Goal: Task Accomplishment & Management: Manage account settings

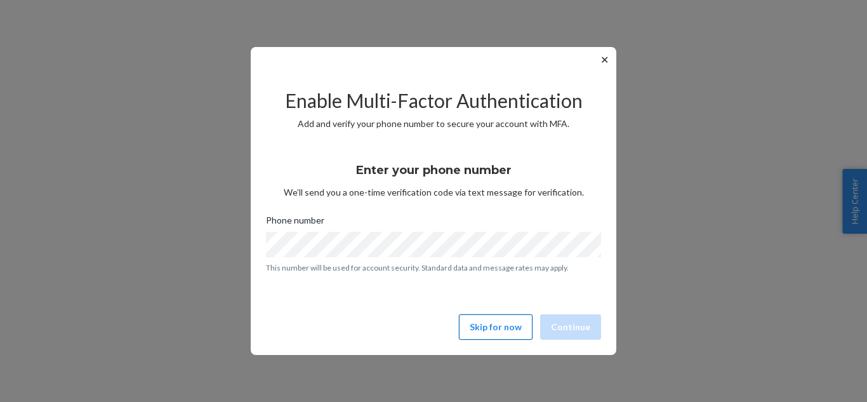
click at [502, 337] on button "Skip for now" at bounding box center [496, 326] width 74 height 25
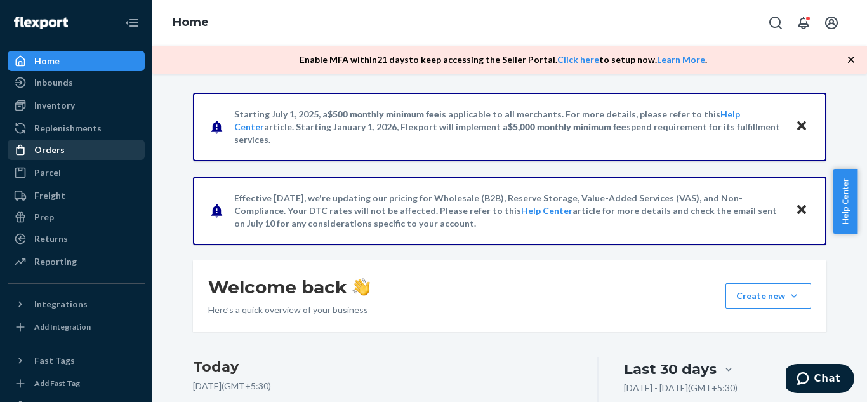
click at [47, 145] on div "Orders" at bounding box center [49, 149] width 30 height 13
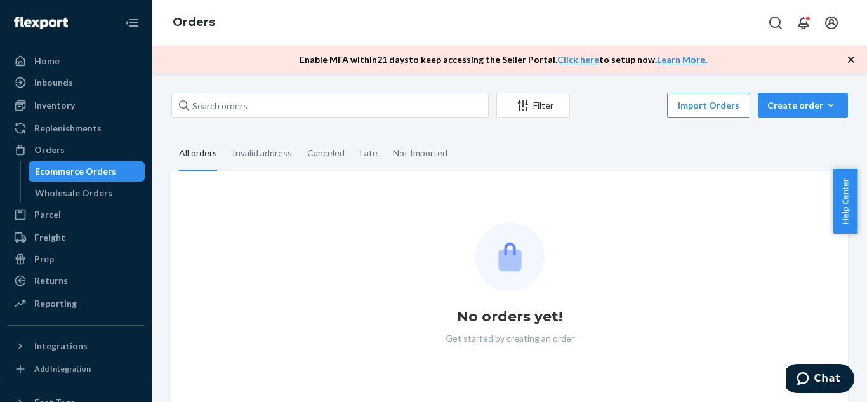
click at [67, 173] on div "Ecommerce Orders" at bounding box center [75, 171] width 81 height 13
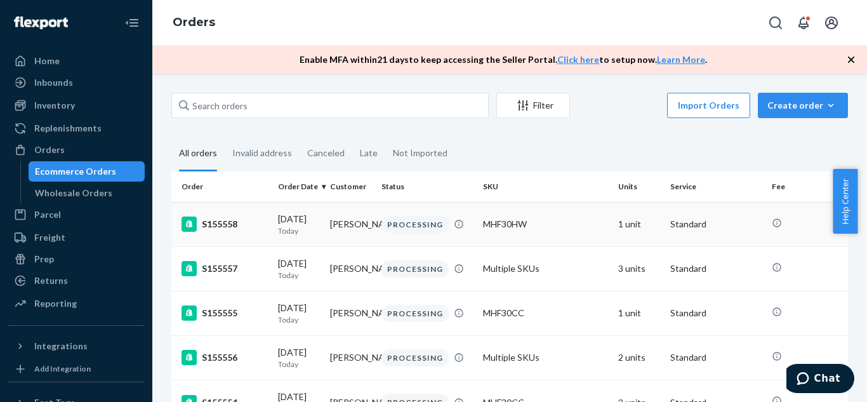
click at [340, 235] on td "[PERSON_NAME]" at bounding box center [351, 224] width 52 height 44
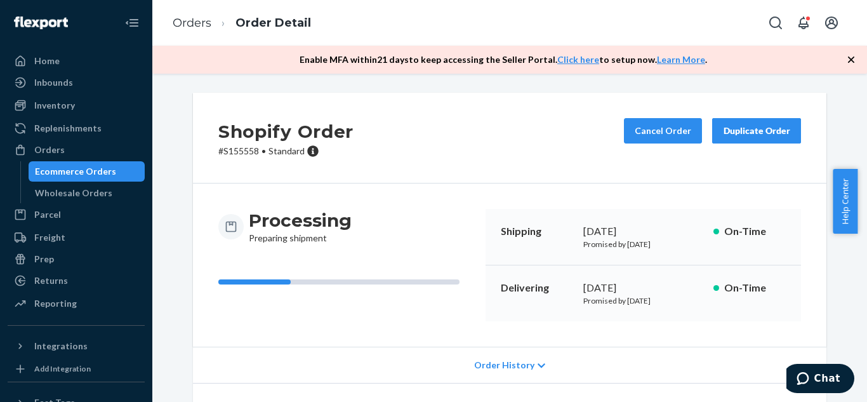
click at [526, 365] on span "Order History" at bounding box center [504, 365] width 60 height 13
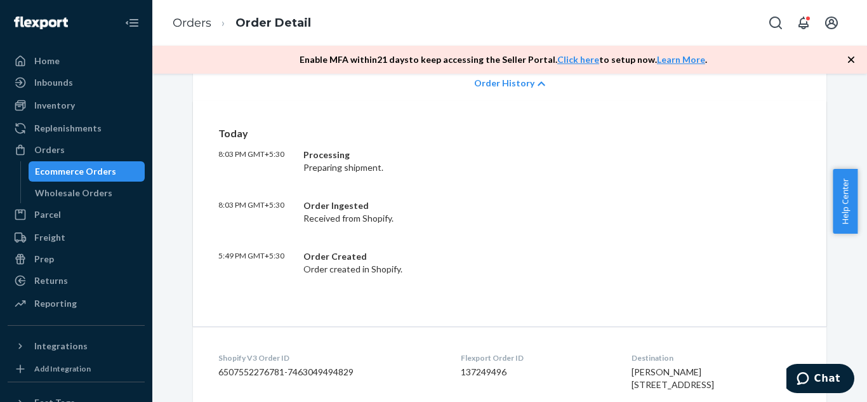
scroll to position [283, 0]
click at [686, 244] on div "Today 8:03 PM GMT+5:30 Processing Preparing shipment. 8:03 PM GMT+5:30 Order In…" at bounding box center [509, 200] width 583 height 149
click at [314, 215] on div "Order Ingested Received from Shopify." at bounding box center [490, 211] width 375 height 25
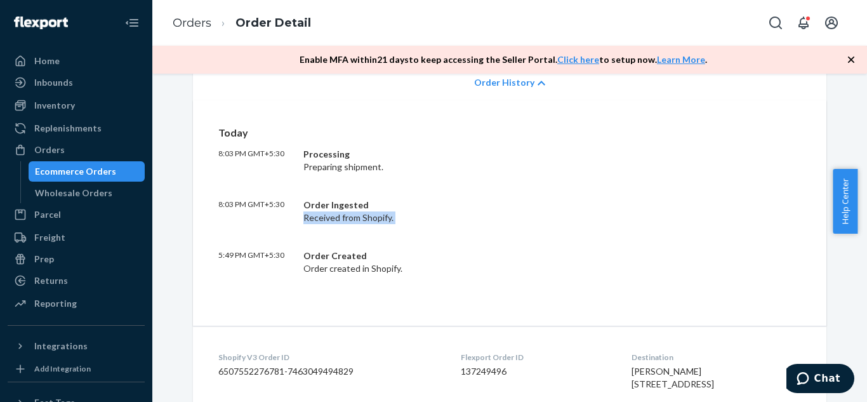
click at [314, 215] on div "Order Ingested Received from Shopify." at bounding box center [490, 211] width 375 height 25
click at [319, 269] on div "Order Created Order created in Shopify." at bounding box center [490, 262] width 375 height 25
click at [448, 288] on div "Today 8:03 PM GMT+5:30 Processing Preparing shipment. 8:03 PM GMT+5:30 Order In…" at bounding box center [510, 212] width 634 height 225
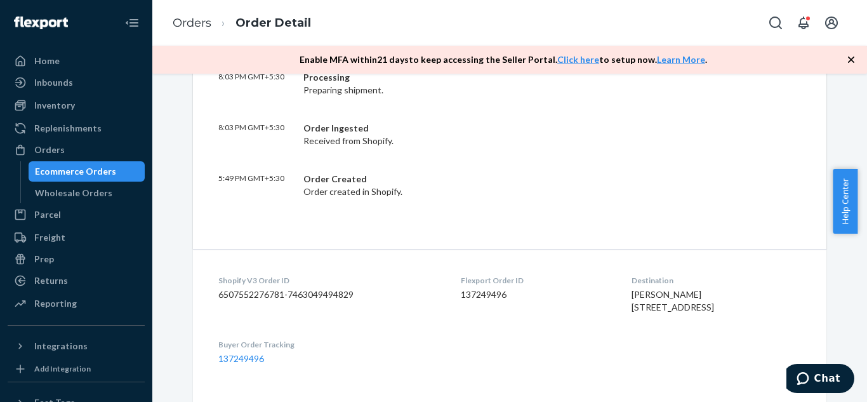
scroll to position [360, 0]
click at [472, 296] on dd "137249496" at bounding box center [536, 294] width 150 height 13
click at [632, 296] on span "Marc Mattson 10465 El Comal Dr San Diego, CA 92124-1004 US" at bounding box center [673, 299] width 83 height 23
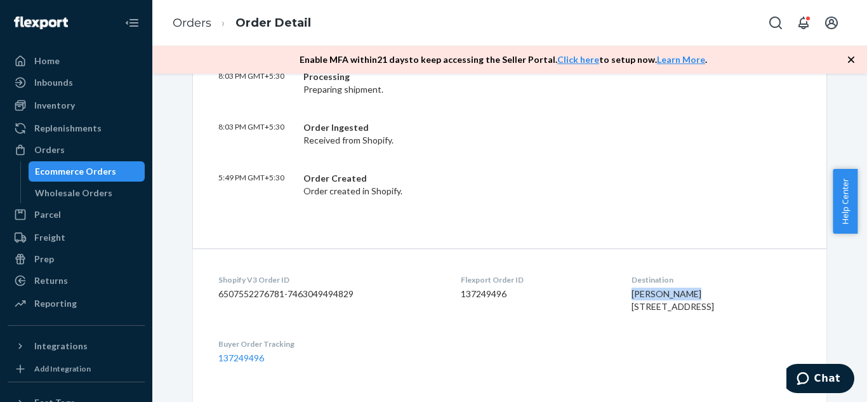
click at [632, 296] on span "Marc Mattson 10465 El Comal Dr San Diego, CA 92124-1004 US" at bounding box center [673, 299] width 83 height 23
click at [637, 309] on span "Marc Mattson 10465 El Comal Dr San Diego, CA 92124-1004 US" at bounding box center [673, 299] width 83 height 23
click at [643, 312] on span "Marc Mattson 10465 El Comal Dr San Diego, CA 92124-1004 US" at bounding box center [673, 299] width 83 height 23
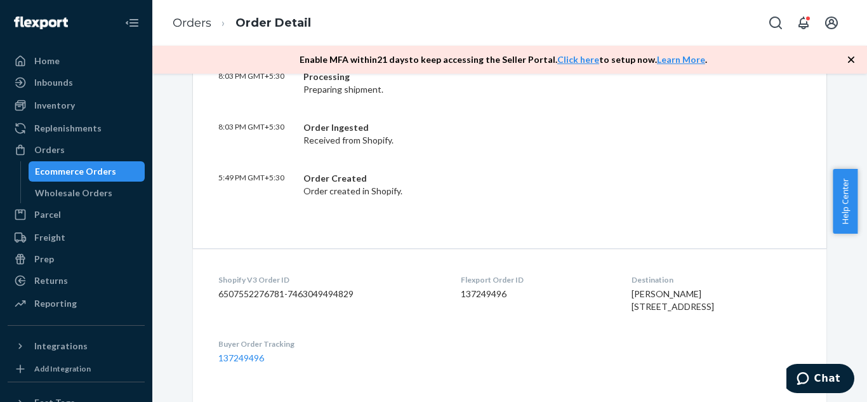
click at [643, 312] on span "Marc Mattson 10465 El Comal Dr San Diego, CA 92124-1004 US" at bounding box center [673, 299] width 83 height 23
click at [543, 345] on dl "Shopify V3 Order ID 6507552276781-7463049494829 Flexport Order ID 137249496 Des…" at bounding box center [510, 319] width 634 height 142
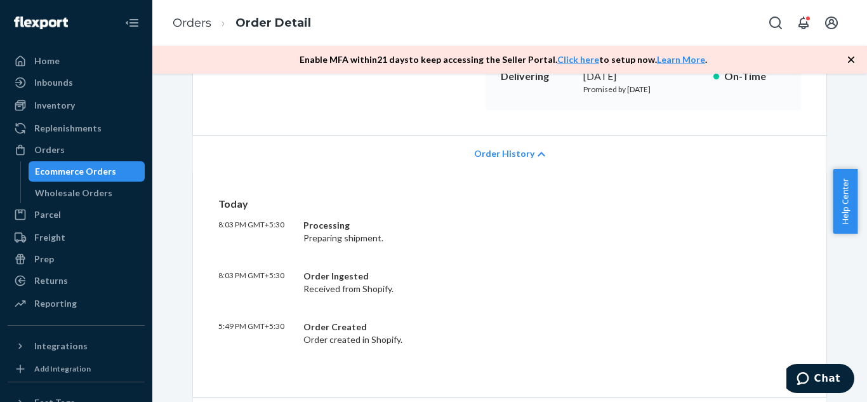
scroll to position [210, 0]
click at [220, 225] on p "8:03 PM GMT+5:30" at bounding box center [255, 232] width 75 height 25
click at [479, 281] on div "Order Ingested" at bounding box center [490, 277] width 375 height 13
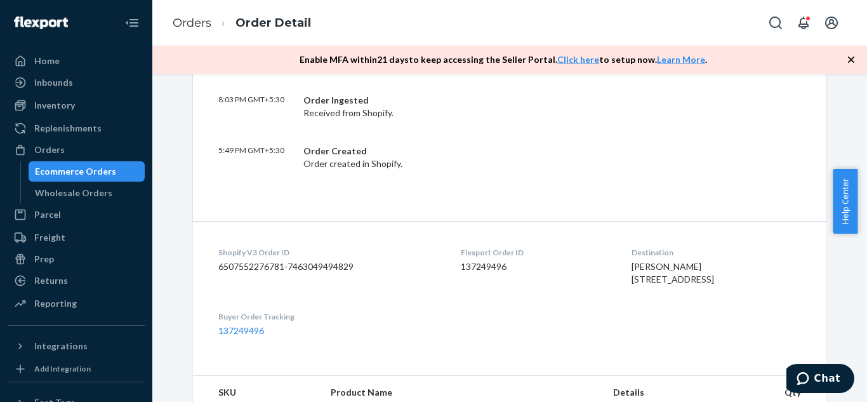
scroll to position [388, 0]
drag, startPoint x: 612, startPoint y: 263, endPoint x: 681, endPoint y: 307, distance: 81.4
click at [681, 285] on div "Marc Mattson 10465 El Comal Dr San Diego, CA 92124-1004 US" at bounding box center [717, 272] width 170 height 25
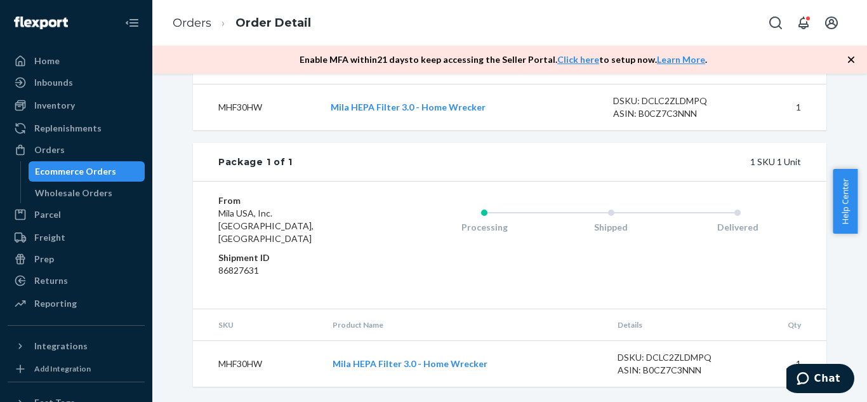
scroll to position [0, 0]
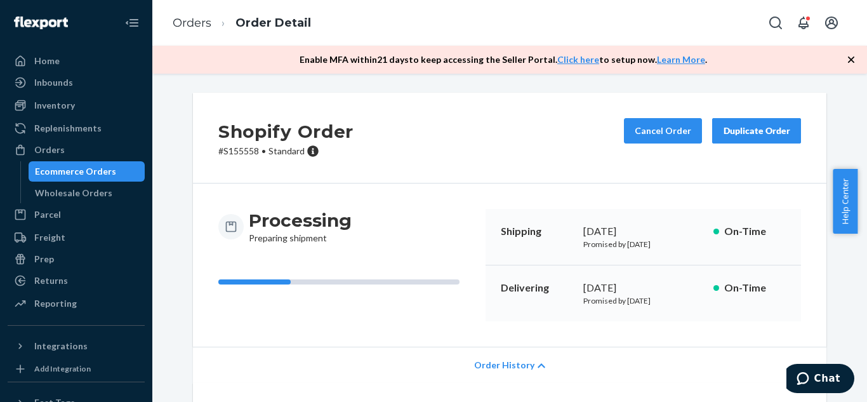
click at [735, 132] on div "Duplicate Order" at bounding box center [756, 130] width 67 height 13
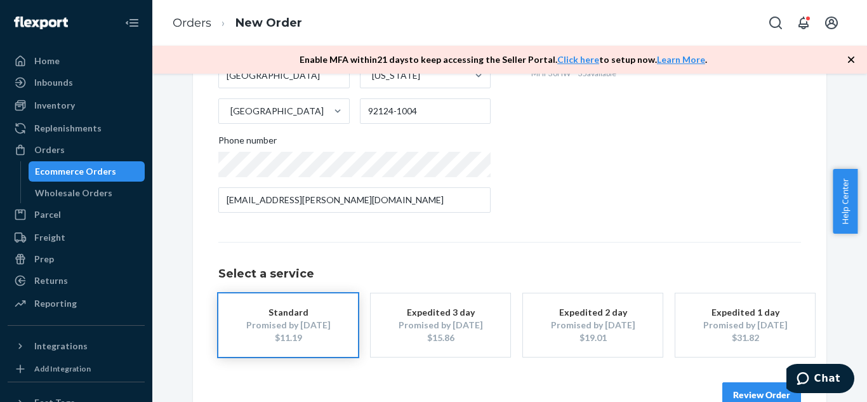
scroll to position [268, 0]
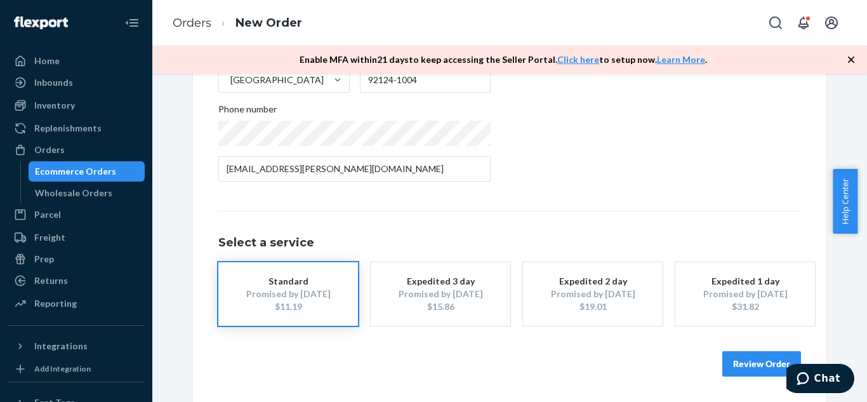
click at [738, 367] on button "Review Order" at bounding box center [762, 363] width 79 height 25
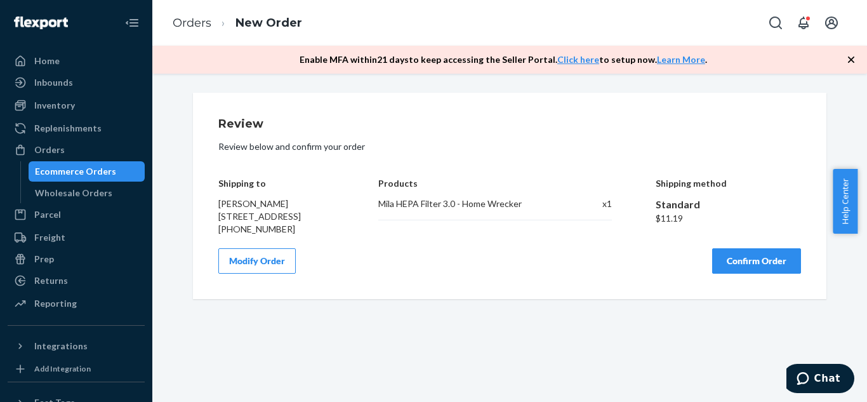
click at [246, 236] on div "+16198576141" at bounding box center [276, 229] width 117 height 13
click at [413, 199] on div "Mila HEPA Filter 3.0 - Home Wrecker" at bounding box center [469, 203] width 183 height 13
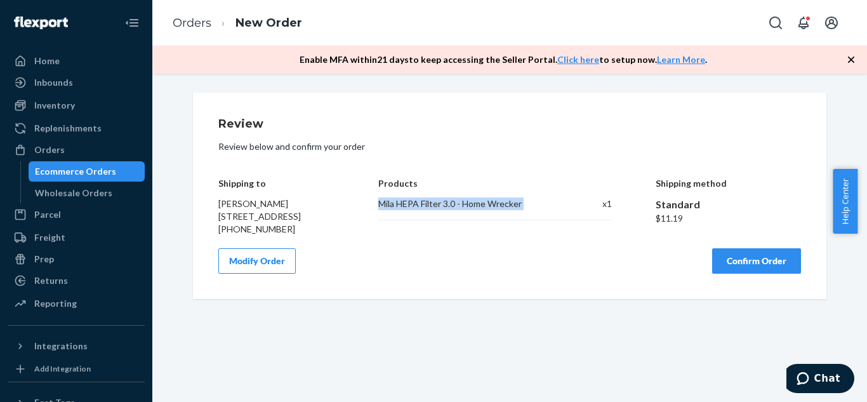
click at [413, 199] on div "Mila HEPA Filter 3.0 - Home Wrecker" at bounding box center [469, 203] width 183 height 13
click at [420, 223] on div "Products Mila HEPA Filter 3.0 - Home Wrecker x 1" at bounding box center [494, 197] width 233 height 76
click at [412, 204] on div "Mila HEPA Filter 3.0 - Home Wrecker" at bounding box center [469, 203] width 183 height 13
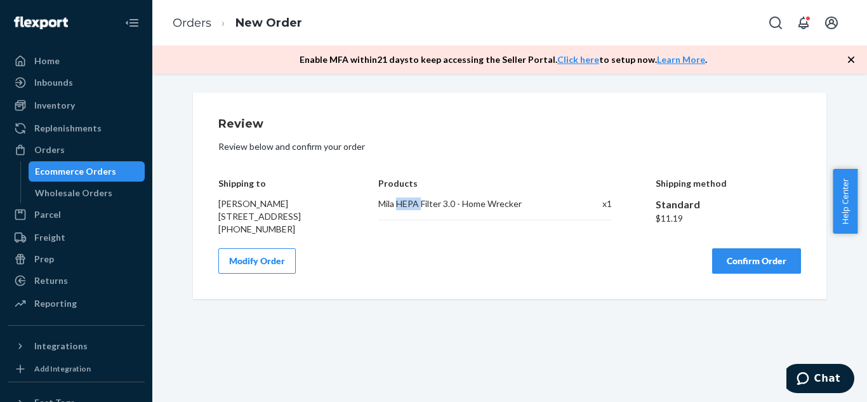
click at [412, 204] on div "Mila HEPA Filter 3.0 - Home Wrecker" at bounding box center [469, 203] width 183 height 13
drag, startPoint x: 216, startPoint y: 203, endPoint x: 305, endPoint y: 243, distance: 97.5
click at [305, 236] on div "Marc Mattson 10465 El Comal Dr San Diego, CA 92124-1004 +16198576141" at bounding box center [276, 216] width 117 height 38
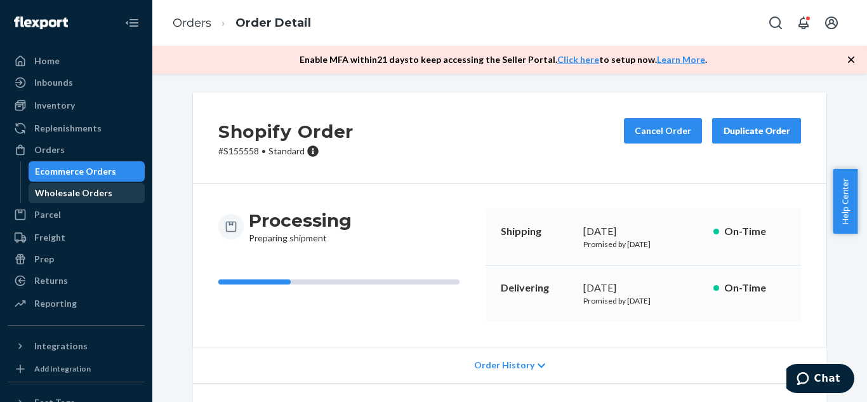
click at [75, 190] on div "Wholesale Orders" at bounding box center [73, 193] width 77 height 13
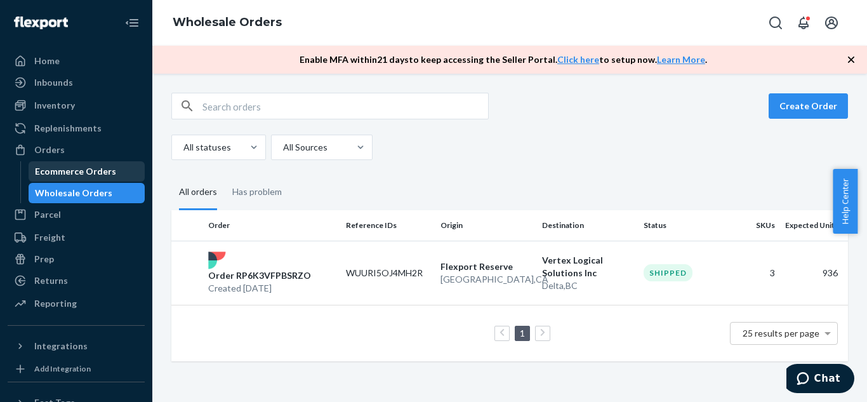
click at [80, 166] on div "Ecommerce Orders" at bounding box center [75, 171] width 81 height 13
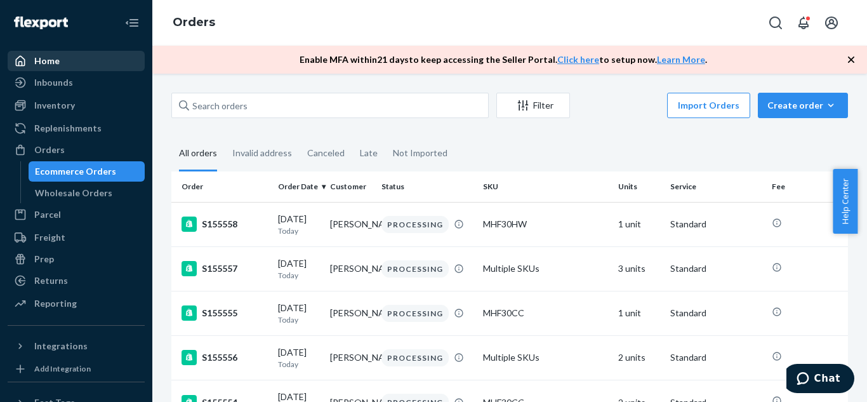
click at [55, 63] on div "Home" at bounding box center [46, 61] width 25 height 13
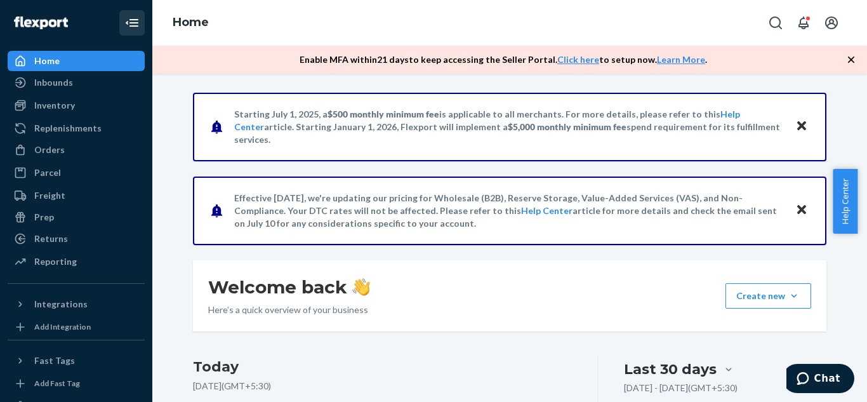
click at [130, 23] on icon "Close Navigation" at bounding box center [134, 23] width 9 height 8
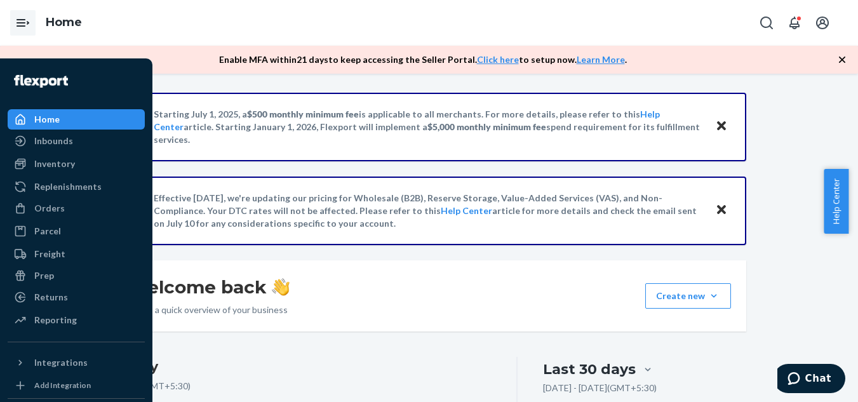
click at [22, 18] on icon "Open Navigation" at bounding box center [22, 22] width 15 height 15
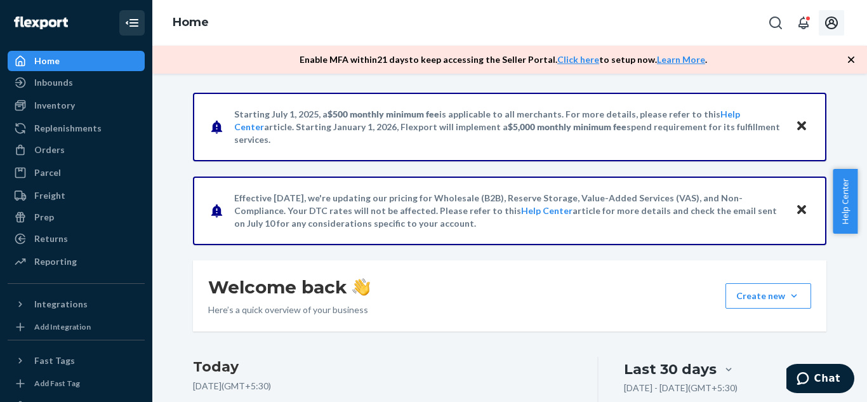
click at [827, 23] on icon "Open account menu" at bounding box center [831, 23] width 13 height 13
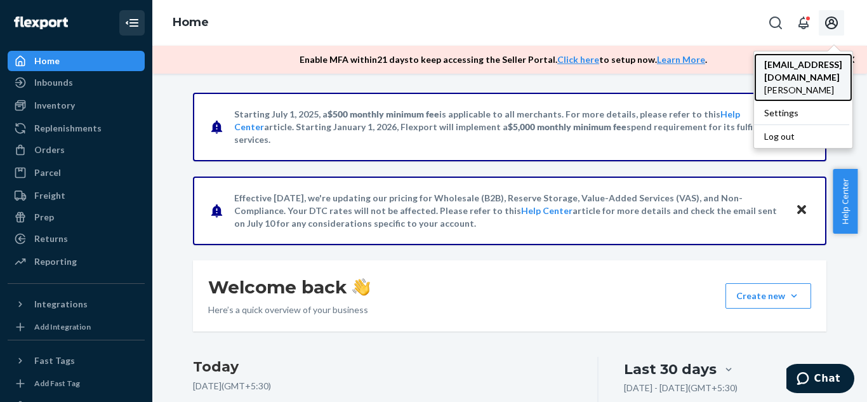
click at [833, 84] on span "Jerico Baldomero" at bounding box center [803, 90] width 78 height 13
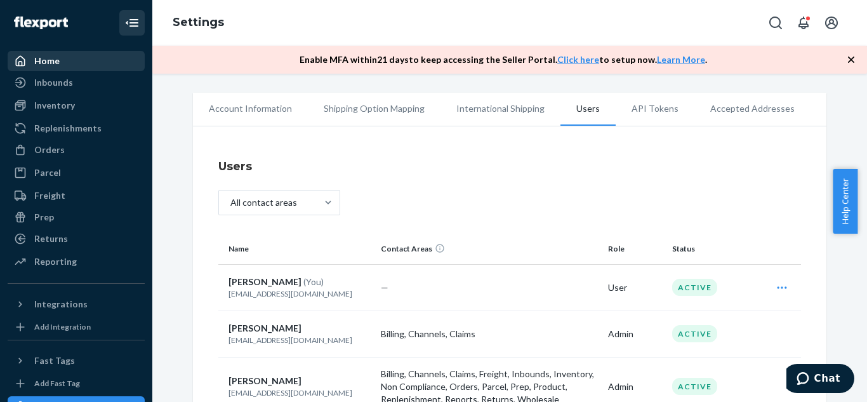
click at [89, 58] on div "Home" at bounding box center [76, 61] width 135 height 18
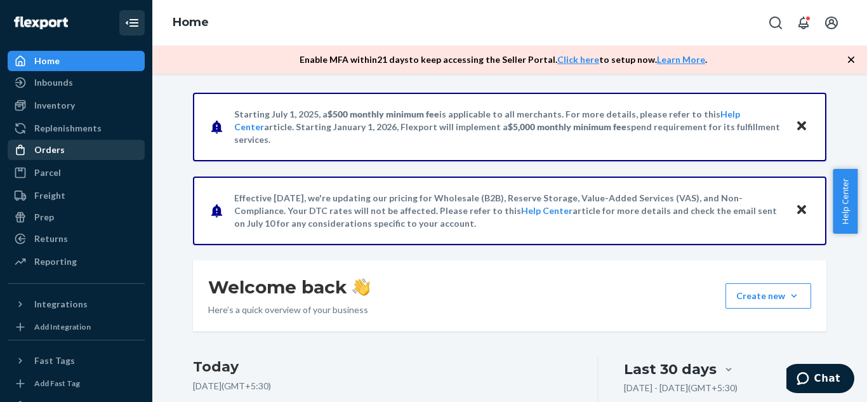
click at [98, 150] on div "Orders" at bounding box center [76, 150] width 135 height 18
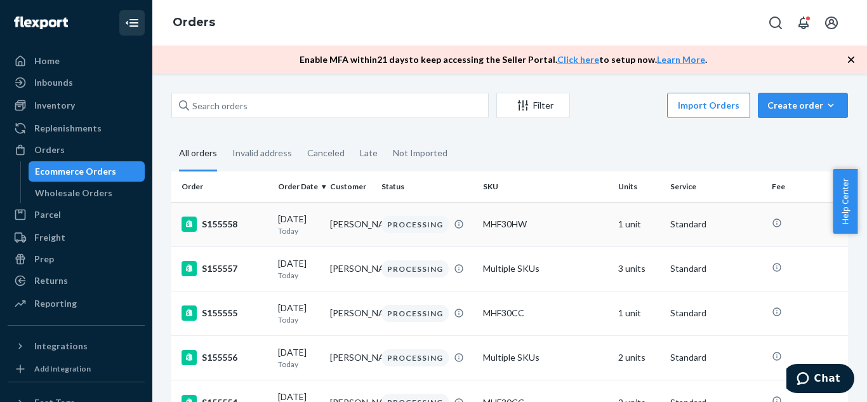
click at [363, 232] on td "[PERSON_NAME]" at bounding box center [351, 224] width 52 height 44
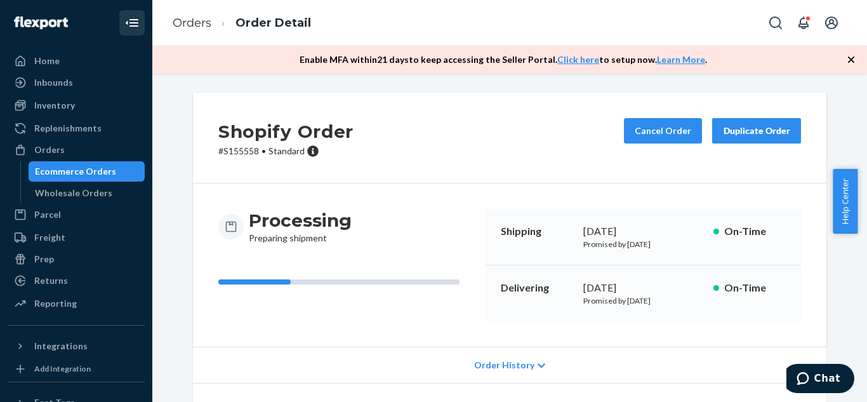
click at [850, 63] on icon "button" at bounding box center [851, 59] width 13 height 13
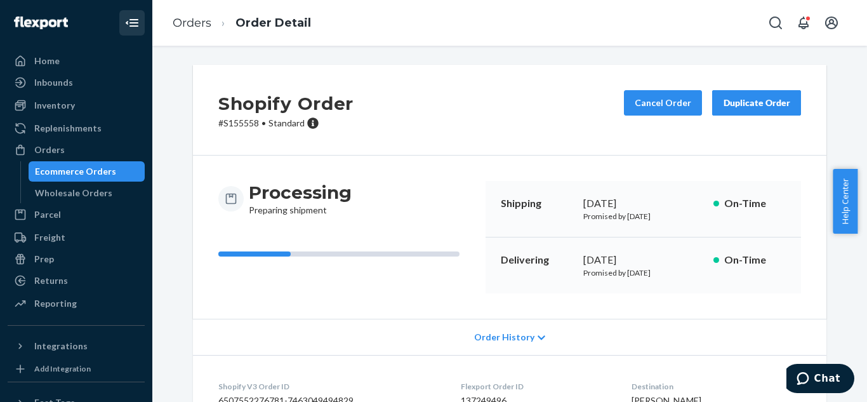
click at [525, 335] on span "Order History" at bounding box center [504, 337] width 60 height 13
click at [84, 174] on div "Ecommerce Orders" at bounding box center [75, 171] width 81 height 13
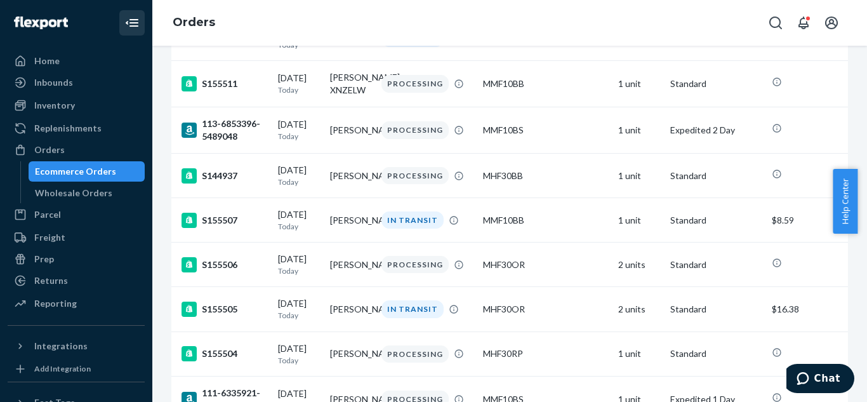
scroll to position [2347, 0]
click at [279, 142] on p "Today" at bounding box center [299, 136] width 42 height 11
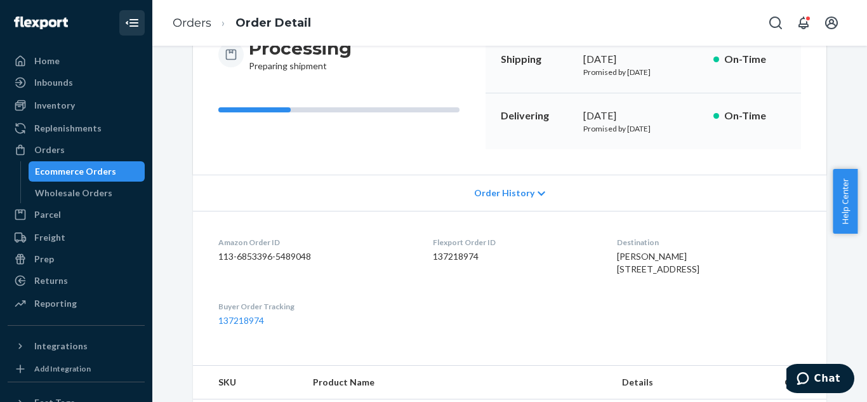
scroll to position [131, 0]
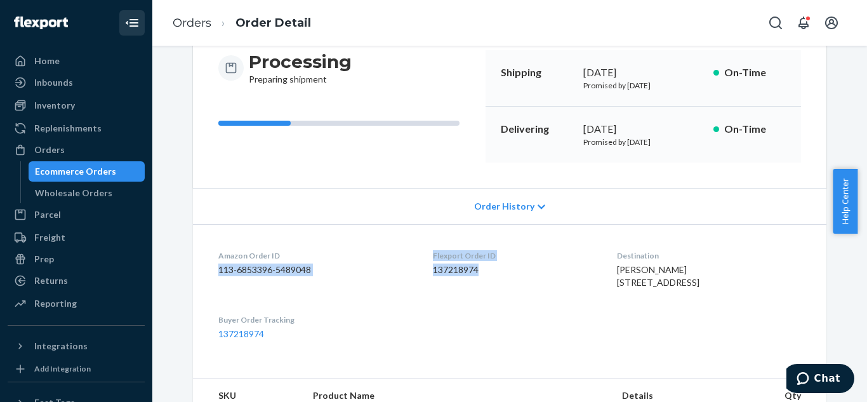
drag, startPoint x: 215, startPoint y: 266, endPoint x: 477, endPoint y: 287, distance: 263.7
click at [477, 287] on dl "Amazon Order ID 113-6853396-5489048 Flexport Order ID 137218974 Destination Aug…" at bounding box center [510, 295] width 634 height 142
click at [430, 225] on dl "Amazon Order ID 113-6853396-5489048 Flexport Order ID 137218974 Destination Aug…" at bounding box center [510, 295] width 634 height 142
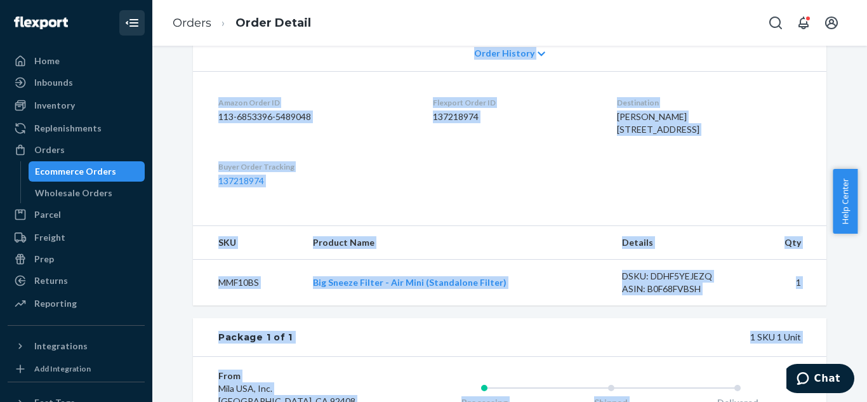
scroll to position [472, 0]
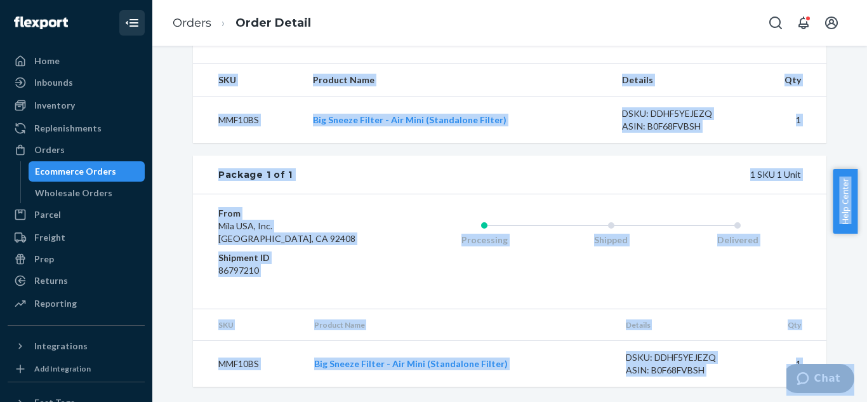
drag, startPoint x: 1280, startPoint y: 528, endPoint x: 822, endPoint y: 366, distance: 486.2
copy div "Shipping September 24, 2025 Promised by September 24, 2025 On-Time Delivering S…"
click at [654, 190] on div "Package 1 of 1 1 SKU 1 Unit" at bounding box center [510, 175] width 634 height 38
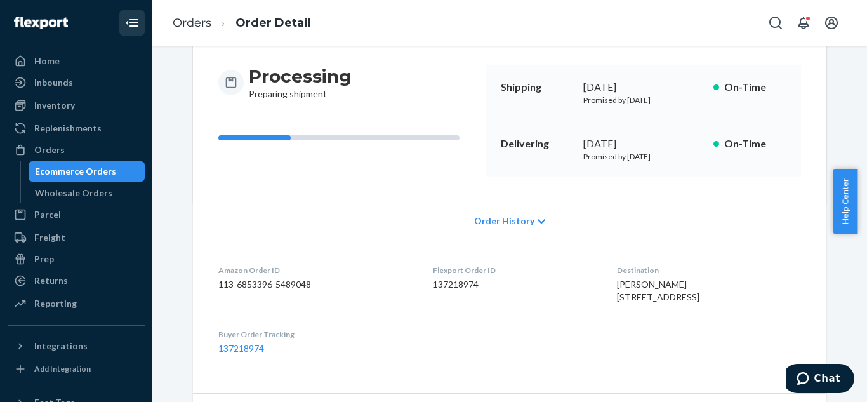
scroll to position [0, 0]
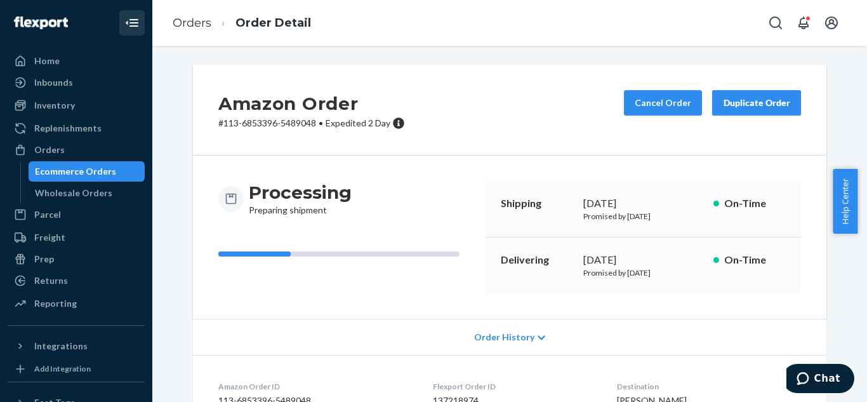
click at [736, 108] on div "Duplicate Order" at bounding box center [756, 103] width 67 height 13
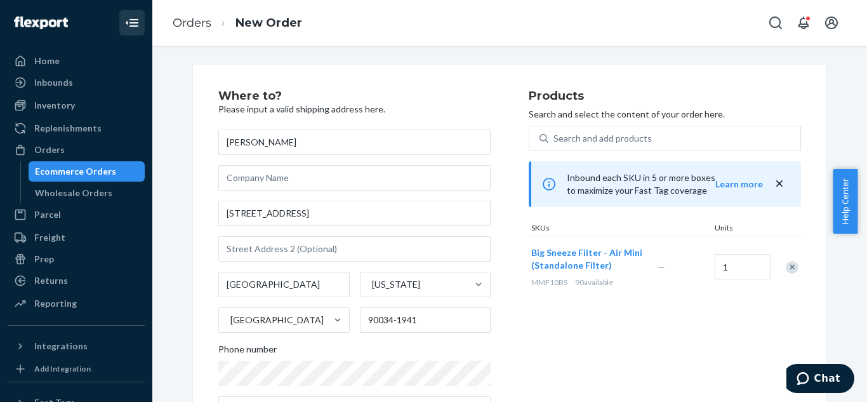
scroll to position [55, 0]
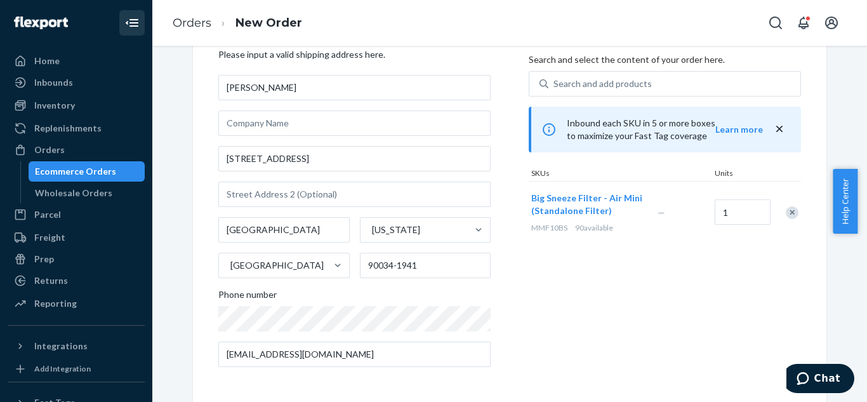
click at [95, 173] on div "Ecommerce Orders" at bounding box center [75, 171] width 81 height 13
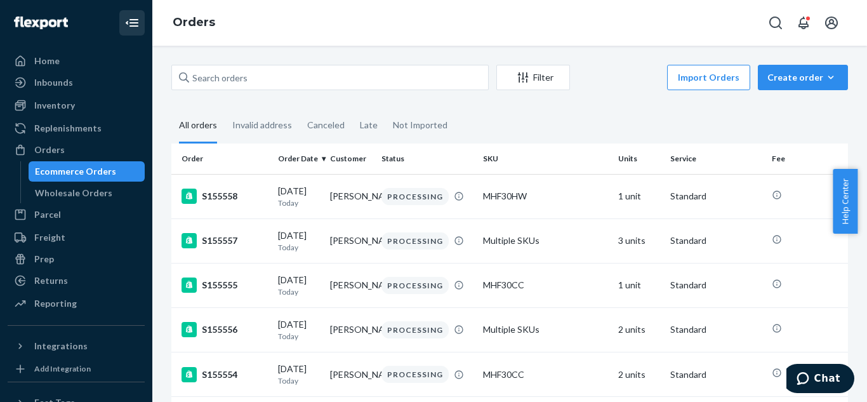
click at [613, 70] on div "Import Orders Create order Ecommerce order Removal order" at bounding box center [713, 79] width 270 height 29
click at [416, 198] on div "PROCESSING" at bounding box center [415, 196] width 67 height 17
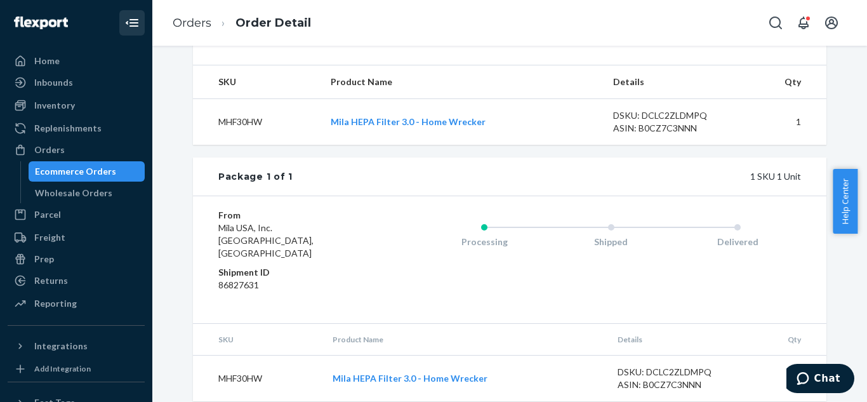
scroll to position [472, 0]
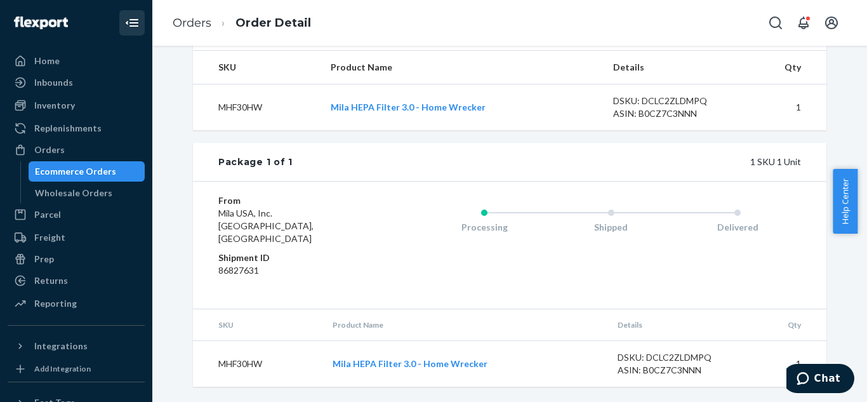
click at [486, 234] on div "Processing" at bounding box center [484, 227] width 127 height 13
click at [617, 234] on div "Shipped" at bounding box center [611, 227] width 127 height 13
click at [732, 234] on div "Delivered" at bounding box center [737, 227] width 127 height 13
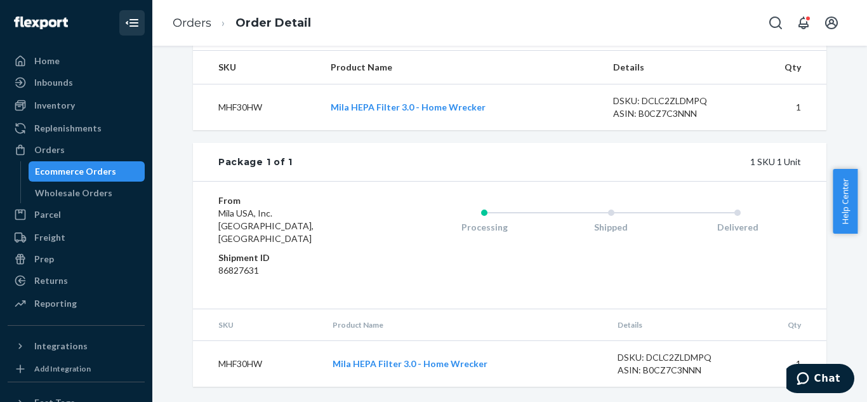
click at [734, 234] on div "Delivered" at bounding box center [737, 227] width 127 height 13
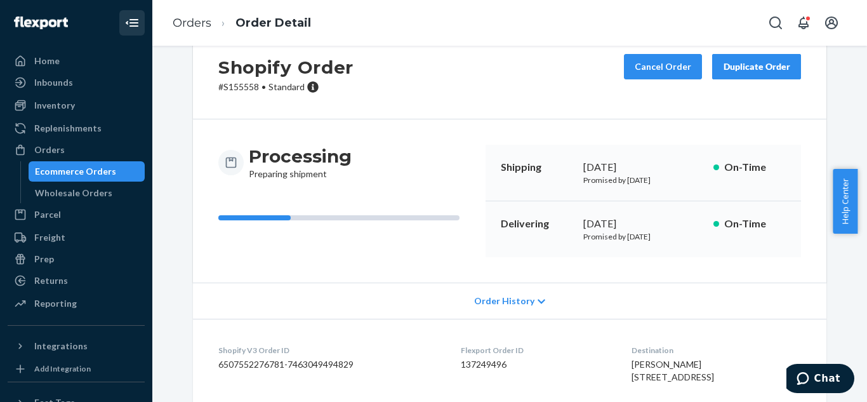
scroll to position [0, 0]
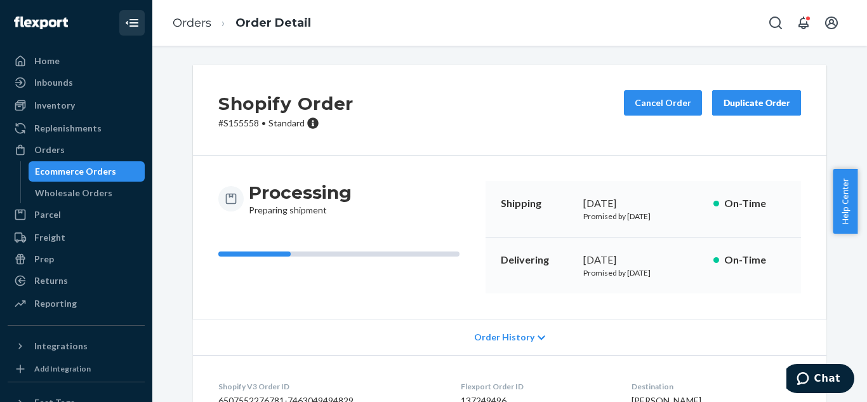
click at [503, 343] on span "Order History" at bounding box center [504, 337] width 60 height 13
click at [563, 230] on div "Shipping September 24, 2025 Promised by September 24, 2025 On-Time" at bounding box center [644, 209] width 316 height 57
click at [743, 108] on div "Duplicate Order" at bounding box center [756, 103] width 67 height 13
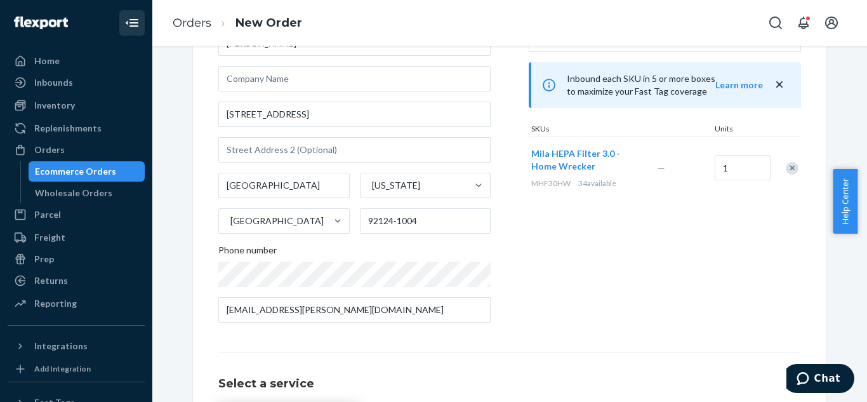
scroll to position [240, 0]
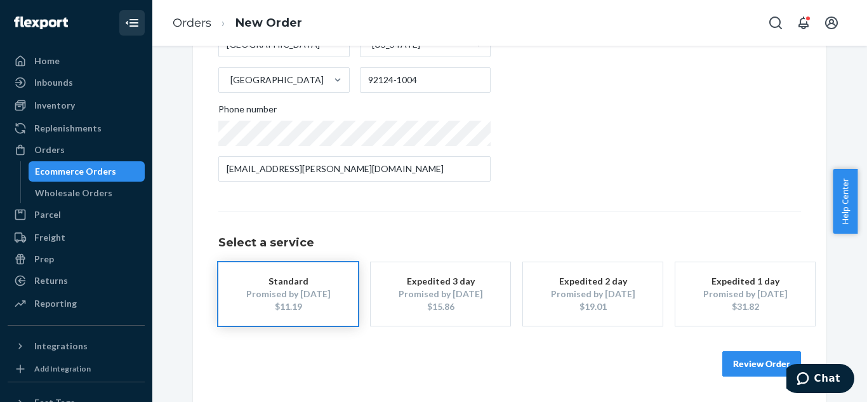
click at [757, 359] on button "Review Order" at bounding box center [762, 363] width 79 height 25
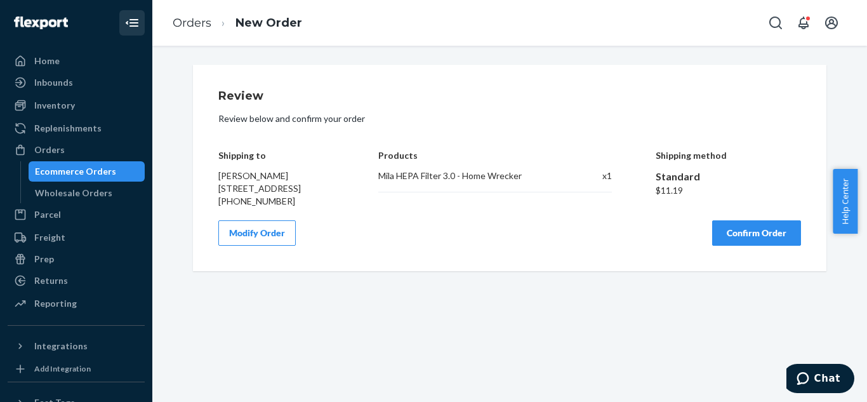
scroll to position [0, 0]
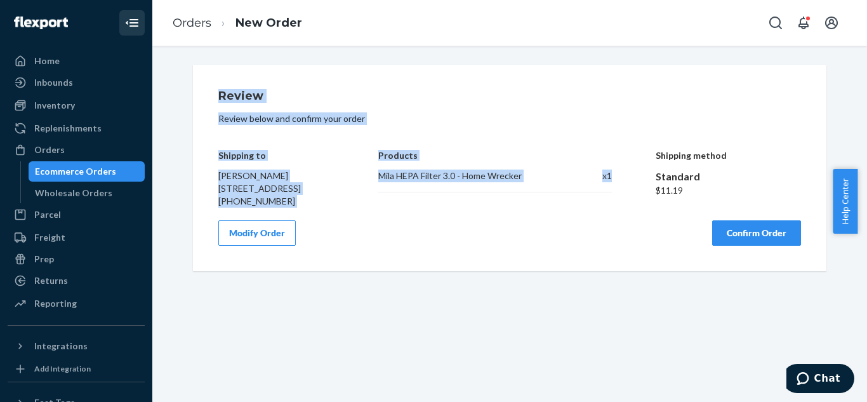
drag, startPoint x: 214, startPoint y: 95, endPoint x: 608, endPoint y: 192, distance: 405.3
click at [608, 192] on div "Review Review below and confirm your order Shipping to Marc Mattson 10465 El Co…" at bounding box center [509, 148] width 583 height 117
copy div "Review Review below and confirm your order Shipping to Marc Mattson 10465 El Co…"
click at [750, 105] on div "Review Review below and confirm your order Shipping to Marc Mattson 10465 El Co…" at bounding box center [509, 148] width 583 height 117
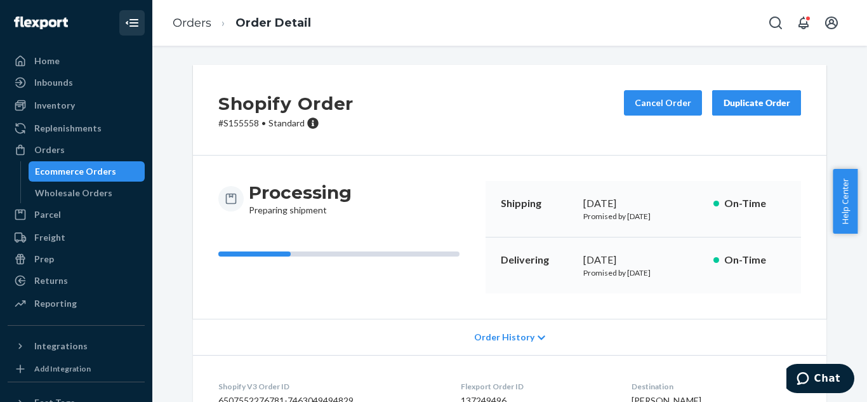
scroll to position [1, 0]
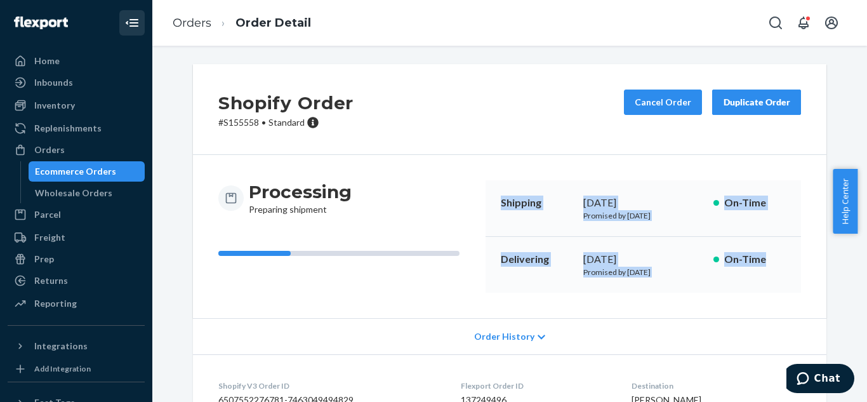
drag, startPoint x: 498, startPoint y: 201, endPoint x: 764, endPoint y: 272, distance: 275.4
click at [764, 272] on div "Shipping September 24, 2025 Promised by September 24, 2025 On-Time Delivering S…" at bounding box center [644, 236] width 316 height 112
copy div "Shipping September 24, 2025 Promised by September 24, 2025 On-Time Delivering S…"
click at [105, 170] on div "Ecommerce Orders" at bounding box center [75, 171] width 81 height 13
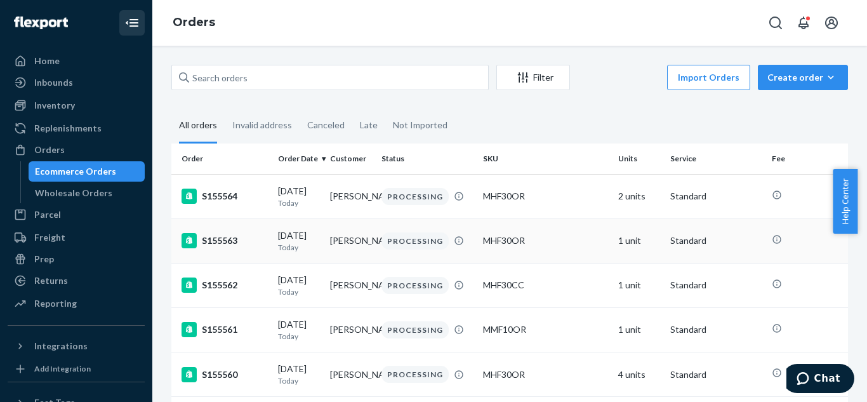
drag, startPoint x: 303, startPoint y: 251, endPoint x: 192, endPoint y: 261, distance: 110.9
drag, startPoint x: 192, startPoint y: 261, endPoint x: 482, endPoint y: 262, distance: 289.5
drag, startPoint x: 482, startPoint y: 262, endPoint x: 714, endPoint y: 270, distance: 232.5
drag, startPoint x: 714, startPoint y: 270, endPoint x: 336, endPoint y: 254, distance: 378.8
click at [336, 254] on td "[PERSON_NAME]" at bounding box center [351, 240] width 52 height 44
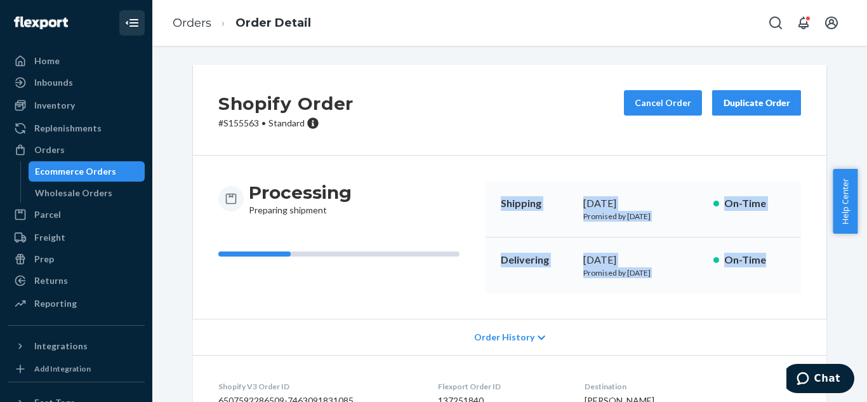
drag, startPoint x: 495, startPoint y: 203, endPoint x: 765, endPoint y: 272, distance: 278.6
click at [765, 272] on div "Shipping September 24, 2025 Promised by September 24, 2025 On-Time Delivering O…" at bounding box center [644, 237] width 316 height 112
copy div "Shipping September 24, 2025 Promised by September 24, 2025 On-Time Delivering O…"
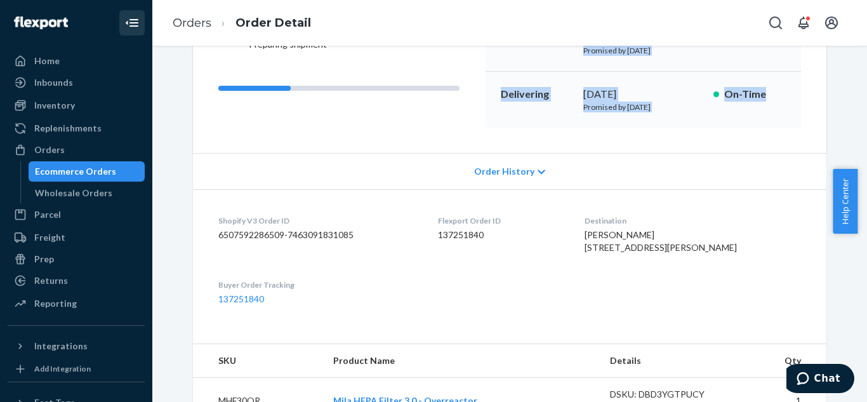
scroll to position [170, 0]
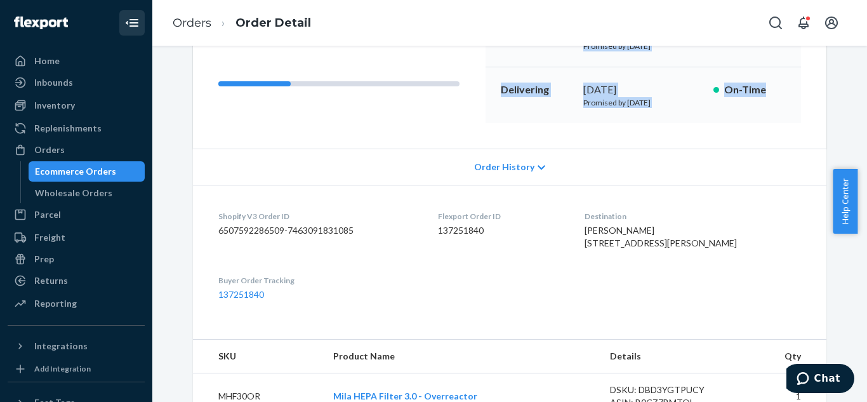
drag, startPoint x: 867, startPoint y: 191, endPoint x: 865, endPoint y: 142, distance: 49.5
click at [865, 142] on body "Home Inbounds Shipping Plans Problems Inventory Products Replenishments Orders …" at bounding box center [433, 201] width 867 height 402
click at [844, 113] on div "Shopify Order # S155563 • Standard Cancel Order Duplicate Order Processing Prep…" at bounding box center [510, 286] width 696 height 783
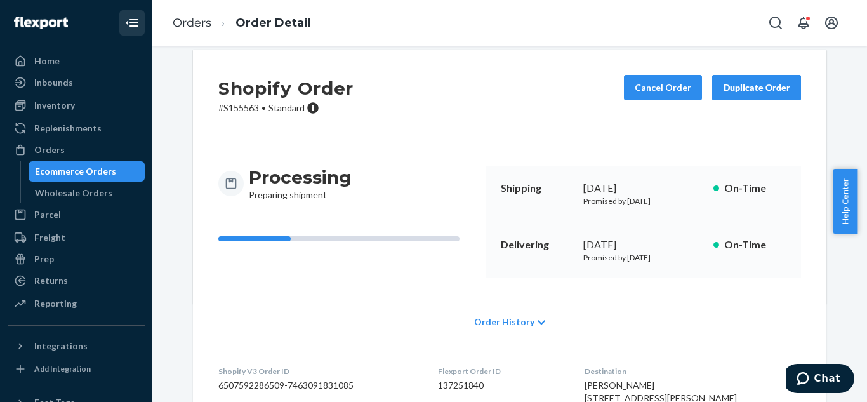
scroll to position [0, 0]
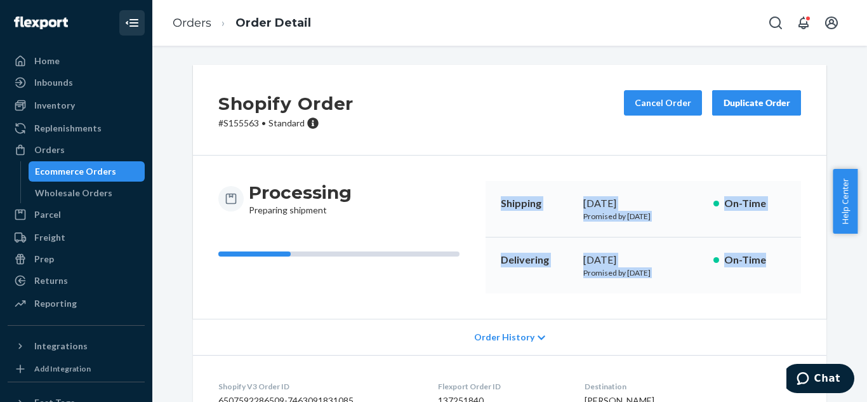
drag, startPoint x: 497, startPoint y: 201, endPoint x: 768, endPoint y: 274, distance: 280.2
click at [768, 274] on div "Shipping September 24, 2025 Promised by September 24, 2025 On-Time Delivering O…" at bounding box center [644, 237] width 316 height 112
copy div "Shipping September 24, 2025 Promised by September 24, 2025 On-Time Delivering O…"
click at [749, 297] on div "Processing Preparing shipment Shipping September 24, 2025 Promised by September…" at bounding box center [510, 237] width 634 height 163
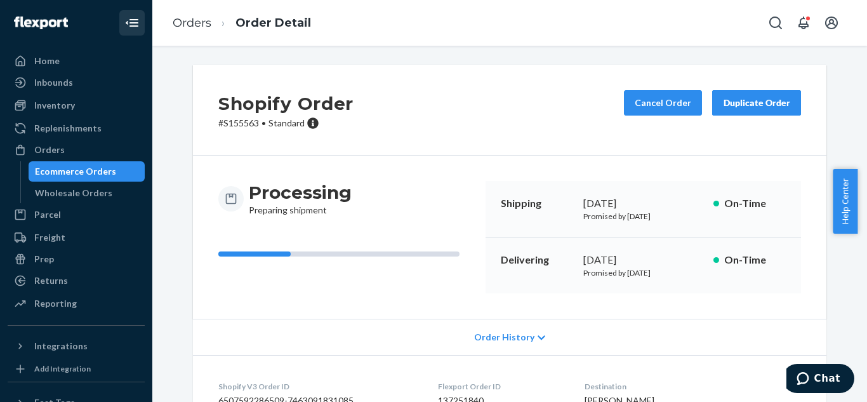
click at [740, 106] on div "Duplicate Order" at bounding box center [756, 103] width 67 height 13
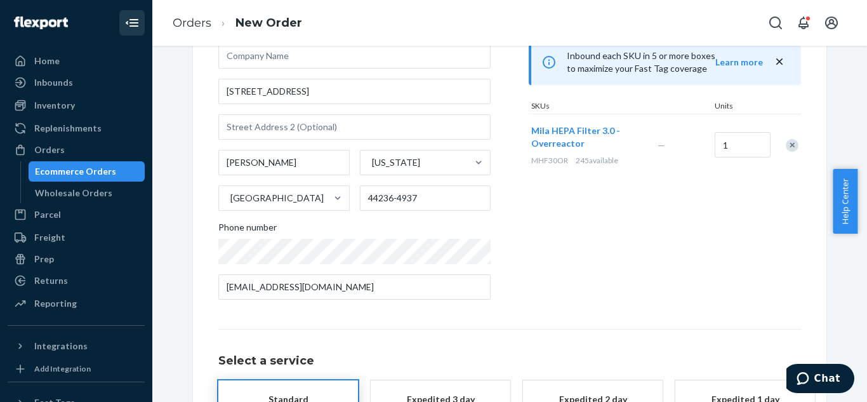
scroll to position [240, 0]
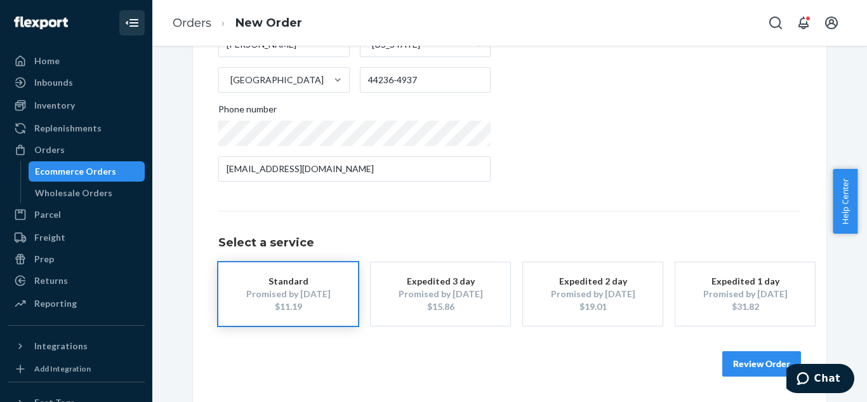
click at [737, 369] on button "Review Order" at bounding box center [762, 363] width 79 height 25
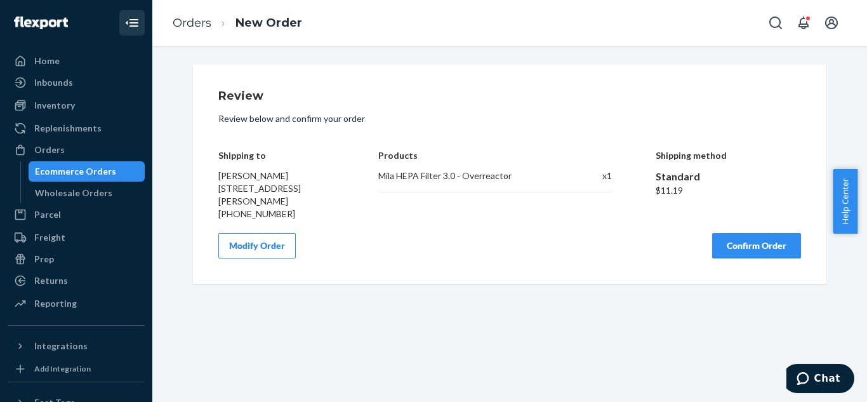
scroll to position [0, 0]
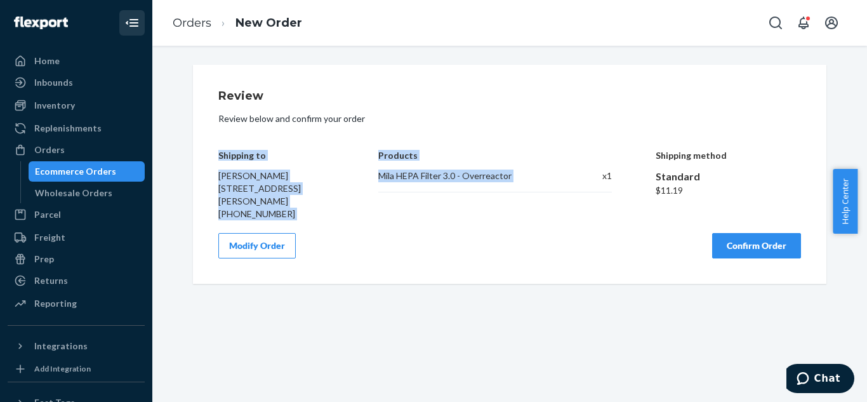
drag, startPoint x: 215, startPoint y: 156, endPoint x: 588, endPoint y: 197, distance: 375.7
click at [588, 197] on div "Shipping to Zachary Bertok 6189 Wessington Dr Hudson, OH 44236-4937 +1330360700…" at bounding box center [509, 175] width 583 height 89
copy div "Shipping to Zachary Bertok 6189 Wessington Dr Hudson, OH 44236-4937 +1330360700…"
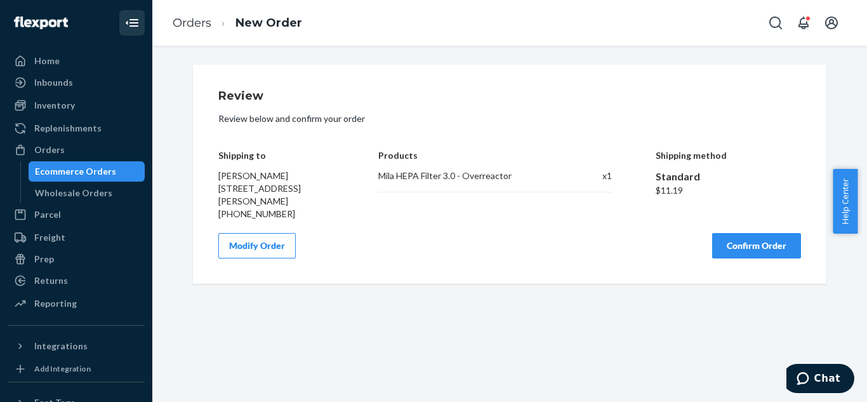
click at [650, 325] on div "Review Review below and confirm your order Shipping to Zachary Bertok 6189 Wess…" at bounding box center [509, 224] width 715 height 356
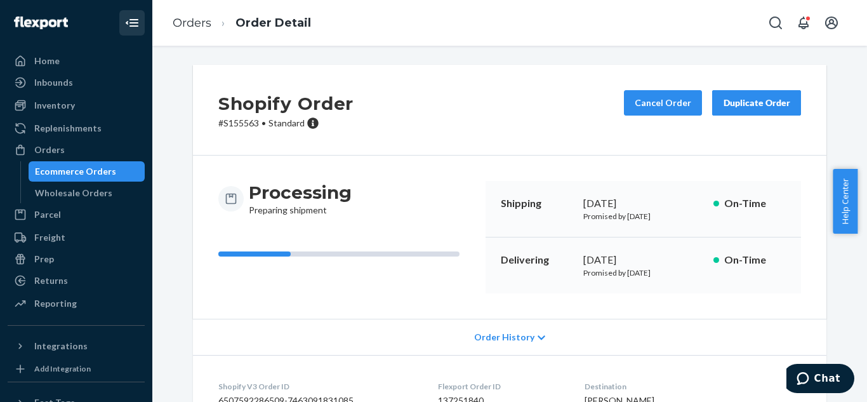
click at [750, 110] on button "Duplicate Order" at bounding box center [756, 102] width 89 height 25
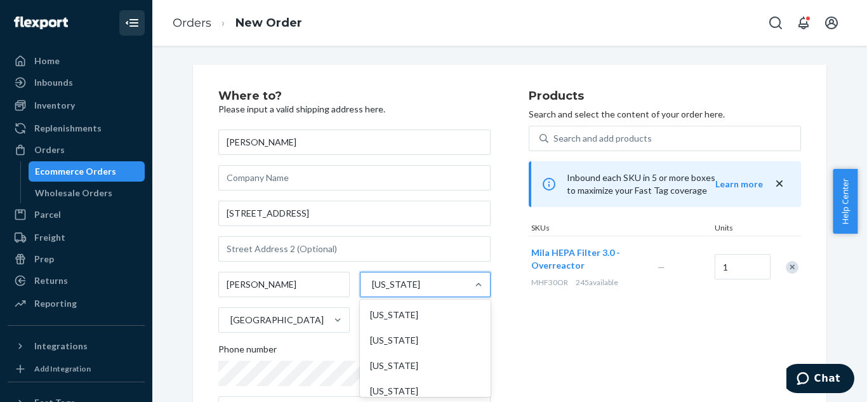
scroll to position [849, 0]
click at [590, 308] on div "Products Search and select the content of your order here. Search and add produ…" at bounding box center [665, 261] width 272 height 342
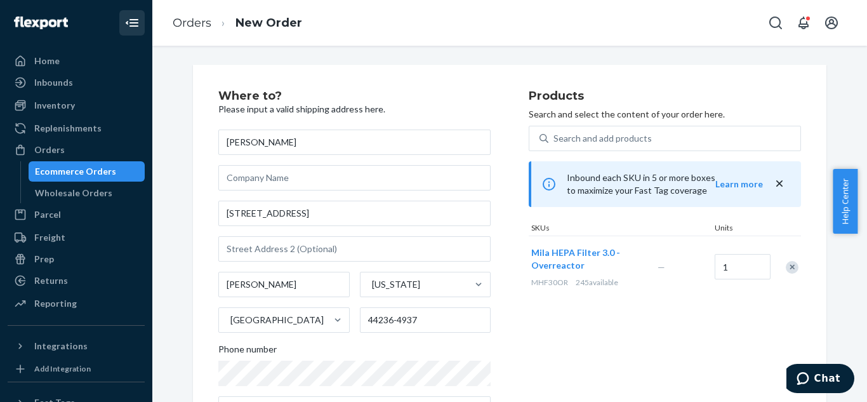
scroll to position [126, 0]
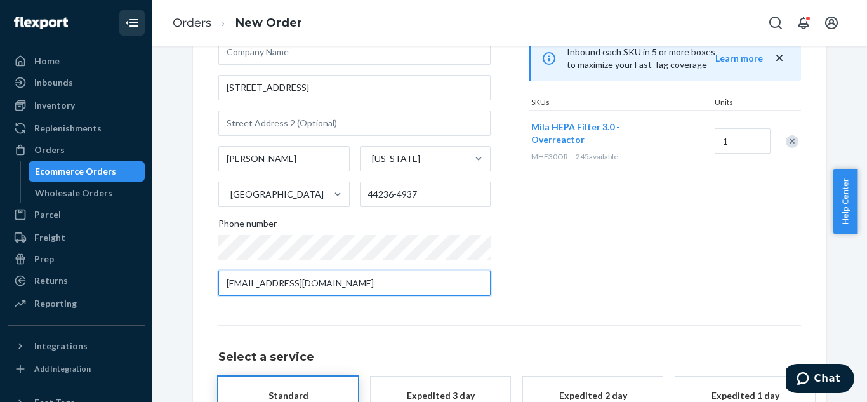
click at [416, 284] on input "zackbertok@gmail.com" at bounding box center [354, 282] width 272 height 25
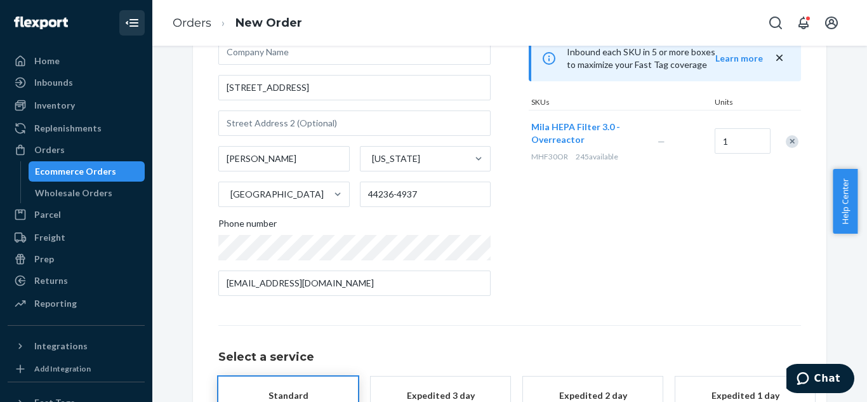
click at [689, 242] on div "Products Search and select the content of your order here. Search and add produ…" at bounding box center [665, 135] width 272 height 342
click at [62, 172] on div "Ecommerce Orders" at bounding box center [75, 171] width 81 height 13
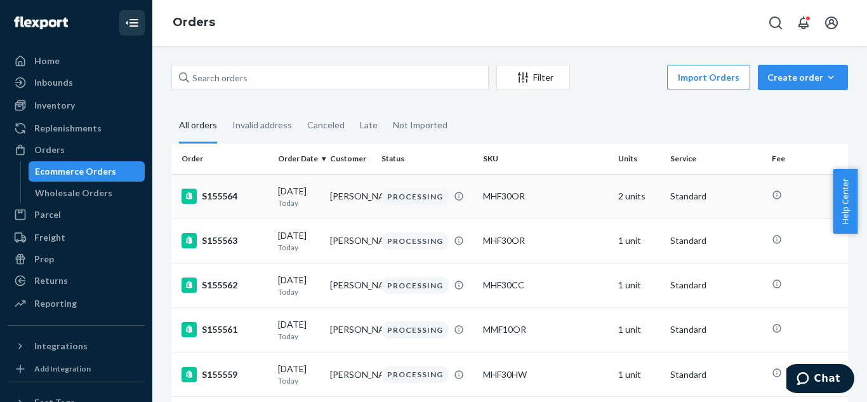
click at [338, 208] on td "[PERSON_NAME]" at bounding box center [351, 196] width 52 height 44
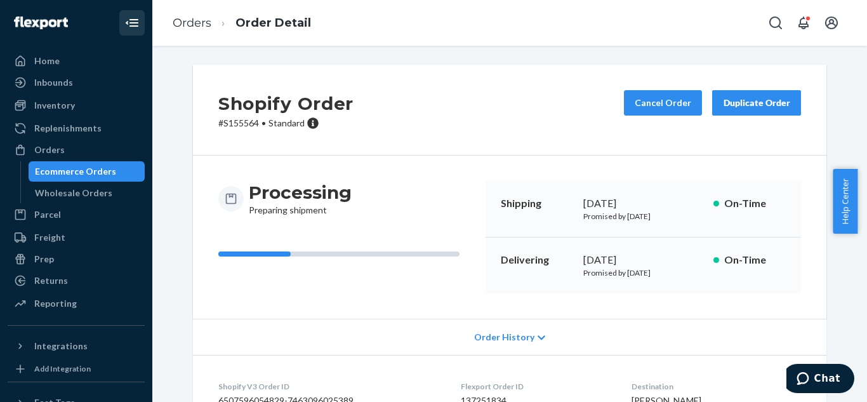
click at [762, 100] on div "Duplicate Order" at bounding box center [756, 103] width 67 height 13
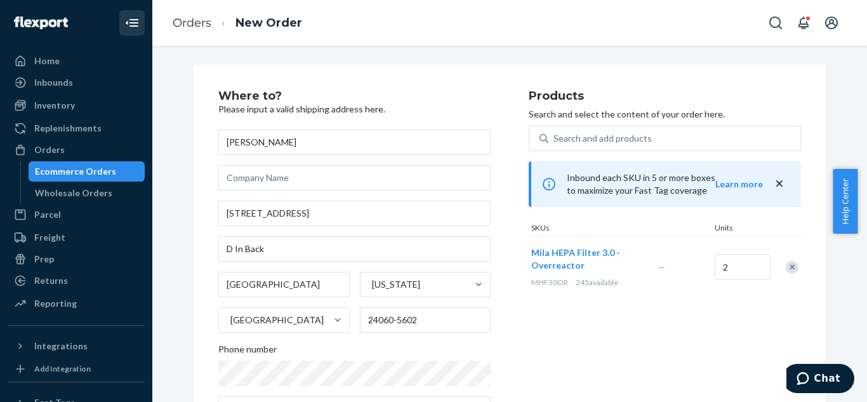
scroll to position [83, 0]
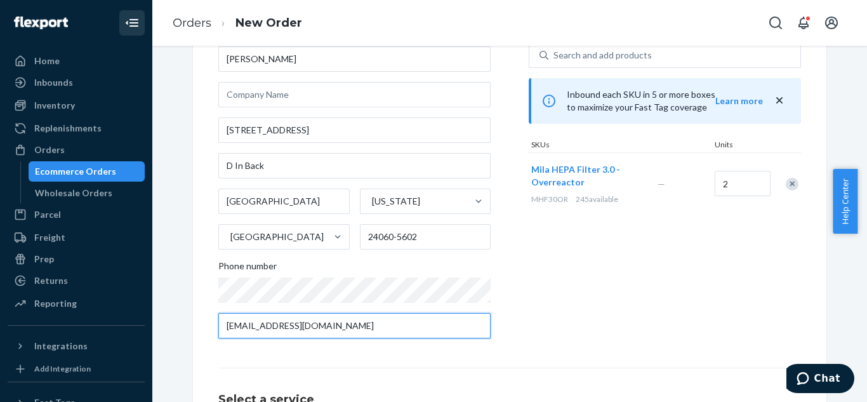
click at [370, 331] on input "christywitt@gmail.com" at bounding box center [354, 325] width 272 height 25
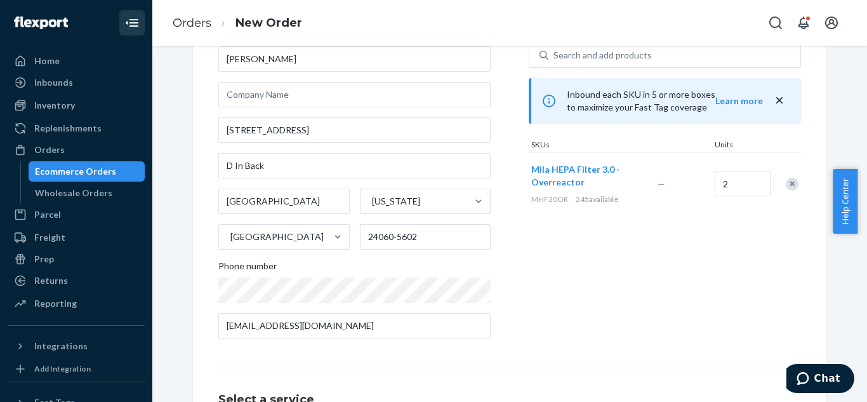
click at [684, 256] on div "Products Search and select the content of your order here. Search and add produ…" at bounding box center [665, 178] width 272 height 342
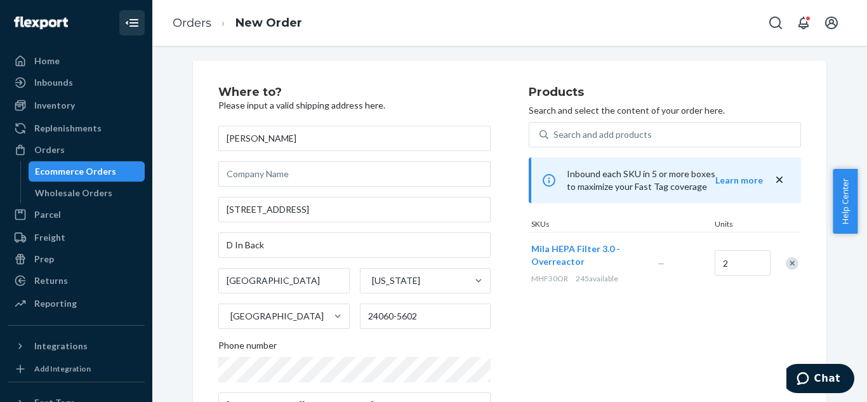
scroll to position [0, 0]
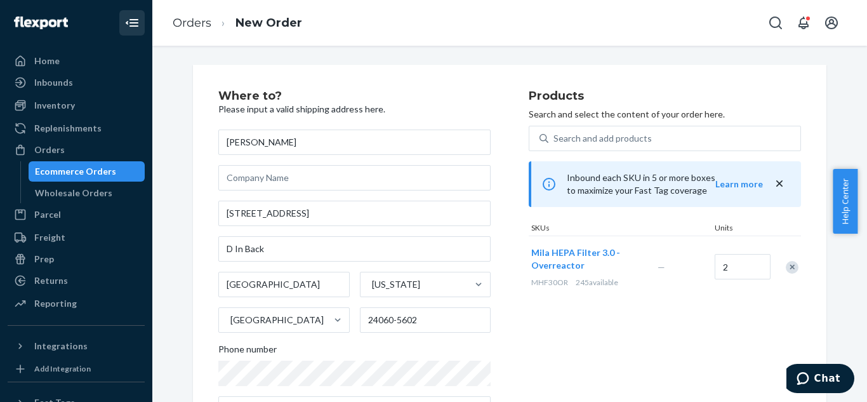
click at [102, 167] on div "Ecommerce Orders" at bounding box center [75, 171] width 81 height 13
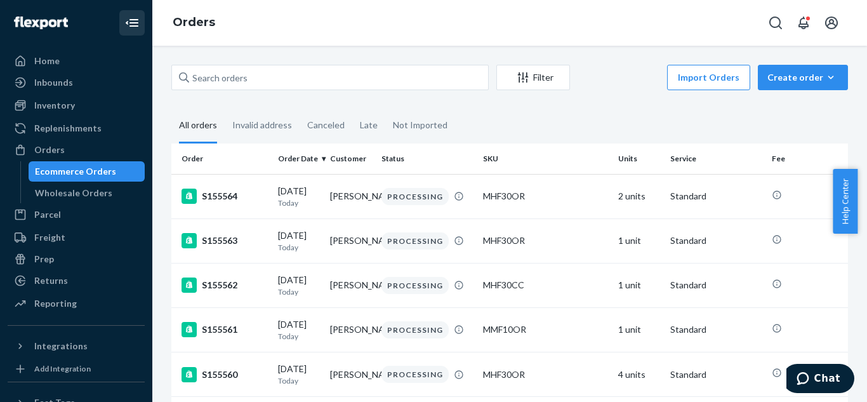
click at [648, 92] on div "Import Orders Create order Ecommerce order Removal order" at bounding box center [713, 79] width 270 height 29
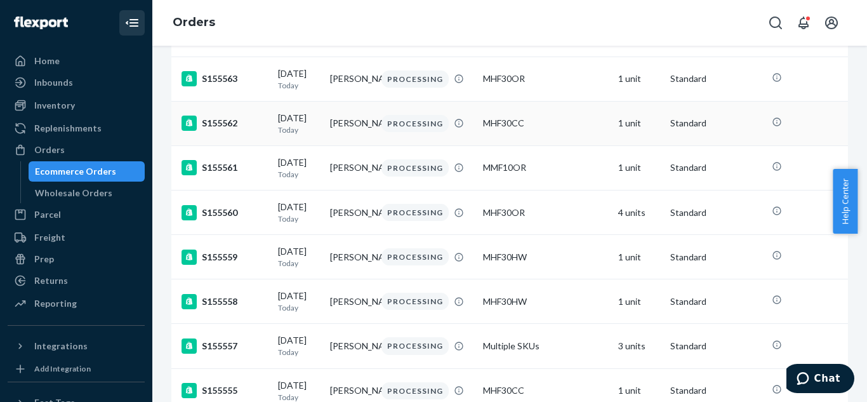
scroll to position [209, 0]
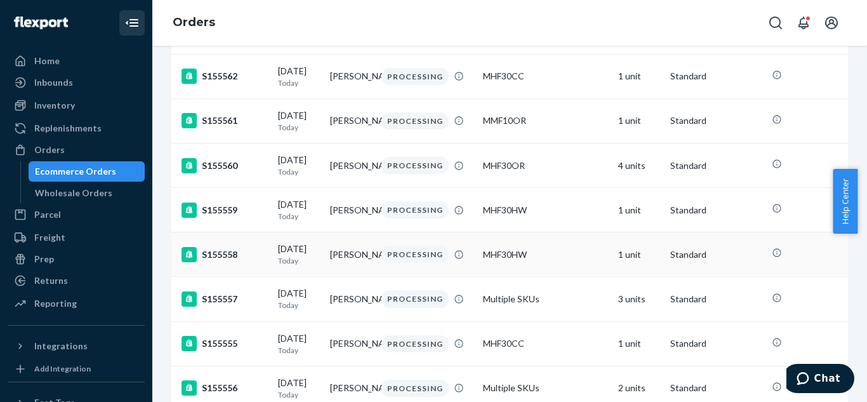
click at [505, 261] on div "MHF30HW" at bounding box center [545, 254] width 125 height 13
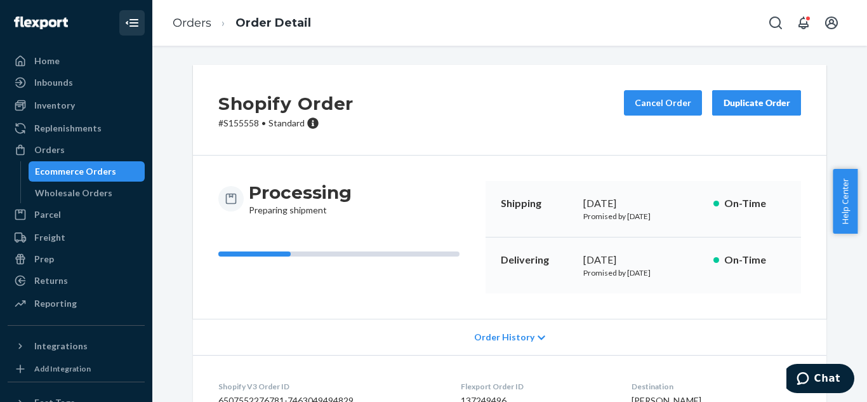
click at [740, 101] on div "Duplicate Order" at bounding box center [756, 103] width 67 height 13
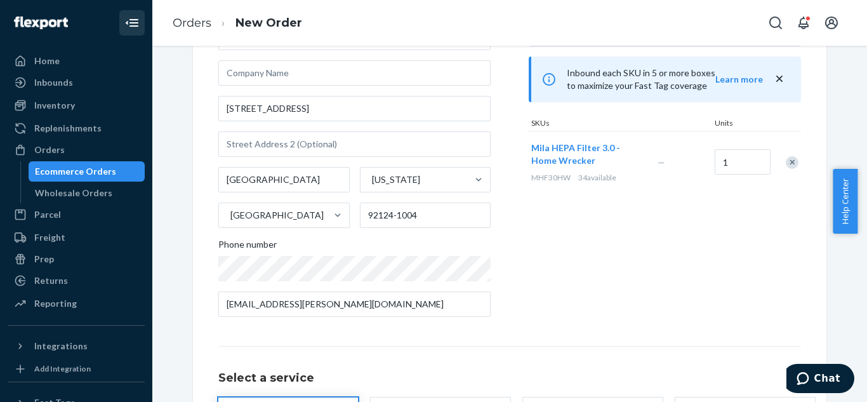
scroll to position [105, 0]
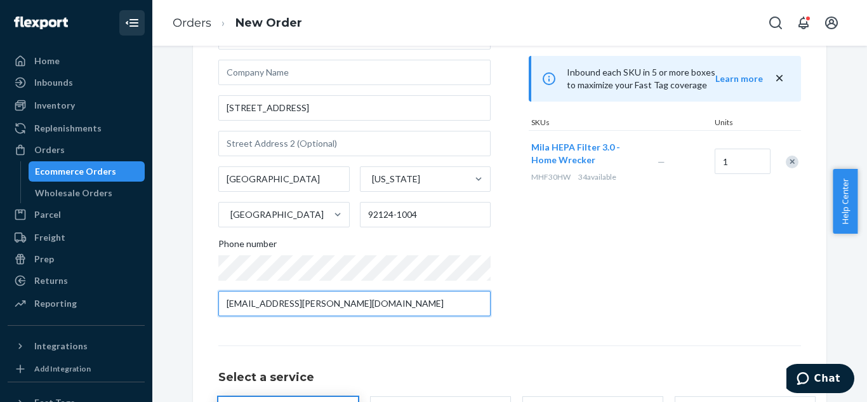
click at [391, 302] on input "marc.mattson@outlook.com" at bounding box center [354, 303] width 272 height 25
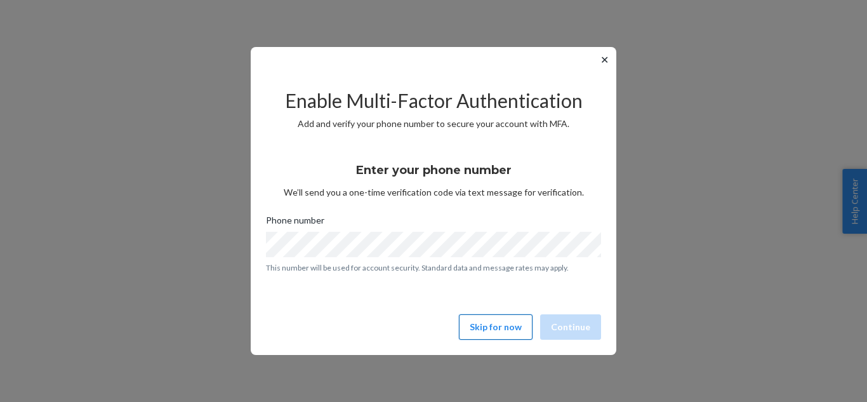
click at [486, 328] on button "Skip for now" at bounding box center [496, 326] width 74 height 25
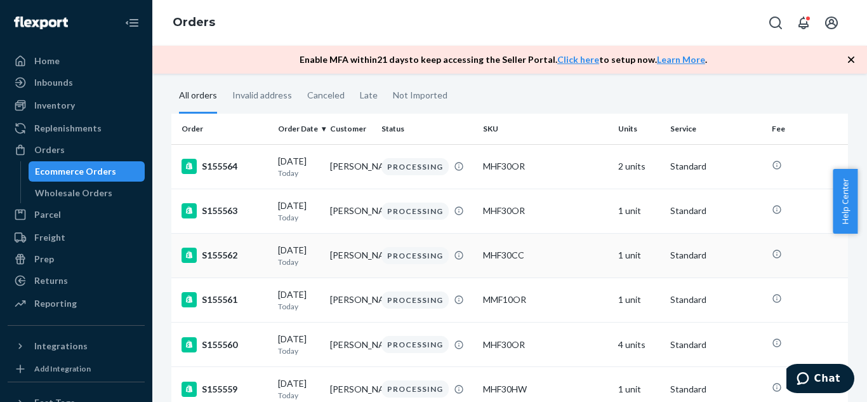
scroll to position [63, 0]
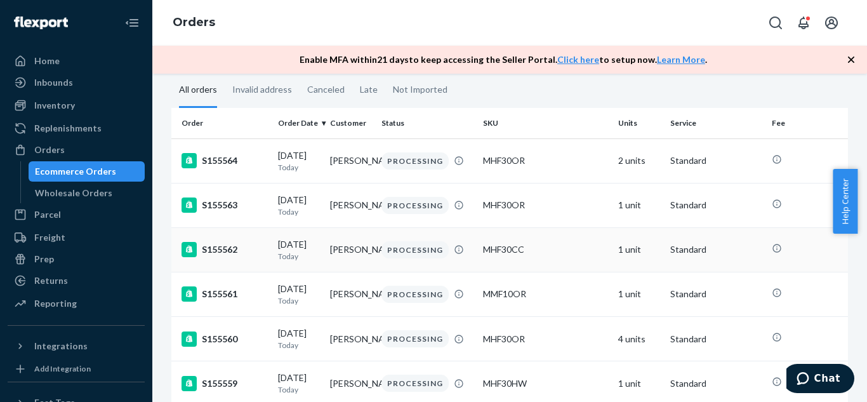
click at [402, 258] on div "PROCESSING" at bounding box center [415, 249] width 67 height 17
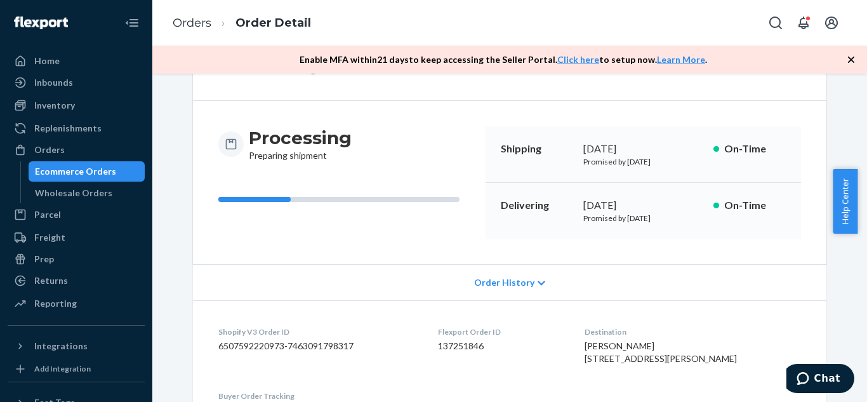
scroll to position [87, 0]
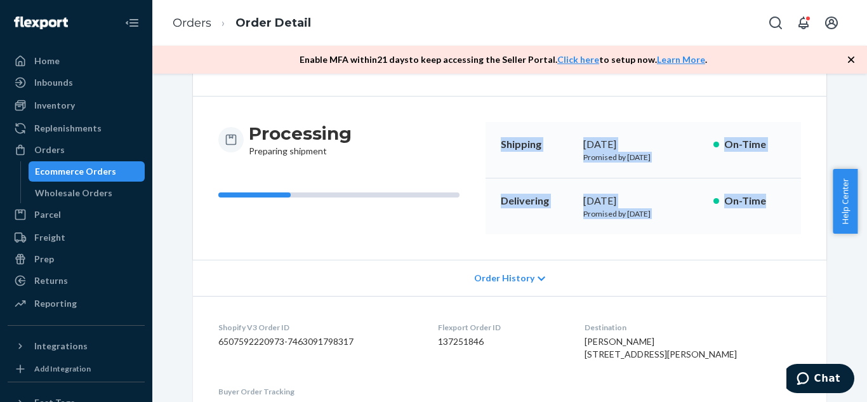
drag, startPoint x: 498, startPoint y: 145, endPoint x: 768, endPoint y: 206, distance: 276.8
click at [768, 206] on div "Shipping September 24, 2025 Promised by September 24, 2025 On-Time Delivering S…" at bounding box center [644, 178] width 316 height 112
copy div "Shipping September 24, 2025 Promised by September 24, 2025 On-Time Delivering S…"
click at [664, 305] on dl "Shopify V3 Order ID 6507592220973-7463091798317 Flexport Order ID 137251846 Des…" at bounding box center [510, 367] width 634 height 142
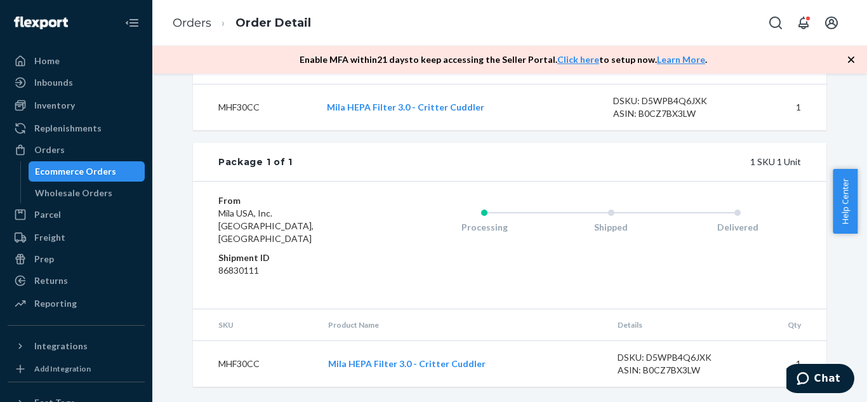
scroll to position [0, 0]
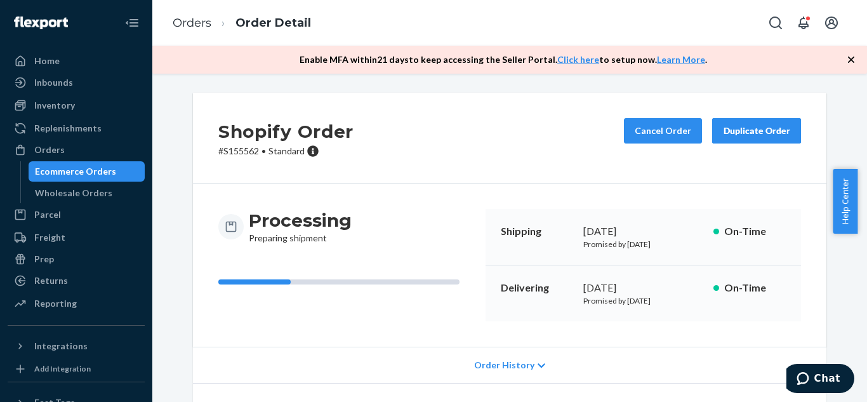
click at [749, 138] on button "Duplicate Order" at bounding box center [756, 130] width 89 height 25
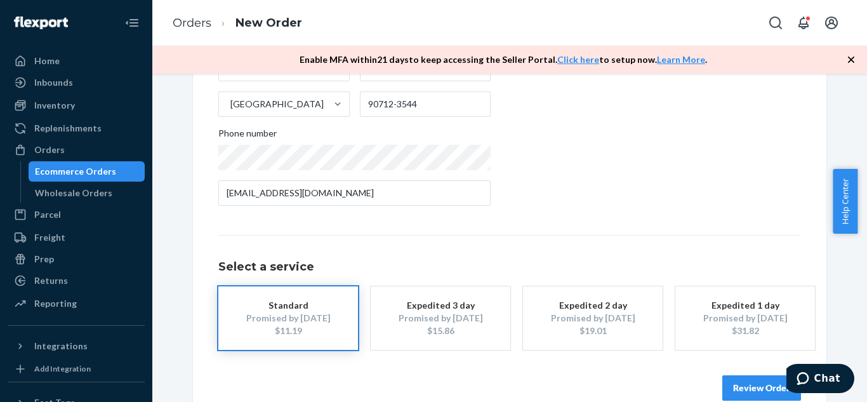
scroll to position [268, 0]
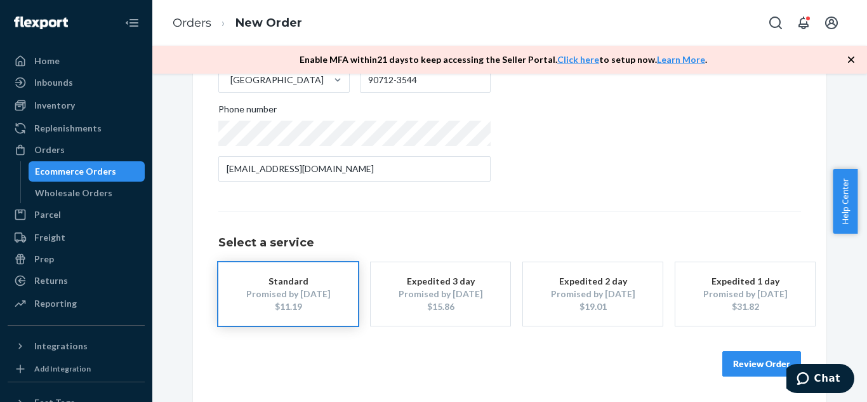
click at [744, 363] on button "Review Order" at bounding box center [762, 363] width 79 height 25
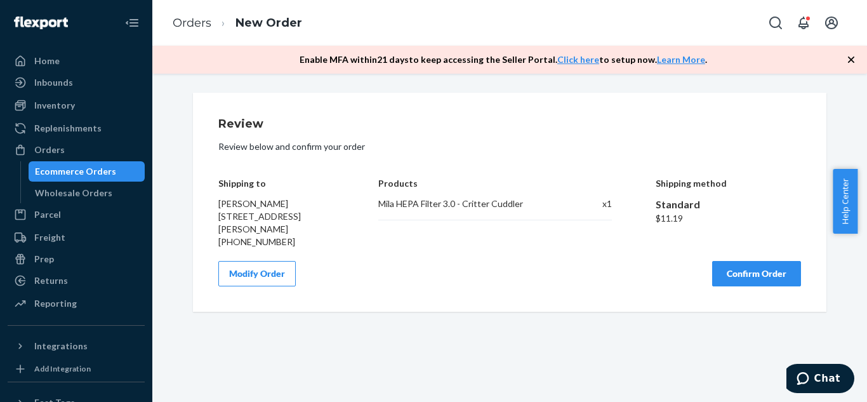
scroll to position [0, 0]
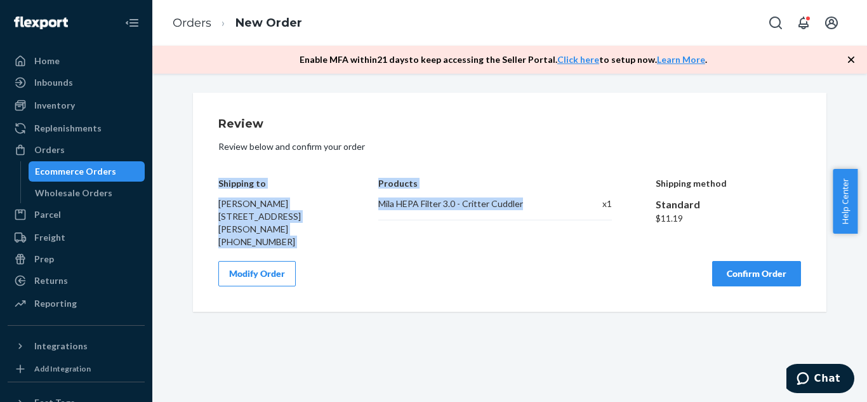
drag, startPoint x: 214, startPoint y: 180, endPoint x: 523, endPoint y: 203, distance: 309.4
click at [523, 203] on div "Shipping to Krista Wilder 3632 Loomis St Lakewood, CA 90712-3544 +15623165258 P…" at bounding box center [509, 203] width 583 height 89
copy div "Shipping to Krista Wilder 3632 Loomis St Lakewood, CA 90712-3544 +15623165258 P…"
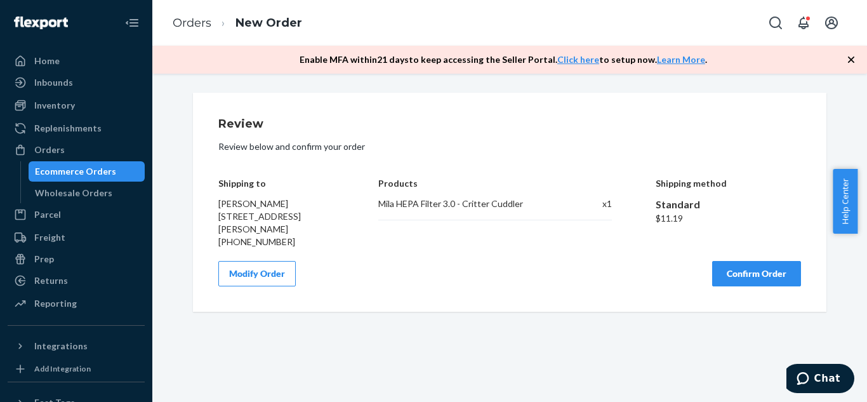
click at [681, 174] on div "Shipping method Standard $11.19" at bounding box center [729, 203] width 146 height 89
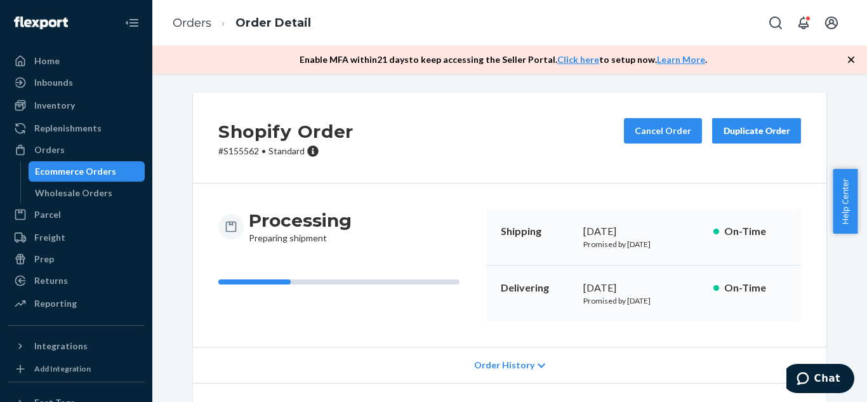
click at [742, 125] on div "Duplicate Order" at bounding box center [756, 130] width 67 height 13
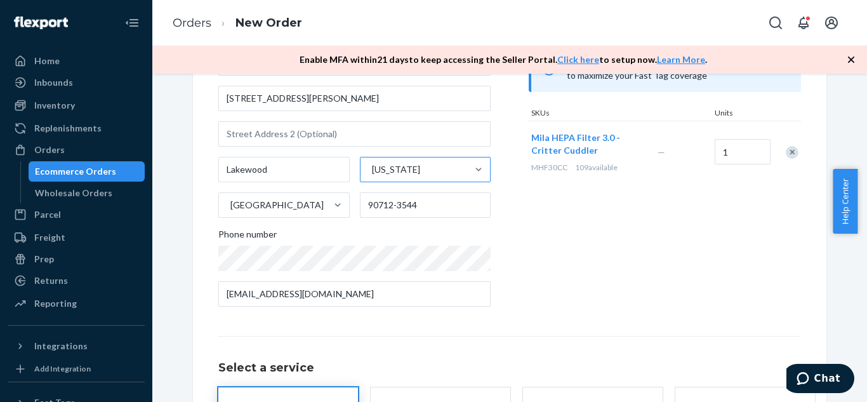
scroll to position [143, 0]
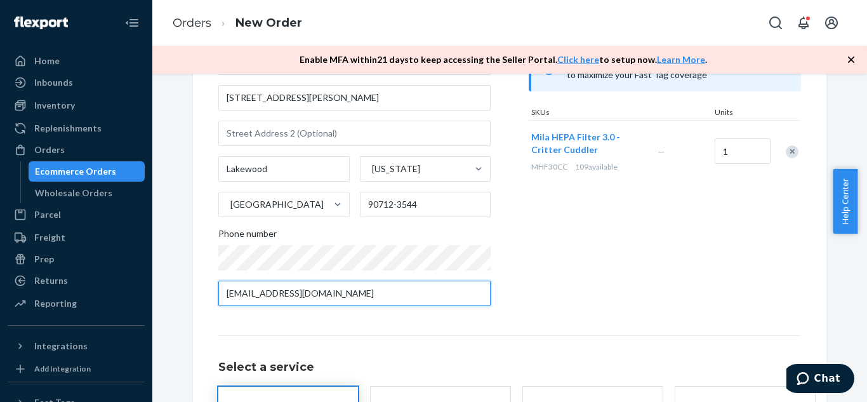
click at [385, 291] on input "wilderkrista@gmail.com" at bounding box center [354, 293] width 272 height 25
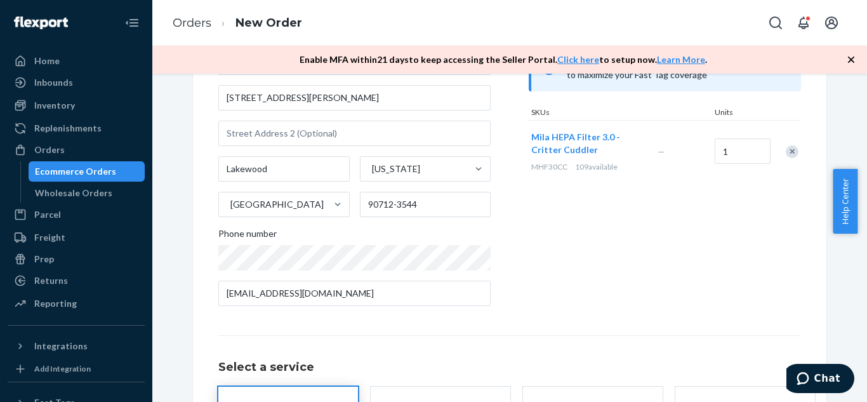
click at [737, 269] on div "Products Search and select the content of your order here. Search and add produ…" at bounding box center [665, 146] width 272 height 342
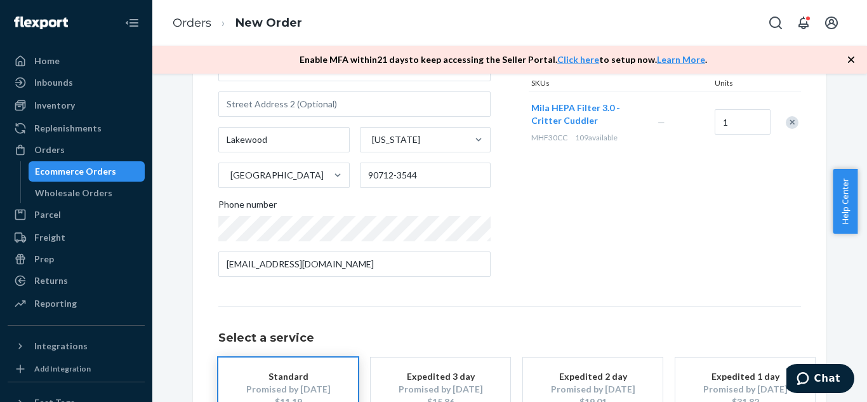
scroll to position [174, 0]
click at [737, 269] on div "Products Search and select the content of your order here. Search and add produ…" at bounding box center [665, 115] width 272 height 342
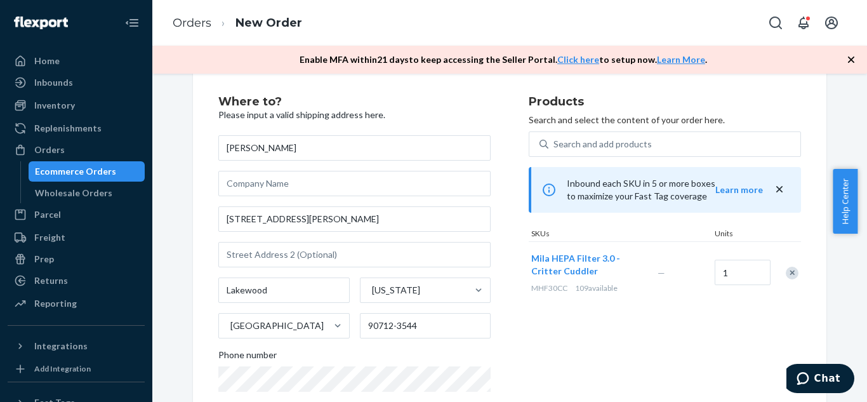
scroll to position [0, 0]
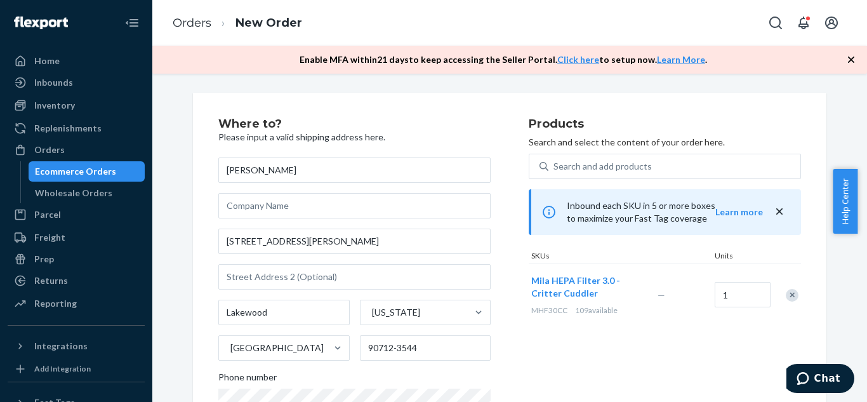
click at [101, 173] on div "Ecommerce Orders" at bounding box center [75, 171] width 81 height 13
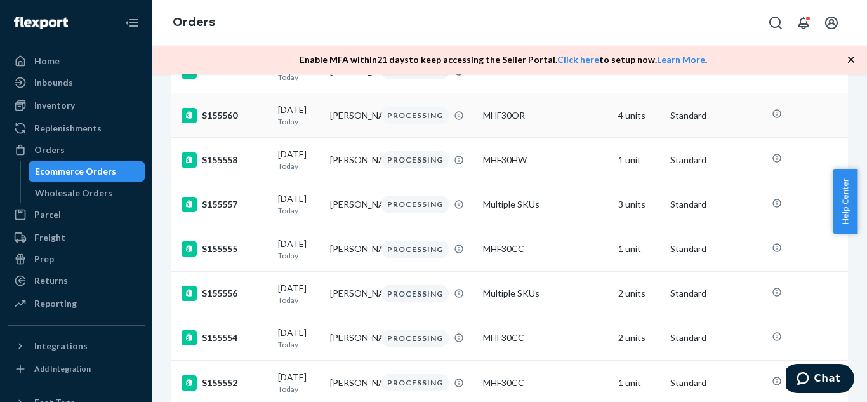
scroll to position [394, 0]
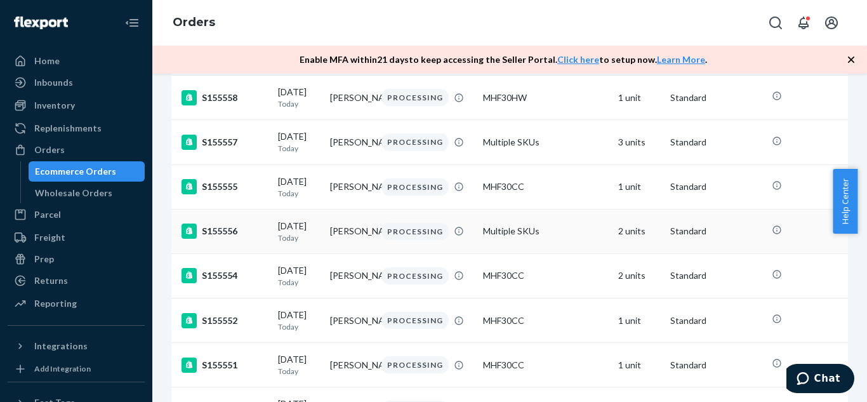
drag, startPoint x: 340, startPoint y: 257, endPoint x: 338, endPoint y: 265, distance: 8.5
click at [338, 253] on td "[PERSON_NAME]" at bounding box center [351, 231] width 52 height 44
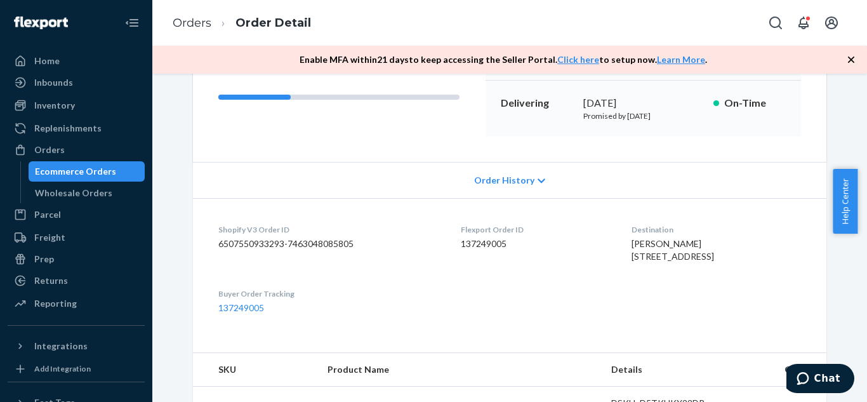
scroll to position [183, 0]
drag, startPoint x: 390, startPoint y: 255, endPoint x: 679, endPoint y: 224, distance: 291.1
click at [679, 224] on dl "Shopify V3 Order ID 6507550933293-7463048085805 Flexport Order ID 137249005 Des…" at bounding box center [510, 271] width 634 height 142
click at [515, 176] on span "Order History" at bounding box center [504, 182] width 60 height 13
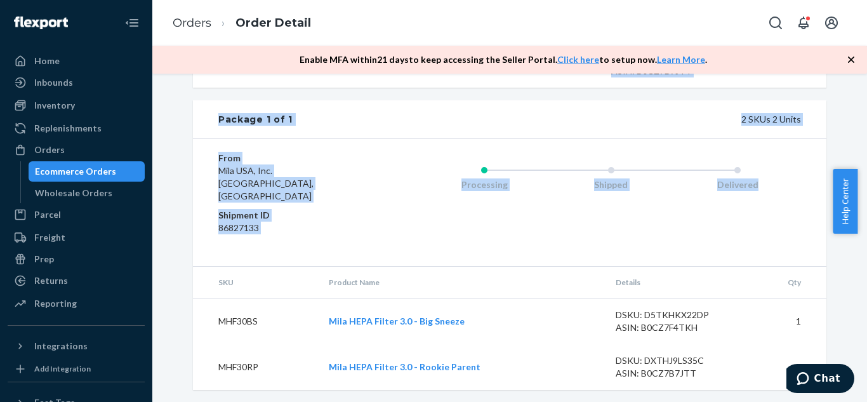
scroll to position [817, 0]
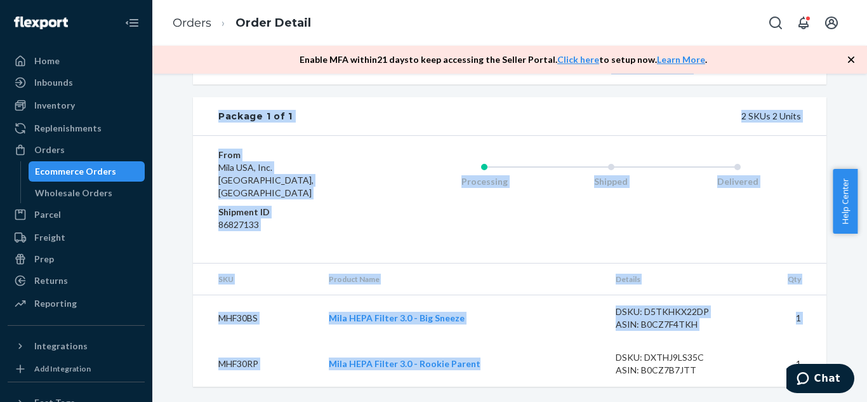
drag, startPoint x: 498, startPoint y: 161, endPoint x: 538, endPoint y: 371, distance: 213.9
copy div "Shipping September 24, 2025 Promised by September 24, 2025 On-Time Delivering S…"
click at [602, 237] on div "Processing Shipped Delivered" at bounding box center [585, 200] width 431 height 102
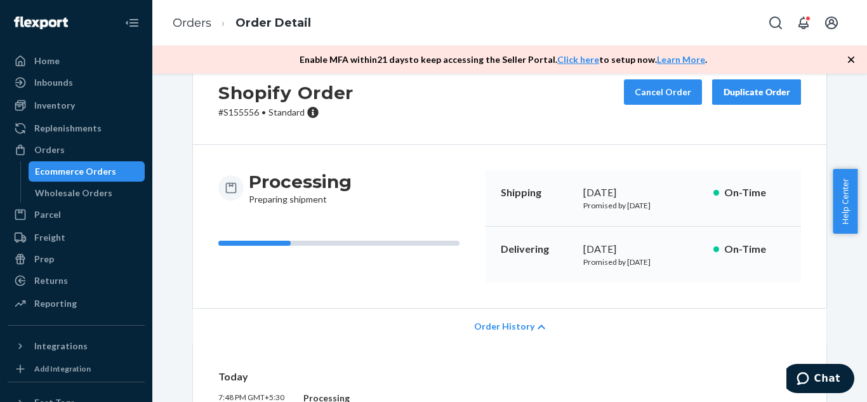
scroll to position [0, 0]
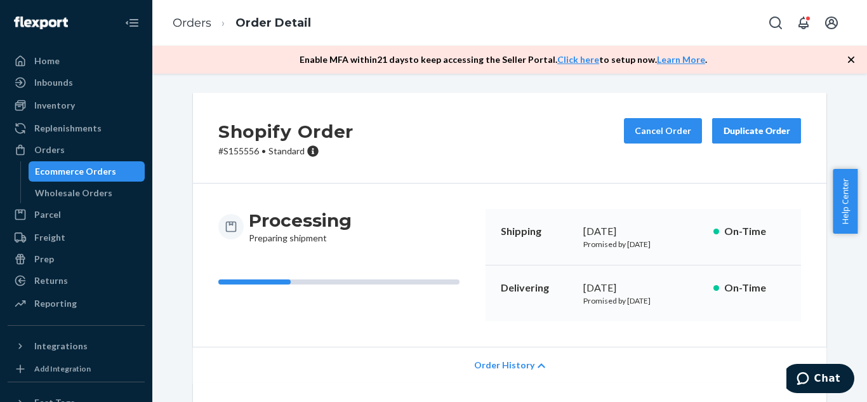
click at [750, 121] on button "Duplicate Order" at bounding box center [756, 130] width 89 height 25
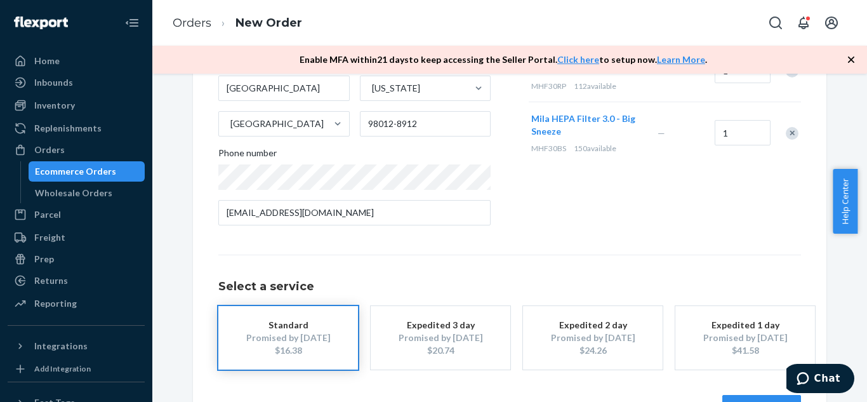
scroll to position [225, 0]
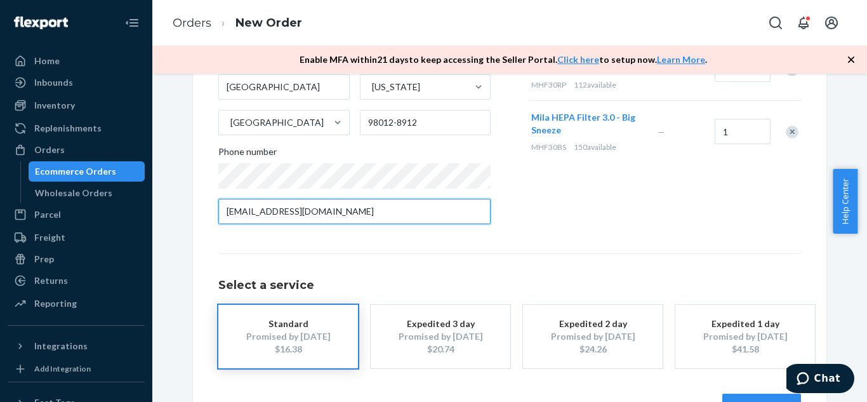
click at [442, 200] on input "twest14@gmail.com" at bounding box center [354, 211] width 272 height 25
click at [444, 213] on input "twest14@gmail.com" at bounding box center [354, 211] width 272 height 25
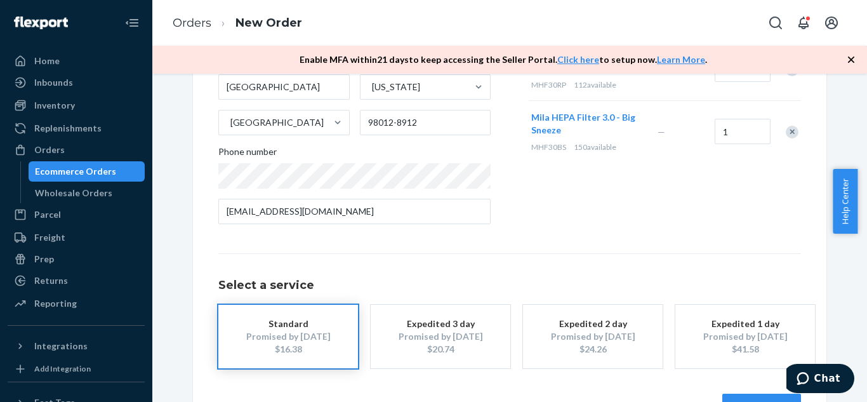
click at [592, 237] on div "Where to? Please input a valid shipping address here. Todd West 14106 42nd Ave …" at bounding box center [509, 156] width 583 height 526
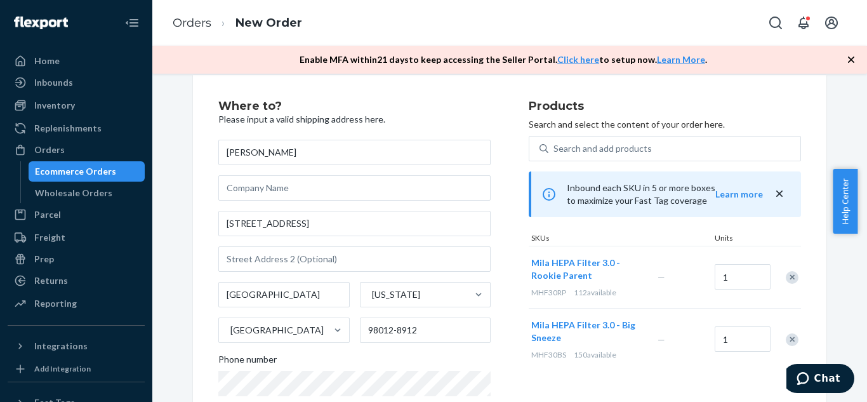
scroll to position [0, 0]
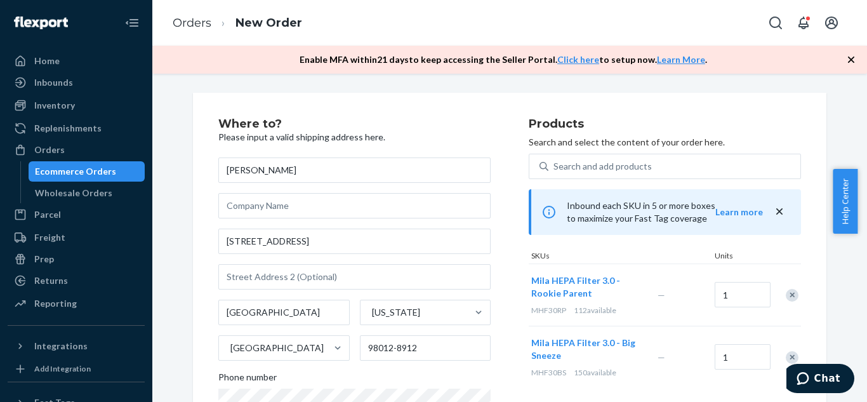
click at [78, 173] on div "Ecommerce Orders" at bounding box center [75, 171] width 81 height 13
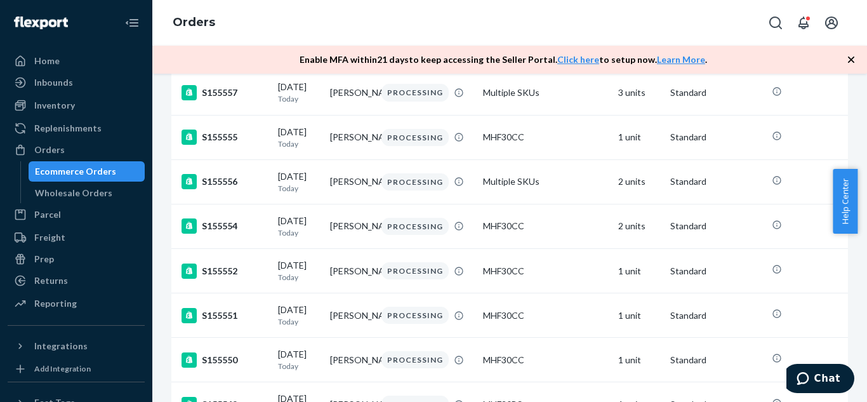
scroll to position [502, 0]
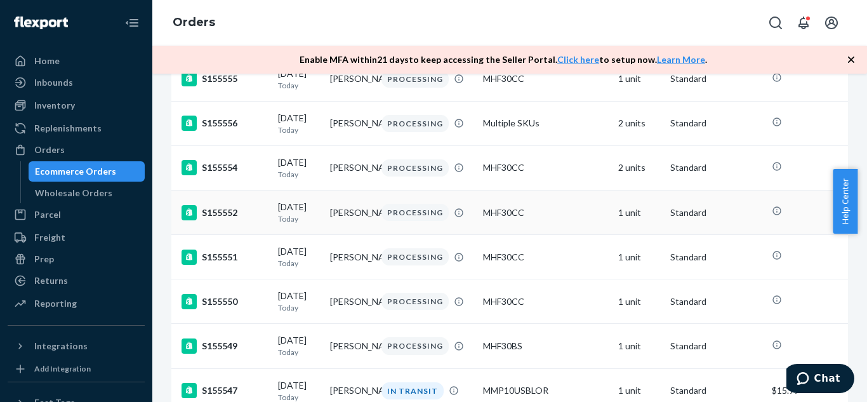
click at [328, 235] on td "[PERSON_NAME]" at bounding box center [351, 212] width 52 height 44
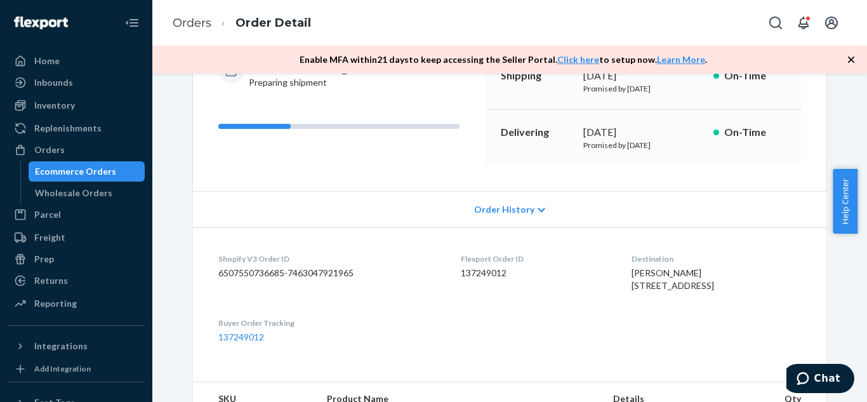
scroll to position [159, 0]
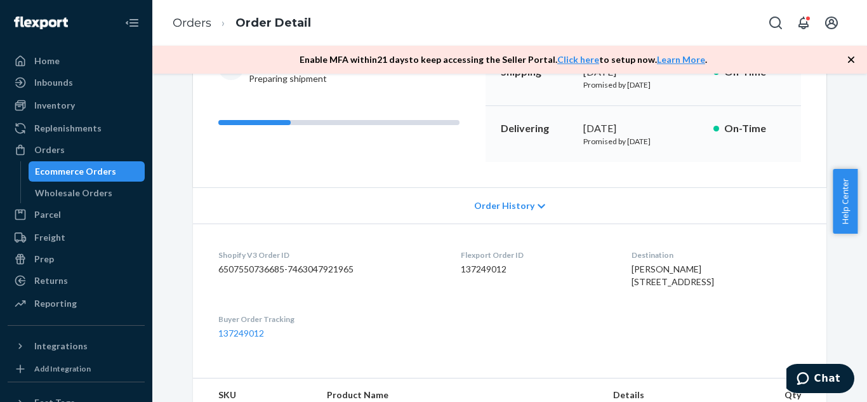
click at [498, 214] on div "Order History" at bounding box center [510, 205] width 634 height 36
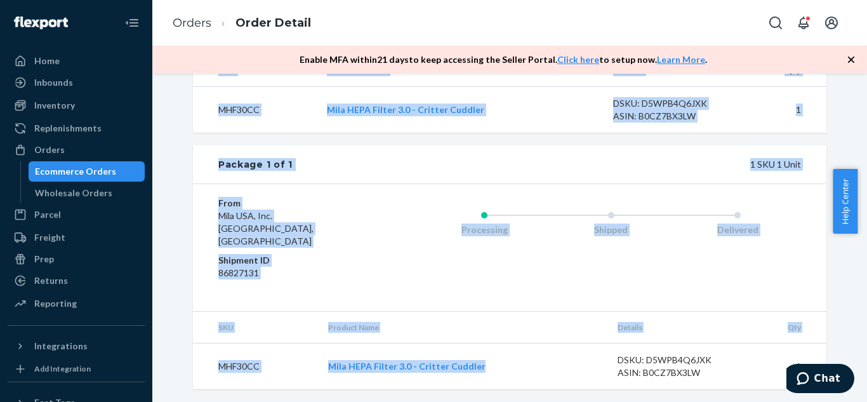
scroll to position [725, 0]
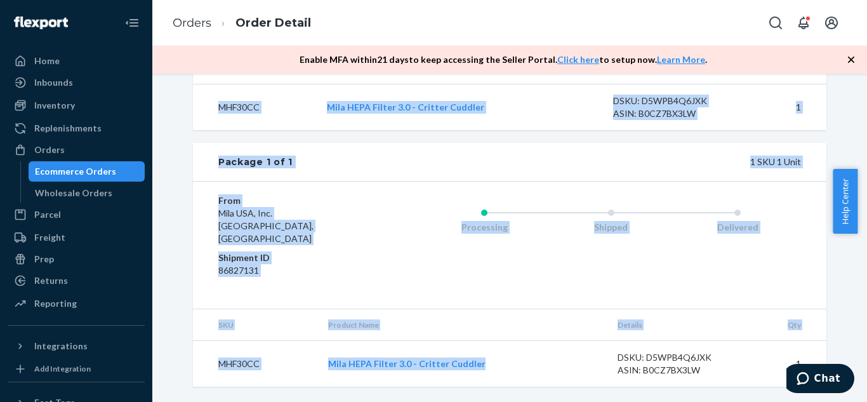
drag, startPoint x: 497, startPoint y: 230, endPoint x: 520, endPoint y: 348, distance: 120.3
copy div "Shipping September 24, 2025 Promised by September 24, 2025 On-Time Delivering S…"
click at [638, 204] on div "From Mila USA, Inc. Lewisville, TX 75067 Shipment ID 86827131 Processing Shippe…" at bounding box center [510, 245] width 634 height 128
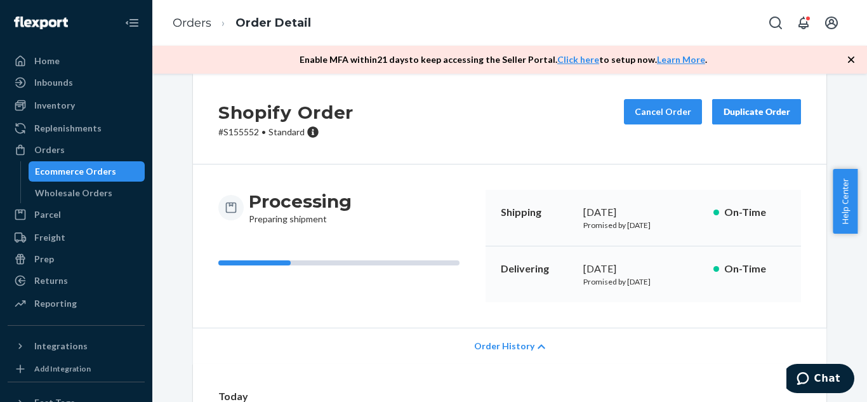
scroll to position [0, 0]
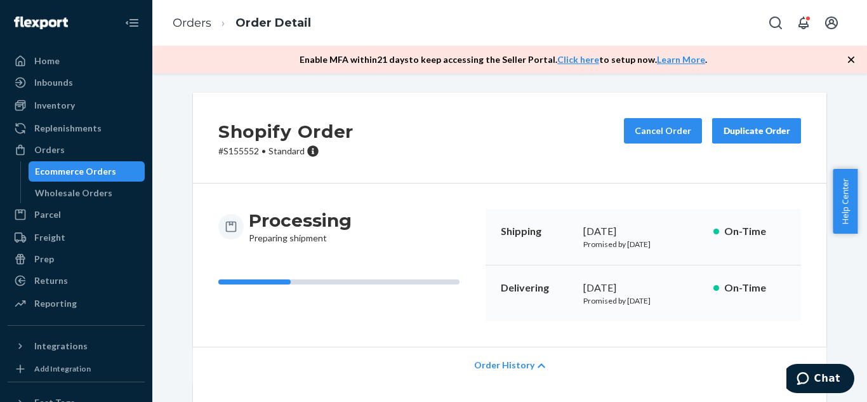
click at [757, 135] on div "Duplicate Order" at bounding box center [756, 130] width 67 height 13
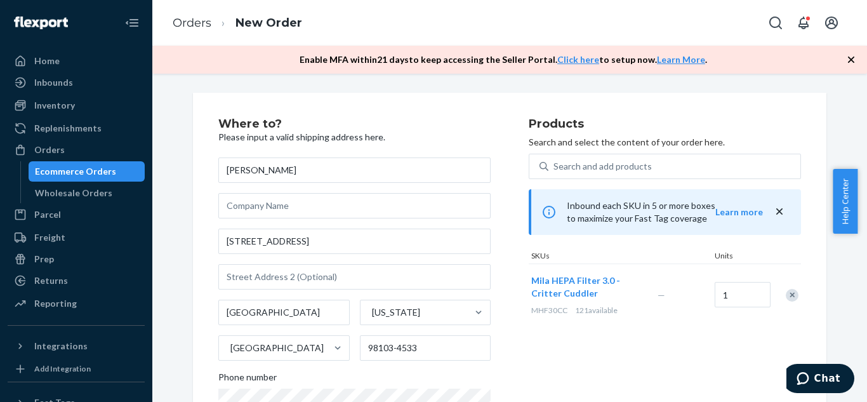
scroll to position [135, 0]
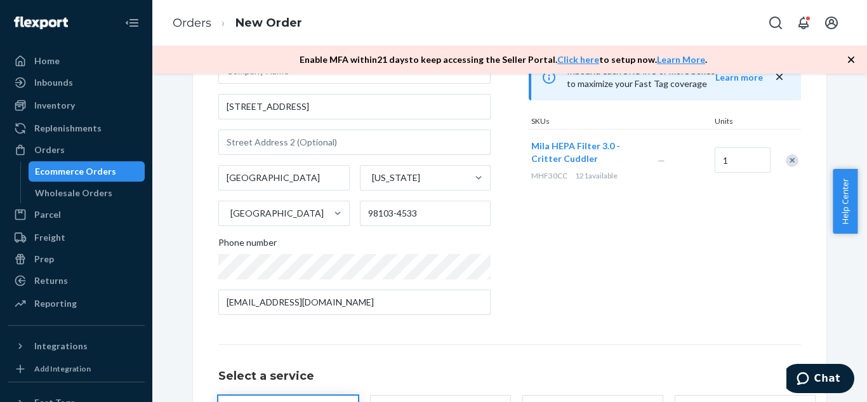
click at [530, 283] on div "Products Search and select the content of your order here. Search and add produ…" at bounding box center [665, 154] width 272 height 342
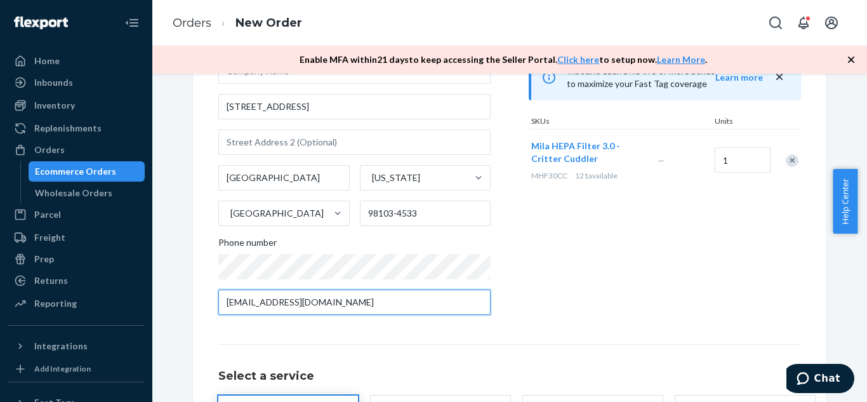
click at [417, 307] on input "loucksd@gmail.com" at bounding box center [354, 302] width 272 height 25
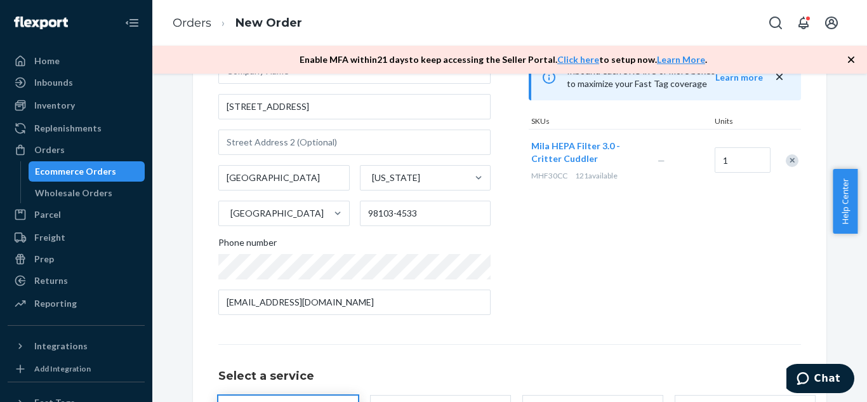
click at [559, 244] on div "Products Search and select the content of your order here. Search and add produ…" at bounding box center [665, 154] width 272 height 342
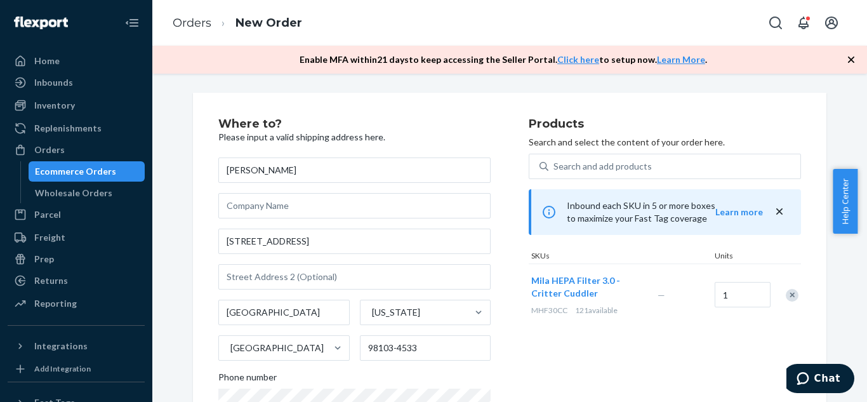
scroll to position [268, 0]
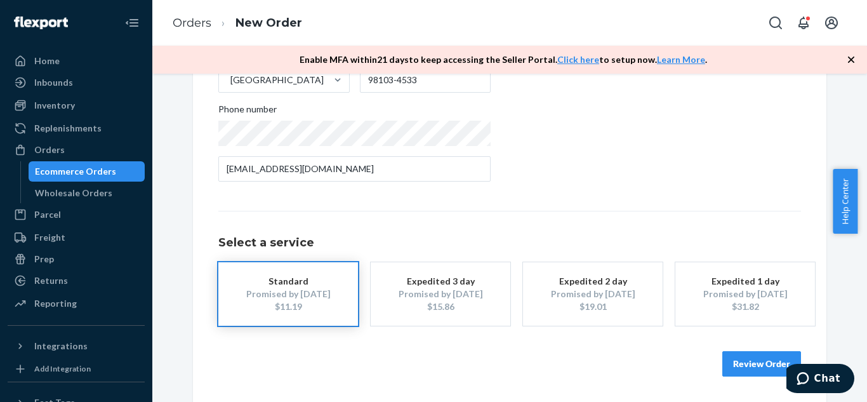
click at [85, 166] on div "Ecommerce Orders" at bounding box center [75, 171] width 81 height 13
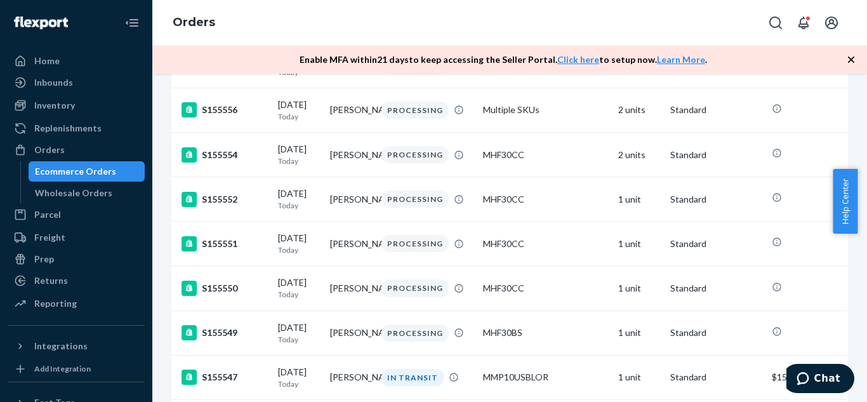
scroll to position [590, 0]
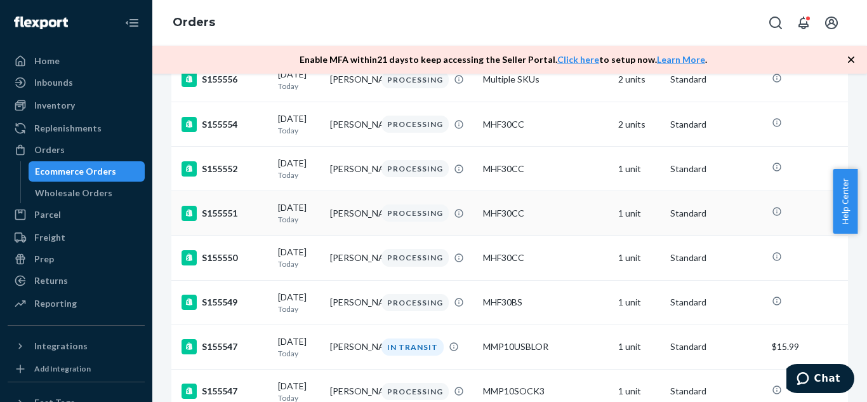
click at [331, 236] on td "[PERSON_NAME]" at bounding box center [351, 213] width 52 height 44
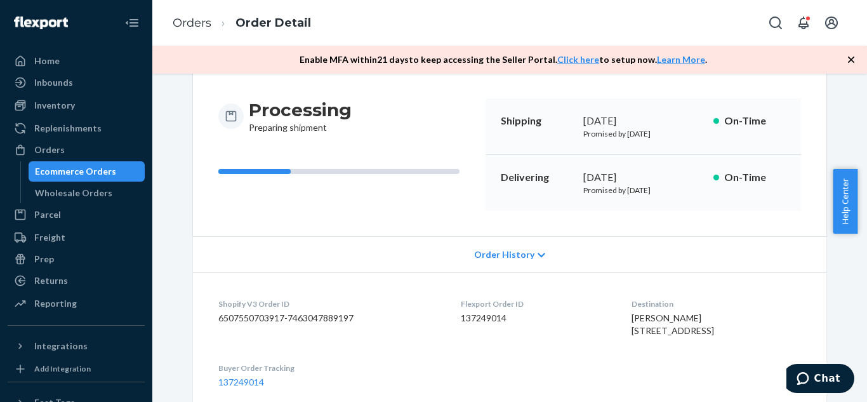
scroll to position [117, 0]
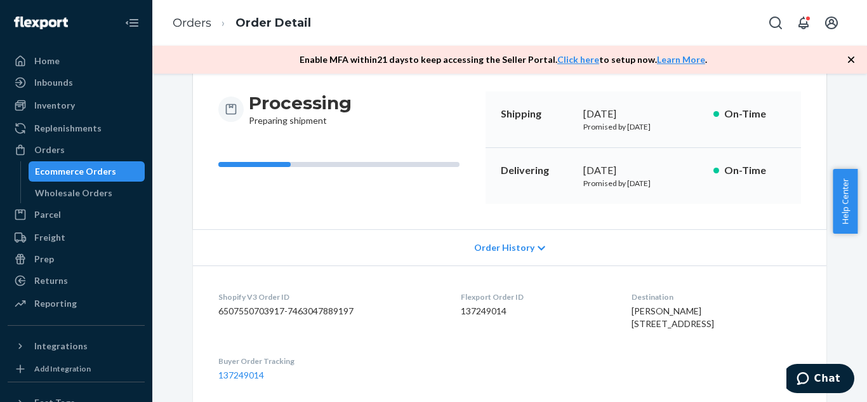
click at [499, 245] on span "Order History" at bounding box center [504, 247] width 60 height 13
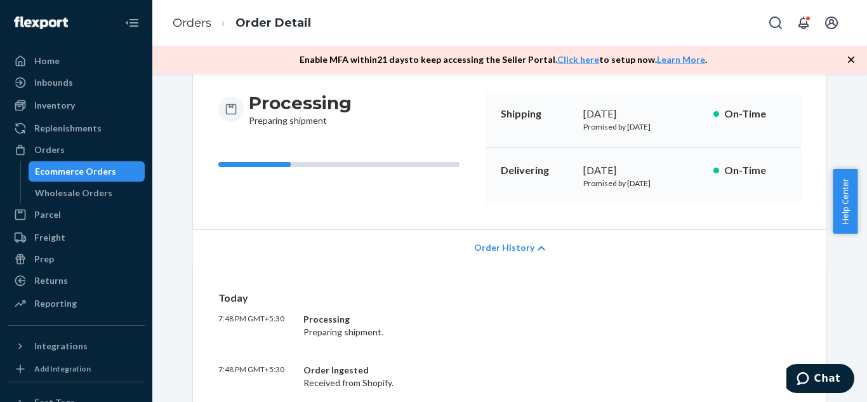
scroll to position [0, 0]
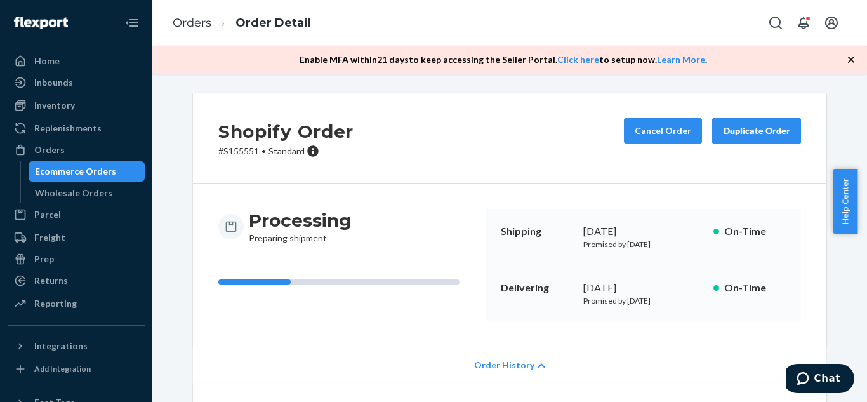
click at [493, 227] on div "Shipping September 24, 2025 Promised by September 24, 2025 On-Time" at bounding box center [644, 237] width 316 height 57
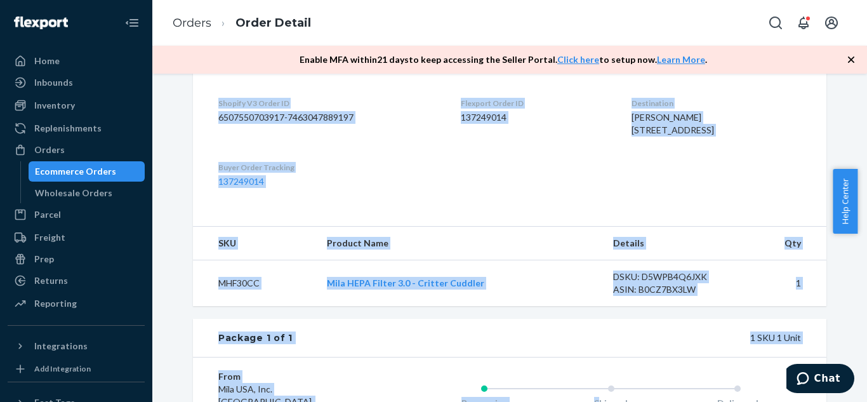
scroll to position [601, 0]
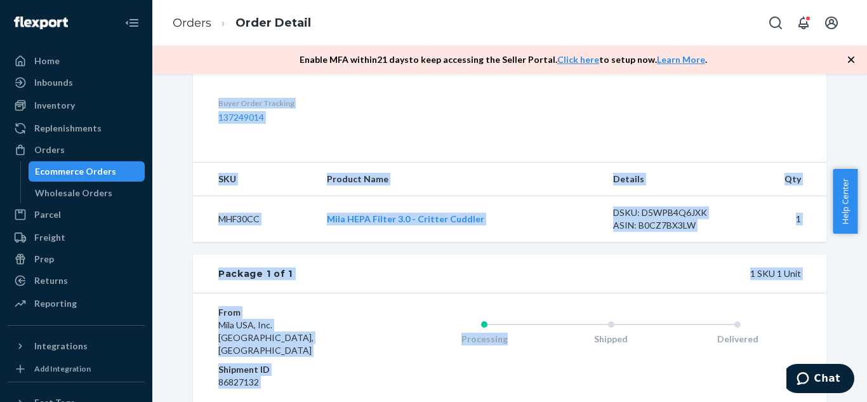
drag, startPoint x: 498, startPoint y: 231, endPoint x: 531, endPoint y: 352, distance: 124.9
copy div "Shipping September 24, 2025 Promised by September 24, 2025 On-Time Delivering S…"
click at [568, 286] on div "Package 1 of 1 1 SKU 1 Unit" at bounding box center [510, 274] width 634 height 38
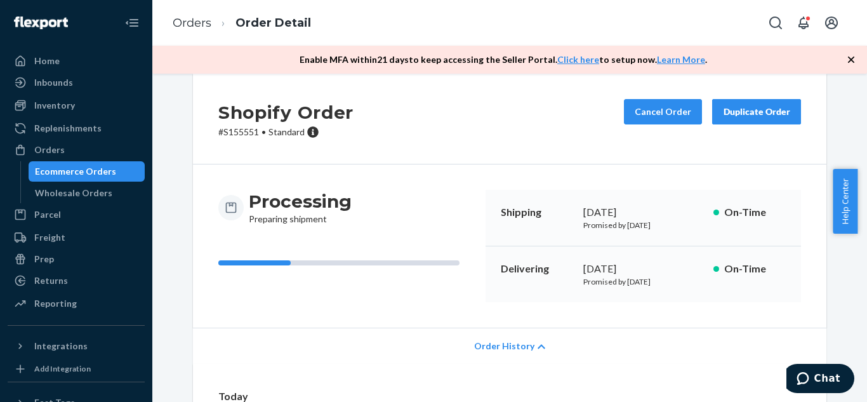
scroll to position [0, 0]
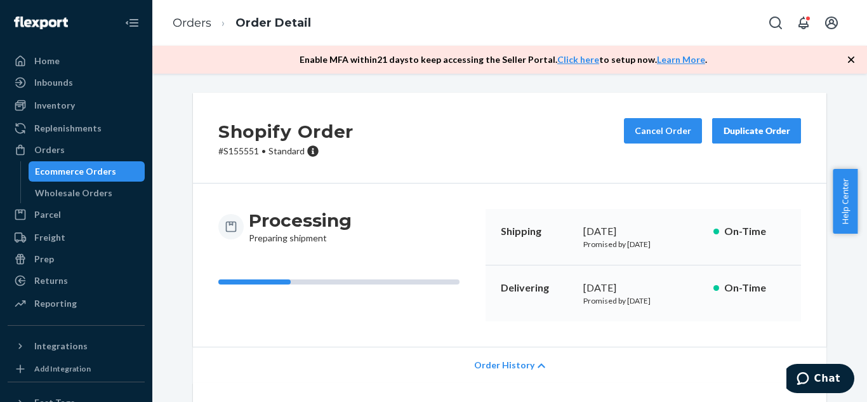
click at [750, 131] on div "Duplicate Order" at bounding box center [756, 130] width 67 height 13
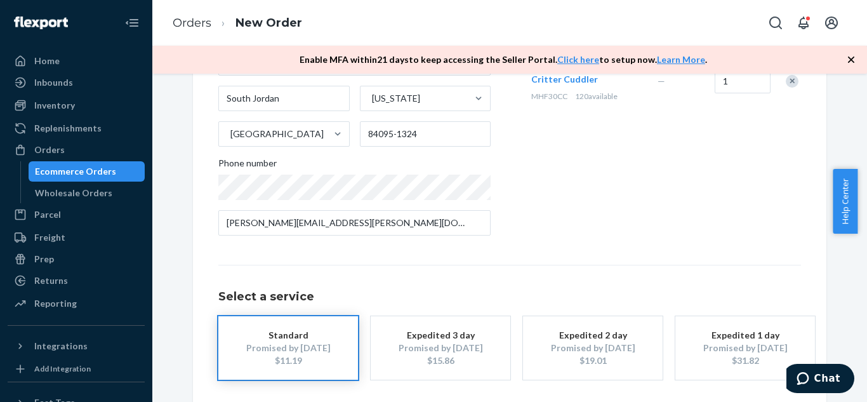
scroll to position [215, 0]
click at [64, 168] on div "Ecommerce Orders" at bounding box center [75, 171] width 81 height 13
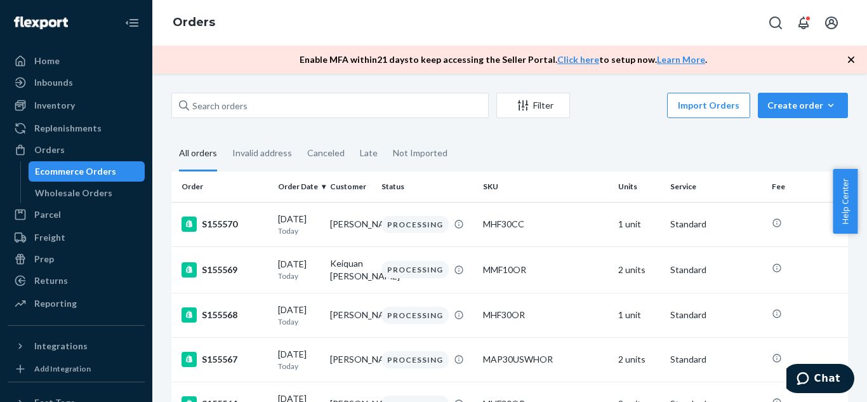
click at [587, 156] on fieldset "All orders Invalid address Canceled Late Not Imported" at bounding box center [509, 154] width 677 height 35
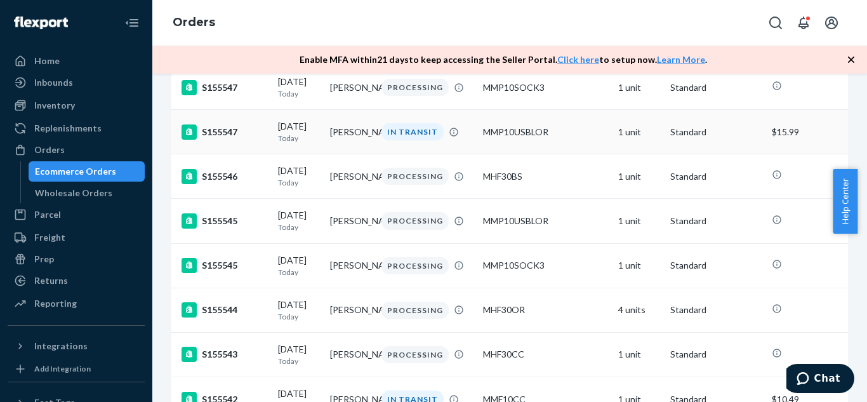
scroll to position [988, 0]
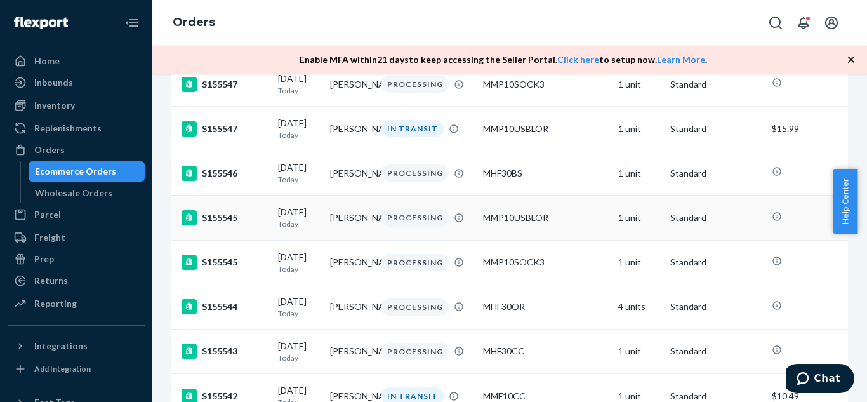
click at [349, 240] on td "[PERSON_NAME]" at bounding box center [351, 218] width 52 height 44
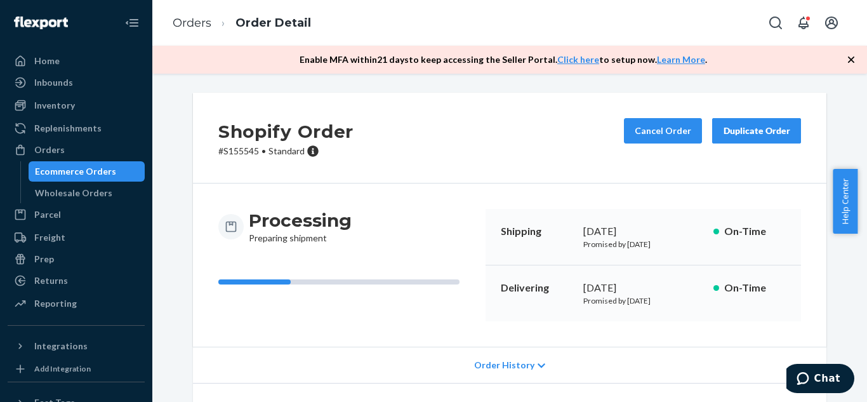
scroll to position [89, 0]
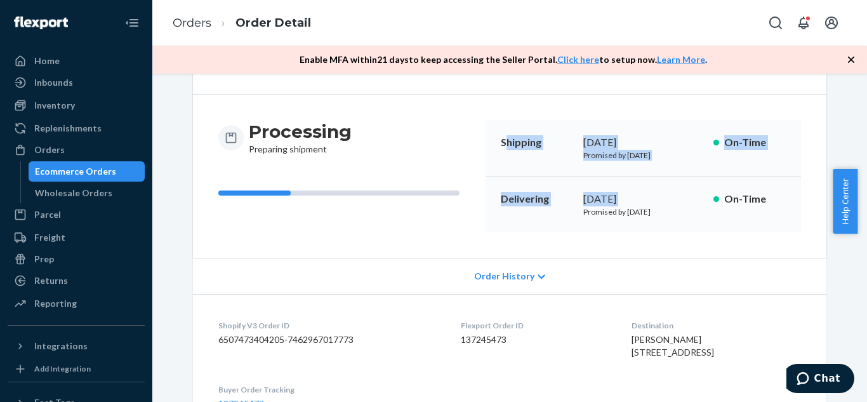
drag, startPoint x: 500, startPoint y: 138, endPoint x: 562, endPoint y: 236, distance: 115.4
click at [562, 236] on div "Processing Preparing shipment Shipping September 24, 2025 Promised by September…" at bounding box center [510, 176] width 634 height 163
click at [549, 228] on div "Delivering September 30, 2025 Promised by October 3, 2025 On-Time" at bounding box center [644, 205] width 316 height 56
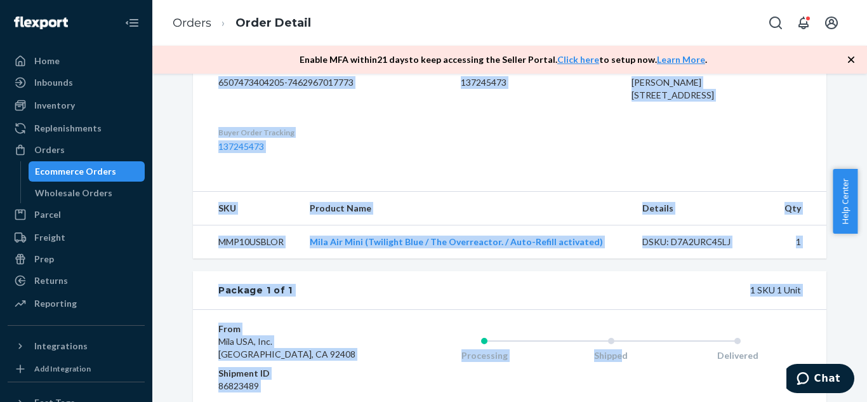
scroll to position [474, 0]
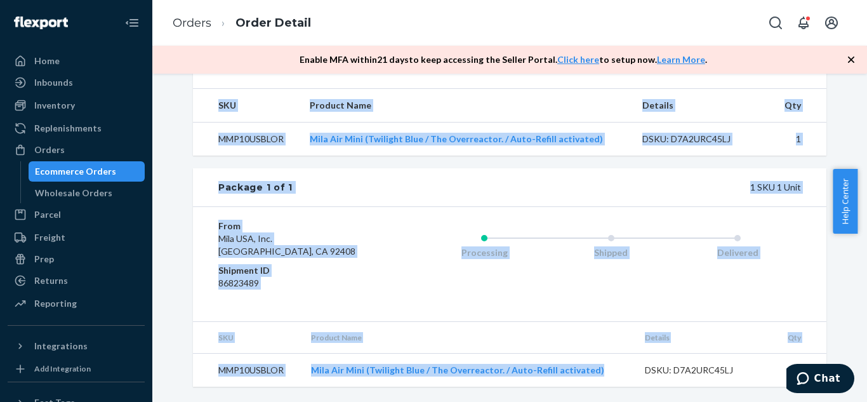
drag, startPoint x: 497, startPoint y: 139, endPoint x: 601, endPoint y: 378, distance: 261.3
click at [601, 378] on div "Shopify Order # S155545 • Standard Cancel Order Duplicate Order Processing Prep…" at bounding box center [510, 15] width 634 height 743
copy div "Shipping September 24, 2025 Promised by September 24, 2025 On-Time Delivering S…"
click at [579, 227] on div "Shipped" at bounding box center [611, 250] width 127 height 51
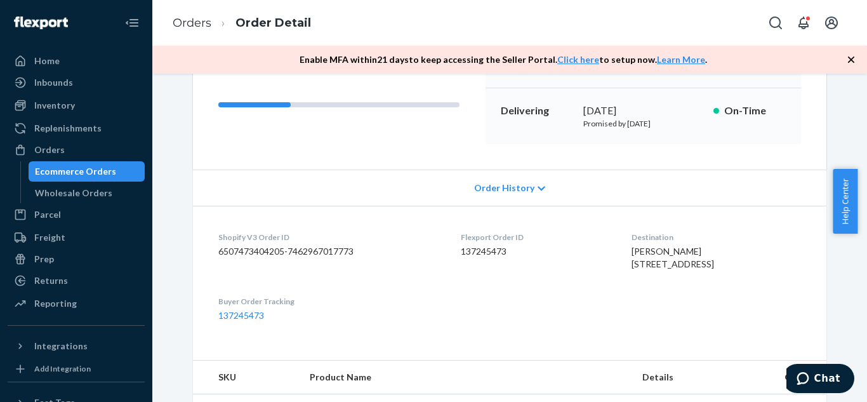
scroll to position [0, 0]
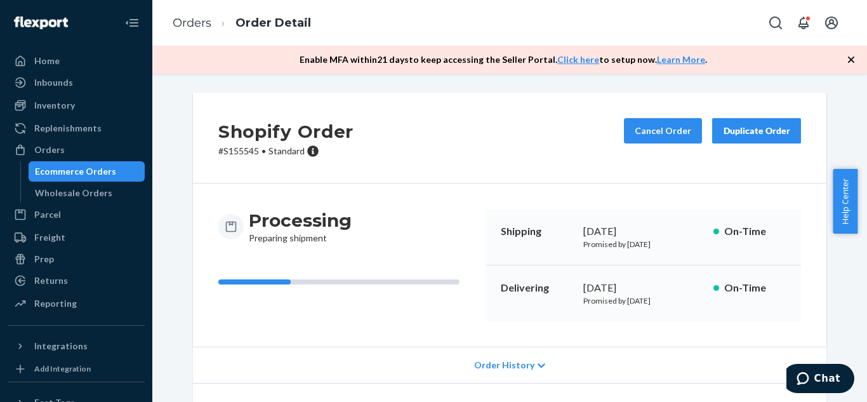
click at [750, 130] on div "Duplicate Order" at bounding box center [756, 130] width 67 height 13
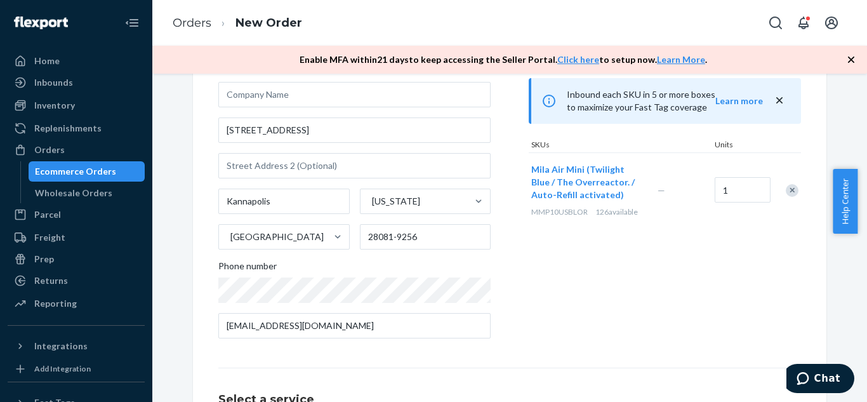
scroll to position [112, 0]
click at [543, 342] on div "Products Search and select the content of your order here. Search and add produ…" at bounding box center [665, 177] width 272 height 342
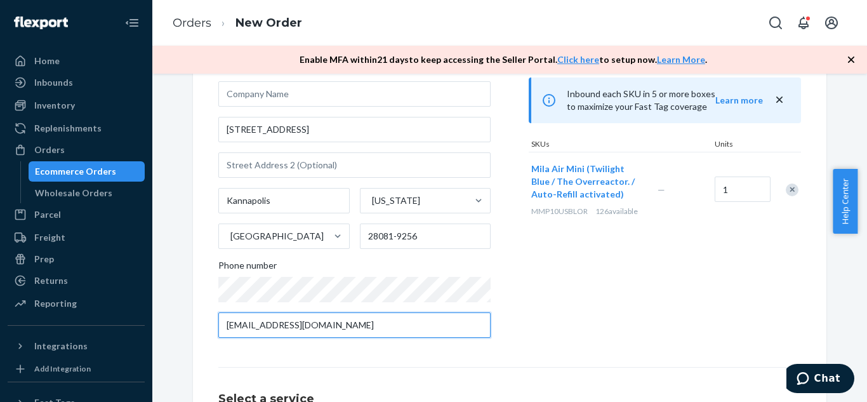
click at [381, 316] on input "michellechrismon@gmail.com" at bounding box center [354, 324] width 272 height 25
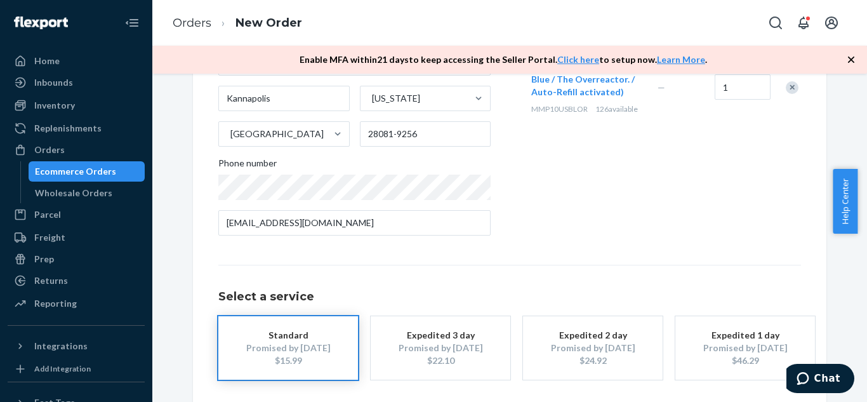
click at [93, 165] on div "Ecommerce Orders" at bounding box center [75, 171] width 81 height 13
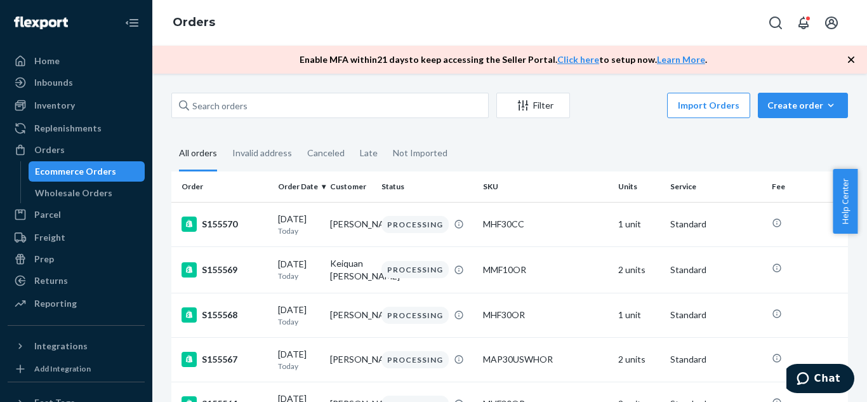
click at [519, 147] on fieldset "All orders Invalid address Canceled Late Not Imported" at bounding box center [509, 154] width 677 height 35
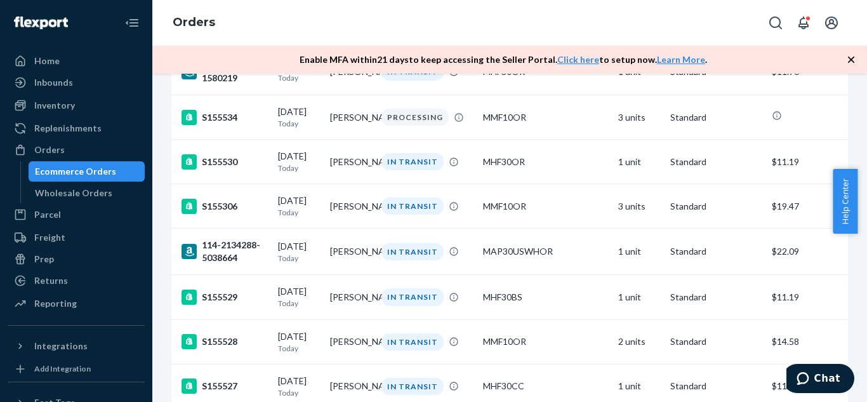
scroll to position [1669, 0]
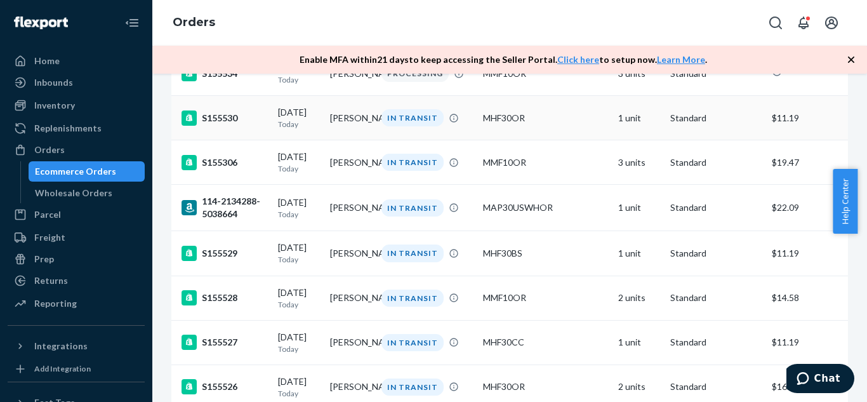
click at [340, 140] on td "[PERSON_NAME]" at bounding box center [351, 118] width 52 height 44
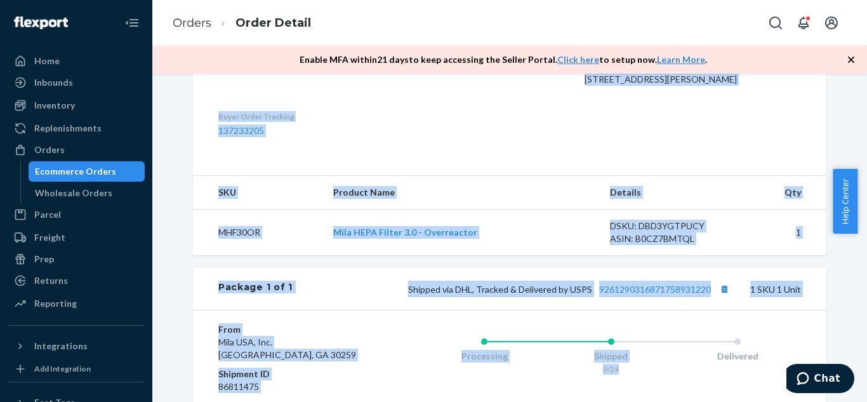
scroll to position [540, 0]
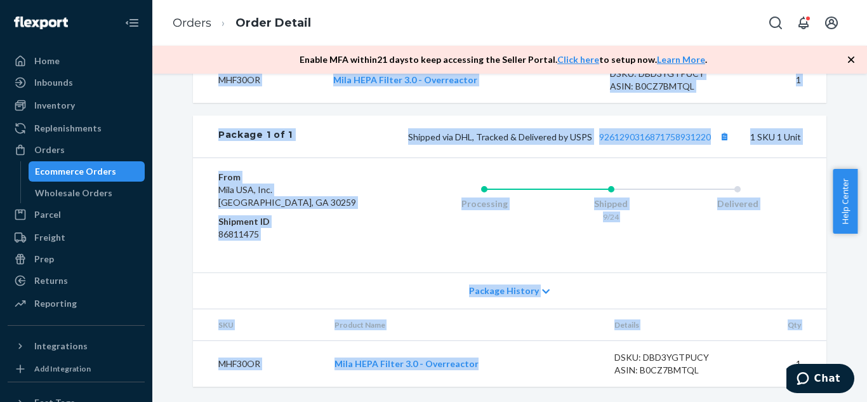
drag, startPoint x: 497, startPoint y: 127, endPoint x: 540, endPoint y: 376, distance: 252.6
copy div "Shipped September 24, 2025 Promised by September 24, 2025 On-Time Delivering Oc…"
click at [583, 298] on div "Package History" at bounding box center [510, 290] width 634 height 36
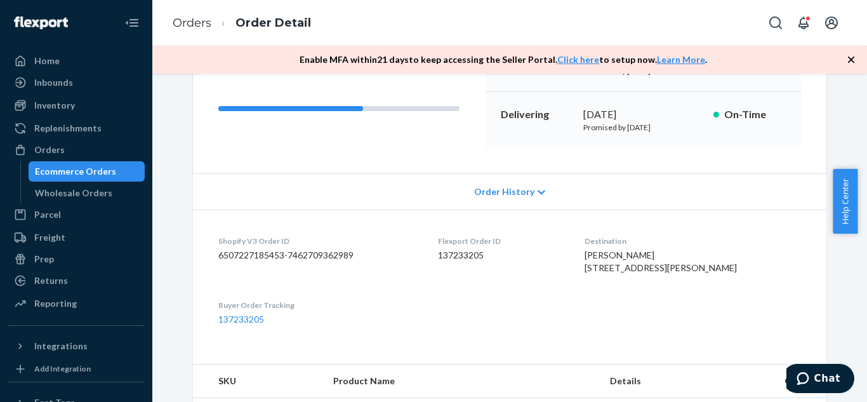
scroll to position [0, 0]
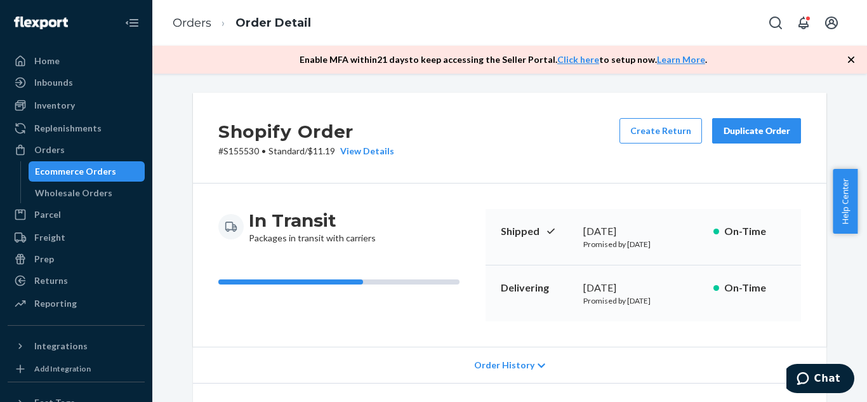
click at [737, 141] on button "Duplicate Order" at bounding box center [756, 130] width 89 height 25
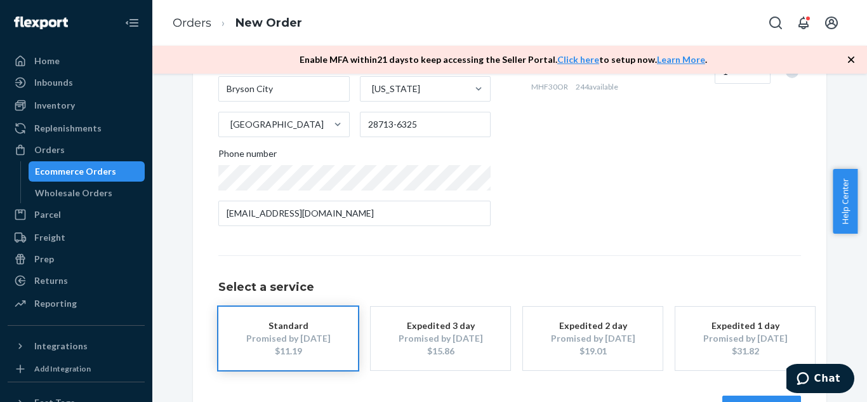
scroll to position [224, 0]
click at [106, 164] on div "Ecommerce Orders" at bounding box center [87, 172] width 114 height 18
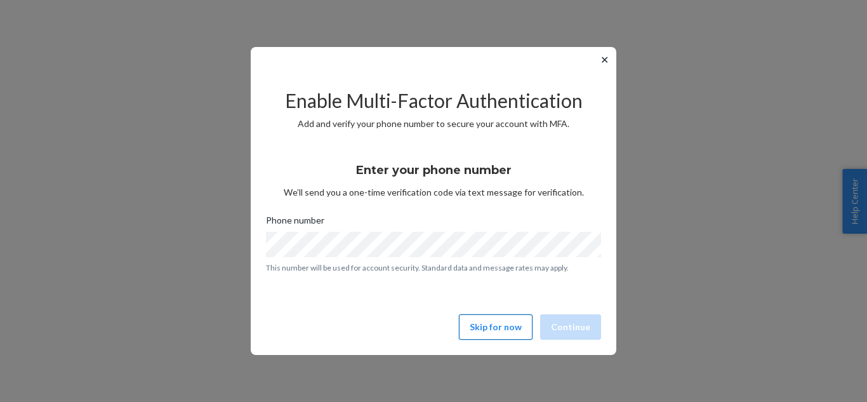
click at [493, 335] on button "Skip for now" at bounding box center [496, 326] width 74 height 25
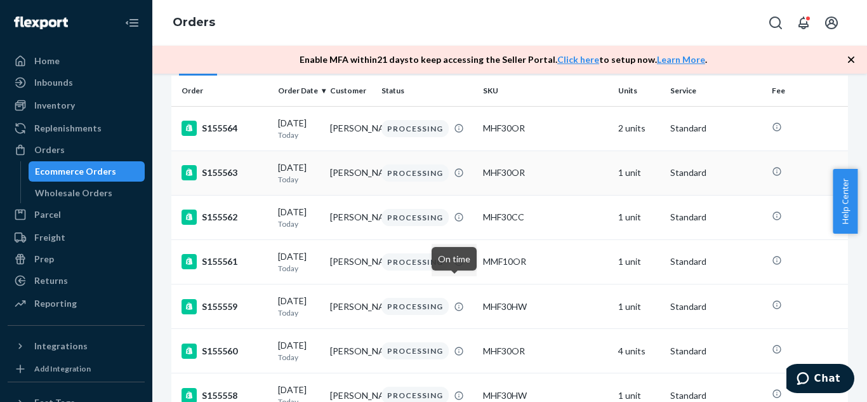
scroll to position [116, 0]
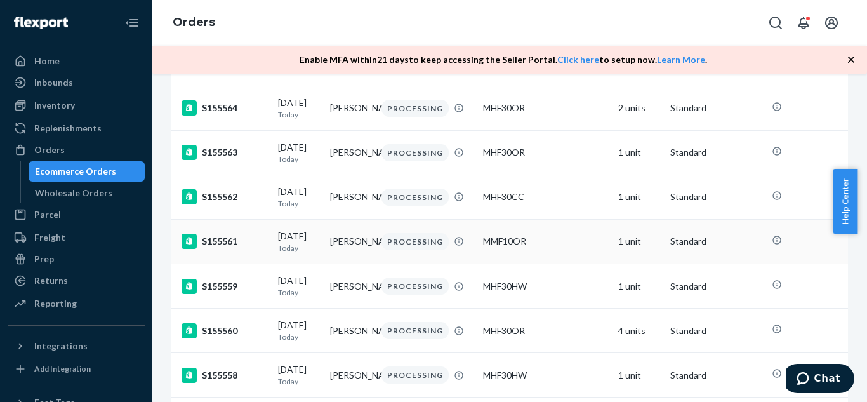
click at [340, 258] on td "[PERSON_NAME]" at bounding box center [351, 241] width 52 height 44
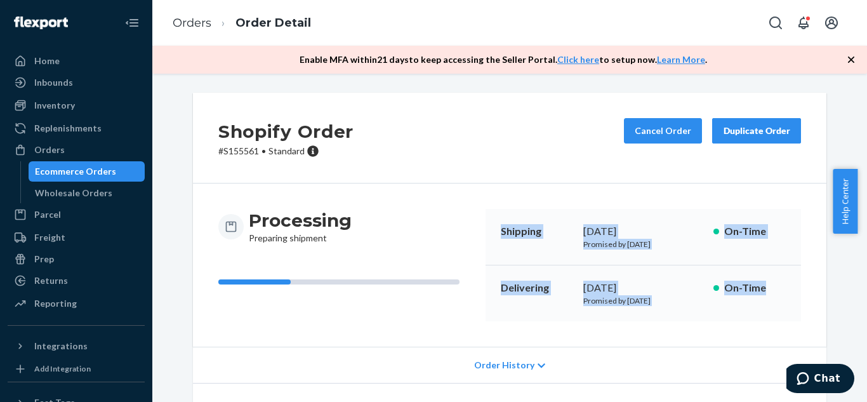
drag, startPoint x: 494, startPoint y: 224, endPoint x: 768, endPoint y: 311, distance: 287.7
click at [768, 311] on div "Shipping [DATE] Promised by [DATE] On-Time Delivering [DATE] Promised by [DATE]…" at bounding box center [644, 265] width 316 height 112
copy div "Shipping [DATE] Promised by [DATE] On-Time Delivering [DATE] Promised by [DATE]…"
click at [692, 308] on div "Delivering October 1, 2025 Promised by October 3, 2025 On-Time" at bounding box center [644, 293] width 316 height 56
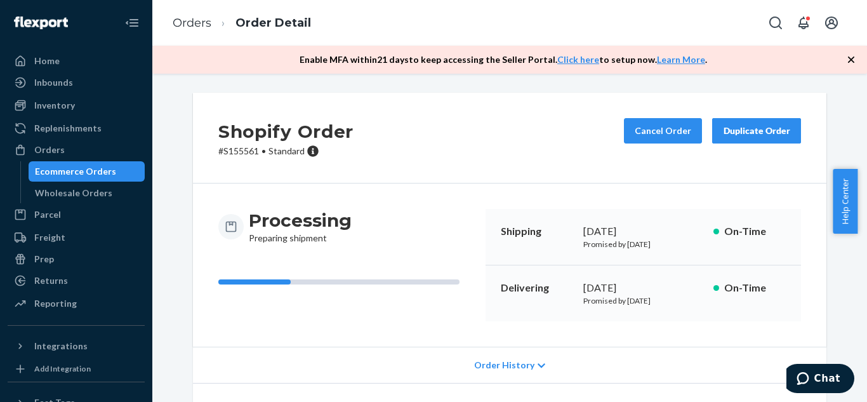
click at [738, 128] on div "Duplicate Order" at bounding box center [756, 130] width 67 height 13
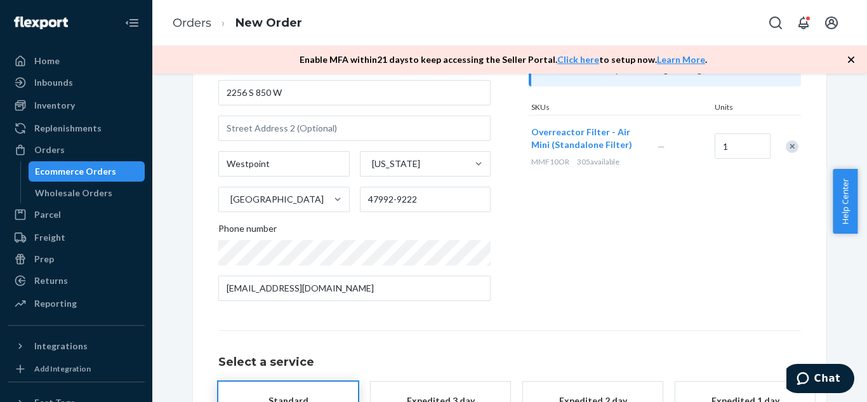
scroll to position [149, 0]
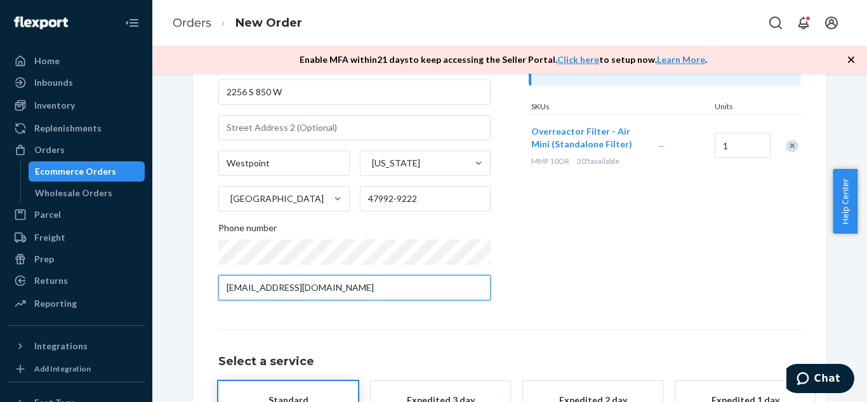
click at [382, 290] on input "mjorose@gmail.com" at bounding box center [354, 287] width 272 height 25
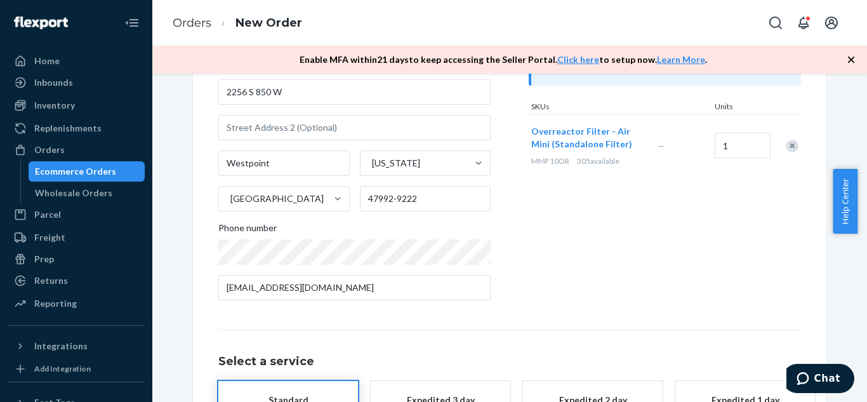
click at [724, 260] on div "Products Search and select the content of your order here. Search and add produ…" at bounding box center [665, 140] width 272 height 342
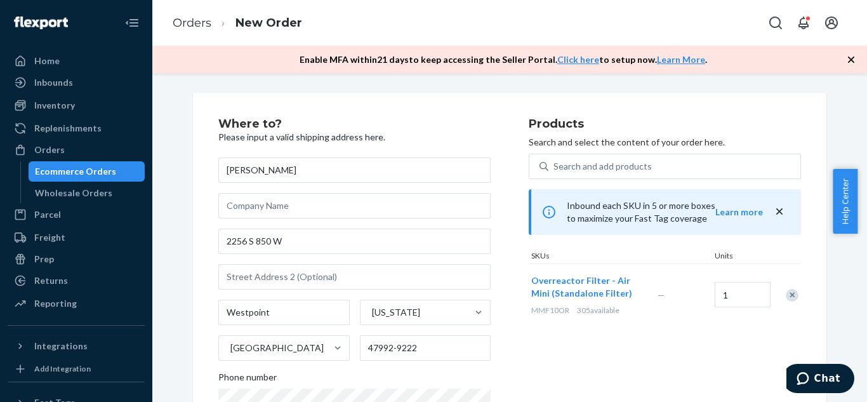
scroll to position [268, 0]
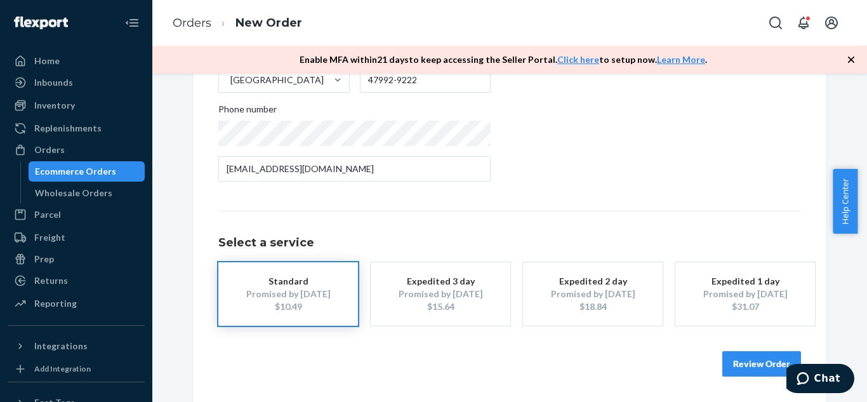
click at [733, 364] on button "Review Order" at bounding box center [762, 363] width 79 height 25
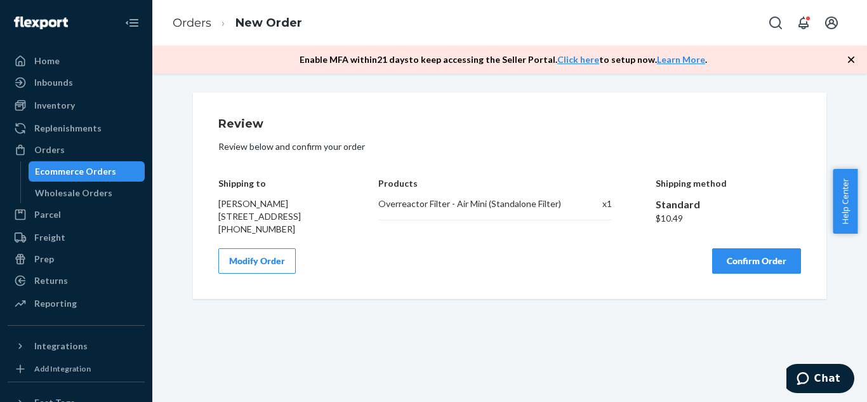
scroll to position [0, 0]
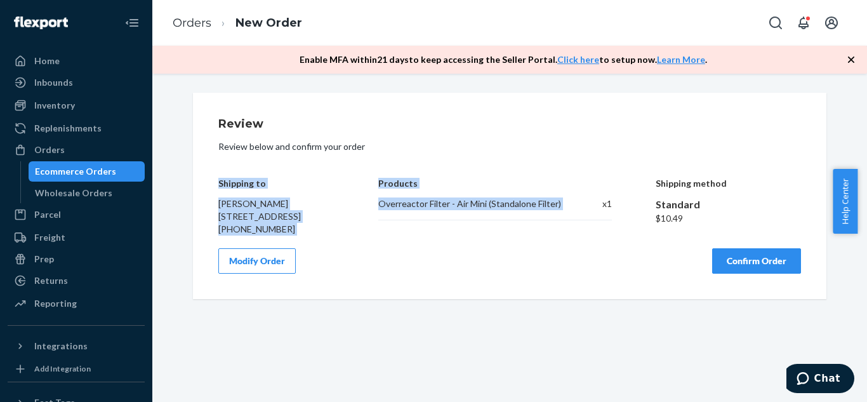
drag, startPoint x: 216, startPoint y: 181, endPoint x: 579, endPoint y: 220, distance: 365.3
click at [579, 220] on div "Shipping to Maggie Rose 2256 S 850 W Westpoint, IN 47992-9222 +17655722208 Prod…" at bounding box center [509, 197] width 583 height 76
copy div "Shipping to Maggie Rose 2256 S 850 W Westpoint, IN 47992-9222 +17655722208 Prod…"
click at [752, 147] on p "Review below and confirm your order" at bounding box center [509, 146] width 583 height 13
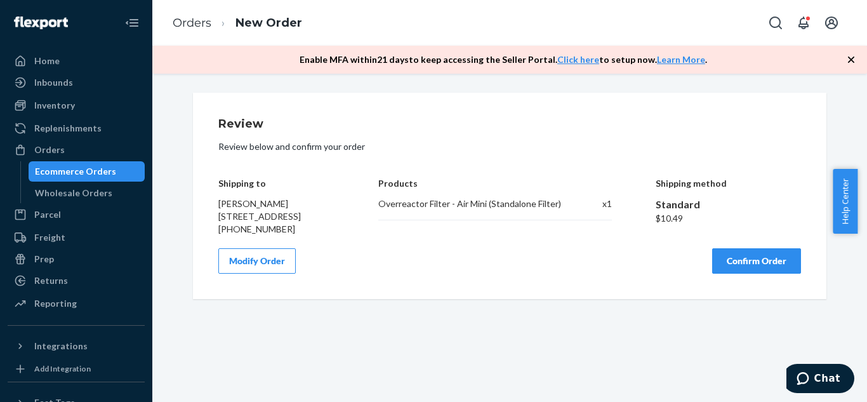
click at [66, 167] on div "Ecommerce Orders" at bounding box center [75, 171] width 81 height 13
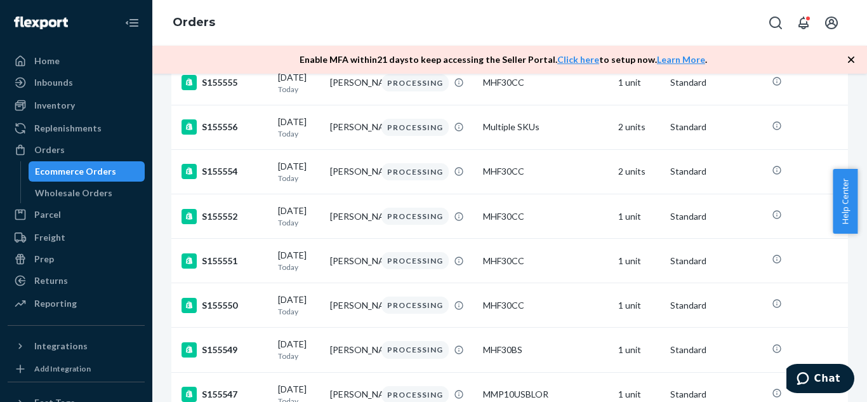
scroll to position [497, 0]
click at [340, 150] on td "[PERSON_NAME]" at bounding box center [351, 127] width 52 height 44
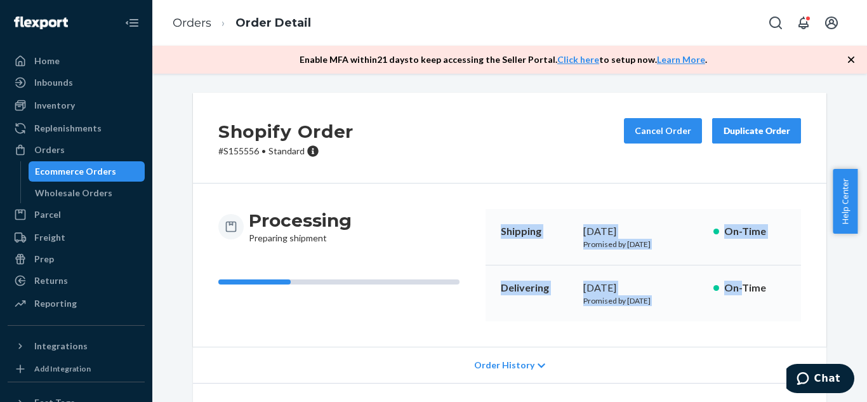
drag, startPoint x: 498, startPoint y: 230, endPoint x: 737, endPoint y: 299, distance: 248.6
click at [737, 299] on div "Shipping September 24, 2025 Promised by September 24, 2025 On-Time Delivering S…" at bounding box center [644, 265] width 316 height 112
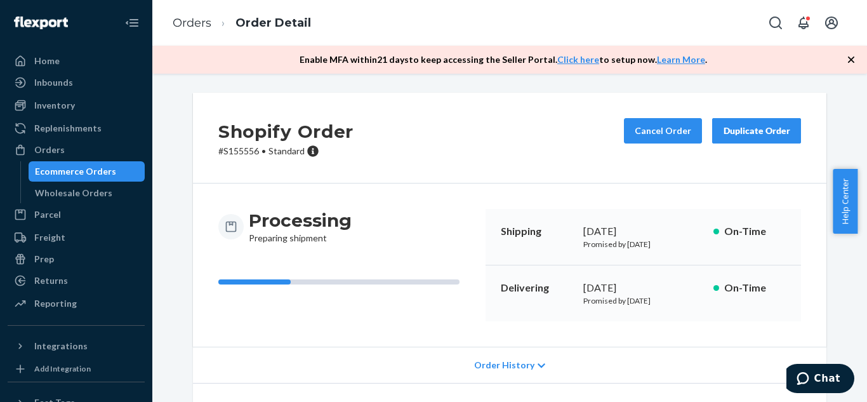
click at [505, 356] on div "Order History" at bounding box center [510, 365] width 634 height 36
click at [574, 305] on div "Delivering September 29, 2025 Promised by October 3, 2025 On-Time" at bounding box center [644, 293] width 316 height 56
click at [501, 232] on p "Shipping" at bounding box center [537, 231] width 72 height 15
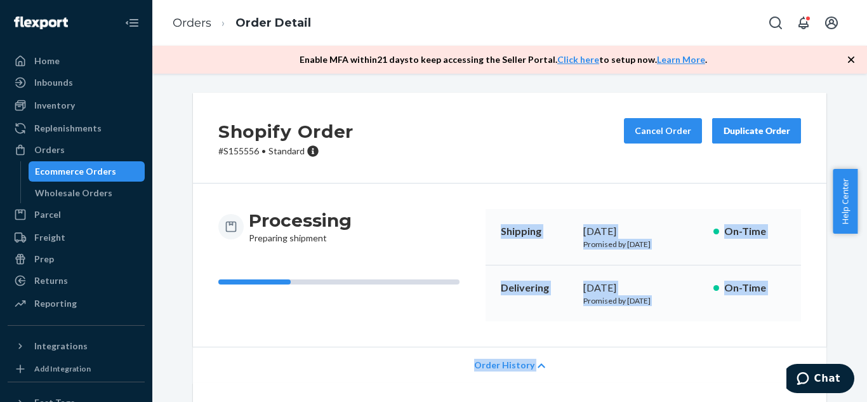
drag, startPoint x: 499, startPoint y: 229, endPoint x: 754, endPoint y: 366, distance: 289.7
click at [652, 350] on div "Order History" at bounding box center [510, 365] width 634 height 36
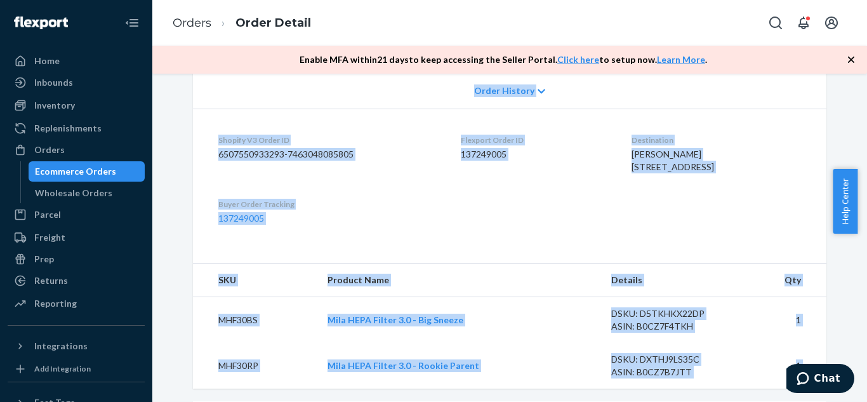
scroll to position [335, 0]
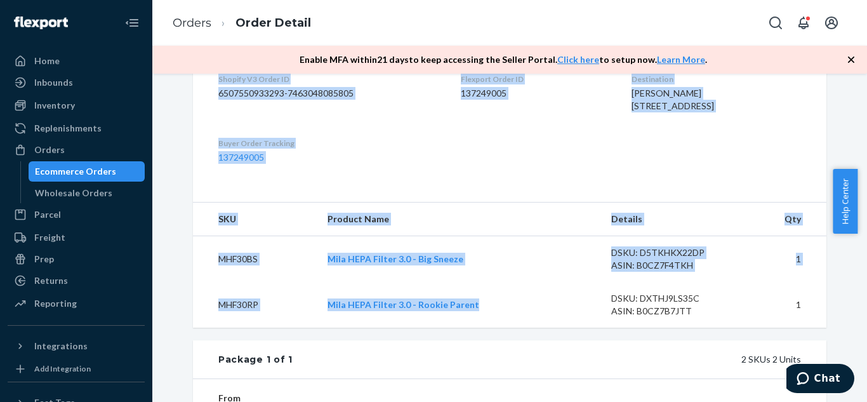
drag, startPoint x: 498, startPoint y: 229, endPoint x: 488, endPoint y: 324, distance: 95.1
click at [488, 324] on div "Shopify Order # S155556 • Standard Cancel Order Duplicate Order Processing Prep…" at bounding box center [510, 42] width 634 height 570
click at [488, 324] on td "Mila HEPA Filter 3.0 - Rookie Parent" at bounding box center [459, 305] width 284 height 46
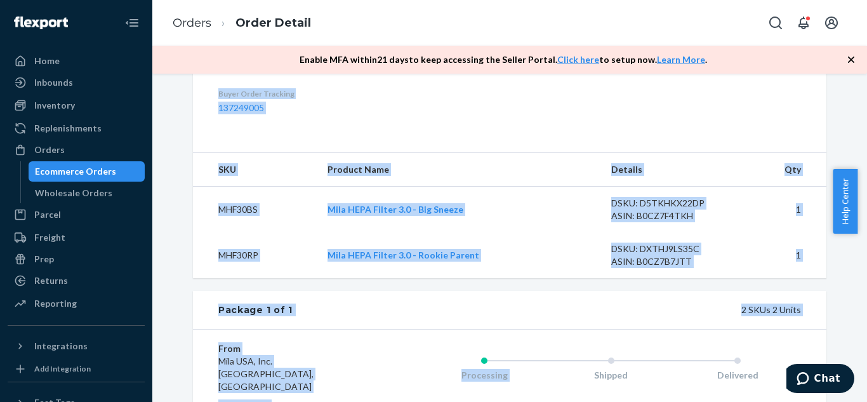
scroll to position [462, 0]
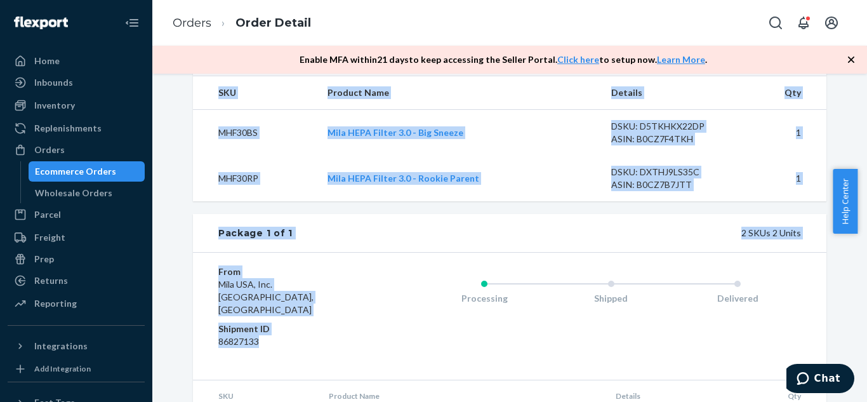
drag, startPoint x: 497, startPoint y: 225, endPoint x: 288, endPoint y: 350, distance: 243.5
click at [288, 350] on div "Shopify Order # S155556 • Standard Cancel Order Duplicate Order Processing Prep…" at bounding box center [510, 67] width 634 height 872
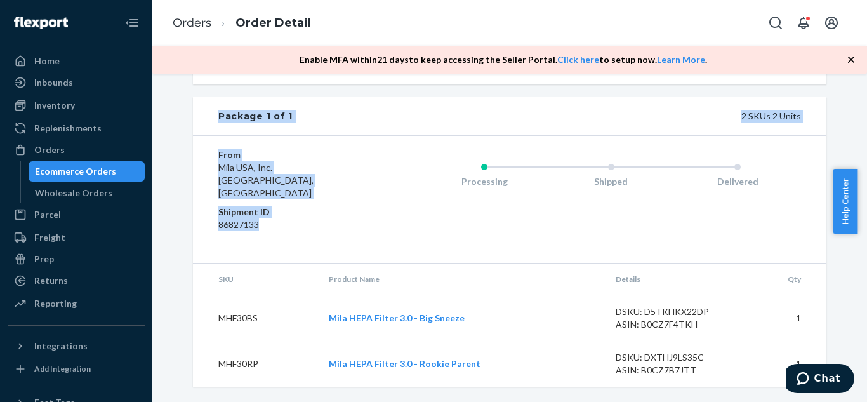
click at [98, 166] on div "Ecommerce Orders" at bounding box center [75, 171] width 81 height 13
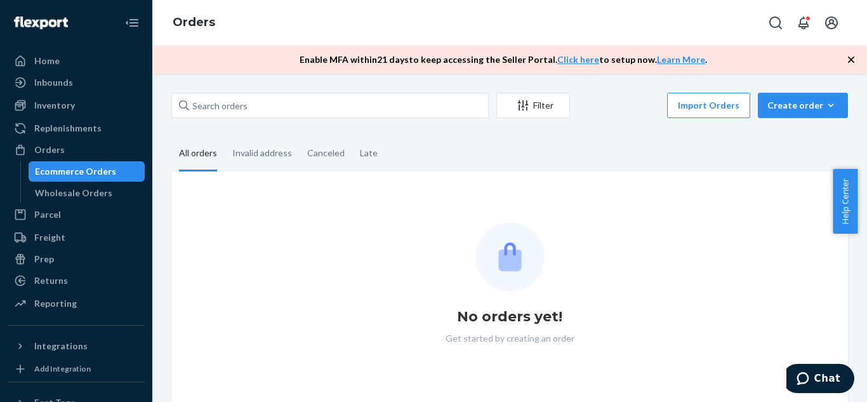
click at [97, 170] on div "Ecommerce Orders" at bounding box center [75, 171] width 81 height 13
click at [63, 169] on div "Ecommerce Orders" at bounding box center [75, 171] width 81 height 13
click at [41, 65] on div "Home" at bounding box center [46, 61] width 25 height 13
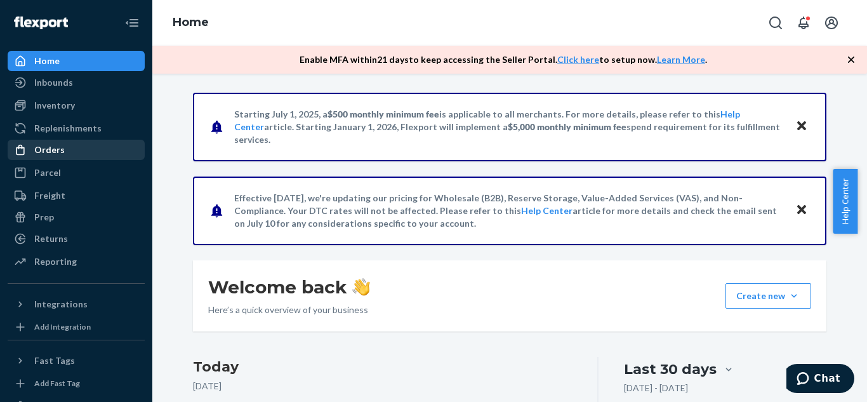
click at [55, 150] on div "Orders" at bounding box center [49, 149] width 30 height 13
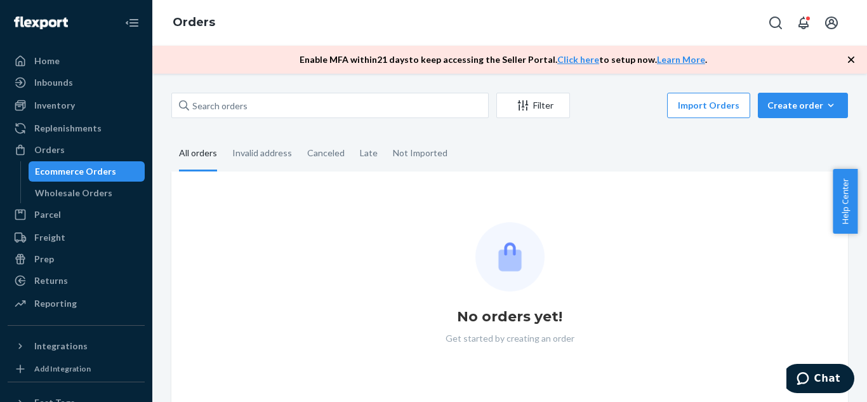
click at [61, 168] on div "Ecommerce Orders" at bounding box center [75, 171] width 81 height 13
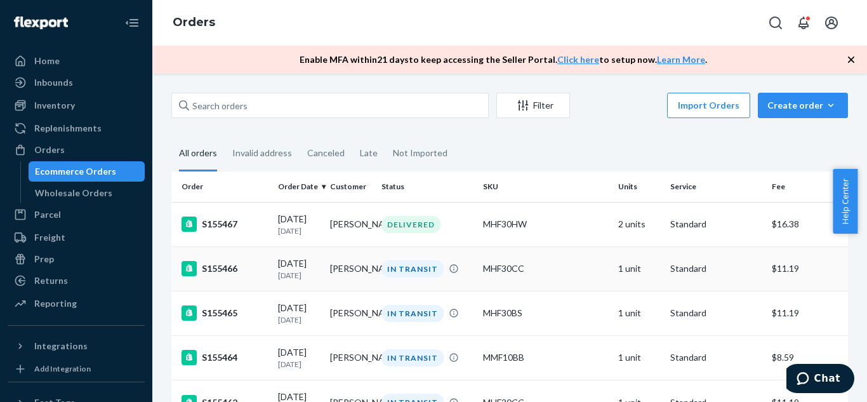
scroll to position [51, 0]
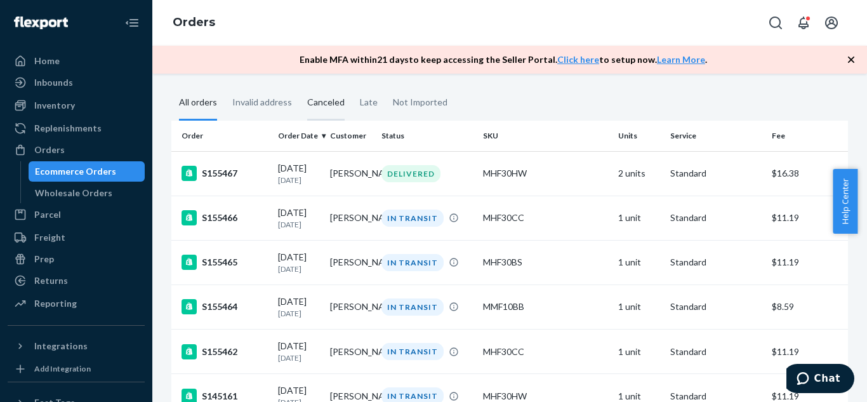
click at [331, 105] on div "Canceled" at bounding box center [325, 103] width 37 height 35
click at [300, 86] on input "Canceled" at bounding box center [300, 86] width 0 height 0
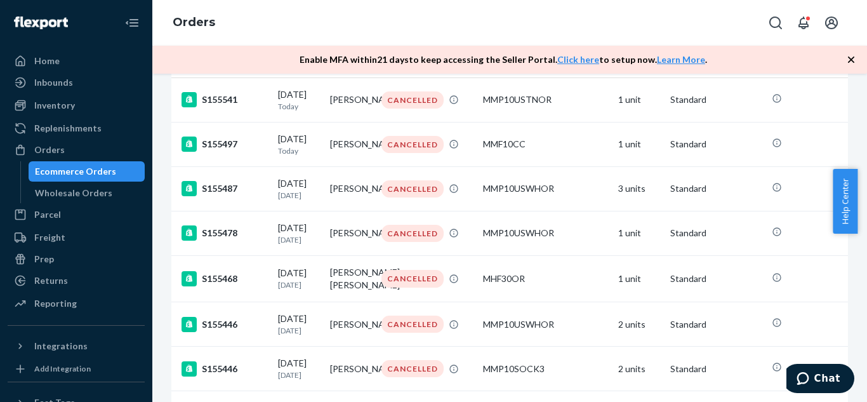
scroll to position [0, 0]
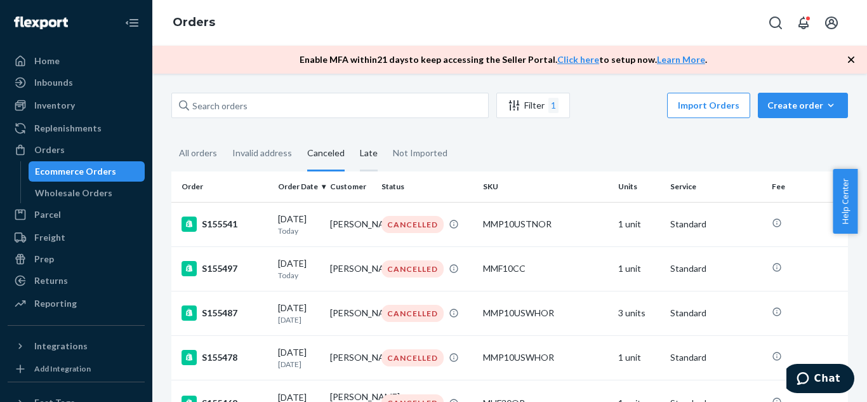
click at [360, 152] on div "Late" at bounding box center [369, 154] width 18 height 35
click at [352, 137] on input "Late" at bounding box center [352, 137] width 0 height 0
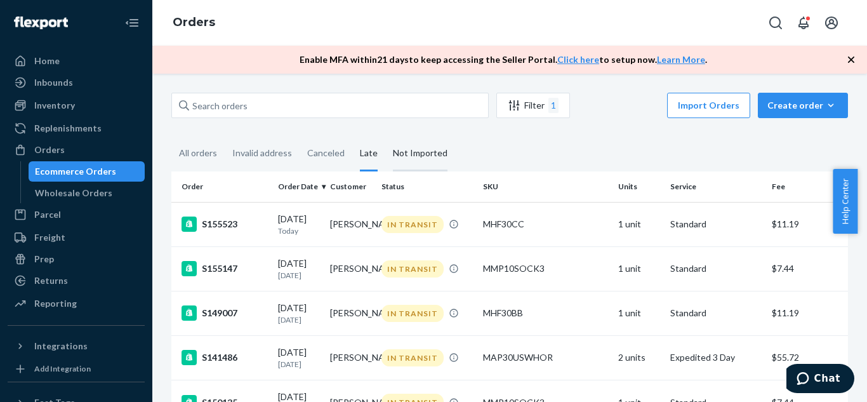
click at [427, 156] on div "Not Imported" at bounding box center [420, 154] width 55 height 35
click at [385, 137] on input "Not Imported" at bounding box center [385, 137] width 0 height 0
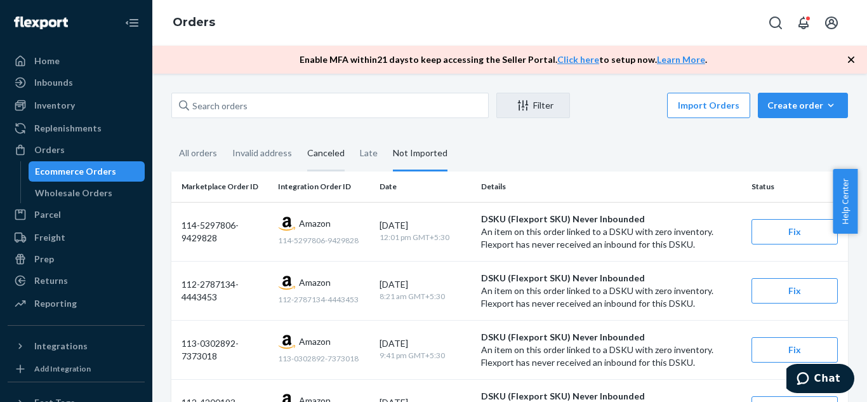
click at [339, 156] on div "Canceled" at bounding box center [325, 154] width 37 height 35
click at [300, 137] on input "Canceled" at bounding box center [300, 137] width 0 height 0
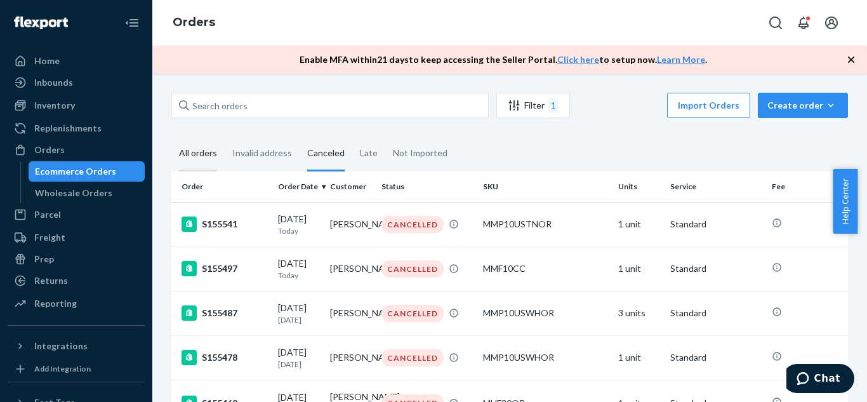
click at [203, 154] on div "All orders" at bounding box center [198, 154] width 38 height 35
click at [171, 137] on input "All orders" at bounding box center [171, 137] width 0 height 0
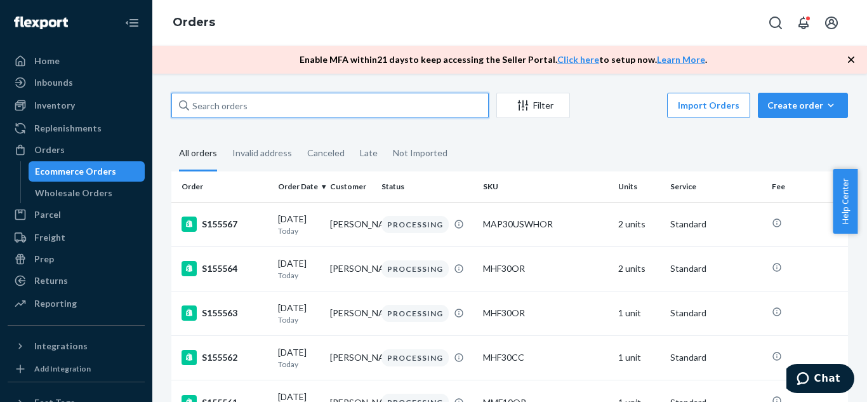
click at [396, 104] on input "text" at bounding box center [329, 105] width 317 height 25
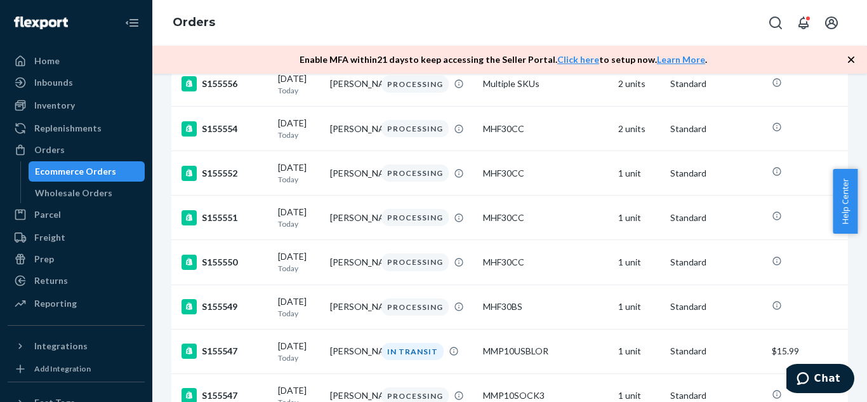
scroll to position [588, 0]
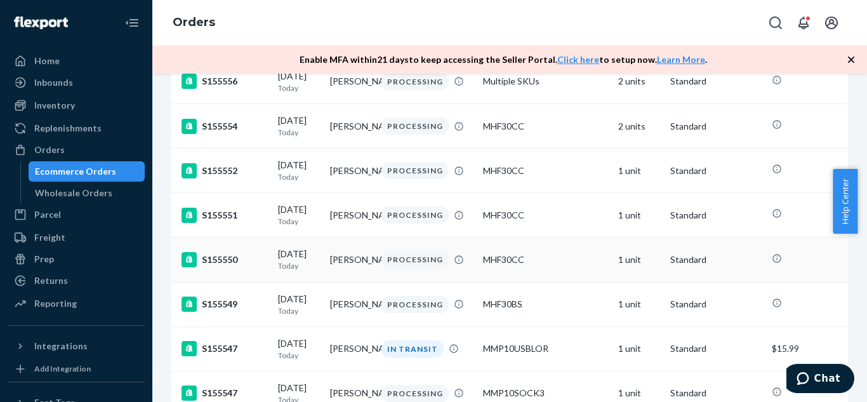
click at [359, 282] on td "[PERSON_NAME]" at bounding box center [351, 259] width 52 height 44
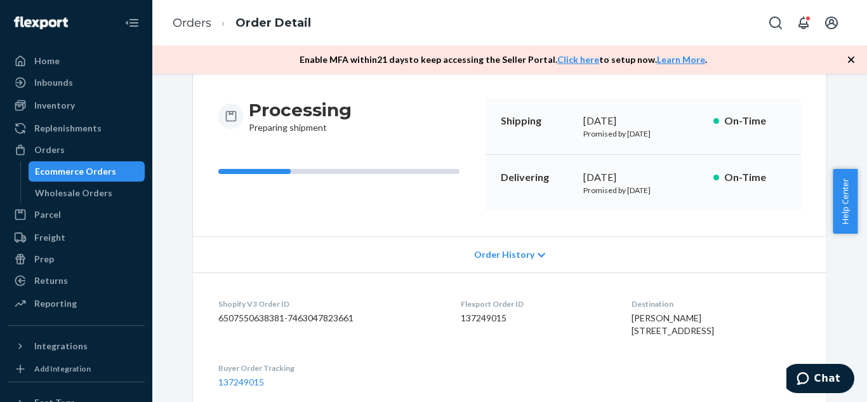
scroll to position [110, 0]
click at [554, 251] on div "Order History" at bounding box center [510, 255] width 634 height 36
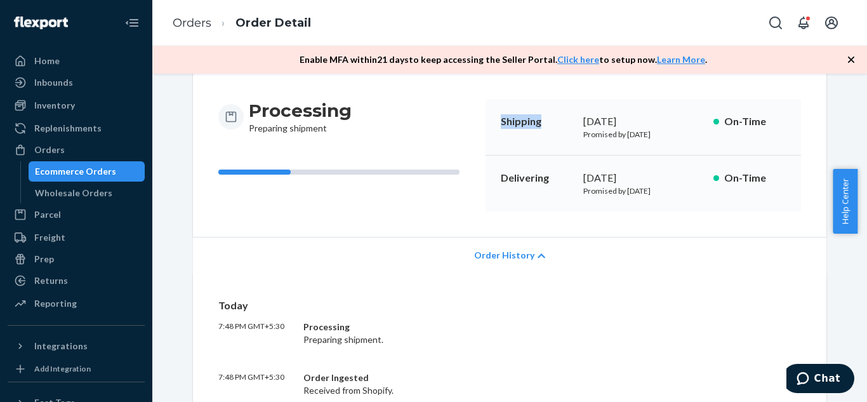
drag, startPoint x: 496, startPoint y: 120, endPoint x: 537, endPoint y: 151, distance: 51.2
click at [537, 151] on div "Shipping [DATE] Promised by [DATE] On-Time" at bounding box center [644, 127] width 316 height 57
click at [498, 257] on span "Order History" at bounding box center [504, 255] width 60 height 13
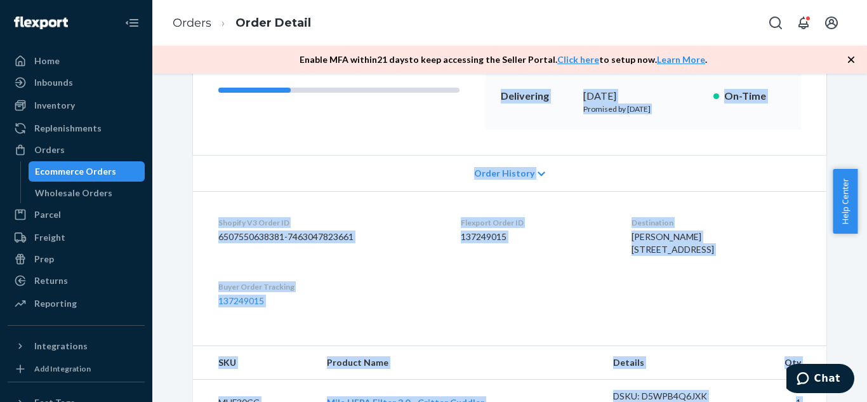
scroll to position [500, 0]
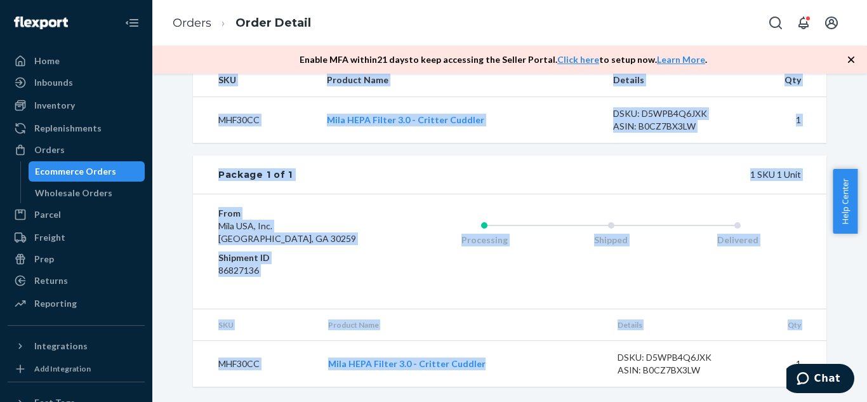
drag, startPoint x: 497, startPoint y: 120, endPoint x: 505, endPoint y: 367, distance: 247.1
click at [505, 367] on div "Shopify Order # S155550 • Standard Cancel Order Duplicate Order Processing Prep…" at bounding box center [510, 2] width 634 height 768
copy div "Shipping September 24, 2025 Promised by September 24, 2025 On-Time Delivering O…"
click at [561, 286] on div "Processing Shipped Delivered" at bounding box center [585, 251] width 431 height 89
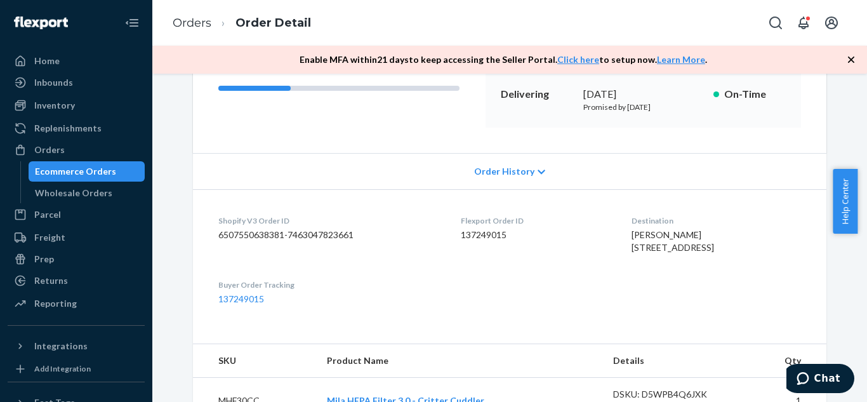
scroll to position [0, 0]
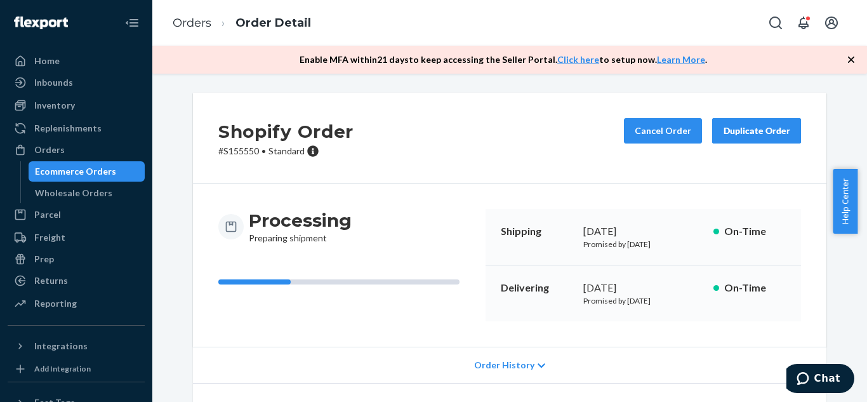
click at [745, 137] on button "Duplicate Order" at bounding box center [756, 130] width 89 height 25
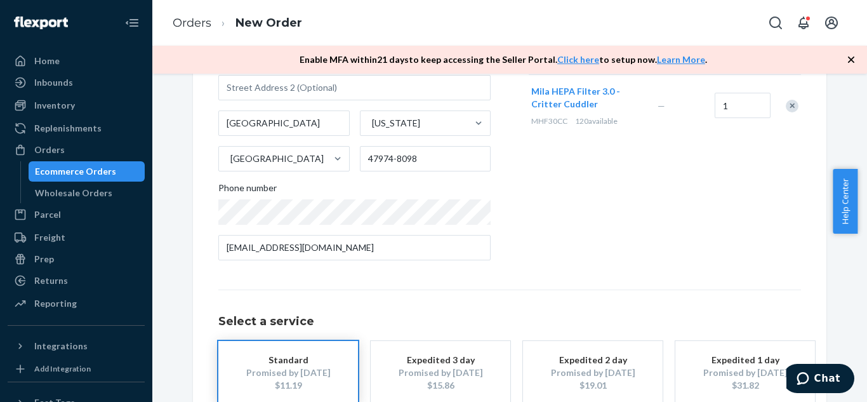
scroll to position [190, 0]
click at [592, 271] on div "Where to? Please input a valid shipping address here. Lindsay DeMotte 9102 N 10…" at bounding box center [509, 191] width 583 height 526
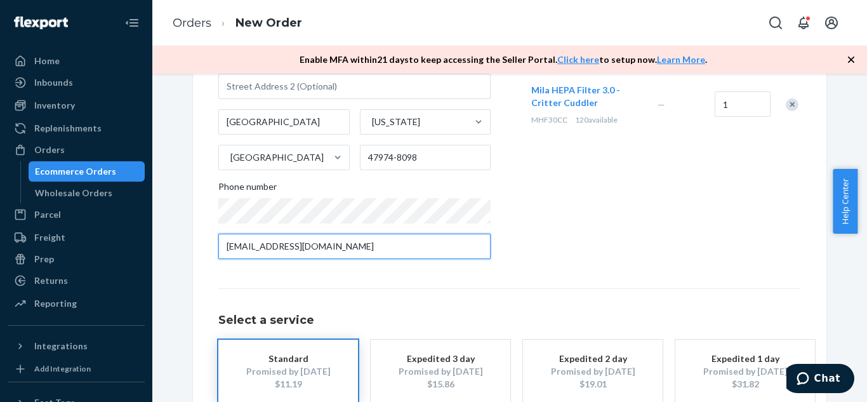
click at [454, 247] on input "demotte06@gmail.com" at bounding box center [354, 246] width 272 height 25
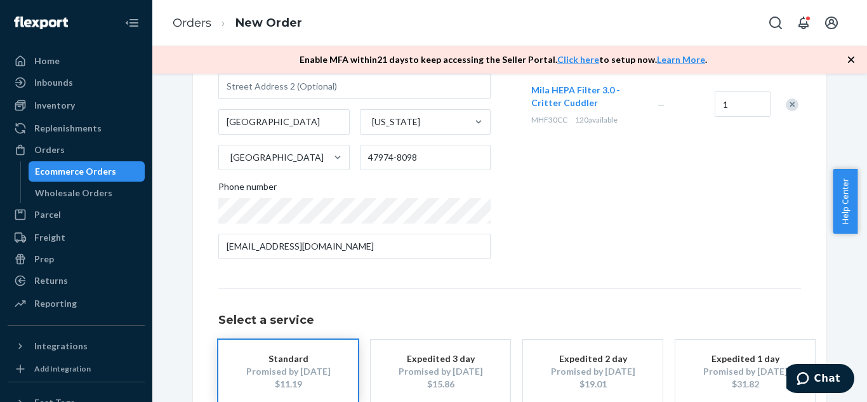
click at [80, 173] on div "Ecommerce Orders" at bounding box center [75, 171] width 81 height 13
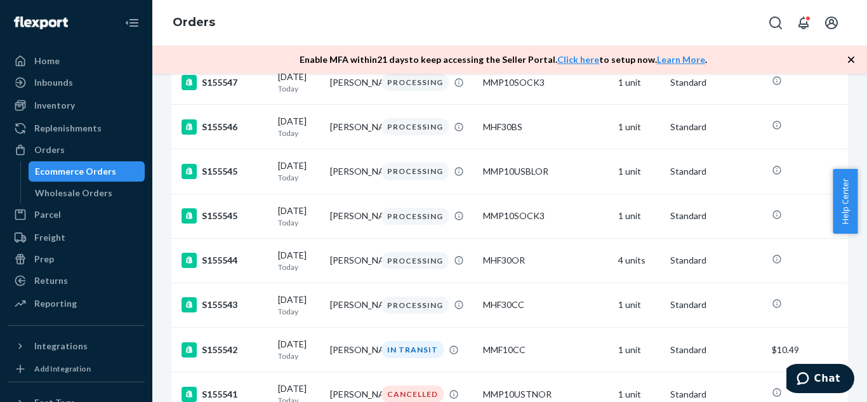
scroll to position [1086, 0]
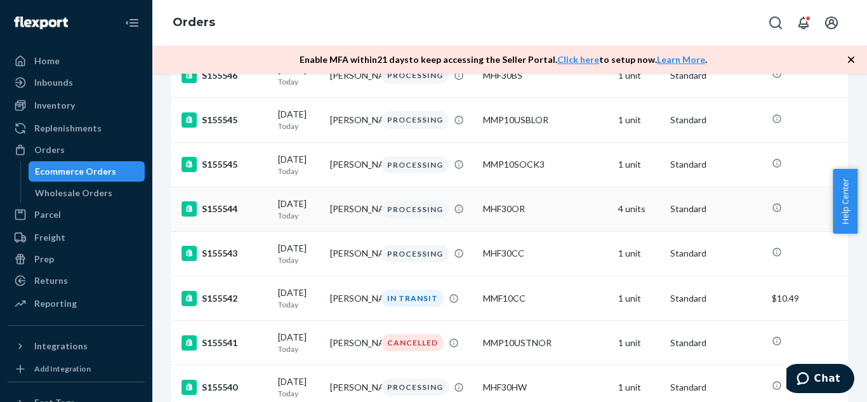
click at [349, 231] on td "[PERSON_NAME]" at bounding box center [351, 209] width 52 height 44
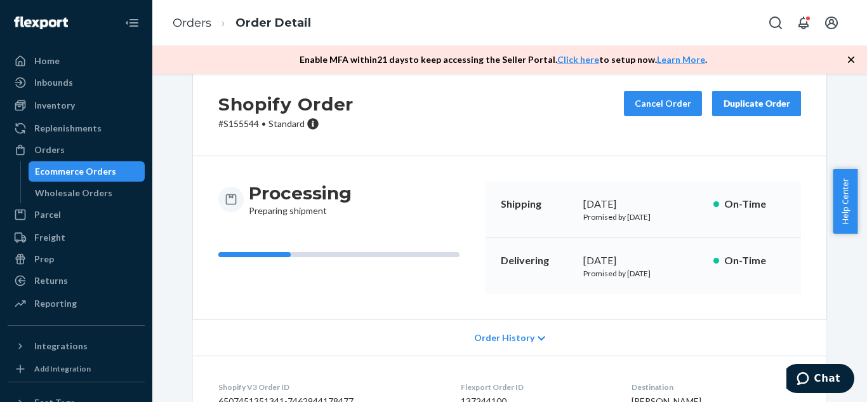
scroll to position [23, 0]
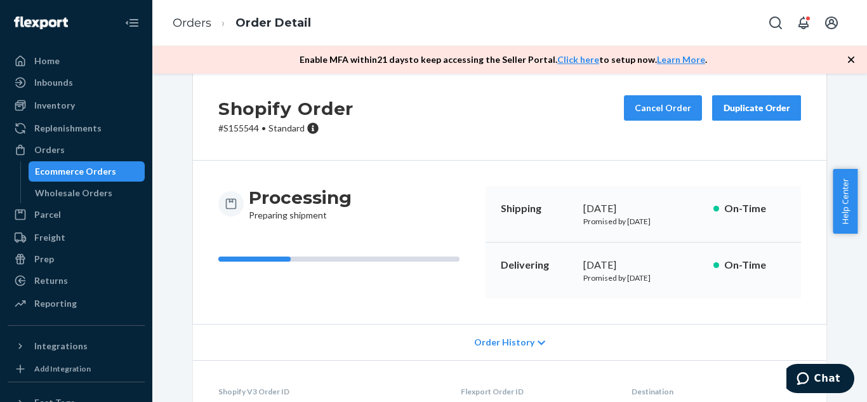
click at [501, 209] on p "Shipping" at bounding box center [537, 208] width 72 height 15
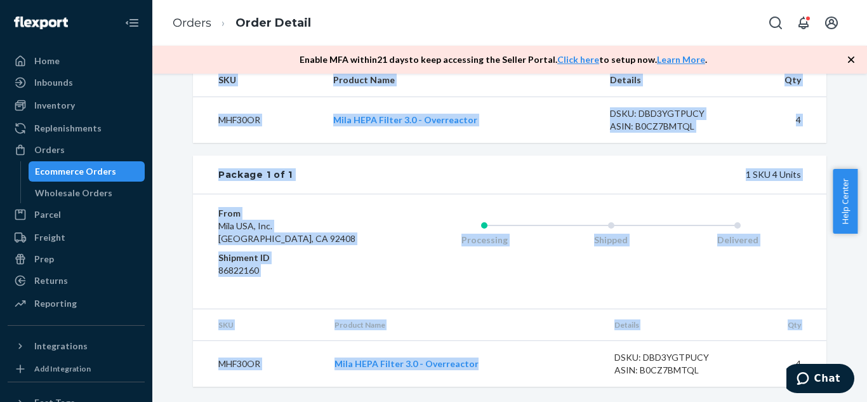
drag, startPoint x: 498, startPoint y: 207, endPoint x: 554, endPoint y: 369, distance: 171.5
click at [554, 369] on div "Shopify Order # S155544 • Standard Cancel Order Duplicate Order Processing Prep…" at bounding box center [510, 2] width 634 height 768
copy div "Shipping September 24, 2025 Promised by September 24, 2025 On-Time Delivering S…"
click at [516, 274] on div "Processing Shipped Delivered" at bounding box center [585, 251] width 431 height 89
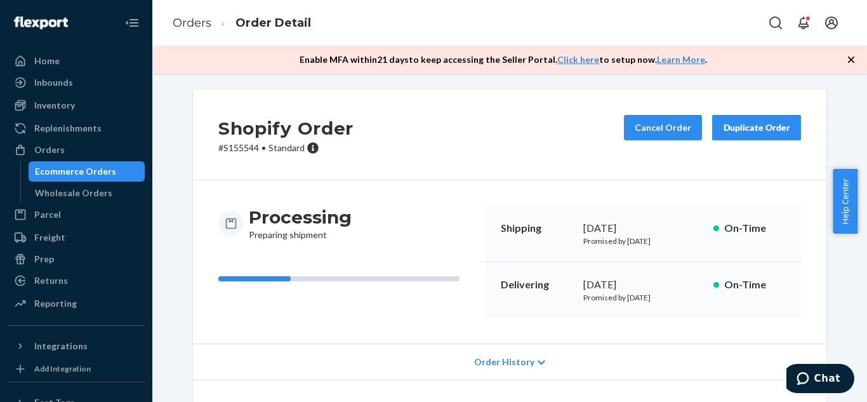
scroll to position [0, 0]
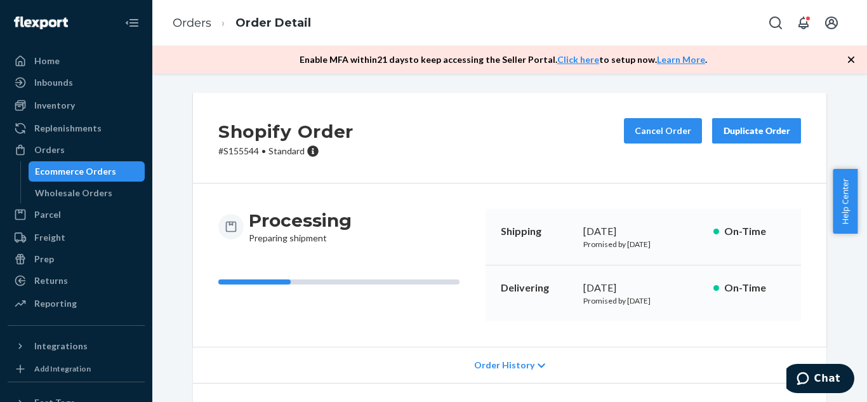
click at [759, 132] on div "Duplicate Order" at bounding box center [756, 130] width 67 height 13
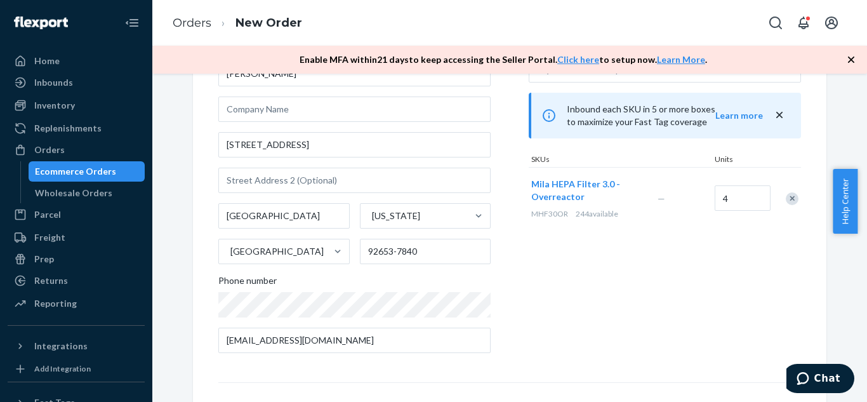
scroll to position [101, 0]
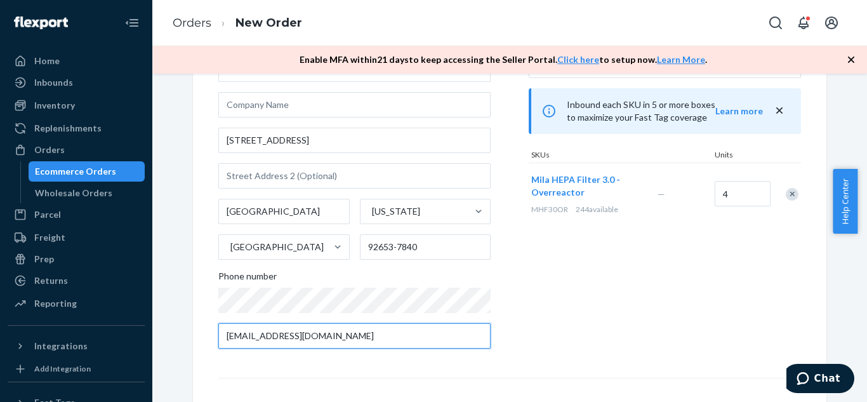
click at [326, 331] on input "jbench772@gmail.com" at bounding box center [354, 335] width 272 height 25
paste input "19494843311"
type input "jbench772@gmail.com"
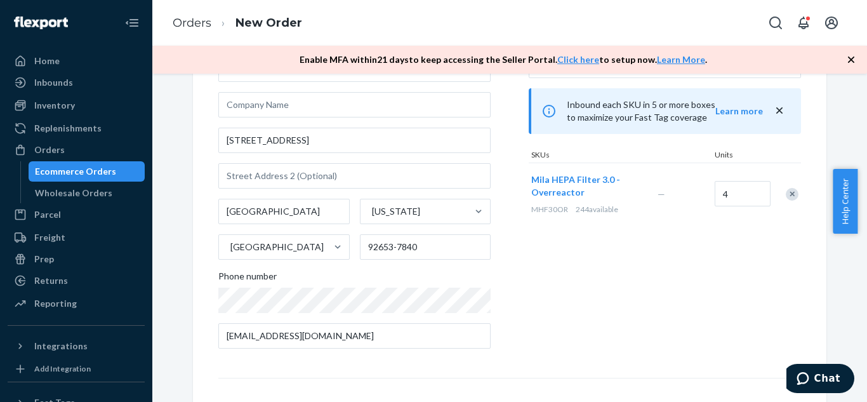
click at [98, 171] on div "Ecommerce Orders" at bounding box center [75, 171] width 81 height 13
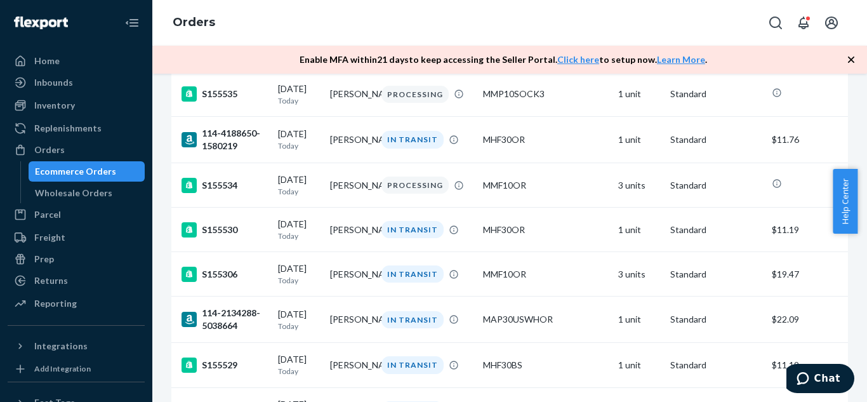
scroll to position [1585, 0]
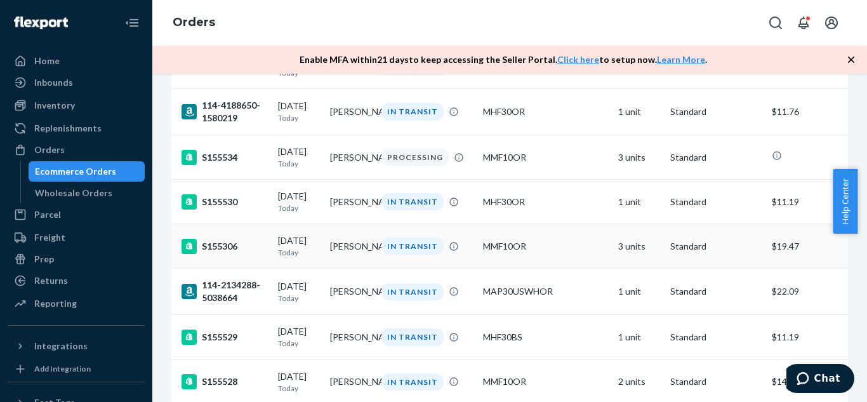
click at [349, 269] on td "[PERSON_NAME]" at bounding box center [351, 246] width 52 height 44
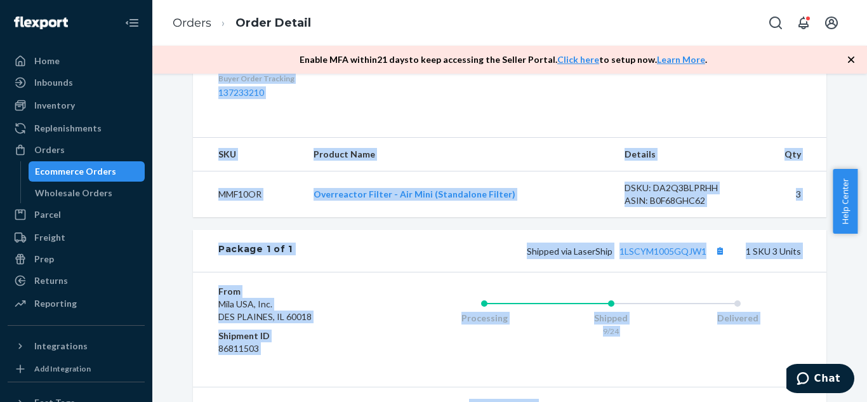
scroll to position [540, 0]
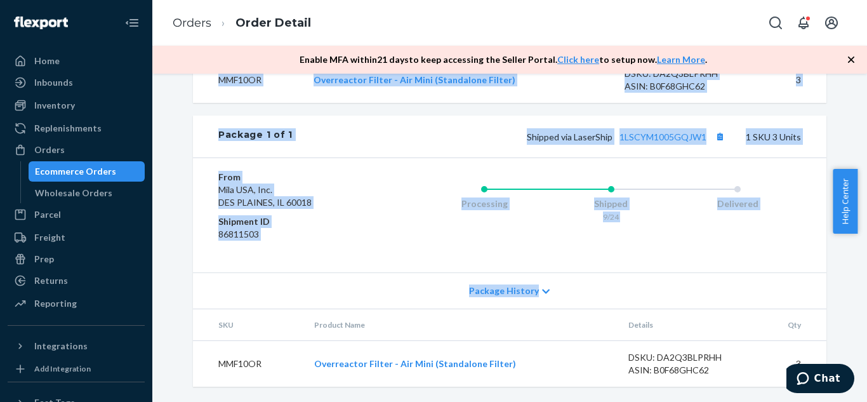
drag, startPoint x: 497, startPoint y: 128, endPoint x: 760, endPoint y: 398, distance: 377.1
copy div "Shipped September 24, 2025 Promised by September 24, 2025 On-Time Delivering Se…"
click at [619, 290] on div "Package History" at bounding box center [510, 290] width 634 height 36
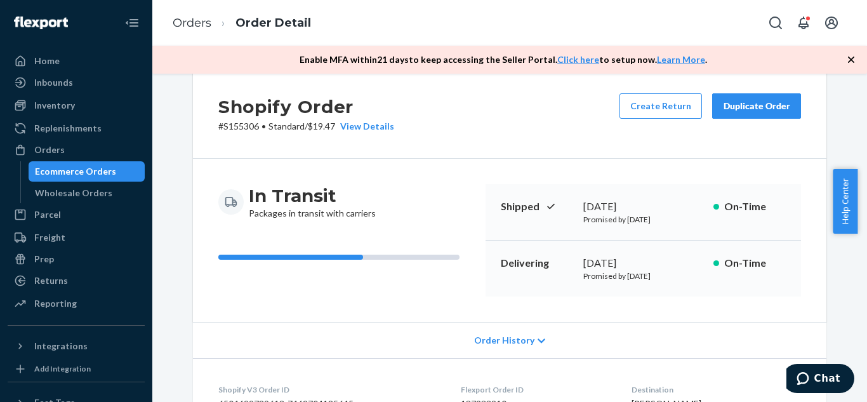
scroll to position [0, 0]
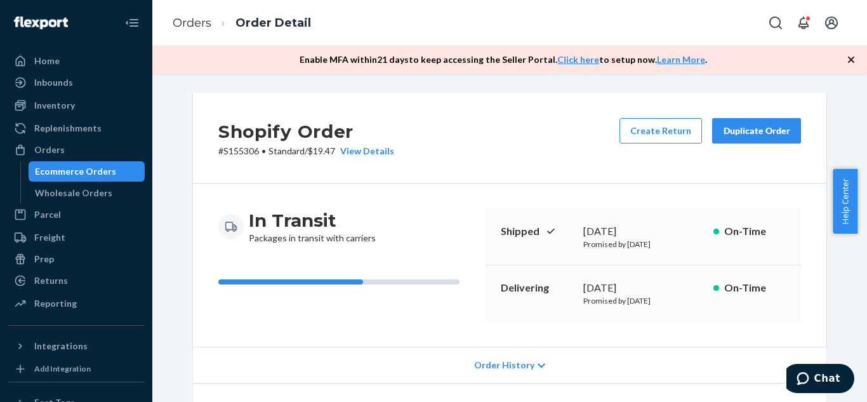
click at [756, 128] on div "Duplicate Order" at bounding box center [756, 130] width 67 height 13
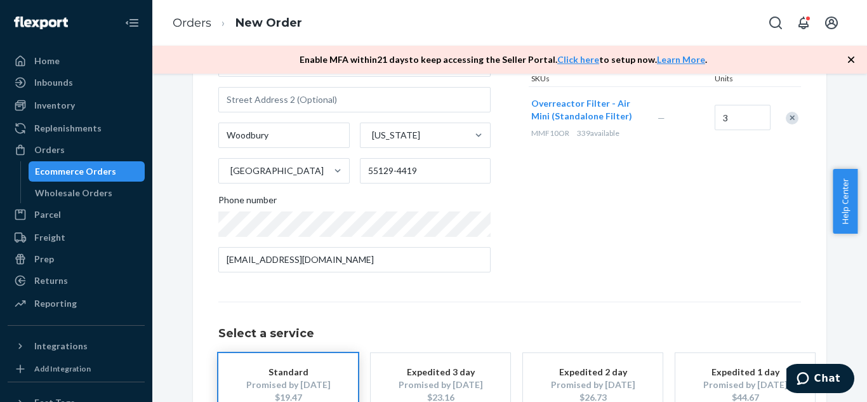
scroll to position [178, 0]
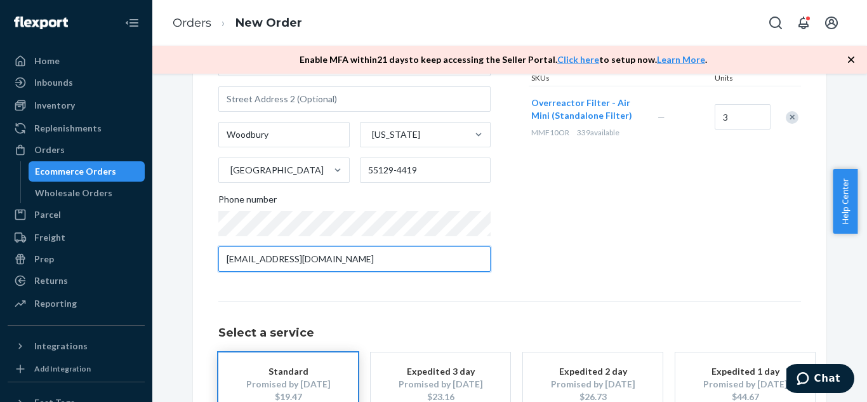
paste input "14084726351"
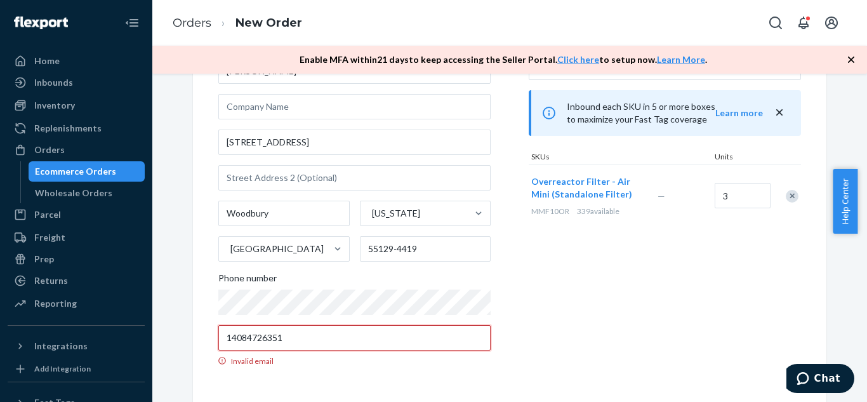
scroll to position [99, 0]
paste input "14084726351"
type input "bowlgolfhockey@gmail.com"
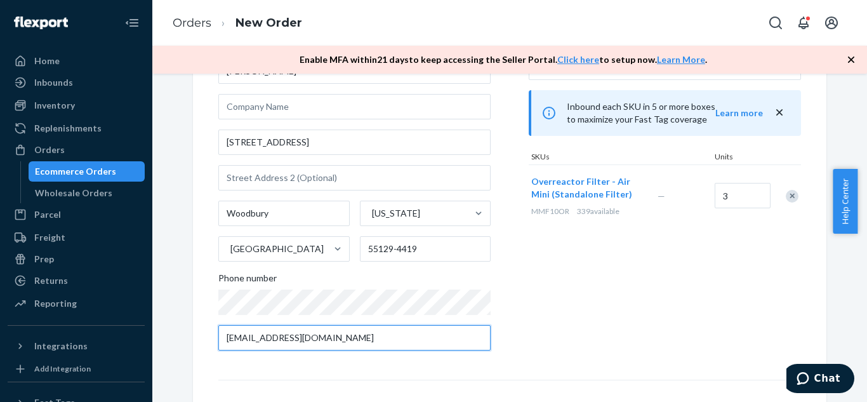
scroll to position [178, 0]
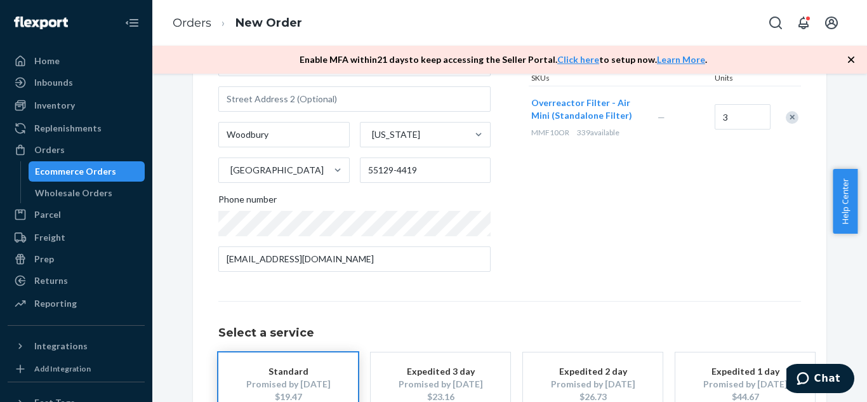
click at [39, 170] on div "Ecommerce Orders" at bounding box center [75, 171] width 81 height 13
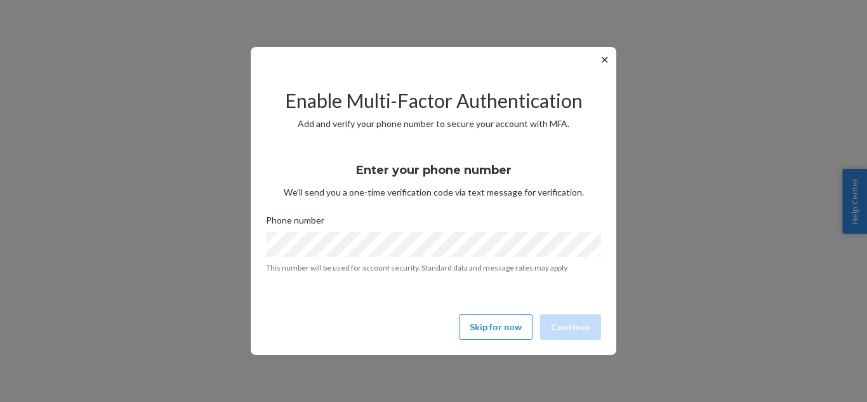
click at [501, 312] on div "Enable Multi-Factor Authentication Add and verify your phone number to secure y…" at bounding box center [433, 208] width 335 height 272
click at [508, 326] on button "Skip for now" at bounding box center [496, 326] width 74 height 25
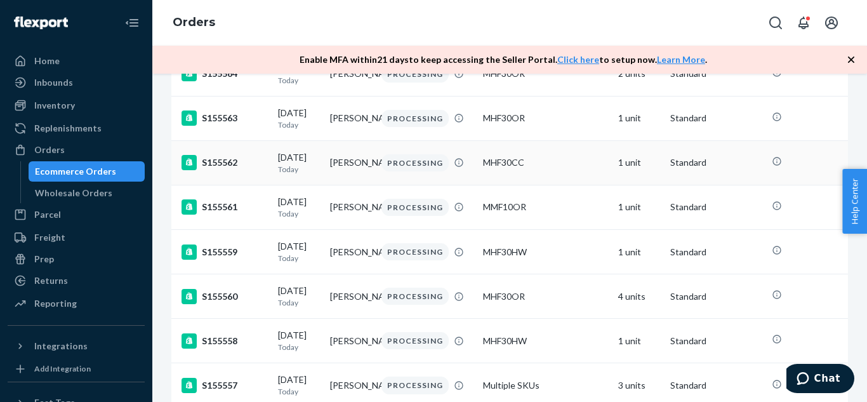
scroll to position [151, 0]
click at [352, 272] on td "[PERSON_NAME]" at bounding box center [351, 251] width 52 height 44
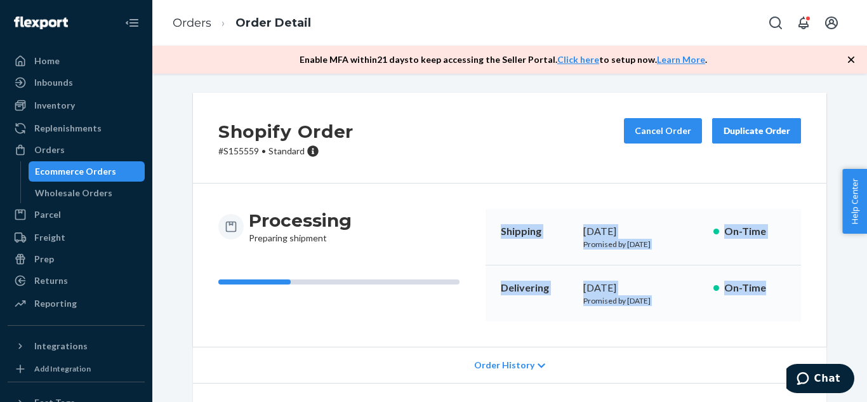
drag, startPoint x: 497, startPoint y: 230, endPoint x: 770, endPoint y: 296, distance: 280.1
click at [770, 296] on div "Shipping September 24, 2025 Promised by September 24, 2025 On-Time Delivering S…" at bounding box center [644, 265] width 316 height 112
copy div "Shipping September 24, 2025 Promised by September 24, 2025 On-Time Delivering S…"
click at [691, 342] on div "Processing Preparing shipment Shipping September 24, 2025 Promised by September…" at bounding box center [510, 264] width 634 height 163
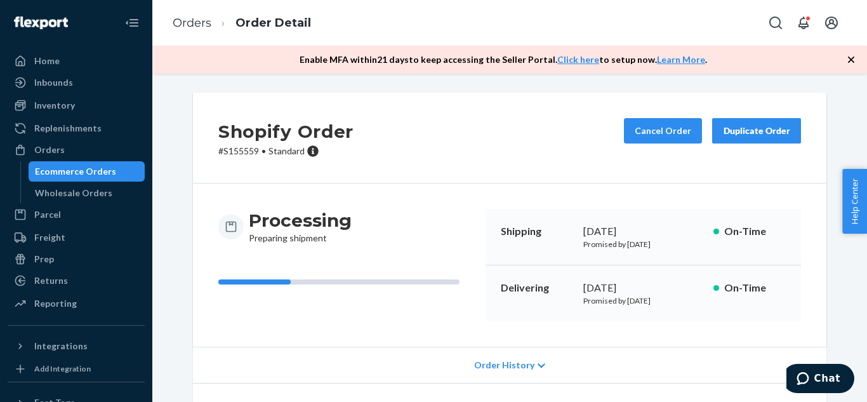
scroll to position [156, 0]
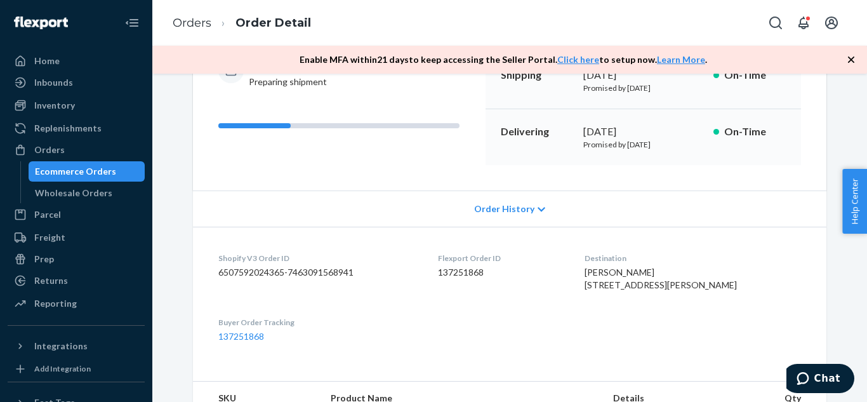
click at [526, 215] on span "Order History" at bounding box center [504, 209] width 60 height 13
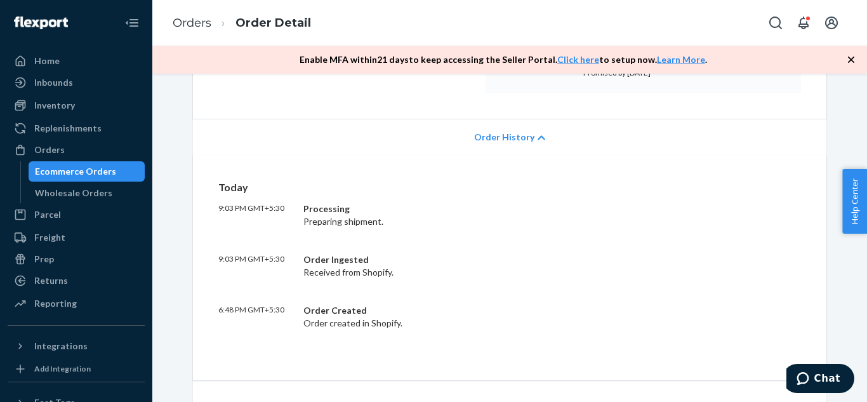
scroll to position [199, 0]
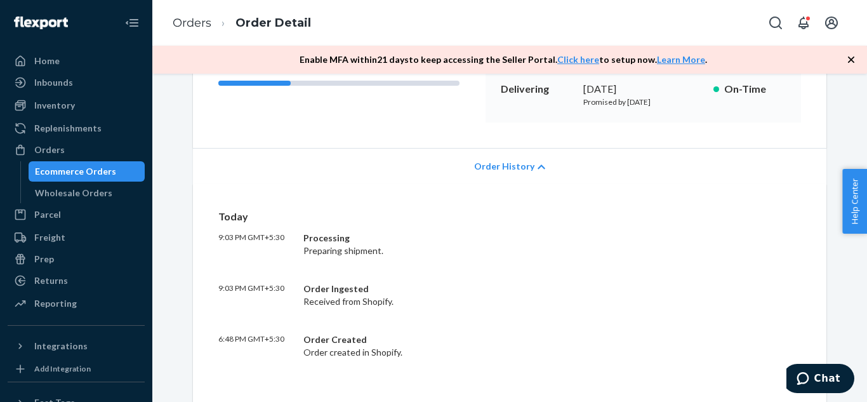
click at [218, 214] on p "Today" at bounding box center [509, 217] width 583 height 15
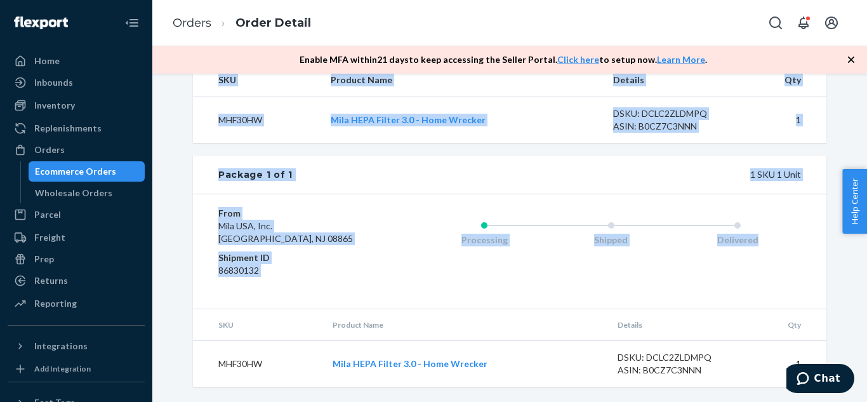
scroll to position [725, 0]
drag, startPoint x: 216, startPoint y: 245, endPoint x: 314, endPoint y: 274, distance: 101.9
copy div "Today 9:03 PM GMT+5:30 Processing Preparing shipment. 9:03 PM GMT+5:30 Order In…"
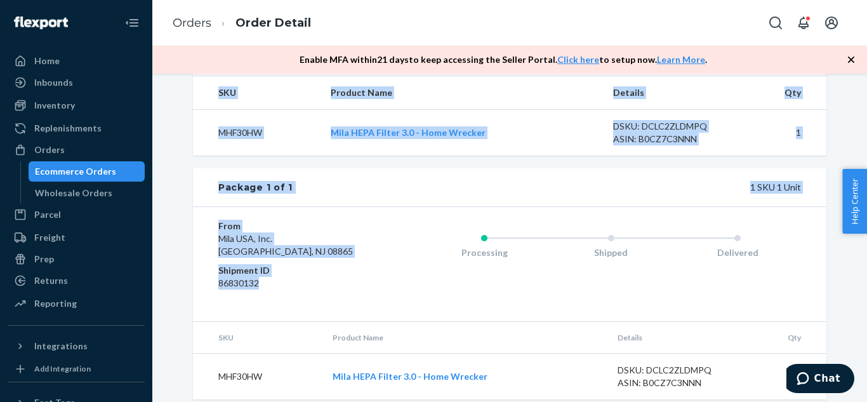
scroll to position [686, 0]
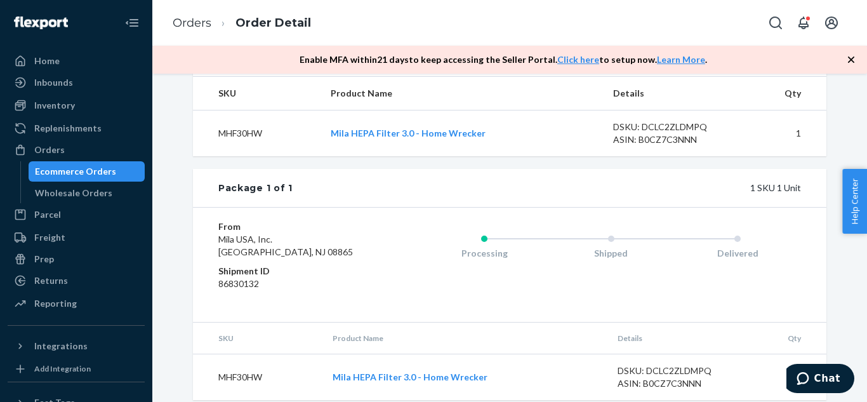
click at [653, 242] on div "From Mila USA, Inc. Phillipsburg, NJ 08865 Shipment ID 86830132 Processing Ship…" at bounding box center [510, 264] width 634 height 115
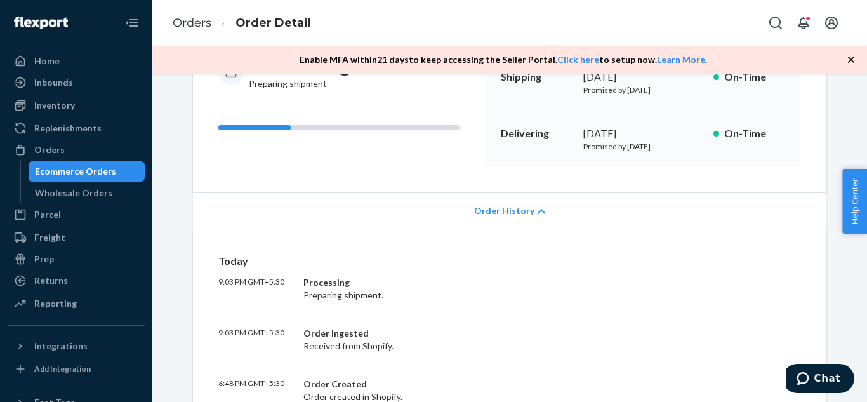
scroll to position [0, 0]
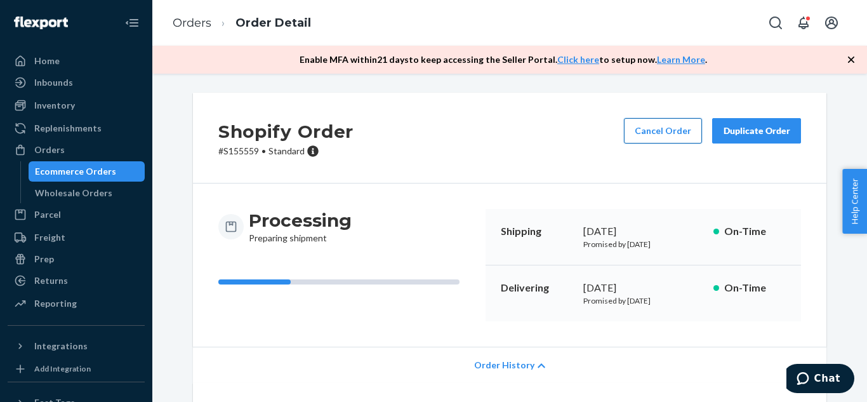
click at [679, 126] on button "Cancel Order" at bounding box center [663, 130] width 78 height 25
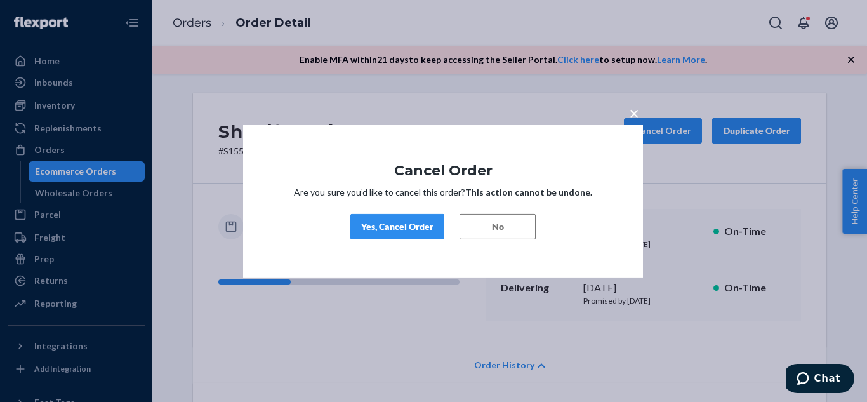
click at [521, 226] on button "No" at bounding box center [498, 226] width 76 height 25
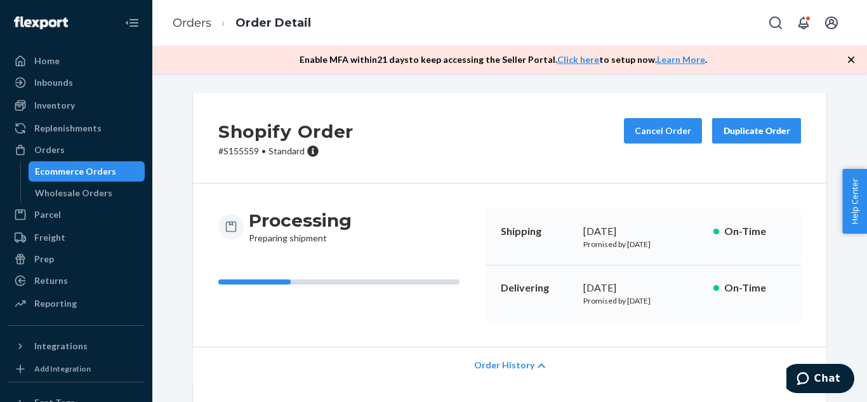
click at [738, 135] on div "Duplicate Order" at bounding box center [756, 130] width 67 height 13
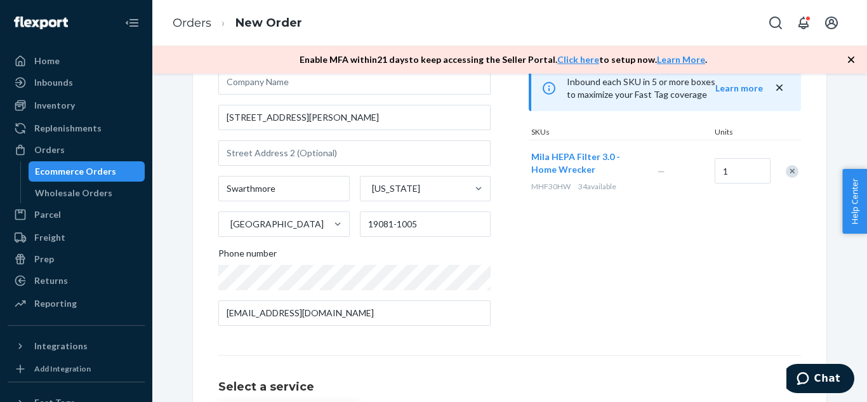
scroll to position [126, 0]
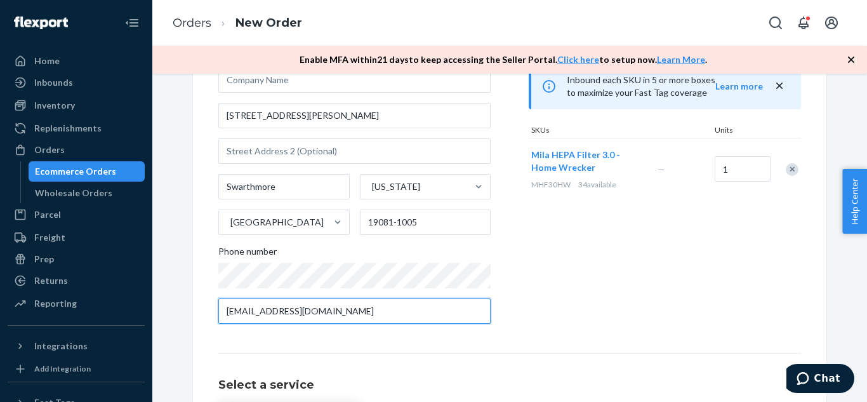
click at [413, 305] on input "locci.michela@gmail.com" at bounding box center [354, 310] width 272 height 25
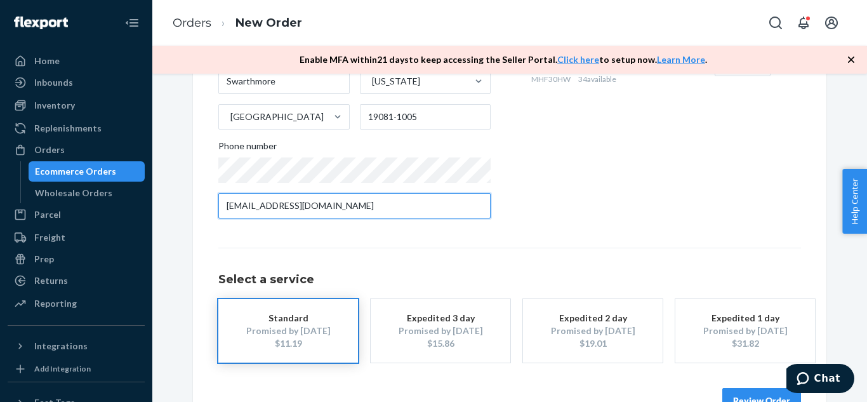
scroll to position [268, 0]
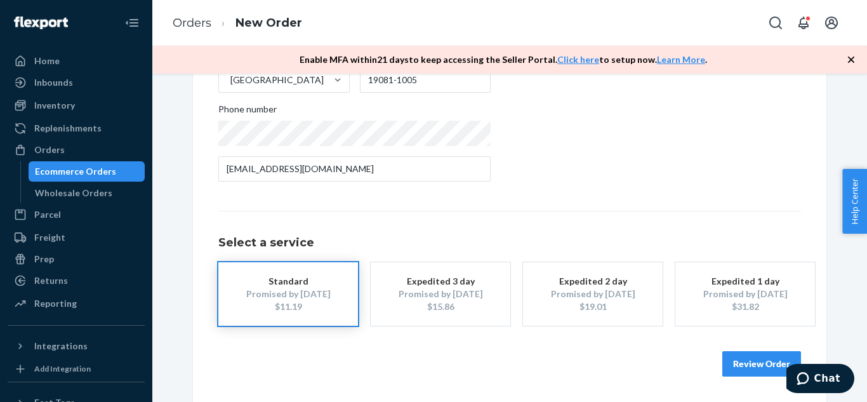
click at [749, 359] on button "Review Order" at bounding box center [762, 363] width 79 height 25
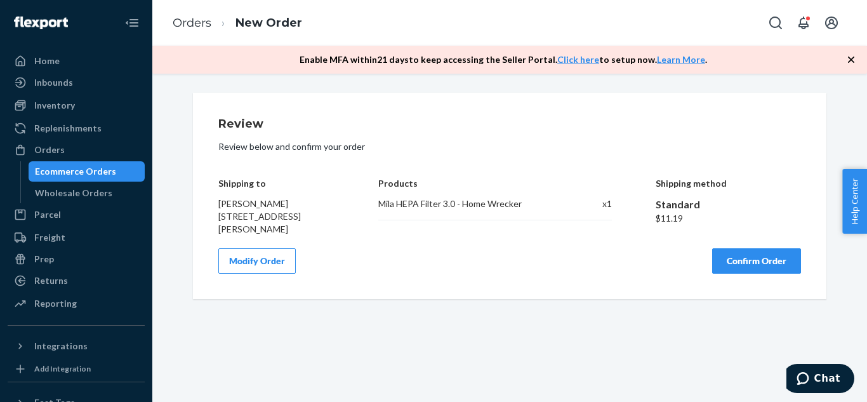
scroll to position [0, 0]
click at [74, 172] on div "Ecommerce Orders" at bounding box center [75, 171] width 81 height 13
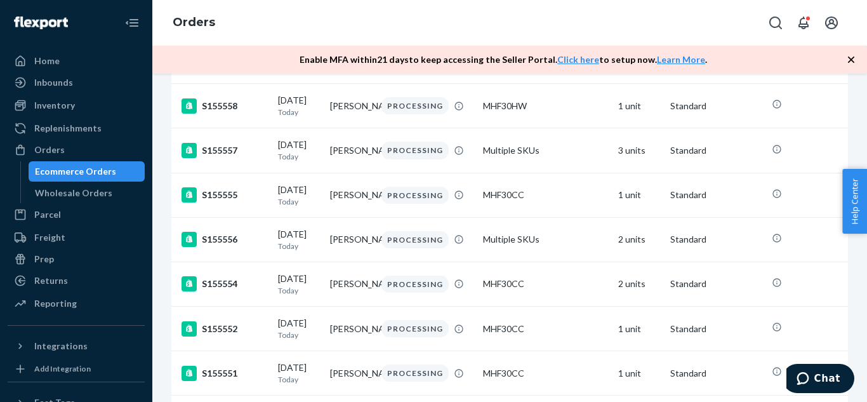
scroll to position [386, 0]
click at [355, 305] on td "[PERSON_NAME]" at bounding box center [351, 283] width 52 height 44
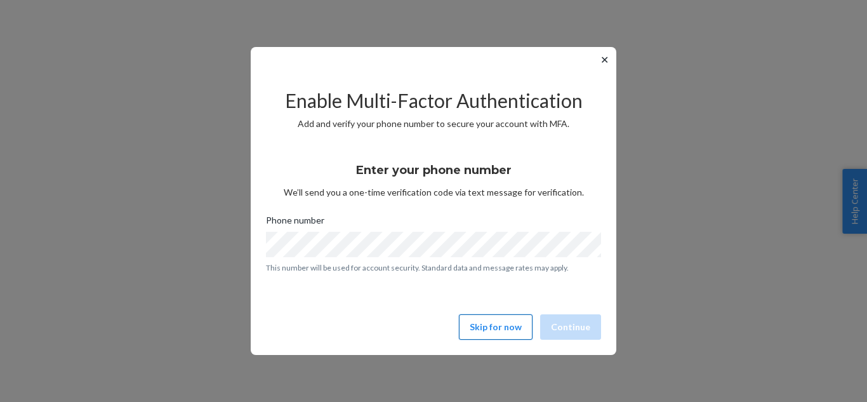
click at [505, 322] on button "Skip for now" at bounding box center [496, 326] width 74 height 25
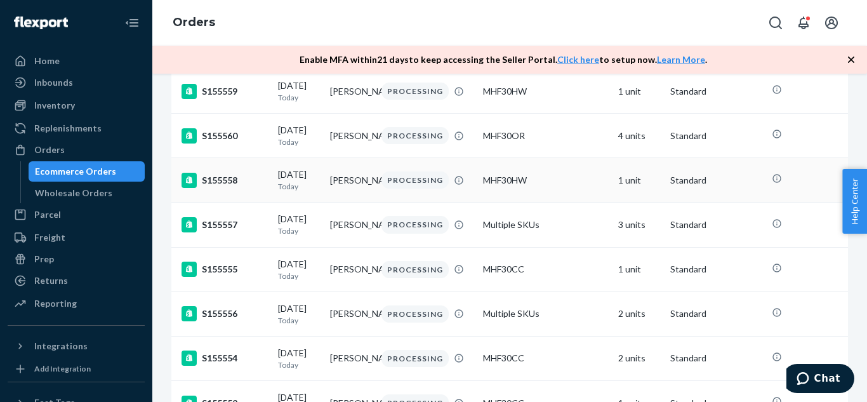
scroll to position [312, 0]
click at [342, 246] on td "[PERSON_NAME]" at bounding box center [351, 224] width 52 height 44
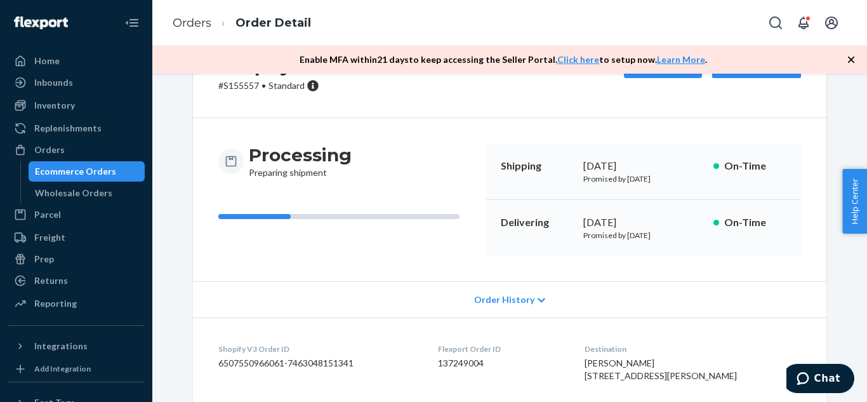
scroll to position [67, 0]
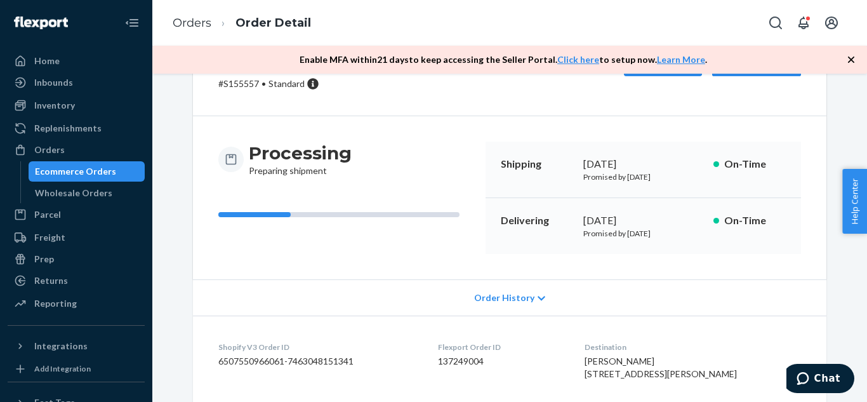
click at [517, 304] on div "Order History" at bounding box center [510, 297] width 634 height 36
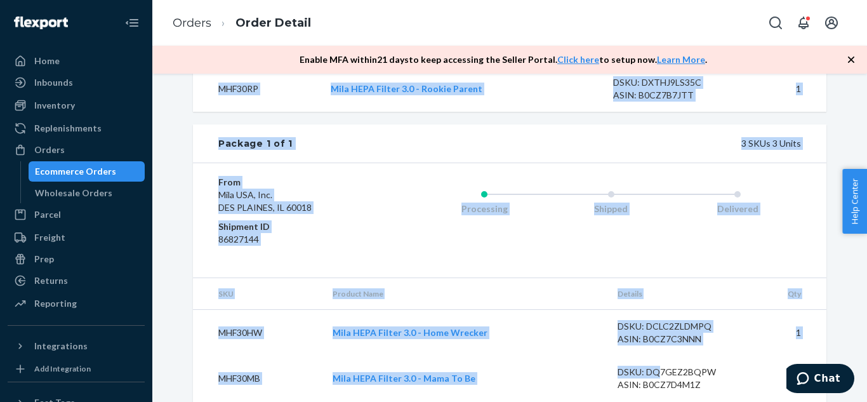
scroll to position [908, 0]
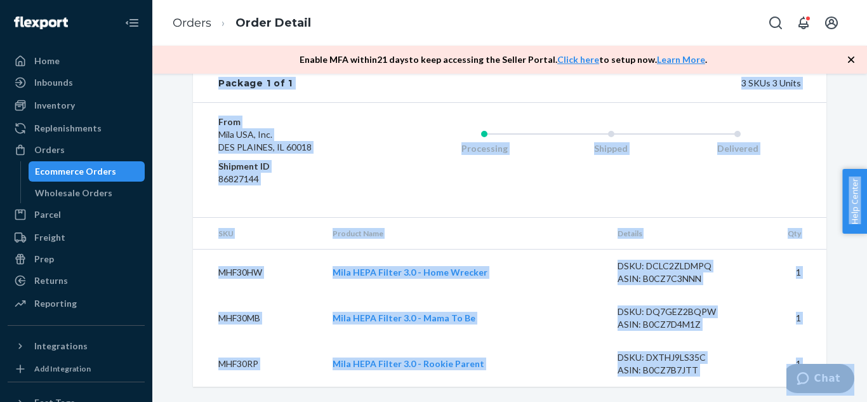
drag, startPoint x: 1278, startPoint y: 563, endPoint x: 813, endPoint y: 378, distance: 500.5
copy div "Shipping [DATE] Promised by [DATE] On-Time Delivering [DATE] Promised by [DATE]…"
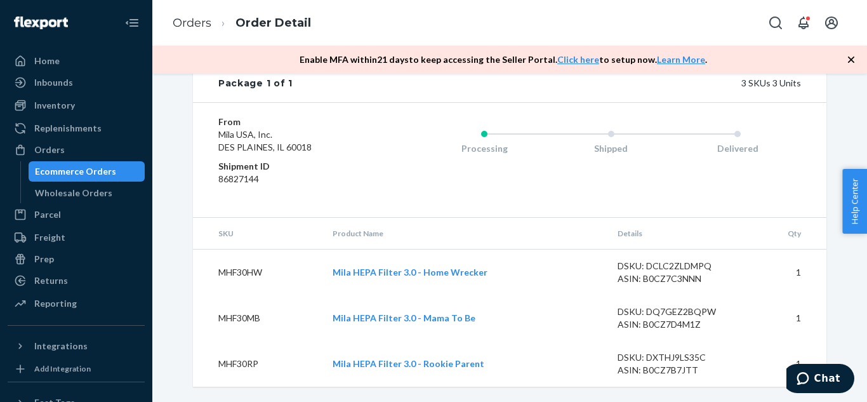
click at [768, 202] on div "Processing Shipped Delivered" at bounding box center [585, 160] width 431 height 89
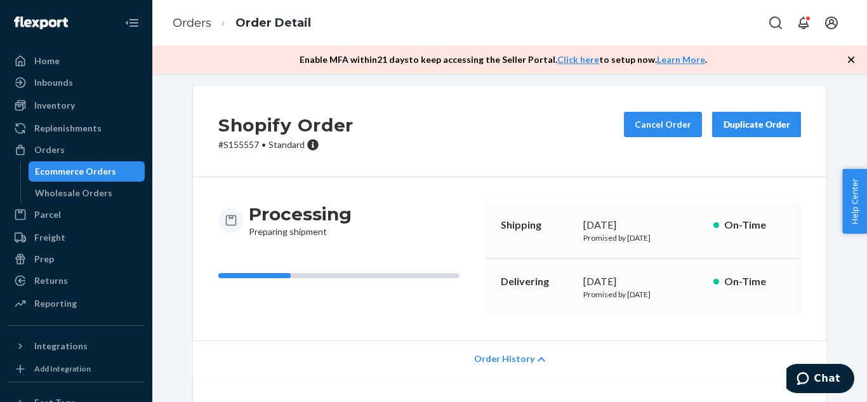
scroll to position [0, 0]
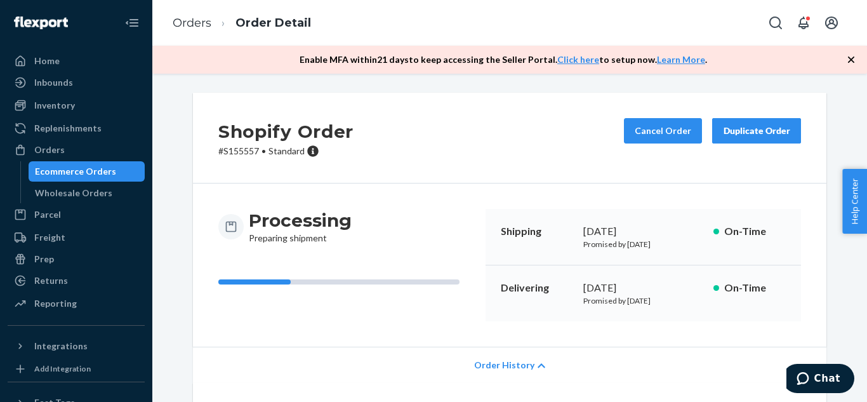
click at [750, 134] on div "Duplicate Order" at bounding box center [756, 130] width 67 height 13
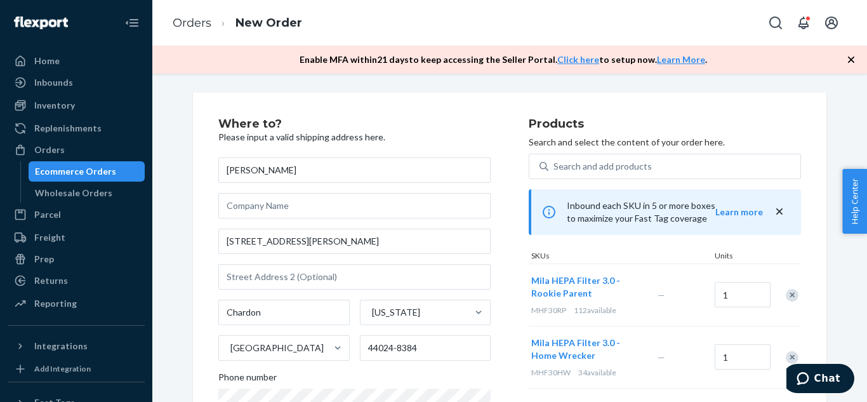
scroll to position [175, 0]
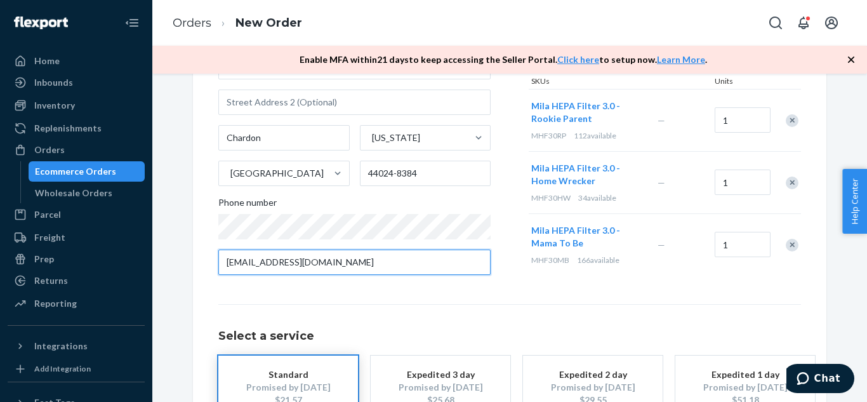
click at [370, 255] on input "sryks46@me.com" at bounding box center [354, 262] width 272 height 25
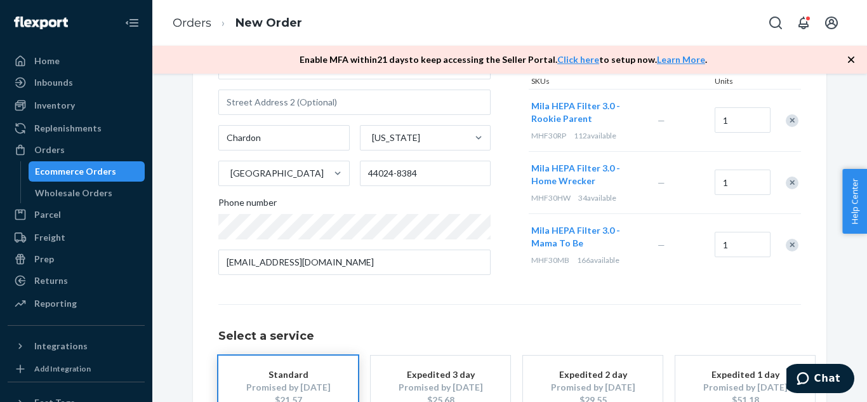
click at [677, 305] on div "Select a service Standard Promised by Oct 3, 2025 $21.57 Expedited 3 day Promis…" at bounding box center [509, 361] width 583 height 115
click at [645, 321] on div "Select a service Standard Promised by Oct 3, 2025 $21.57 Expedited 3 day Promis…" at bounding box center [509, 361] width 583 height 115
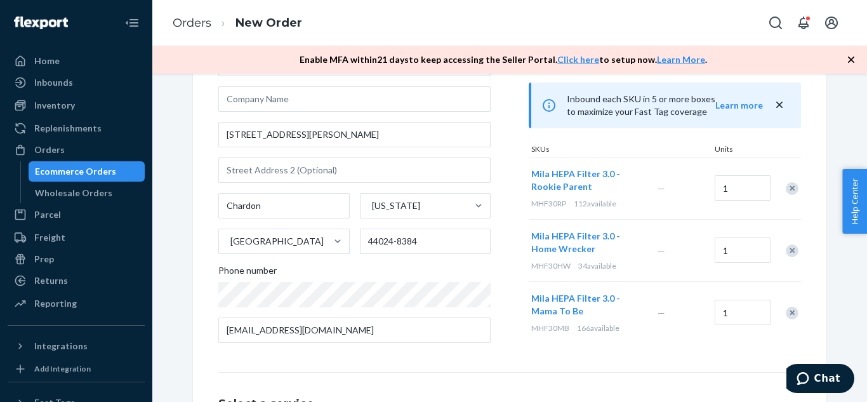
scroll to position [268, 0]
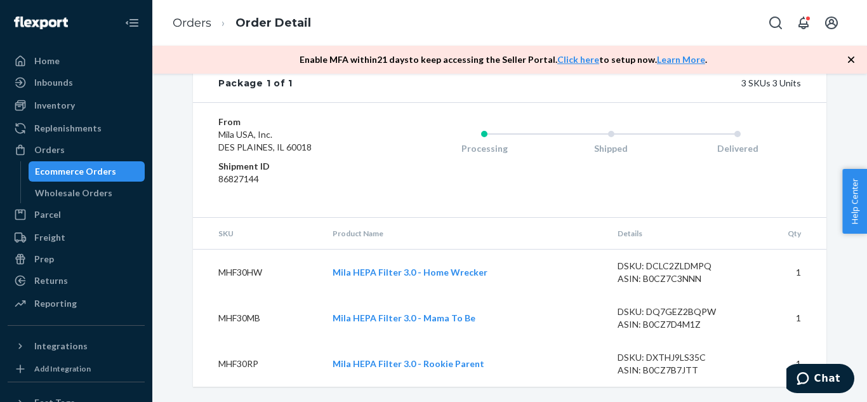
scroll to position [683, 0]
click at [74, 170] on div "Ecommerce Orders" at bounding box center [75, 171] width 81 height 13
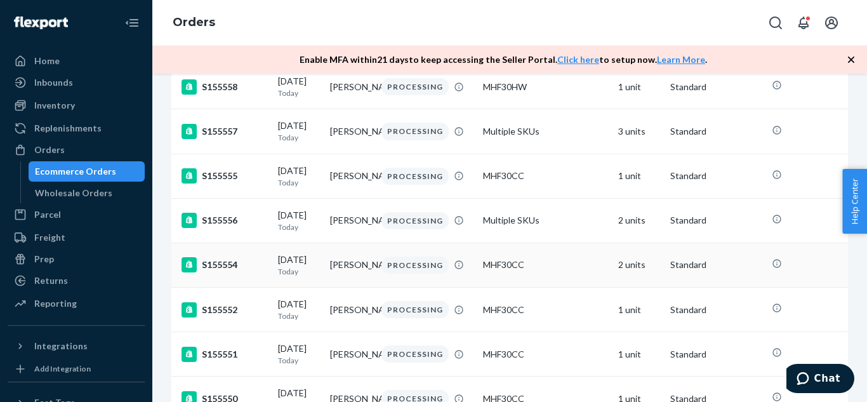
scroll to position [405, 0]
click at [361, 286] on td "[PERSON_NAME]" at bounding box center [351, 264] width 52 height 44
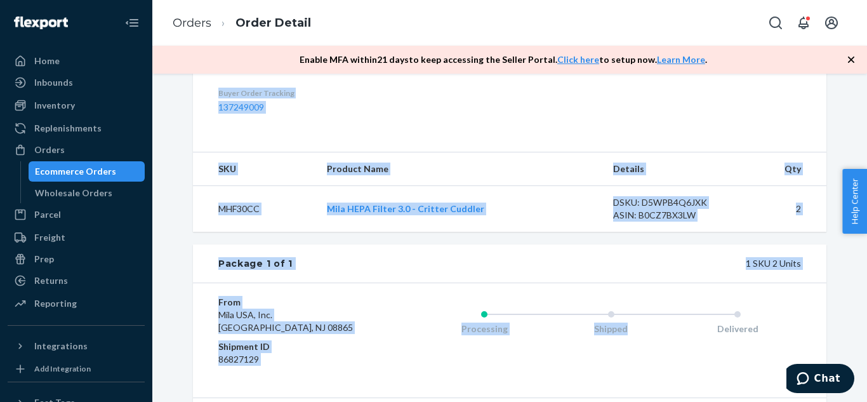
scroll to position [500, 0]
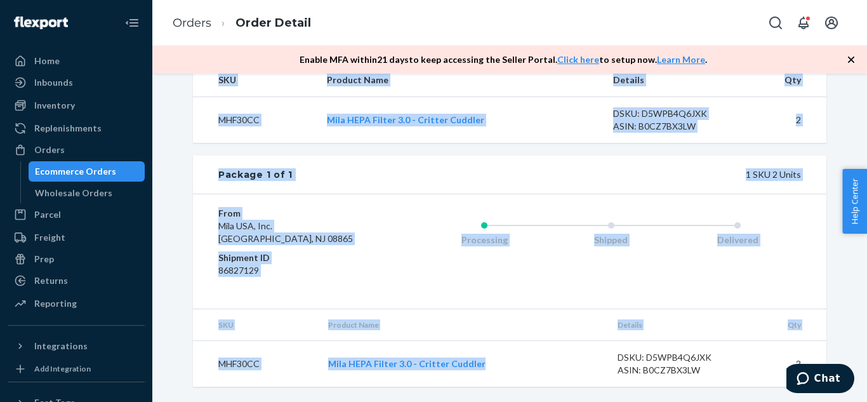
drag, startPoint x: 498, startPoint y: 130, endPoint x: 488, endPoint y: 361, distance: 231.4
click at [488, 361] on div "Shopify Order # S155554 • Standard Cancel Order Duplicate Order Processing Prep…" at bounding box center [510, 2] width 634 height 768
copy div "Shipping September 24, 2025 Promised by September 24, 2025 On-Time Delivering S…"
click at [643, 180] on div "1 SKU 2 Units" at bounding box center [547, 174] width 509 height 13
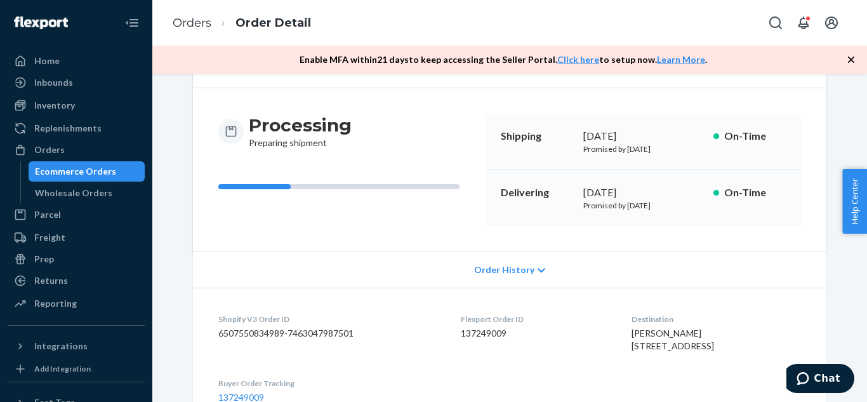
scroll to position [0, 0]
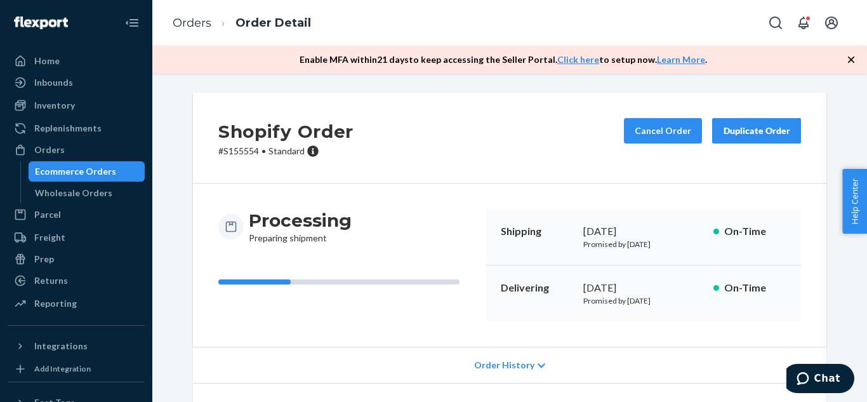
click at [764, 121] on button "Duplicate Order" at bounding box center [756, 130] width 89 height 25
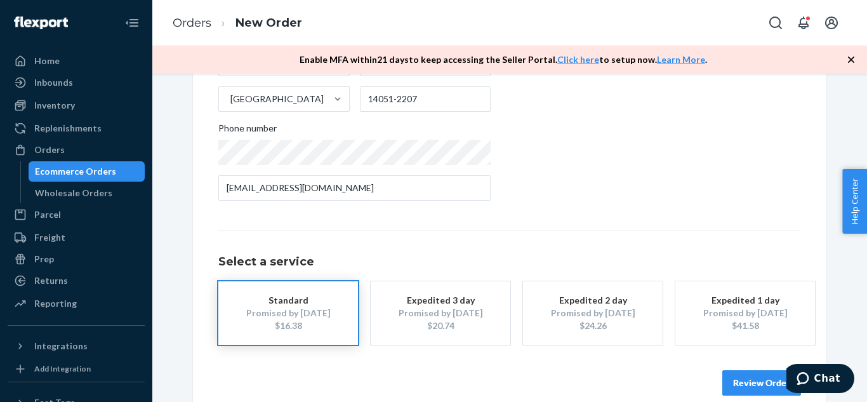
scroll to position [250, 0]
drag, startPoint x: 644, startPoint y: 247, endPoint x: 650, endPoint y: 251, distance: 6.9
click at [650, 251] on div "Select a service Standard Promised by Oct 3, 2025 $16.38 Expedited 3 day Promis…" at bounding box center [509, 286] width 583 height 115
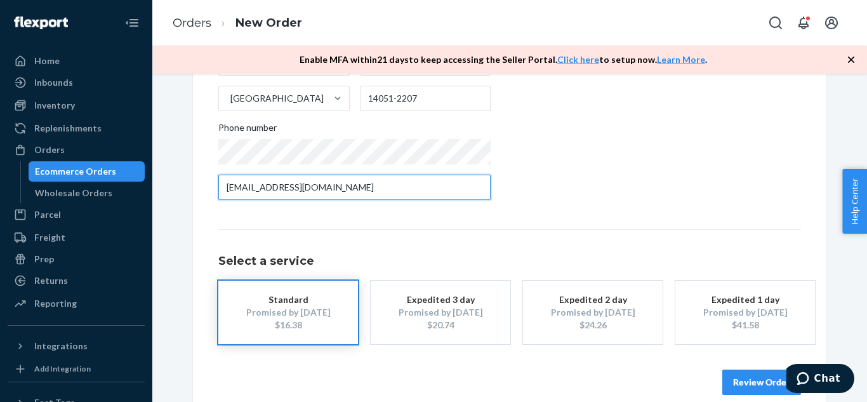
drag, startPoint x: 401, startPoint y: 187, endPoint x: 222, endPoint y: 186, distance: 179.7
click at [222, 186] on input "donnaklein88@gmail.com" at bounding box center [354, 187] width 272 height 25
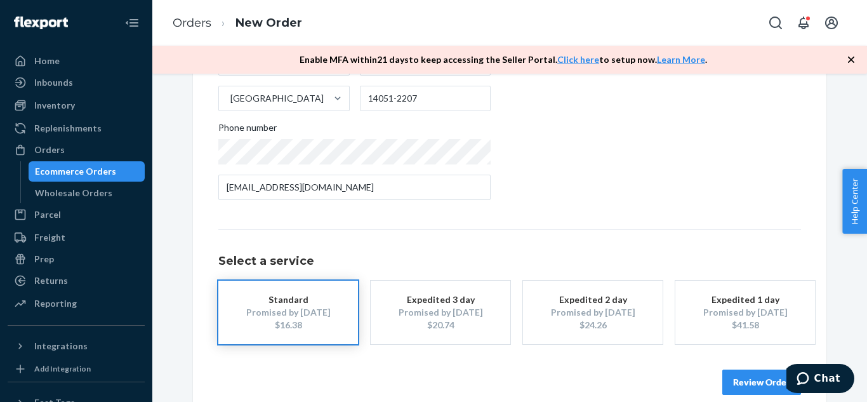
click at [115, 168] on div "Ecommerce Orders" at bounding box center [87, 172] width 114 height 18
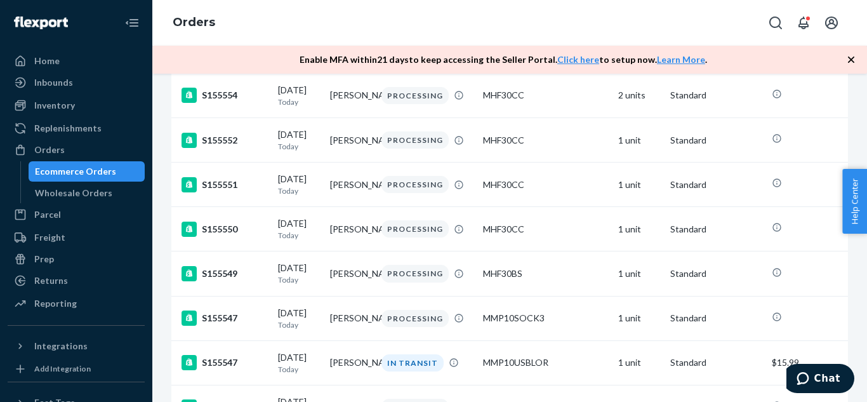
scroll to position [612, 0]
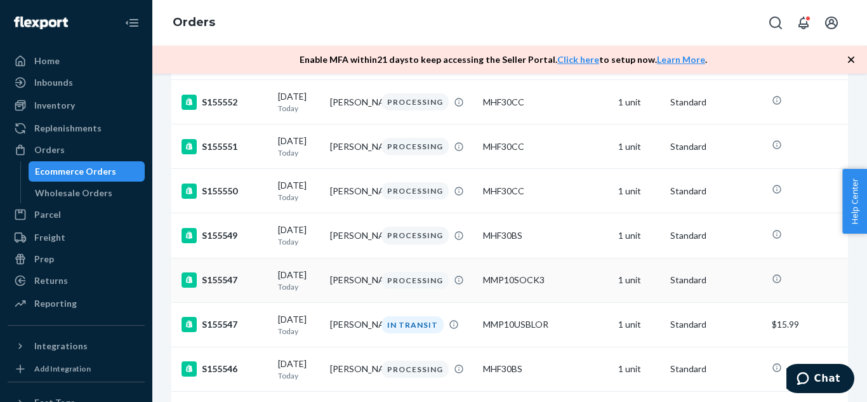
click at [343, 302] on td "[PERSON_NAME]" at bounding box center [351, 280] width 52 height 44
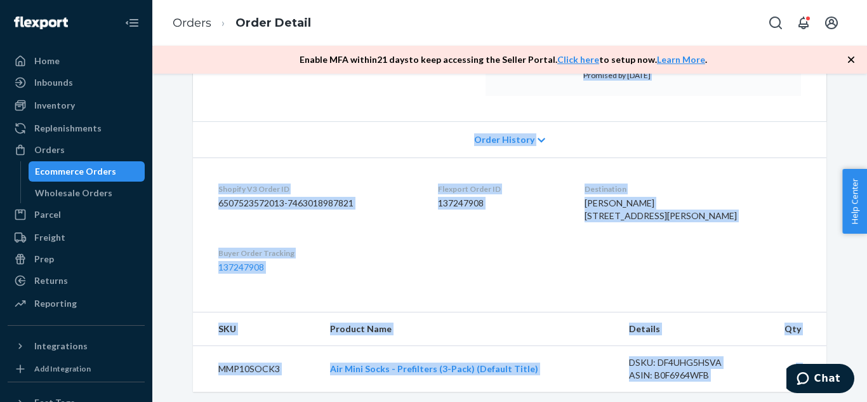
scroll to position [500, 0]
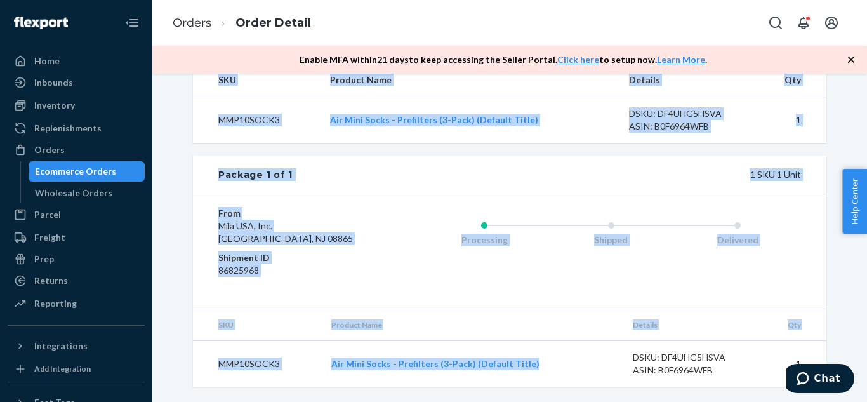
drag, startPoint x: 498, startPoint y: 171, endPoint x: 603, endPoint y: 363, distance: 217.6
click at [603, 363] on div "Shopify Order # S155547 • Standard Cancel Order Duplicate Order Processing Prep…" at bounding box center [510, 2] width 634 height 768
copy div "Shipping September 24, 2025 Promised by September 24, 2025 On-Time Delivering S…"
click at [608, 316] on th "Product Name" at bounding box center [472, 325] width 302 height 32
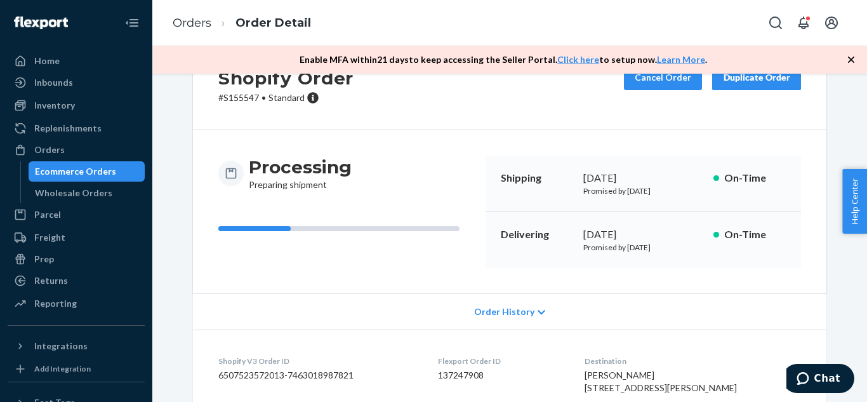
scroll to position [0, 0]
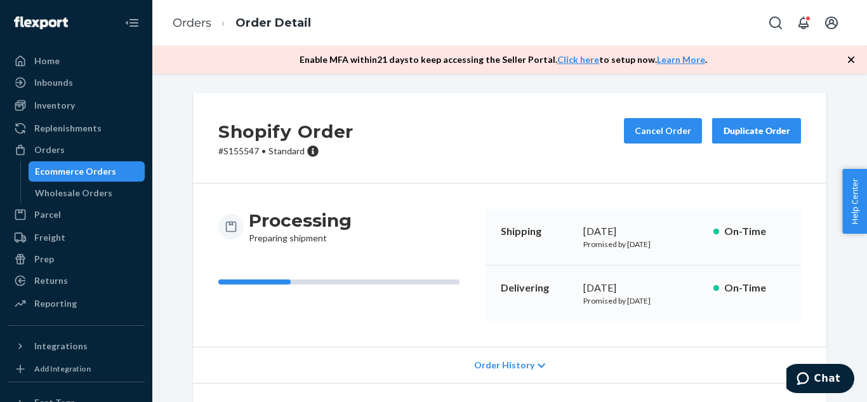
click at [749, 128] on div "Duplicate Order" at bounding box center [756, 130] width 67 height 13
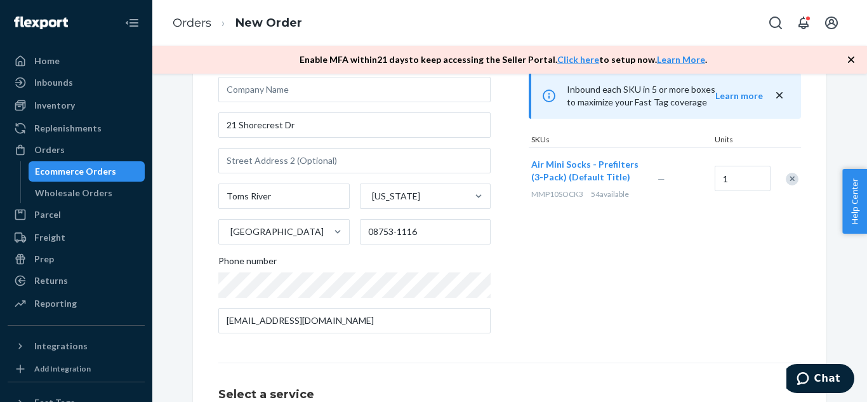
scroll to position [268, 0]
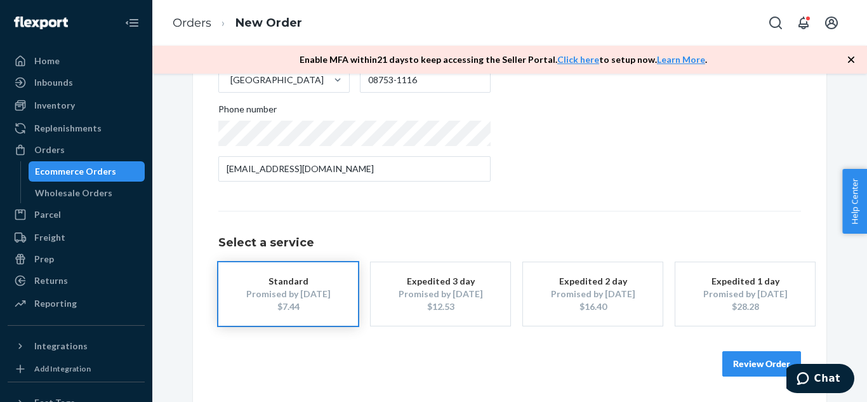
click at [731, 363] on button "Review Order" at bounding box center [762, 363] width 79 height 25
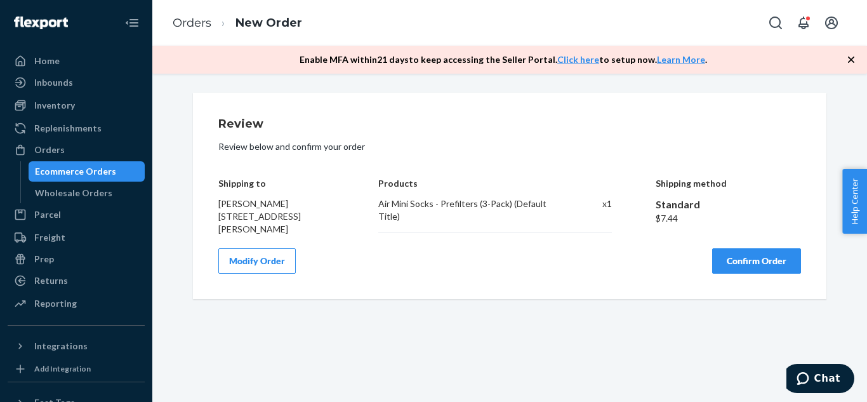
scroll to position [0, 0]
click at [109, 164] on div "Ecommerce Orders" at bounding box center [87, 172] width 114 height 18
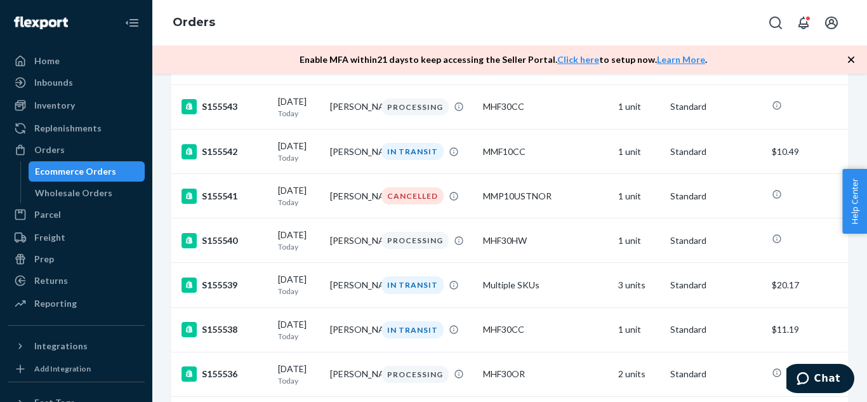
scroll to position [1233, 0]
click at [360, 262] on td "[PERSON_NAME]" at bounding box center [351, 240] width 52 height 44
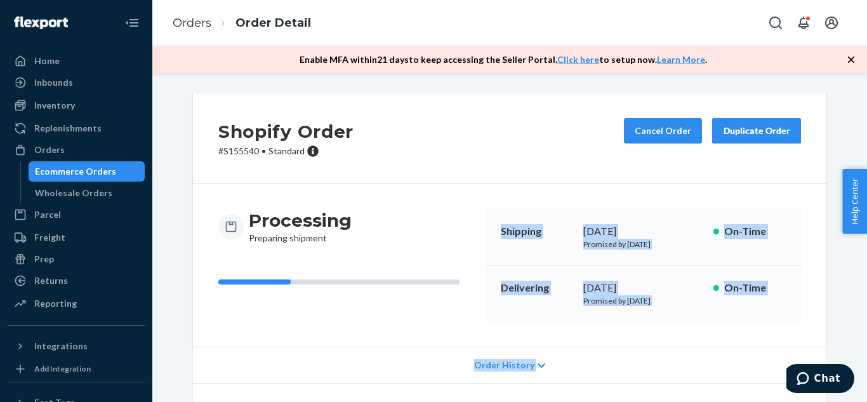
scroll to position [500, 0]
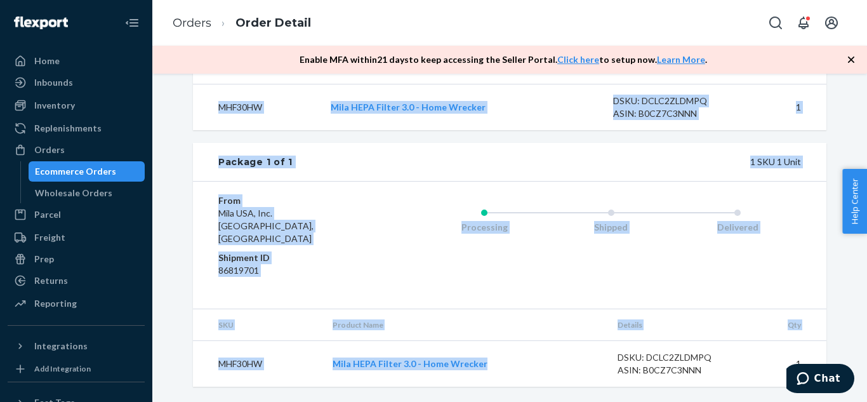
drag, startPoint x: 498, startPoint y: 226, endPoint x: 526, endPoint y: 361, distance: 138.1
copy div "Shipping September 24, 2025 Promised by September 24, 2025 On-Time Delivering S…"
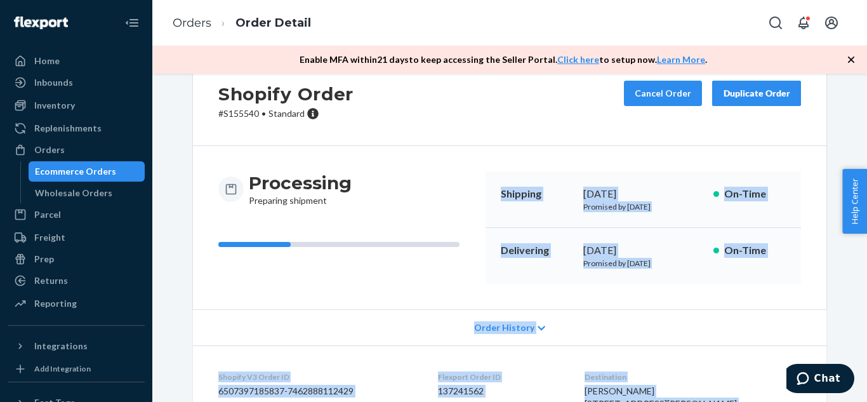
scroll to position [0, 0]
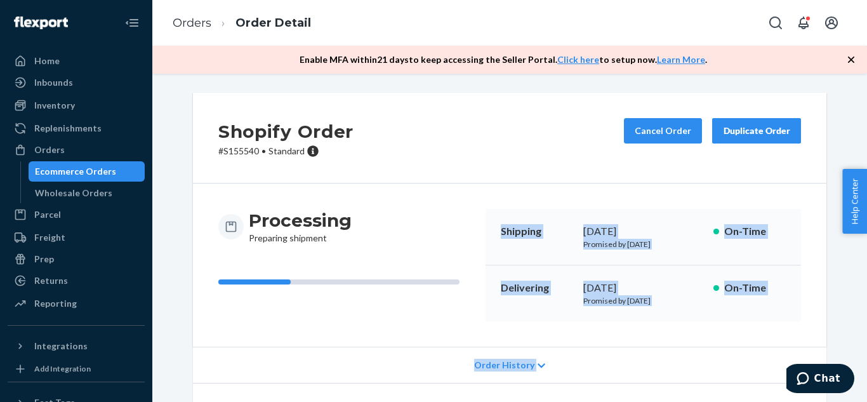
click at [766, 126] on div "Duplicate Order" at bounding box center [756, 130] width 67 height 13
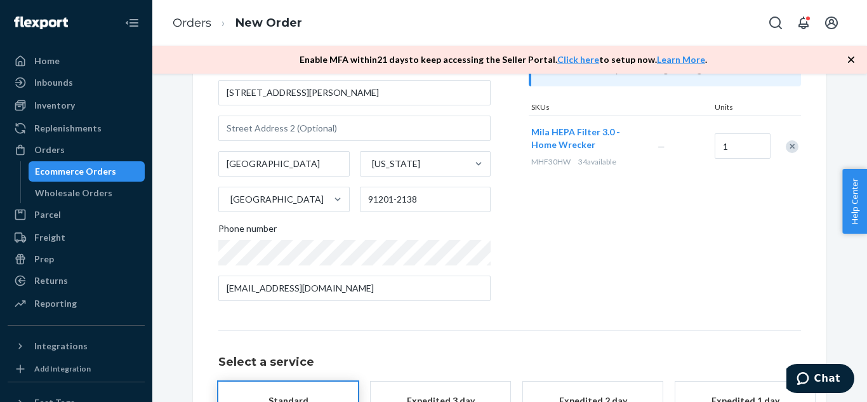
scroll to position [162, 0]
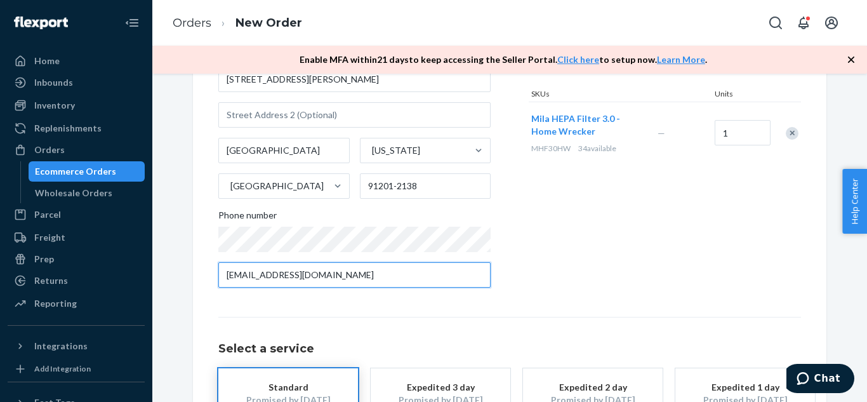
click at [480, 265] on input "hippoonacloud@gmail.com" at bounding box center [354, 274] width 272 height 25
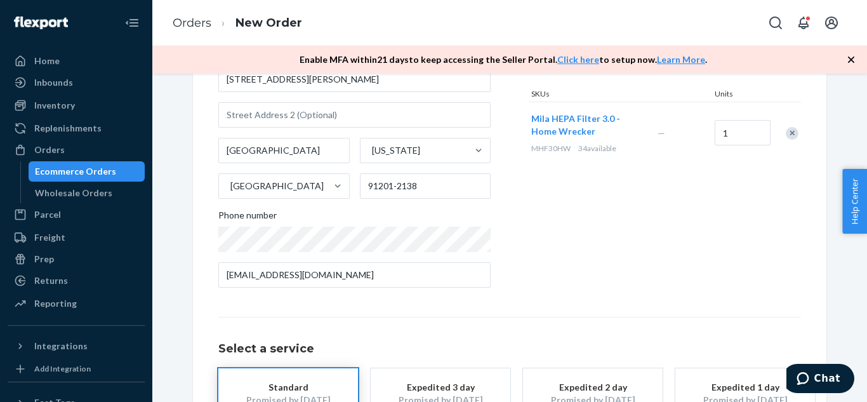
click at [38, 172] on div "Ecommerce Orders" at bounding box center [75, 171] width 81 height 13
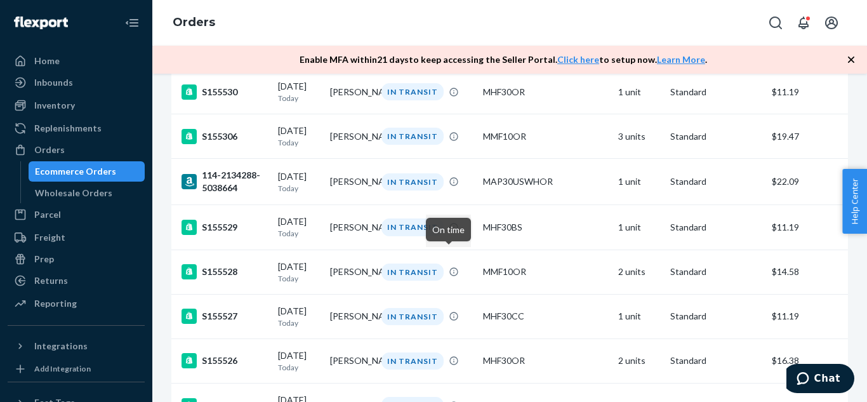
scroll to position [1733, 0]
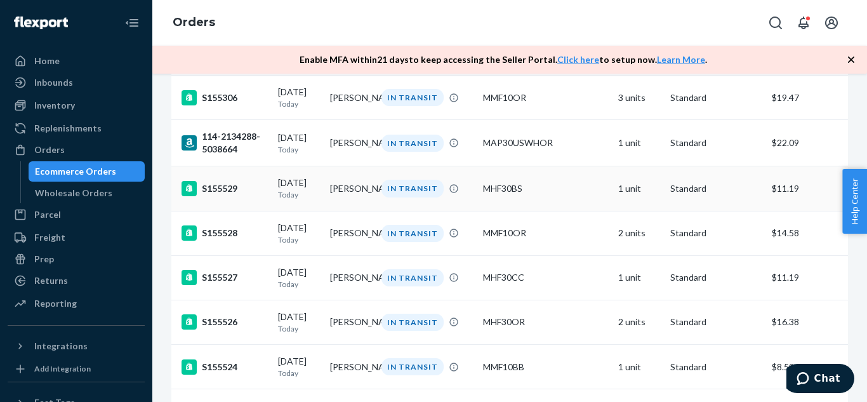
click at [349, 211] on td "[PERSON_NAME]" at bounding box center [351, 188] width 52 height 44
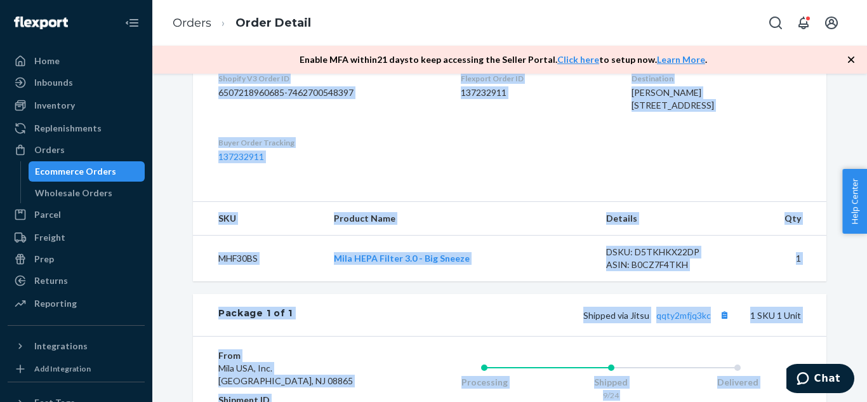
scroll to position [540, 0]
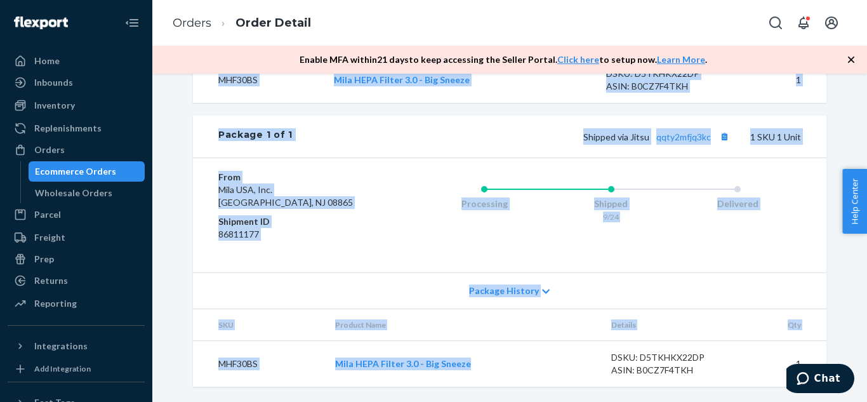
drag, startPoint x: 494, startPoint y: 105, endPoint x: 527, endPoint y: 370, distance: 267.4
copy div "Shipped September 24, 2025 Promised by September 24, 2025 On-Time Delivering Se…"
click at [685, 246] on div "Processing Shipped 9/24 Delivered" at bounding box center [585, 215] width 431 height 89
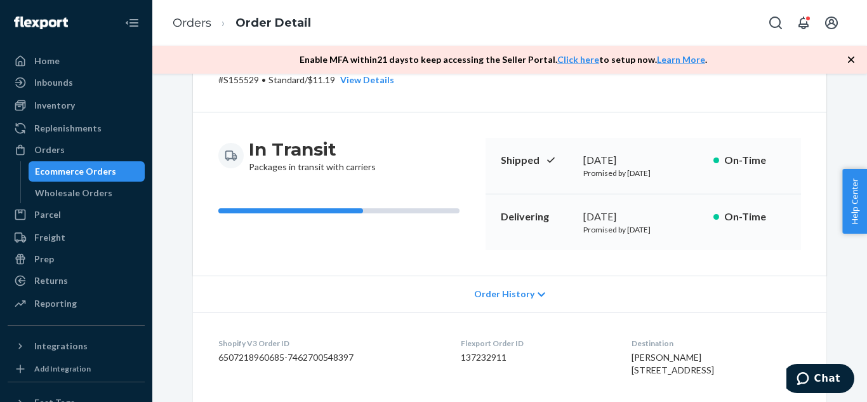
scroll to position [0, 0]
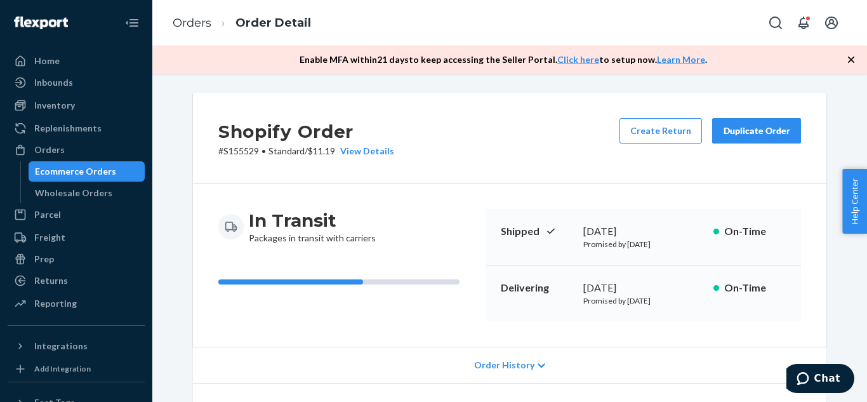
click at [745, 142] on button "Duplicate Order" at bounding box center [756, 130] width 89 height 25
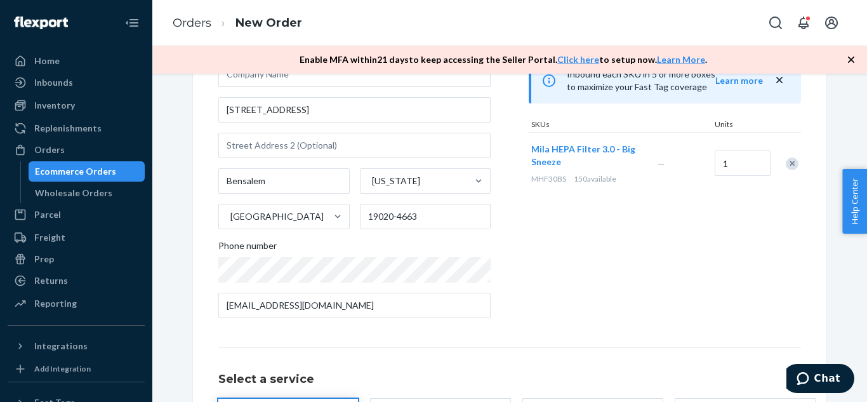
scroll to position [132, 0]
click at [98, 169] on div "Ecommerce Orders" at bounding box center [75, 171] width 81 height 13
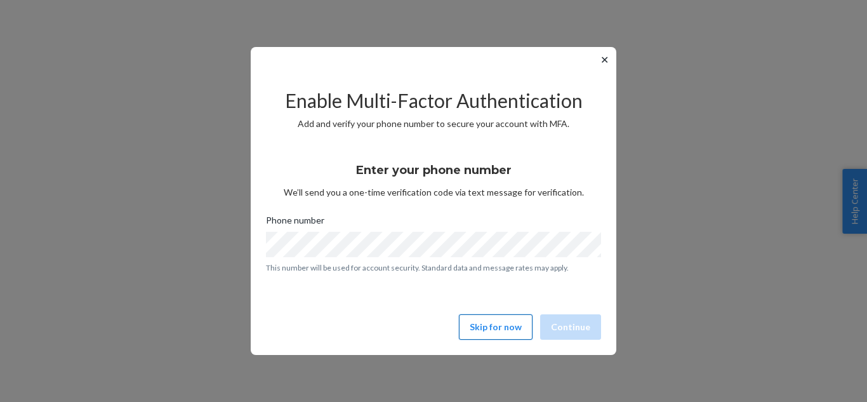
click at [488, 328] on button "Skip for now" at bounding box center [496, 326] width 74 height 25
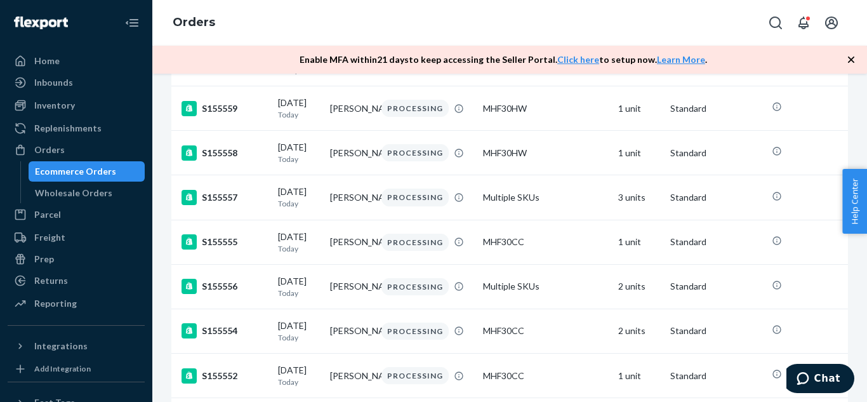
scroll to position [339, 0]
click at [366, 263] on td "[PERSON_NAME]" at bounding box center [351, 241] width 52 height 44
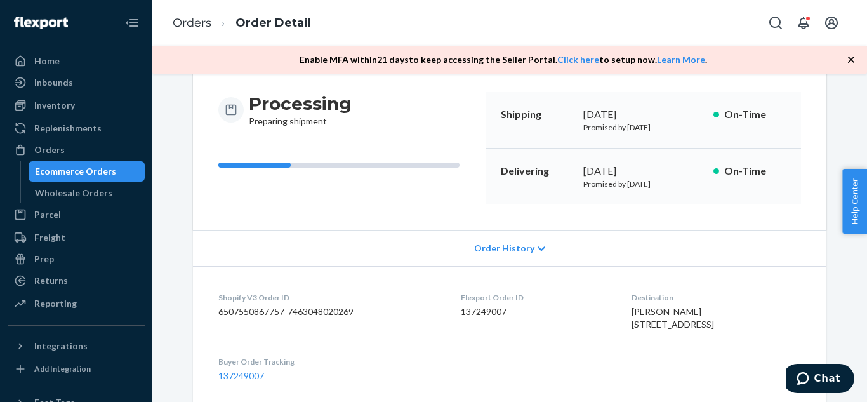
scroll to position [116, 0]
click at [509, 250] on span "Order History" at bounding box center [504, 249] width 60 height 13
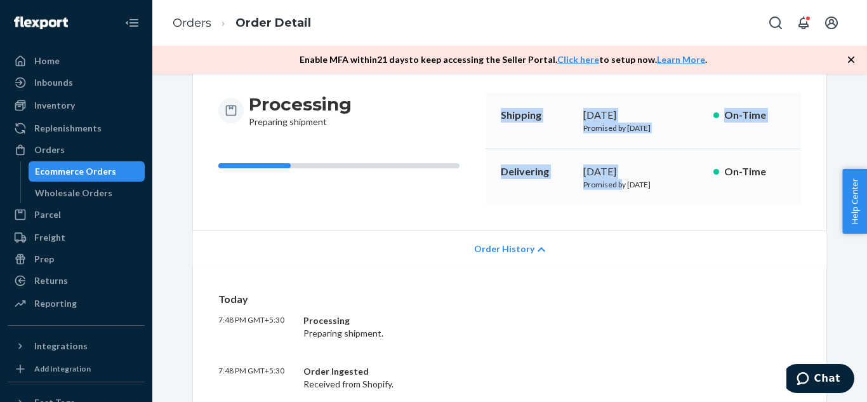
drag, startPoint x: 498, startPoint y: 113, endPoint x: 617, endPoint y: 213, distance: 155.0
click at [617, 213] on div "Processing Preparing shipment Shipping [DATE] Promised by [DATE] On-Time Delive…" at bounding box center [510, 148] width 634 height 163
click at [582, 197] on div "Delivering [DATE] Promised by [DATE] On-Time" at bounding box center [644, 177] width 316 height 56
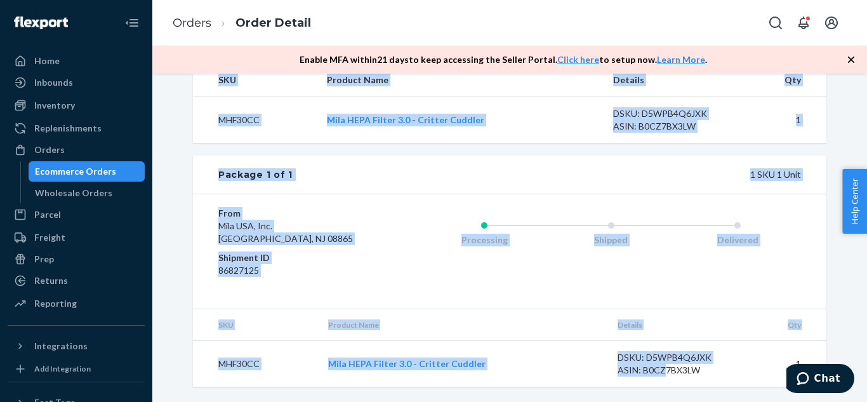
scroll to position [725, 0]
drag, startPoint x: 493, startPoint y: 114, endPoint x: 512, endPoint y: 377, distance: 263.5
copy div "Shipping [DATE] Promised by [DATE] On-Time Delivering [DATE] Promised by [DATE]…"
click at [747, 219] on div "Delivered" at bounding box center [737, 237] width 127 height 51
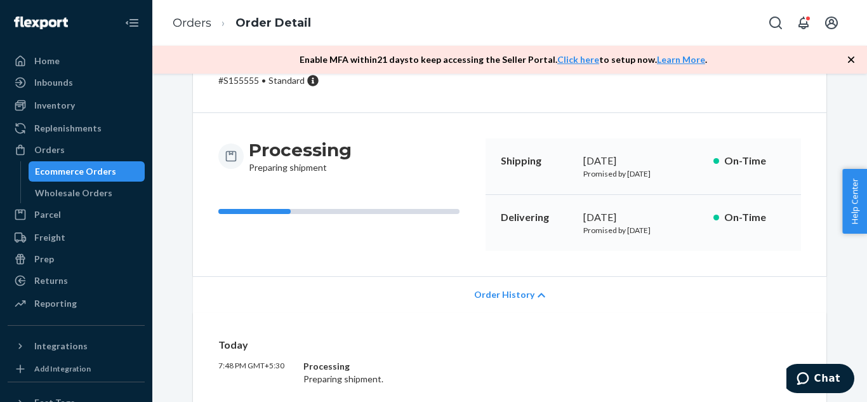
scroll to position [0, 0]
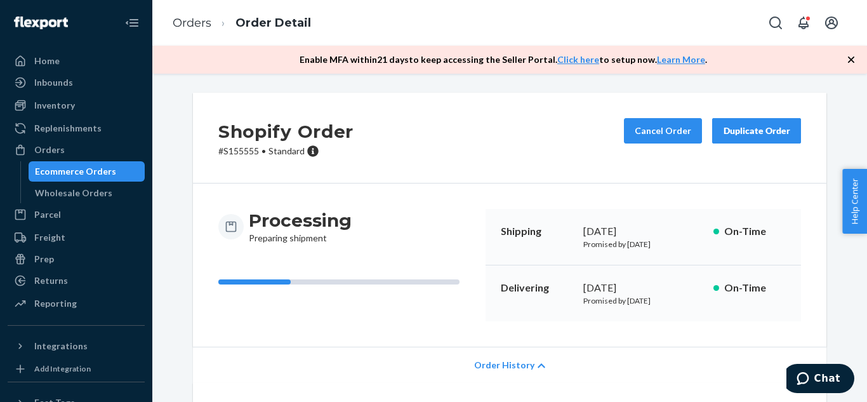
click at [761, 121] on button "Duplicate Order" at bounding box center [756, 130] width 89 height 25
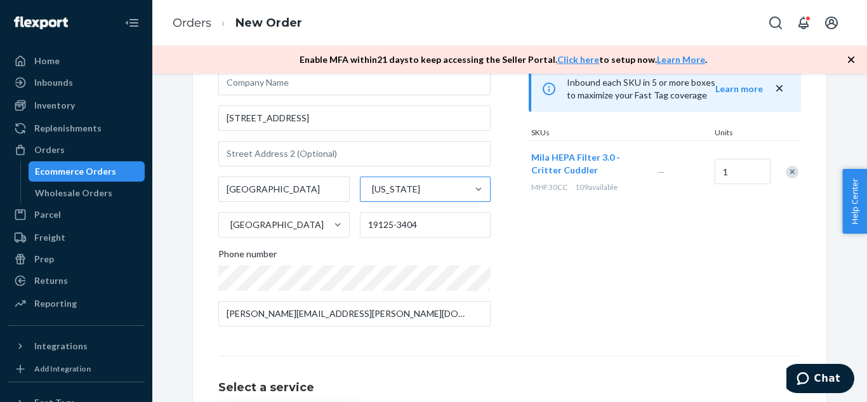
scroll to position [124, 0]
click at [698, 309] on div "Products Search and select the content of your order here. Search and add produ…" at bounding box center [665, 165] width 272 height 342
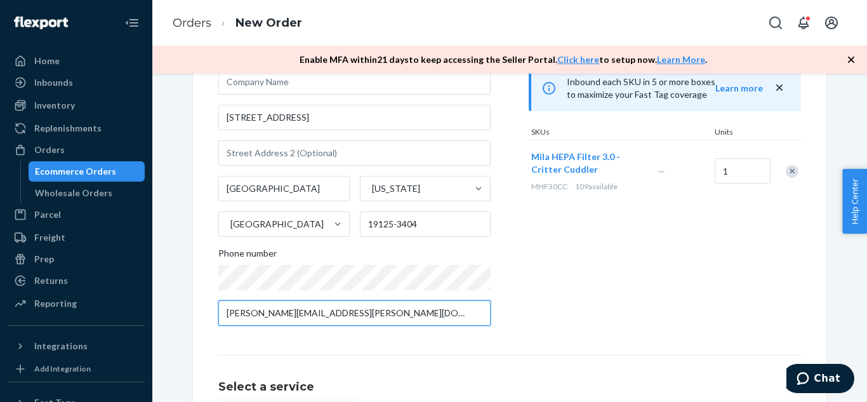
click at [354, 314] on input "[PERSON_NAME][EMAIL_ADDRESS][PERSON_NAME][DOMAIN_NAME]" at bounding box center [354, 312] width 272 height 25
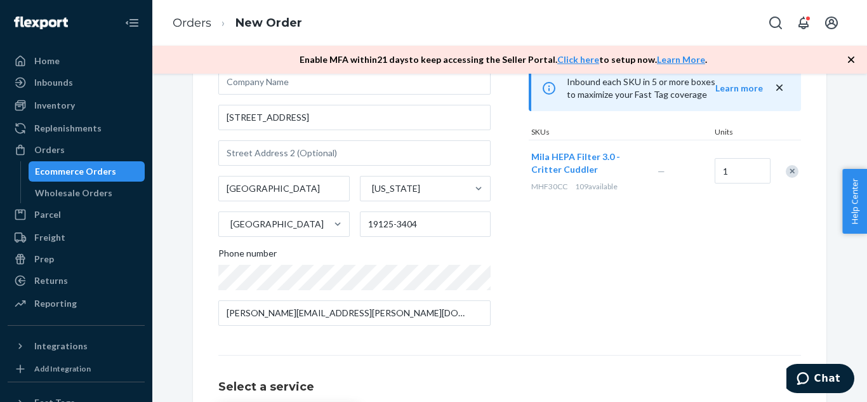
click at [92, 166] on div "Ecommerce Orders" at bounding box center [75, 171] width 81 height 13
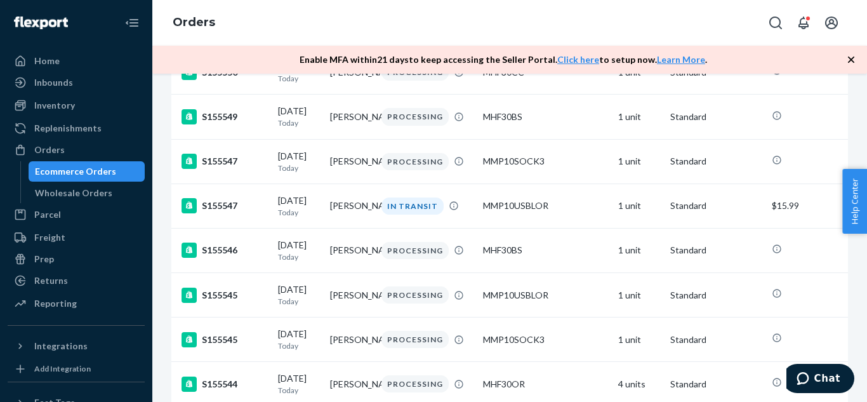
scroll to position [733, 0]
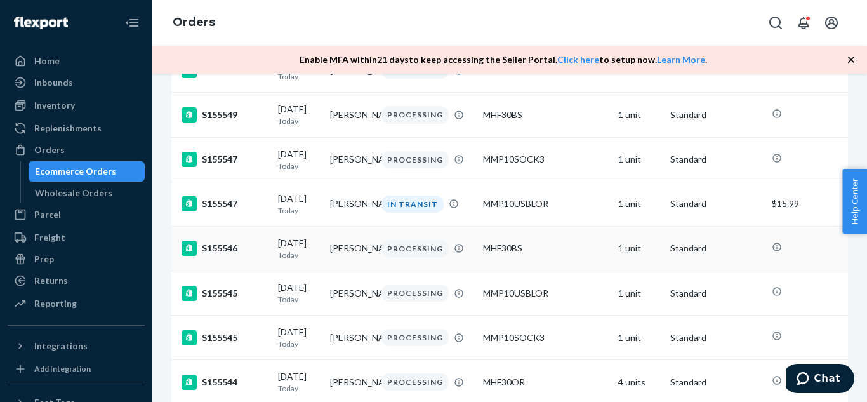
click at [363, 270] on td "[PERSON_NAME]" at bounding box center [351, 248] width 52 height 44
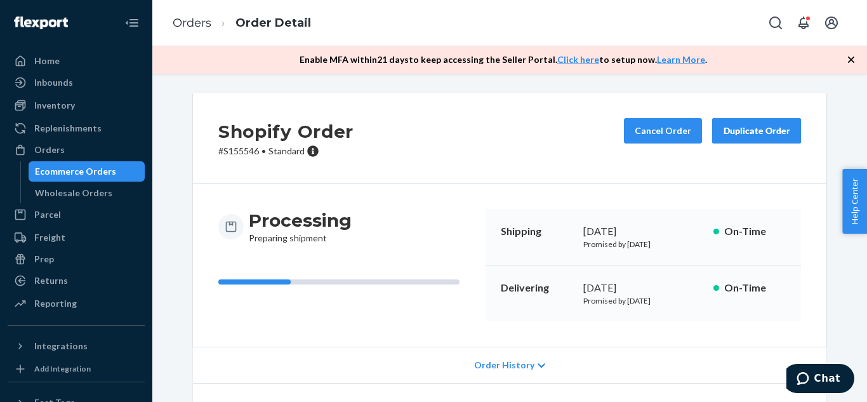
click at [517, 367] on span "Order History" at bounding box center [504, 365] width 60 height 13
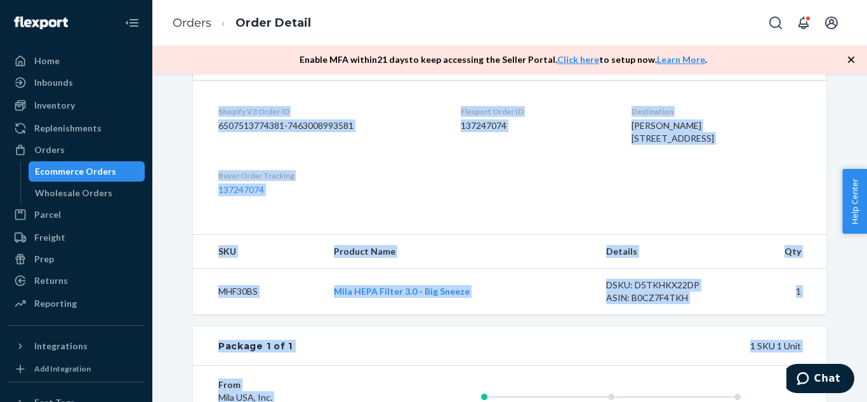
scroll to position [725, 0]
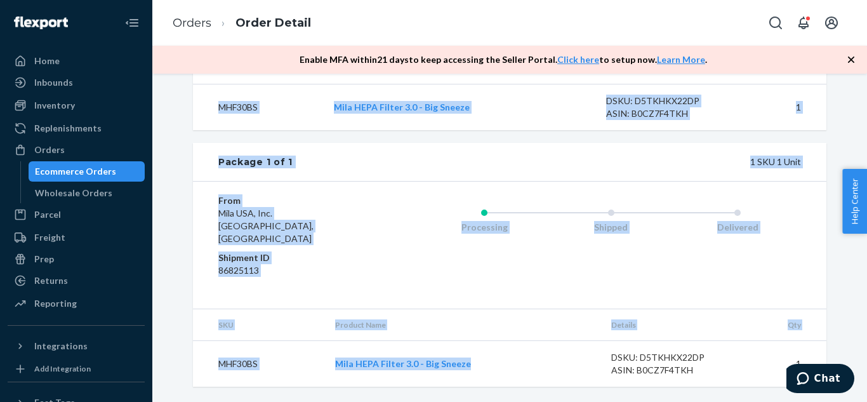
drag, startPoint x: 497, startPoint y: 114, endPoint x: 525, endPoint y: 364, distance: 252.3
copy div "Shipping [DATE] Promised by [DATE] On-Time Delivering [DATE] Promised by [DATE]…"
click at [577, 293] on div "Processing Shipped Delivered" at bounding box center [585, 245] width 431 height 102
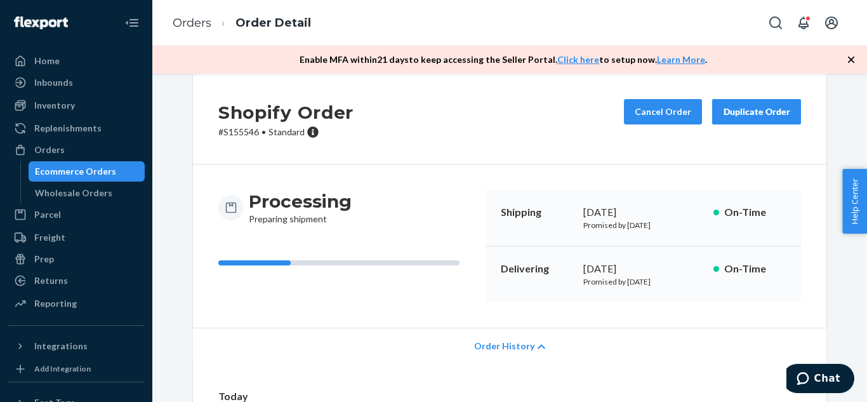
scroll to position [18, 0]
click at [756, 114] on div "Duplicate Order" at bounding box center [756, 112] width 67 height 13
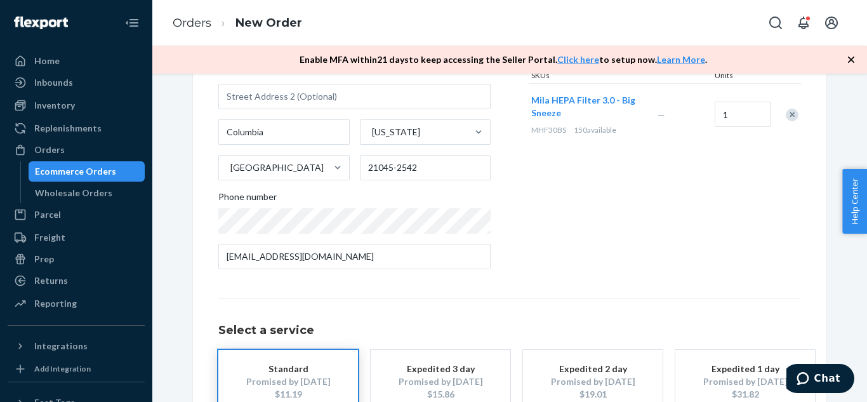
scroll to position [184, 0]
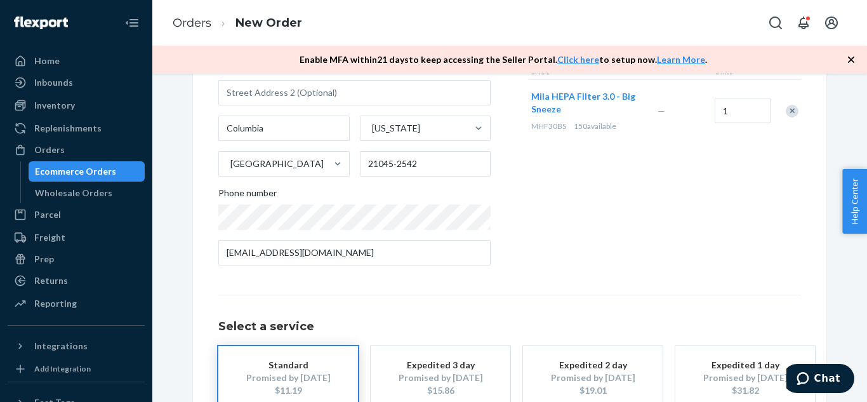
click at [651, 266] on div "Products Search and select the content of your order here. Search and add produ…" at bounding box center [665, 105] width 272 height 342
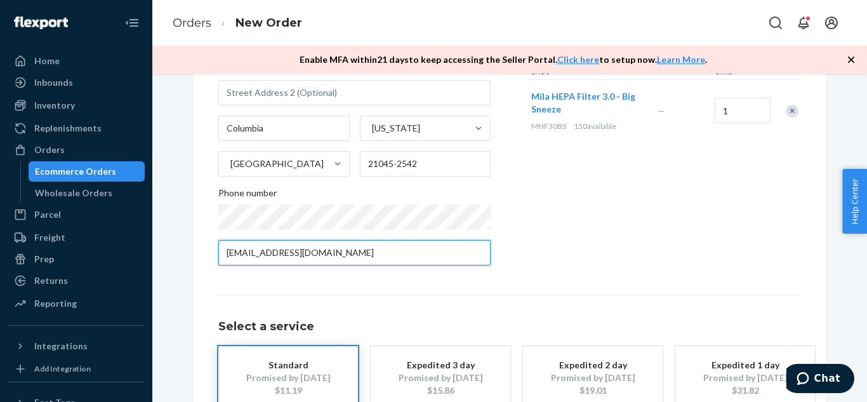
click at [388, 252] on input "[EMAIL_ADDRESS][DOMAIN_NAME]" at bounding box center [354, 252] width 272 height 25
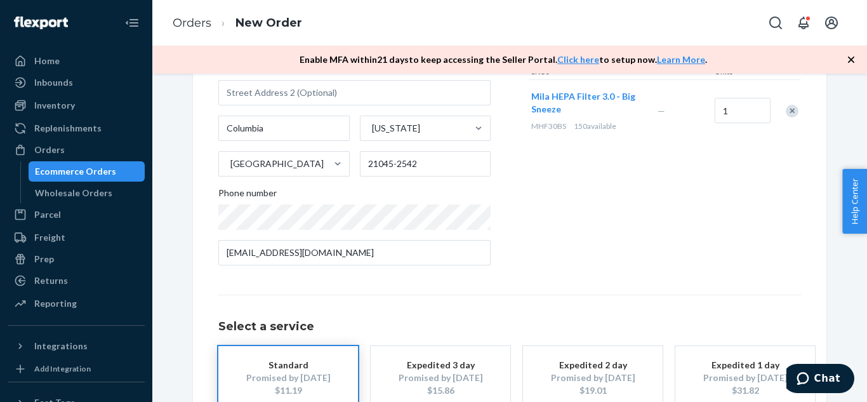
click at [729, 235] on div "Products Search and select the content of your order here. Search and add produ…" at bounding box center [665, 105] width 272 height 342
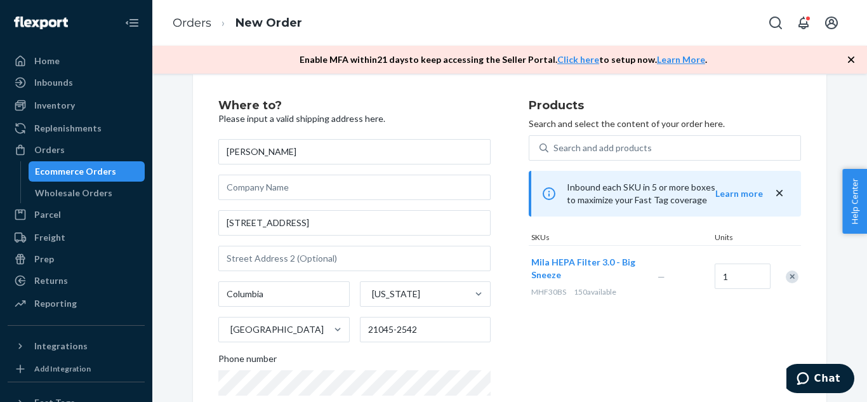
scroll to position [18, 0]
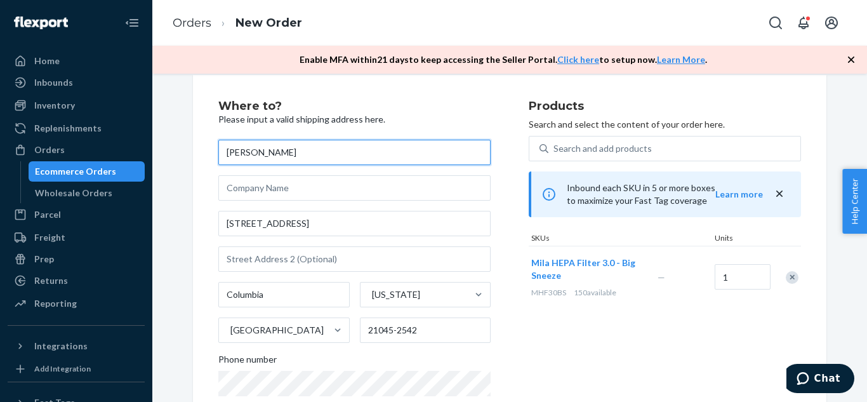
click at [339, 151] on input "[PERSON_NAME]" at bounding box center [354, 152] width 272 height 25
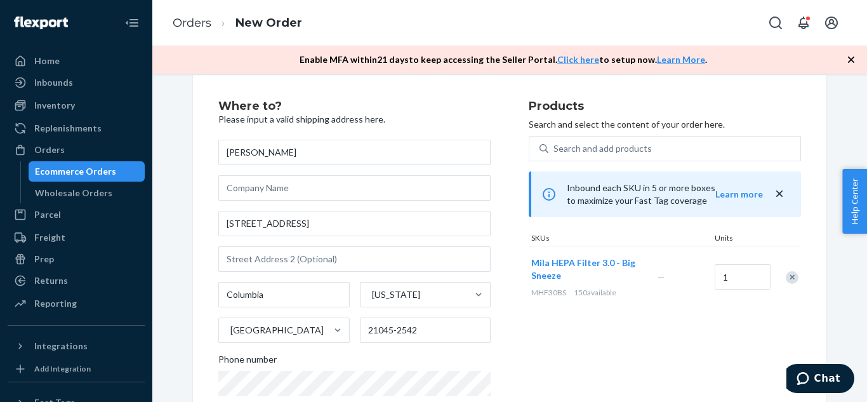
click at [87, 169] on div "Ecommerce Orders" at bounding box center [75, 171] width 81 height 13
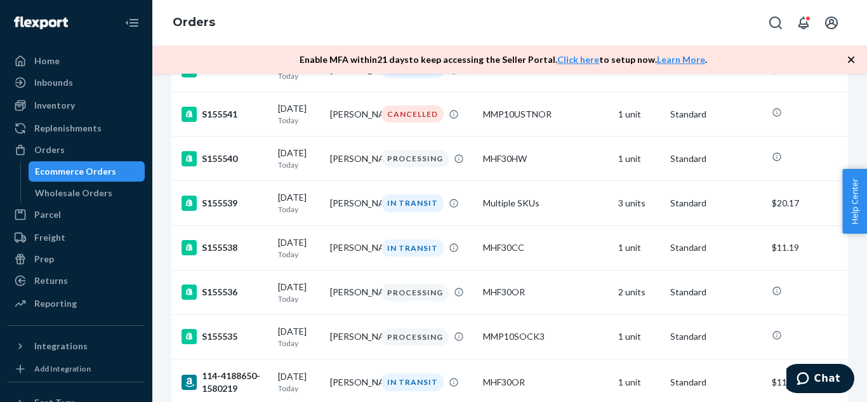
scroll to position [1315, 0]
click at [355, 225] on td "[PERSON_NAME]" at bounding box center [351, 202] width 52 height 44
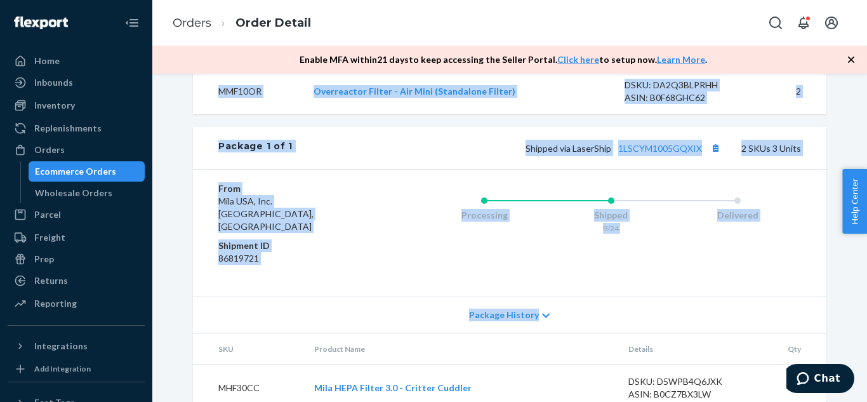
scroll to position [631, 0]
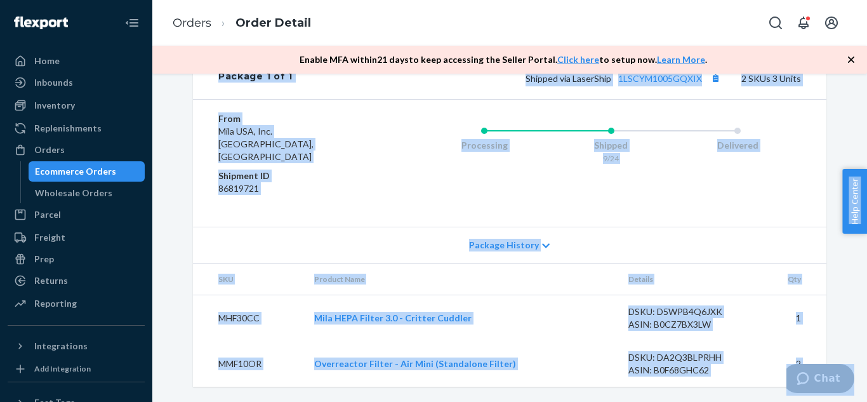
drag, startPoint x: 1284, startPoint y: 507, endPoint x: 815, endPoint y: 375, distance: 486.8
copy div "Shipped [DATE] Promised by [DATE] On-Time Delivering [DATE] Promised by [DATE] …"
click at [653, 211] on div "Processing Shipped 9/24 Delivered" at bounding box center [585, 163] width 431 height 102
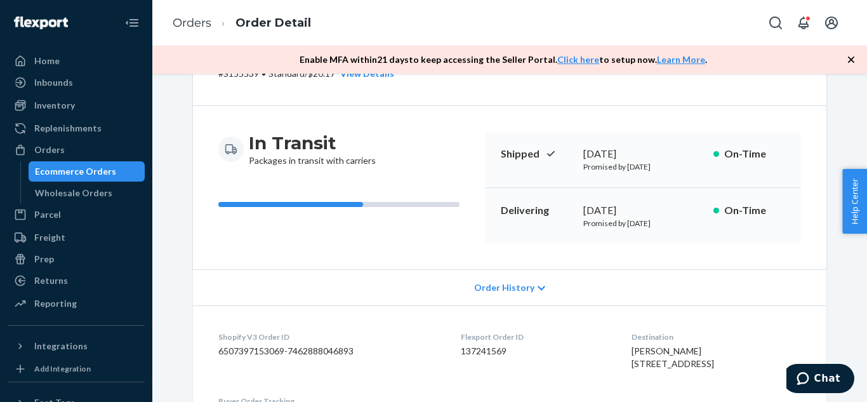
scroll to position [0, 0]
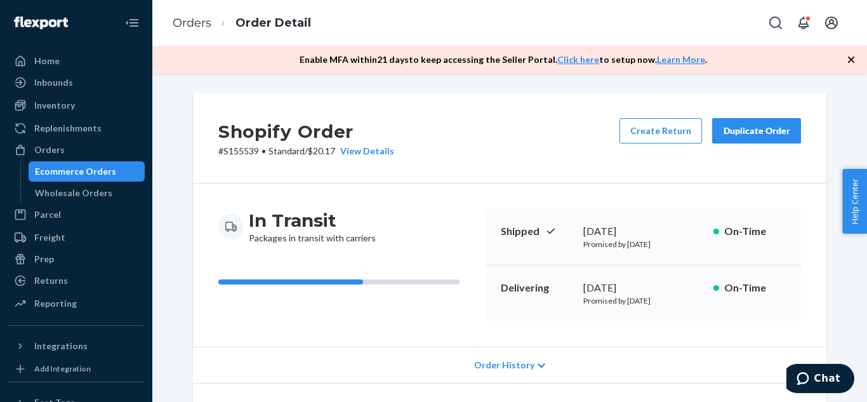
click at [746, 135] on div "Duplicate Order" at bounding box center [756, 130] width 67 height 13
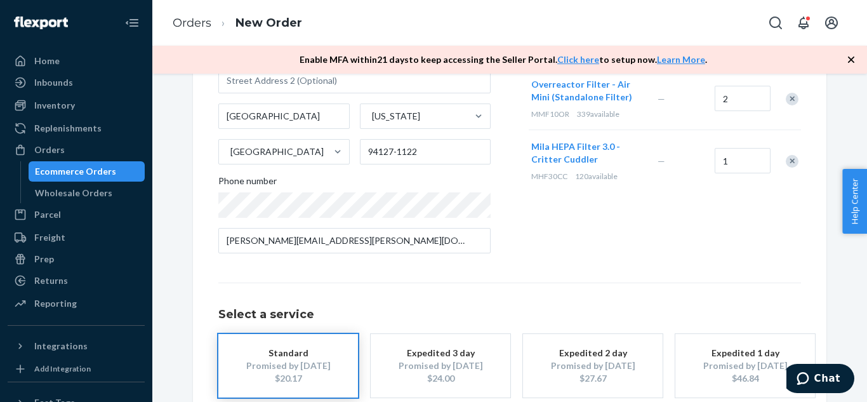
scroll to position [197, 0]
click at [65, 175] on div "Ecommerce Orders" at bounding box center [75, 171] width 81 height 13
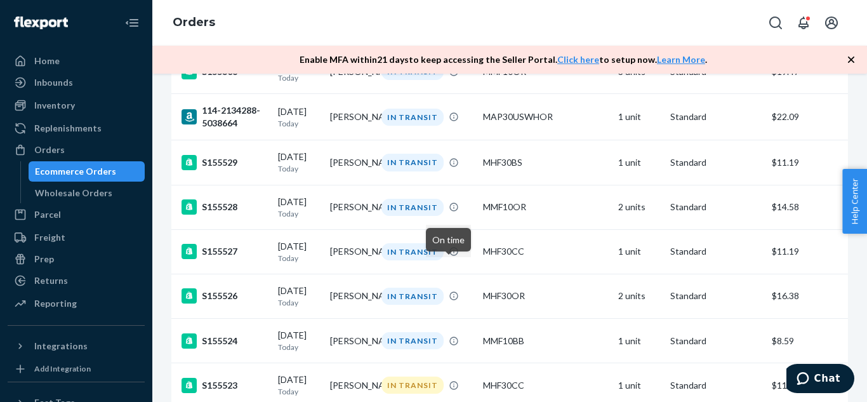
scroll to position [1762, 0]
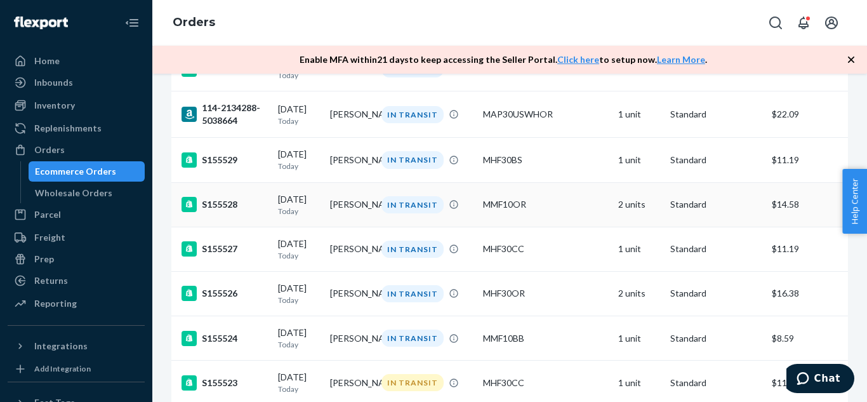
click at [345, 227] on td "[PERSON_NAME]" at bounding box center [351, 204] width 52 height 44
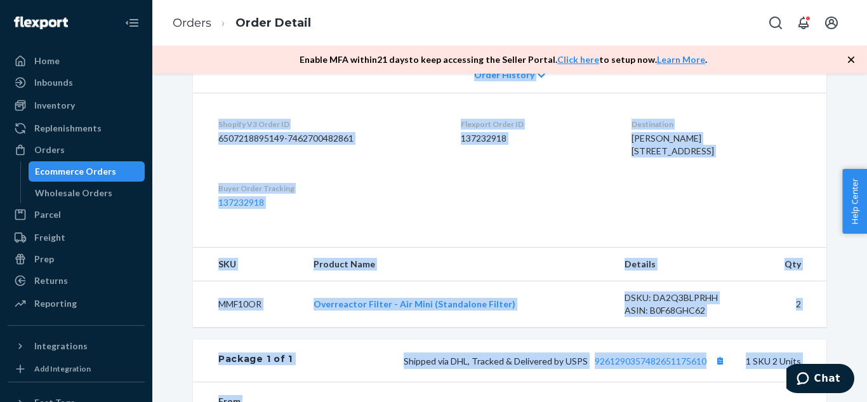
scroll to position [540, 0]
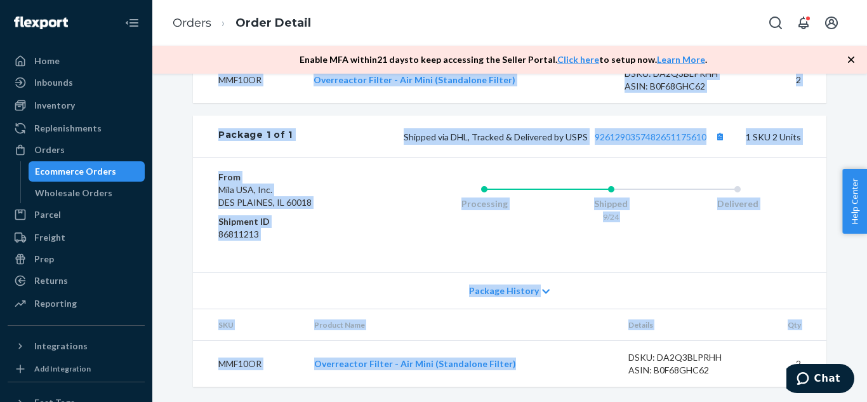
drag, startPoint x: 497, startPoint y: 132, endPoint x: 521, endPoint y: 365, distance: 234.3
copy div "Shipped [DATE] Promised by [DATE] On-Time Delivering [DATE] Promised by [DATE] …"
click at [591, 254] on div "Processing Shipped 9/24 Delivered" at bounding box center [585, 215] width 431 height 89
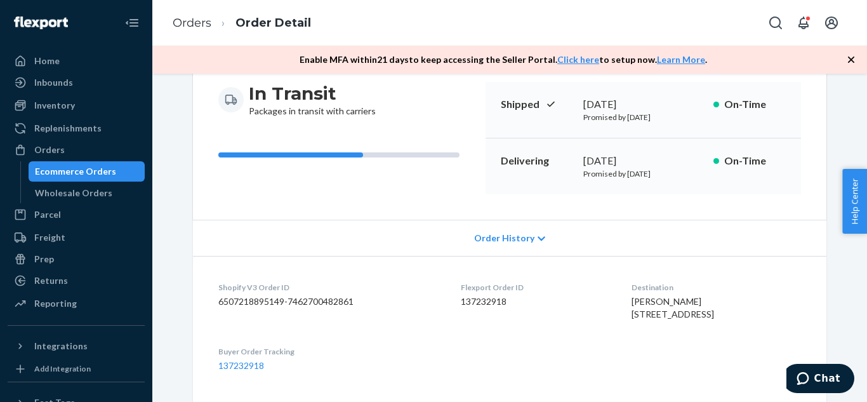
scroll to position [0, 0]
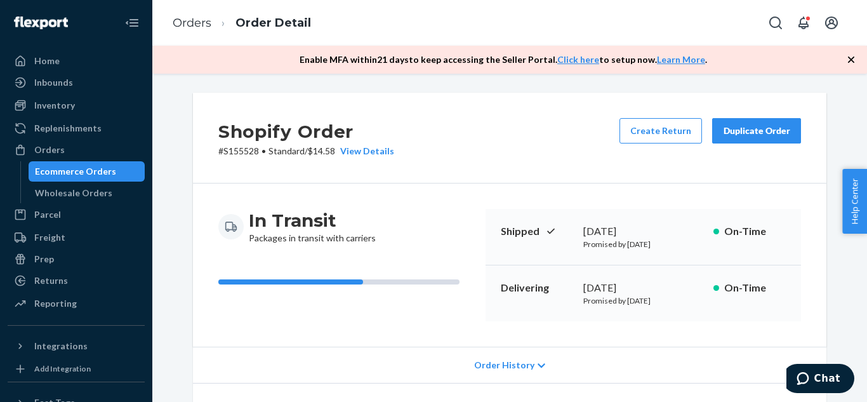
click at [754, 124] on div "Duplicate Order" at bounding box center [756, 130] width 67 height 13
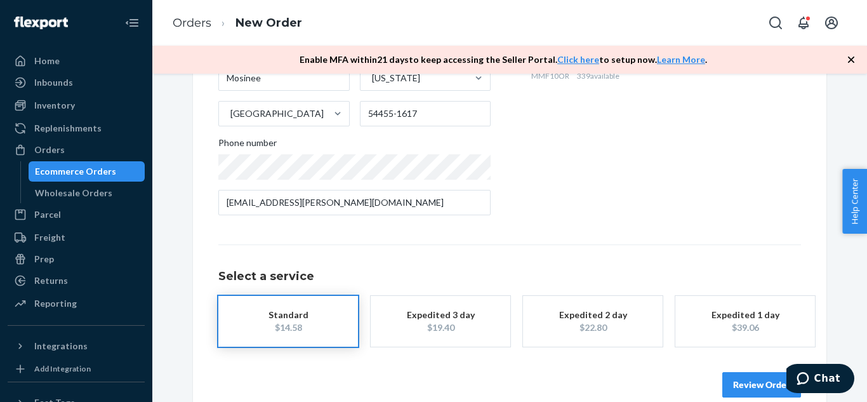
scroll to position [268, 0]
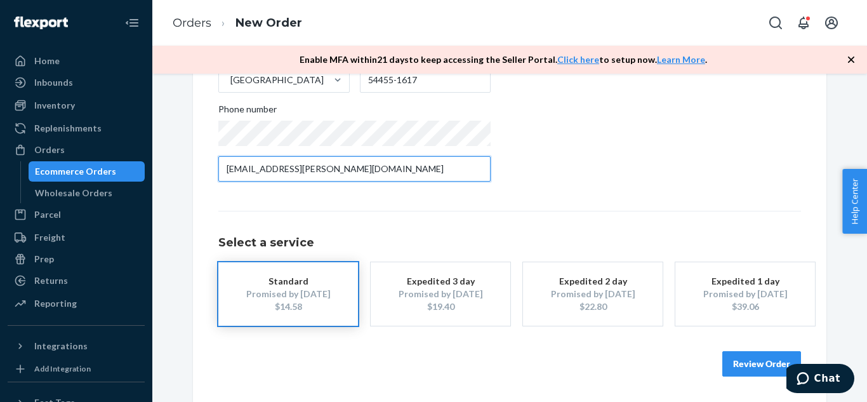
click at [335, 166] on input "[EMAIL_ADDRESS][PERSON_NAME][DOMAIN_NAME]" at bounding box center [354, 168] width 272 height 25
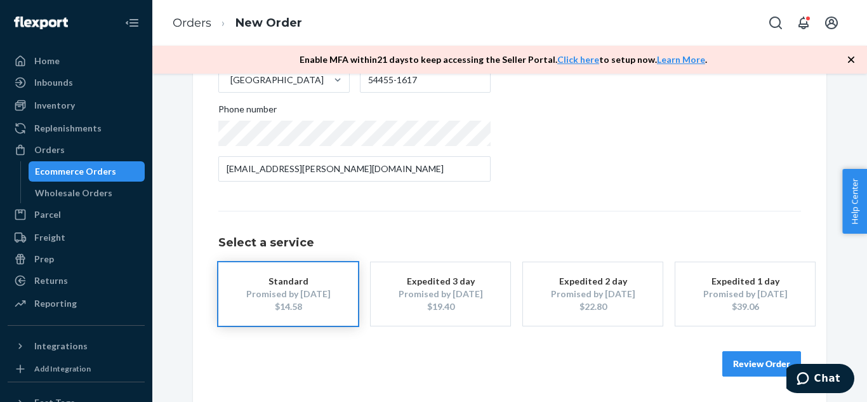
click at [83, 172] on div "Ecommerce Orders" at bounding box center [75, 171] width 81 height 13
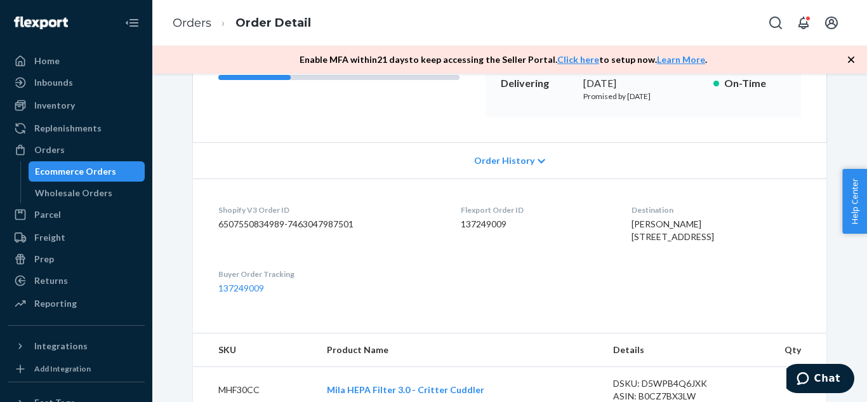
scroll to position [205, 0]
click at [519, 178] on dl "Shopify V3 Order ID 6507550834989-7463047987501 Flexport Order ID 137249009 Des…" at bounding box center [510, 249] width 634 height 142
click at [515, 161] on span "Order History" at bounding box center [504, 160] width 60 height 13
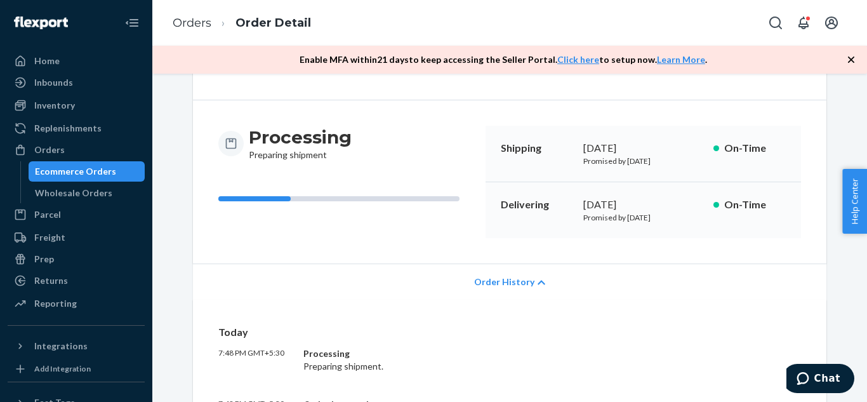
scroll to position [24, 0]
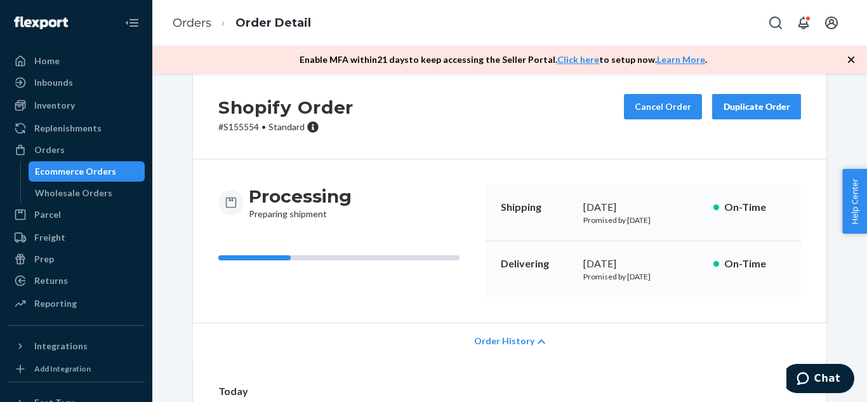
click at [495, 205] on div "Shipping [DATE] Promised by [DATE] On-Time" at bounding box center [644, 213] width 316 height 57
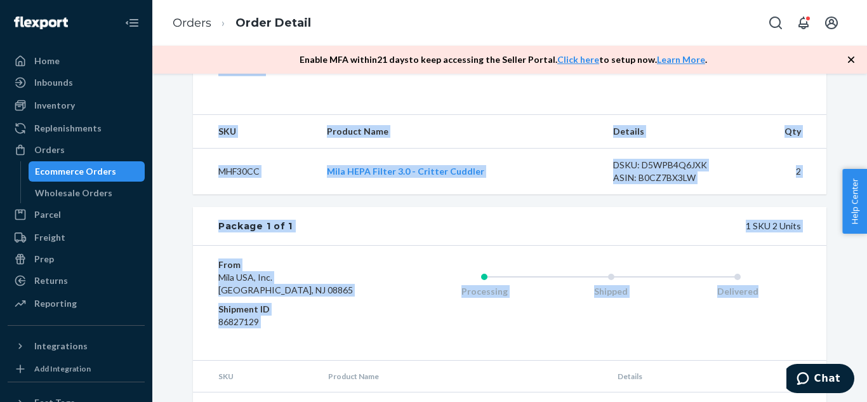
scroll to position [725, 0]
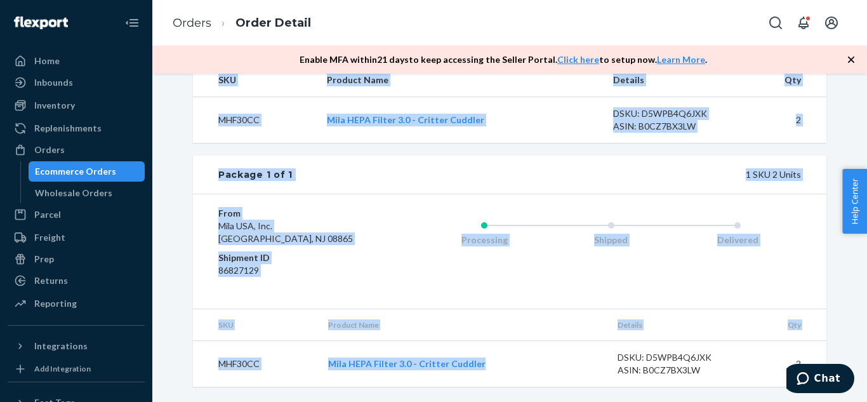
drag, startPoint x: 497, startPoint y: 204, endPoint x: 557, endPoint y: 366, distance: 173.6
copy div "Shipping [DATE] Promised by [DATE] On-Time Delivering [DATE] Promised by [DATE]…"
click at [557, 366] on td "Mila HEPA Filter 3.0 - Critter Cuddler" at bounding box center [463, 364] width 290 height 46
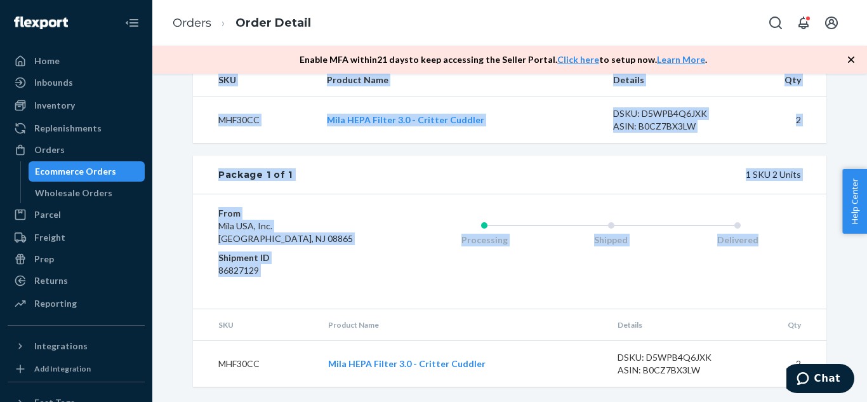
drag, startPoint x: 498, startPoint y: 232, endPoint x: 833, endPoint y: 406, distance: 377.1
click at [833, 401] on html "Home Inbounds Shipping Plans Problems Inventory Products Replenishments Orders …" at bounding box center [433, 201] width 867 height 402
copy div "Shipping [DATE] Promised by [DATE] On-Time Delivering [DATE] Promised by [DATE]…"
click at [545, 174] on div "1 SKU 2 Units" at bounding box center [547, 174] width 509 height 13
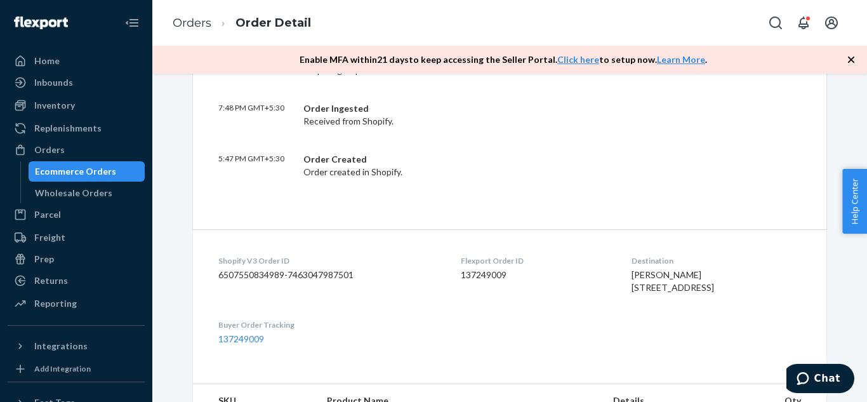
scroll to position [0, 0]
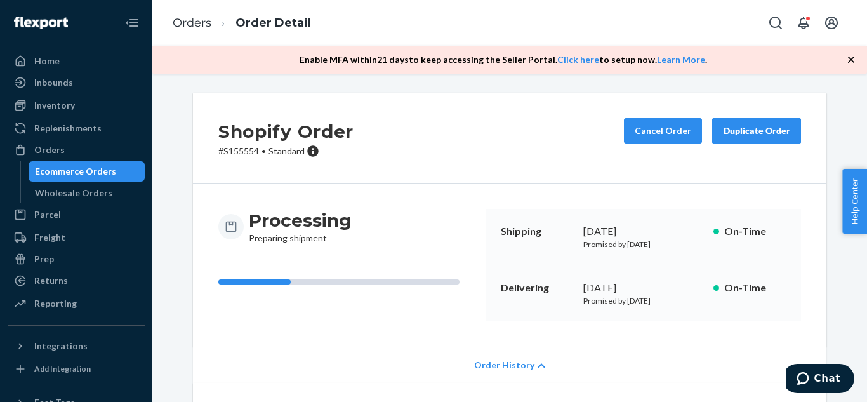
click at [732, 135] on div "Duplicate Order" at bounding box center [756, 130] width 67 height 13
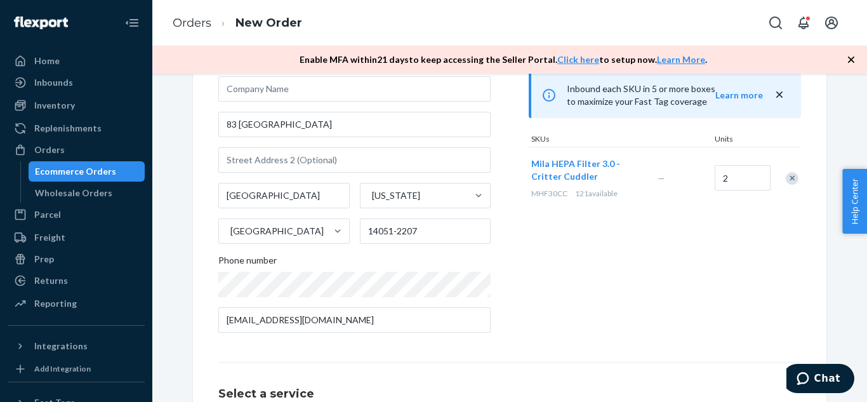
scroll to position [117, 0]
click at [549, 293] on div "Products Search and select the content of your order here. Search and add produ…" at bounding box center [665, 172] width 272 height 342
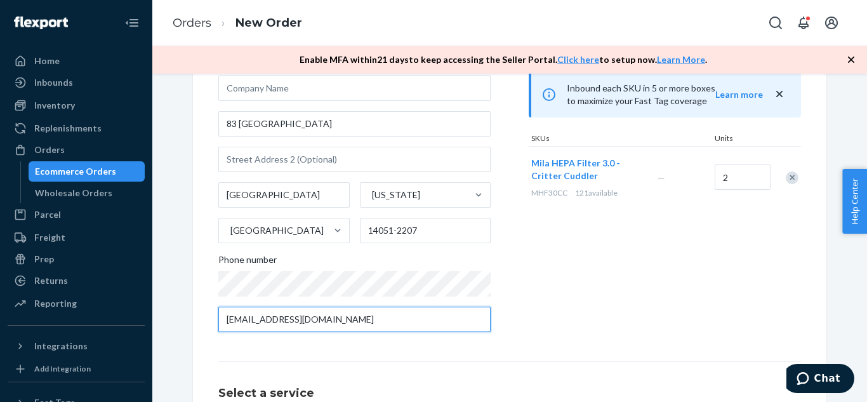
click at [461, 316] on input "[EMAIL_ADDRESS][DOMAIN_NAME]" at bounding box center [354, 319] width 272 height 25
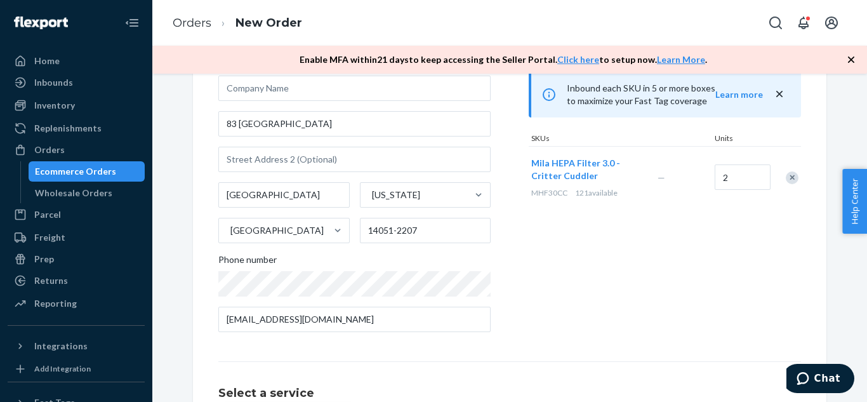
click at [636, 321] on div "Products Search and select the content of your order here. Search and add produ…" at bounding box center [665, 172] width 272 height 342
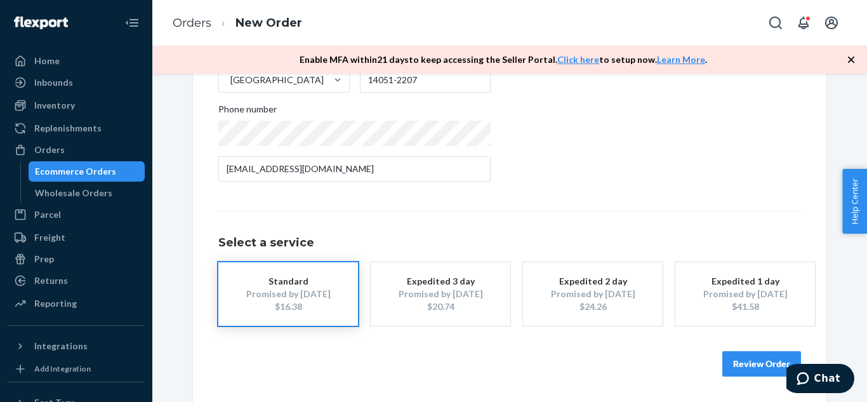
scroll to position [0, 0]
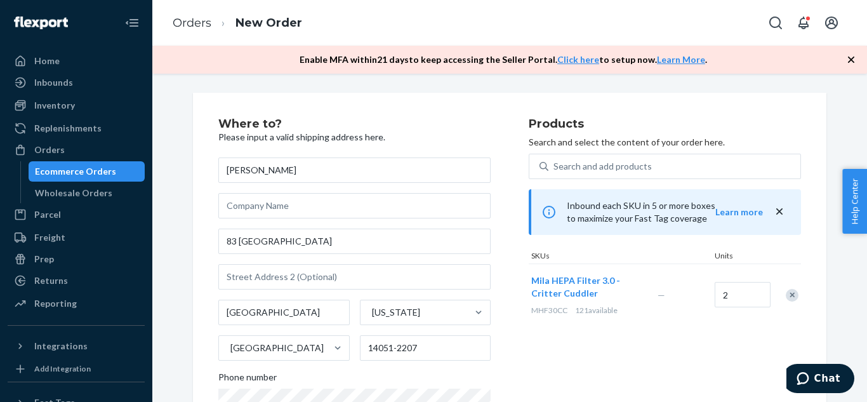
click at [101, 175] on div "Ecommerce Orders" at bounding box center [75, 171] width 81 height 13
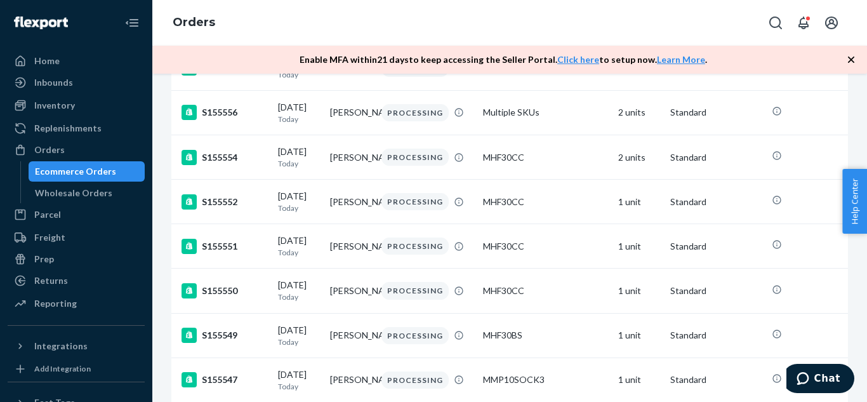
scroll to position [602, 0]
click at [355, 312] on td "[PERSON_NAME]" at bounding box center [351, 290] width 52 height 44
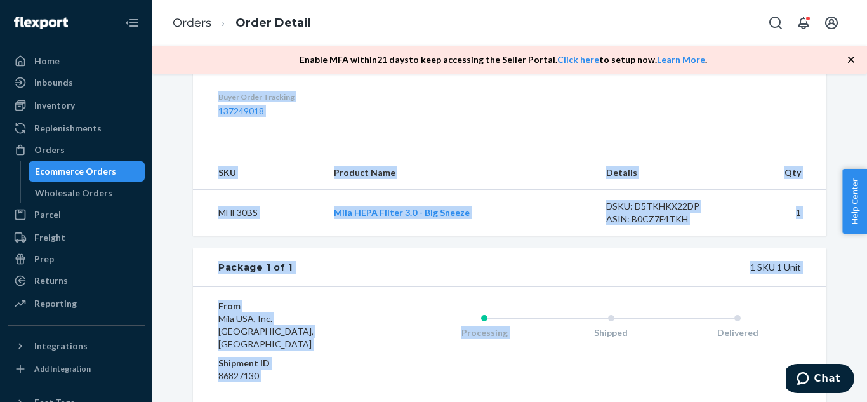
scroll to position [500, 0]
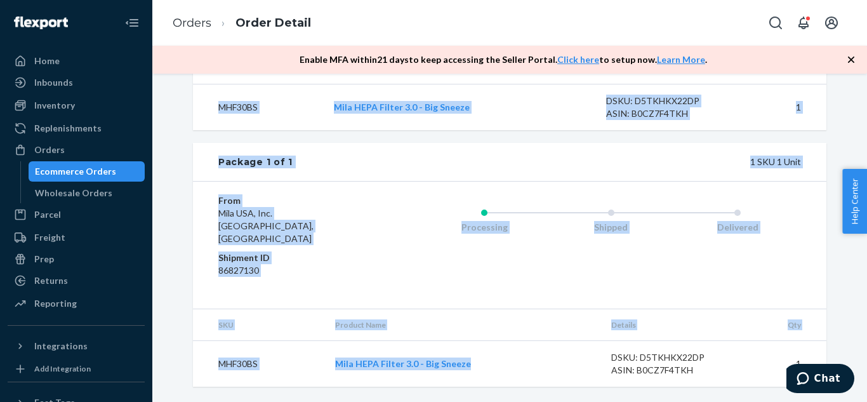
drag, startPoint x: 497, startPoint y: 116, endPoint x: 547, endPoint y: 367, distance: 256.3
copy div "Shipping [DATE] Promised by [DATE] On-Time Delivering [DATE] Promised by [DATE]…"
click at [584, 250] on div "Shipped" at bounding box center [611, 224] width 127 height 51
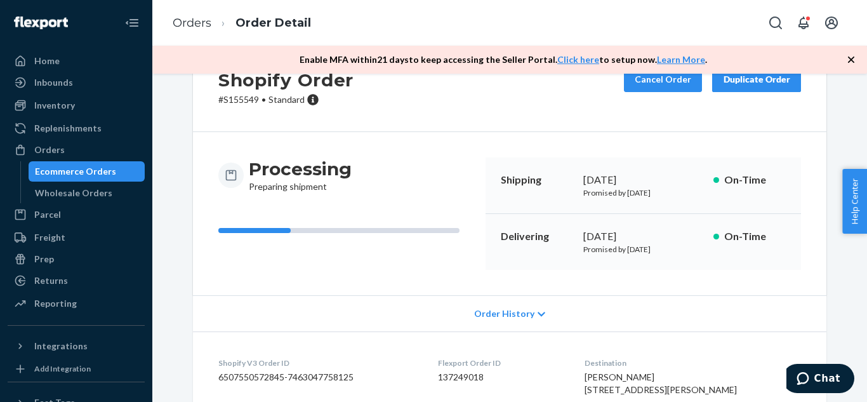
scroll to position [0, 0]
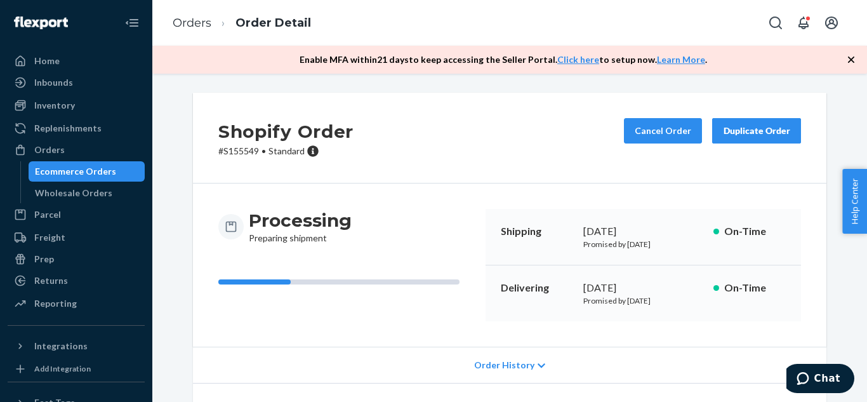
click at [762, 134] on div "Duplicate Order" at bounding box center [756, 130] width 67 height 13
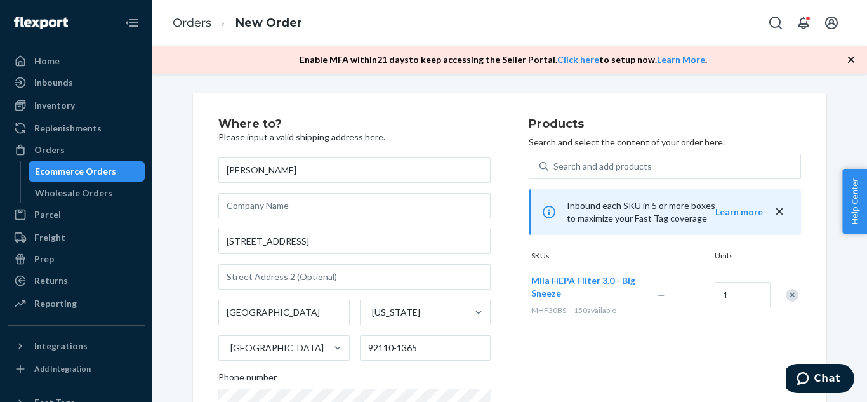
scroll to position [268, 0]
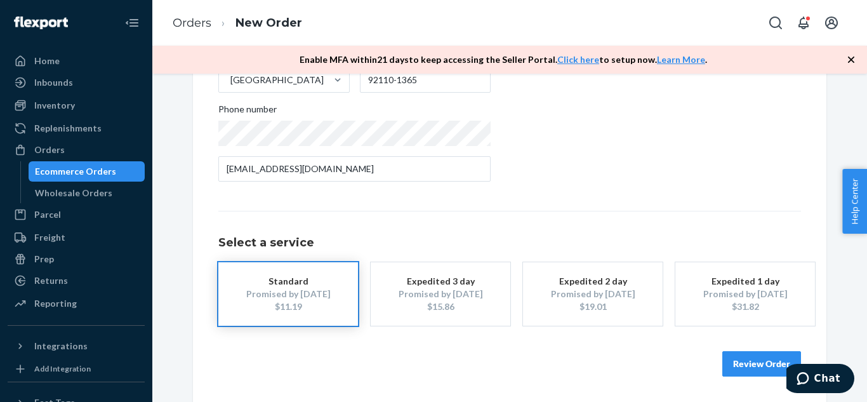
click at [744, 363] on button "Review Order" at bounding box center [762, 363] width 79 height 25
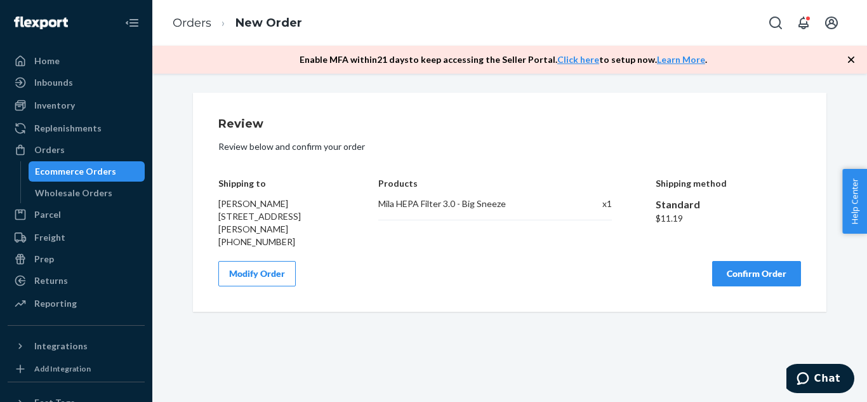
scroll to position [0, 0]
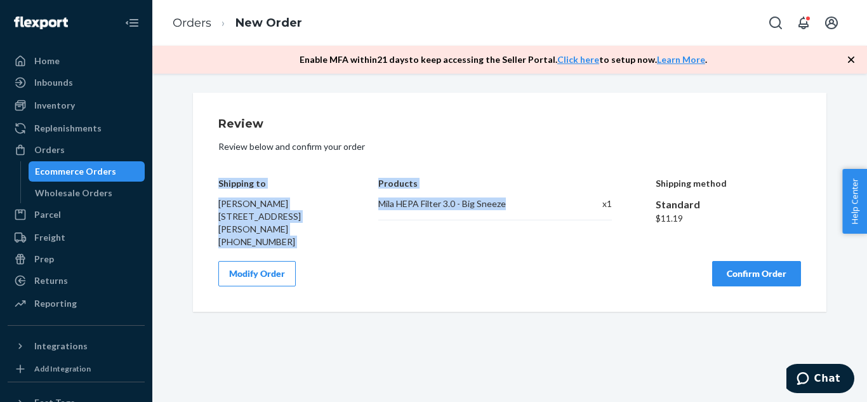
drag, startPoint x: 215, startPoint y: 184, endPoint x: 505, endPoint y: 235, distance: 294.6
click at [505, 235] on div "Shipping to [PERSON_NAME] [STREET_ADDRESS][PERSON_NAME] [PHONE_NUMBER] Products…" at bounding box center [509, 203] width 583 height 89
copy div "Shipping to [PERSON_NAME] [STREET_ADDRESS][PERSON_NAME] [PHONE_NUMBER] Products…"
click at [528, 235] on div "Products Mila HEPA Filter 3.0 - Big Sneeze x 1" at bounding box center [494, 203] width 233 height 89
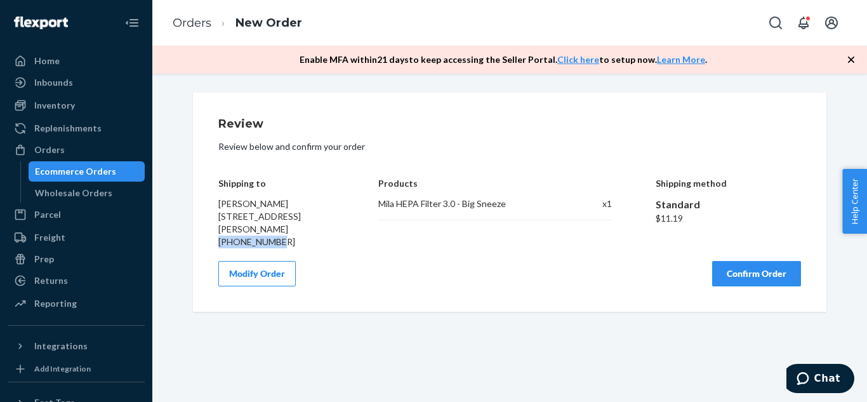
drag, startPoint x: 274, startPoint y: 241, endPoint x: 215, endPoint y: 241, distance: 59.7
click at [218, 241] on div "[PHONE_NUMBER]" at bounding box center [276, 242] width 117 height 13
copy div "[PHONE_NUMBER]"
click at [533, 262] on div "Modify Order Confirm Order" at bounding box center [509, 273] width 583 height 25
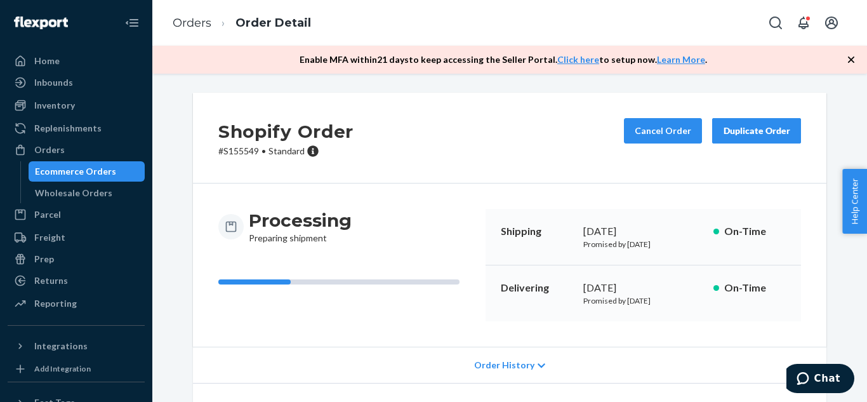
click at [756, 137] on button "Duplicate Order" at bounding box center [756, 130] width 89 height 25
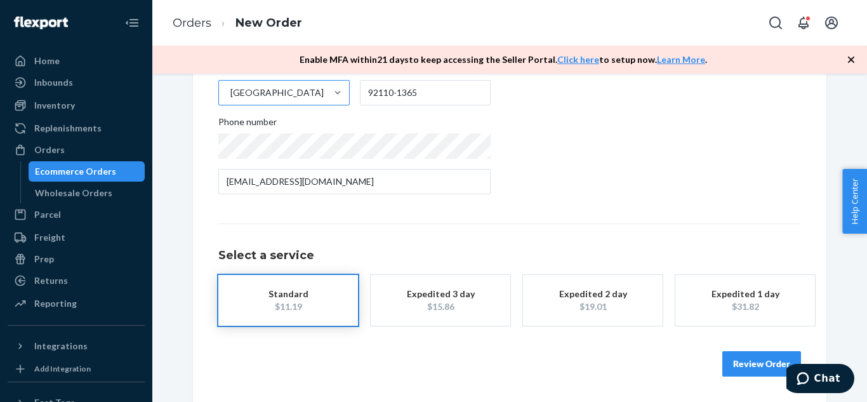
scroll to position [268, 0]
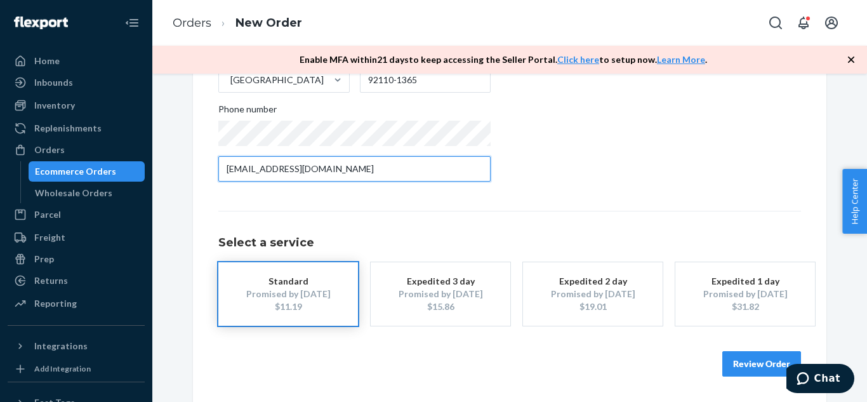
drag, startPoint x: 335, startPoint y: 170, endPoint x: 168, endPoint y: 153, distance: 167.8
click at [168, 153] on div "Where to? Please input a valid shipping address here. [PERSON_NAME] [STREET_ADD…" at bounding box center [510, 113] width 696 height 577
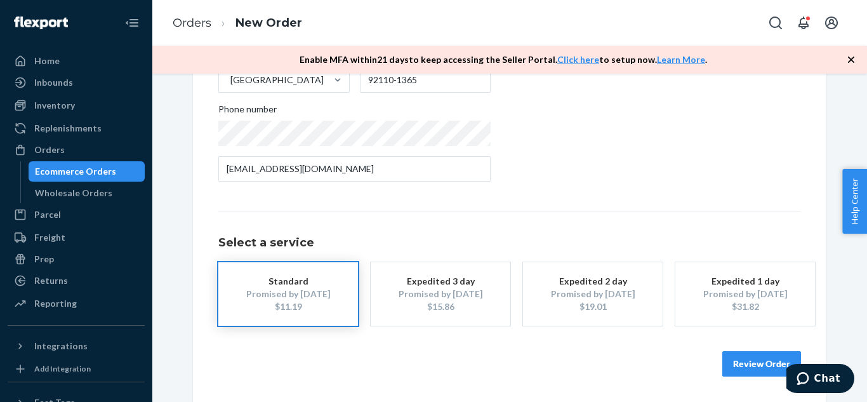
click at [87, 168] on div "Ecommerce Orders" at bounding box center [75, 171] width 81 height 13
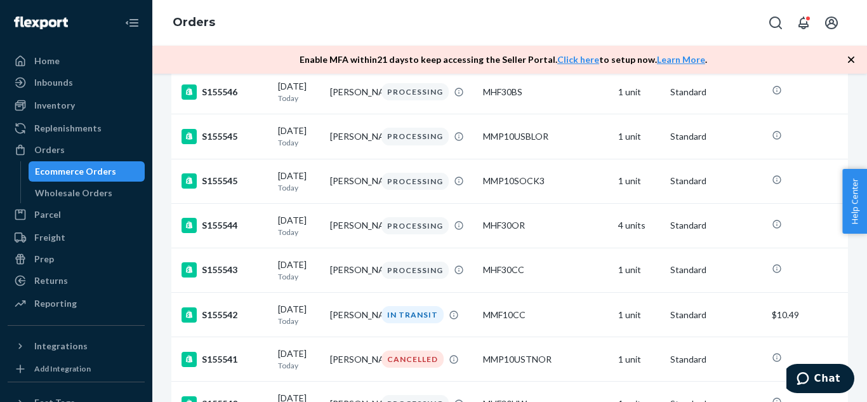
scroll to position [1070, 0]
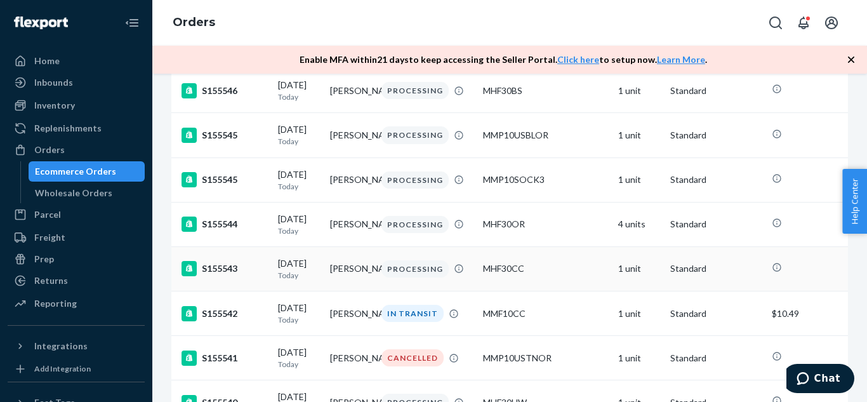
click at [377, 291] on td "PROCESSING" at bounding box center [428, 268] width 102 height 44
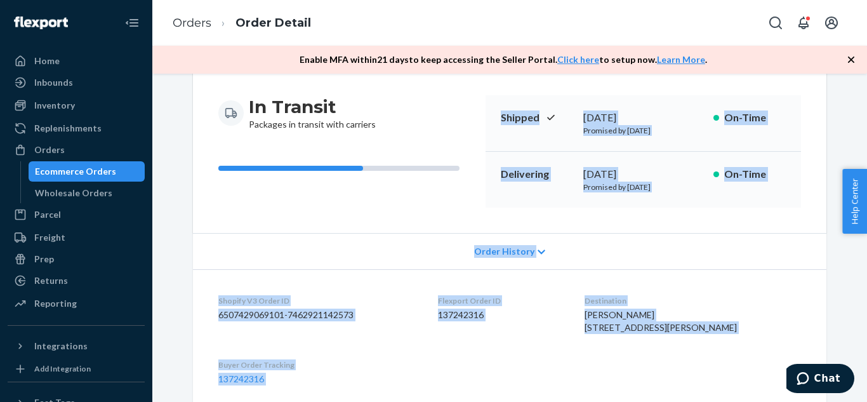
scroll to position [540, 0]
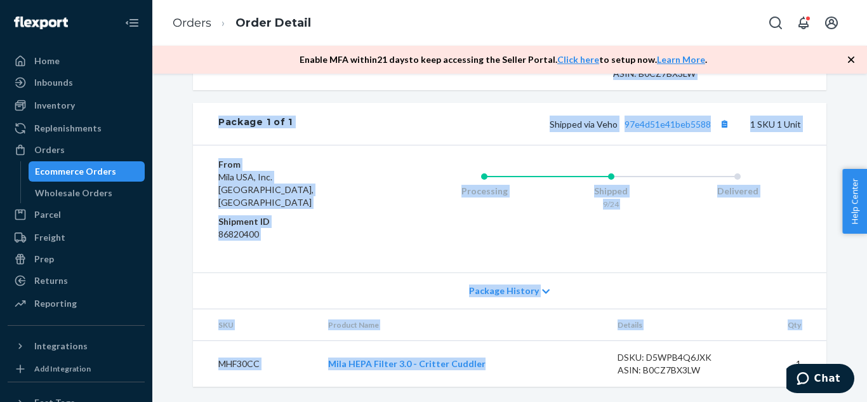
drag, startPoint x: 497, startPoint y: 117, endPoint x: 518, endPoint y: 367, distance: 251.1
copy div "Shipped [DATE] Promised by [DATE] On-Time Delivering [DATE] Promised by [DATE] …"
click at [679, 258] on div "Processing Shipped 9/24 Delivered" at bounding box center [585, 209] width 431 height 102
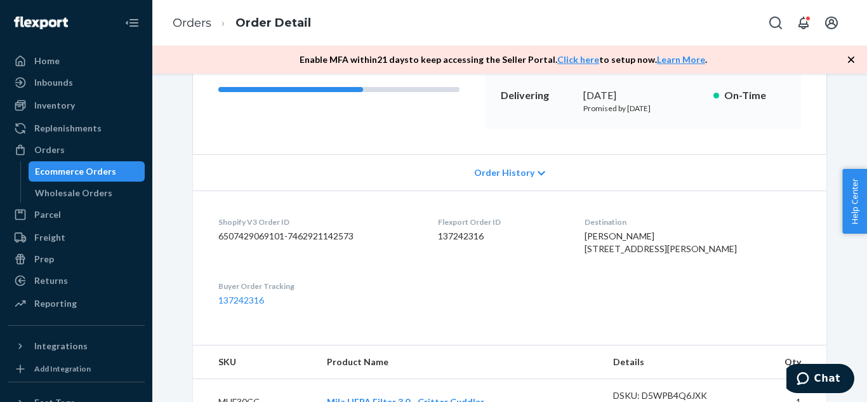
scroll to position [0, 0]
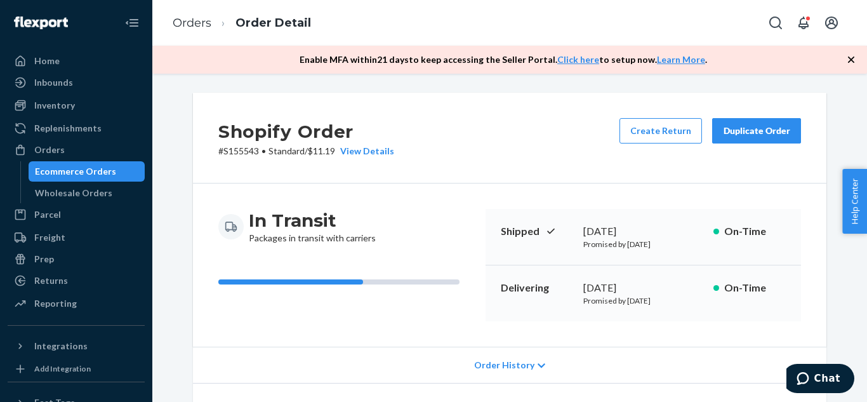
click at [743, 137] on div "Duplicate Order" at bounding box center [756, 130] width 67 height 13
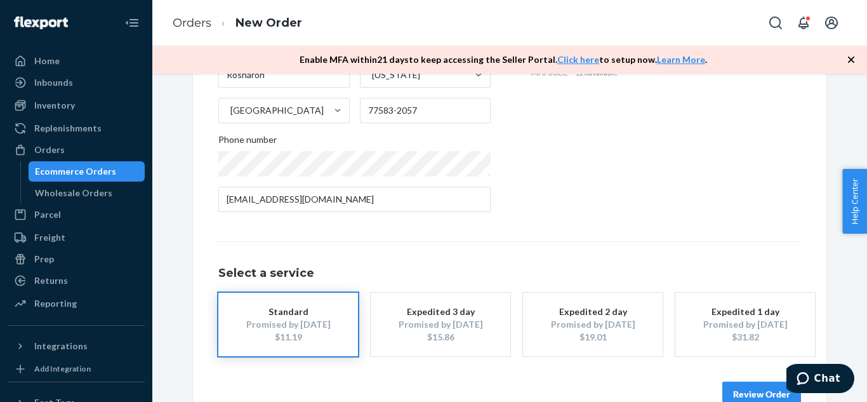
scroll to position [268, 0]
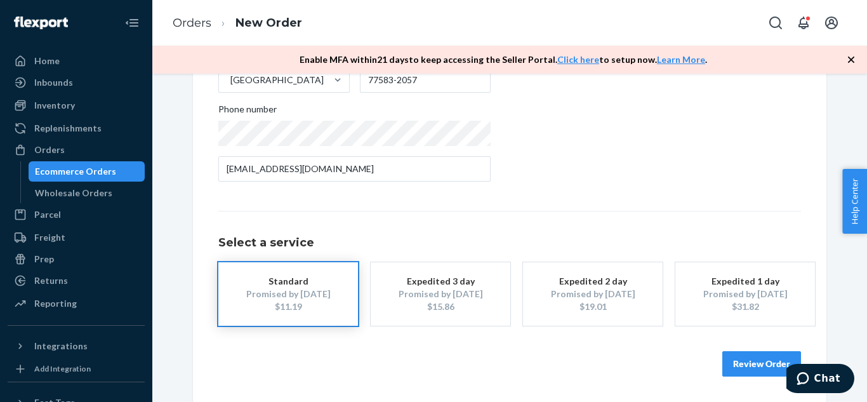
click at [103, 167] on div "Ecommerce Orders" at bounding box center [75, 171] width 81 height 13
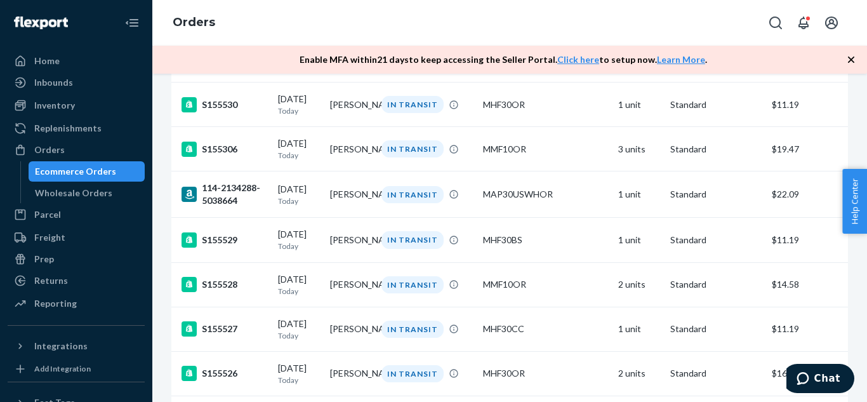
scroll to position [1683, 0]
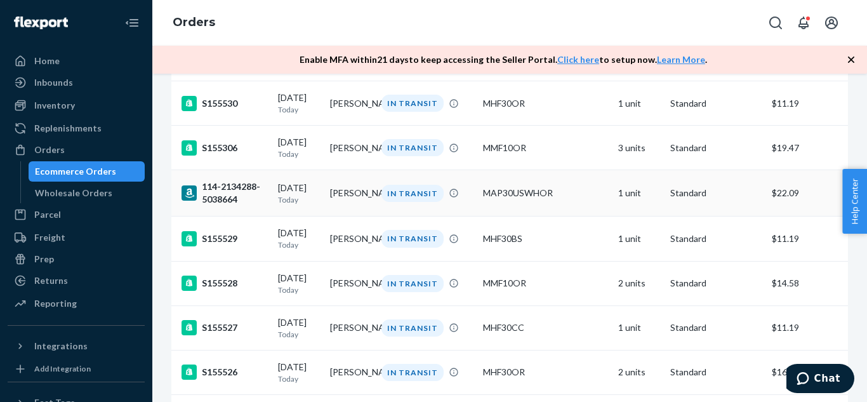
click at [352, 217] on td "[PERSON_NAME]" at bounding box center [351, 193] width 52 height 46
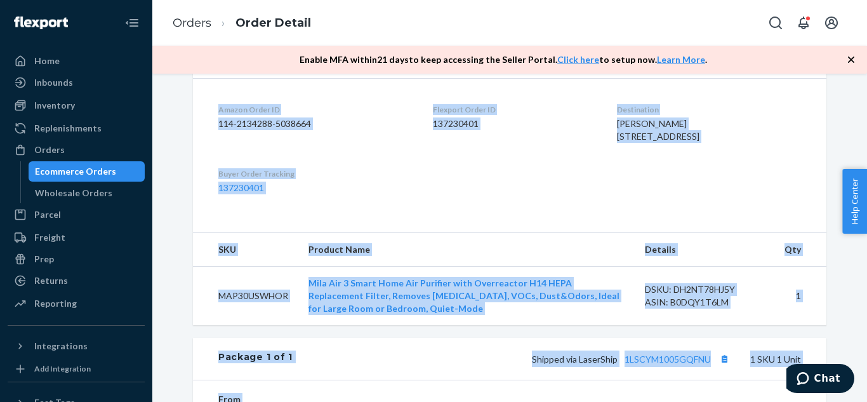
scroll to position [565, 0]
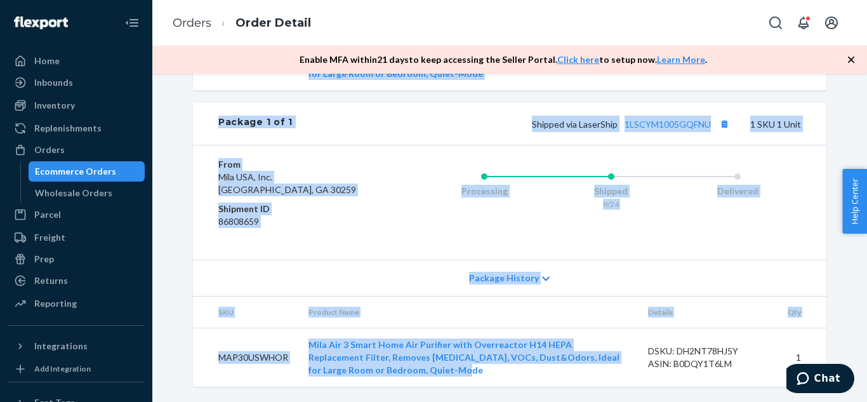
drag, startPoint x: 497, startPoint y: 107, endPoint x: 611, endPoint y: 372, distance: 289.0
copy div "Shipped [DATE] Promised by [DATE] On-Time Delivering [DATE] Promised by [DATE] …"
click at [626, 243] on div "Processing Shipped 9/24 Delivered" at bounding box center [585, 202] width 431 height 89
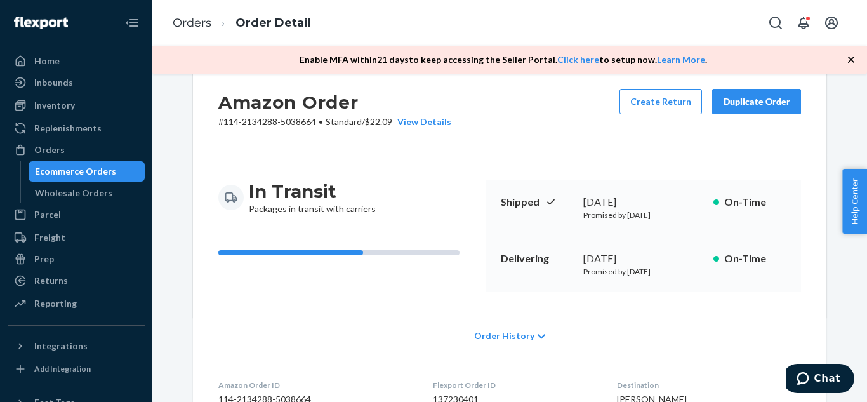
scroll to position [29, 0]
click at [738, 110] on button "Duplicate Order" at bounding box center [756, 102] width 89 height 25
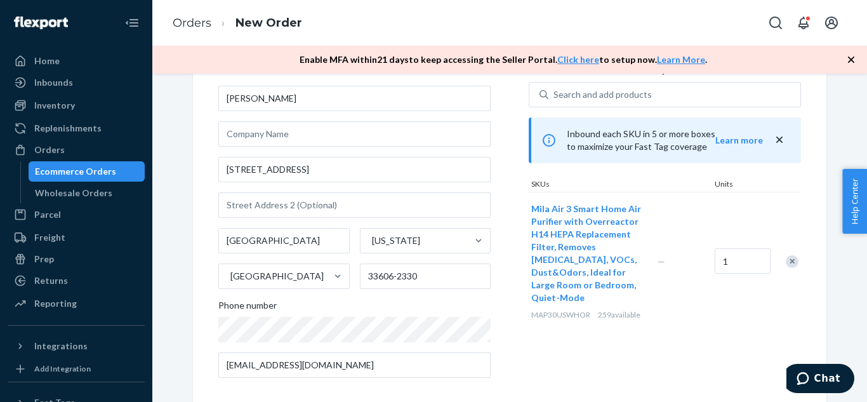
scroll to position [83, 0]
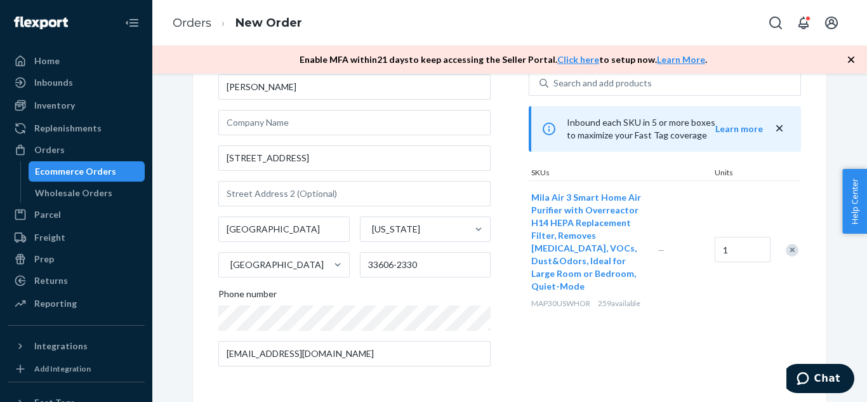
click at [90, 170] on div "Ecommerce Orders" at bounding box center [75, 171] width 81 height 13
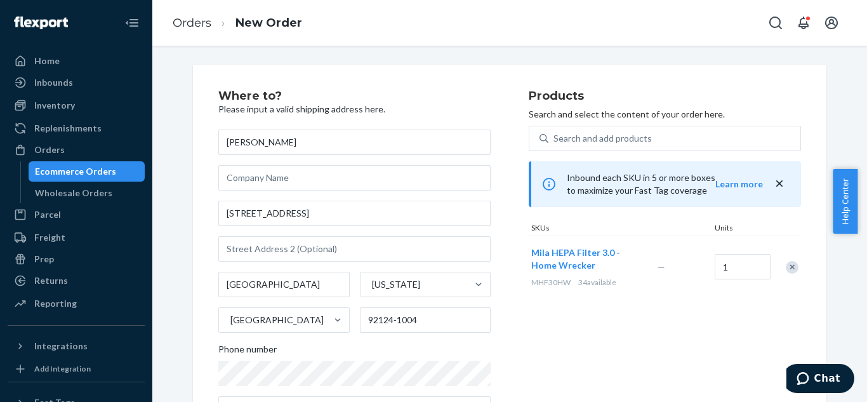
click at [601, 299] on div "Products Search and select the content of your order here. Search and add produ…" at bounding box center [665, 261] width 272 height 342
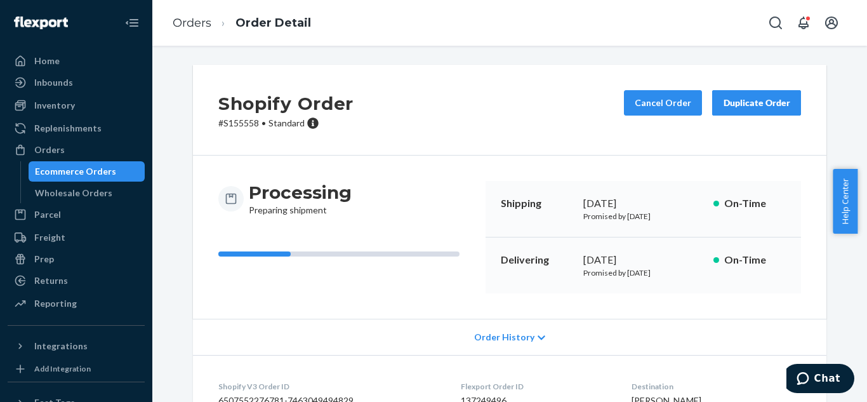
scroll to position [136, 0]
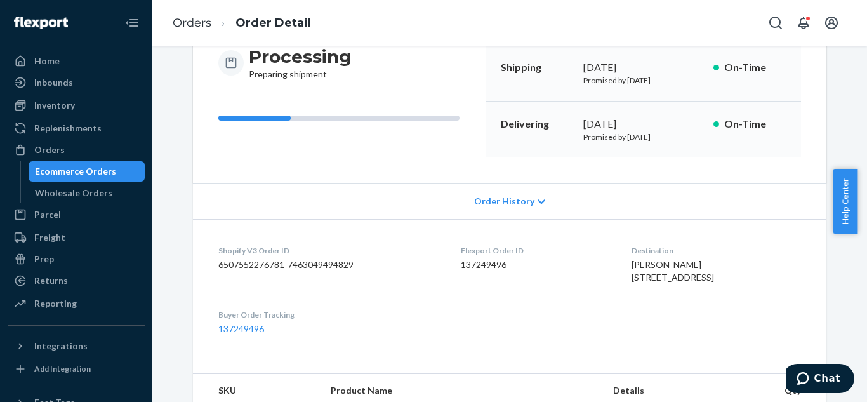
click at [528, 206] on div "Order History" at bounding box center [510, 201] width 634 height 36
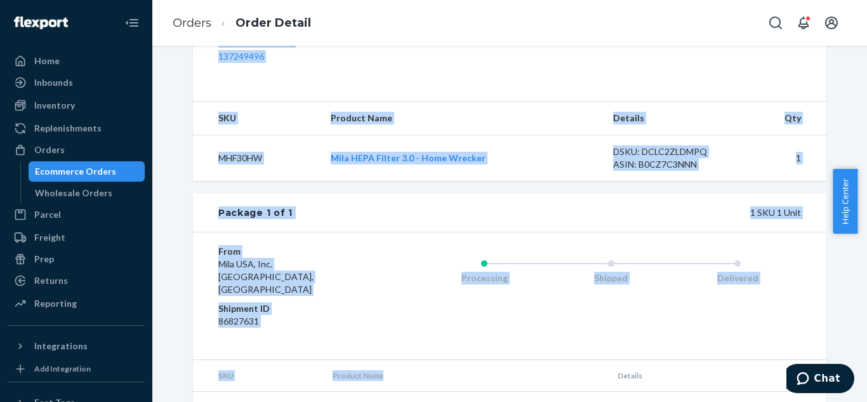
scroll to position [697, 0]
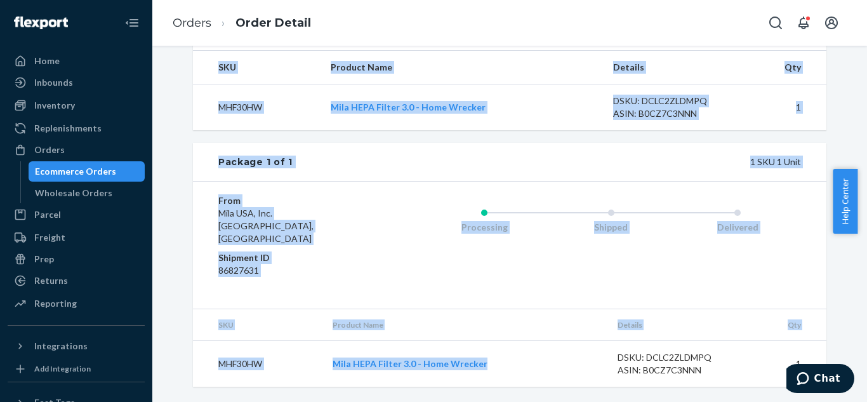
drag, startPoint x: 497, startPoint y: 150, endPoint x: 530, endPoint y: 379, distance: 231.7
copy div "Shipping [DATE] Promised by [DATE] On-Time Delivering [DATE] Promised by [DATE]…"
click at [540, 168] on div "1 SKU 1 Unit" at bounding box center [547, 162] width 509 height 13
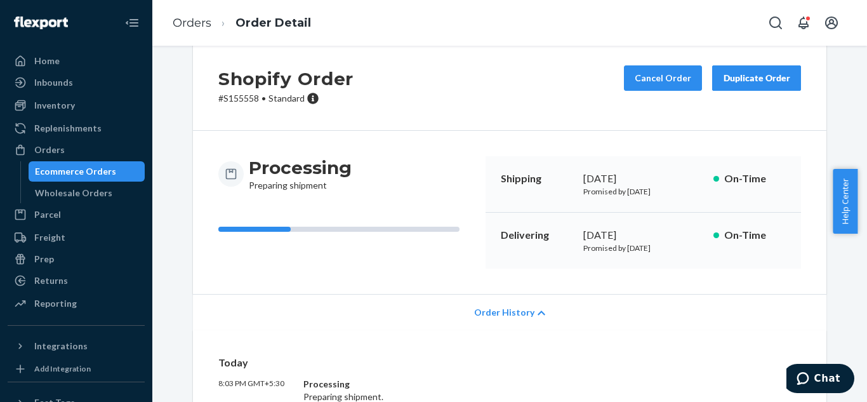
scroll to position [0, 0]
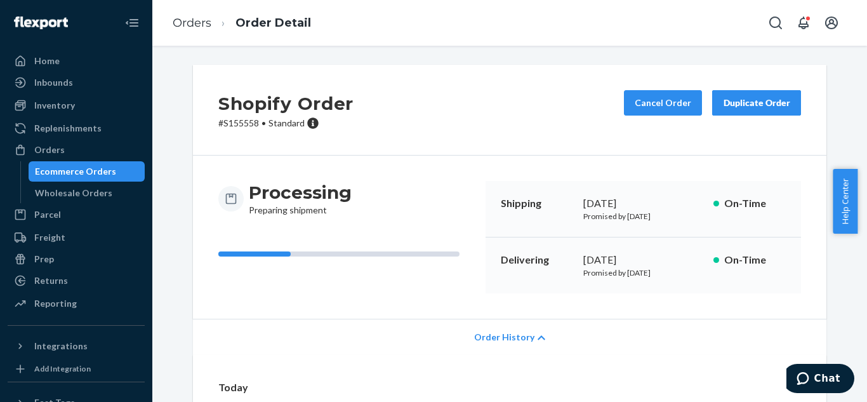
click at [749, 104] on div "Duplicate Order" at bounding box center [756, 103] width 67 height 13
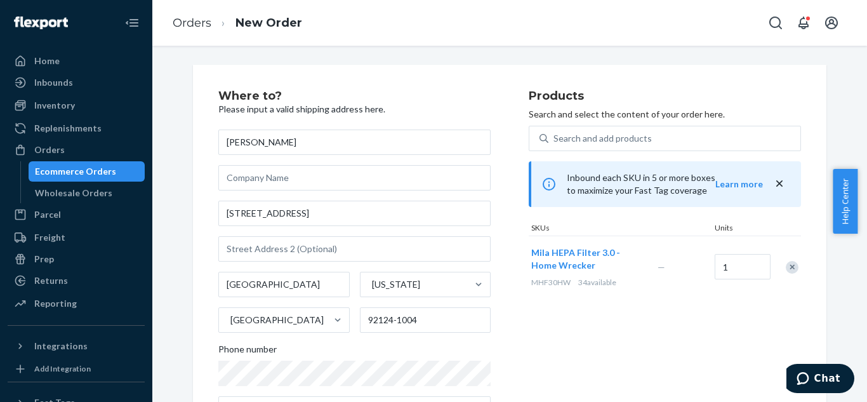
click at [588, 353] on div "Products Search and select the content of your order here. Search and add produ…" at bounding box center [665, 261] width 272 height 342
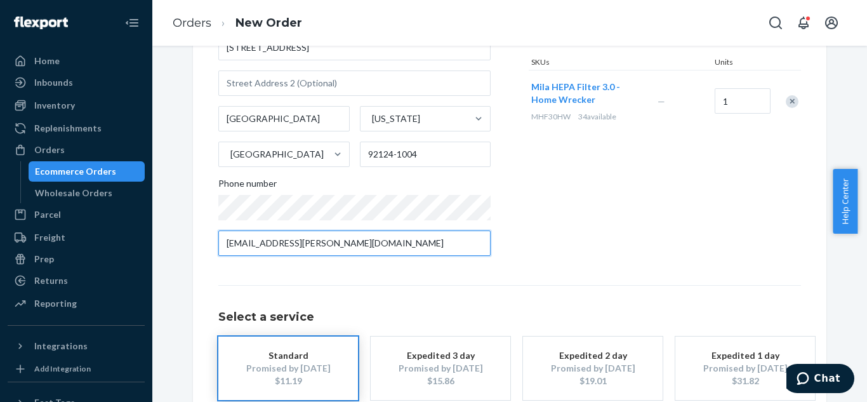
click at [406, 248] on input "[EMAIL_ADDRESS][PERSON_NAME][DOMAIN_NAME]" at bounding box center [354, 242] width 272 height 25
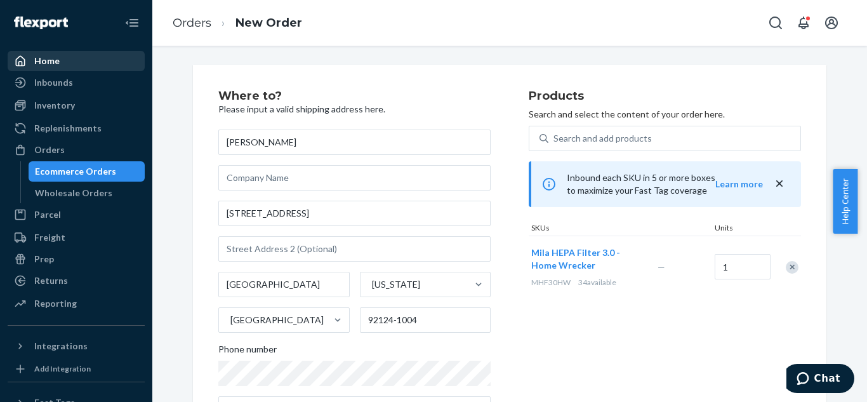
click at [56, 63] on div "Home" at bounding box center [46, 61] width 25 height 13
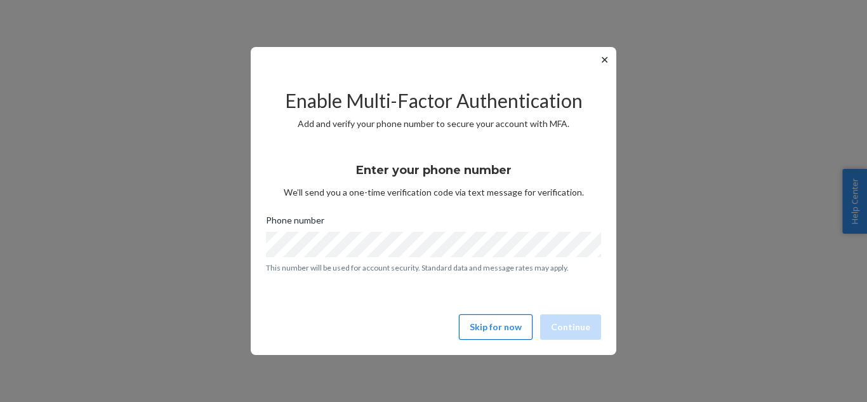
click at [511, 322] on button "Skip for now" at bounding box center [496, 326] width 74 height 25
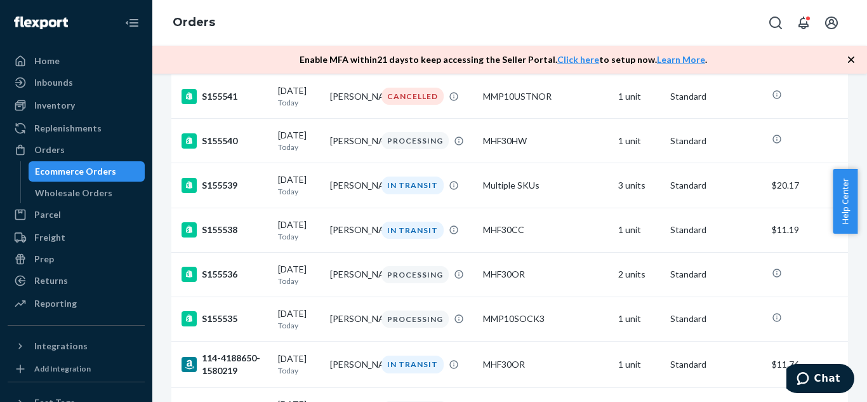
scroll to position [1333, 0]
click at [367, 251] on td "[PERSON_NAME]" at bounding box center [351, 229] width 52 height 44
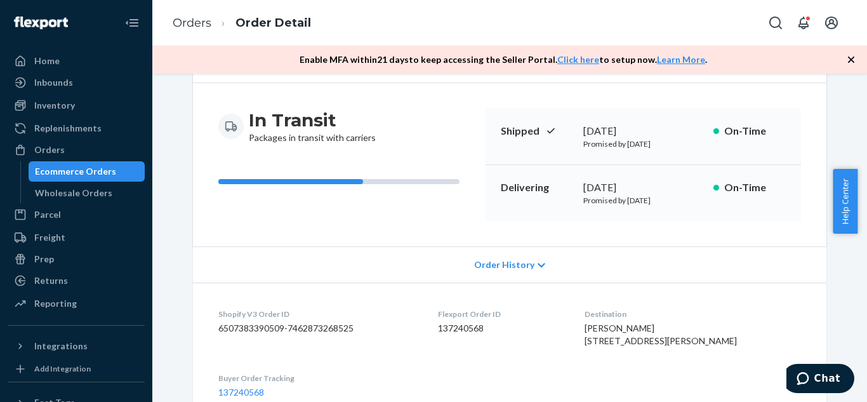
scroll to position [101, 0]
click at [499, 257] on div "Order History" at bounding box center [510, 264] width 634 height 36
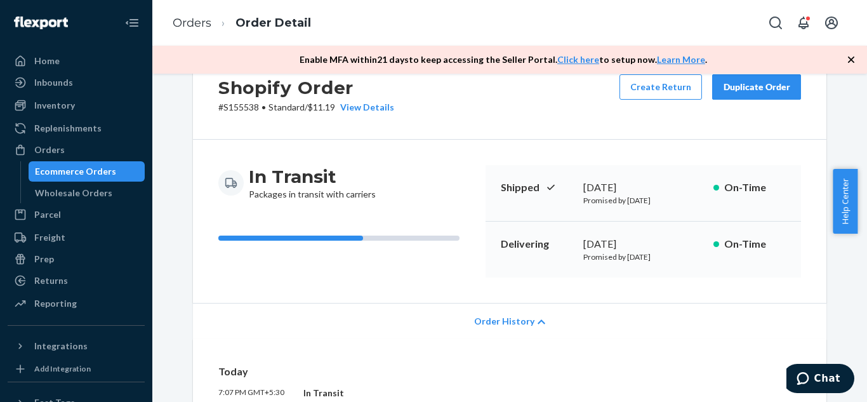
scroll to position [43, 0]
click at [517, 316] on span "Order History" at bounding box center [504, 322] width 60 height 13
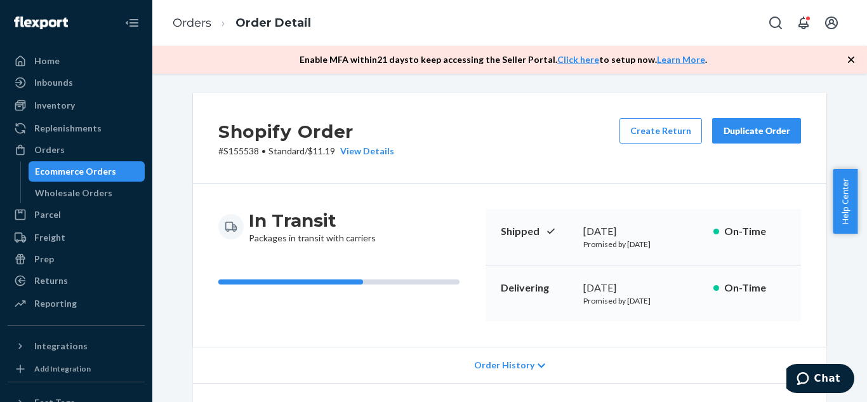
scroll to position [69, 0]
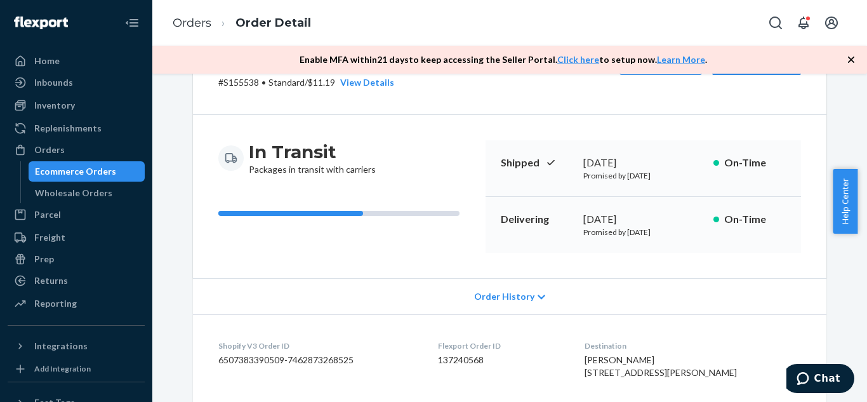
click at [505, 293] on span "Order History" at bounding box center [504, 296] width 60 height 13
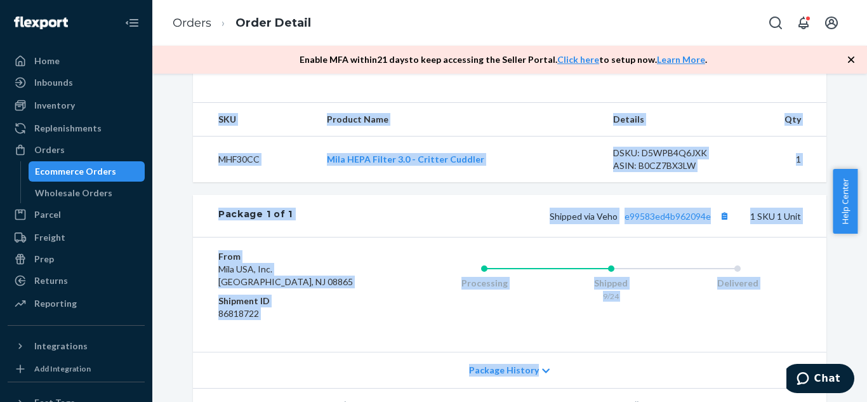
scroll to position [978, 0]
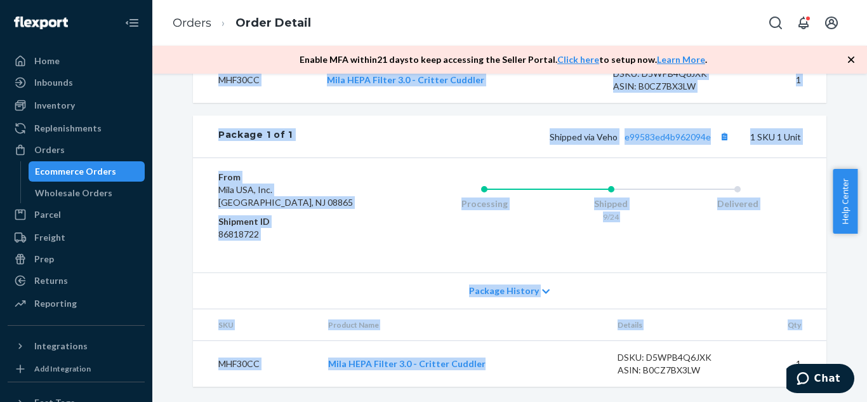
drag, startPoint x: 495, startPoint y: 161, endPoint x: 487, endPoint y: 367, distance: 206.5
copy div "Loremip Dolorsita 97, 9304 Consecte ad Elitseddo 44, 6656 Ei-Temp Incididunt Ut…"
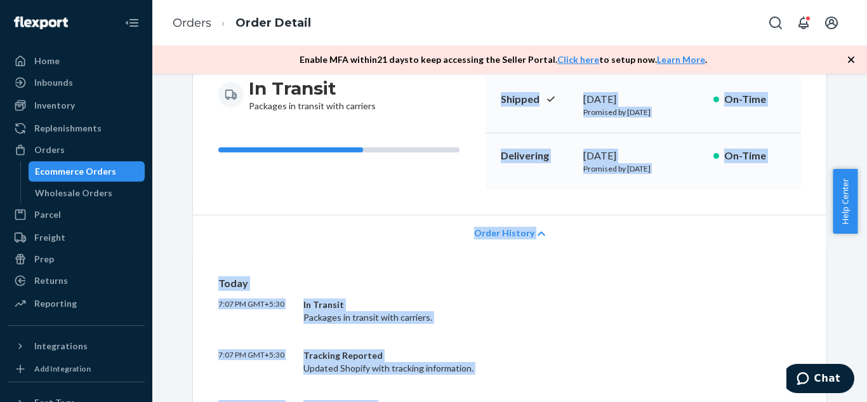
scroll to position [0, 0]
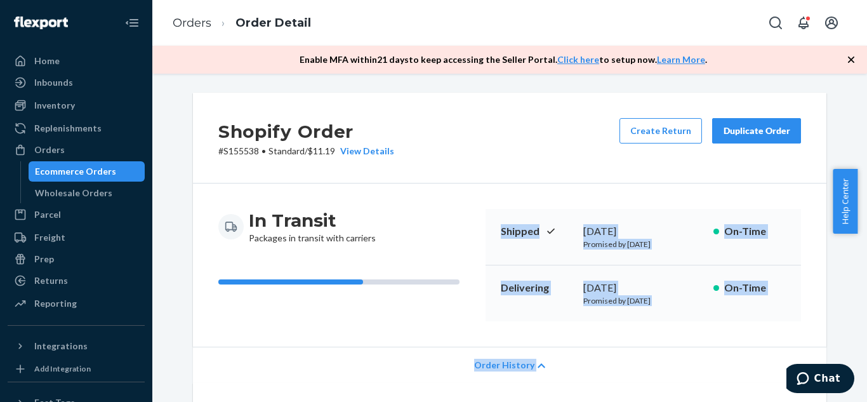
click at [756, 128] on div "Duplicate Order" at bounding box center [756, 130] width 67 height 13
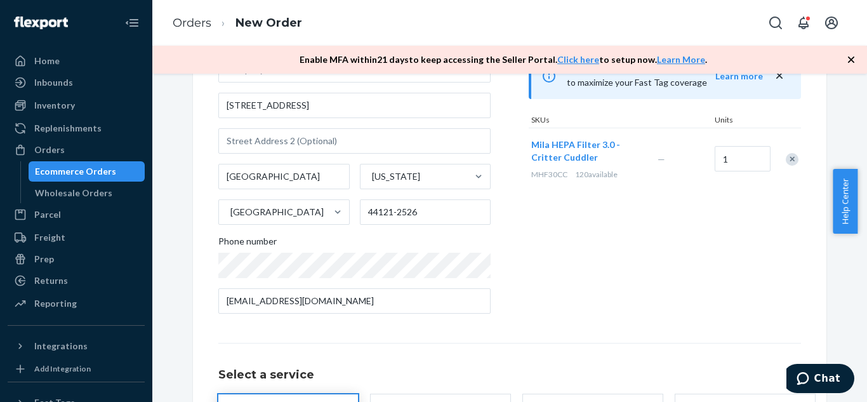
scroll to position [215, 0]
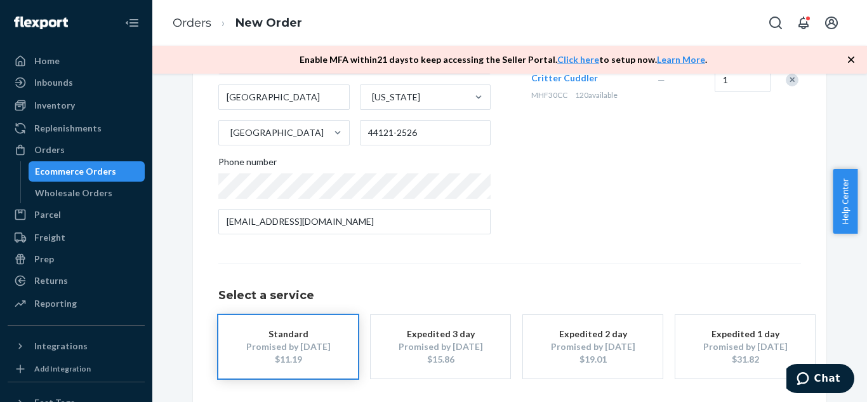
click at [102, 170] on div "Ecommerce Orders" at bounding box center [75, 171] width 81 height 13
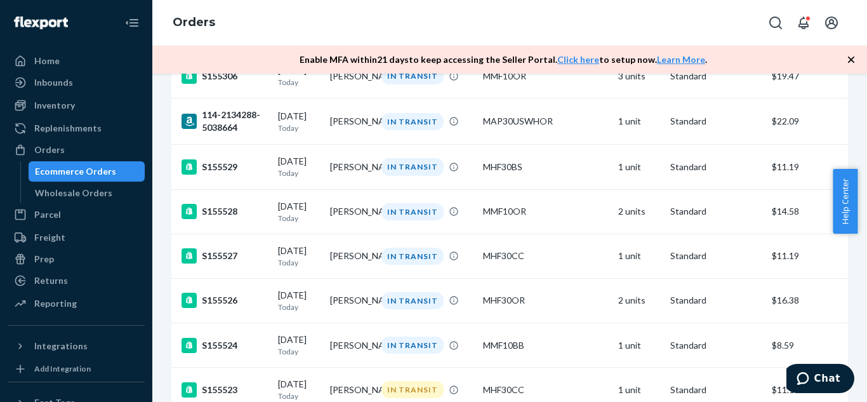
scroll to position [1820, 0]
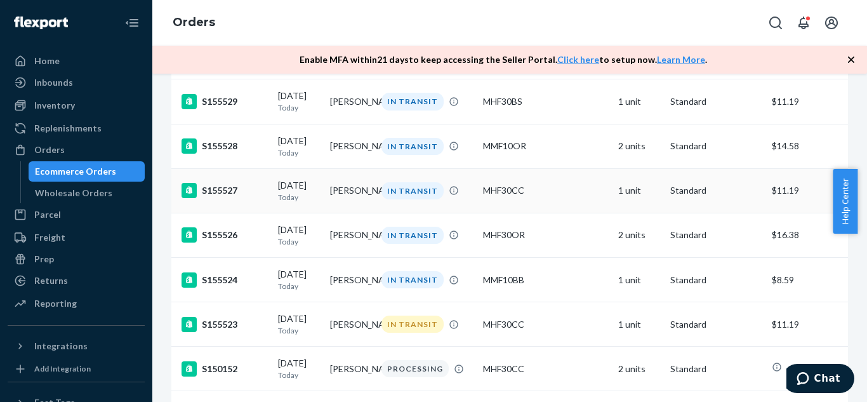
click at [341, 213] on td "[PERSON_NAME]" at bounding box center [351, 190] width 52 height 44
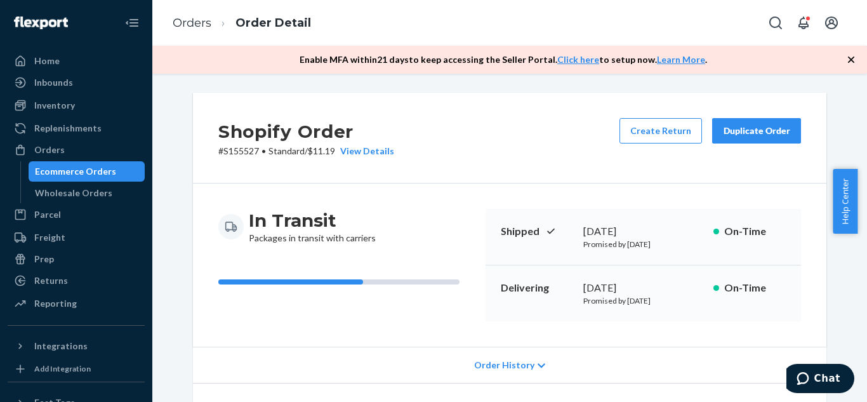
click at [737, 131] on div "Duplicate Order" at bounding box center [756, 130] width 67 height 13
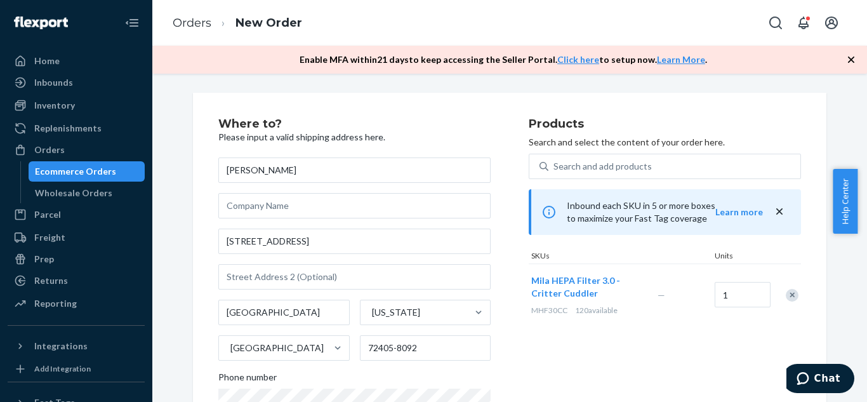
scroll to position [268, 0]
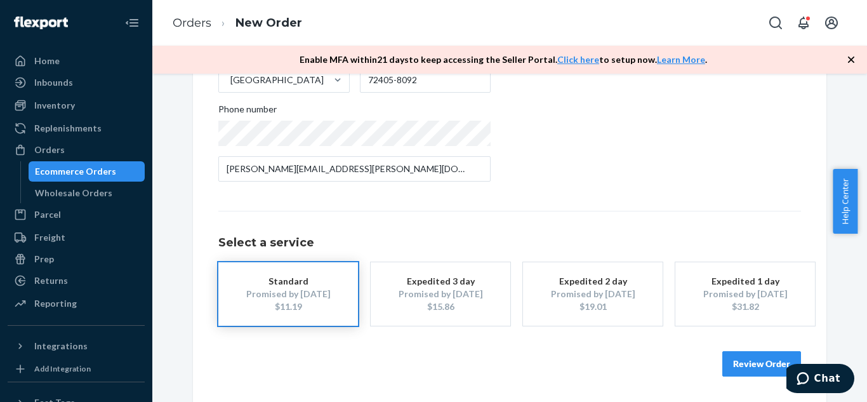
click at [735, 369] on button "Review Order" at bounding box center [762, 363] width 79 height 25
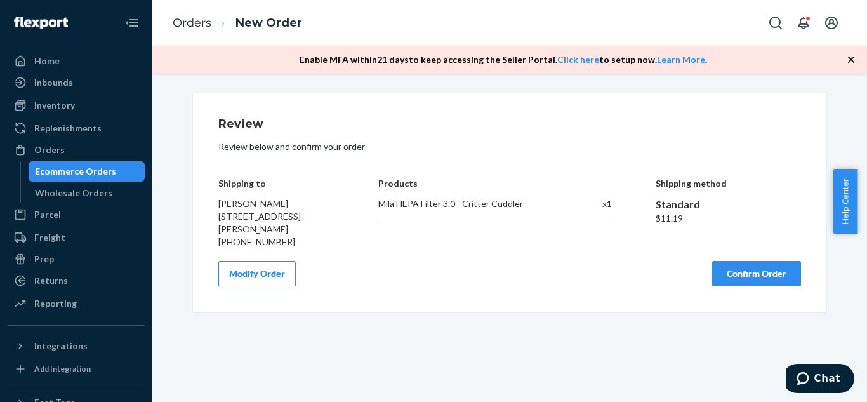
scroll to position [0, 0]
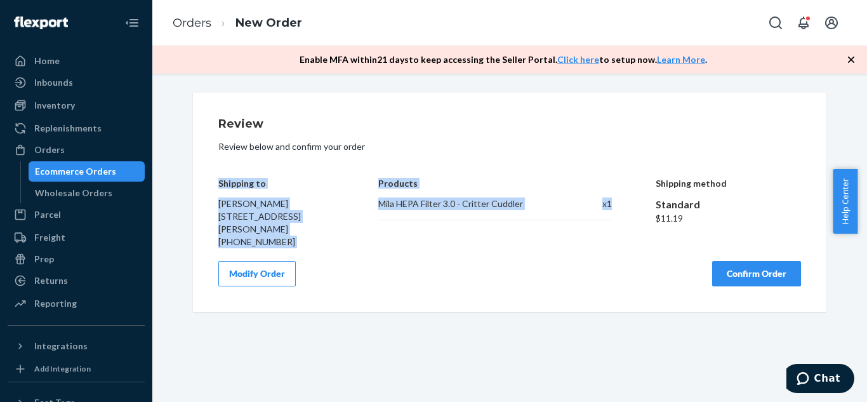
drag, startPoint x: 215, startPoint y: 183, endPoint x: 612, endPoint y: 199, distance: 397.1
click at [612, 199] on div "Shipping to [PERSON_NAME] [STREET_ADDRESS][PERSON_NAME] [PHONE_NUMBER] Products…" at bounding box center [509, 203] width 583 height 89
copy div "Shipping to [PERSON_NAME] [STREET_ADDRESS][PERSON_NAME] [PHONE_NUMBER] Products…"
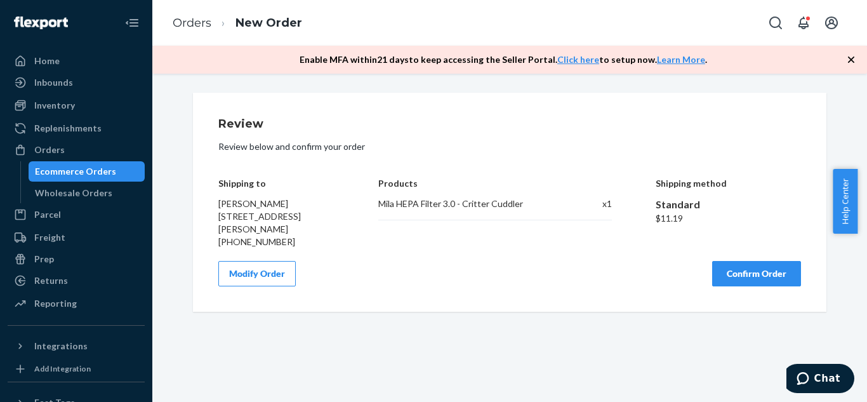
click at [550, 281] on div "Modify Order Confirm Order" at bounding box center [509, 273] width 583 height 25
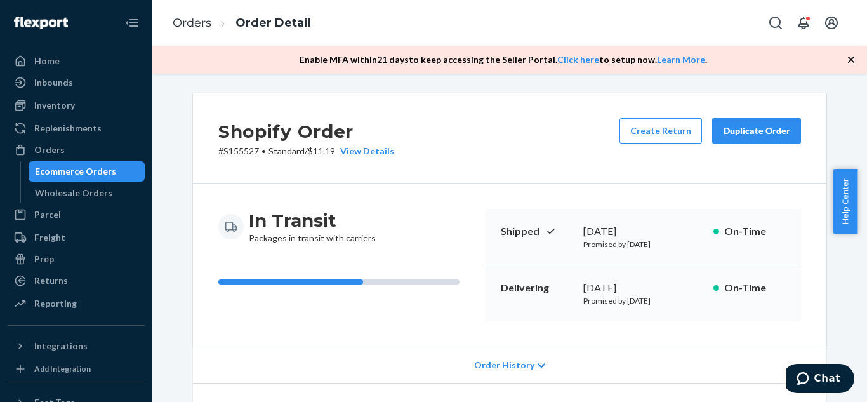
click at [753, 133] on div "Duplicate Order" at bounding box center [756, 130] width 67 height 13
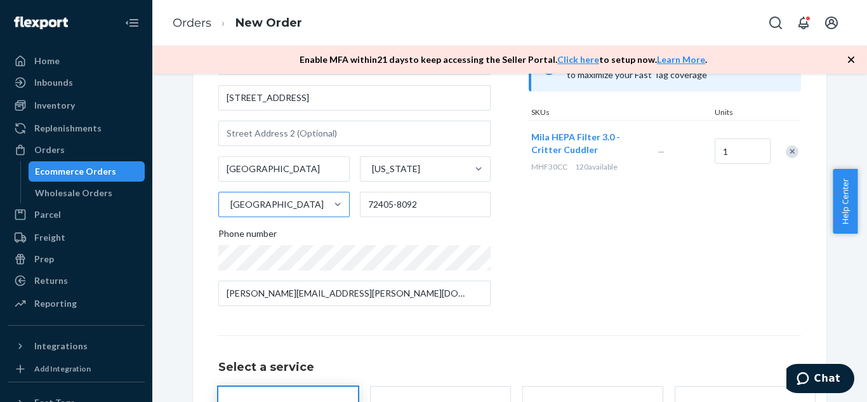
scroll to position [147, 0]
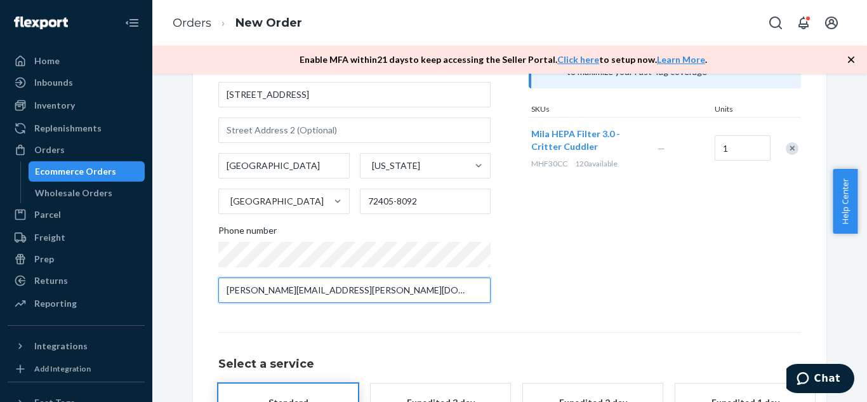
click at [350, 300] on input "[PERSON_NAME][EMAIL_ADDRESS][PERSON_NAME][DOMAIN_NAME]" at bounding box center [354, 289] width 272 height 25
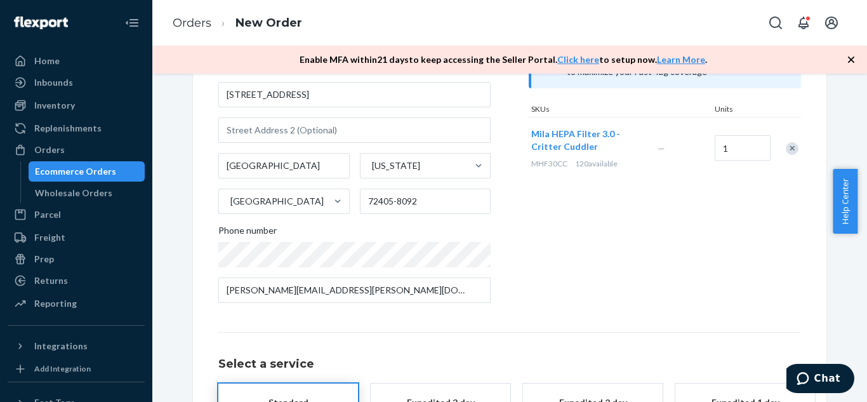
click at [580, 298] on div "Products Search and select the content of your order here. Search and add produ…" at bounding box center [665, 142] width 272 height 342
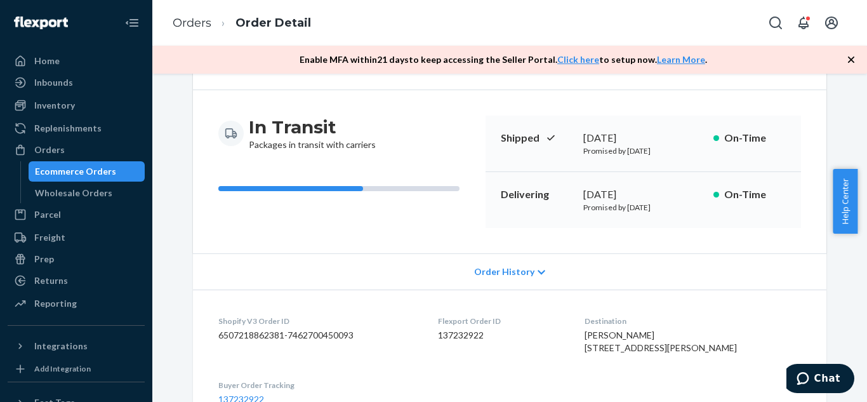
scroll to position [97, 0]
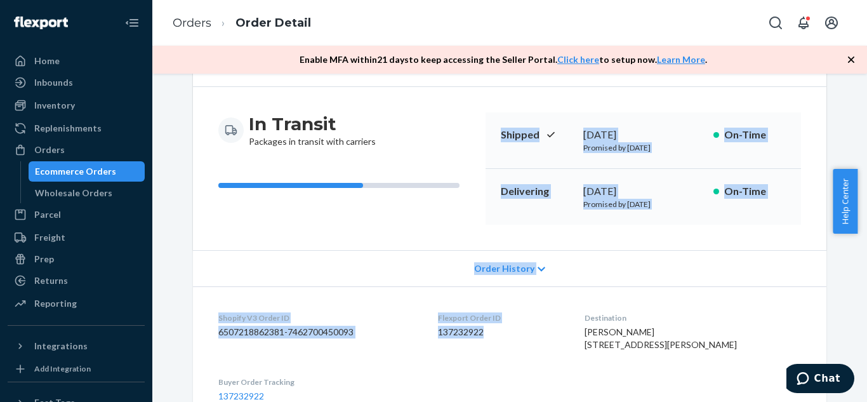
drag, startPoint x: 498, startPoint y: 134, endPoint x: 517, endPoint y: 346, distance: 213.0
click at [517, 346] on div "Shopify Order # S155527 • Standard / $11.19 View Details Create Return Duplicat…" at bounding box center [510, 258] width 634 height 524
copy div "Shipped [DATE] Promised by [DATE] On-Time Delivering [DATE] Promised by [DATE] …"
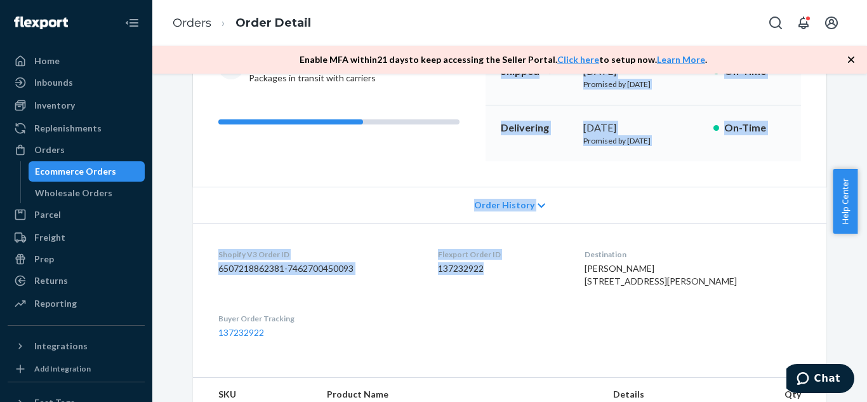
scroll to position [0, 0]
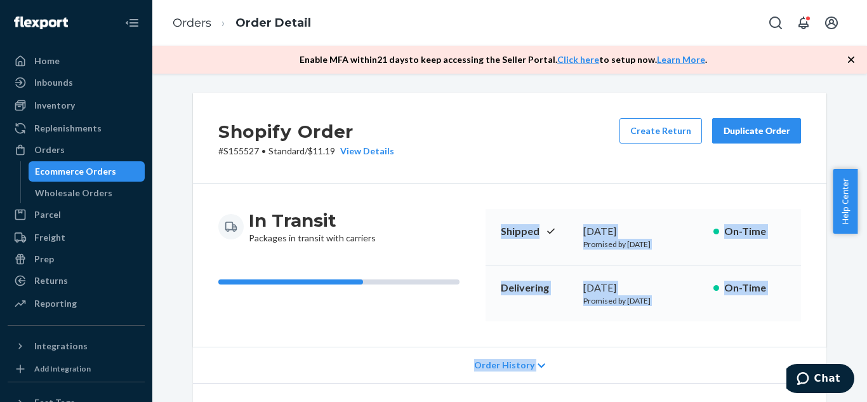
click at [91, 171] on div "Ecommerce Orders" at bounding box center [75, 171] width 81 height 13
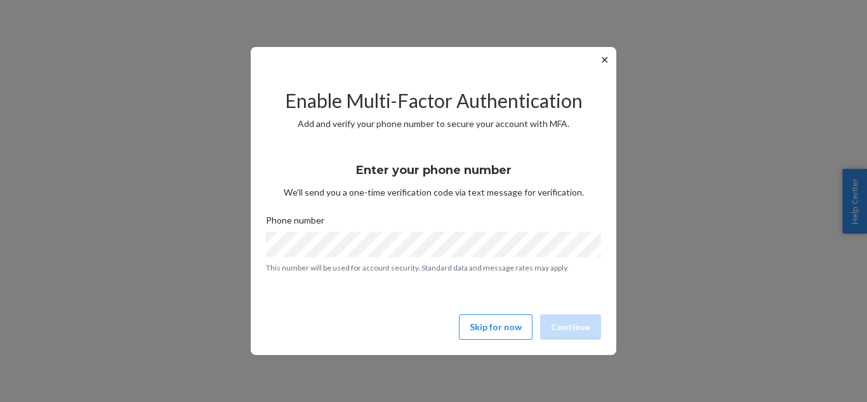
click at [488, 323] on button "Skip for now" at bounding box center [496, 326] width 74 height 25
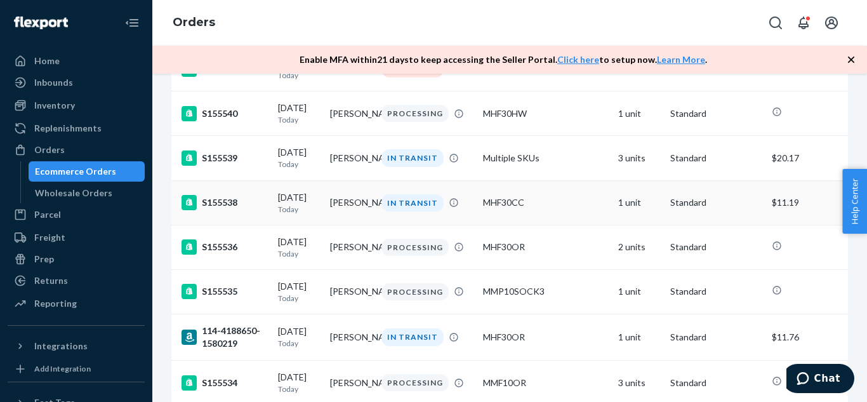
scroll to position [1407, 0]
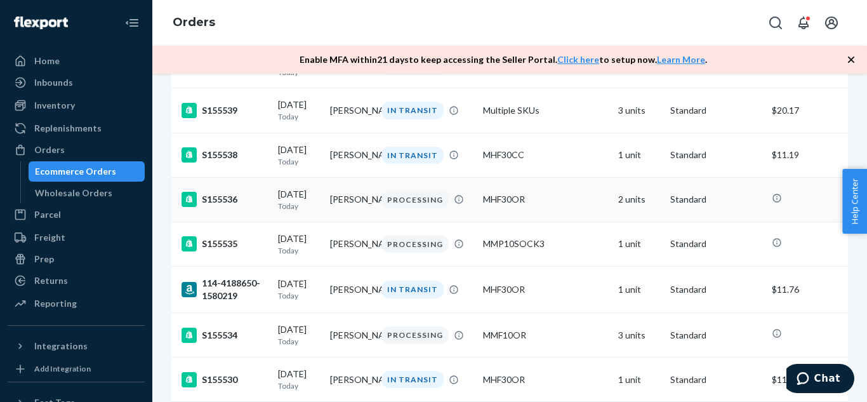
click at [345, 222] on td "[PERSON_NAME]" at bounding box center [351, 199] width 52 height 44
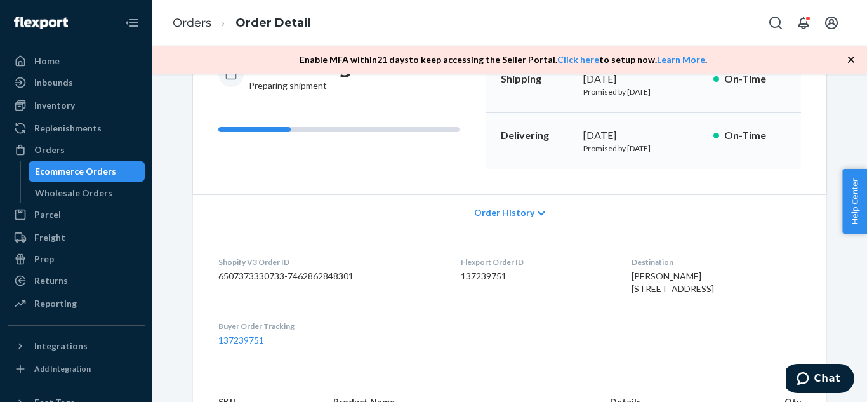
scroll to position [156, 0]
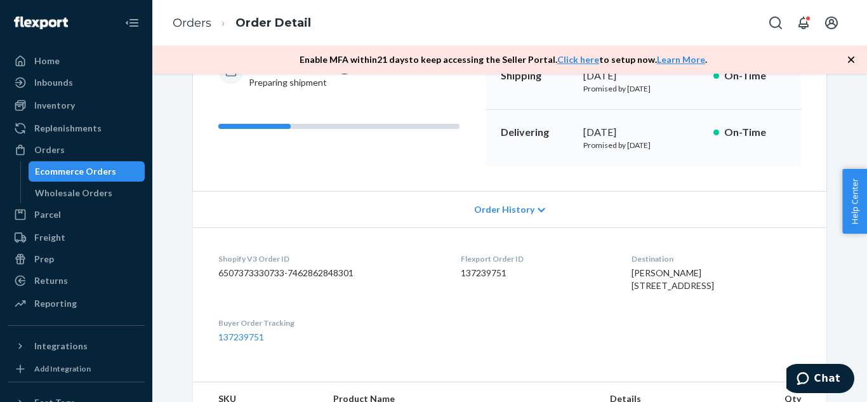
click at [506, 212] on span "Order History" at bounding box center [504, 209] width 60 height 13
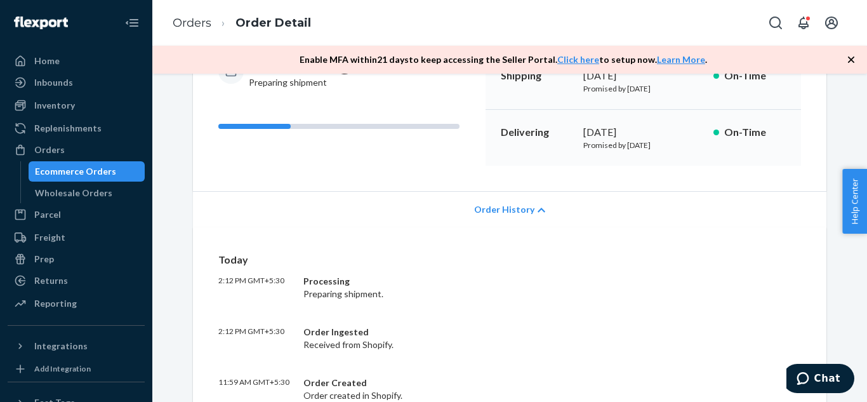
click at [506, 212] on span "Order History" at bounding box center [504, 209] width 60 height 13
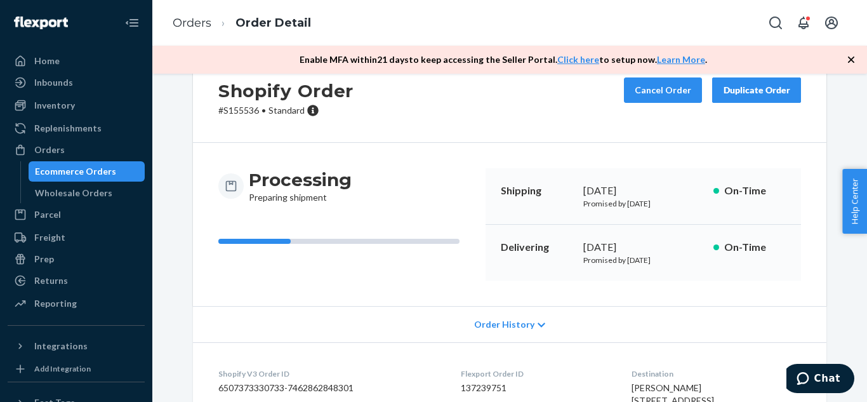
scroll to position [30, 0]
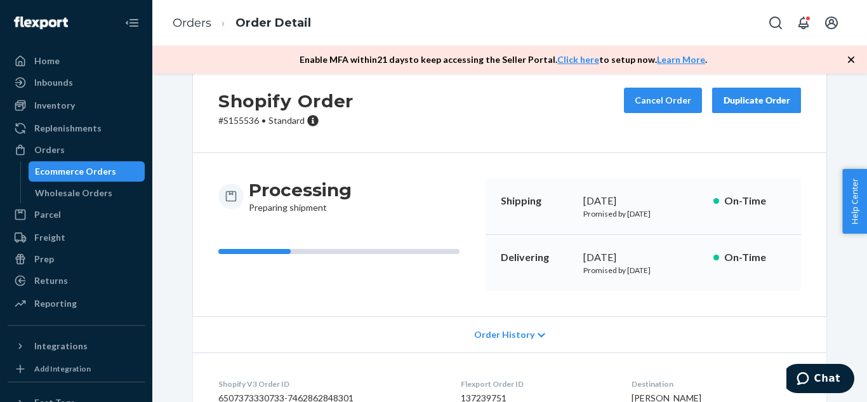
click at [501, 197] on p "Shipping" at bounding box center [537, 201] width 72 height 15
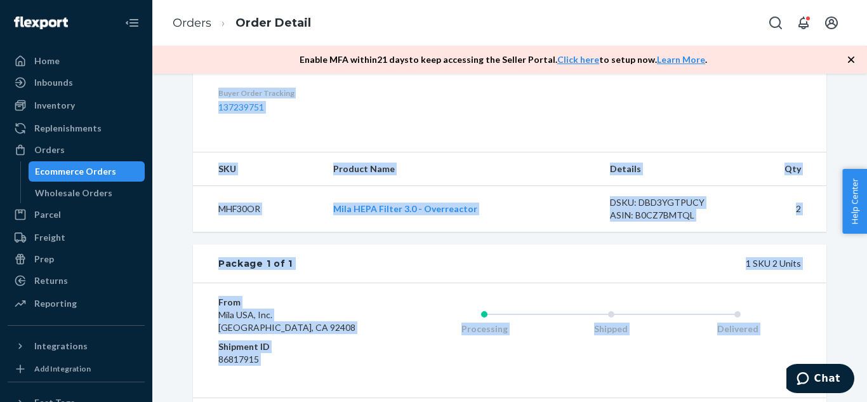
scroll to position [500, 0]
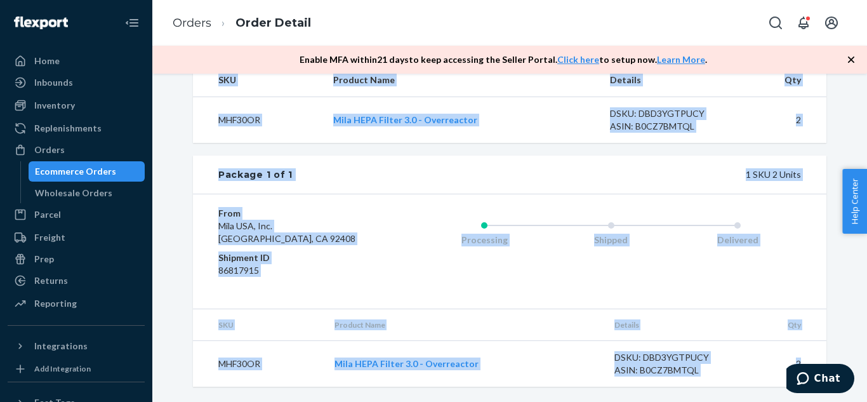
drag, startPoint x: 497, startPoint y: 197, endPoint x: 813, endPoint y: 363, distance: 357.0
click at [813, 363] on div "Shopify Order # S155536 • Standard Cancel Order Duplicate Order Processing Prep…" at bounding box center [510, 2] width 634 height 768
copy div "Shipping [DATE] Promised by [DATE] On-Time Delivering [DATE] Promised by [DATE]…"
click at [556, 175] on div "1 SKU 2 Units" at bounding box center [547, 174] width 509 height 13
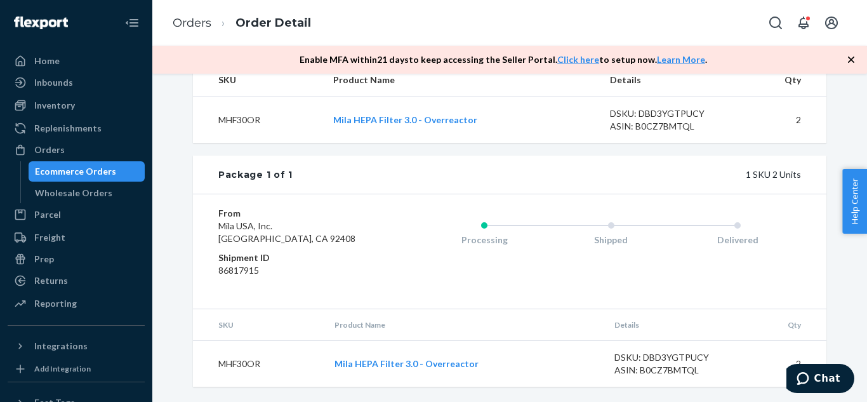
scroll to position [0, 0]
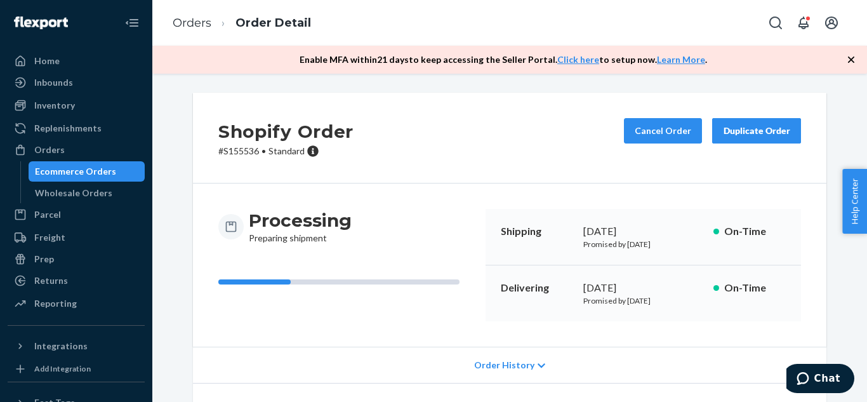
click at [737, 133] on div "Duplicate Order" at bounding box center [756, 130] width 67 height 13
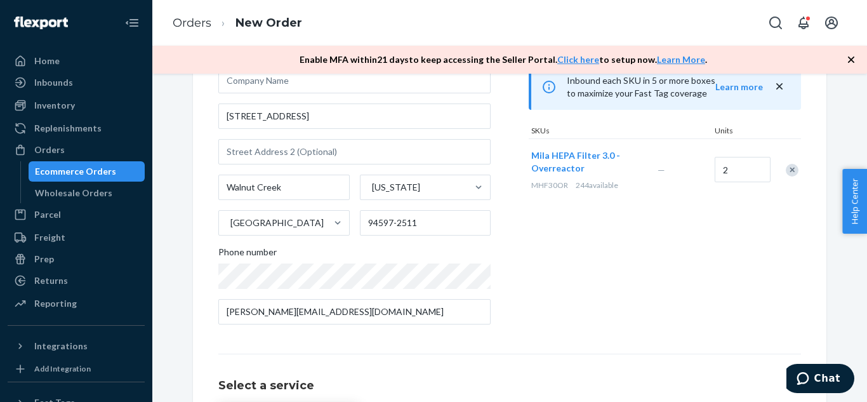
scroll to position [185, 0]
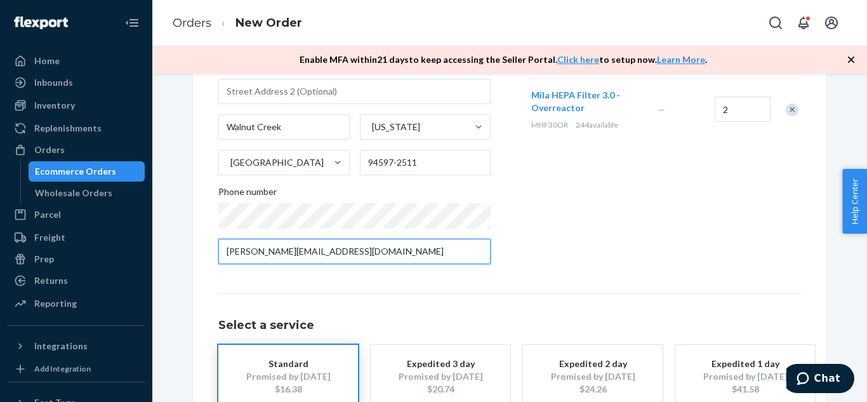
paste input "14157863100"
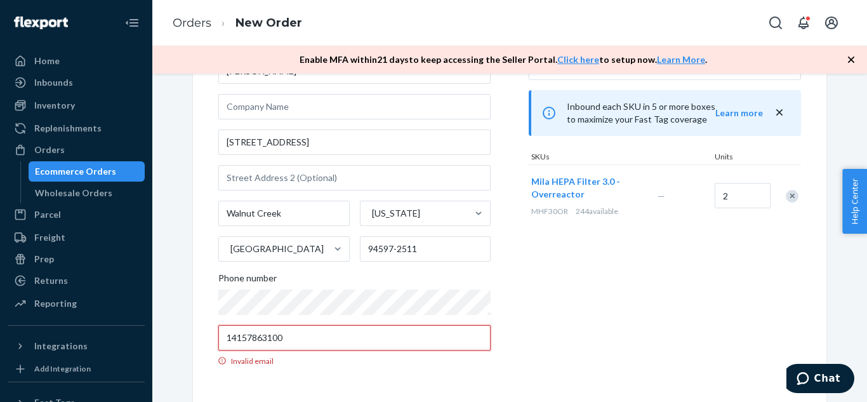
scroll to position [99, 0]
type input "[PERSON_NAME][EMAIL_ADDRESS][DOMAIN_NAME]"
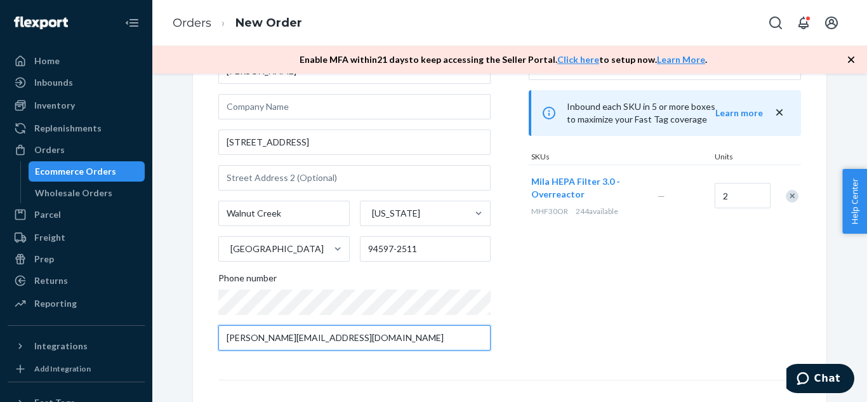
scroll to position [185, 0]
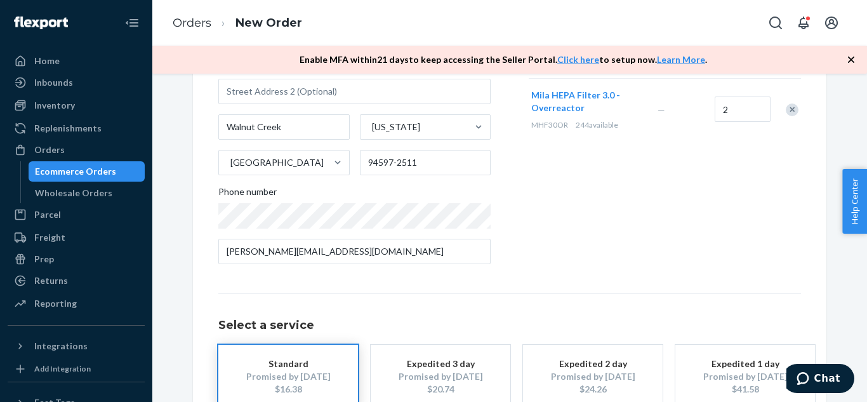
click at [609, 220] on div "Products Search and select the content of your order here. Search and add produ…" at bounding box center [665, 104] width 272 height 342
click at [80, 164] on div "Ecommerce Orders" at bounding box center [87, 172] width 114 height 18
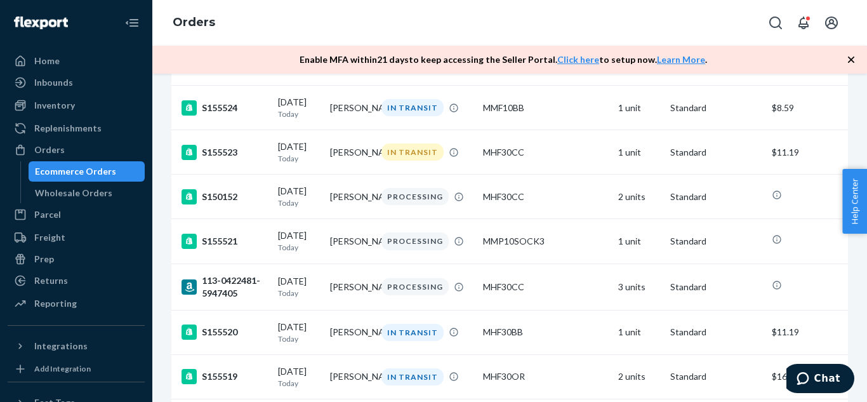
scroll to position [1963, 0]
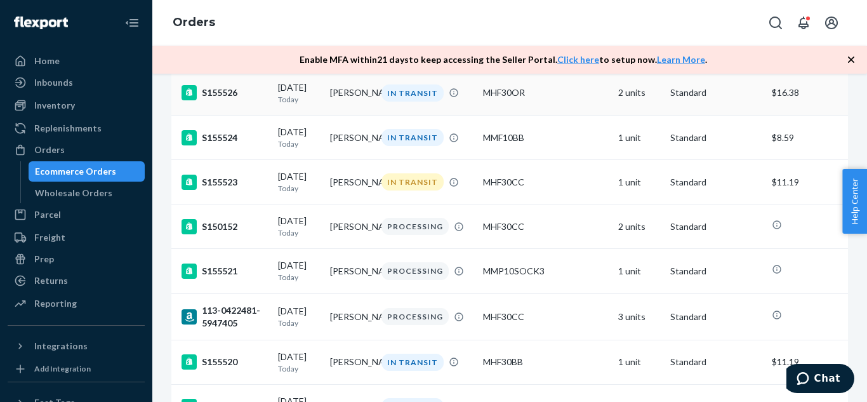
click at [340, 115] on td "[PERSON_NAME]" at bounding box center [351, 92] width 52 height 44
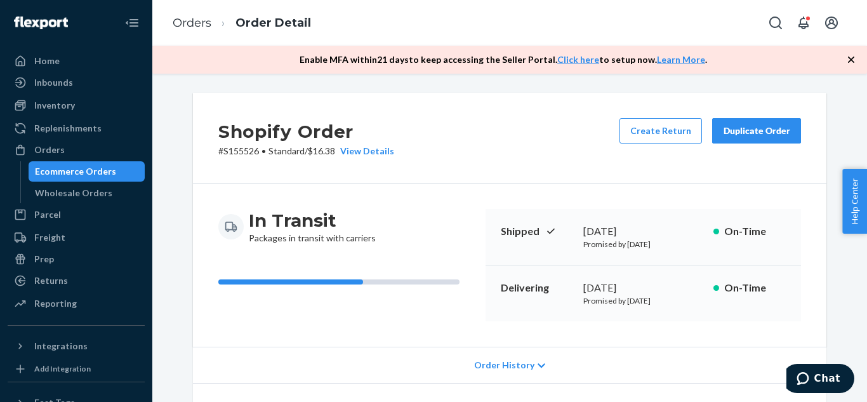
click at [744, 131] on div "Duplicate Order" at bounding box center [756, 130] width 67 height 13
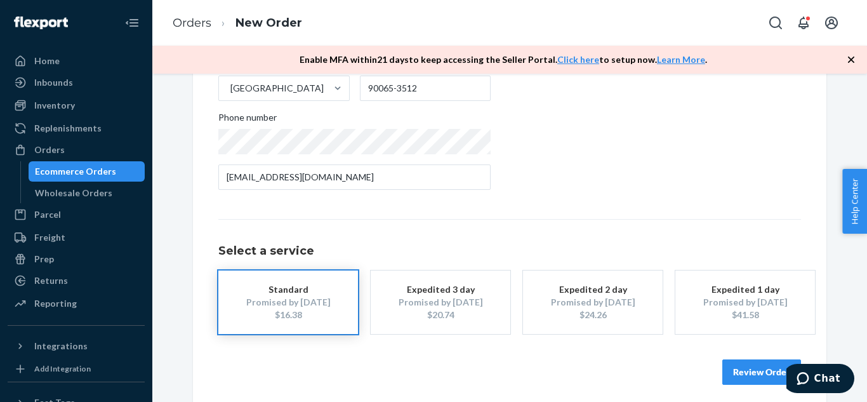
scroll to position [268, 0]
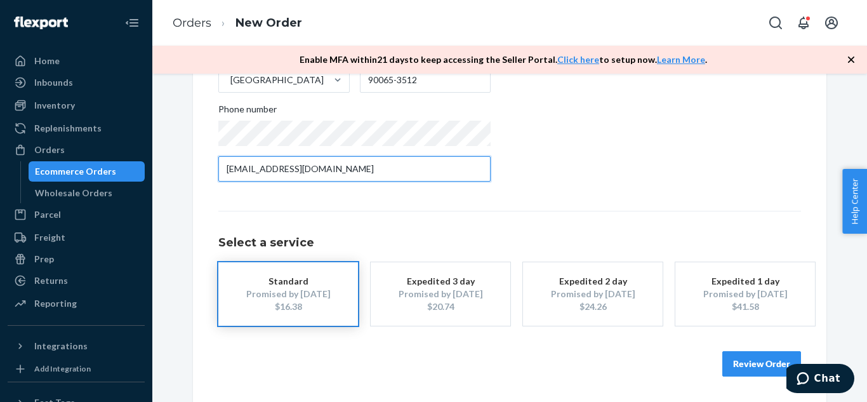
click at [384, 164] on input "[EMAIL_ADDRESS][DOMAIN_NAME]" at bounding box center [354, 168] width 272 height 25
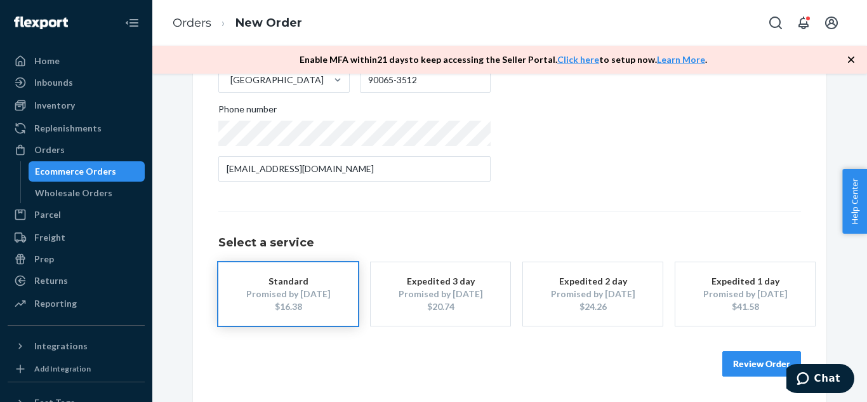
click at [736, 359] on button "Review Order" at bounding box center [762, 363] width 79 height 25
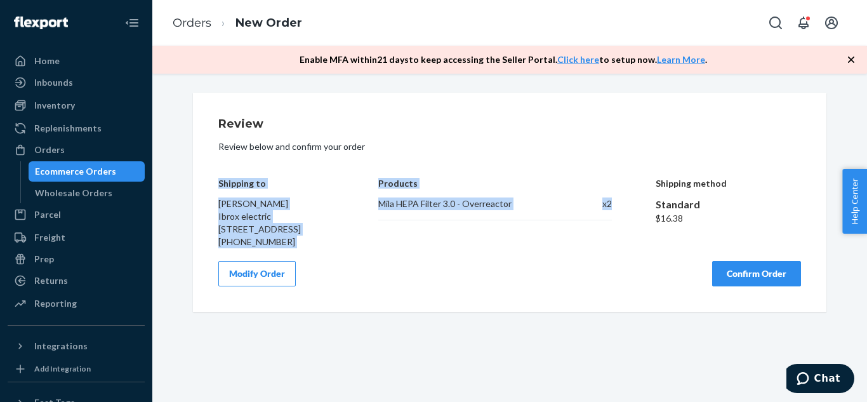
drag, startPoint x: 215, startPoint y: 180, endPoint x: 615, endPoint y: 213, distance: 401.4
click at [615, 213] on div "Shipping to [PERSON_NAME] Ibrox electric [STREET_ADDRESS] [PHONE_NUMBER] Produc…" at bounding box center [509, 203] width 583 height 89
copy div "Shipping to [PERSON_NAME] Ibrox electric [STREET_ADDRESS] [PHONE_NUMBER] Produc…"
click at [436, 209] on div "Mila HEPA Filter 3.0 - Overreactor" at bounding box center [469, 203] width 183 height 13
drag, startPoint x: 215, startPoint y: 180, endPoint x: 690, endPoint y: 224, distance: 477.6
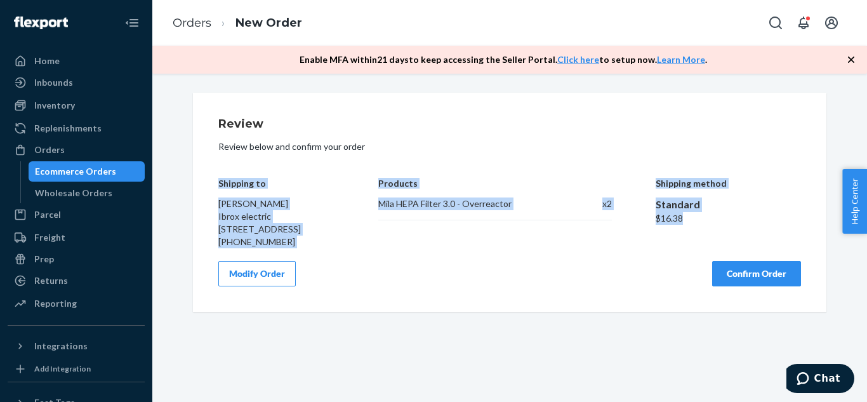
click at [690, 224] on div "Shipping to [PERSON_NAME] Ibrox electric [STREET_ADDRESS] [PHONE_NUMBER] Produc…" at bounding box center [509, 203] width 583 height 89
copy div "Shipping to [PERSON_NAME] Ibrox electric [STREET_ADDRESS] [PHONE_NUMBER] Produc…"
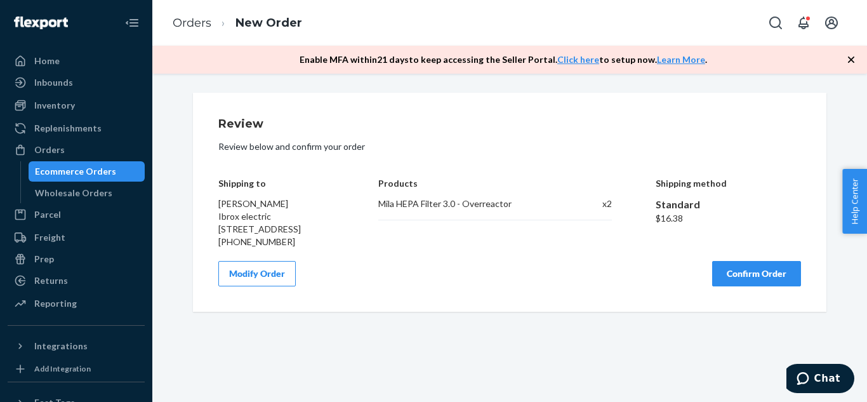
click at [552, 308] on div "Review Review below and confirm your order Shipping to [PERSON_NAME] Ibrox elec…" at bounding box center [510, 202] width 634 height 219
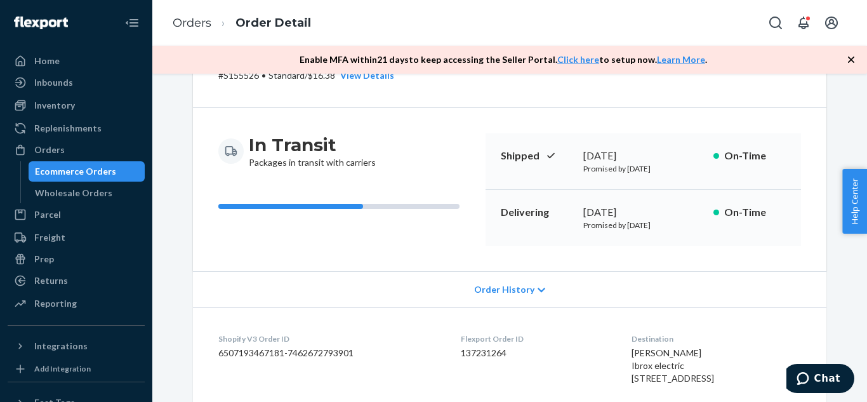
scroll to position [229, 0]
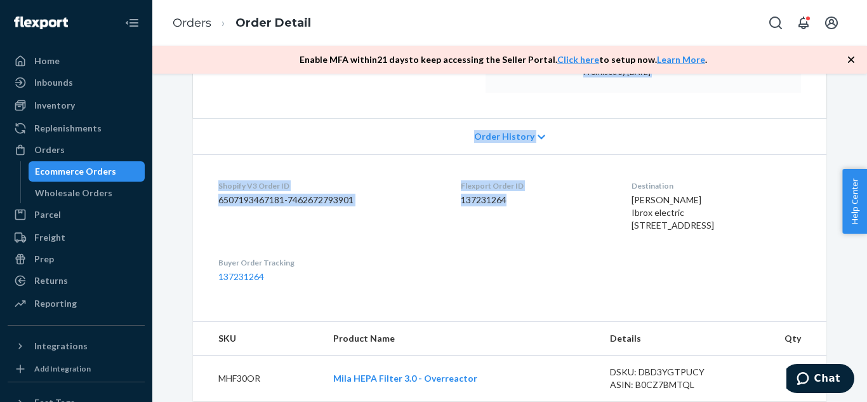
drag, startPoint x: 496, startPoint y: 229, endPoint x: 548, endPoint y: 290, distance: 80.2
click at [548, 290] on div "Shopify Order # S155526 • Standard / $16.38 View Details Create Return Duplicat…" at bounding box center [510, 132] width 634 height 537
copy div "Shipped [DATE] Promised by [DATE] On-Time Delivering [DATE] Promised by [DATE] …"
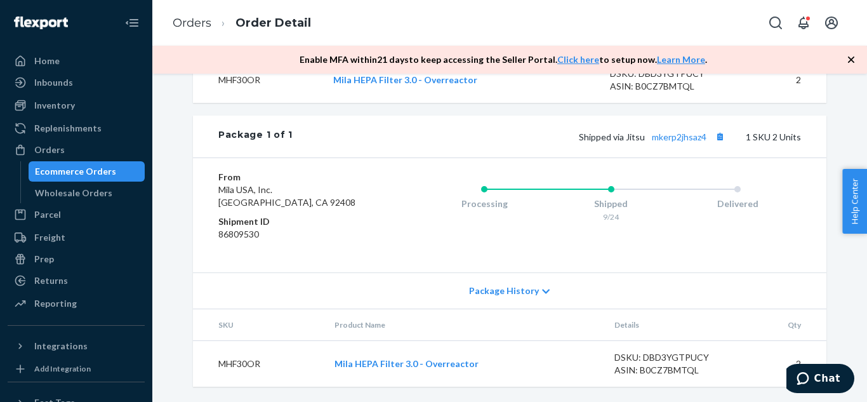
scroll to position [552, 0]
click at [39, 166] on div "Ecommerce Orders" at bounding box center [75, 171] width 81 height 13
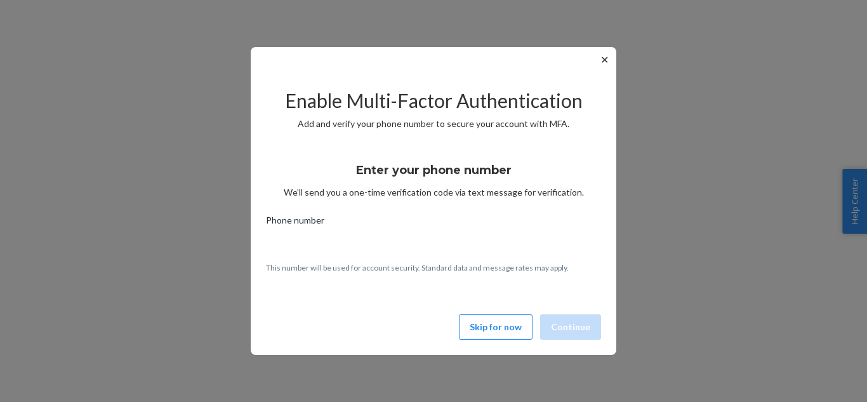
click at [491, 319] on button "Skip for now" at bounding box center [496, 326] width 74 height 25
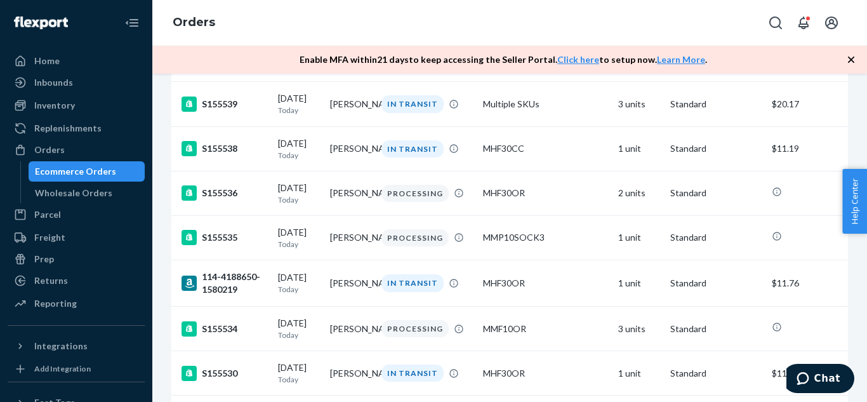
scroll to position [1430, 0]
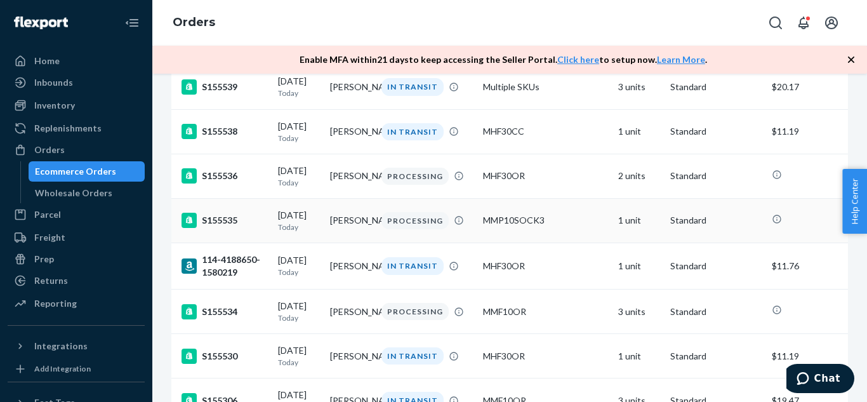
click at [351, 243] on td "[PERSON_NAME]" at bounding box center [351, 220] width 52 height 44
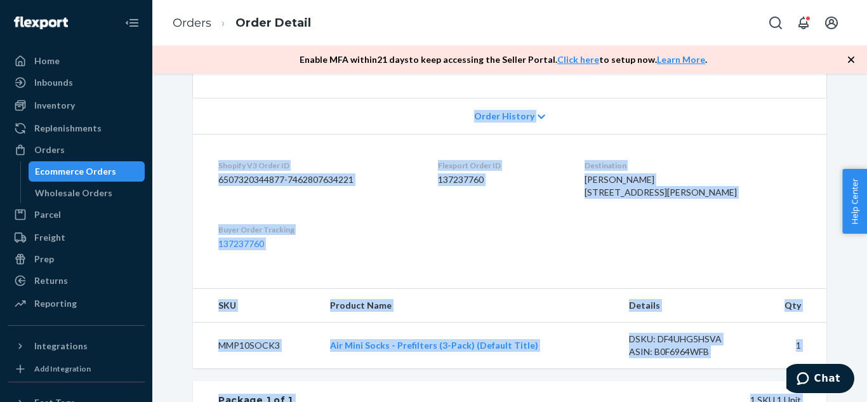
scroll to position [500, 0]
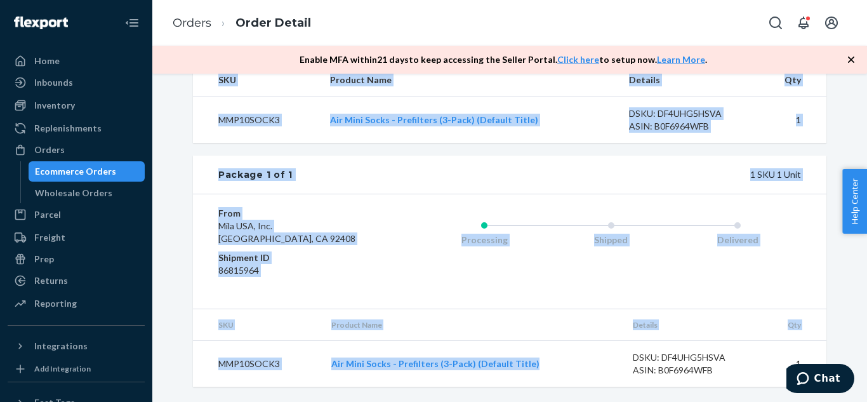
drag, startPoint x: 495, startPoint y: 189, endPoint x: 524, endPoint y: 374, distance: 187.0
click at [524, 374] on div "Shopify Order # S155535 • Standard Cancel Order Duplicate Order Processing Prep…" at bounding box center [510, 2] width 634 height 768
copy div "Shipping [DATE] Promised by [DATE] On-Time Delivering [DATE] Promised by [DATE]…"
click at [611, 248] on div "Shipped" at bounding box center [611, 237] width 127 height 51
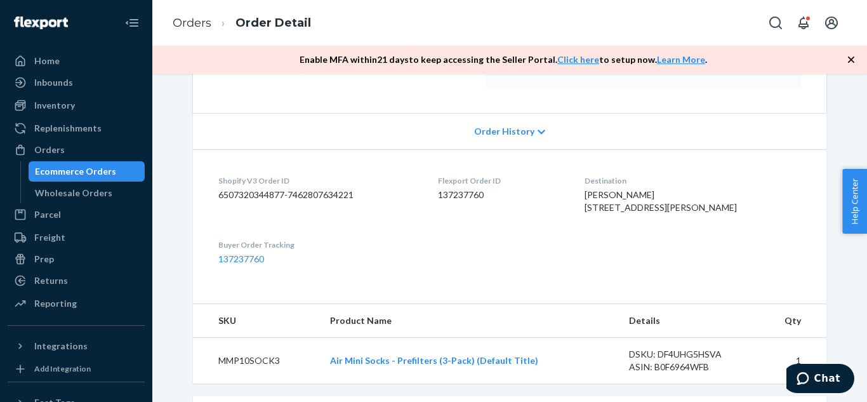
scroll to position [0, 0]
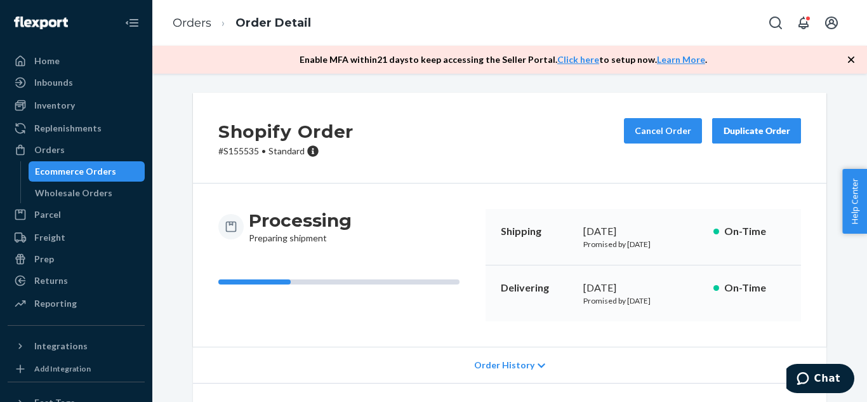
click at [752, 124] on div "Duplicate Order" at bounding box center [756, 130] width 67 height 13
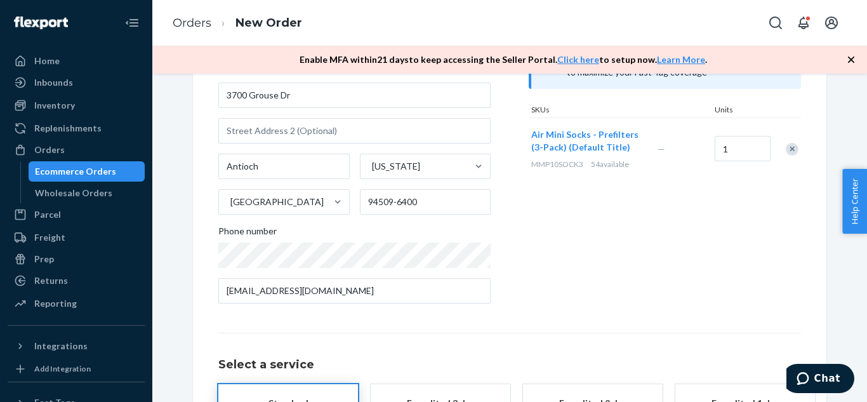
scroll to position [147, 0]
click at [112, 165] on div "Ecommerce Orders" at bounding box center [87, 172] width 114 height 18
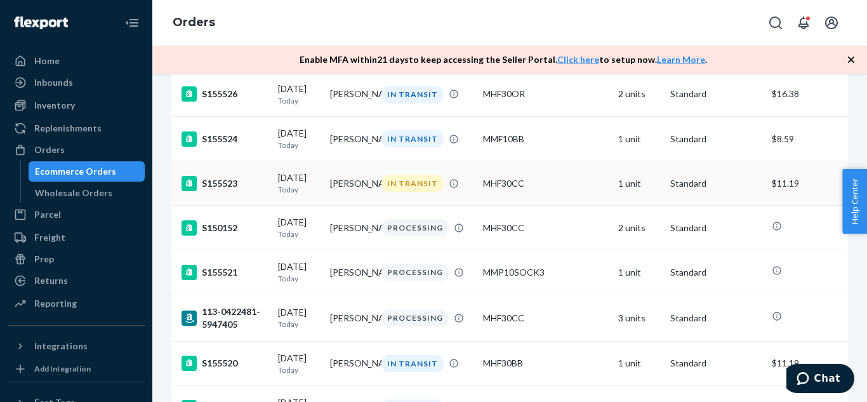
scroll to position [1962, 0]
click at [340, 205] on td "[PERSON_NAME]" at bounding box center [351, 183] width 52 height 44
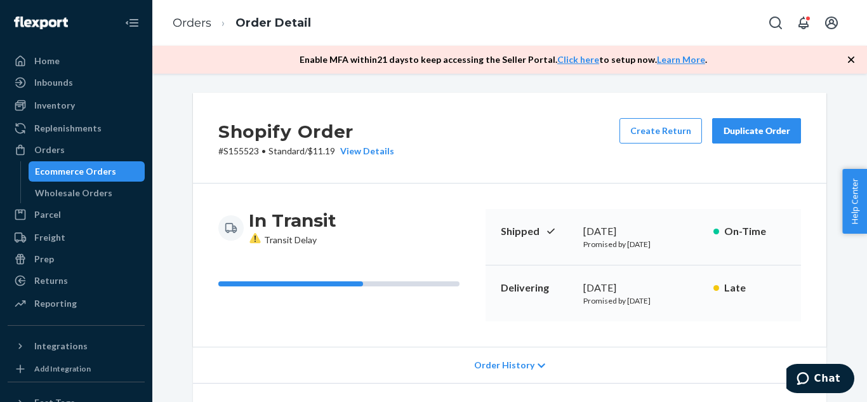
scroll to position [27, 0]
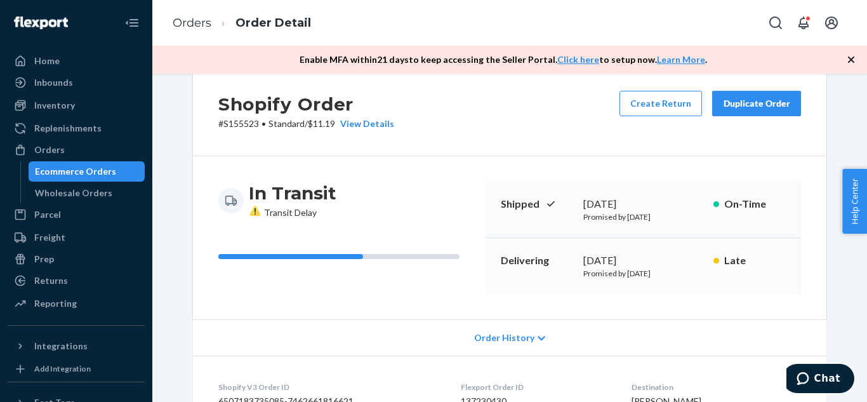
click at [740, 107] on div "Duplicate Order" at bounding box center [756, 103] width 67 height 13
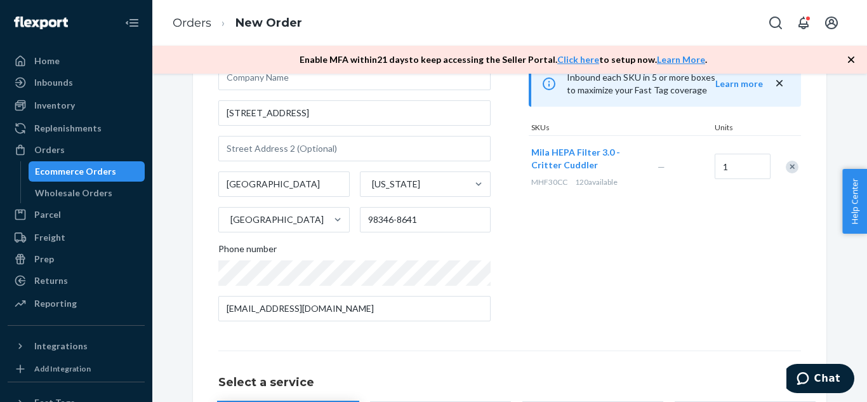
scroll to position [128, 0]
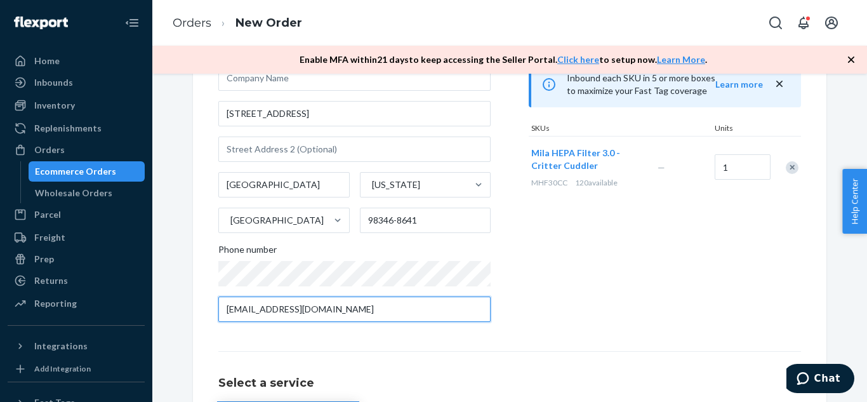
click at [425, 307] on input "[EMAIL_ADDRESS][DOMAIN_NAME]" at bounding box center [354, 309] width 272 height 25
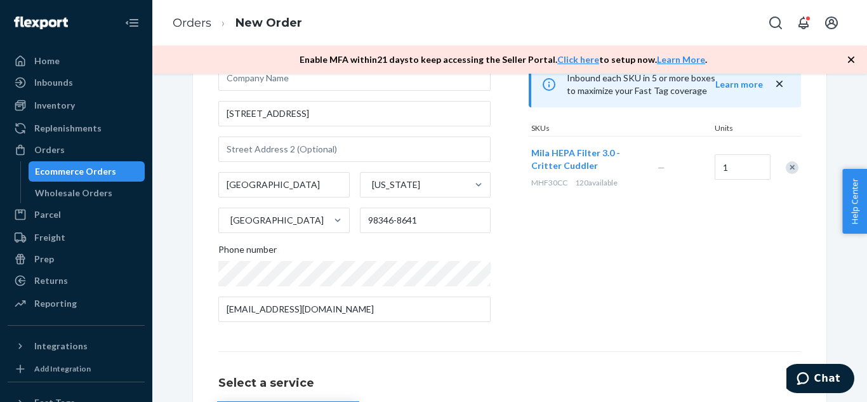
click at [621, 276] on div "Products Search and select the content of your order here. Search and add produ…" at bounding box center [665, 161] width 272 height 342
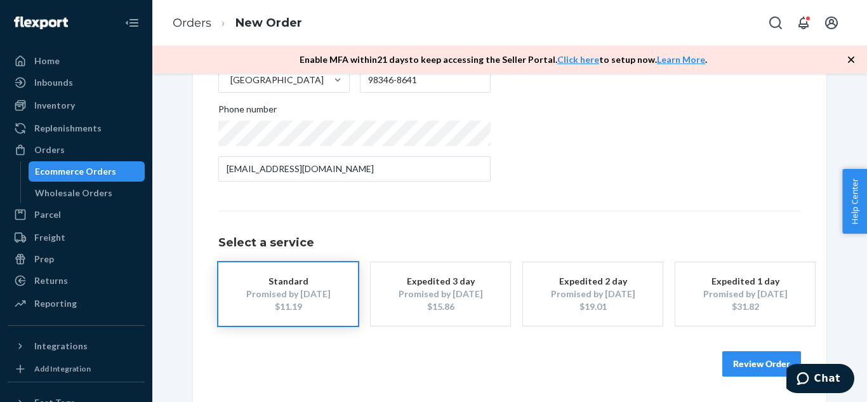
click at [734, 354] on button "Review Order" at bounding box center [762, 363] width 79 height 25
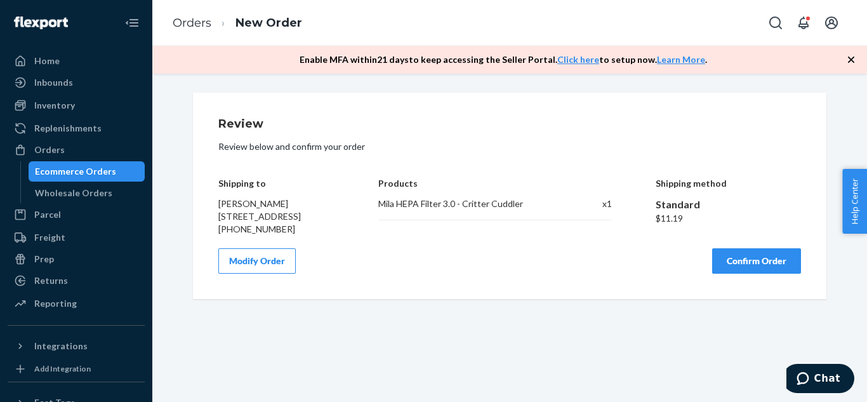
scroll to position [0, 0]
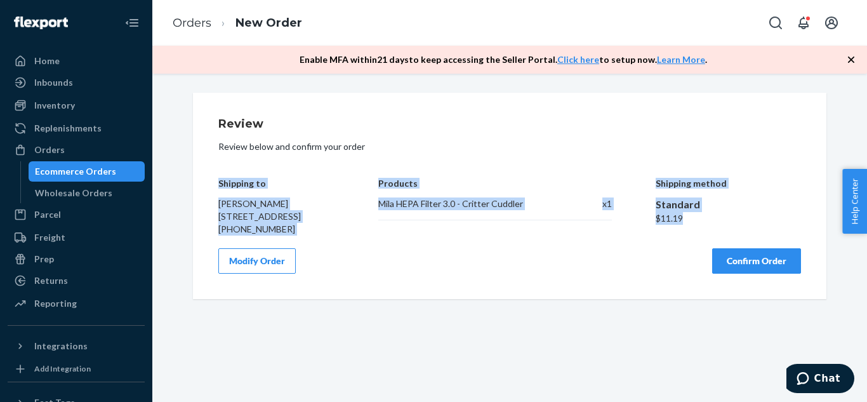
drag, startPoint x: 214, startPoint y: 179, endPoint x: 723, endPoint y: 223, distance: 510.5
click at [723, 223] on div "Shipping to [PERSON_NAME] [STREET_ADDRESS] [PHONE_NUMBER] Products Mila HEPA Fi…" at bounding box center [509, 197] width 583 height 76
copy div "Shipping to [PERSON_NAME] [STREET_ADDRESS] [PHONE_NUMBER] Products Mila HEPA Fi…"
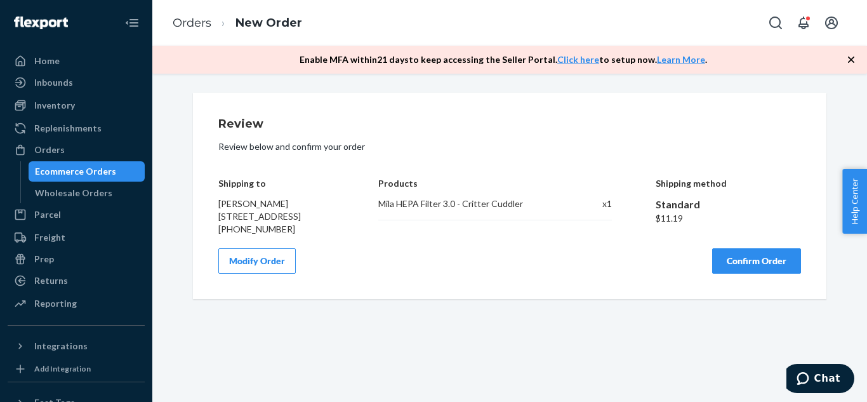
click at [608, 292] on div "Review Review below and confirm your order Shipping to [PERSON_NAME] [STREET_AD…" at bounding box center [510, 196] width 634 height 206
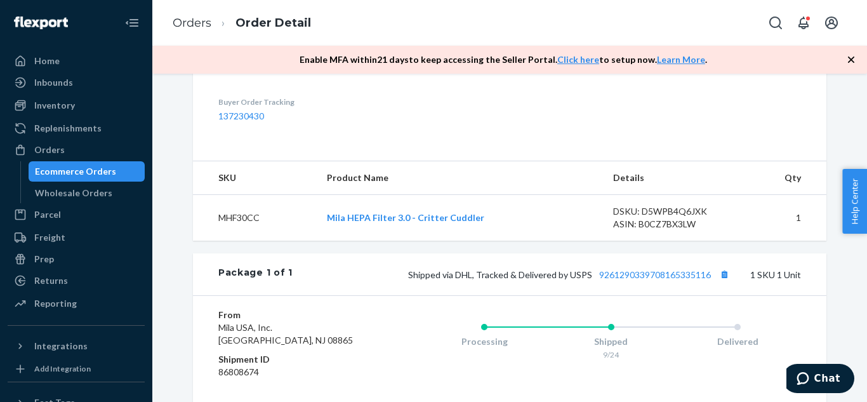
scroll to position [322, 0]
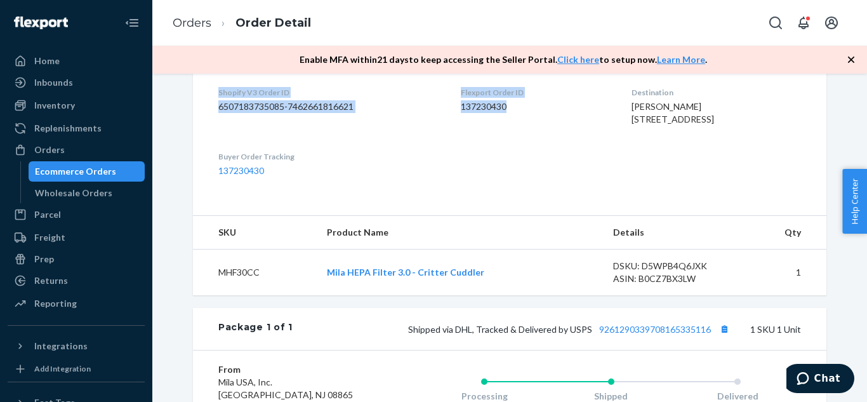
drag, startPoint x: 498, startPoint y: 229, endPoint x: 535, endPoint y: 126, distance: 110.1
click at [535, 126] on div "Shopify Order # S155523 • Standard / $11.19 View Details Create Return Duplicat…" at bounding box center [510, 33] width 634 height 524
copy div "Shipped [DATE] Promised by [DATE] On-Time Delivering [DATE] Promised by [DATE] …"
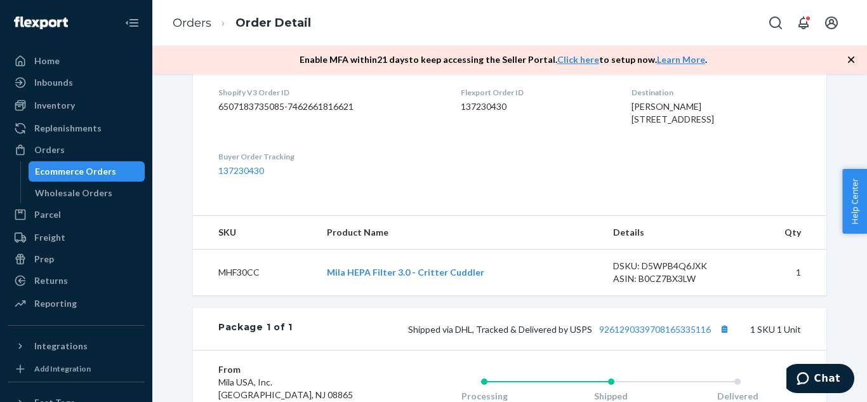
click at [602, 203] on dl "Shopify V3 Order ID 6507183735085-7462661816621 Flexport Order ID 137230430 Des…" at bounding box center [510, 132] width 634 height 142
click at [71, 168] on div "Ecommerce Orders" at bounding box center [75, 171] width 81 height 13
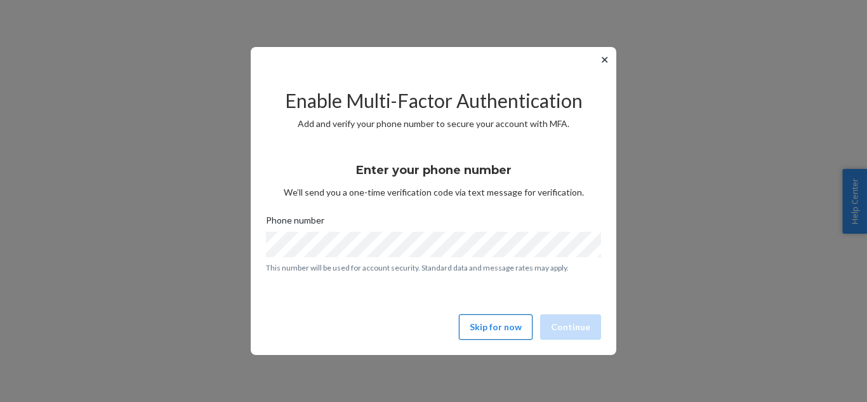
click at [488, 325] on button "Skip for now" at bounding box center [496, 326] width 74 height 25
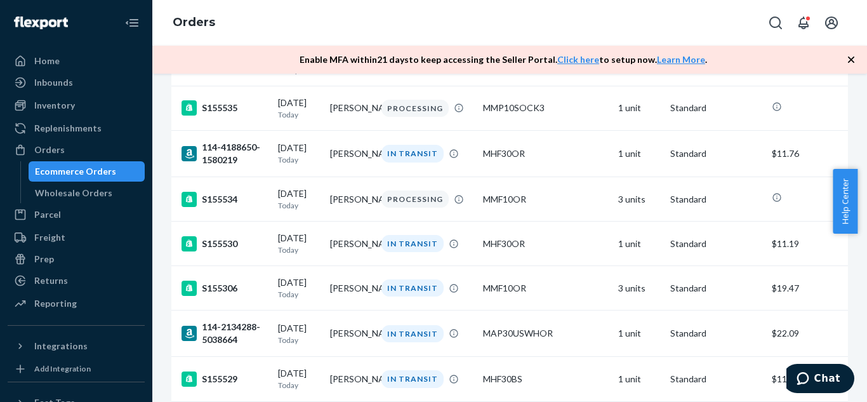
scroll to position [1544, 0]
click at [350, 176] on td "[PERSON_NAME]" at bounding box center [351, 153] width 52 height 46
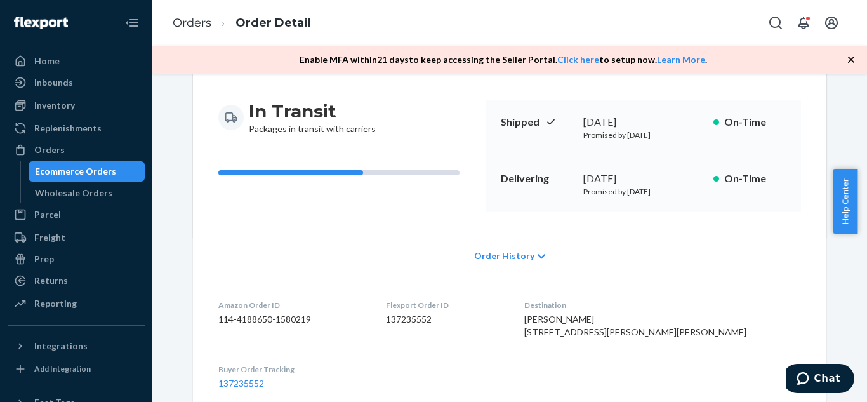
scroll to position [109, 0]
click at [501, 119] on p "Shipped" at bounding box center [537, 123] width 72 height 15
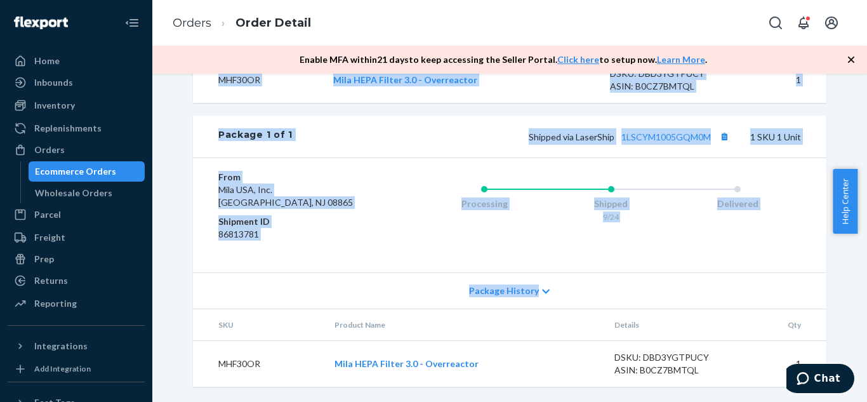
scroll to position [540, 0]
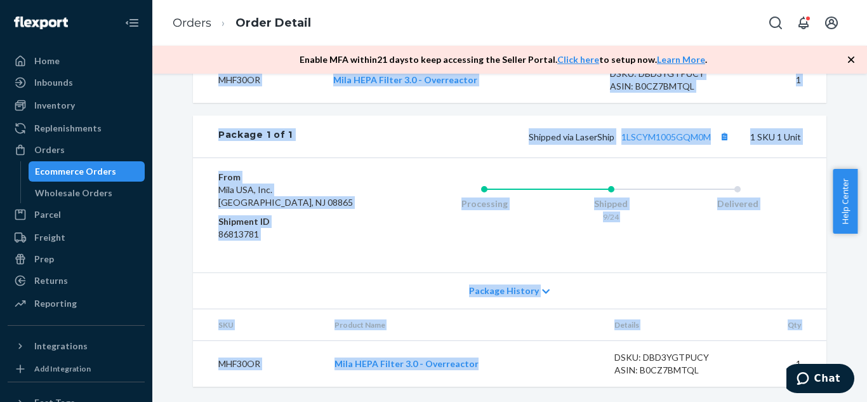
drag, startPoint x: 498, startPoint y: 119, endPoint x: 587, endPoint y: 378, distance: 274.1
copy div "Shipped [DATE] Promised by [DATE] On-Time Delivering [DATE] Promised by [DATE] …"
click at [552, 206] on div "Shipped" at bounding box center [611, 203] width 127 height 13
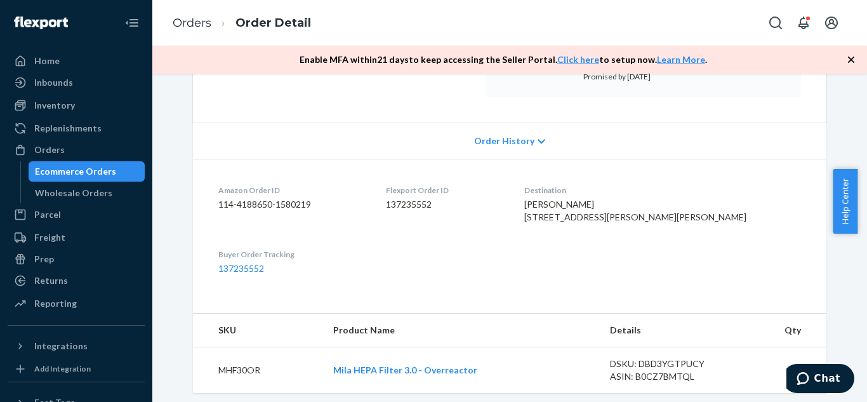
scroll to position [0, 0]
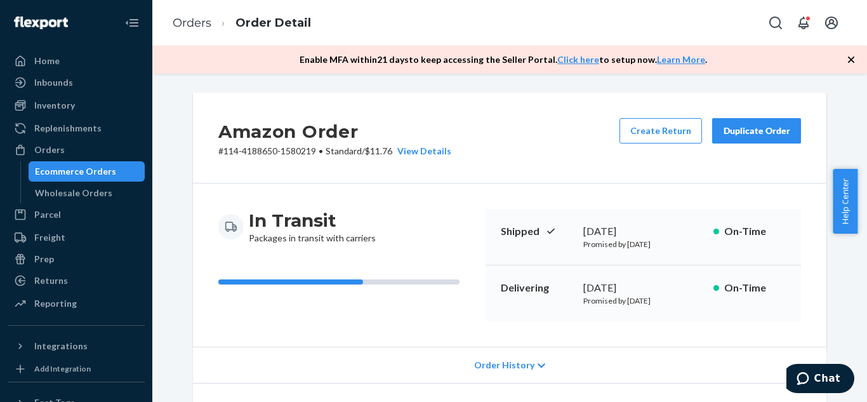
click at [749, 138] on button "Duplicate Order" at bounding box center [756, 130] width 89 height 25
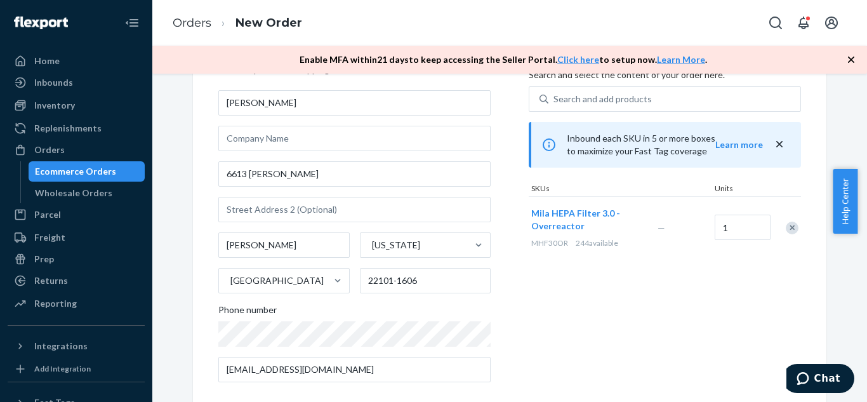
scroll to position [83, 0]
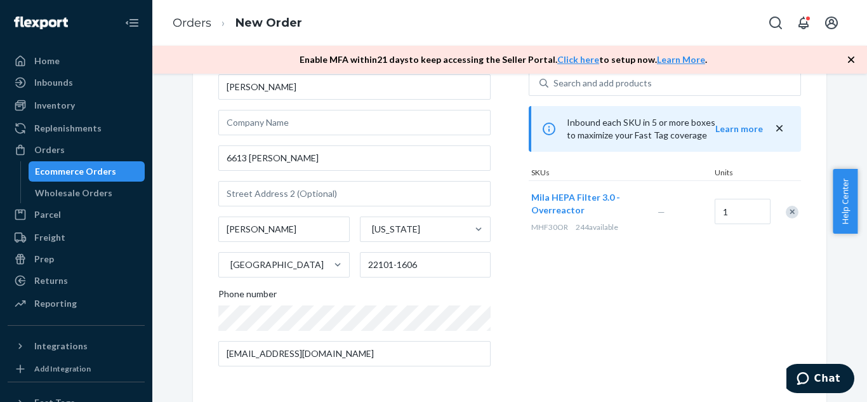
click at [95, 173] on div "Ecommerce Orders" at bounding box center [75, 171] width 81 height 13
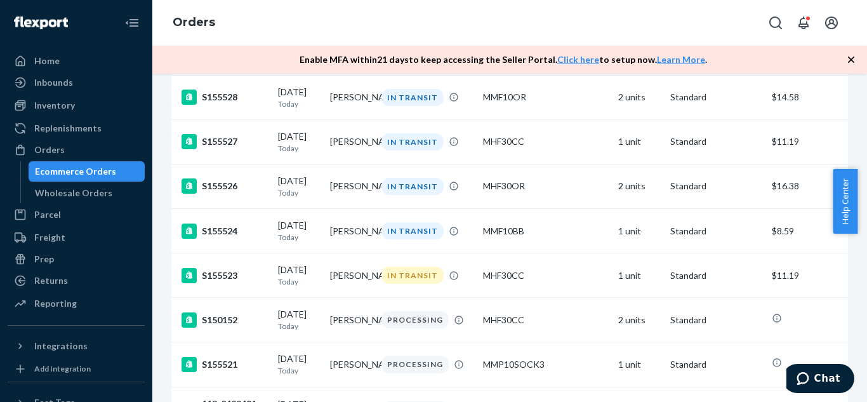
scroll to position [1950, 0]
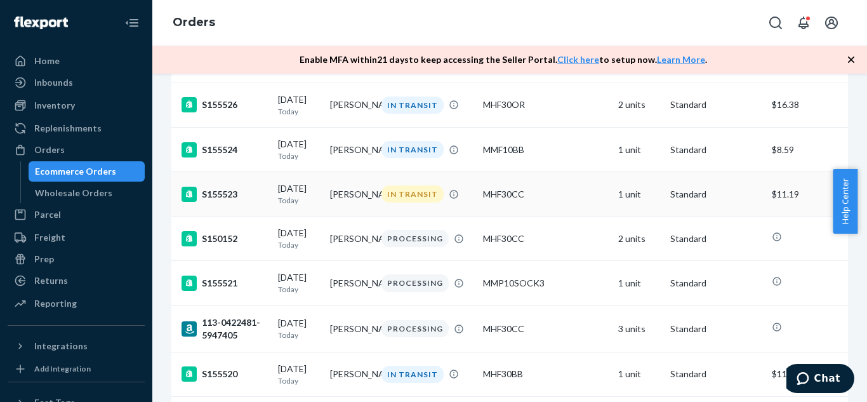
click at [340, 217] on td "[PERSON_NAME]" at bounding box center [351, 194] width 52 height 44
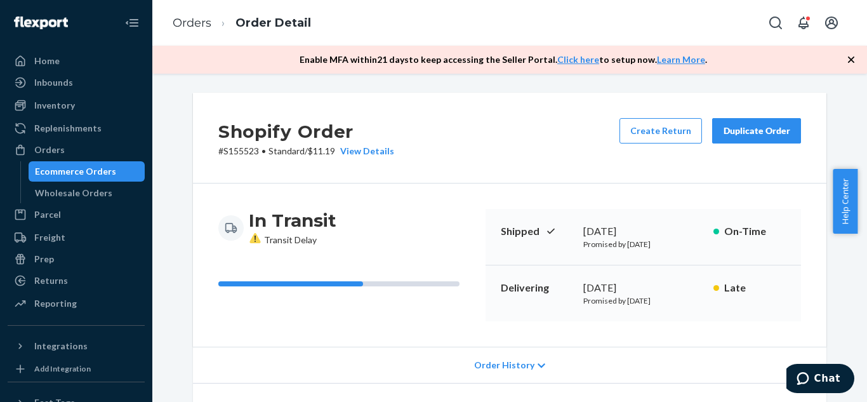
click at [731, 131] on div "Duplicate Order" at bounding box center [756, 130] width 67 height 13
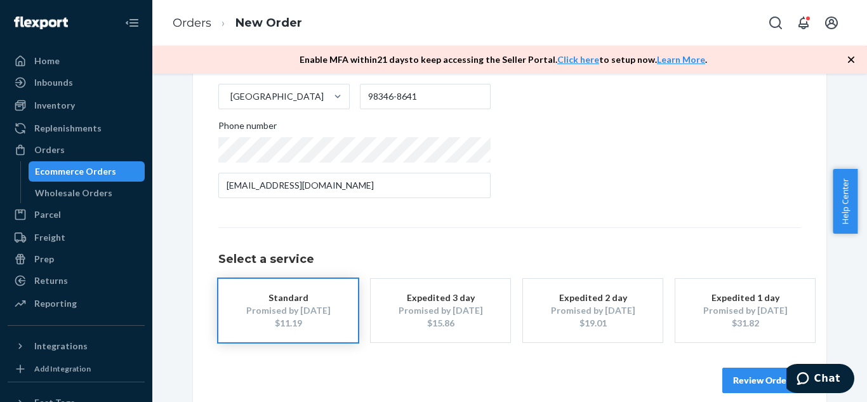
scroll to position [255, 0]
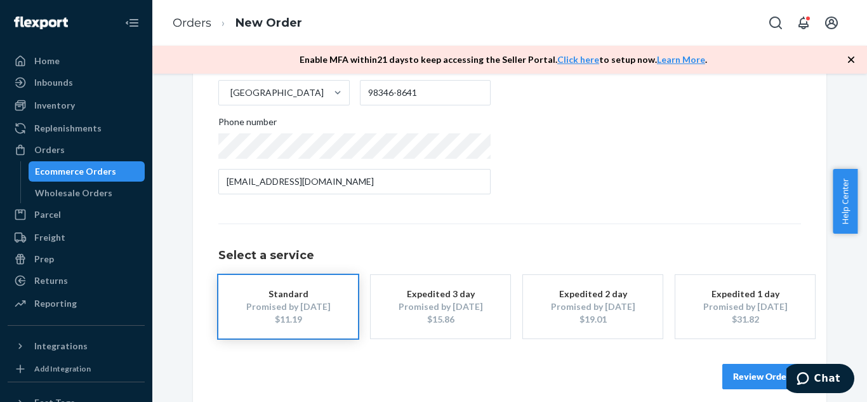
click at [742, 373] on button "Review Order" at bounding box center [762, 376] width 79 height 25
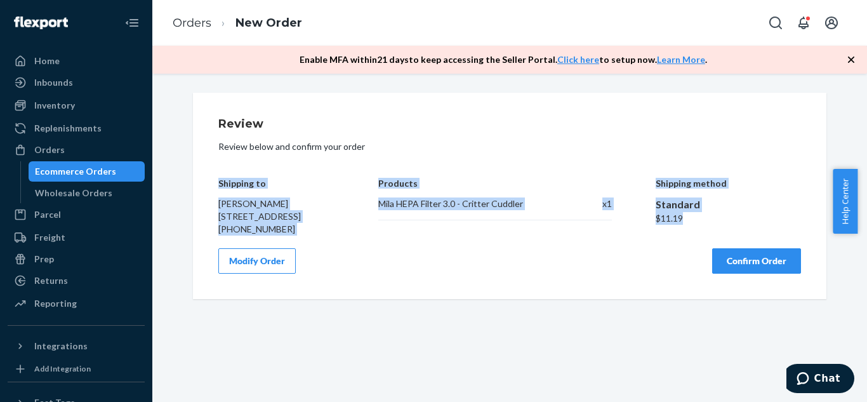
drag, startPoint x: 213, startPoint y: 183, endPoint x: 699, endPoint y: 233, distance: 488.3
click at [699, 233] on div "Shipping to [PERSON_NAME] [STREET_ADDRESS] [PHONE_NUMBER] Products Mila HEPA Fi…" at bounding box center [509, 197] width 583 height 76
copy div "Shipping to [PERSON_NAME] [STREET_ADDRESS] [PHONE_NUMBER] Products Mila HEPA Fi…"
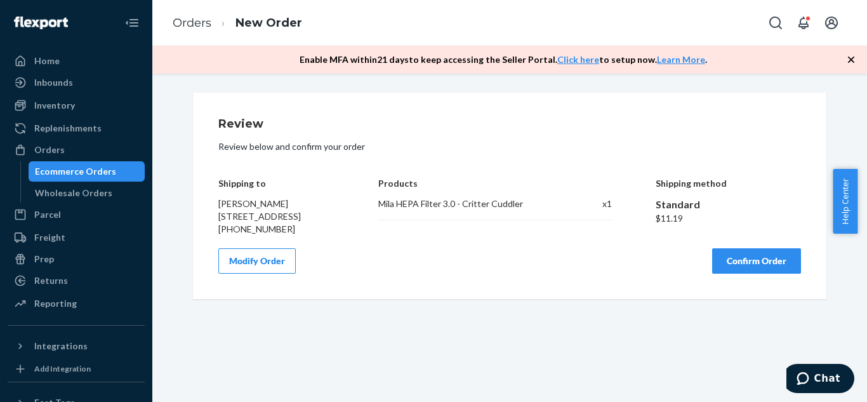
click at [562, 267] on div "Modify Order Confirm Order" at bounding box center [509, 260] width 583 height 25
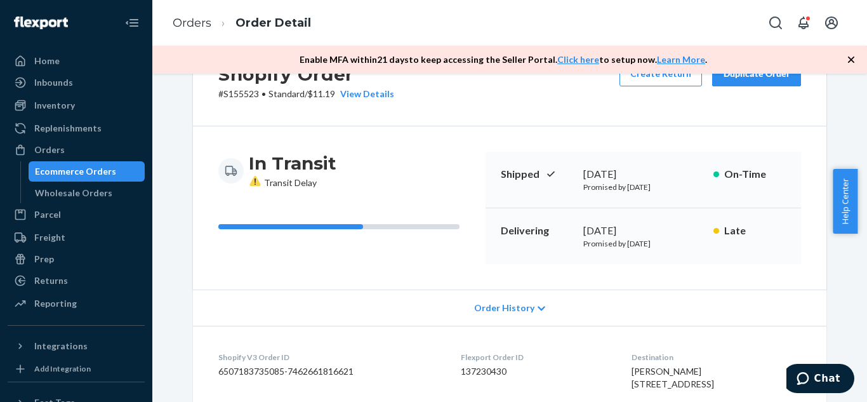
scroll to position [58, 0]
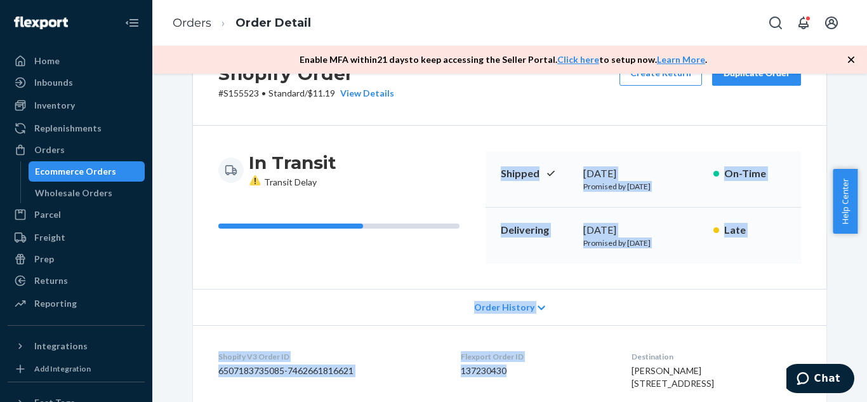
drag, startPoint x: 495, startPoint y: 171, endPoint x: 518, endPoint y: 367, distance: 197.6
click at [518, 367] on div "Shopify Order # S155523 • Standard / $11.19 View Details Create Return Duplicat…" at bounding box center [510, 297] width 634 height 524
copy div "Shipped [DATE] Promised by [DATE] On-Time Delivering [DATE] Promised by [DATE] …"
click at [758, 72] on div "Enable MFA [DATE] to keep accessing the Seller Portal. Click here to setup now.…" at bounding box center [509, 60] width 715 height 28
click at [759, 76] on div "Duplicate Order" at bounding box center [756, 73] width 67 height 13
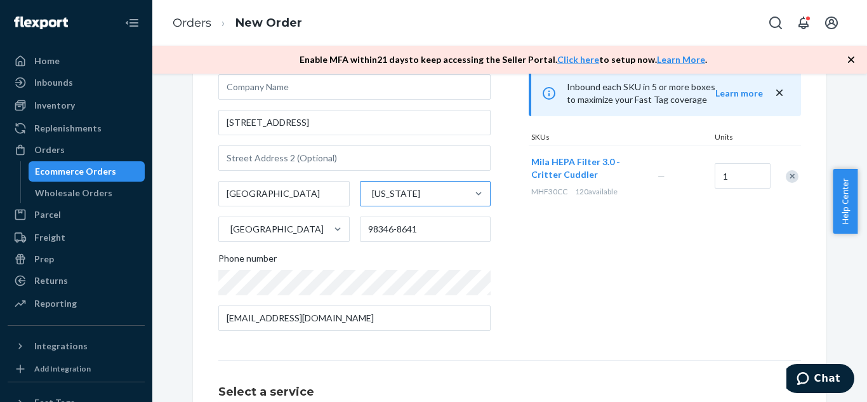
scroll to position [123, 0]
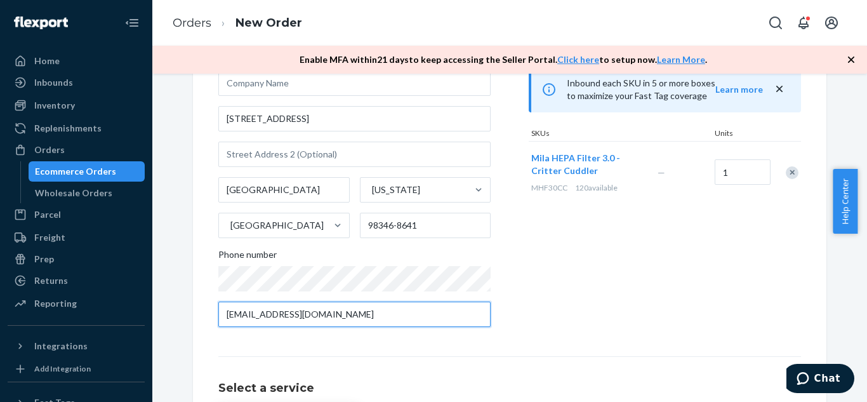
click at [370, 309] on input "[EMAIL_ADDRESS][DOMAIN_NAME]" at bounding box center [354, 314] width 272 height 25
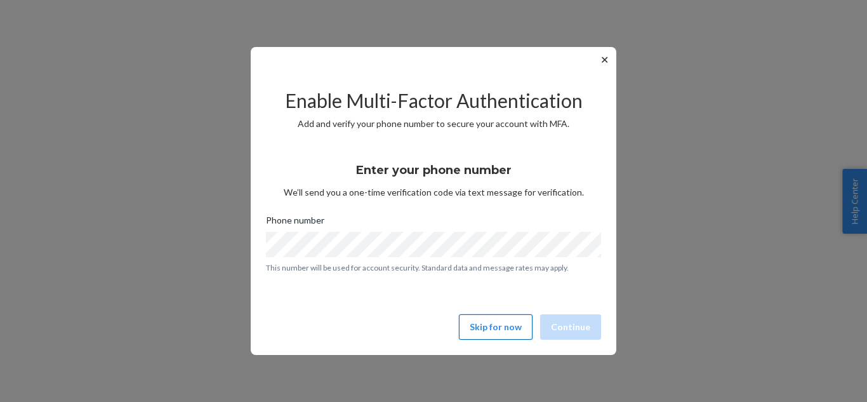
click at [510, 324] on button "Skip for now" at bounding box center [496, 326] width 74 height 25
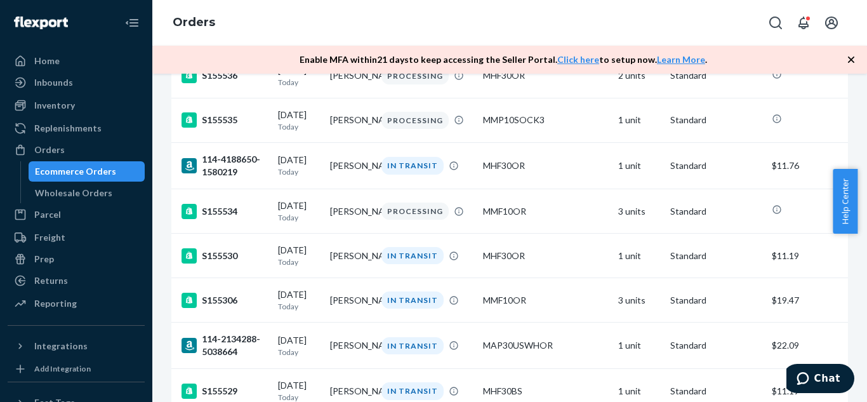
scroll to position [1532, 0]
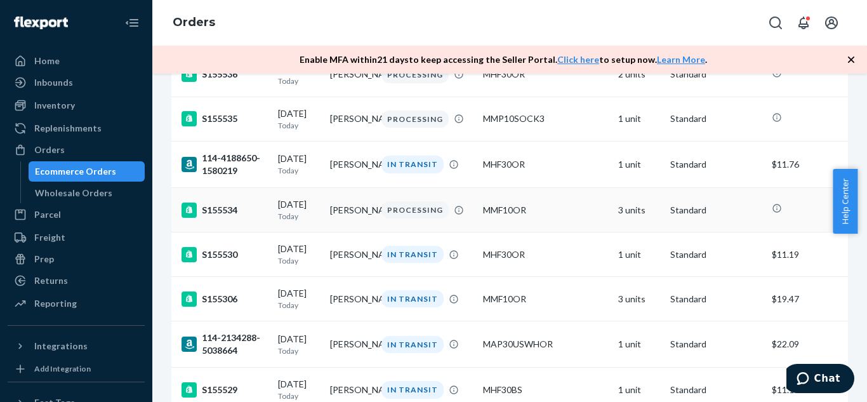
click at [345, 232] on td "[PERSON_NAME]" at bounding box center [351, 210] width 52 height 44
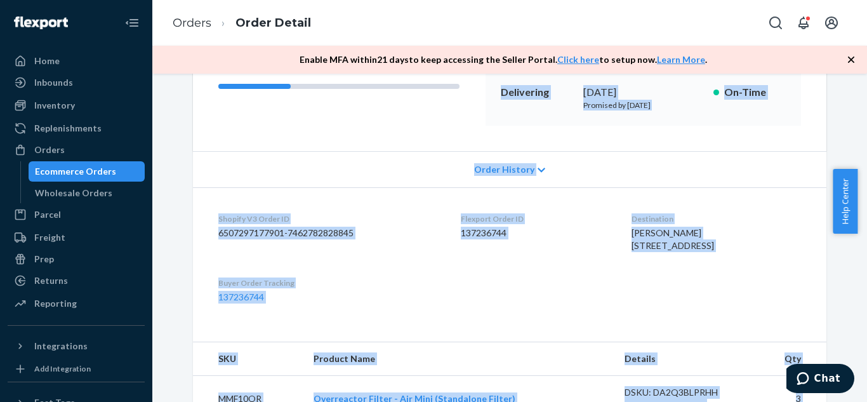
scroll to position [500, 0]
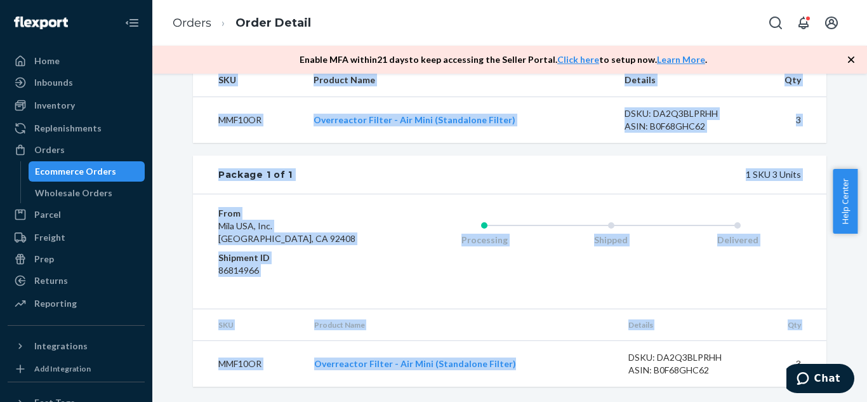
drag, startPoint x: 498, startPoint y: 226, endPoint x: 521, endPoint y: 372, distance: 147.8
click at [521, 372] on div "Shopify Order # S155534 • Standard Cancel Order Duplicate Order Processing Prep…" at bounding box center [510, 2] width 634 height 768
copy div "Shipping [DATE] Promised by [DATE] On-Time Delivering [DATE] Promised by [DATE]…"
click at [573, 206] on div "From Mila USA, Inc. [GEOGRAPHIC_DATA] Shipment ID 86814966 Processing Shipped D…" at bounding box center [510, 251] width 634 height 115
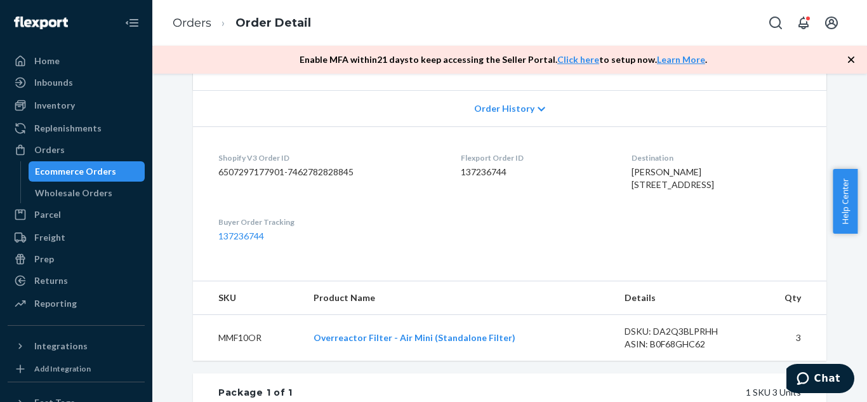
scroll to position [0, 0]
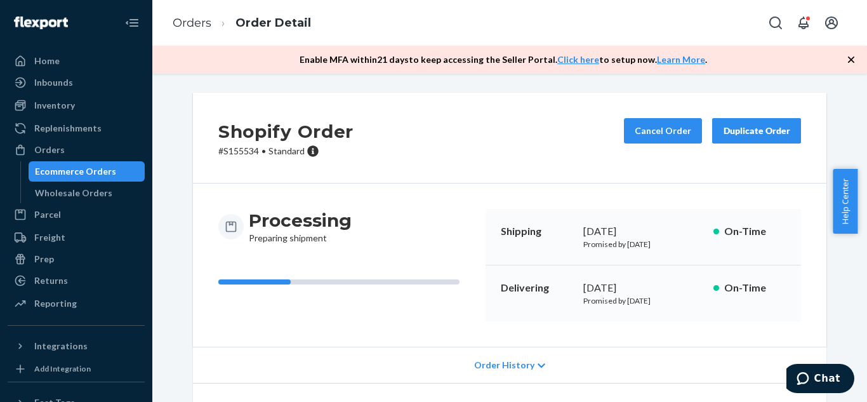
click at [748, 131] on div "Duplicate Order" at bounding box center [756, 130] width 67 height 13
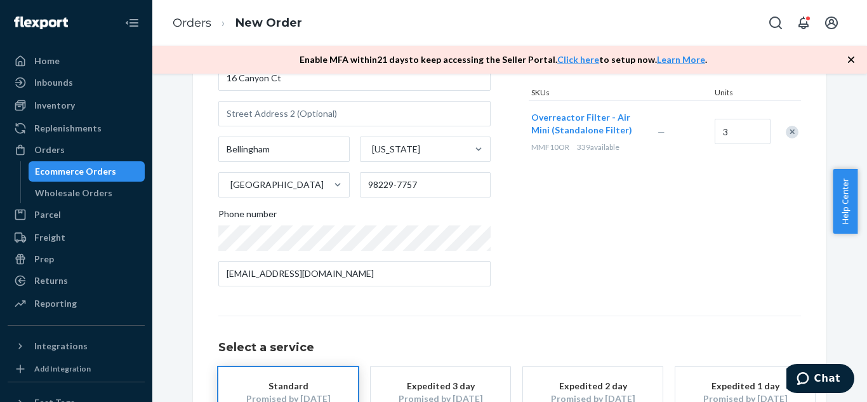
scroll to position [164, 0]
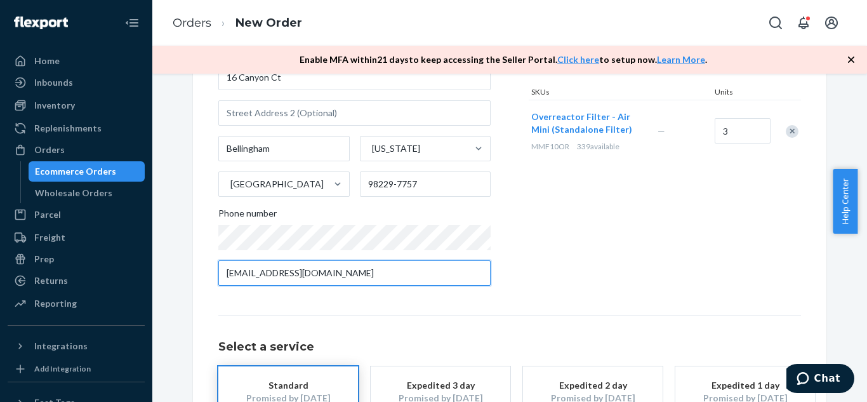
paste input "19495212551"
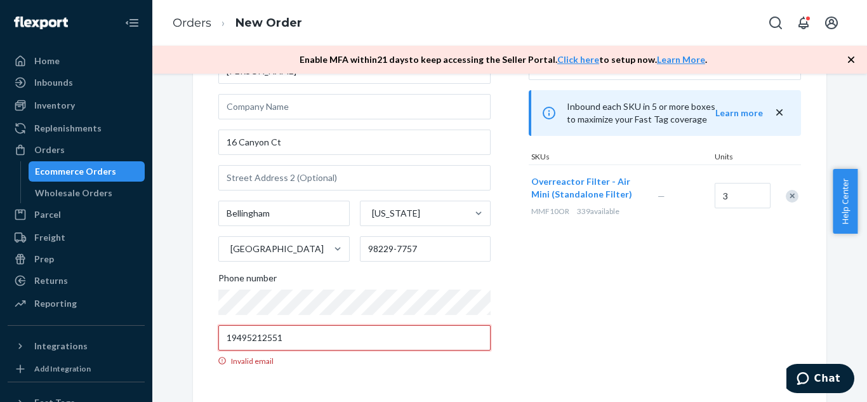
type input "[EMAIL_ADDRESS][DOMAIN_NAME]"
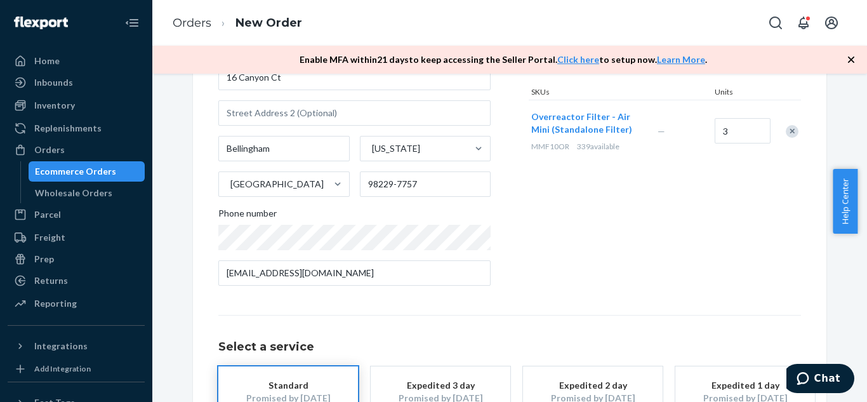
click at [663, 276] on div "Products Search and select the content of your order here. Search and add produ…" at bounding box center [665, 125] width 272 height 342
click at [67, 170] on div "Ecommerce Orders" at bounding box center [75, 171] width 81 height 13
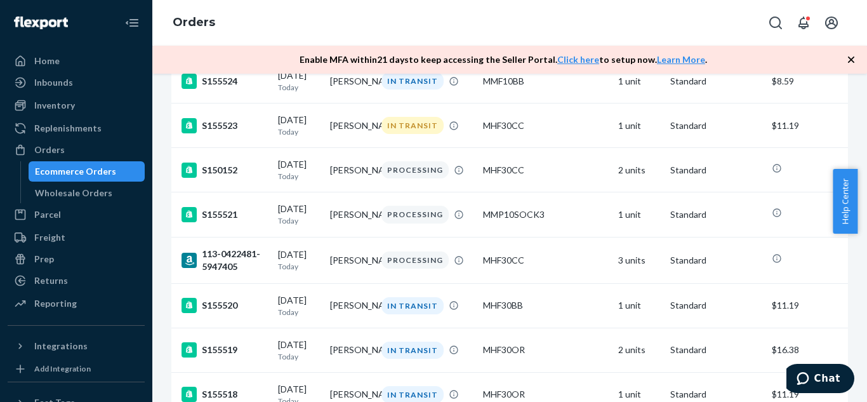
scroll to position [2020, 0]
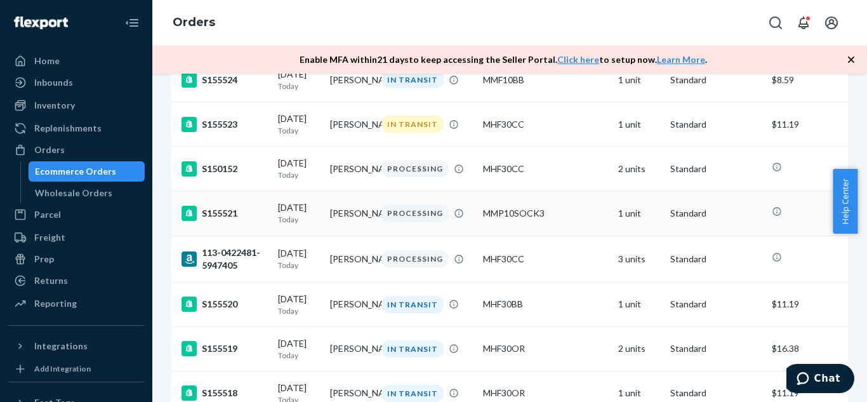
click at [340, 236] on td "[PERSON_NAME]" at bounding box center [351, 213] width 52 height 44
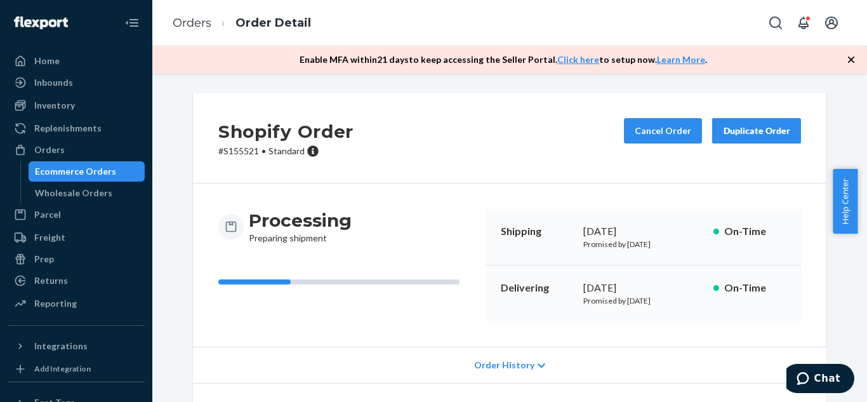
click at [734, 135] on div "Duplicate Order" at bounding box center [756, 130] width 67 height 13
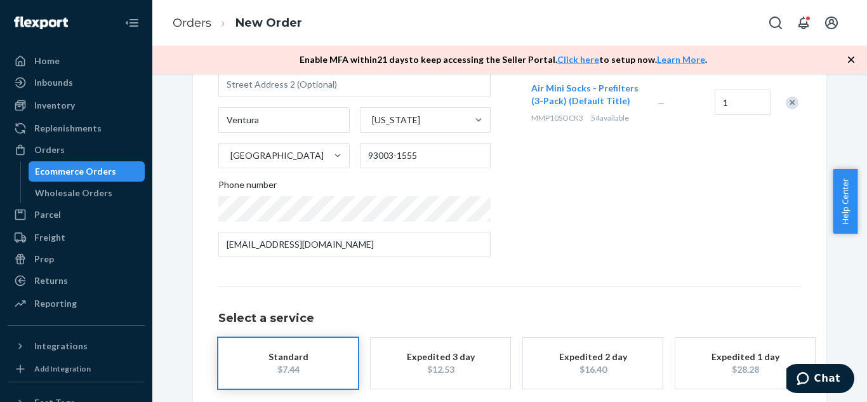
scroll to position [193, 0]
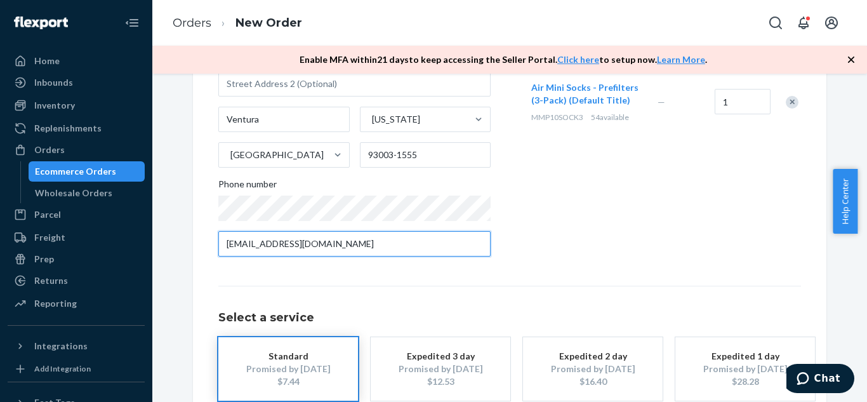
click at [419, 240] on input "[EMAIL_ADDRESS][DOMAIN_NAME]" at bounding box center [354, 243] width 272 height 25
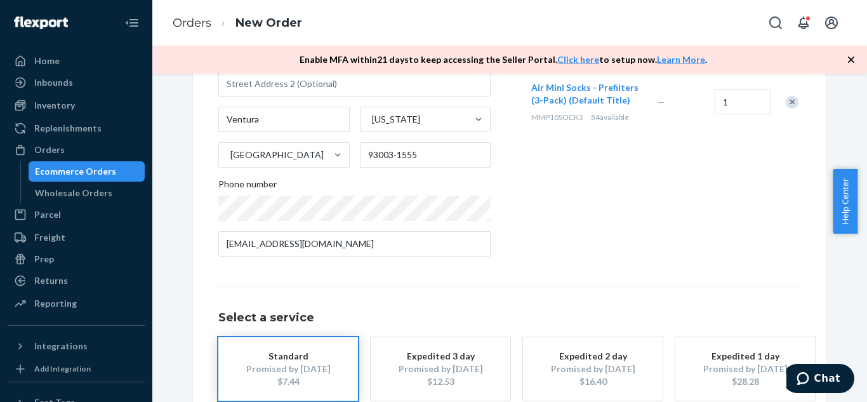
click at [633, 273] on div "Where to? Please input a valid shipping address here. [PERSON_NAME] [STREET_ADD…" at bounding box center [509, 188] width 583 height 526
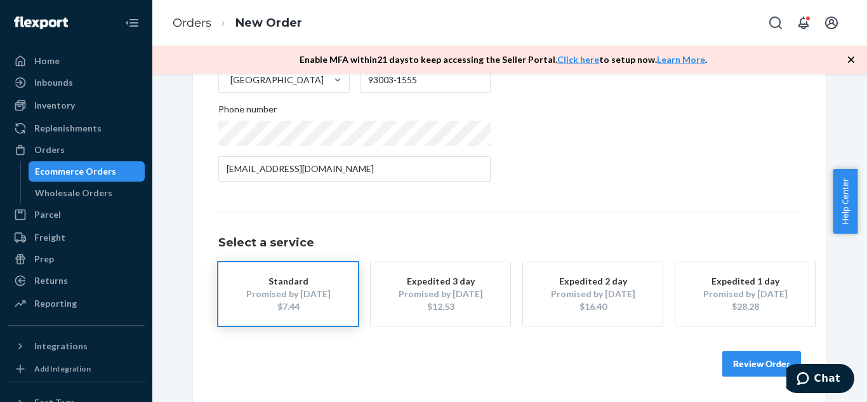
click at [743, 366] on button "Review Order" at bounding box center [762, 363] width 79 height 25
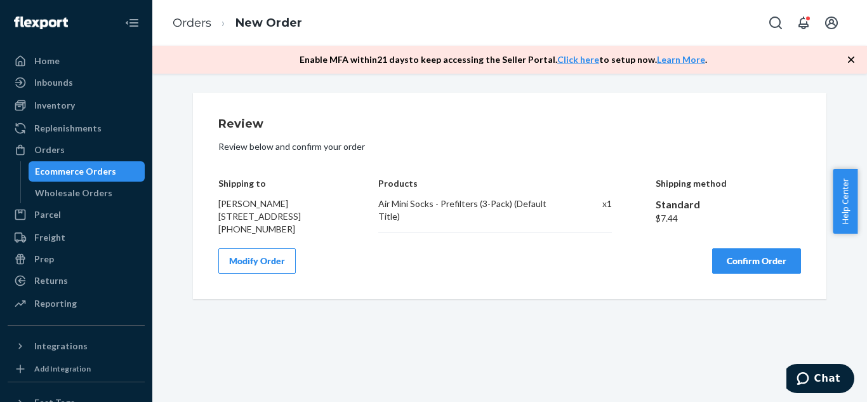
scroll to position [0, 0]
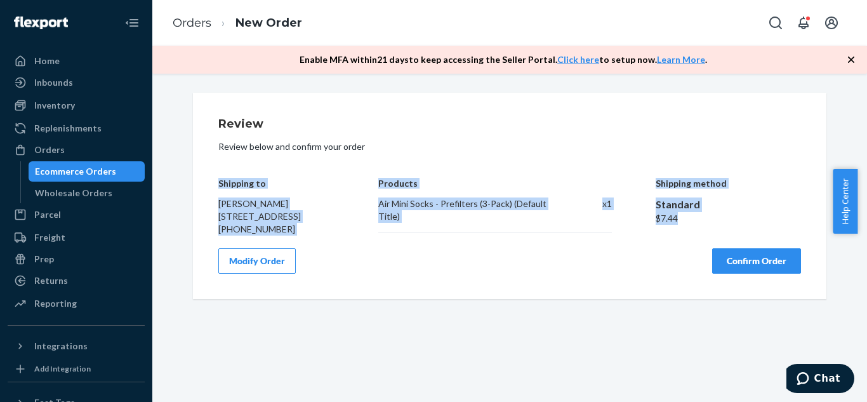
drag, startPoint x: 214, startPoint y: 180, endPoint x: 685, endPoint y: 219, distance: 472.7
click at [685, 219] on div "Shipping to [PERSON_NAME] [STREET_ADDRESS] [PHONE_NUMBER] Products Air Mini Soc…" at bounding box center [509, 197] width 583 height 76
copy div "Shipping to [PERSON_NAME] [STREET_ADDRESS] [PHONE_NUMBER] Products Air Mini Soc…"
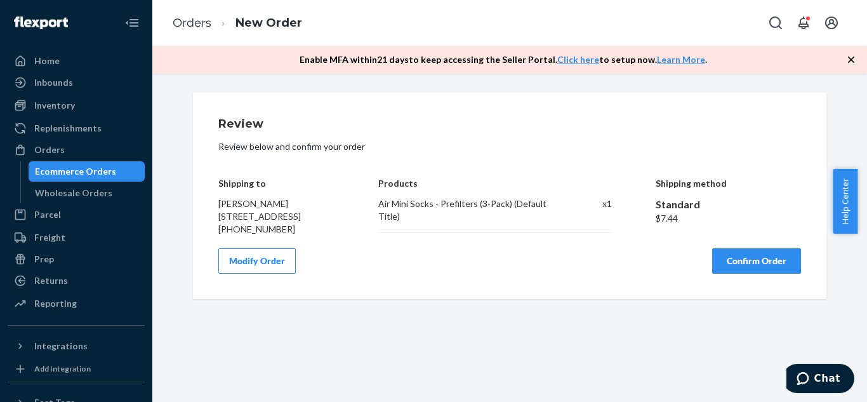
click at [563, 299] on div "Review Review below and confirm your order Shipping to [PERSON_NAME] [STREET_AD…" at bounding box center [510, 196] width 634 height 206
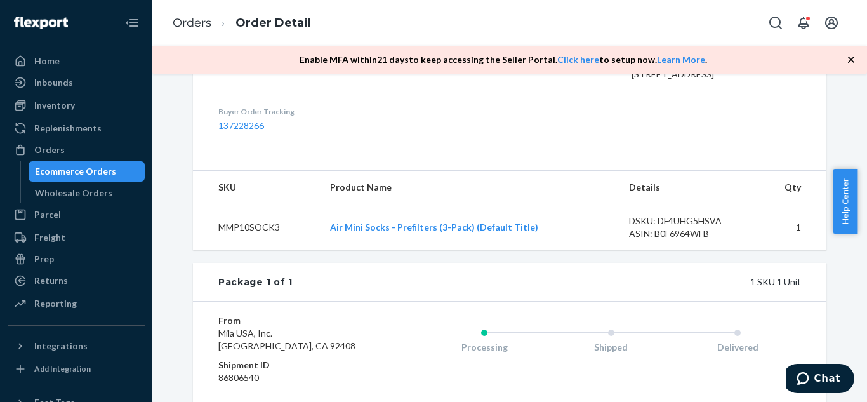
scroll to position [192, 0]
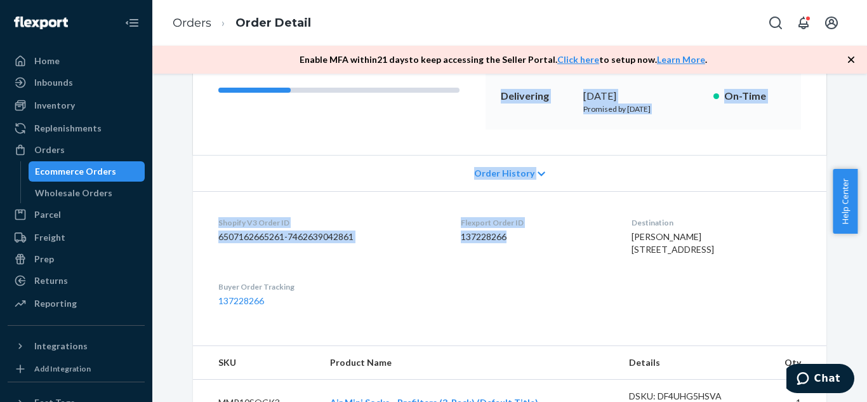
drag, startPoint x: 497, startPoint y: 231, endPoint x: 568, endPoint y: 273, distance: 82.0
click at [568, 273] on div "Shopify Order # S155521 • Standard Cancel Order Duplicate Order Processing Prep…" at bounding box center [510, 163] width 634 height 524
copy div "Shipping [DATE] Promised by [DATE] On-Time Delivering [DATE] Promised by [DATE]…"
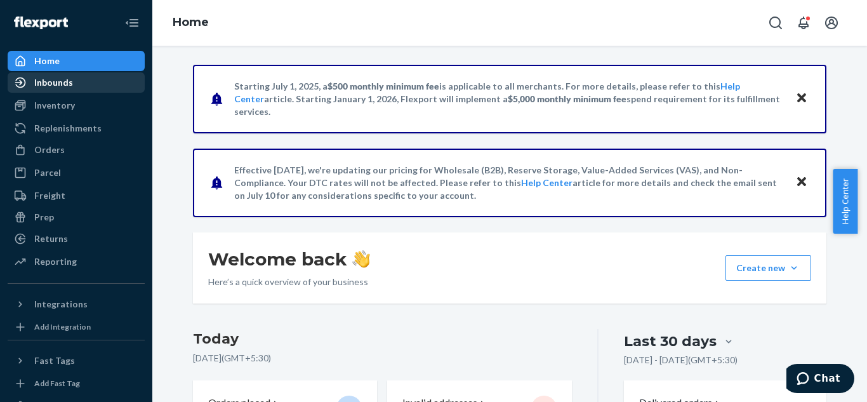
click at [37, 83] on div "Inbounds" at bounding box center [53, 82] width 39 height 13
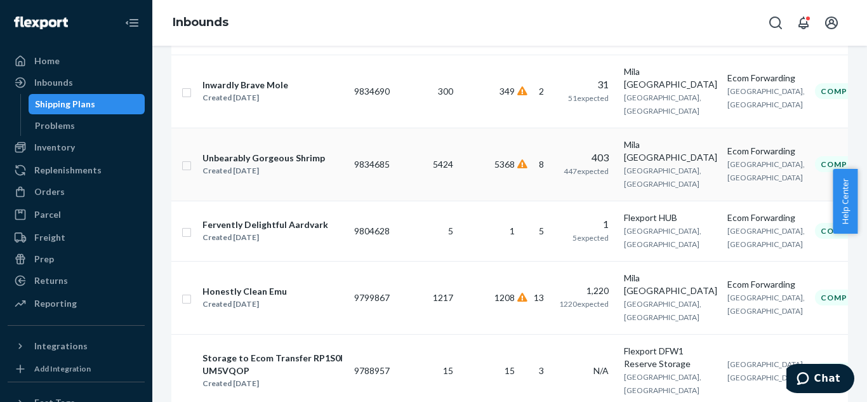
scroll to position [731, 0]
click at [88, 129] on div "Problems" at bounding box center [87, 126] width 114 height 18
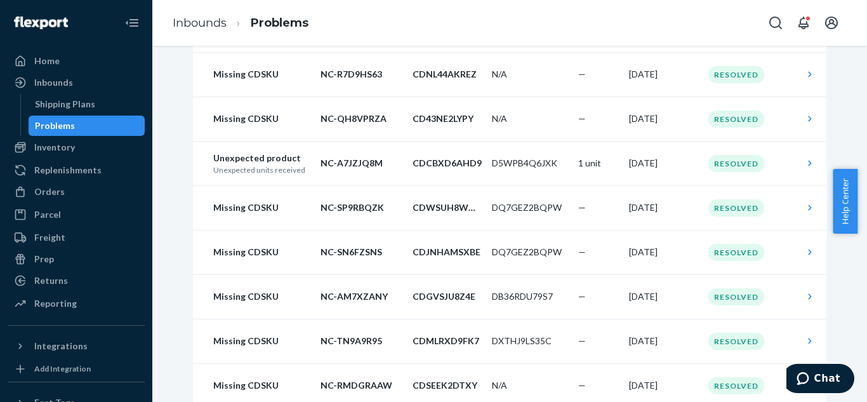
scroll to position [943, 0]
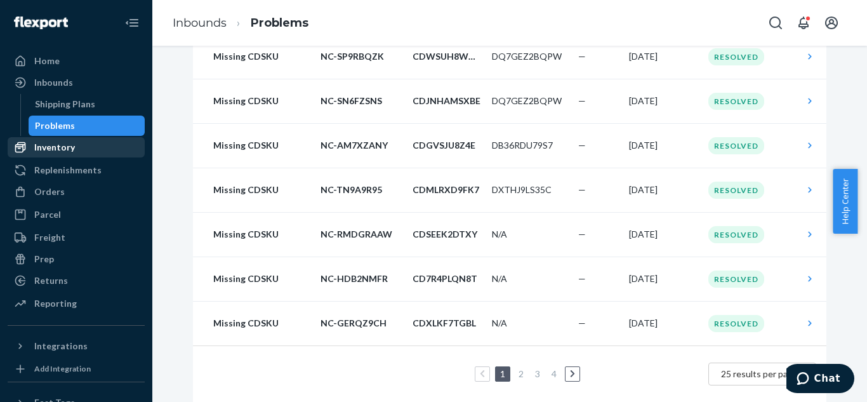
click at [59, 150] on div "Inventory" at bounding box center [54, 147] width 41 height 13
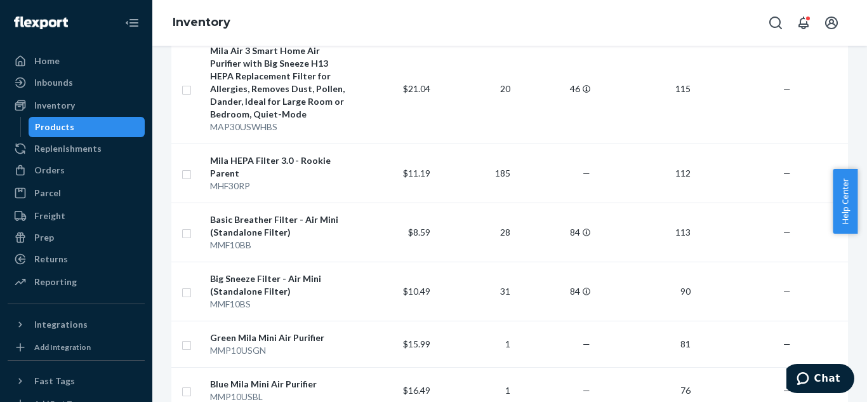
scroll to position [1498, 0]
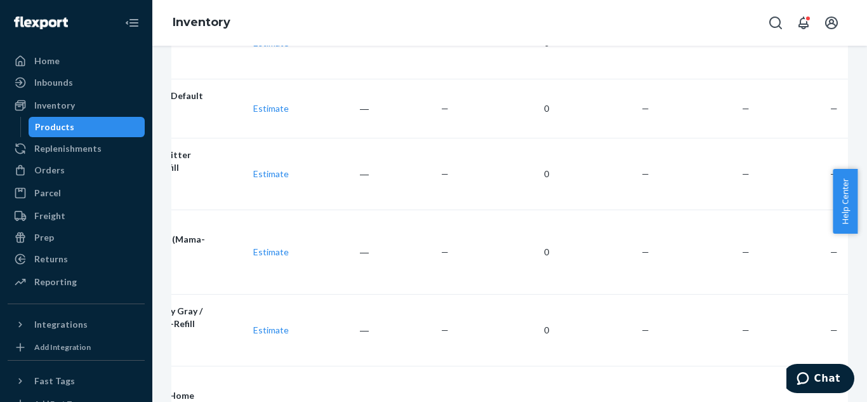
scroll to position [0, 151]
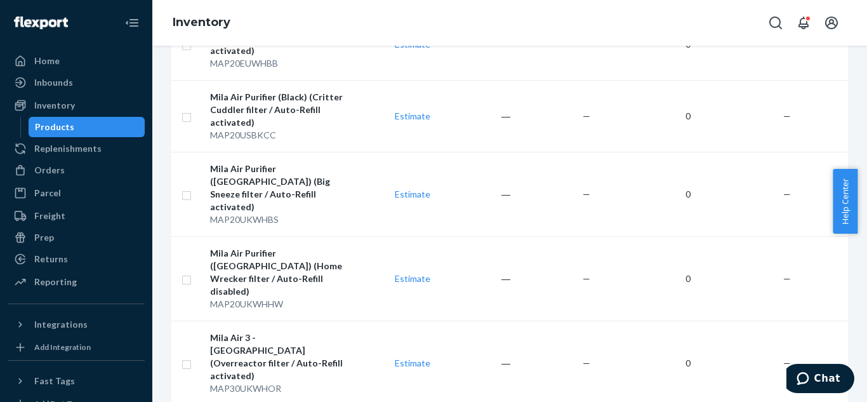
scroll to position [0, 0]
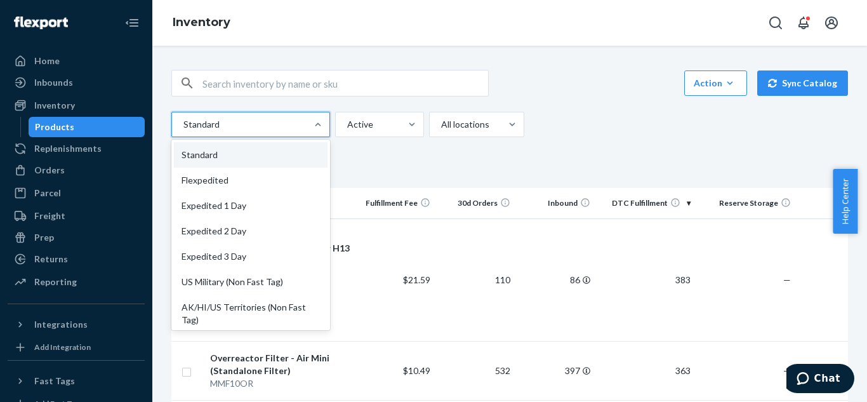
click at [283, 130] on div at bounding box center [249, 124] width 135 height 15
click at [183, 130] on input "option Standard focused, 1 of 13. 13 results available. Use Up and Down to choo…" at bounding box center [182, 124] width 1 height 13
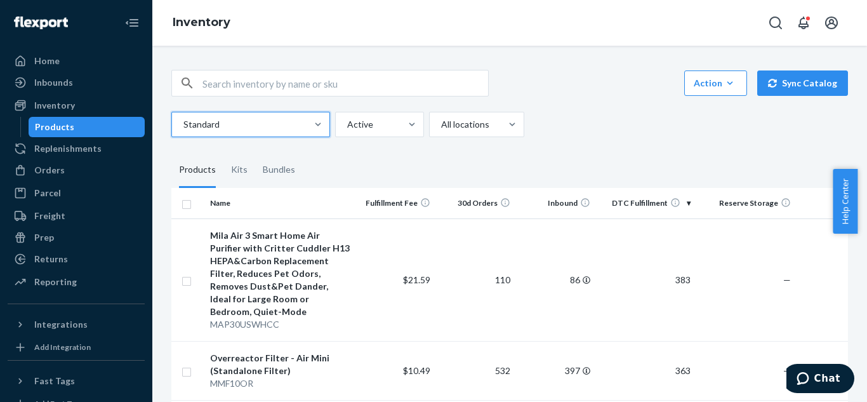
click at [283, 130] on div at bounding box center [249, 124] width 135 height 15
click at [183, 130] on input "0 results available. Select is focused ,type to refine list, press Down to open…" at bounding box center [182, 124] width 1 height 13
click at [714, 88] on div "Action" at bounding box center [716, 83] width 44 height 13
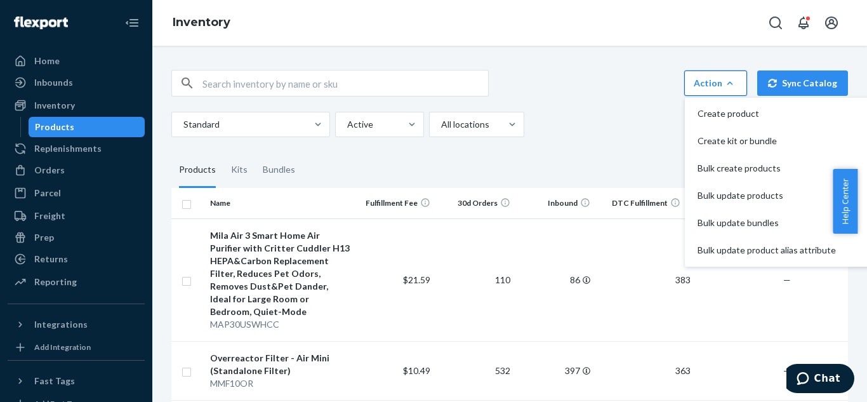
click at [714, 88] on div "Action" at bounding box center [716, 83] width 44 height 13
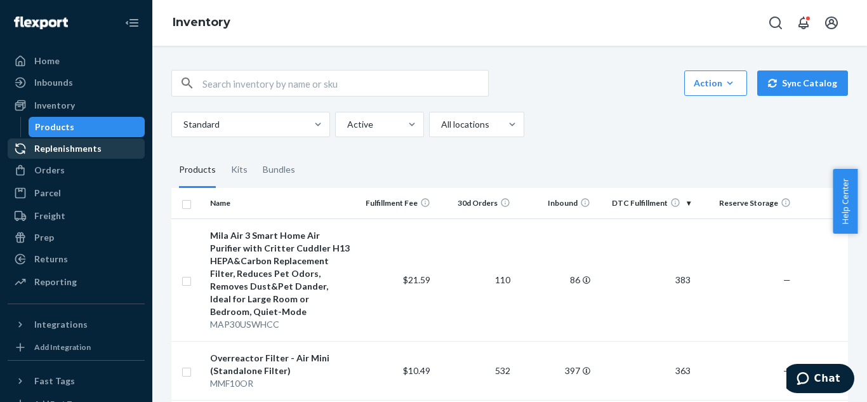
click at [77, 150] on div "Replenishments" at bounding box center [67, 148] width 67 height 13
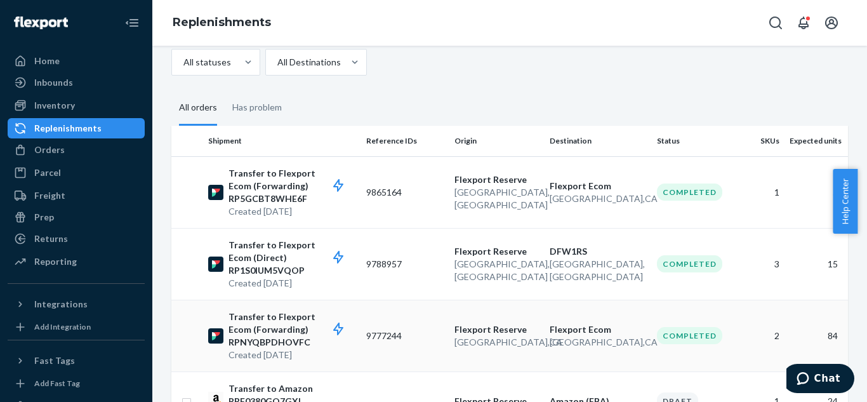
scroll to position [54, 0]
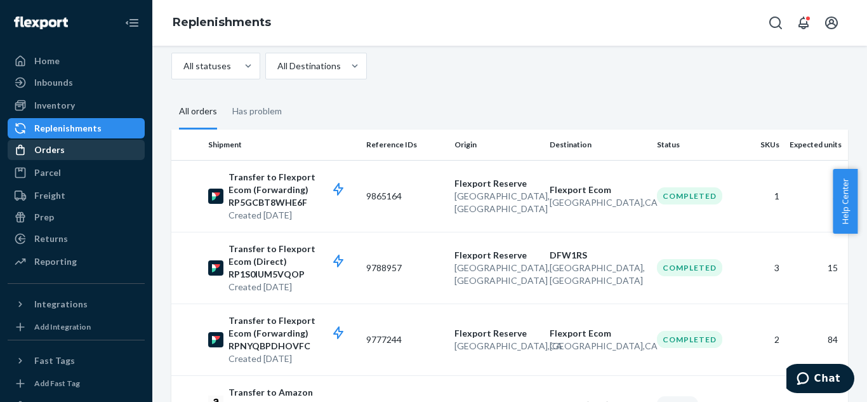
click at [59, 149] on div "Orders" at bounding box center [49, 149] width 30 height 13
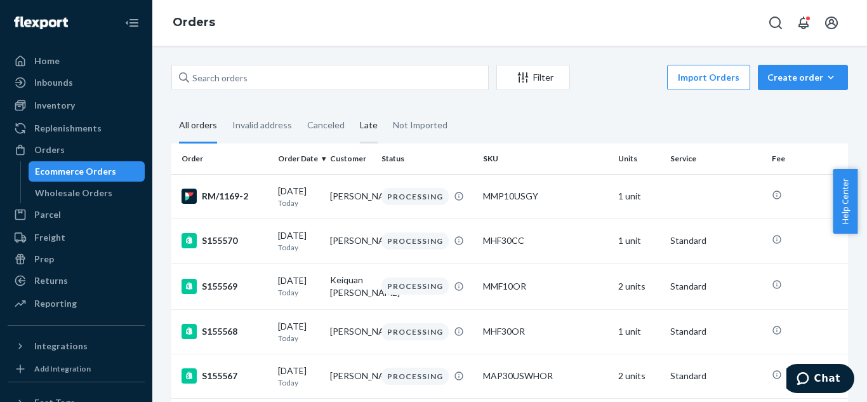
click at [360, 128] on div "Late" at bounding box center [369, 126] width 18 height 35
click at [352, 109] on input "Late" at bounding box center [352, 109] width 0 height 0
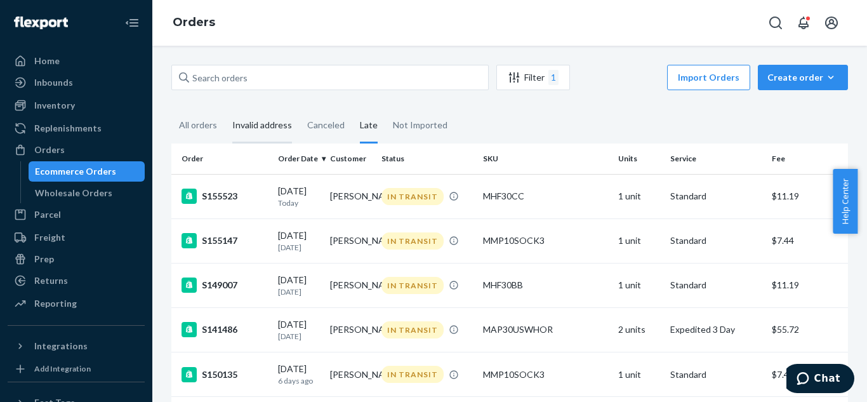
click at [267, 127] on div "Invalid address" at bounding box center [262, 126] width 60 height 35
click at [225, 109] on input "Invalid address" at bounding box center [225, 109] width 0 height 0
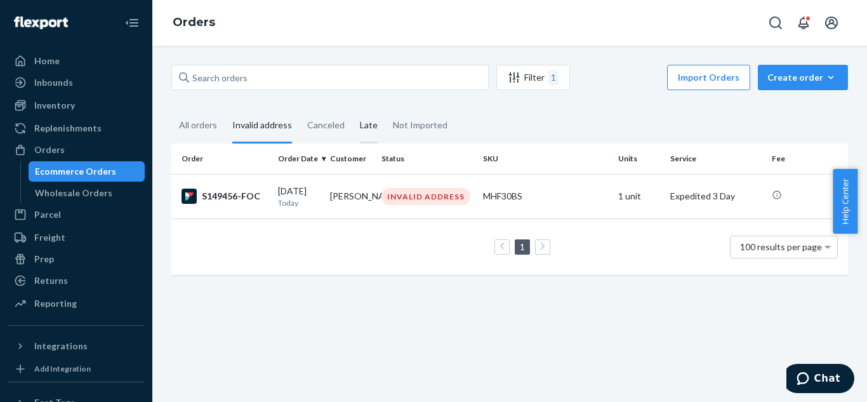
click at [375, 128] on div "Late" at bounding box center [368, 126] width 33 height 35
click at [352, 109] on input "Late" at bounding box center [352, 109] width 0 height 0
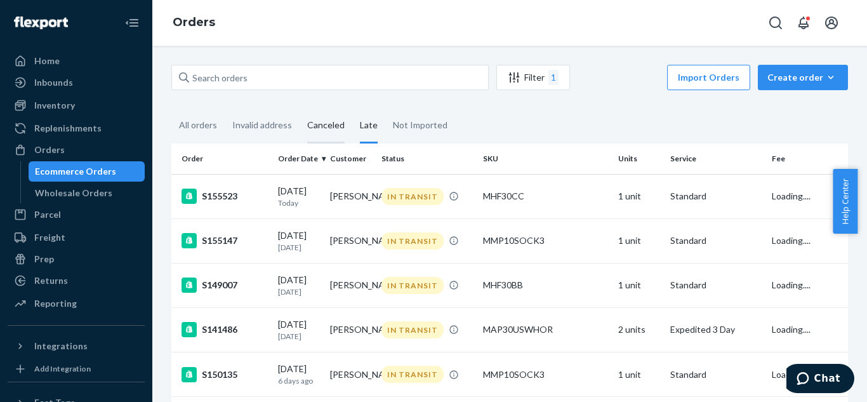
click at [323, 127] on div "Canceled" at bounding box center [325, 126] width 37 height 35
click at [300, 109] on input "Canceled" at bounding box center [300, 109] width 0 height 0
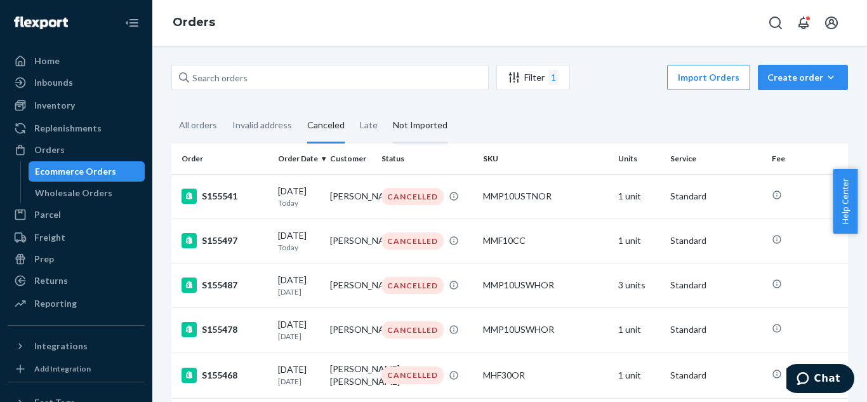
click at [418, 123] on div "Not Imported" at bounding box center [420, 126] width 55 height 35
click at [385, 109] on input "Not Imported" at bounding box center [385, 109] width 0 height 0
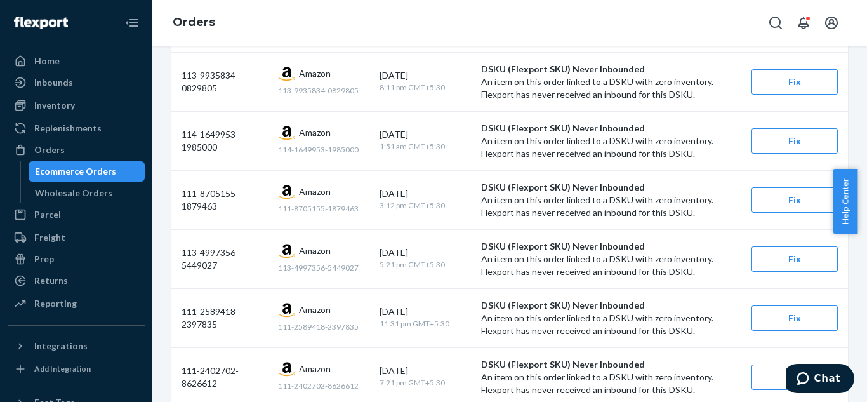
scroll to position [1008, 0]
click at [538, 262] on p "An item on this order linked to a DSKU with zero inventory. Flexport has never …" at bounding box center [611, 264] width 260 height 25
click at [328, 253] on span "Amazon" at bounding box center [315, 250] width 32 height 13
click at [535, 260] on p "An item on this order linked to a DSKU with zero inventory. Flexport has never …" at bounding box center [611, 264] width 260 height 25
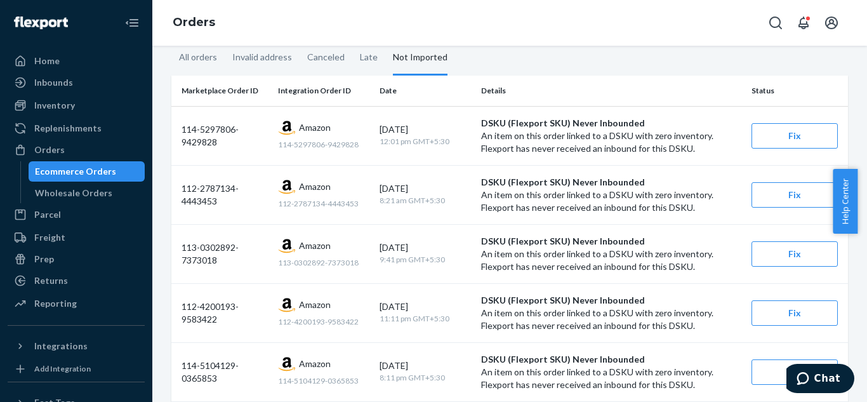
scroll to position [0, 0]
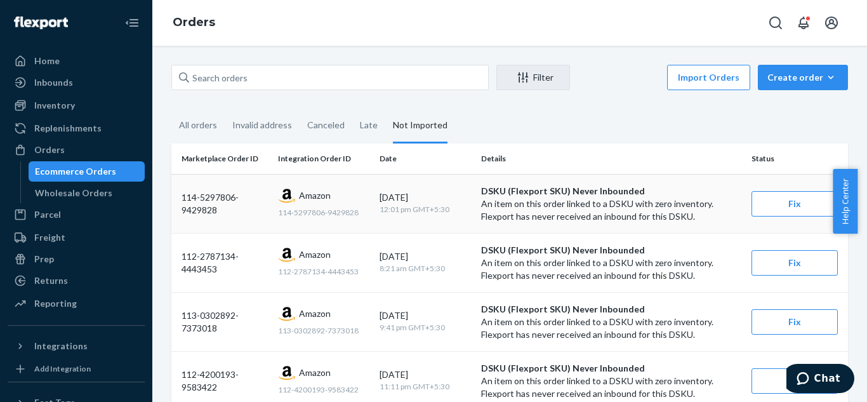
click at [550, 200] on p "An item on this order linked to a DSKU with zero inventory. Flexport has never …" at bounding box center [611, 209] width 260 height 25
click at [213, 201] on div "114-5297806-9429828" at bounding box center [225, 203] width 86 height 25
click at [305, 199] on span "Amazon" at bounding box center [315, 195] width 32 height 13
click at [319, 218] on div "114-5297806-9429828" at bounding box center [323, 213] width 91 height 12
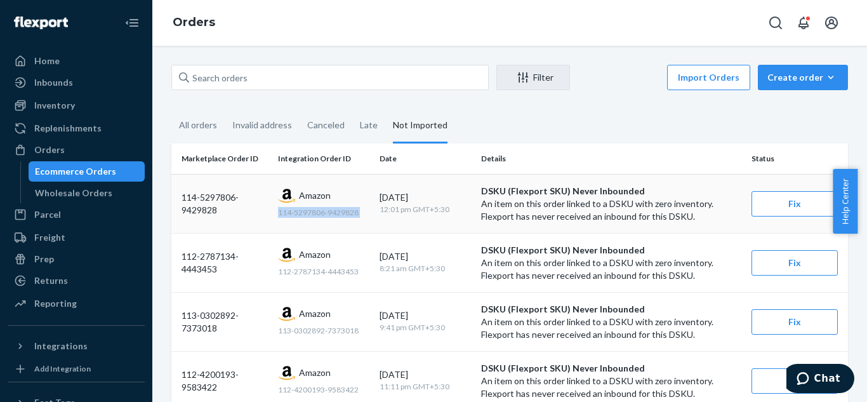
click at [319, 218] on div "114-5297806-9429828" at bounding box center [323, 213] width 91 height 12
click at [441, 218] on td "[DATE] 12:01 pm GMT+5:30" at bounding box center [426, 203] width 102 height 59
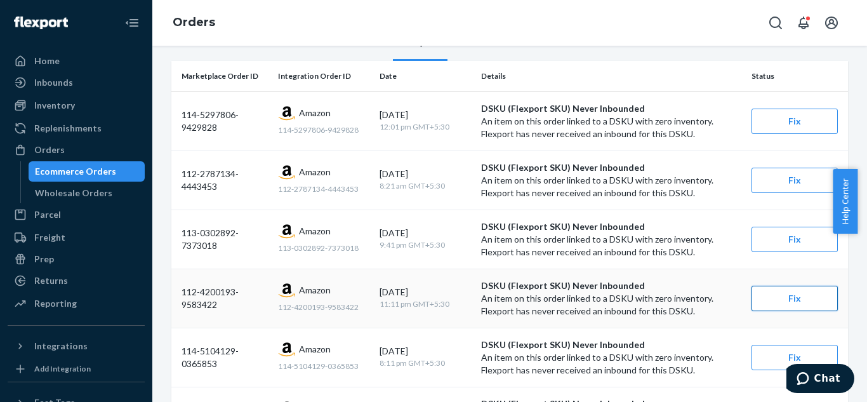
click at [779, 301] on button "Fix" at bounding box center [795, 298] width 86 height 25
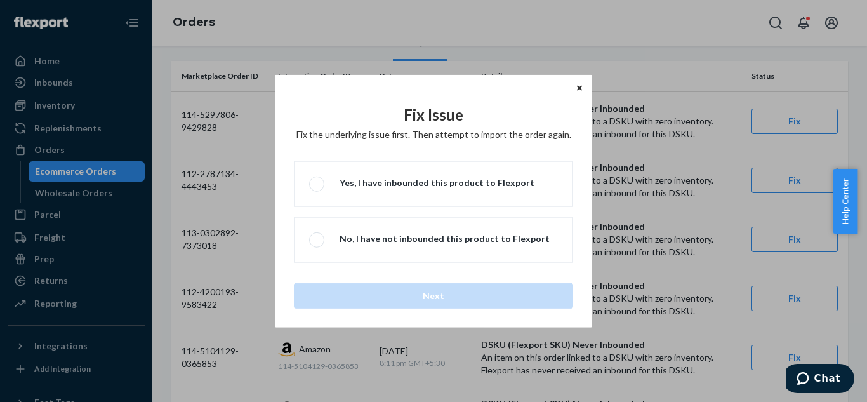
click at [580, 86] on icon "Close" at bounding box center [579, 88] width 5 height 8
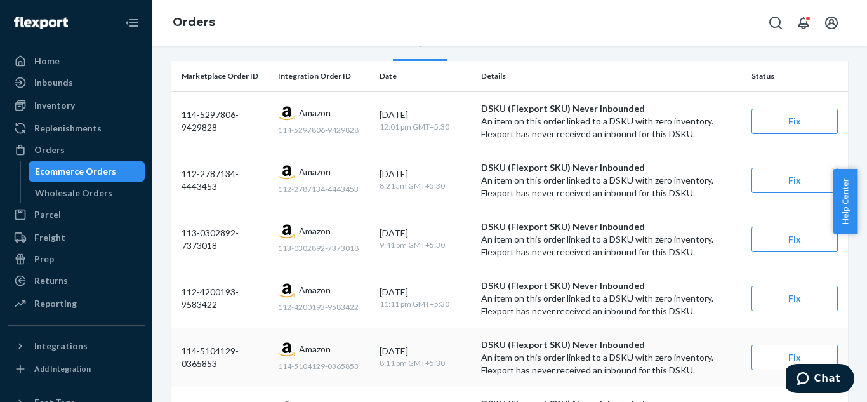
click at [213, 358] on div "114-5104129-0365853" at bounding box center [225, 357] width 86 height 25
click at [317, 347] on span "Amazon" at bounding box center [315, 349] width 32 height 13
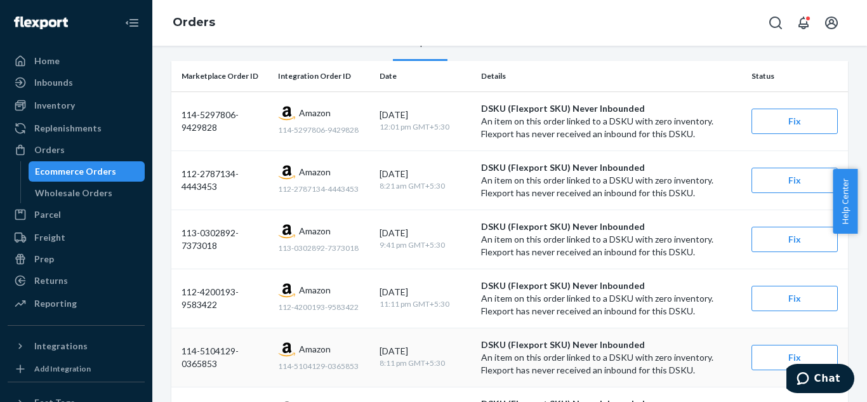
click at [505, 363] on p "An item on this order linked to a DSKU with zero inventory. Flexport has never …" at bounding box center [611, 363] width 260 height 25
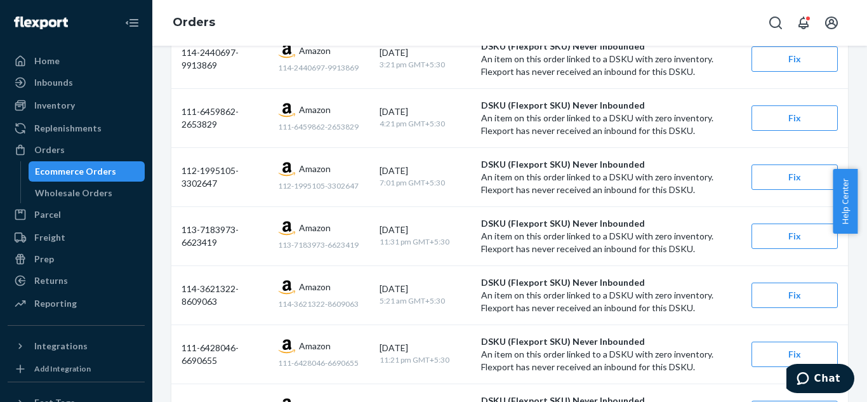
scroll to position [2035, 0]
click at [288, 323] on td "Amazon 114-3621322-8609063" at bounding box center [324, 294] width 102 height 59
click at [291, 354] on div "Amazon 111-6428046-6690655" at bounding box center [323, 353] width 91 height 32
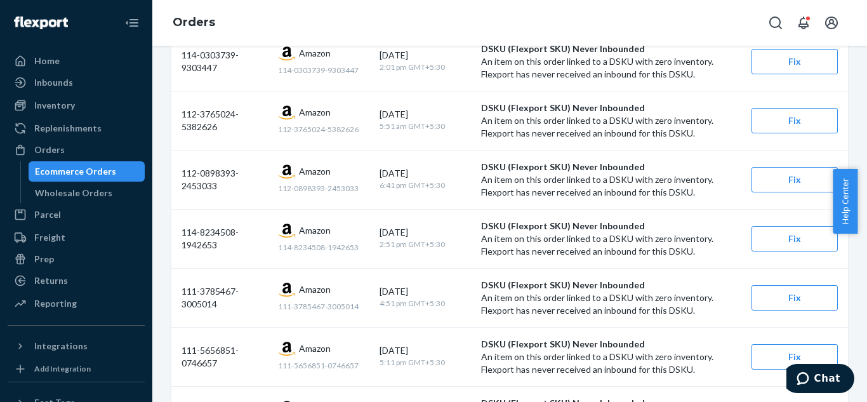
scroll to position [2977, 0]
click at [63, 189] on div "Wholesale Orders" at bounding box center [73, 193] width 77 height 13
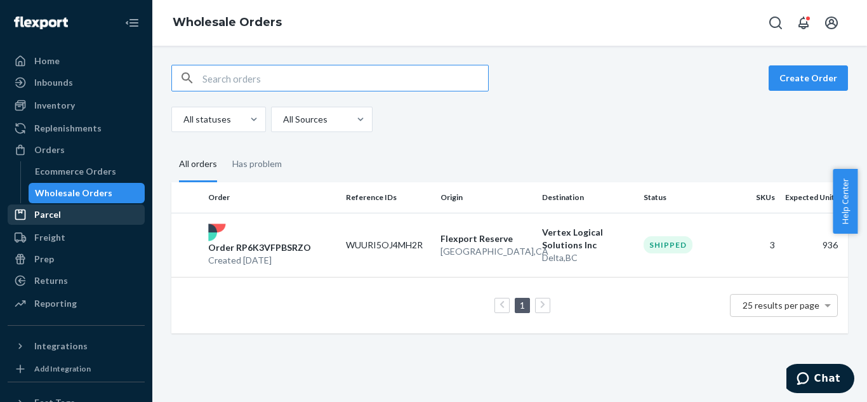
click at [64, 220] on div "Parcel" at bounding box center [76, 215] width 135 height 18
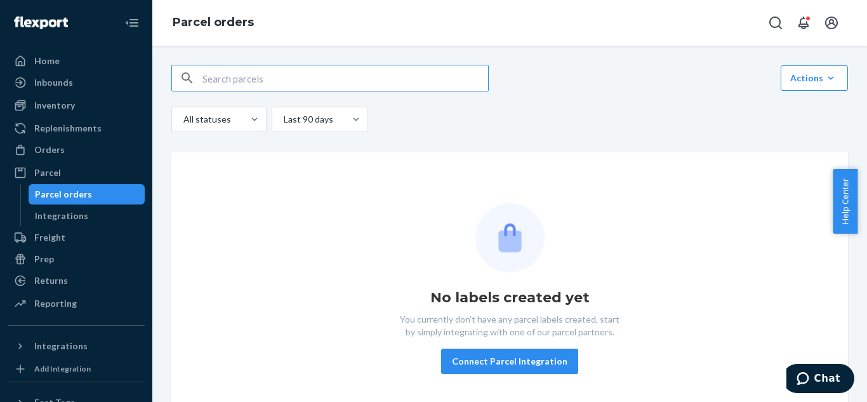
scroll to position [23, 0]
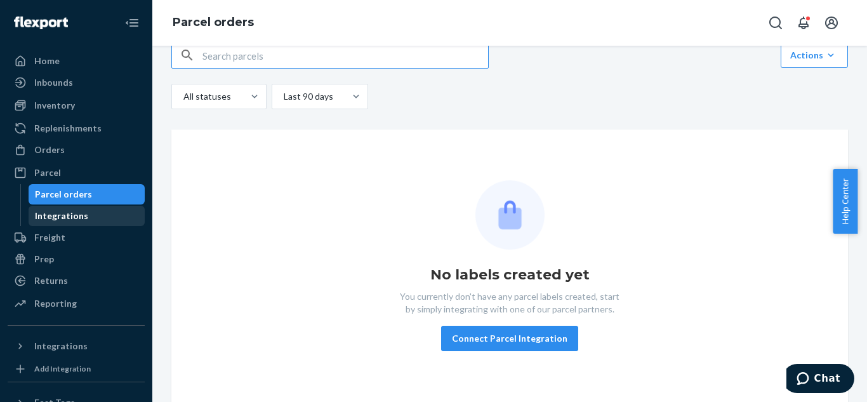
click at [65, 212] on div "Integrations" at bounding box center [61, 216] width 53 height 13
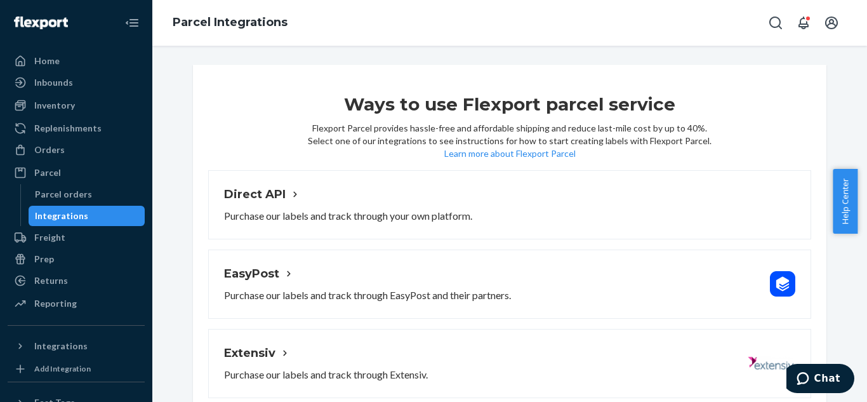
scroll to position [90, 0]
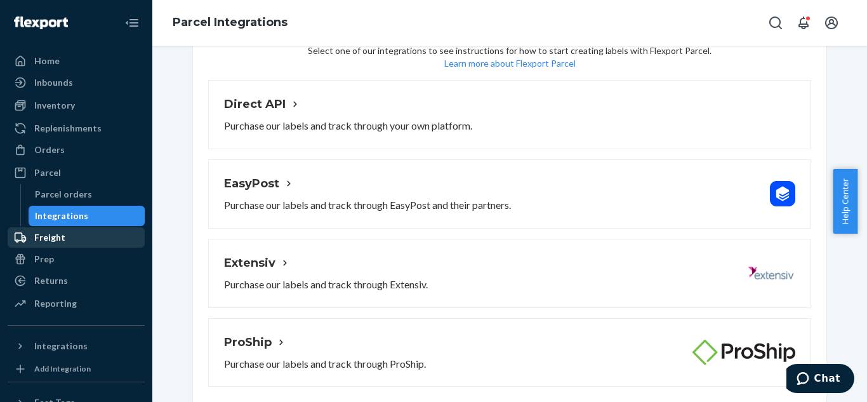
click at [57, 239] on div "Freight" at bounding box center [49, 237] width 31 height 13
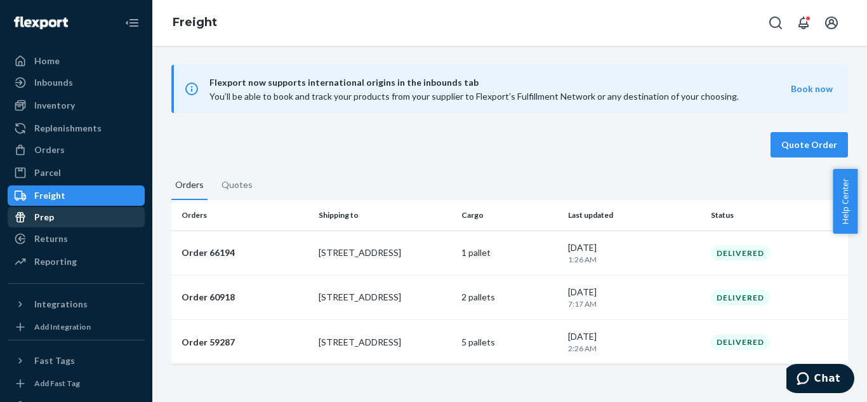
click at [65, 225] on div "Prep" at bounding box center [76, 217] width 135 height 18
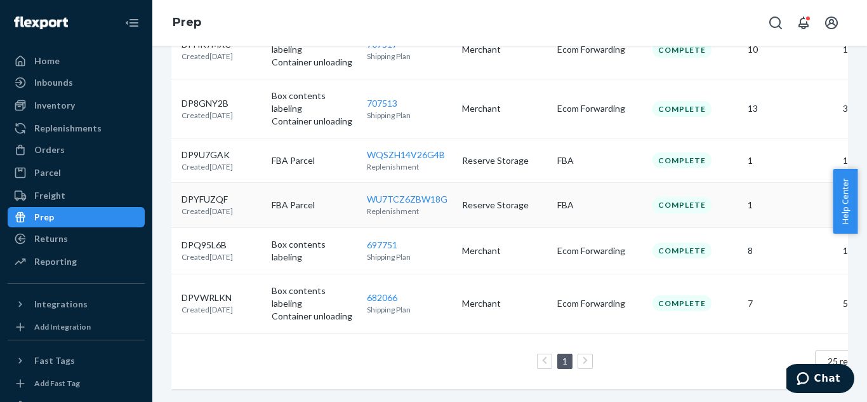
scroll to position [1077, 0]
click at [90, 241] on div "Returns" at bounding box center [76, 239] width 135 height 18
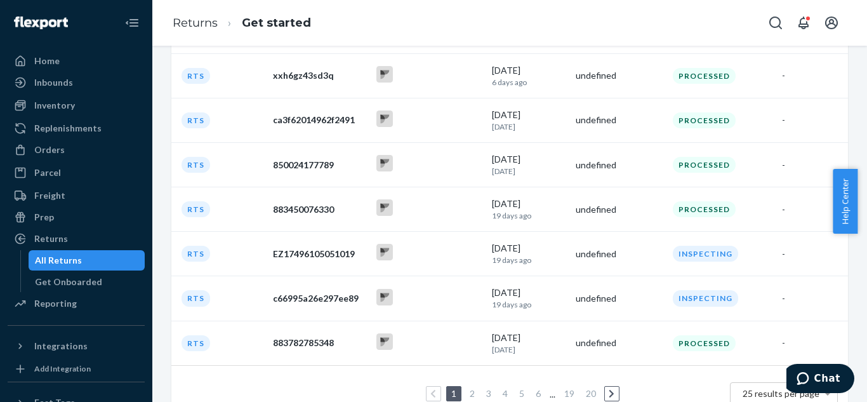
scroll to position [363, 0]
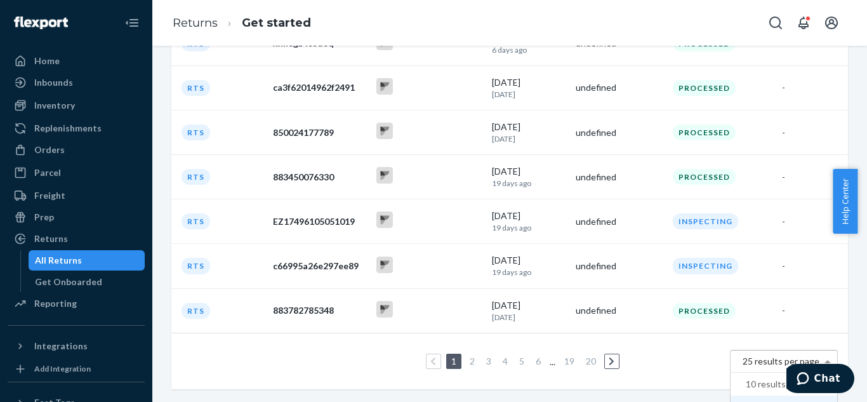
click at [745, 358] on span "25 results per page" at bounding box center [781, 361] width 77 height 11
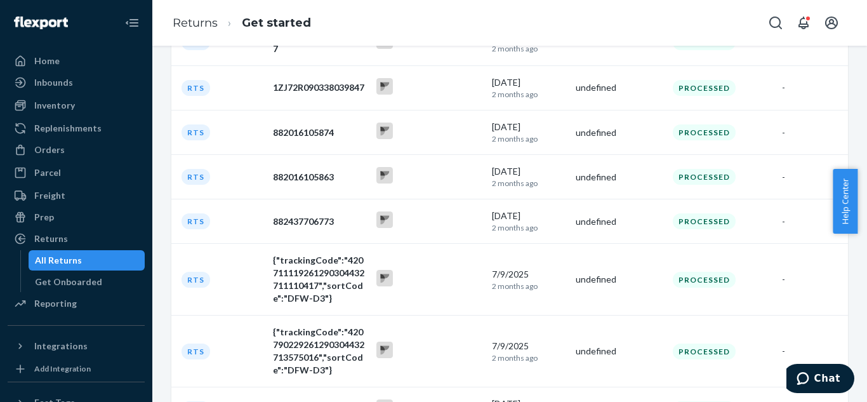
scroll to position [2209, 0]
click at [383, 273] on icon at bounding box center [385, 275] width 8 height 4
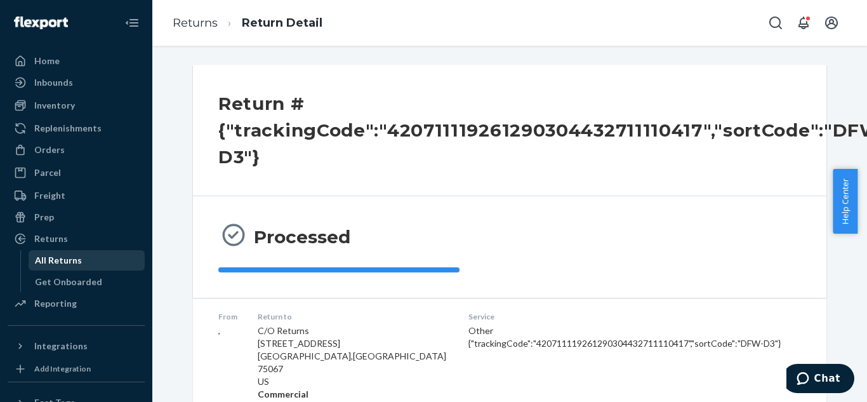
click at [52, 264] on div "All Returns" at bounding box center [58, 260] width 47 height 13
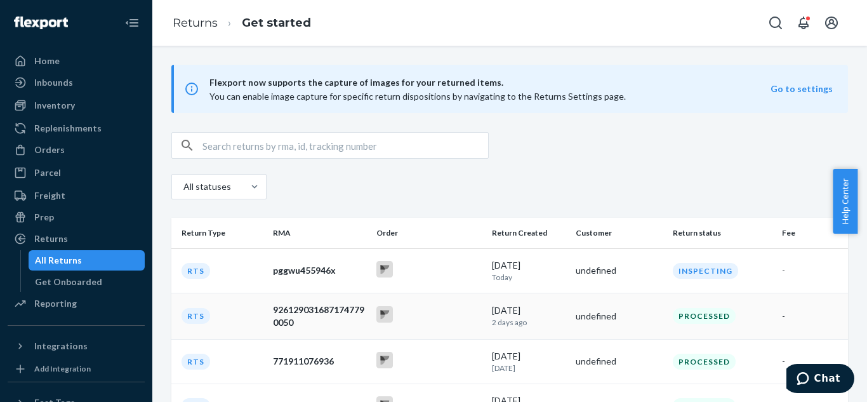
click at [685, 311] on div "Processed" at bounding box center [704, 316] width 63 height 16
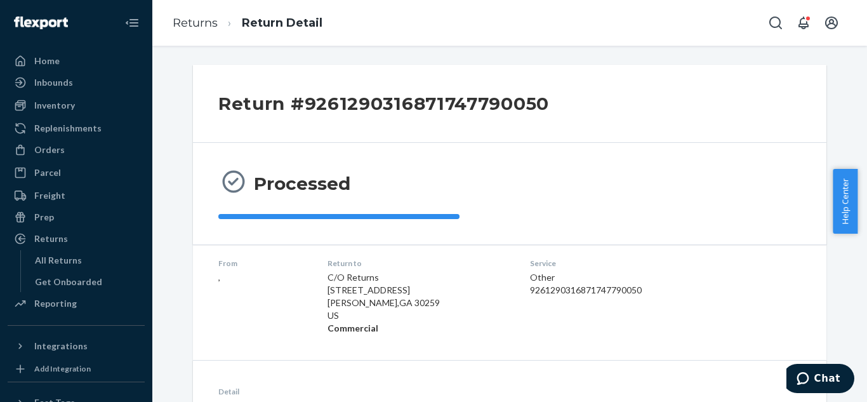
scroll to position [168, 0]
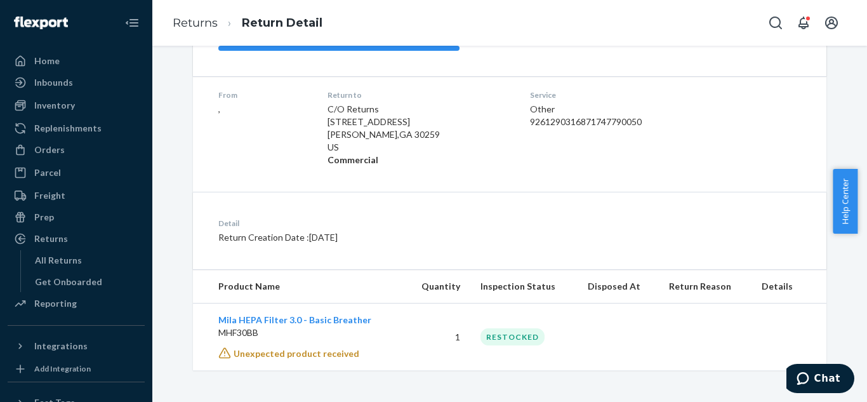
click at [271, 350] on span "Unexpected product received" at bounding box center [297, 353] width 126 height 11
click at [771, 287] on th "Details" at bounding box center [789, 287] width 75 height 34
click at [770, 345] on td at bounding box center [789, 336] width 75 height 67
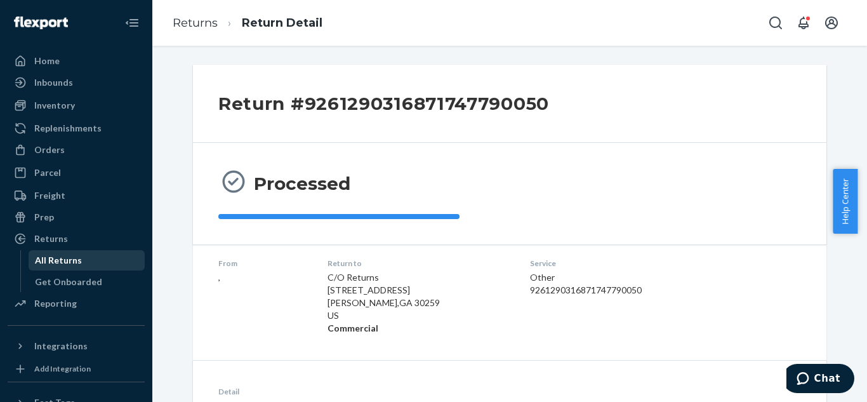
click at [65, 261] on div "All Returns" at bounding box center [58, 260] width 47 height 13
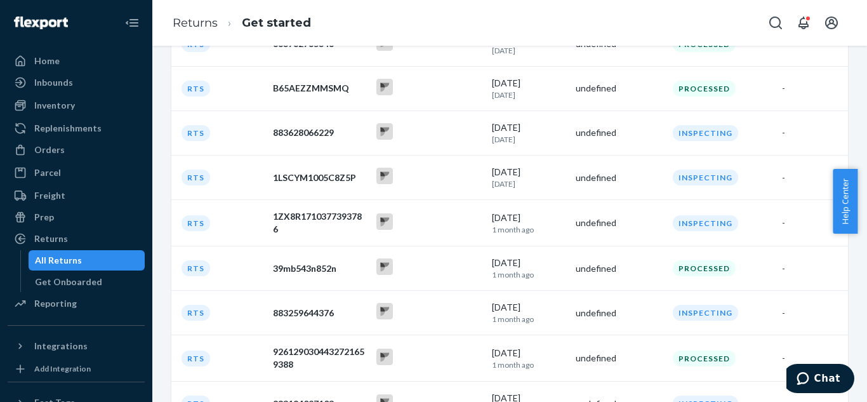
scroll to position [685, 0]
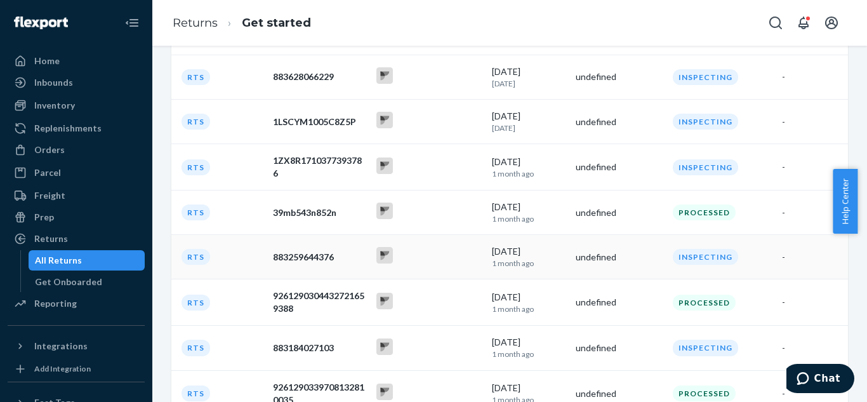
click at [196, 251] on div "RTS" at bounding box center [196, 257] width 29 height 16
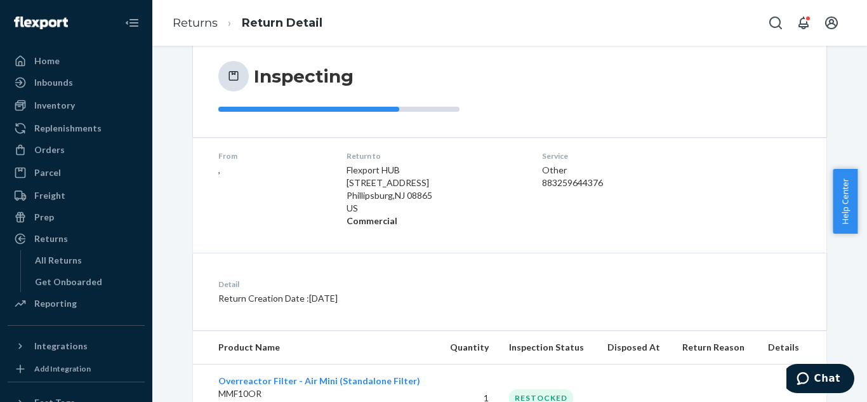
scroll to position [168, 0]
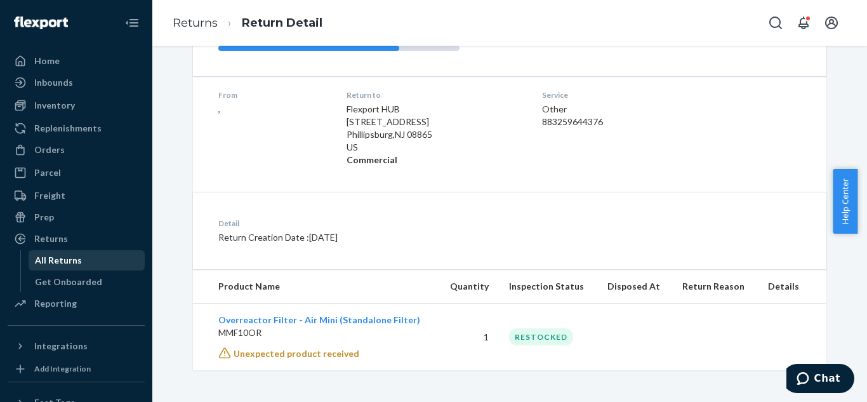
click at [69, 260] on div "All Returns" at bounding box center [58, 260] width 47 height 13
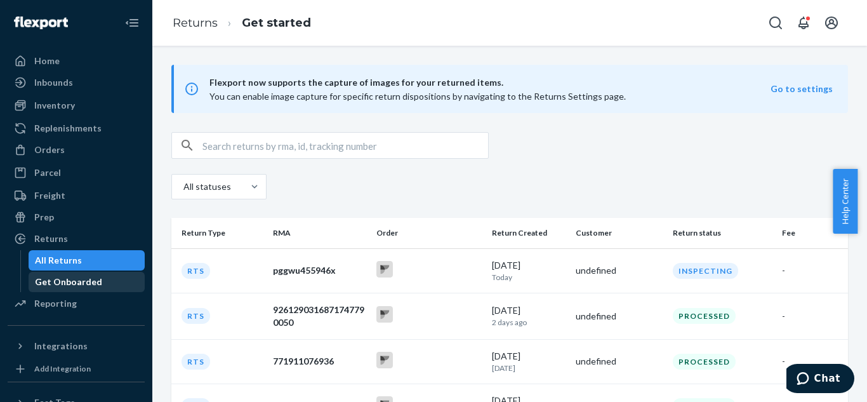
click at [75, 288] on div "Get Onboarded" at bounding box center [87, 282] width 114 height 18
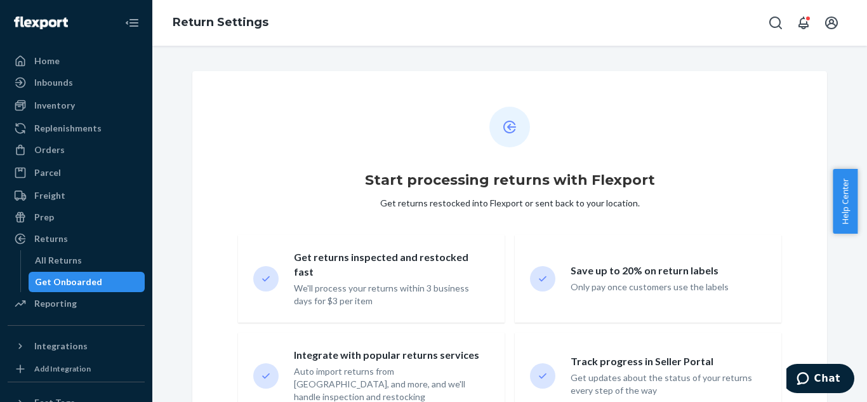
scroll to position [154, 0]
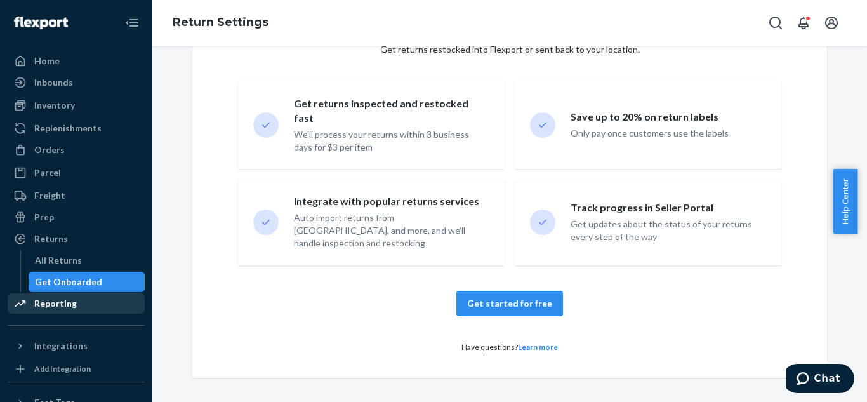
click at [70, 303] on div "Reporting" at bounding box center [55, 303] width 43 height 13
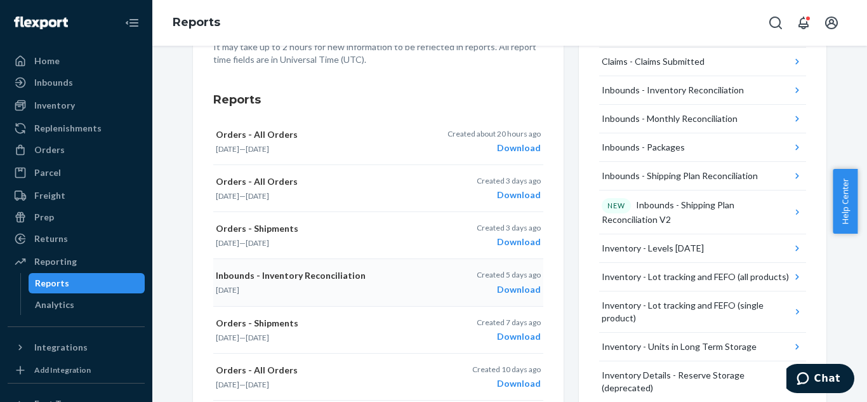
scroll to position [175, 0]
click at [517, 145] on div "Download" at bounding box center [494, 148] width 93 height 13
click at [510, 193] on div "Download" at bounding box center [509, 195] width 64 height 13
click at [519, 238] on div "Download" at bounding box center [509, 242] width 64 height 13
click at [516, 288] on div "Download" at bounding box center [509, 289] width 64 height 13
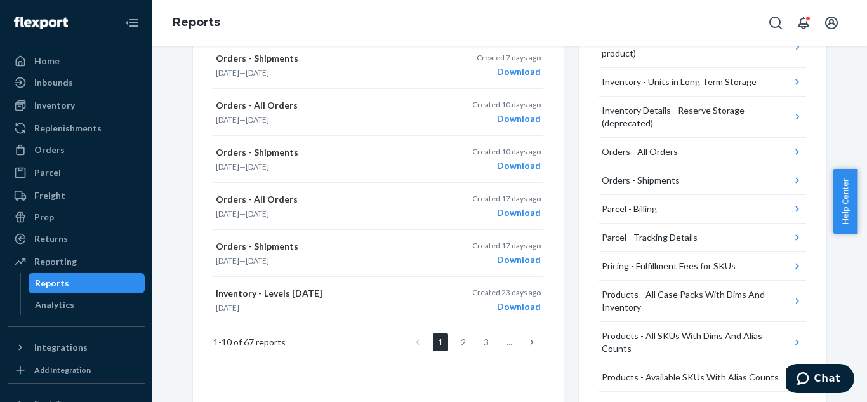
scroll to position [0, 0]
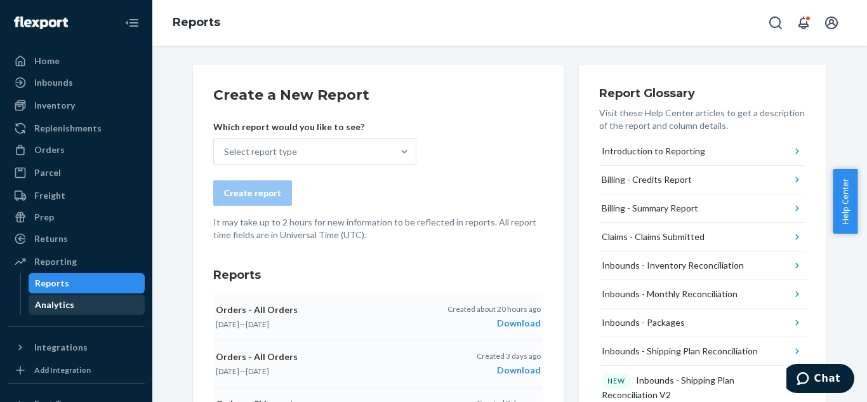
click at [48, 307] on div "Analytics" at bounding box center [54, 304] width 39 height 13
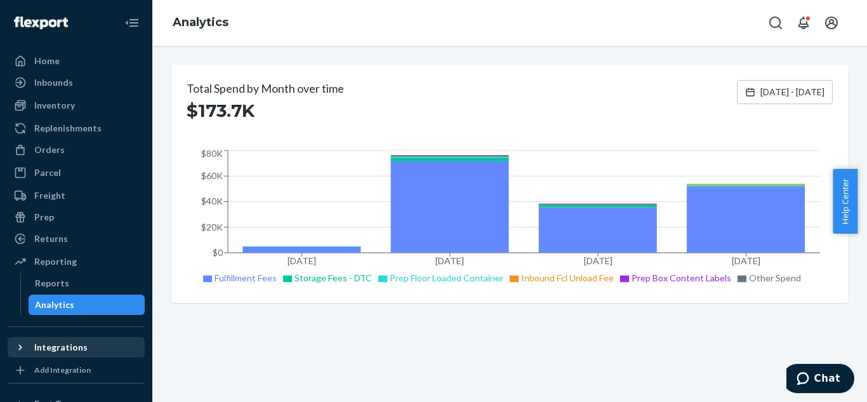
click at [74, 347] on div "Integrations" at bounding box center [60, 347] width 53 height 13
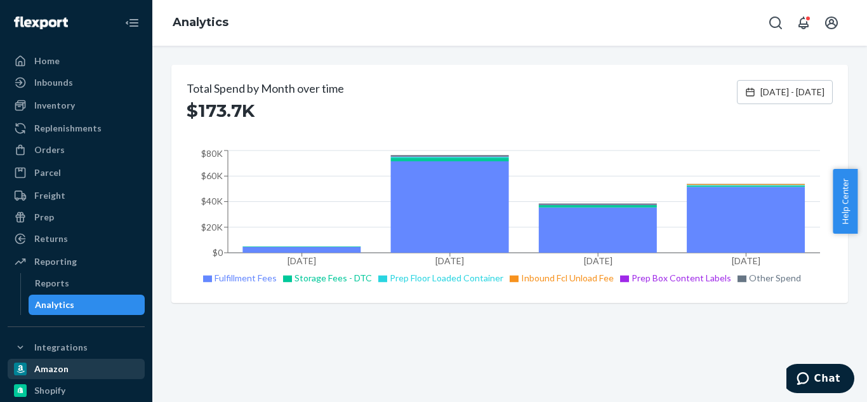
click at [61, 366] on div "Amazon" at bounding box center [51, 369] width 34 height 13
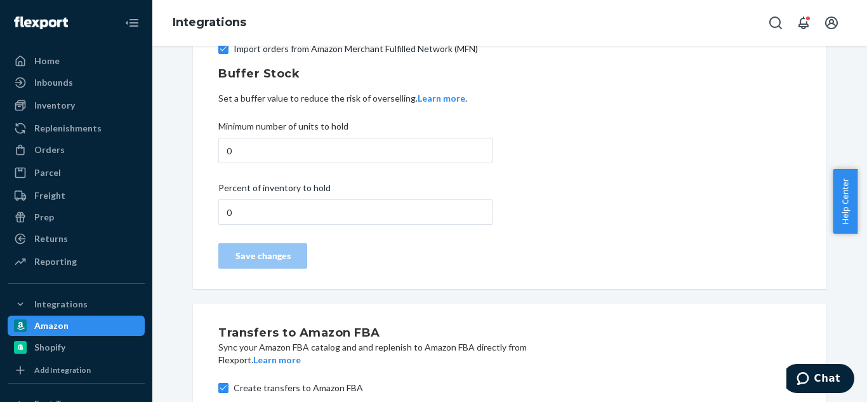
scroll to position [248, 0]
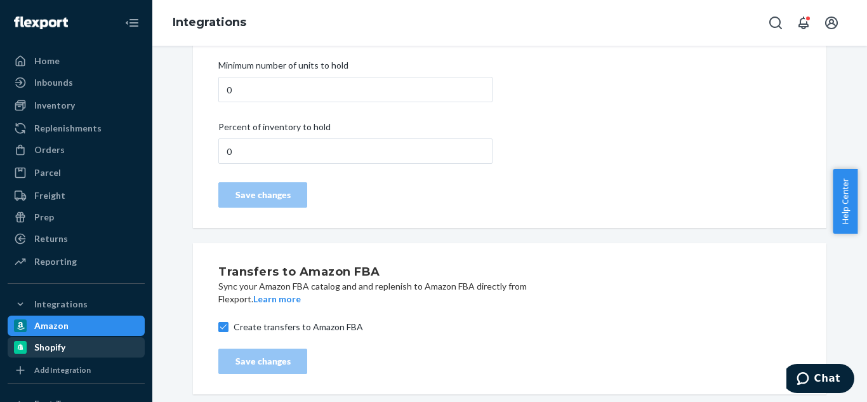
click at [86, 343] on div "Shopify" at bounding box center [76, 347] width 135 height 18
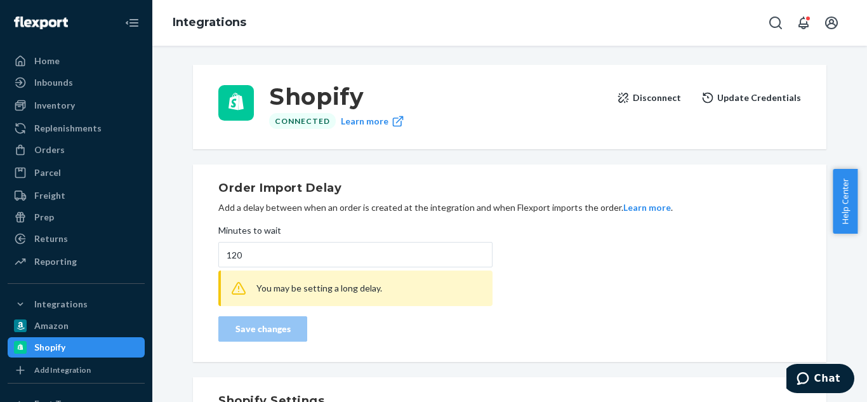
click at [567, 263] on div "Order Import Delay Add a delay between when an order is created at the integrat…" at bounding box center [509, 263] width 583 height 167
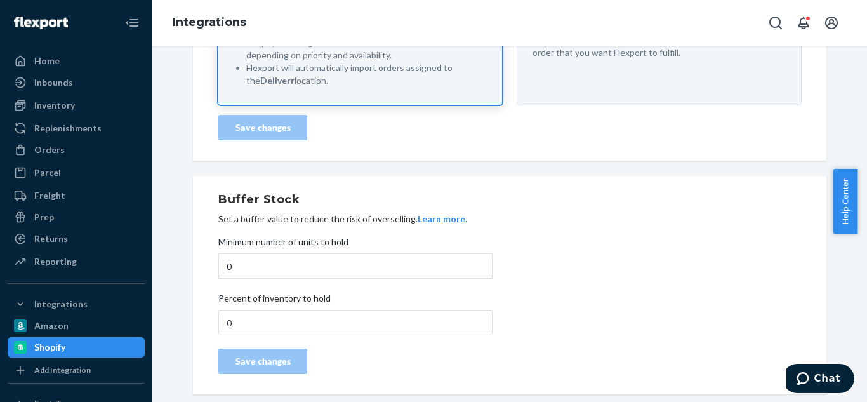
scroll to position [138, 0]
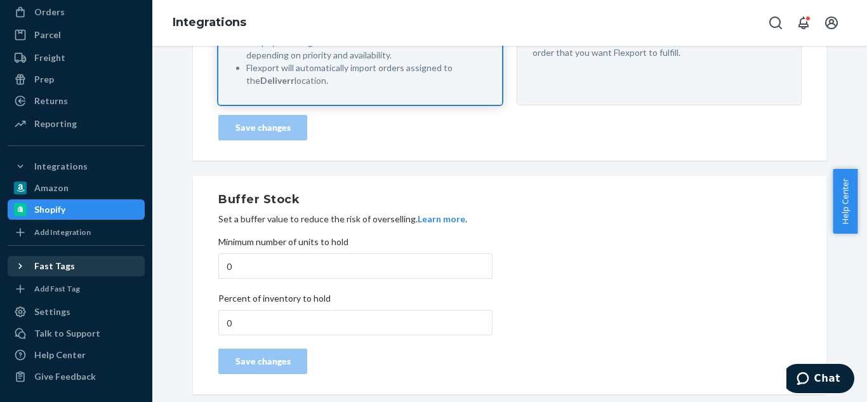
click at [68, 269] on div "Fast Tags" at bounding box center [54, 266] width 41 height 13
click at [54, 311] on div "Settings" at bounding box center [52, 311] width 36 height 13
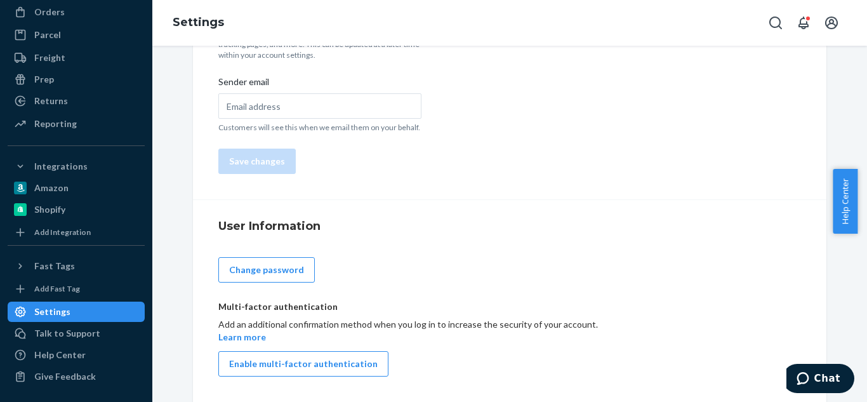
type input "Mila USA, Inc."
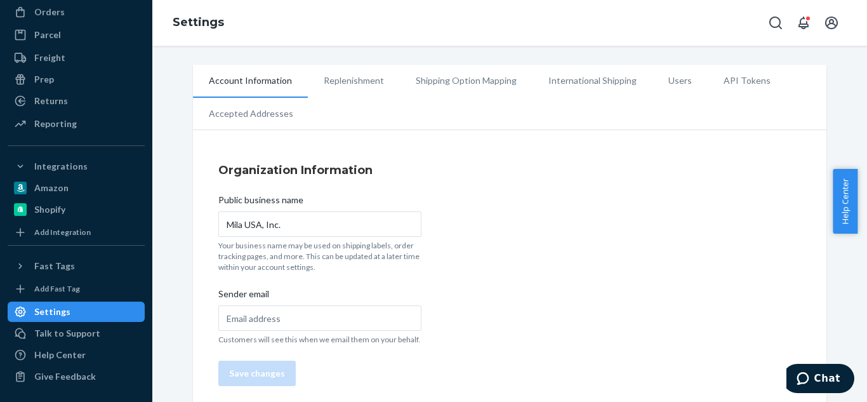
click at [462, 79] on li "Shipping Option Mapping" at bounding box center [466, 81] width 133 height 32
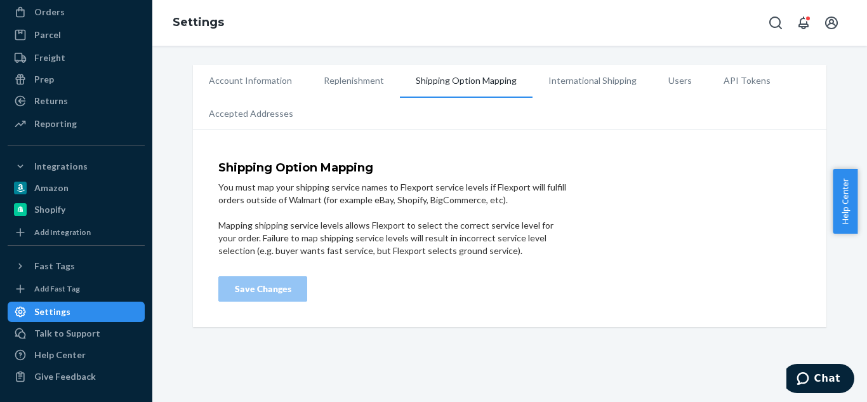
click at [578, 74] on li "International Shipping" at bounding box center [593, 81] width 120 height 32
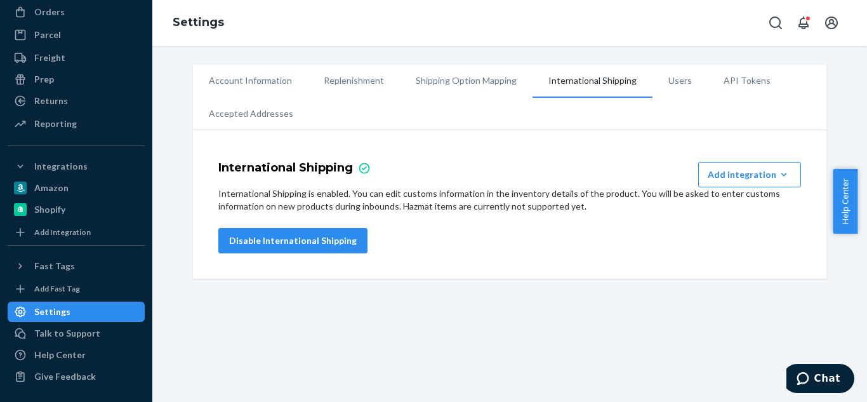
click at [662, 79] on li "Users" at bounding box center [680, 81] width 55 height 32
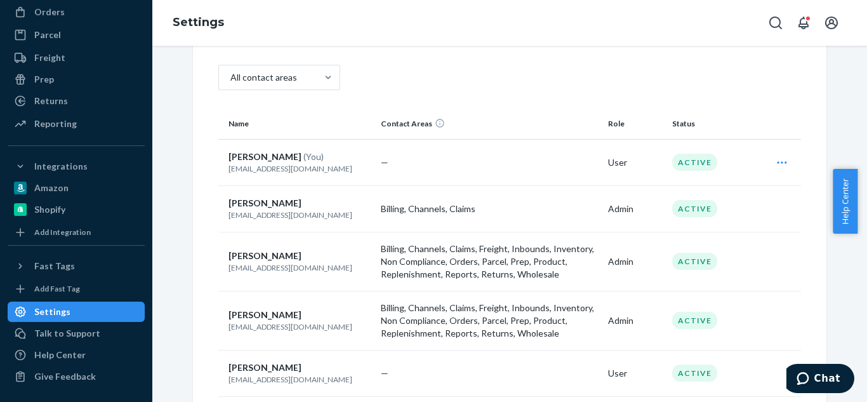
scroll to position [130, 0]
click at [783, 157] on icon "Open user actions" at bounding box center [782, 162] width 13 height 13
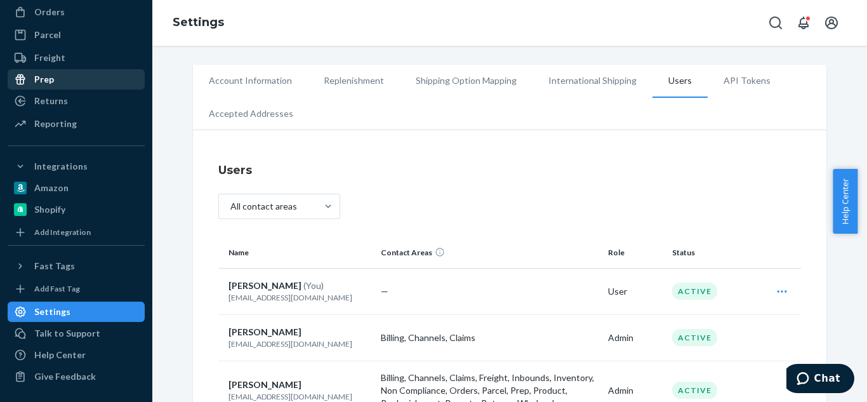
scroll to position [0, 0]
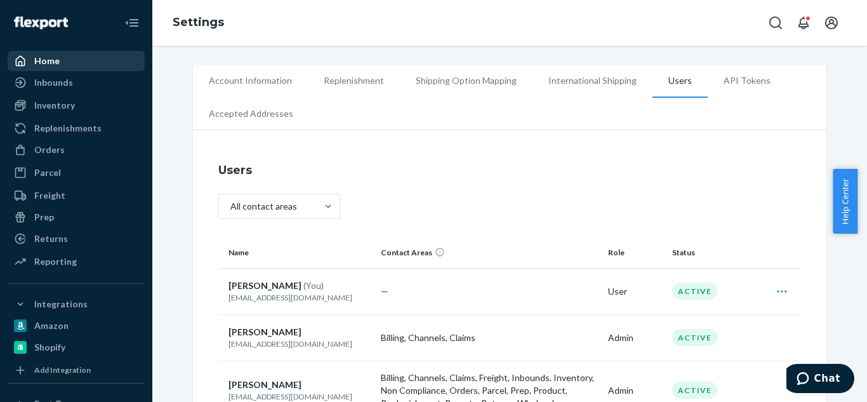
click at [50, 69] on div "Home" at bounding box center [76, 61] width 135 height 18
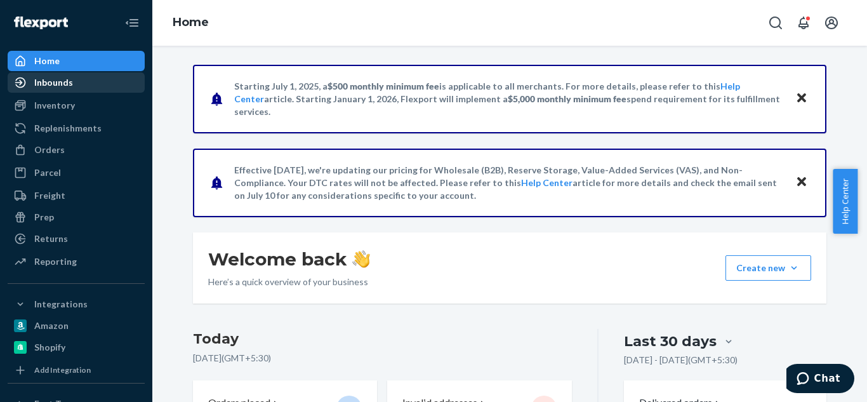
click at [50, 76] on div "Inbounds" at bounding box center [76, 83] width 135 height 18
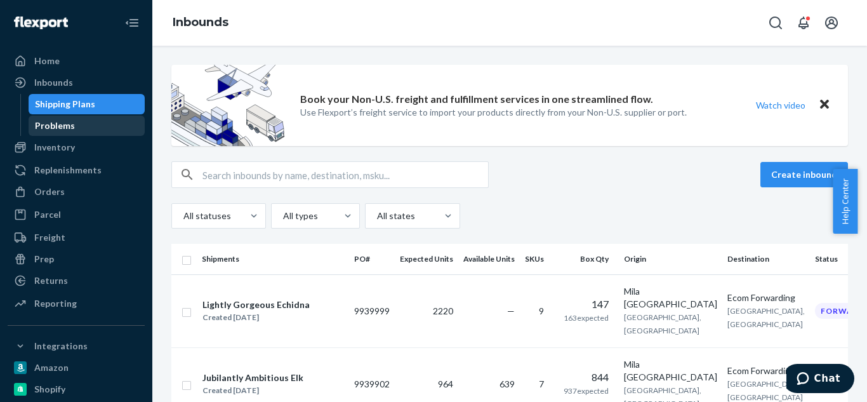
click at [49, 128] on div "Problems" at bounding box center [55, 125] width 40 height 13
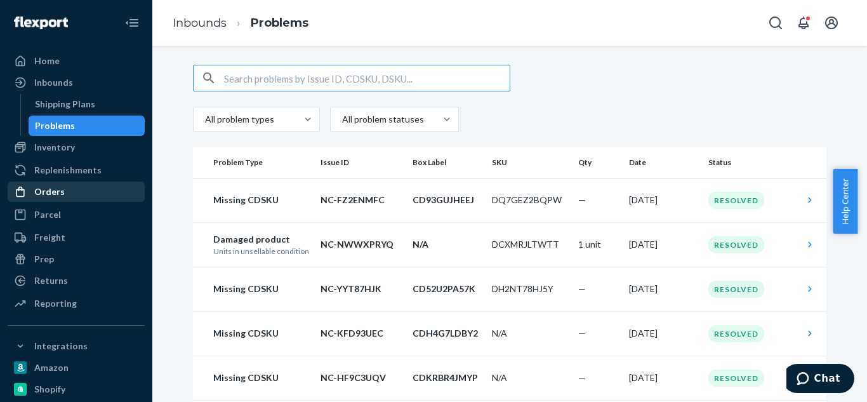
click at [59, 193] on div "Orders" at bounding box center [49, 191] width 30 height 13
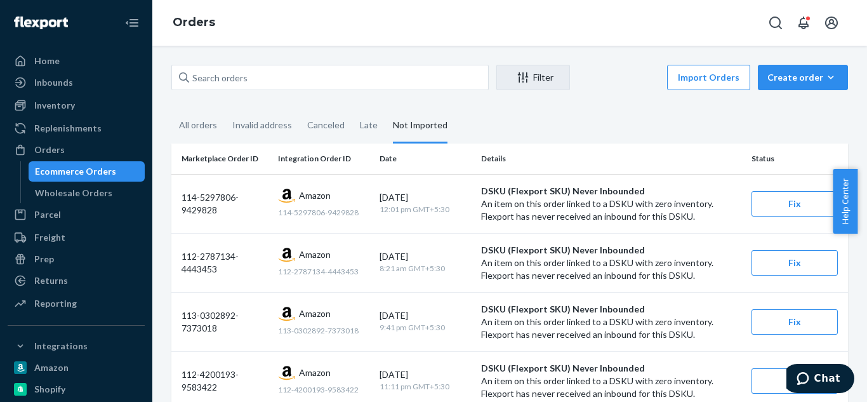
click at [88, 174] on div "Ecommerce Orders" at bounding box center [75, 171] width 81 height 13
click at [35, 140] on link "Orders" at bounding box center [76, 150] width 137 height 20
click at [44, 58] on div "Home" at bounding box center [46, 61] width 25 height 13
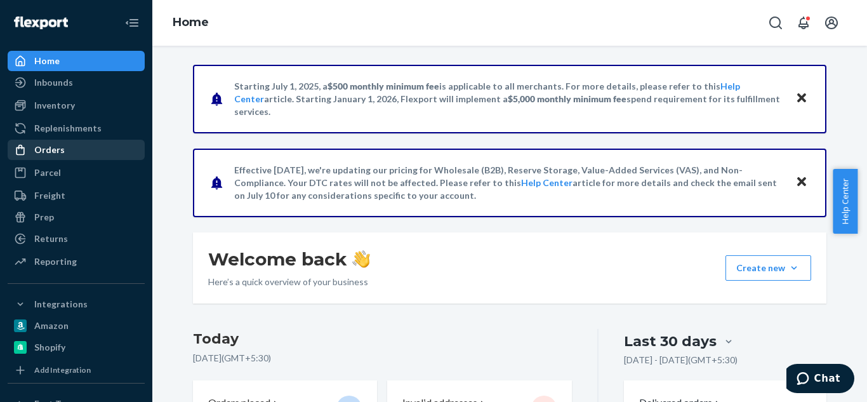
drag, startPoint x: 49, startPoint y: 147, endPoint x: 58, endPoint y: 152, distance: 10.2
click at [58, 152] on div "Orders" at bounding box center [49, 149] width 30 height 13
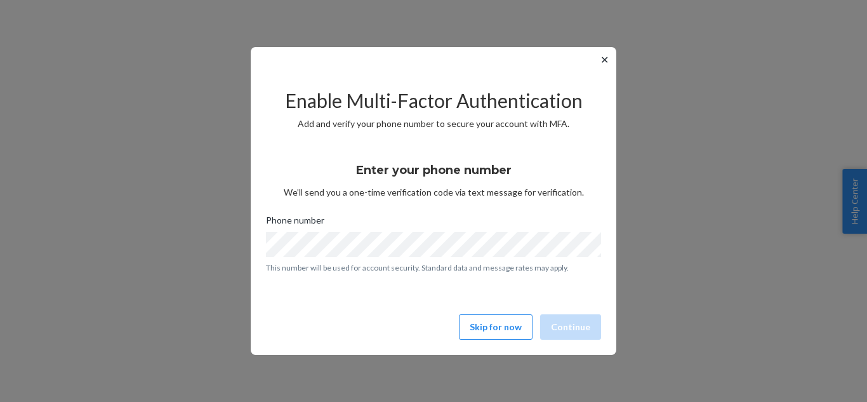
click at [514, 330] on button "Skip for now" at bounding box center [496, 326] width 74 height 25
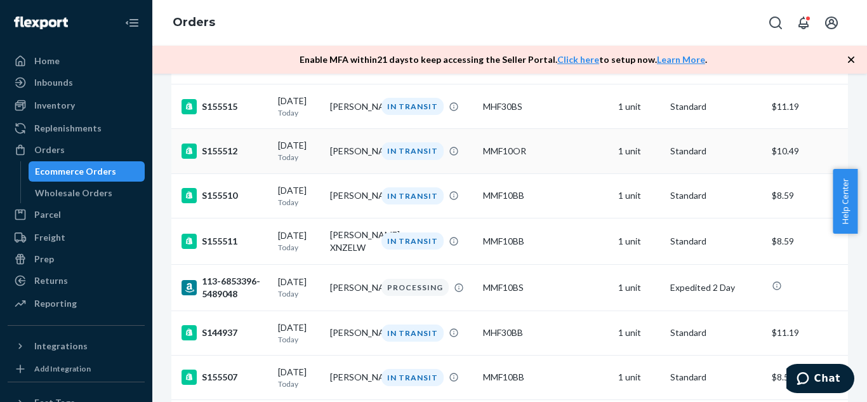
scroll to position [2849, 0]
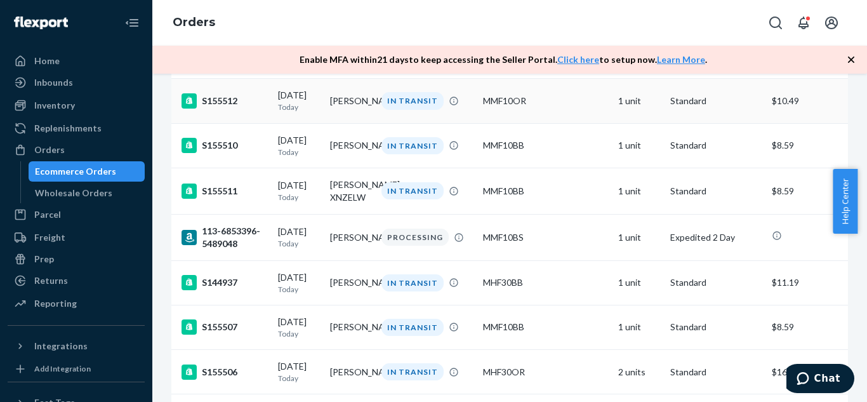
click at [347, 123] on td "[PERSON_NAME]" at bounding box center [351, 101] width 52 height 44
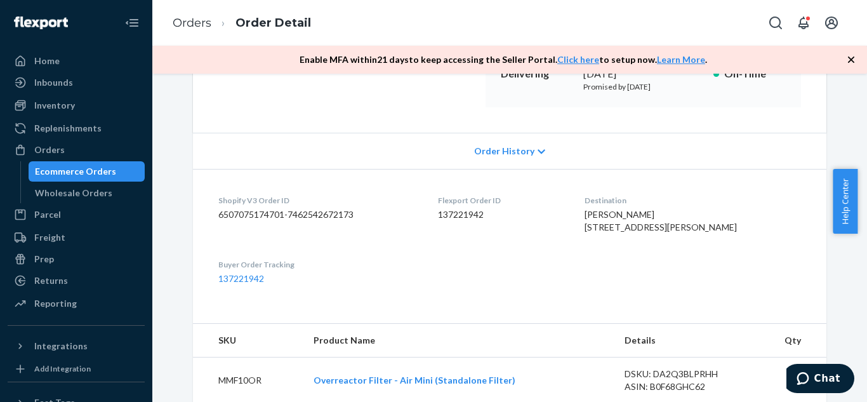
scroll to position [233, 0]
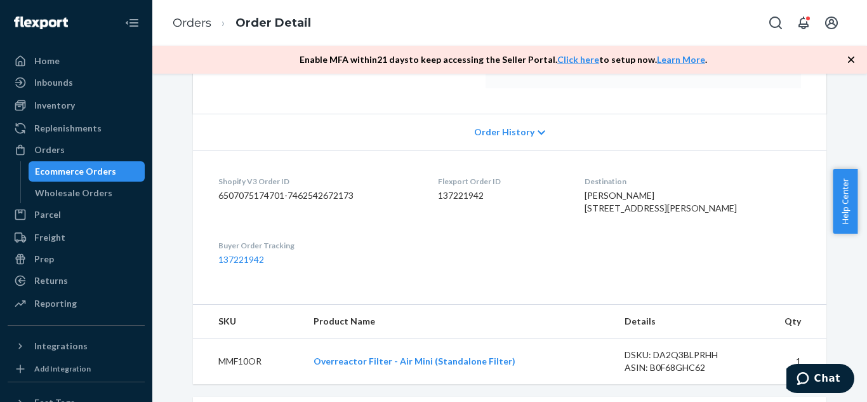
click at [100, 166] on div "Ecommerce Orders" at bounding box center [75, 171] width 81 height 13
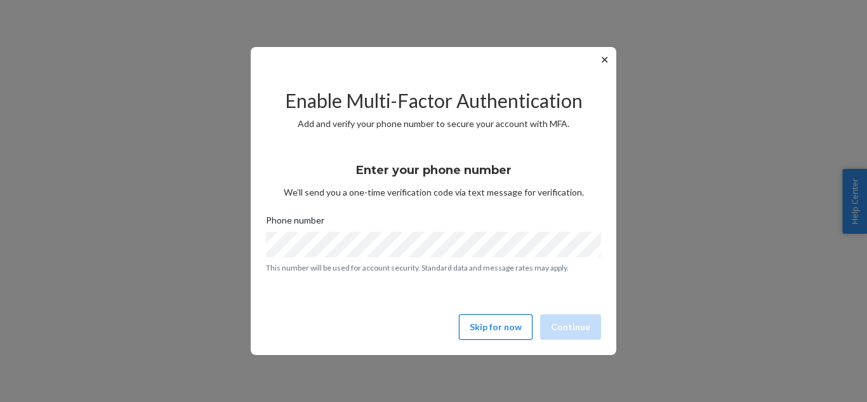
click at [476, 319] on button "Skip for now" at bounding box center [496, 326] width 74 height 25
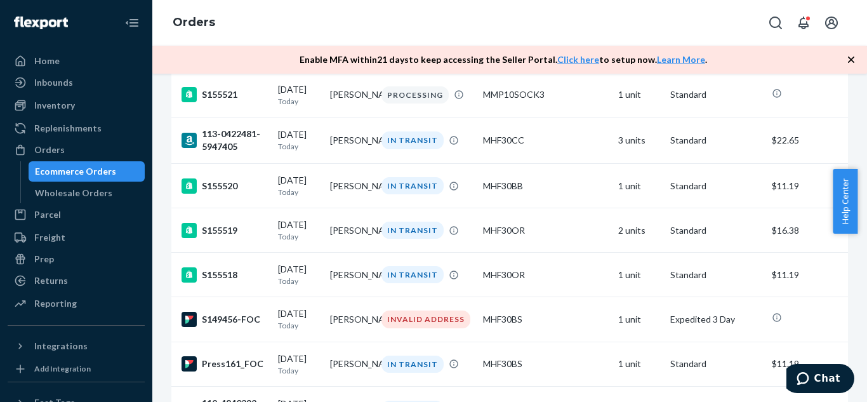
scroll to position [2272, 0]
click at [290, 152] on div "[DATE] [DATE]" at bounding box center [299, 140] width 42 height 23
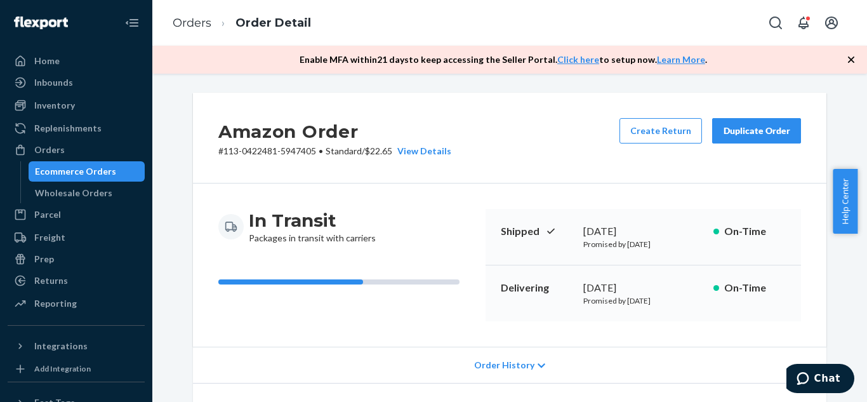
click at [753, 141] on button "Duplicate Order" at bounding box center [756, 130] width 89 height 25
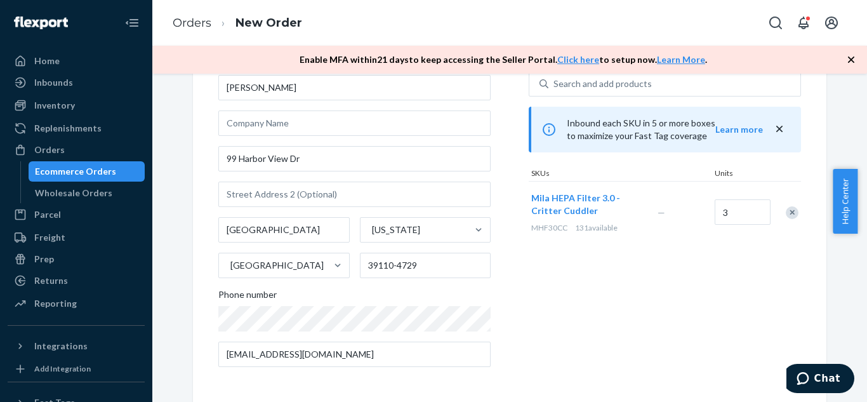
scroll to position [83, 0]
click at [87, 172] on div "Ecommerce Orders" at bounding box center [75, 171] width 81 height 13
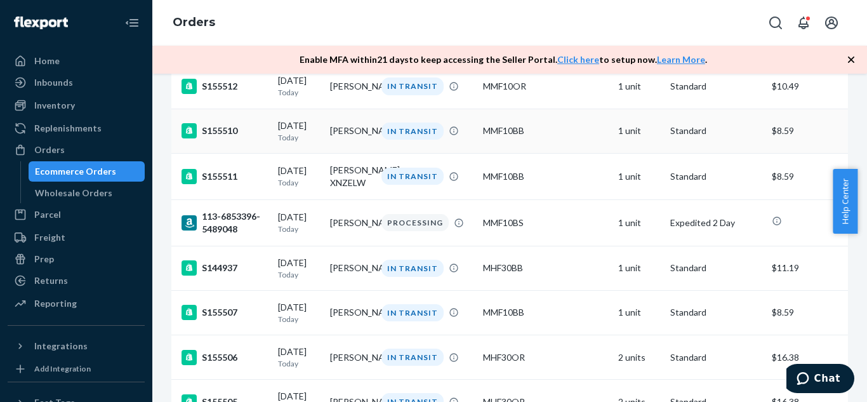
scroll to position [2867, 0]
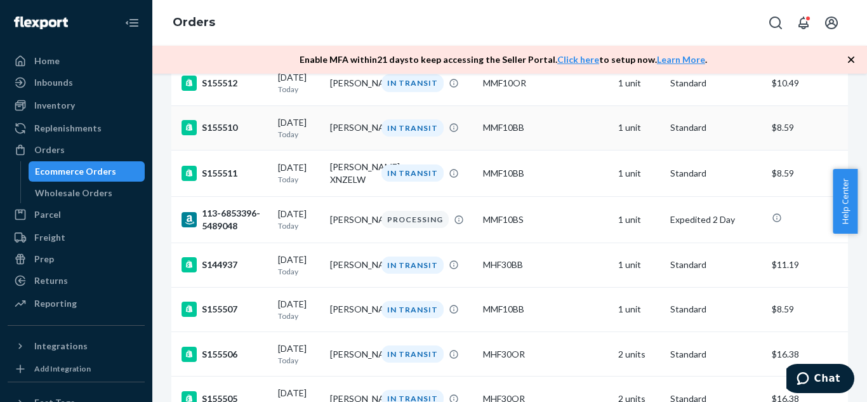
click at [340, 150] on td "[PERSON_NAME]" at bounding box center [351, 127] width 52 height 44
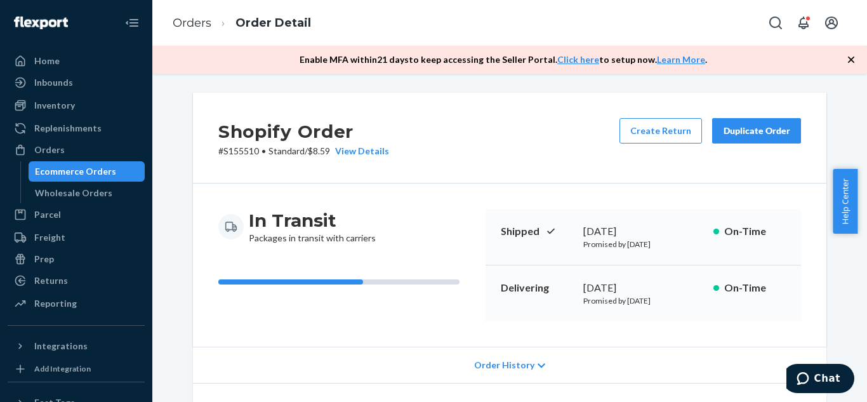
click at [736, 131] on div "Duplicate Order" at bounding box center [756, 130] width 67 height 13
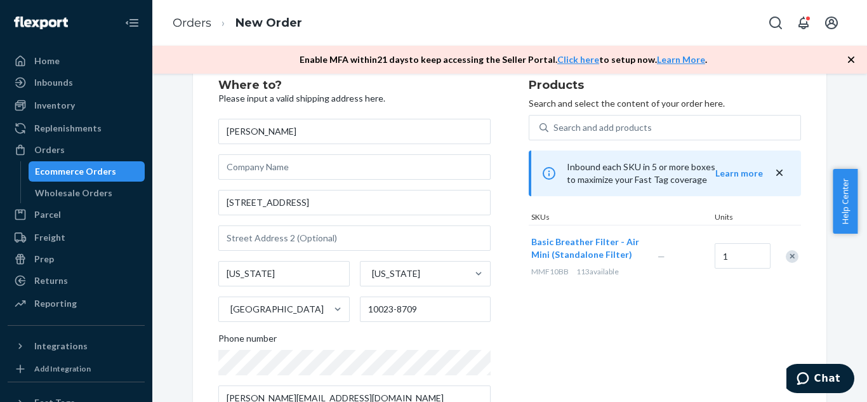
scroll to position [37, 0]
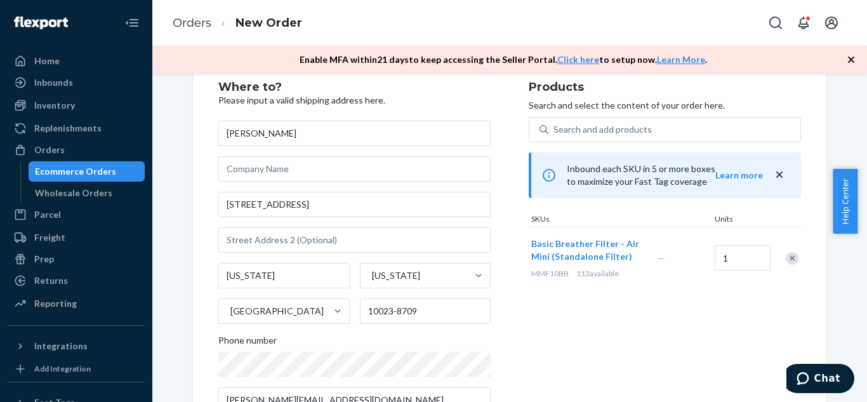
click at [592, 332] on div "Products Search and select the content of your order here. Search and add produ…" at bounding box center [665, 252] width 272 height 342
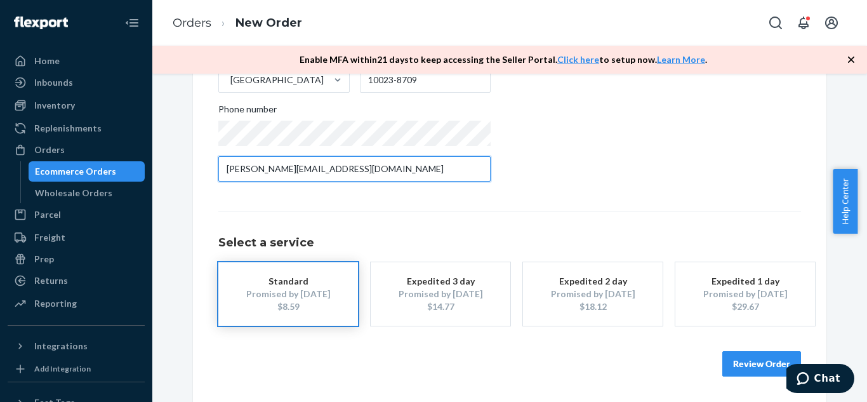
click at [378, 174] on input "[PERSON_NAME][EMAIL_ADDRESS][DOMAIN_NAME]" at bounding box center [354, 168] width 272 height 25
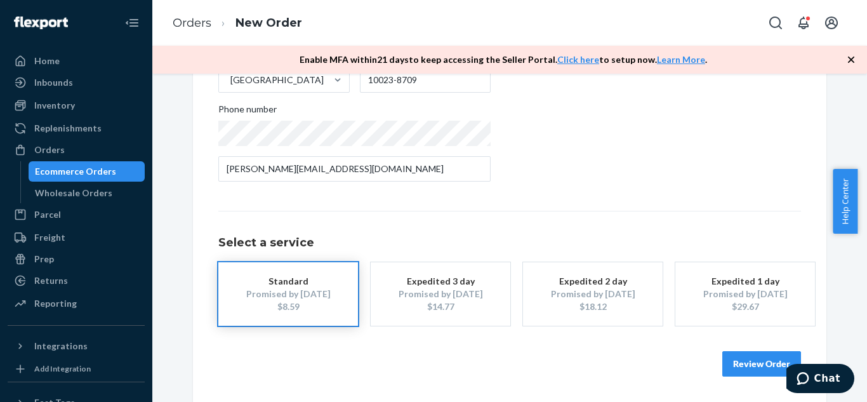
click at [727, 362] on button "Review Order" at bounding box center [762, 363] width 79 height 25
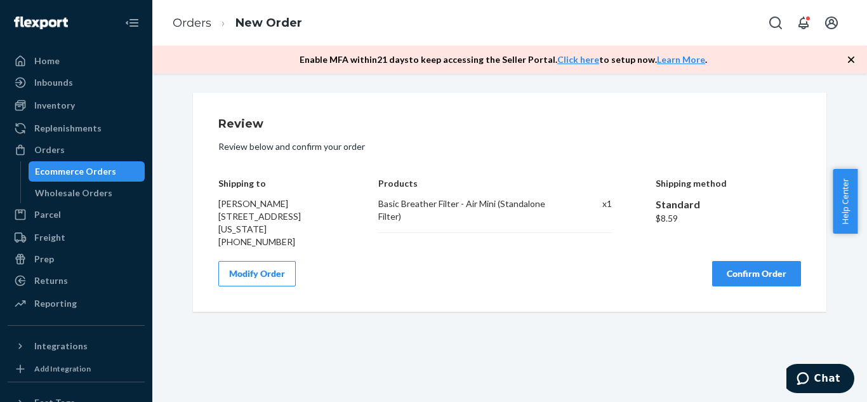
scroll to position [0, 0]
click at [606, 290] on div "Review Review below and confirm your order Shipping to [PERSON_NAME] [STREET_AD…" at bounding box center [510, 202] width 634 height 219
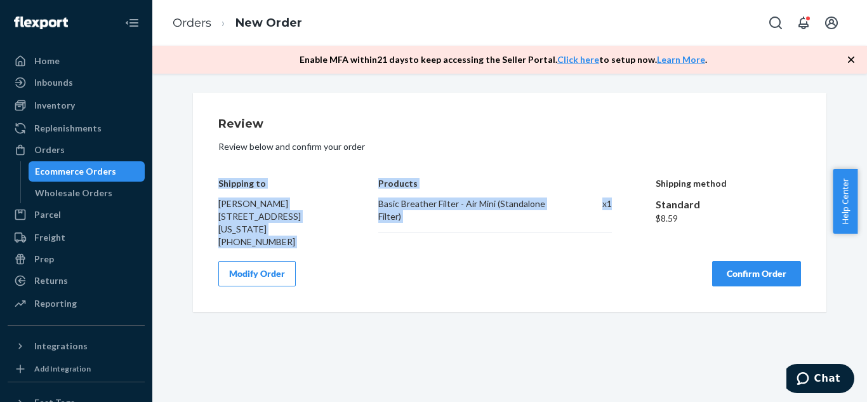
drag, startPoint x: 215, startPoint y: 183, endPoint x: 610, endPoint y: 203, distance: 396.1
click at [610, 203] on div "Shipping to [PERSON_NAME] [STREET_ADDRESS][US_STATE] [PHONE_NUMBER] Products Ba…" at bounding box center [509, 203] width 583 height 89
copy div "Shipping to [PERSON_NAME] [STREET_ADDRESS][US_STATE] [PHONE_NUMBER] Products Ba…"
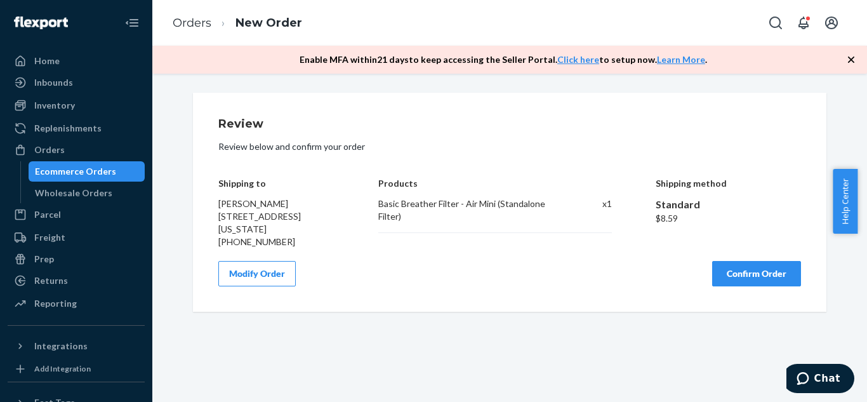
click at [602, 314] on div "Review Review below and confirm your order Shipping to [PERSON_NAME] [STREET_AD…" at bounding box center [509, 238] width 715 height 328
click at [269, 269] on button "Modify Order" at bounding box center [256, 273] width 77 height 25
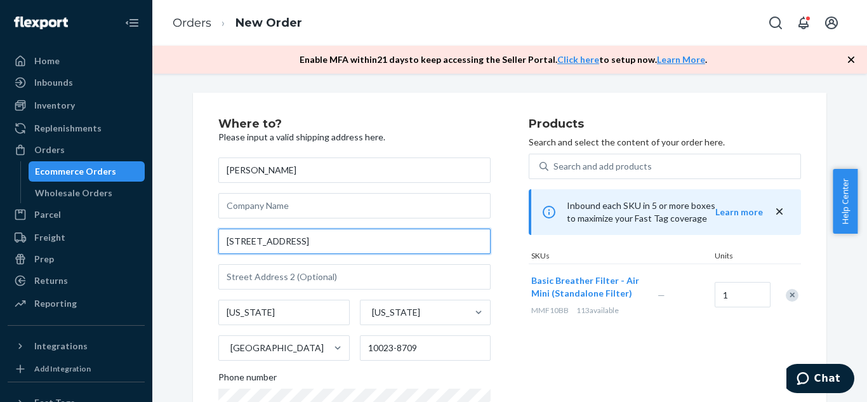
click at [334, 246] on input "[STREET_ADDRESS]" at bounding box center [354, 241] width 272 height 25
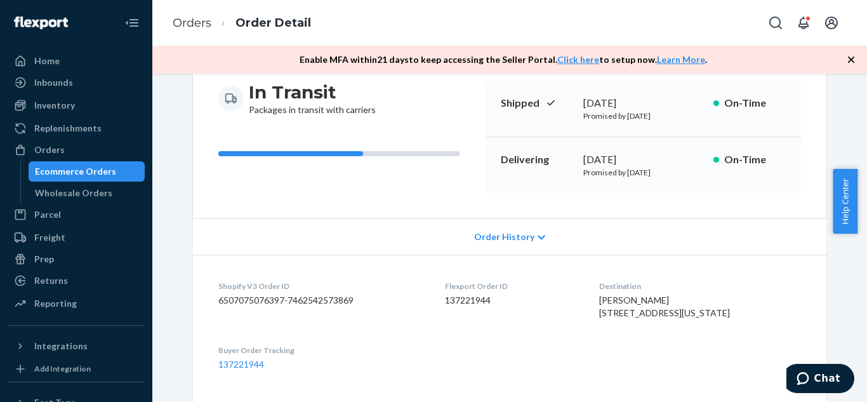
scroll to position [129, 0]
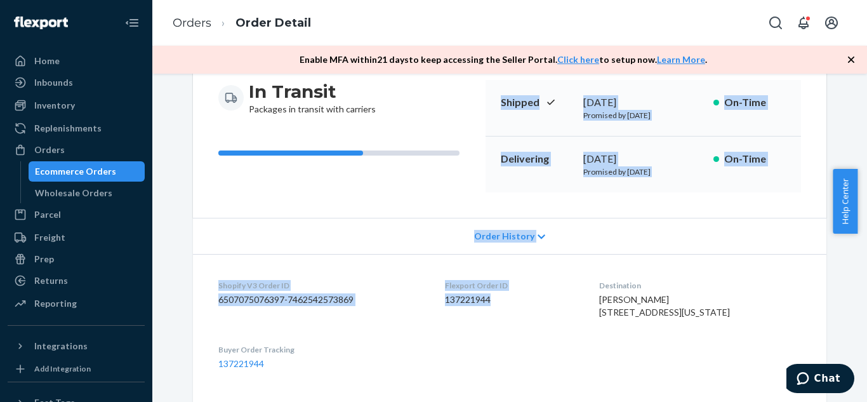
drag, startPoint x: 497, startPoint y: 105, endPoint x: 512, endPoint y: 306, distance: 201.2
click at [512, 306] on div "Shopify Order # S155510 • Standard / $8.59 View Details Create Return Duplicate…" at bounding box center [510, 226] width 634 height 524
copy div "Shipped [DATE] Promised by [DATE] On-Time Delivering [DATE] Promised by [DATE] …"
click at [530, 310] on div "Flexport Order ID 137221944" at bounding box center [512, 302] width 134 height 44
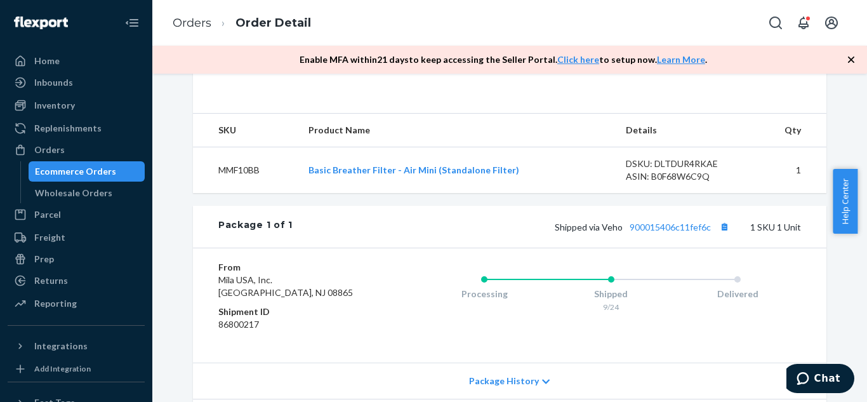
scroll to position [540, 0]
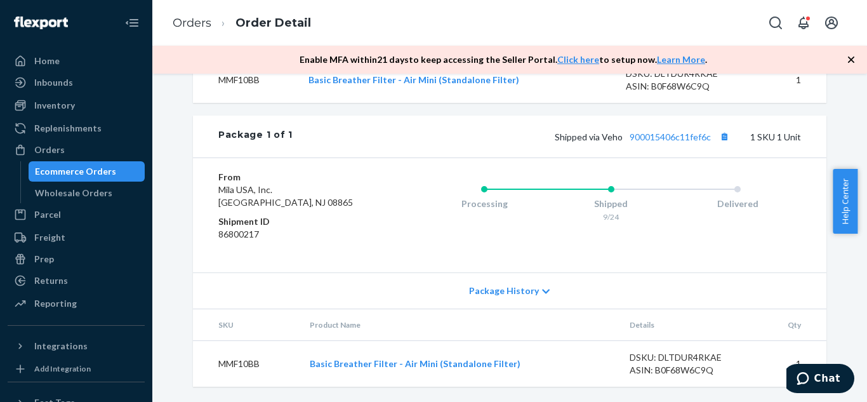
click at [99, 175] on div "Ecommerce Orders" at bounding box center [75, 171] width 81 height 13
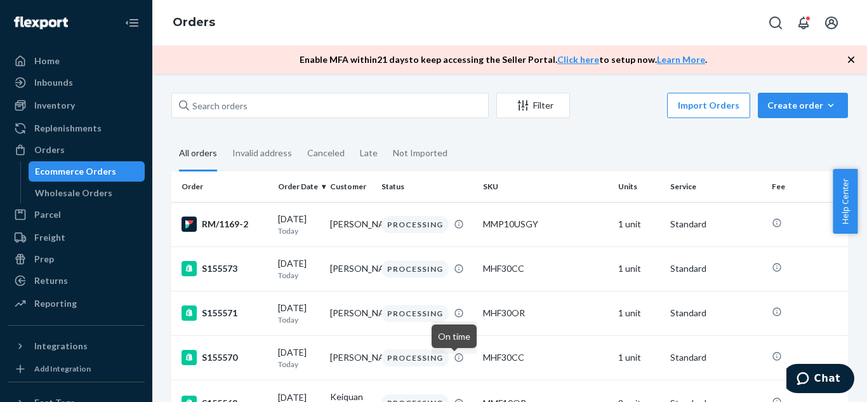
click at [650, 145] on fieldset "All orders Invalid address Canceled Late Not Imported" at bounding box center [509, 154] width 677 height 35
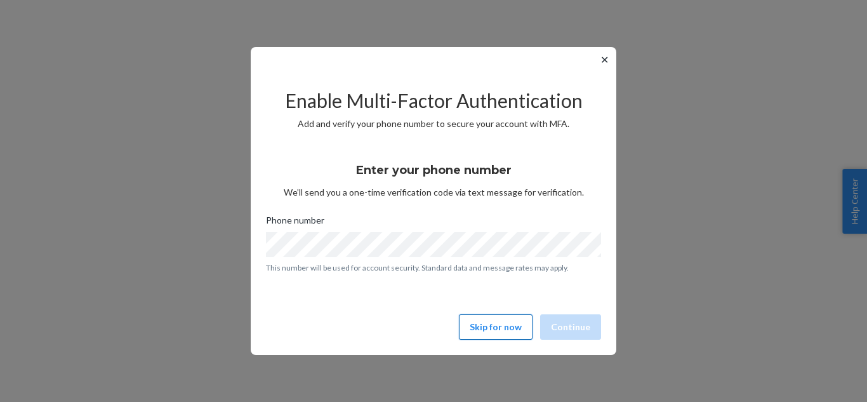
click at [489, 318] on button "Skip for now" at bounding box center [496, 326] width 74 height 25
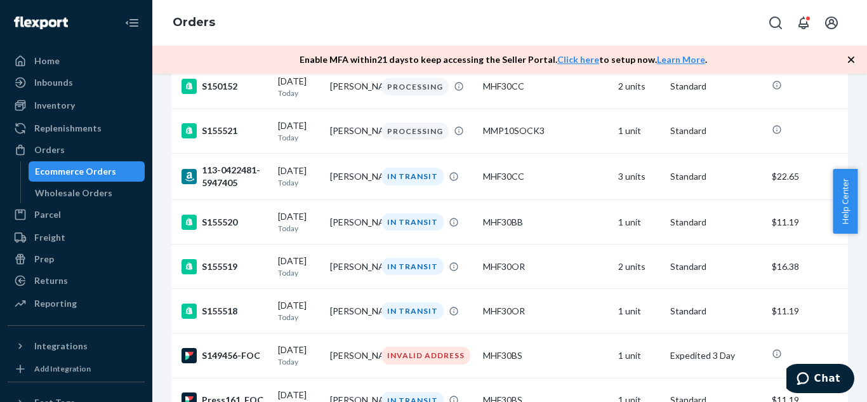
scroll to position [2295, 0]
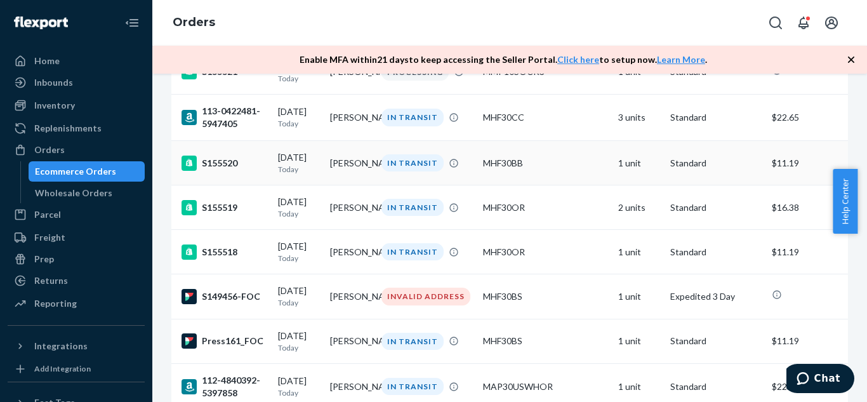
click at [351, 185] on td "[PERSON_NAME]" at bounding box center [351, 162] width 52 height 44
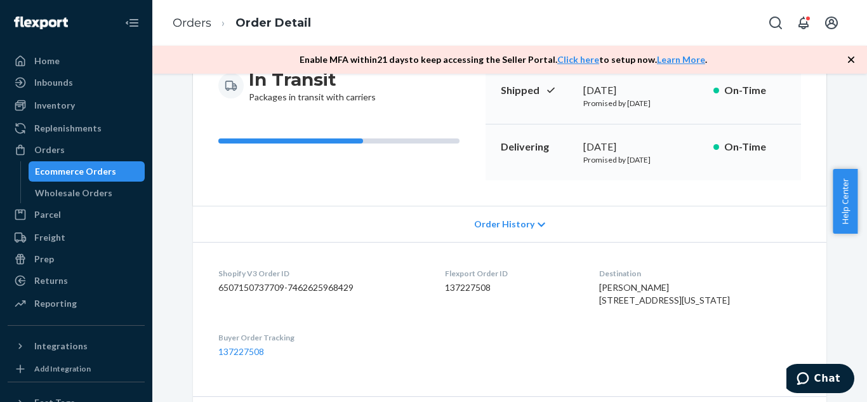
scroll to position [144, 0]
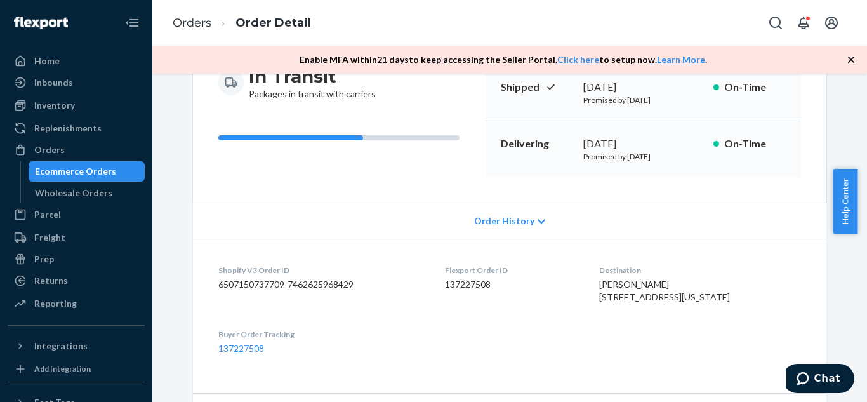
drag, startPoint x: 497, startPoint y: 241, endPoint x: 481, endPoint y: 281, distance: 42.2
click at [481, 281] on dd "137227508" at bounding box center [512, 284] width 134 height 13
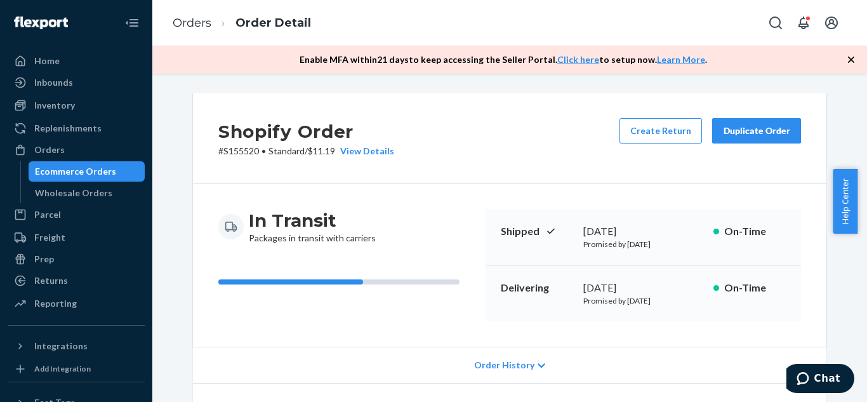
click at [750, 131] on div "Duplicate Order" at bounding box center [756, 130] width 67 height 13
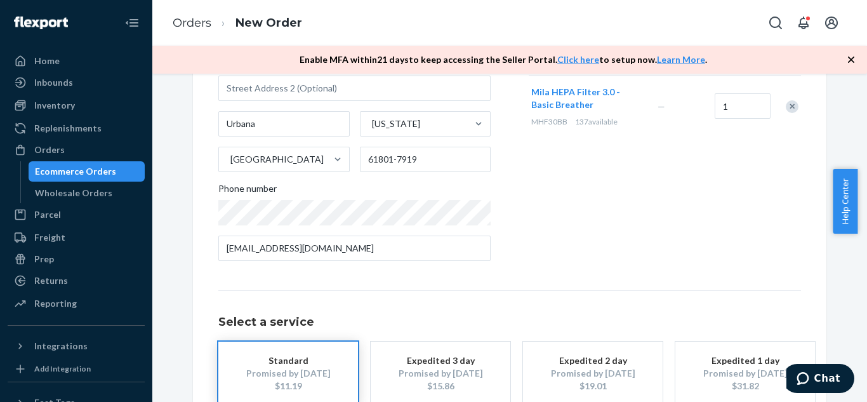
scroll to position [190, 0]
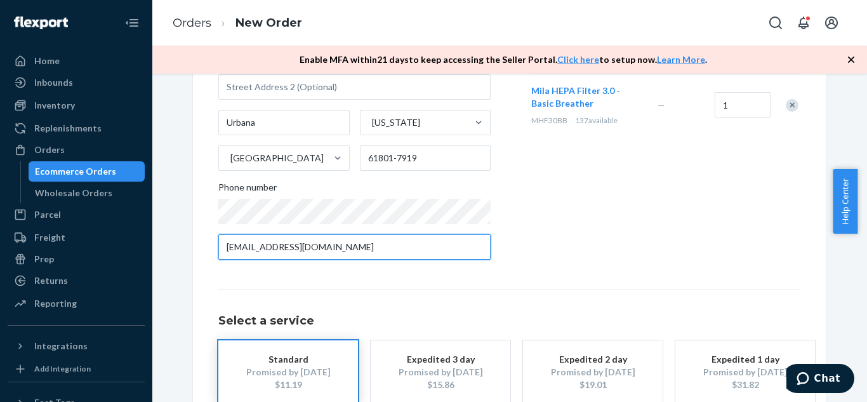
click at [409, 255] on input "[EMAIL_ADDRESS][DOMAIN_NAME]" at bounding box center [354, 246] width 272 height 25
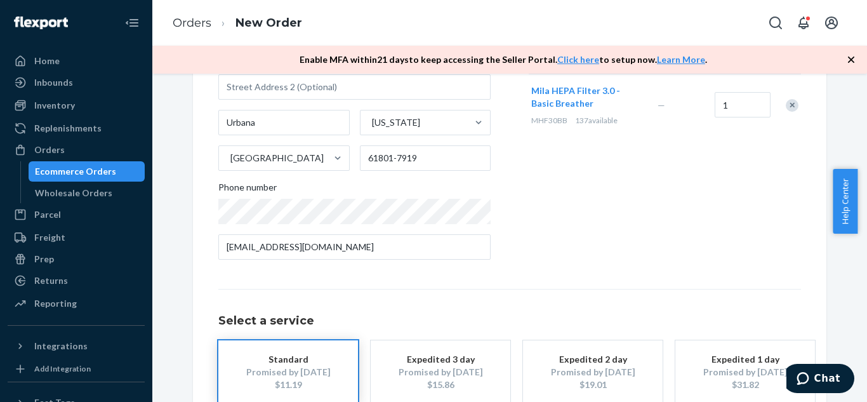
click at [610, 184] on div "Products Search and select the content of your order here. Search and add produ…" at bounding box center [665, 99] width 272 height 342
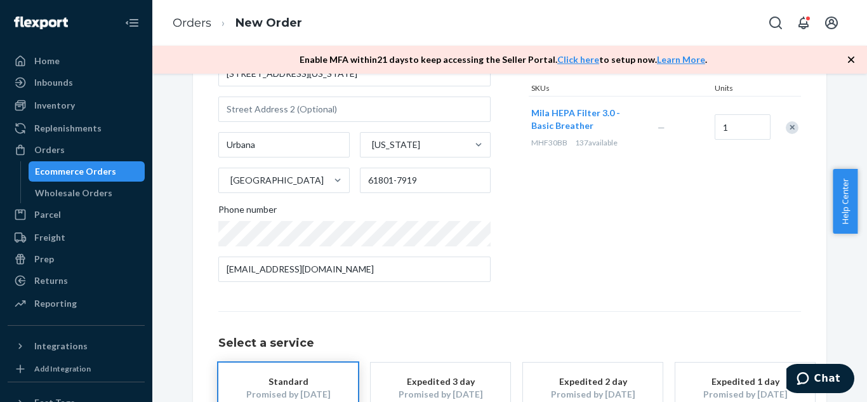
scroll to position [268, 0]
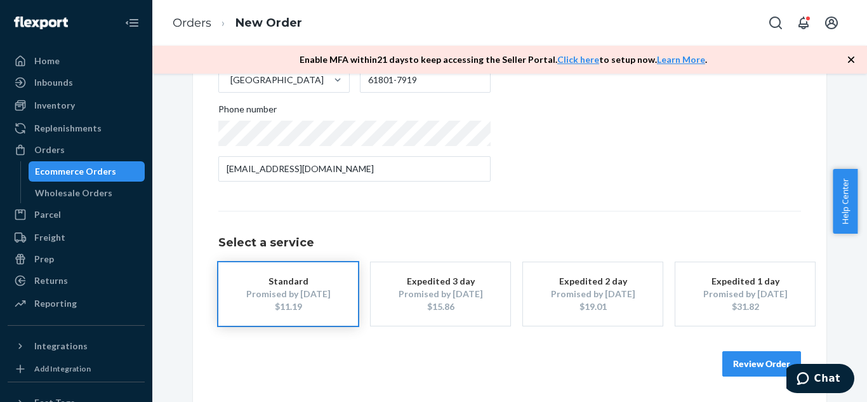
click at [743, 363] on button "Review Order" at bounding box center [762, 363] width 79 height 25
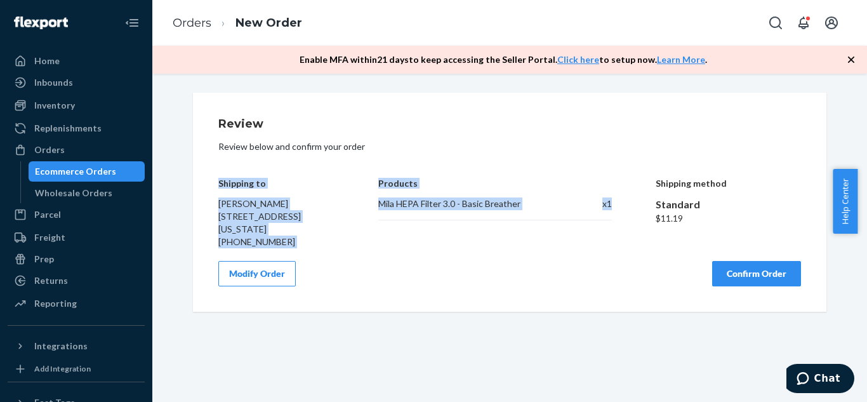
drag, startPoint x: 215, startPoint y: 182, endPoint x: 616, endPoint y: 229, distance: 403.9
click at [616, 229] on div "Shipping to [PERSON_NAME] [STREET_ADDRESS][US_STATE] [PHONE_NUMBER] Products Mi…" at bounding box center [509, 203] width 583 height 89
copy div "Shipping to [PERSON_NAME] [STREET_ADDRESS][US_STATE] [PHONE_NUMBER] Products Mi…"
click at [566, 277] on div "Modify Order Confirm Order" at bounding box center [509, 273] width 583 height 25
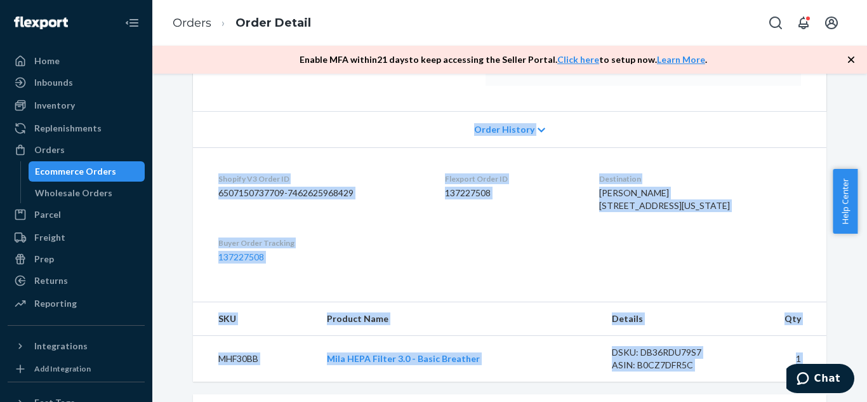
scroll to position [345, 0]
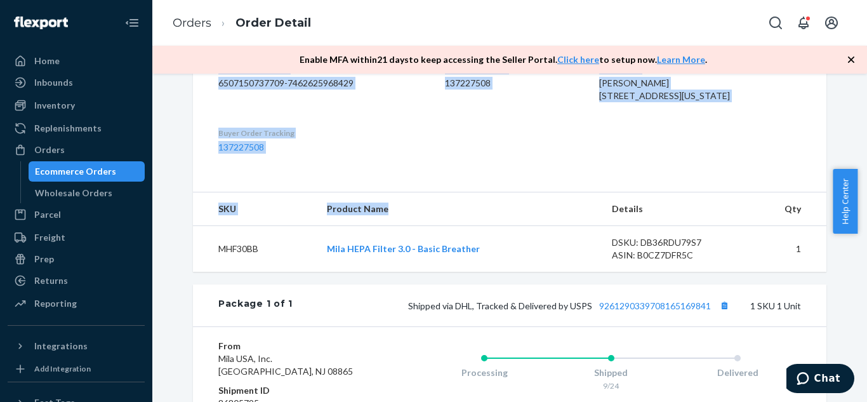
drag, startPoint x: 498, startPoint y: 114, endPoint x: 517, endPoint y: 237, distance: 125.4
click at [517, 237] on div "Shopify Order # S155520 • Standard / $11.19 View Details Create Return Duplicat…" at bounding box center [510, 9] width 634 height 524
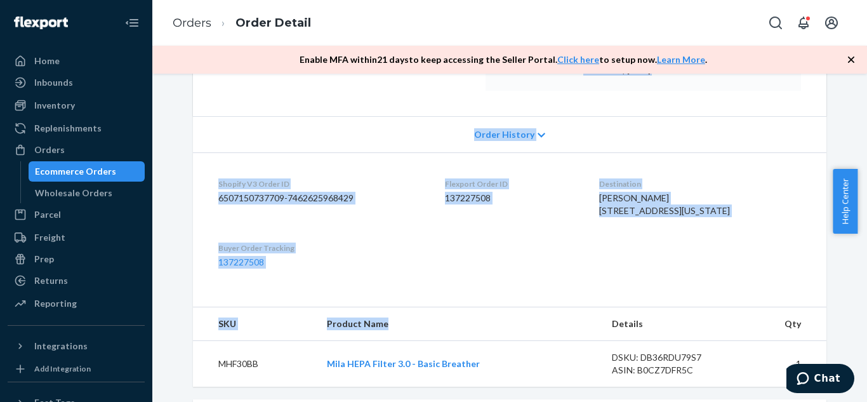
scroll to position [230, 0]
click at [517, 223] on div "Flexport Order ID 137227508" at bounding box center [512, 201] width 134 height 44
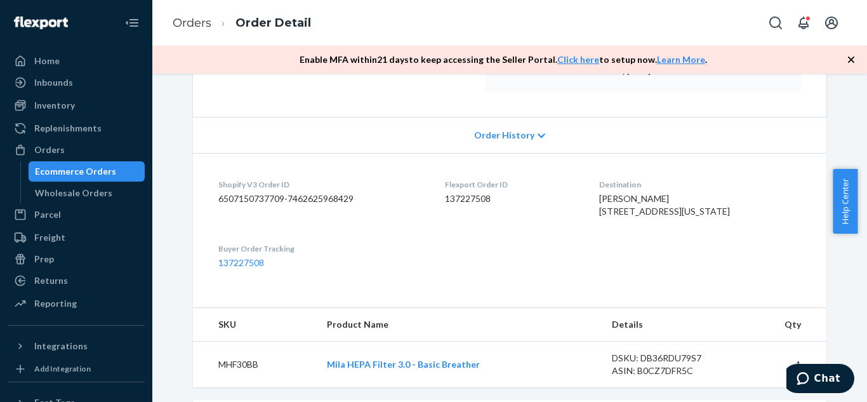
click at [517, 223] on div "Flexport Order ID 137227508" at bounding box center [512, 201] width 134 height 44
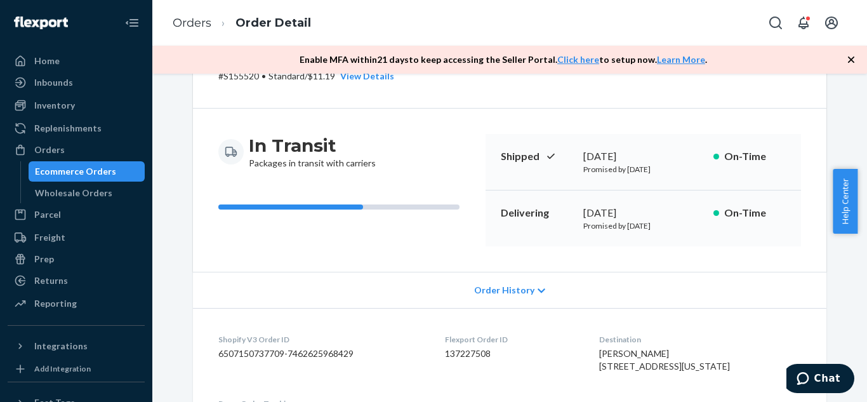
scroll to position [74, 0]
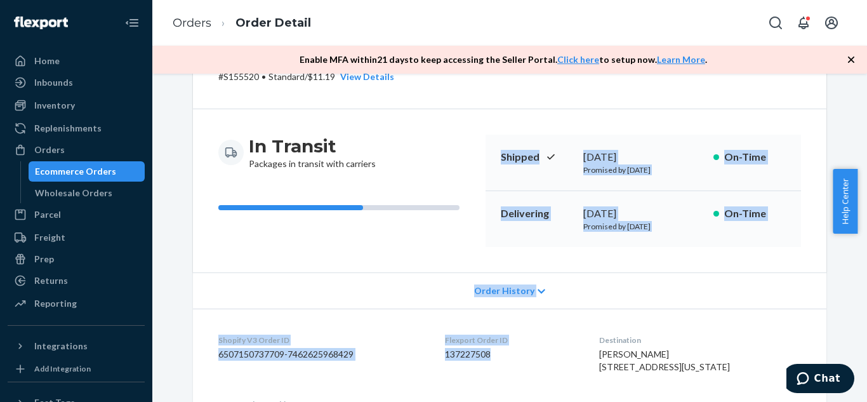
drag, startPoint x: 498, startPoint y: 152, endPoint x: 524, endPoint y: 361, distance: 210.4
click at [524, 361] on div "Shopify Order # S155520 • Standard / $11.19 View Details Create Return Duplicat…" at bounding box center [510, 280] width 634 height 524
copy div "Shipped [DATE] Promised by [DATE] On-Time Delivering [DATE] Promised by [DATE] …"
click at [90, 166] on div "Ecommerce Orders" at bounding box center [75, 171] width 81 height 13
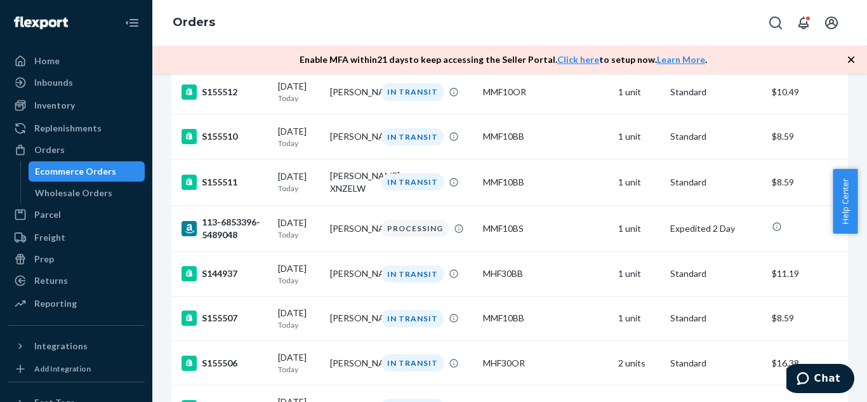
scroll to position [2923, 0]
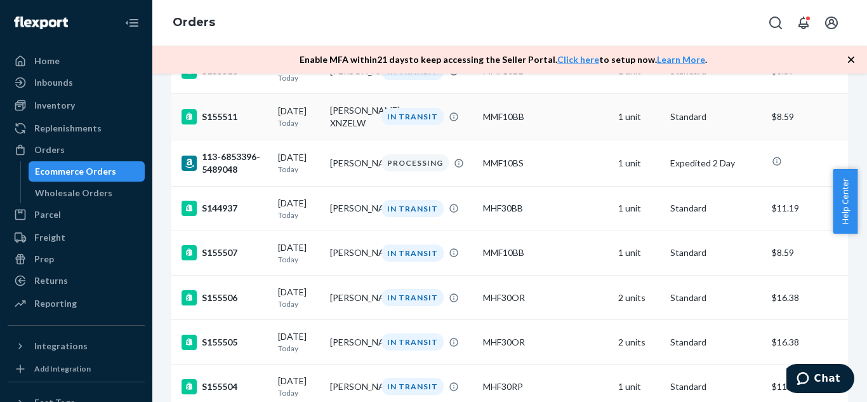
click at [345, 140] on td "[PERSON_NAME] XNZELW" at bounding box center [351, 116] width 52 height 46
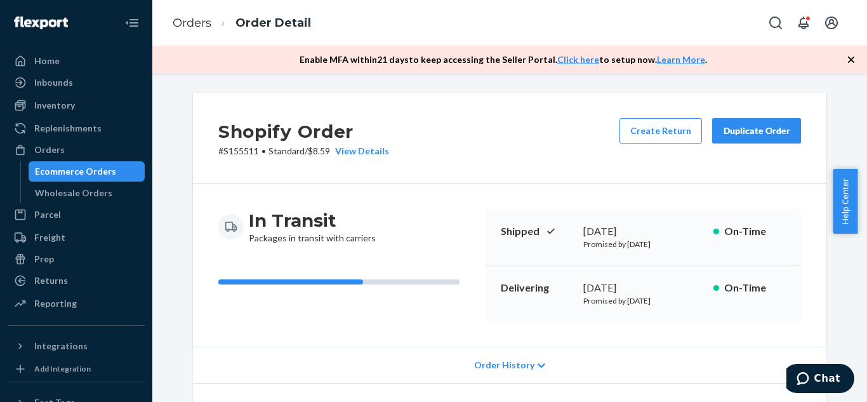
click at [755, 131] on div "Duplicate Order" at bounding box center [756, 130] width 67 height 13
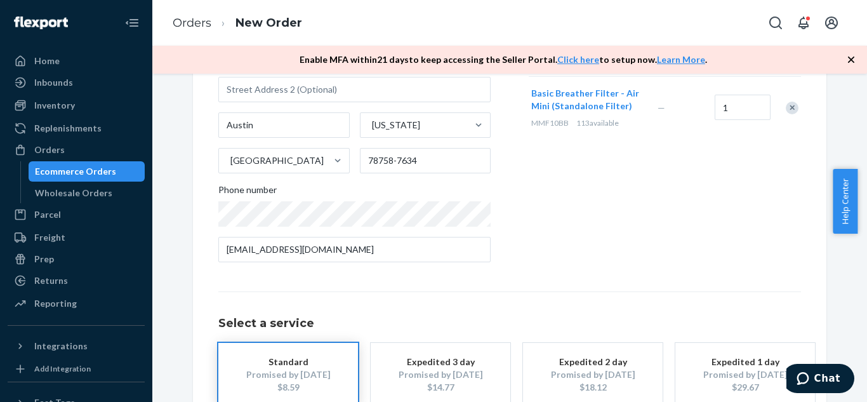
scroll to position [268, 0]
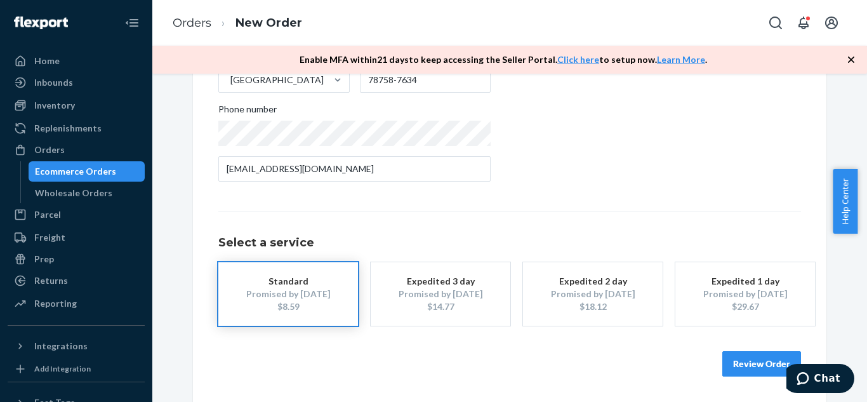
click at [763, 357] on button "Review Order" at bounding box center [762, 363] width 79 height 25
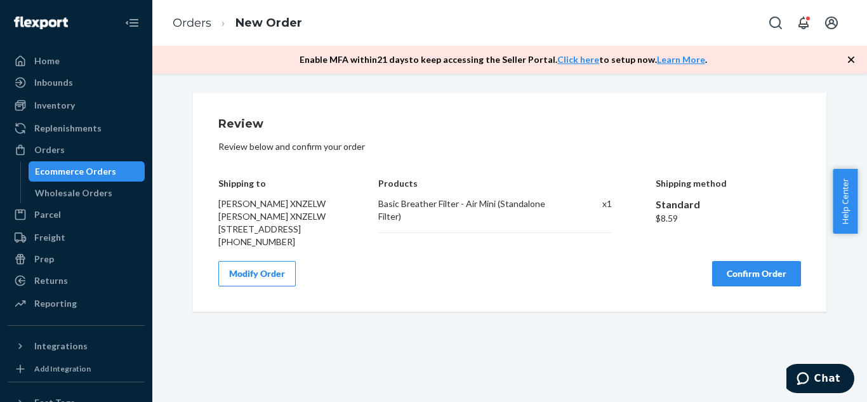
scroll to position [0, 0]
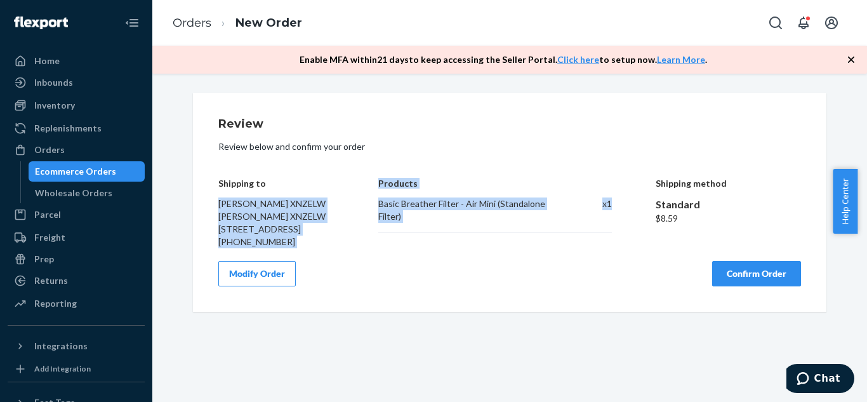
drag, startPoint x: 214, startPoint y: 205, endPoint x: 615, endPoint y: 215, distance: 400.7
click at [615, 215] on div "Shipping to Sharlene Bobadilla XNZELW Sharlene Bobadilla XNZELW 3101 Longhorn B…" at bounding box center [509, 203] width 583 height 89
copy div "Sharlene Bobadilla XNZELW Sharlene Bobadilla XNZELW 3101 Longhorn Blvd Ste 106 …"
click at [505, 286] on div "Modify Order Confirm Order" at bounding box center [509, 273] width 583 height 25
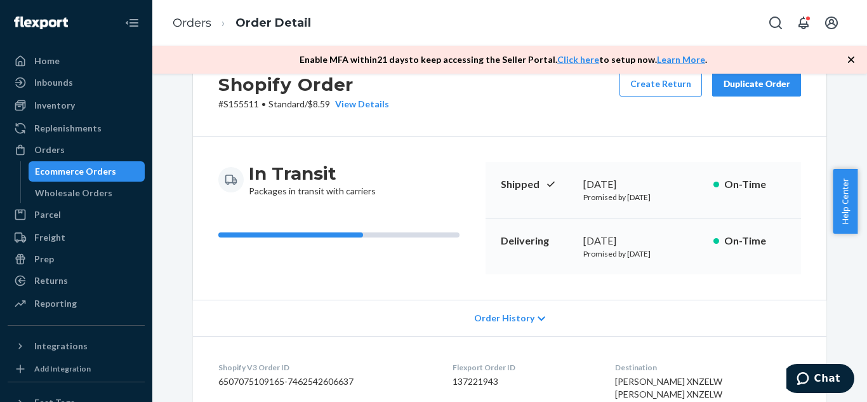
scroll to position [75, 0]
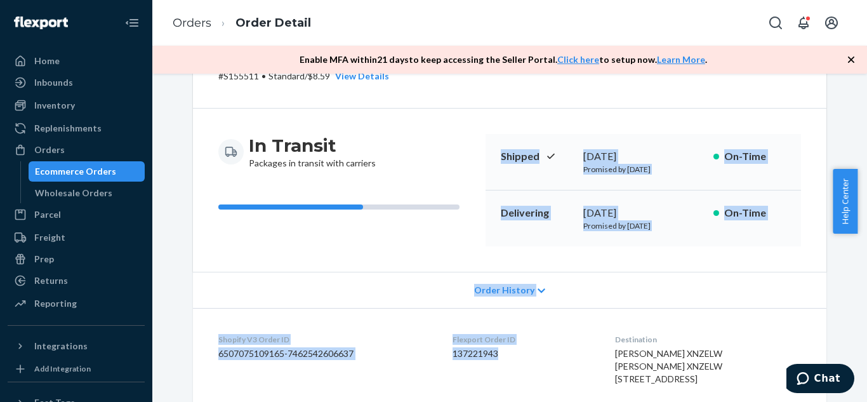
drag, startPoint x: 498, startPoint y: 157, endPoint x: 545, endPoint y: 352, distance: 201.3
click at [545, 352] on div "Shopify Order # S155511 • Standard / $8.59 View Details Create Return Duplicate…" at bounding box center [510, 286] width 634 height 537
copy div "Shipped September 24, 2025 Promised by September 24, 2025 On-Time Delivering Se…"
click at [620, 272] on div "Order History" at bounding box center [510, 290] width 634 height 36
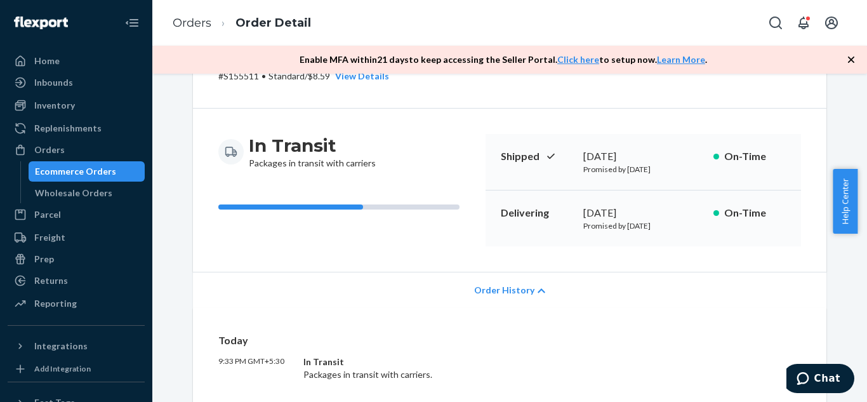
scroll to position [0, 0]
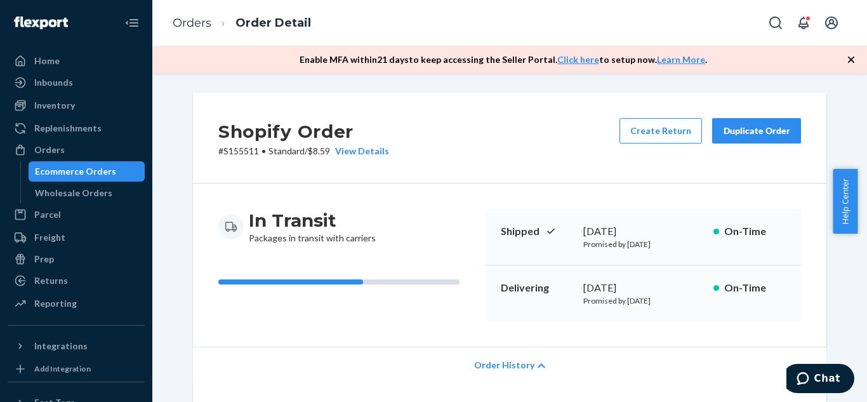
click at [749, 132] on div "Duplicate Order" at bounding box center [756, 130] width 67 height 13
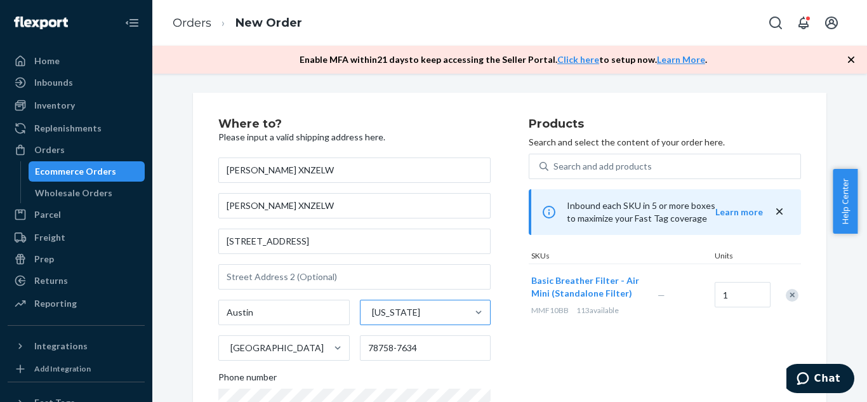
scroll to position [95, 0]
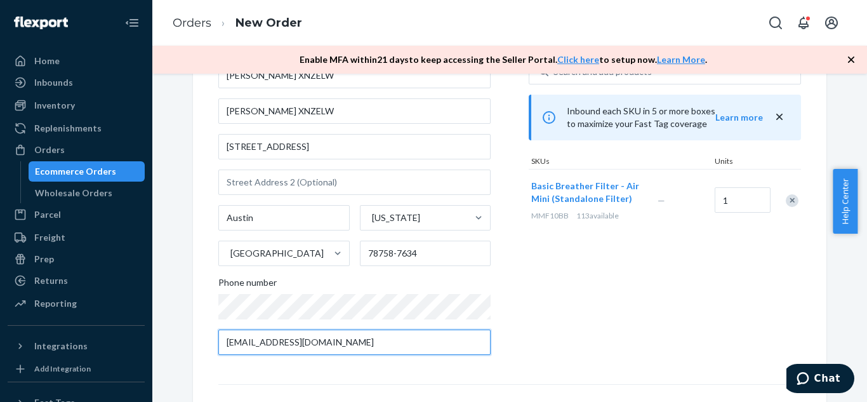
click at [390, 342] on input "sharlenemae535@gmail.com" at bounding box center [354, 342] width 272 height 25
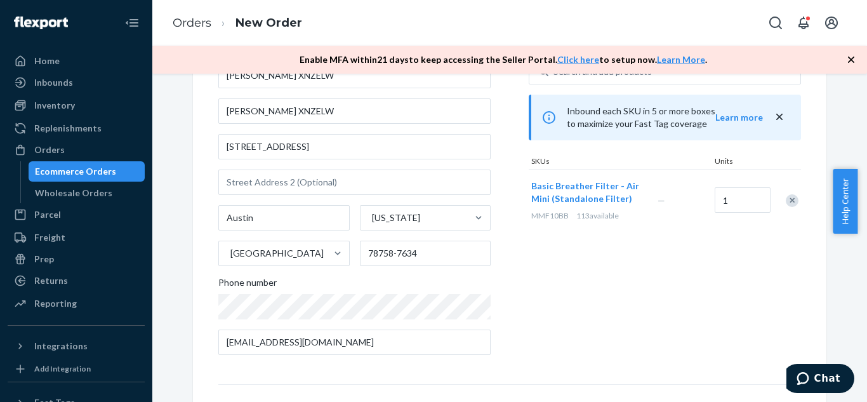
click at [88, 174] on div "Ecommerce Orders" at bounding box center [75, 171] width 81 height 13
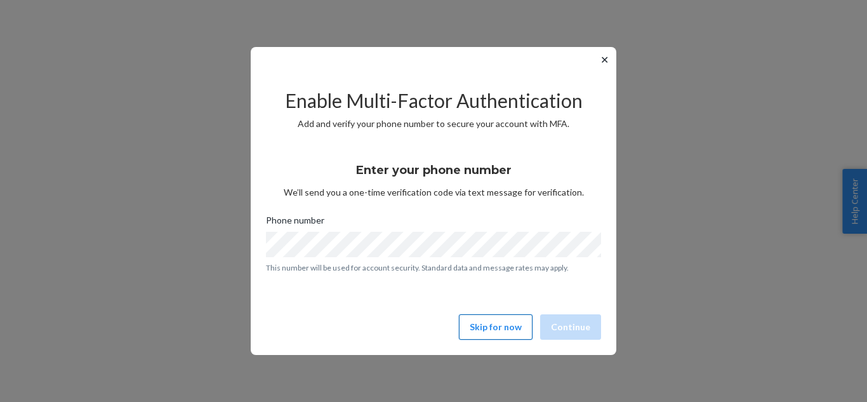
click at [492, 321] on button "Skip for now" at bounding box center [496, 326] width 74 height 25
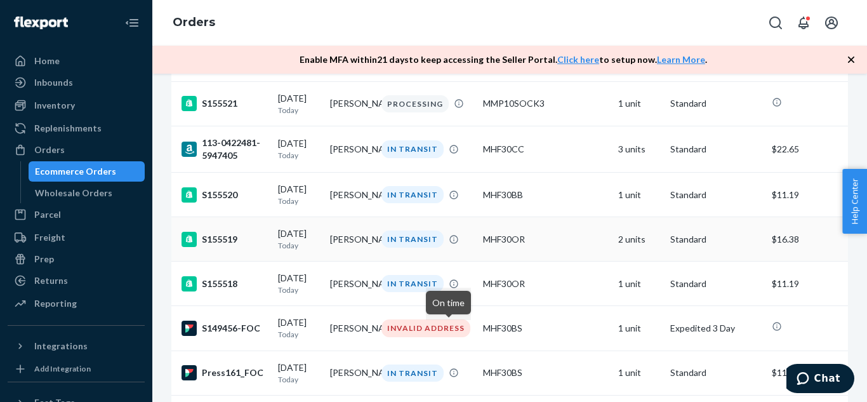
scroll to position [2302, 0]
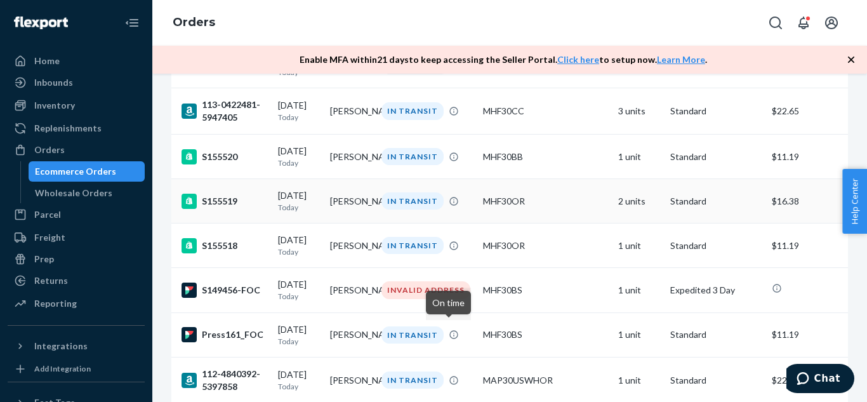
click at [357, 223] on td "[PERSON_NAME]" at bounding box center [351, 201] width 52 height 44
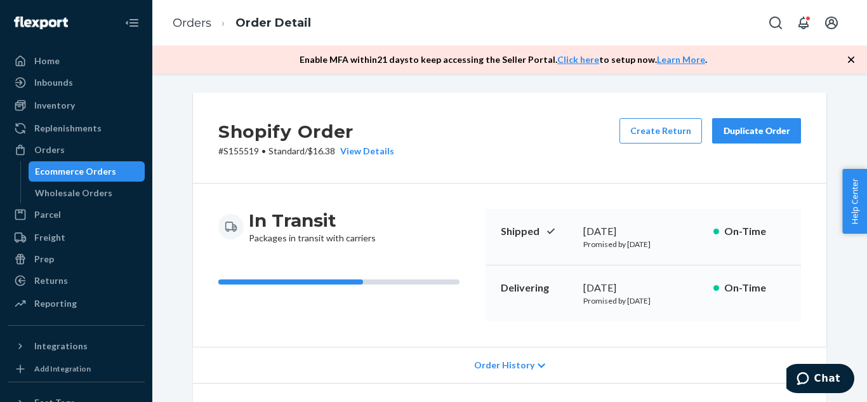
click at [769, 129] on div "Duplicate Order" at bounding box center [756, 130] width 67 height 13
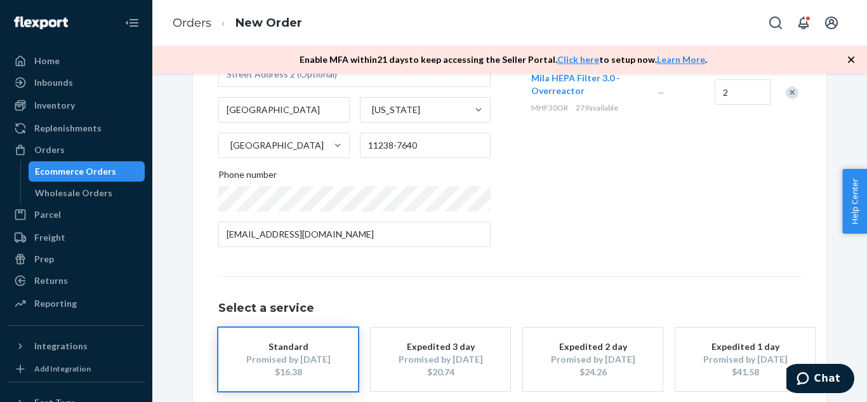
scroll to position [203, 0]
click at [91, 170] on div "Ecommerce Orders" at bounding box center [75, 171] width 81 height 13
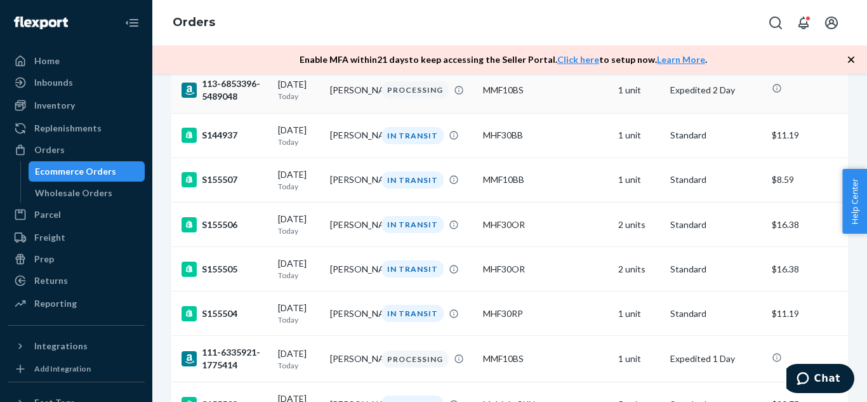
scroll to position [3022, 0]
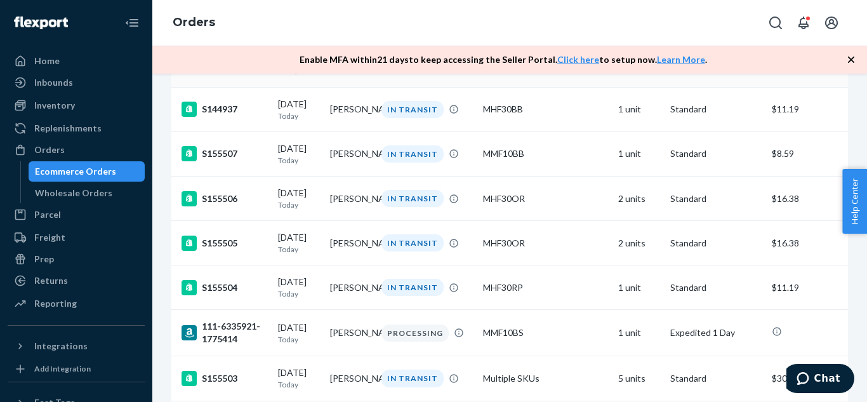
click at [349, 87] on td "[PERSON_NAME]" at bounding box center [351, 64] width 52 height 46
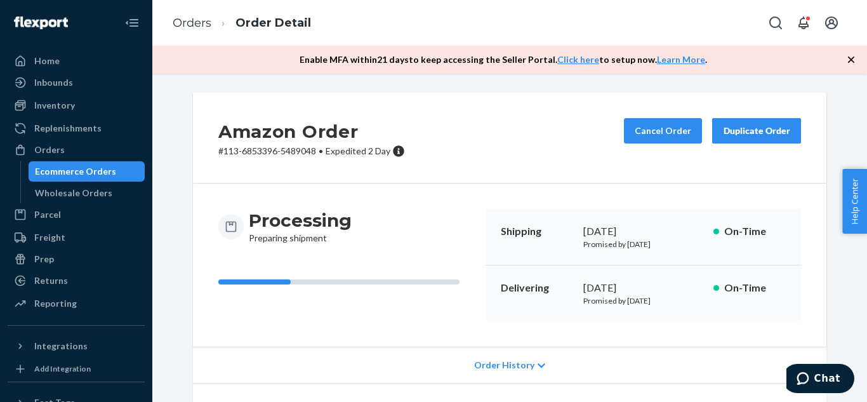
click at [748, 137] on button "Duplicate Order" at bounding box center [756, 130] width 89 height 25
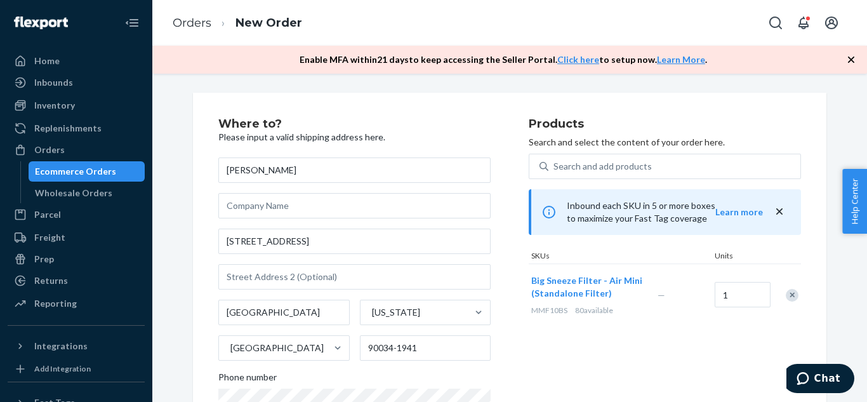
scroll to position [83, 0]
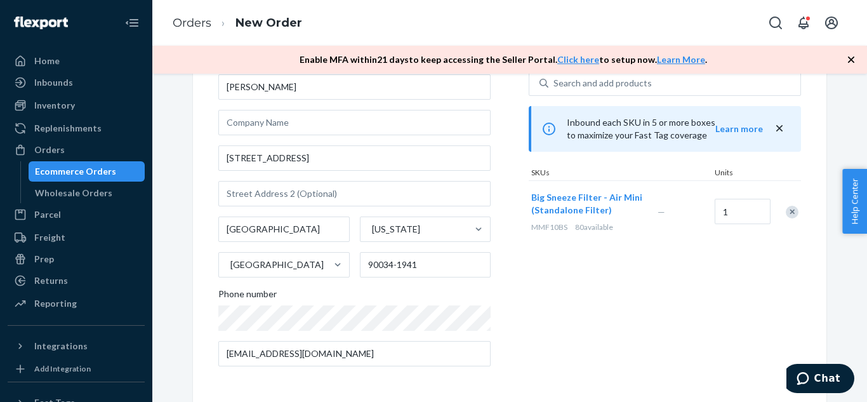
click at [112, 164] on div "Ecommerce Orders" at bounding box center [87, 172] width 114 height 18
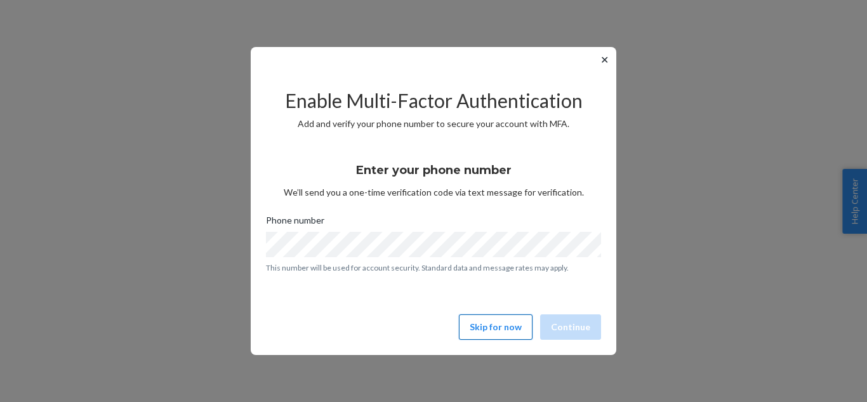
click at [508, 317] on button "Skip for now" at bounding box center [496, 326] width 74 height 25
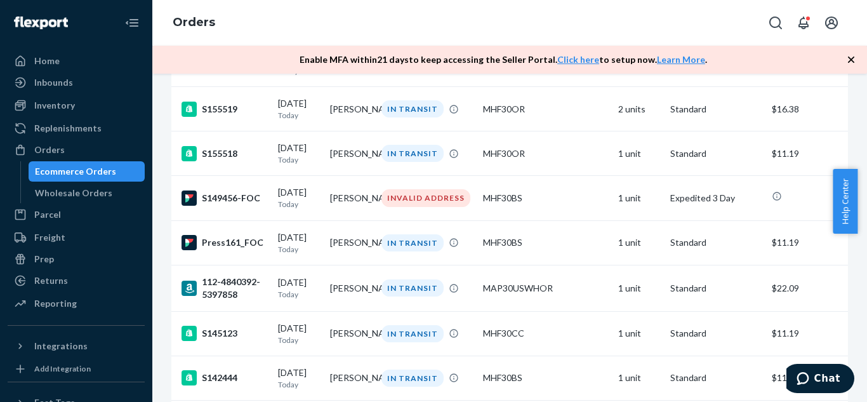
scroll to position [2394, 0]
click at [371, 175] on td "[PERSON_NAME]" at bounding box center [351, 153] width 52 height 44
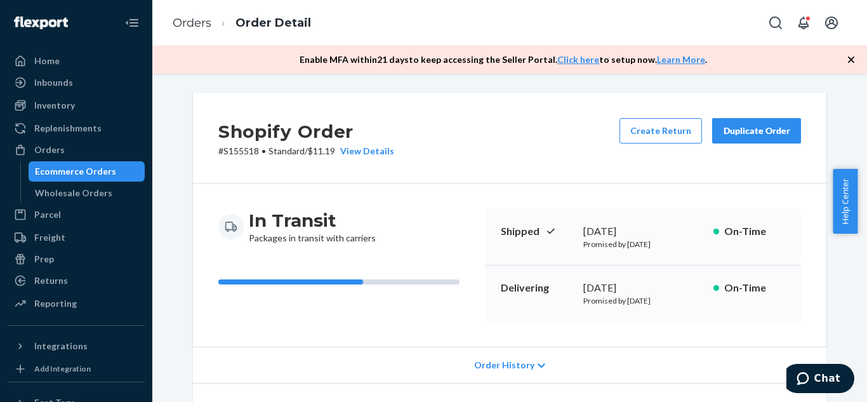
click at [750, 119] on button "Duplicate Order" at bounding box center [756, 130] width 89 height 25
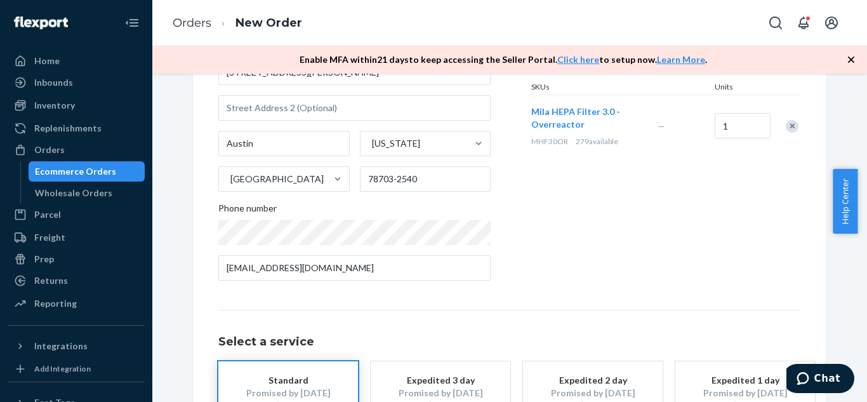
scroll to position [170, 0]
click at [602, 268] on div "Products Search and select the content of your order here. Search and add produ…" at bounding box center [665, 120] width 272 height 342
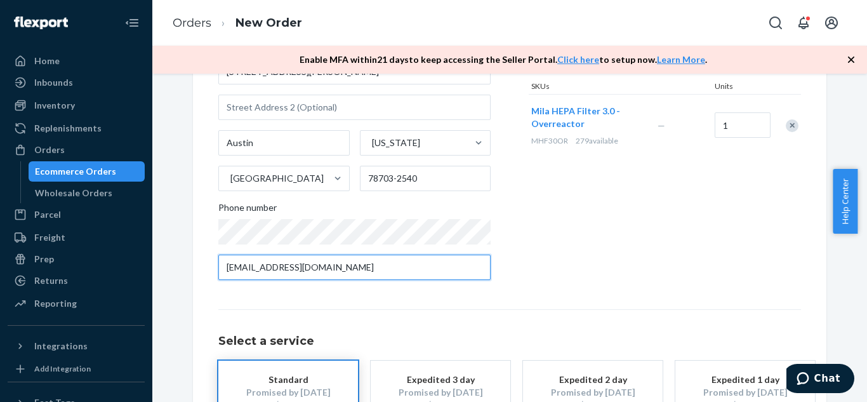
click at [394, 258] on input "[EMAIL_ADDRESS][DOMAIN_NAME]" at bounding box center [354, 267] width 272 height 25
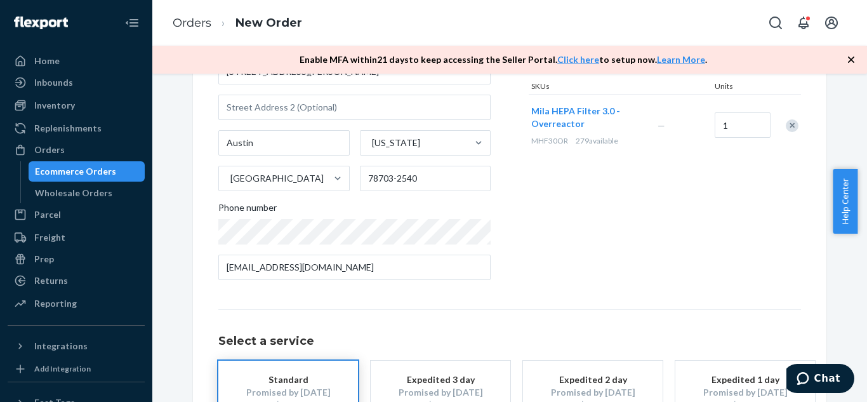
click at [595, 264] on div "Products Search and select the content of your order here. Search and add produ…" at bounding box center [665, 120] width 272 height 342
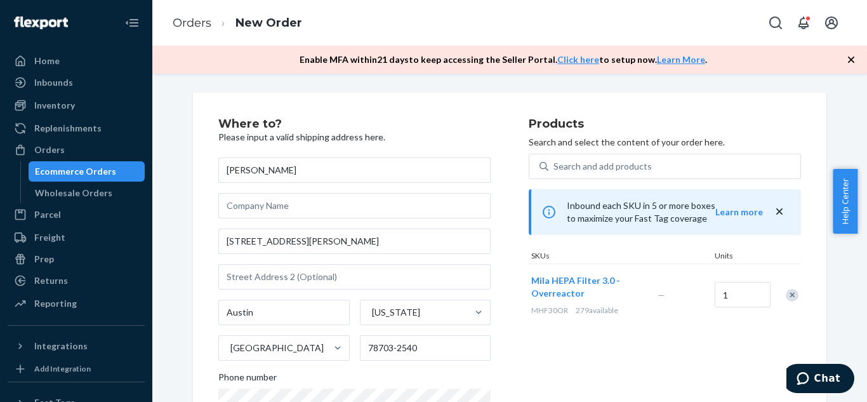
scroll to position [268, 0]
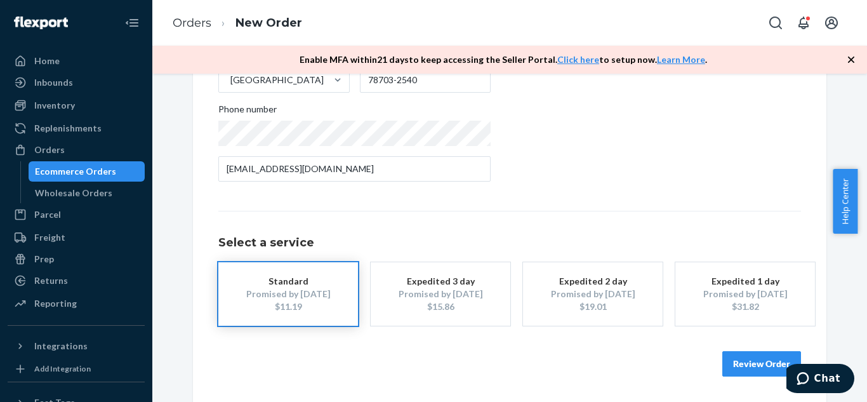
click at [750, 359] on button "Review Order" at bounding box center [762, 363] width 79 height 25
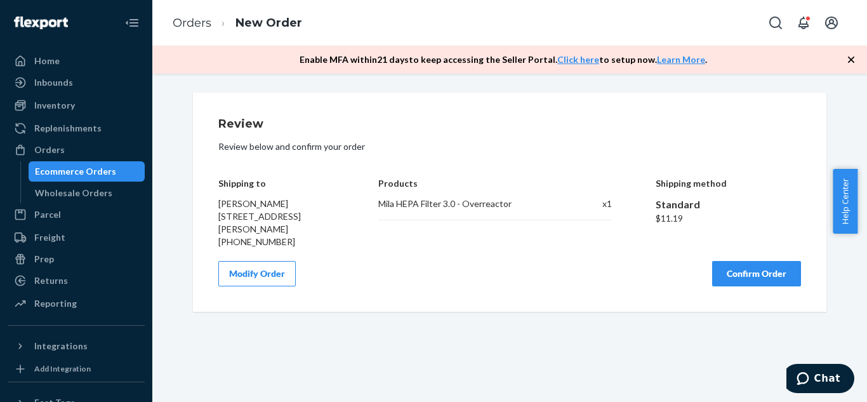
scroll to position [0, 0]
click at [218, 183] on h4 "Shipping to" at bounding box center [276, 183] width 117 height 10
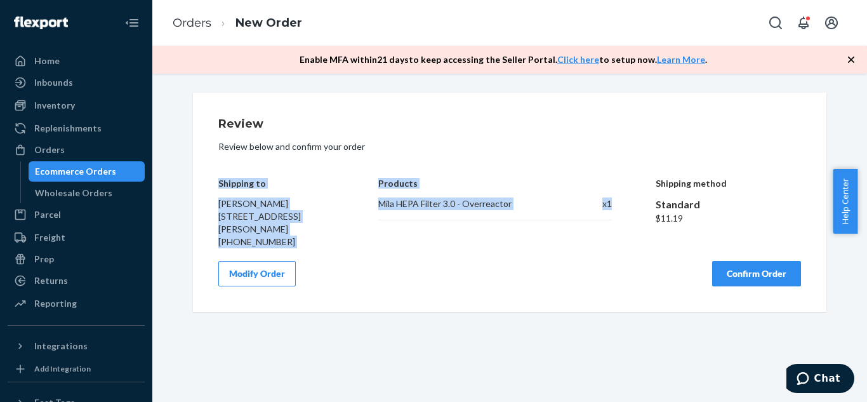
drag, startPoint x: 214, startPoint y: 180, endPoint x: 618, endPoint y: 198, distance: 404.9
click at [618, 198] on div "Shipping to [PERSON_NAME] [STREET_ADDRESS][PERSON_NAME] [PHONE_NUMBER] Products…" at bounding box center [509, 203] width 583 height 89
copy div "Shipping to [PERSON_NAME] [STREET_ADDRESS][PERSON_NAME] [PHONE_NUMBER] Products…"
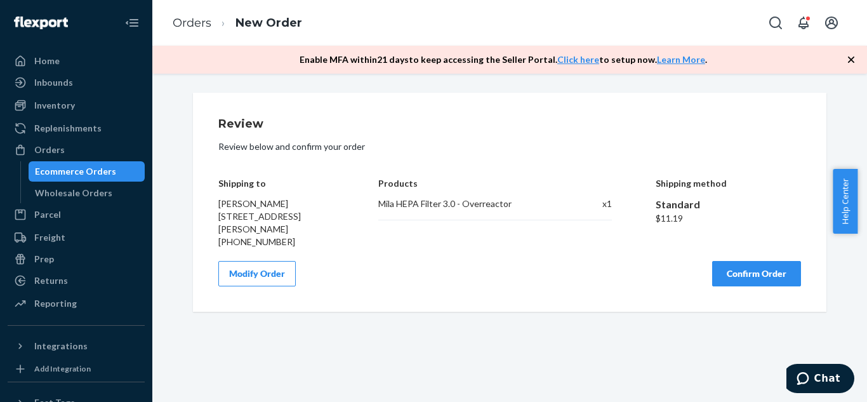
click at [516, 327] on div "Review Review below and confirm your order Shipping to [PERSON_NAME] [STREET_AD…" at bounding box center [509, 238] width 715 height 328
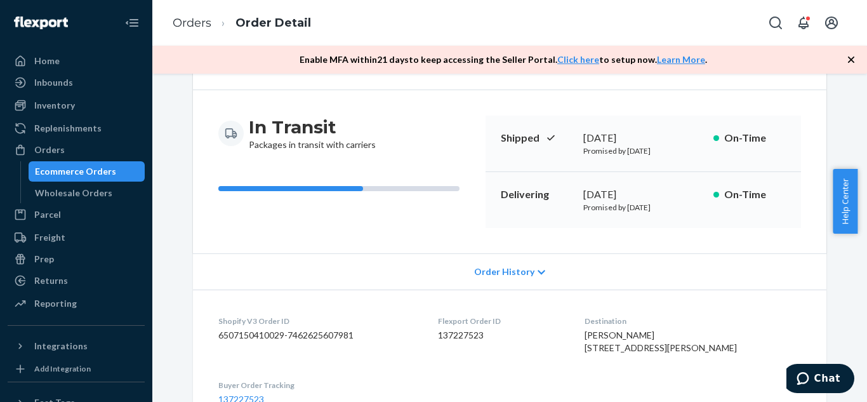
scroll to position [94, 0]
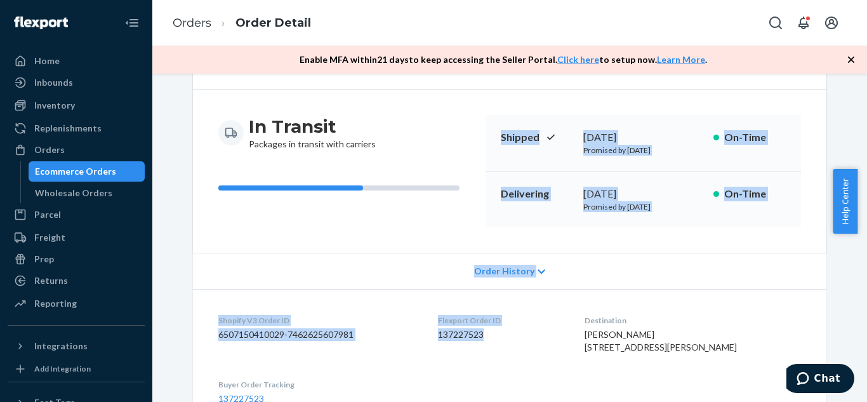
drag, startPoint x: 497, startPoint y: 134, endPoint x: 507, endPoint y: 336, distance: 202.2
click at [507, 336] on div "Shopify Order # S155518 • Standard / $11.19 View Details Create Return Duplicat…" at bounding box center [510, 261] width 634 height 524
copy div "Shipped [DATE] Promised by [DATE] On-Time Delivering [DATE] Promised by [DATE] …"
click at [101, 173] on div "Ecommerce Orders" at bounding box center [75, 171] width 81 height 13
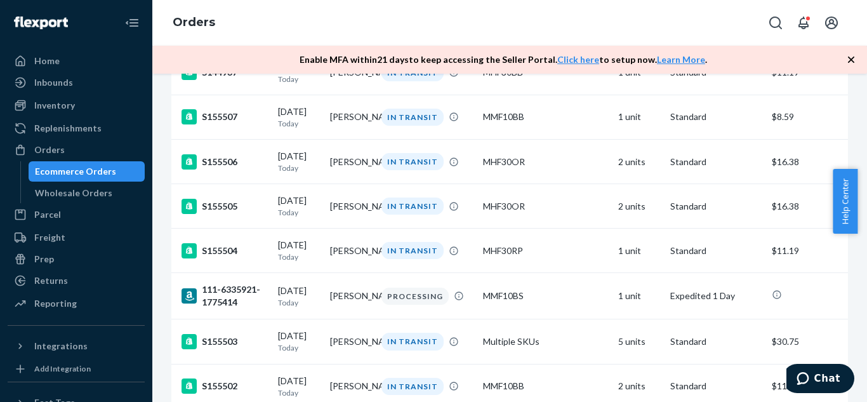
scroll to position [3060, 0]
click at [349, 94] on td "[PERSON_NAME]" at bounding box center [351, 72] width 52 height 44
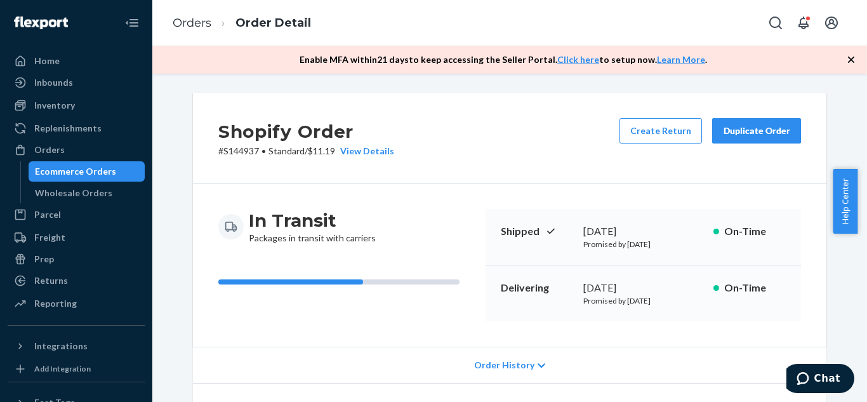
click at [748, 137] on div "Duplicate Order" at bounding box center [756, 130] width 67 height 13
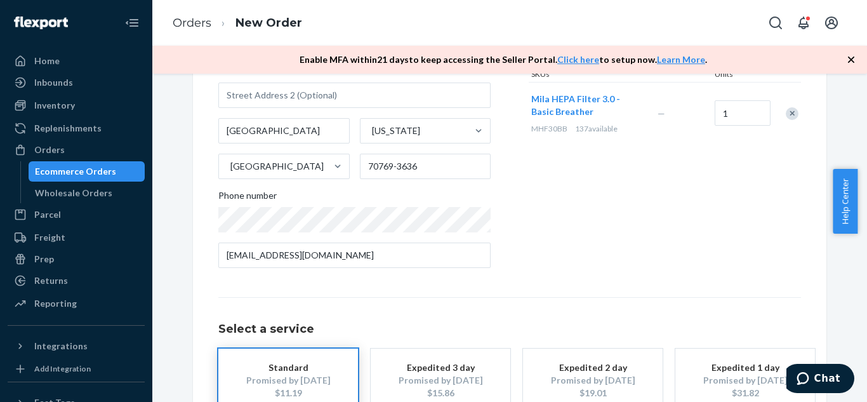
scroll to position [183, 0]
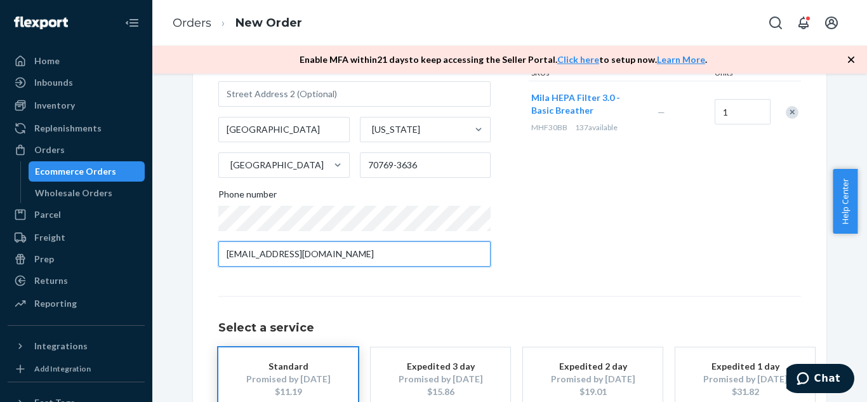
click at [411, 253] on input "klb504@gmail.com" at bounding box center [354, 253] width 272 height 25
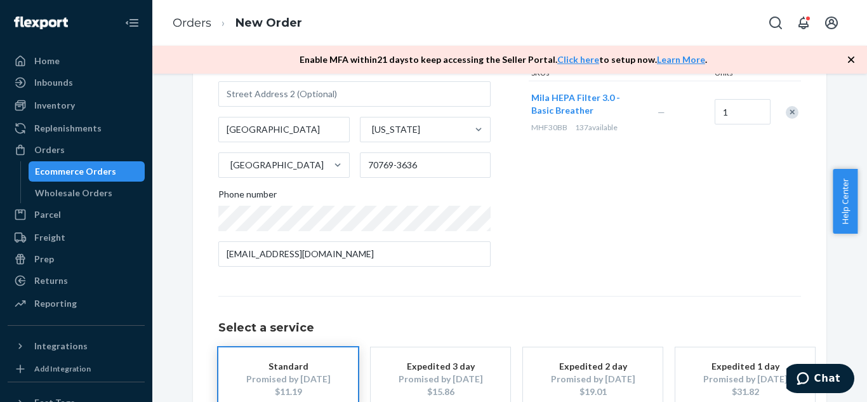
click at [594, 257] on div "Products Search and select the content of your order here. Search and add produ…" at bounding box center [665, 106] width 272 height 342
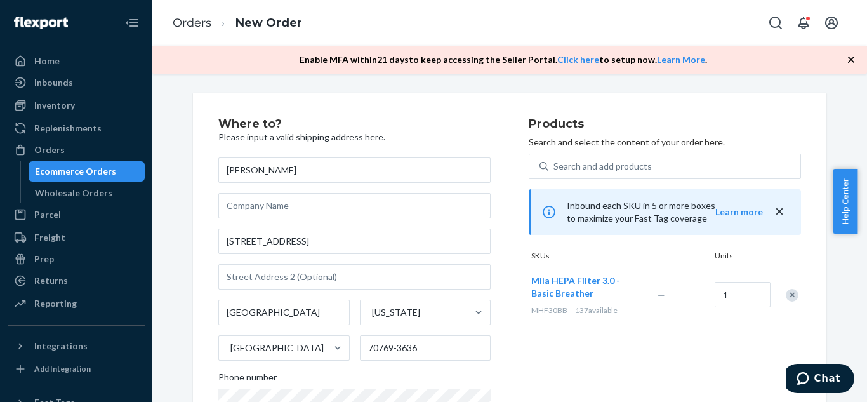
scroll to position [268, 0]
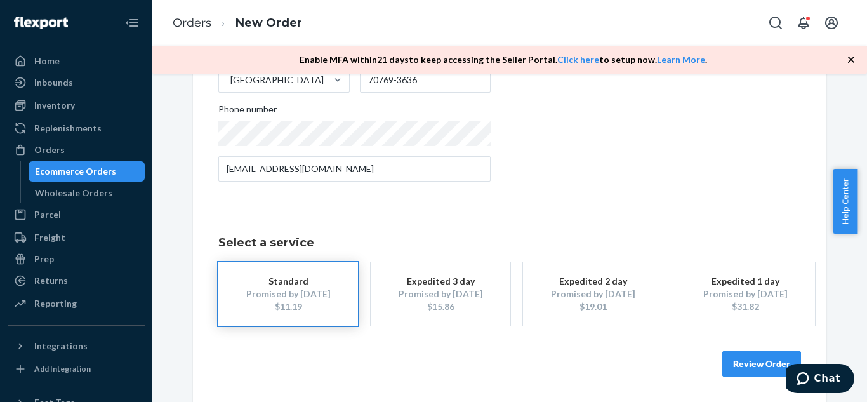
click at [739, 363] on button "Review Order" at bounding box center [762, 363] width 79 height 25
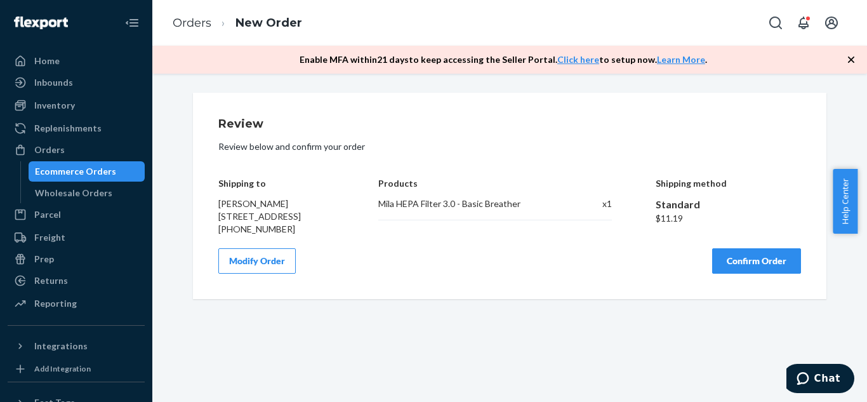
scroll to position [0, 0]
click at [211, 183] on div "Review Review below and confirm your order Shipping to Katie Bourg 37084 Woodbi…" at bounding box center [510, 196] width 634 height 206
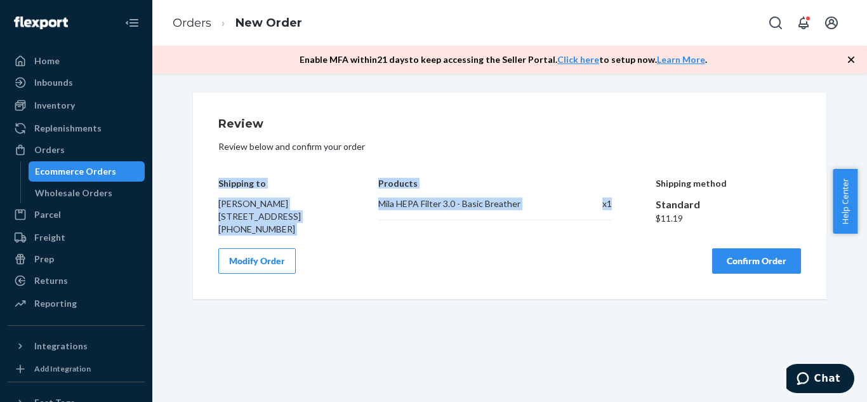
drag, startPoint x: 213, startPoint y: 183, endPoint x: 618, endPoint y: 206, distance: 405.7
click at [618, 206] on div "Shipping to Katie Bourg 37084 Woodbine Ct Prairieville, LA 70769-3636 +19852263…" at bounding box center [509, 197] width 583 height 76
copy div "Shipping to Katie Bourg 37084 Woodbine Ct Prairieville, LA 70769-3636 +19852263…"
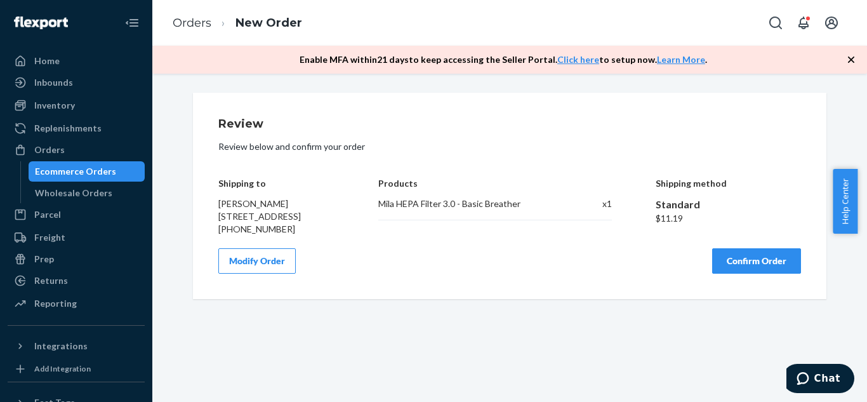
click at [536, 274] on div "Modify Order Confirm Order" at bounding box center [509, 260] width 583 height 25
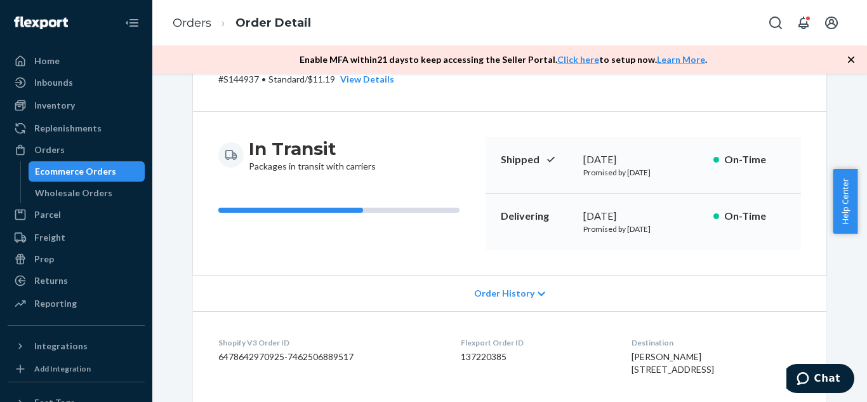
scroll to position [86, 0]
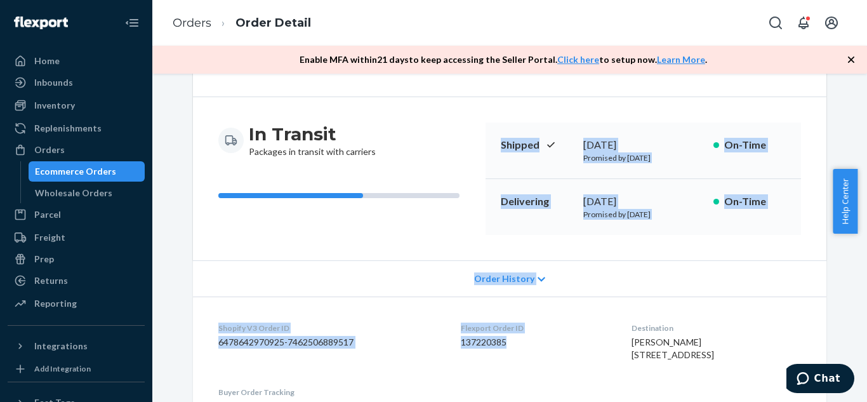
drag, startPoint x: 497, startPoint y: 146, endPoint x: 543, endPoint y: 343, distance: 202.8
click at [543, 343] on div "Shopify Order # S144937 • Standard / $11.19 View Details Create Return Duplicat…" at bounding box center [510, 268] width 634 height 524
copy div "Shipped September 24, 2025 Promised by September 24, 2025 On-Time Delivering Oc…"
click at [88, 168] on div "Ecommerce Orders" at bounding box center [75, 171] width 81 height 13
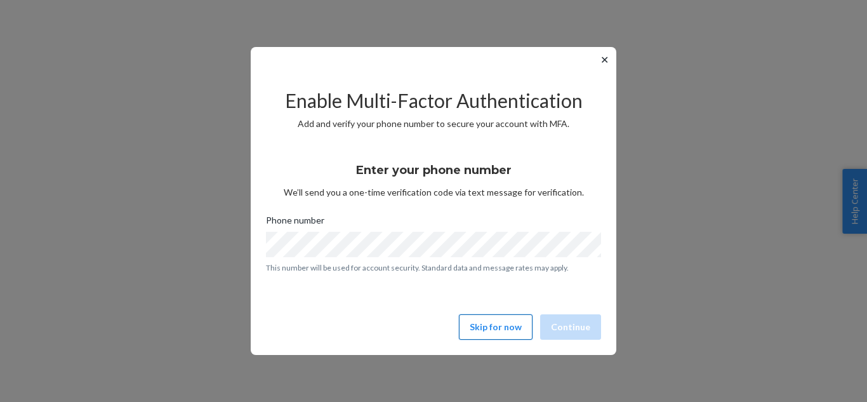
click at [507, 318] on button "Skip for now" at bounding box center [496, 326] width 74 height 25
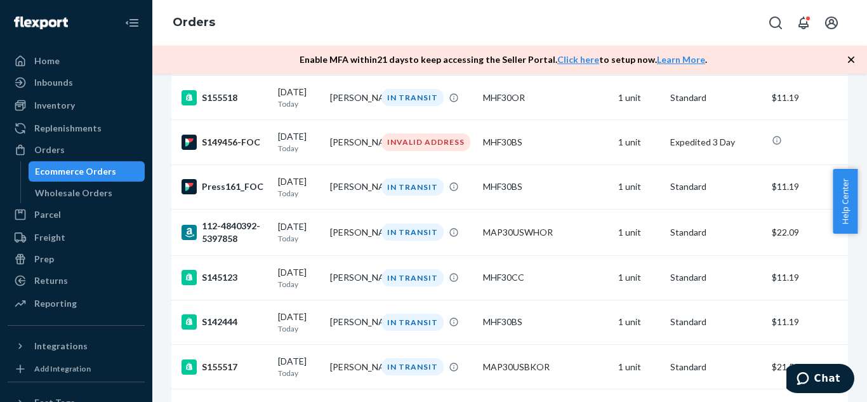
scroll to position [2447, 0]
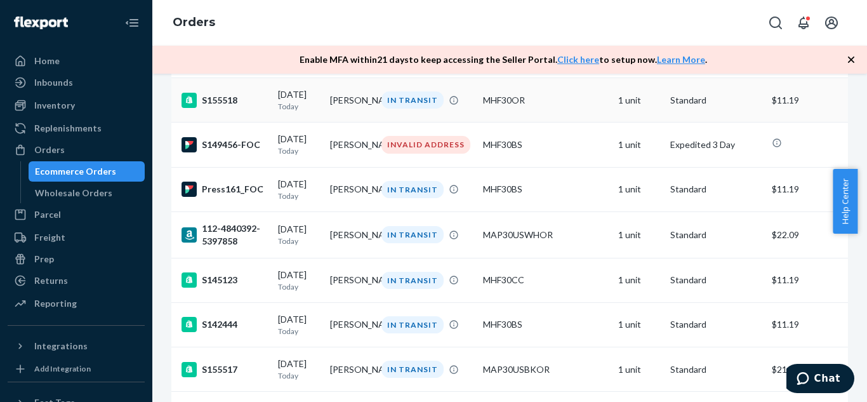
click at [364, 123] on td "[PERSON_NAME]" at bounding box center [351, 100] width 52 height 44
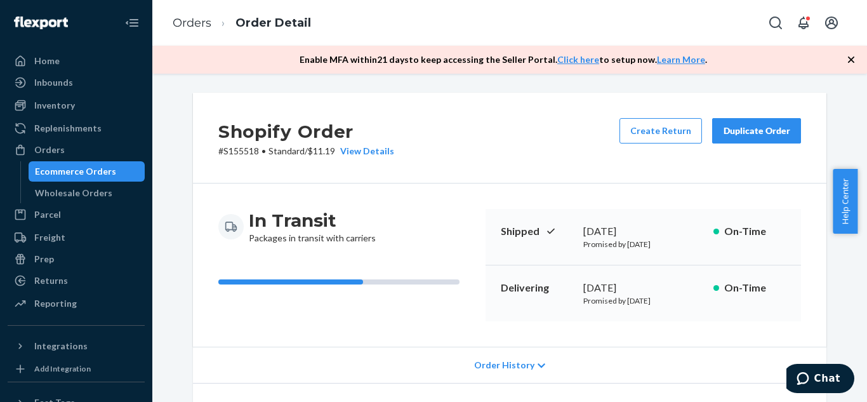
click at [764, 130] on div "Duplicate Order" at bounding box center [756, 130] width 67 height 13
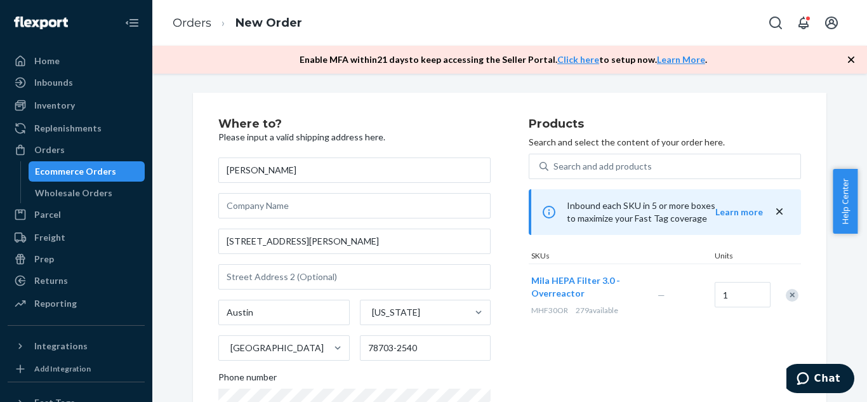
scroll to position [157, 0]
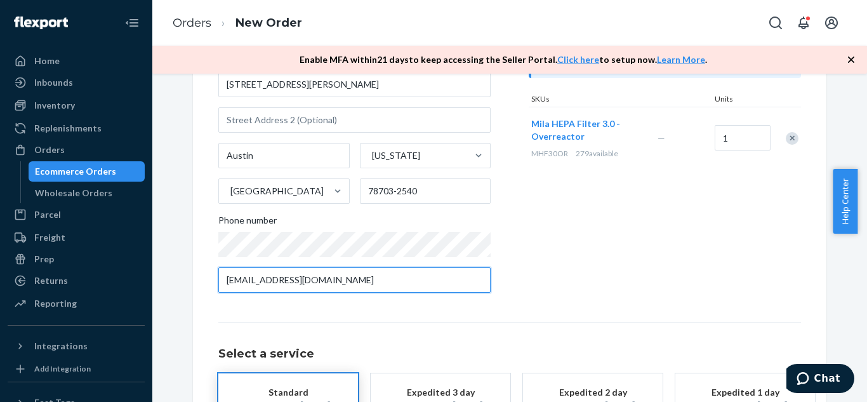
click at [352, 276] on input "[EMAIL_ADDRESS][DOMAIN_NAME]" at bounding box center [354, 279] width 272 height 25
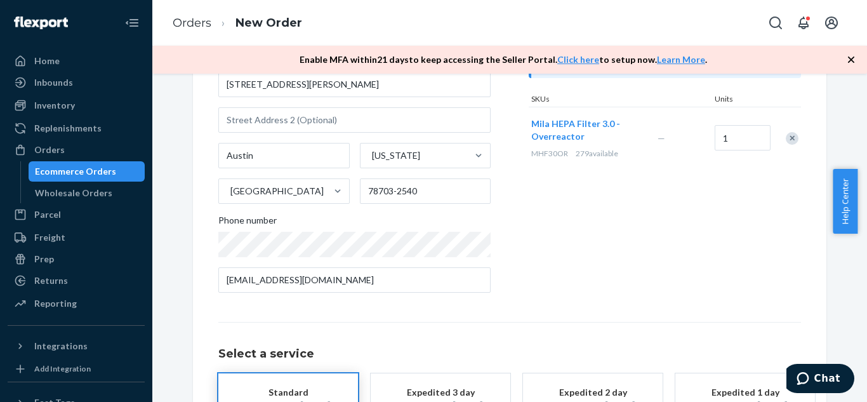
click at [664, 237] on div "Products Search and select the content of your order here. Search and add produ…" at bounding box center [665, 132] width 272 height 342
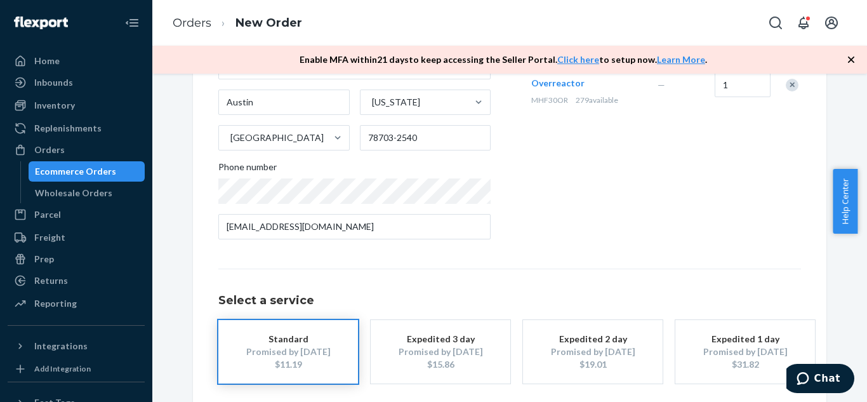
scroll to position [268, 0]
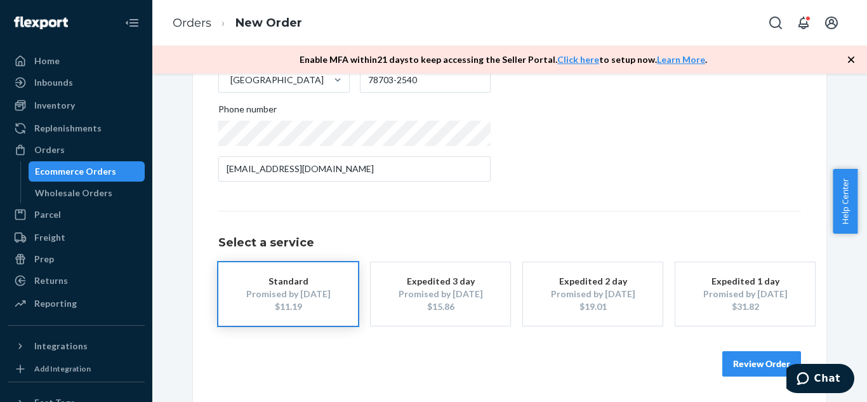
click at [749, 369] on button "Review Order" at bounding box center [762, 363] width 79 height 25
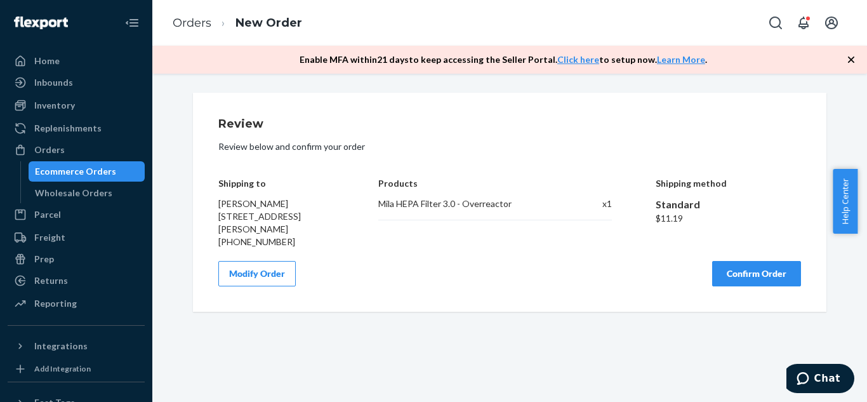
scroll to position [0, 0]
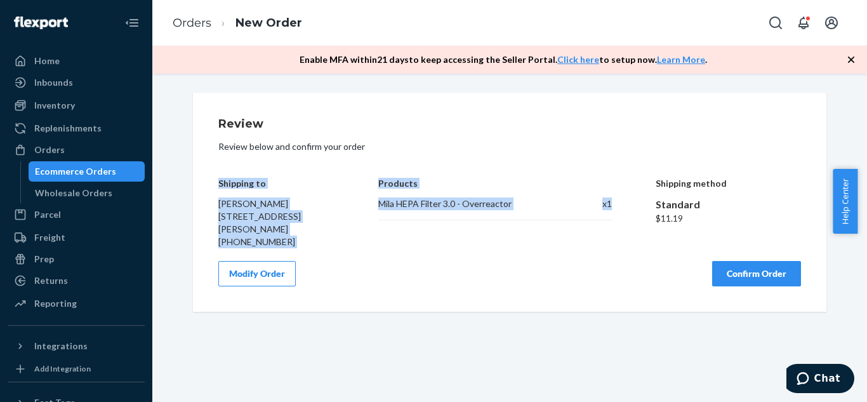
drag, startPoint x: 214, startPoint y: 185, endPoint x: 617, endPoint y: 202, distance: 403.5
click at [617, 202] on div "Shipping to [PERSON_NAME] [STREET_ADDRESS][PERSON_NAME] [PHONE_NUMBER] Products…" at bounding box center [509, 203] width 583 height 89
copy div "Shipping to [PERSON_NAME] [STREET_ADDRESS][PERSON_NAME] [PHONE_NUMBER] Products…"
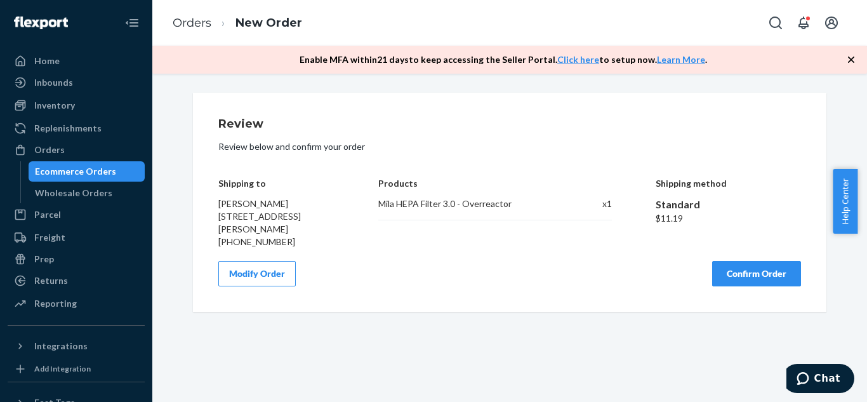
click at [540, 298] on div "Review Review below and confirm your order Shipping to [PERSON_NAME] [STREET_AD…" at bounding box center [510, 202] width 634 height 219
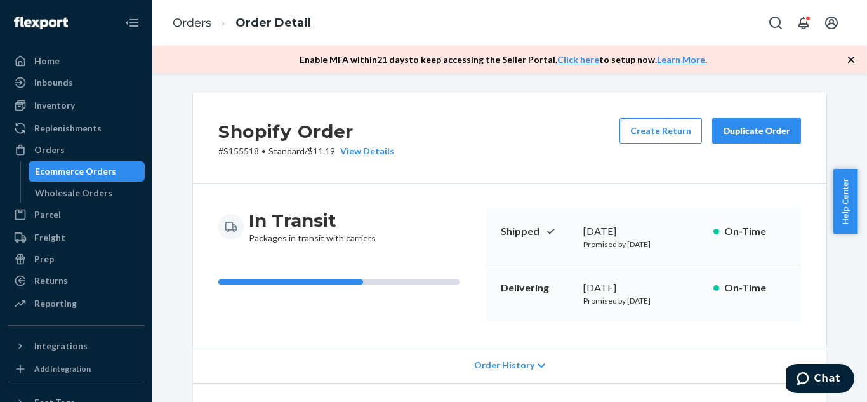
scroll to position [85, 0]
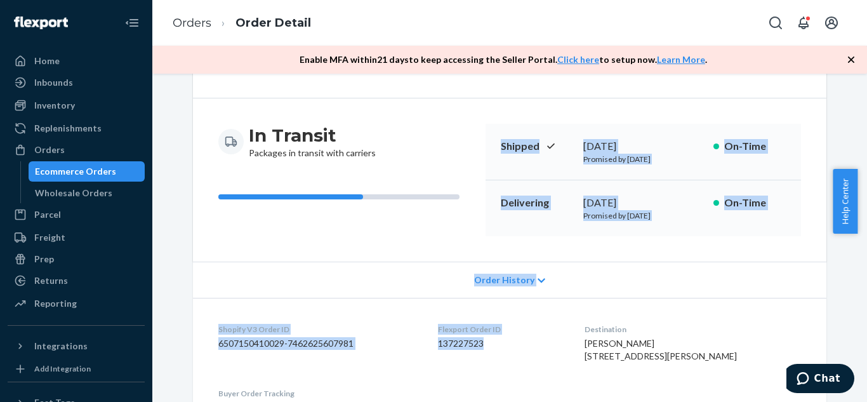
drag, startPoint x: 498, startPoint y: 145, endPoint x: 512, endPoint y: 342, distance: 196.7
click at [512, 342] on div "Shopify Order # S155518 • Standard / $11.19 View Details Create Return Duplicat…" at bounding box center [510, 270] width 634 height 524
copy div "Shipped [DATE] Promised by [DATE] On-Time Delivering [DATE] Promised by [DATE] …"
click at [67, 171] on div "Ecommerce Orders" at bounding box center [75, 171] width 81 height 13
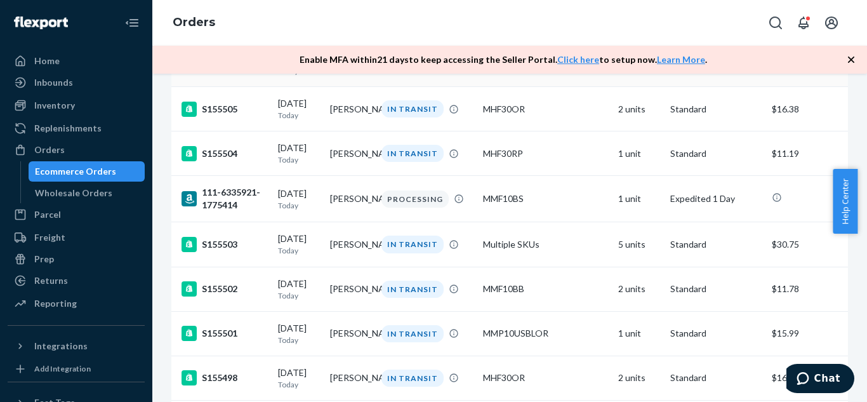
scroll to position [3157, 0]
click at [352, 86] on td "[PERSON_NAME]" at bounding box center [351, 63] width 52 height 44
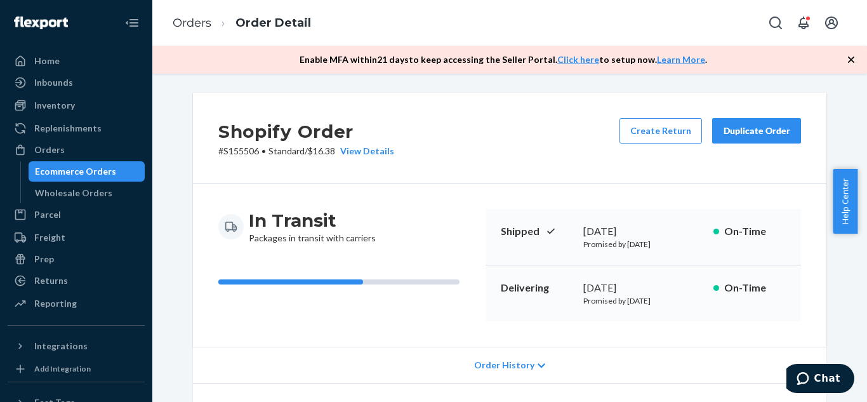
click at [756, 130] on div "Duplicate Order" at bounding box center [756, 130] width 67 height 13
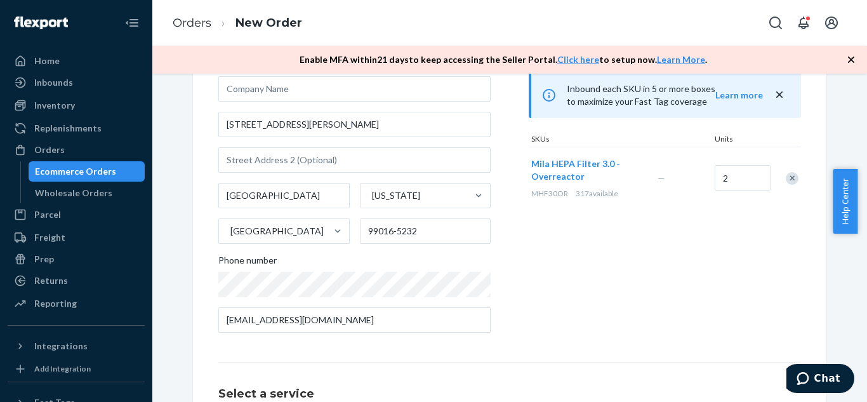
scroll to position [117, 0]
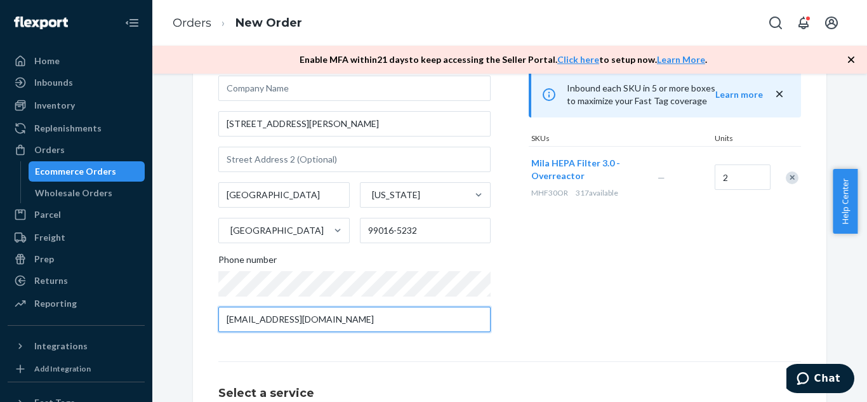
click at [377, 322] on input "chrisclaylife@gmail.com" at bounding box center [354, 319] width 272 height 25
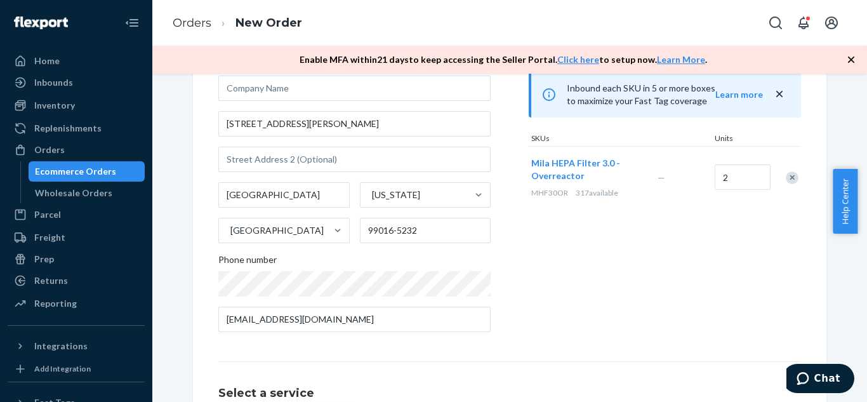
click at [599, 272] on div "Products Search and select the content of your order here. Search and add produ…" at bounding box center [665, 172] width 272 height 342
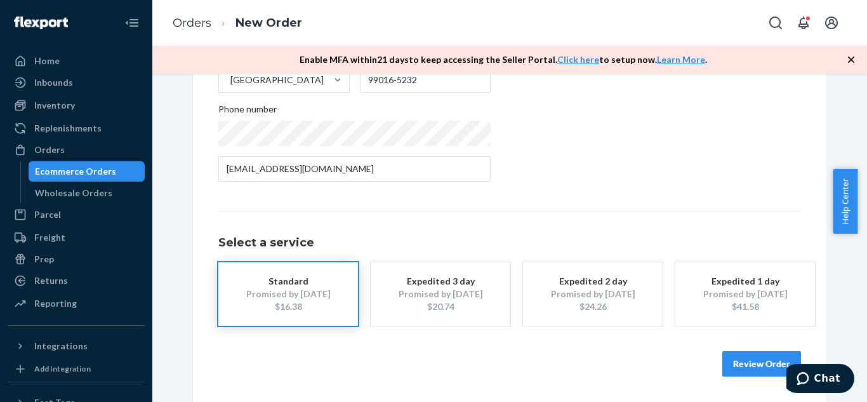
click at [745, 363] on button "Review Order" at bounding box center [762, 363] width 79 height 25
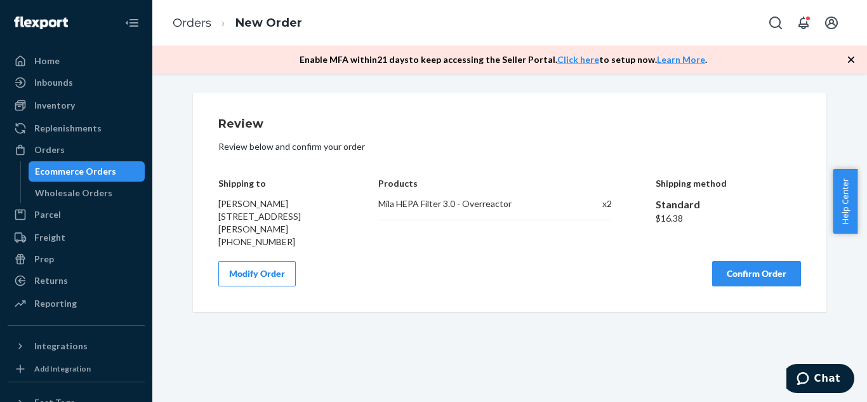
scroll to position [0, 0]
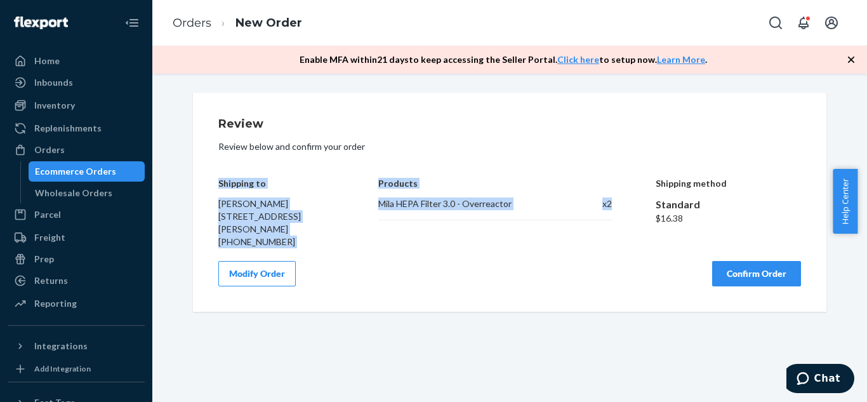
drag, startPoint x: 215, startPoint y: 183, endPoint x: 616, endPoint y: 204, distance: 401.8
click at [616, 204] on div "Shipping to Chris Clay 2313 N Holl Blvd Liberty Lake, WA 99016-5232 +1509850545…" at bounding box center [509, 203] width 583 height 89
copy div "Shipping to Chris Clay 2313 N Holl Blvd Liberty Lake, WA 99016-5232 +1509850545…"
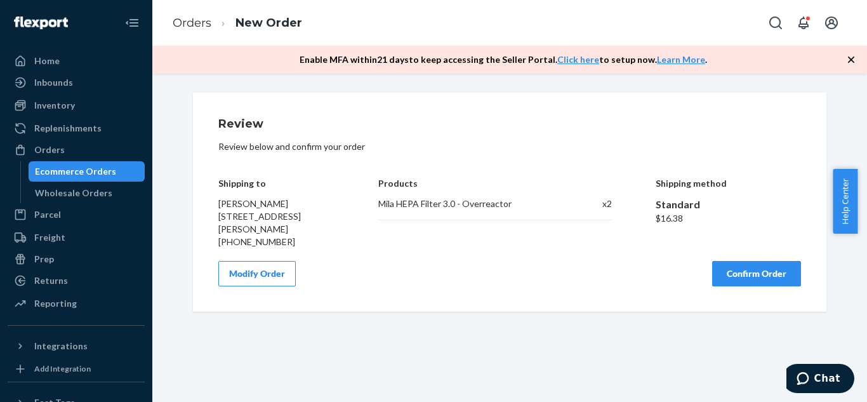
click at [543, 264] on div "Review Review below and confirm your order Shipping to Chris Clay 2313 N Holl B…" at bounding box center [509, 202] width 583 height 168
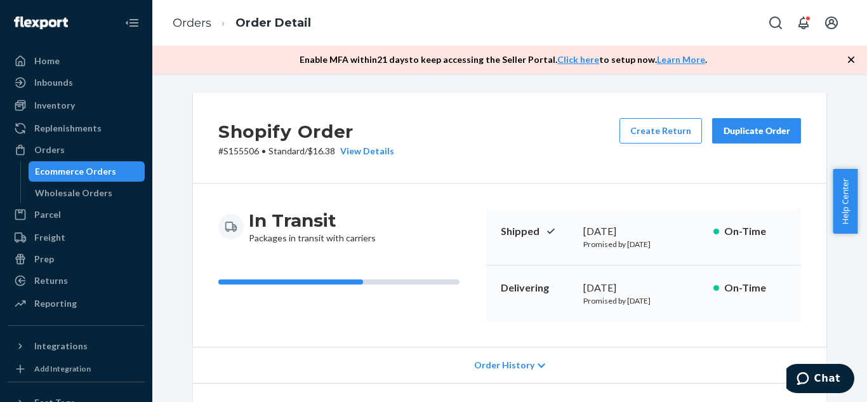
scroll to position [89, 0]
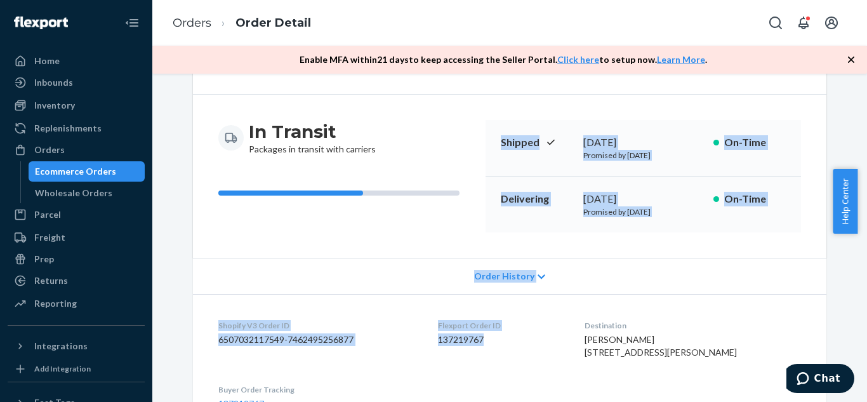
drag, startPoint x: 497, startPoint y: 142, endPoint x: 509, endPoint y: 341, distance: 199.7
click at [509, 341] on div "Shopify Order # S155506 • Standard / $16.38 View Details Create Return Duplicat…" at bounding box center [510, 266] width 634 height 524
copy div "Shipped September 24, 2025 Promised by September 24, 2025 On-Time Delivering Se…"
click at [498, 156] on div "Shipped September 24, 2025 Promised by September 24, 2025 On-Time" at bounding box center [644, 148] width 316 height 57
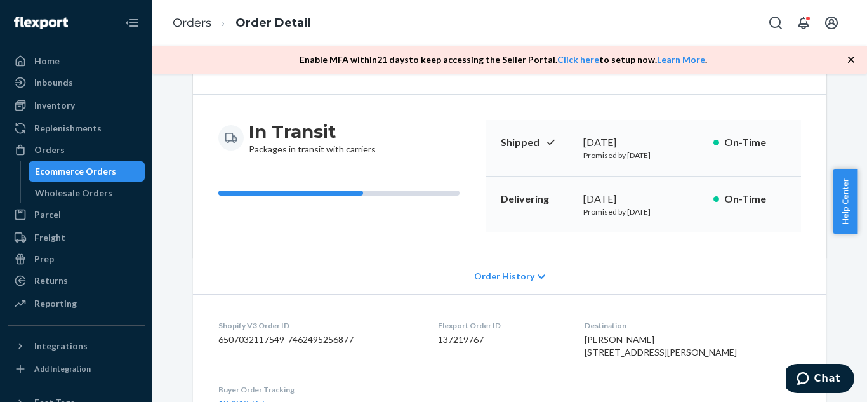
click at [102, 168] on div "Ecommerce Orders" at bounding box center [75, 171] width 81 height 13
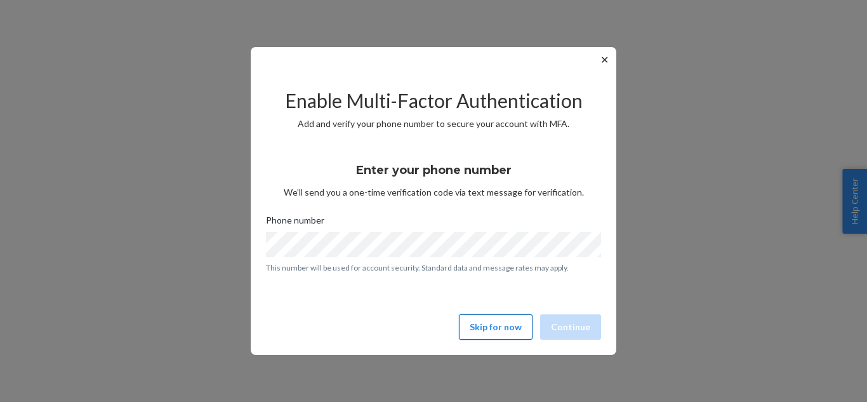
click at [518, 318] on button "Skip for now" at bounding box center [496, 326] width 74 height 25
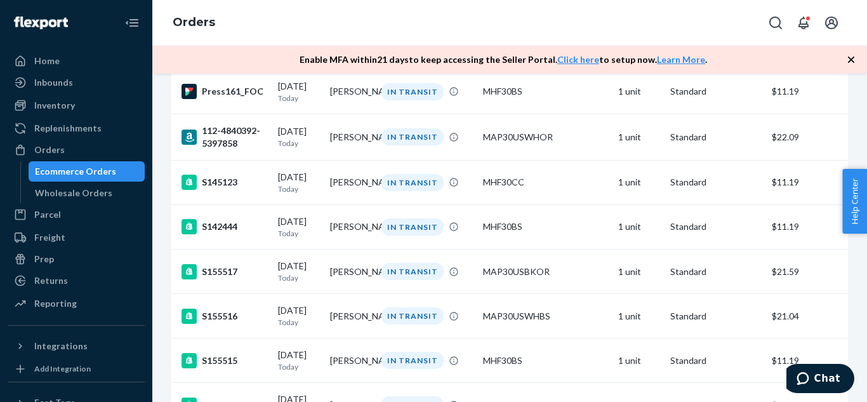
scroll to position [2543, 0]
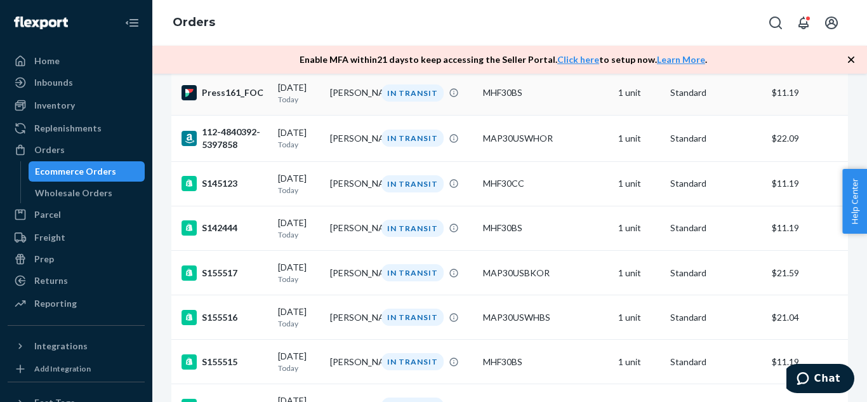
click at [344, 115] on td "[PERSON_NAME]" at bounding box center [351, 92] width 52 height 44
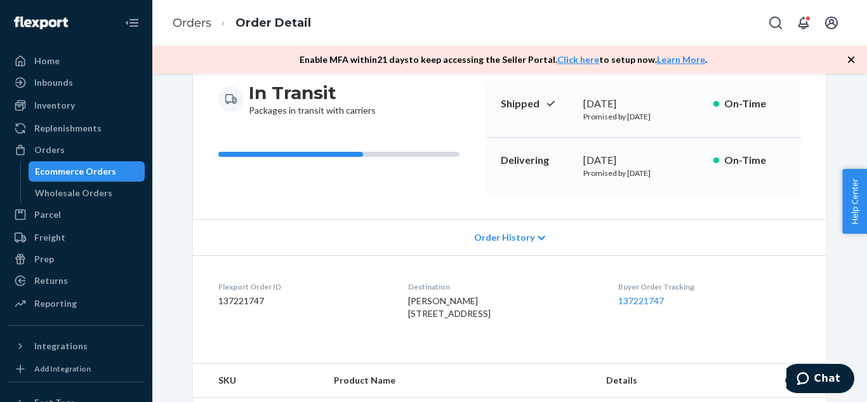
scroll to position [128, 0]
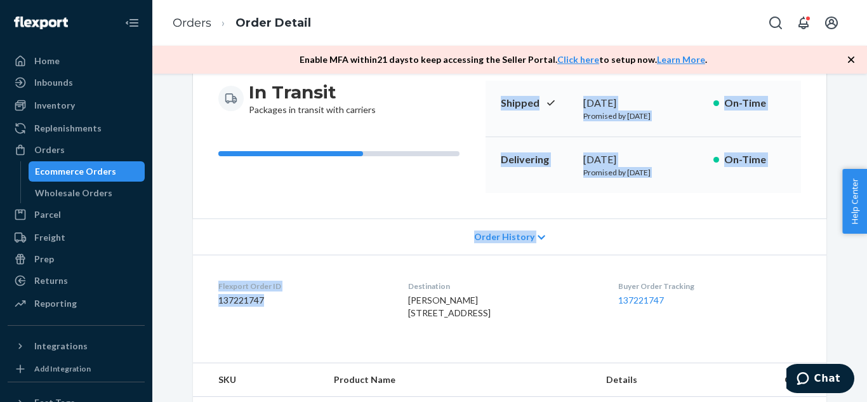
drag, startPoint x: 497, startPoint y: 102, endPoint x: 349, endPoint y: 324, distance: 266.6
click at [349, 324] on div "Flexport Order # Press161_FOC • Standard / $11.19 View Details Create Return Du…" at bounding box center [510, 203] width 634 height 478
copy div "Shipped [DATE] Promised by [DATE] On-Time Delivering [DATE] Promised by [DATE] …"
click at [581, 310] on div "[PERSON_NAME] [STREET_ADDRESS]" at bounding box center [502, 306] width 189 height 25
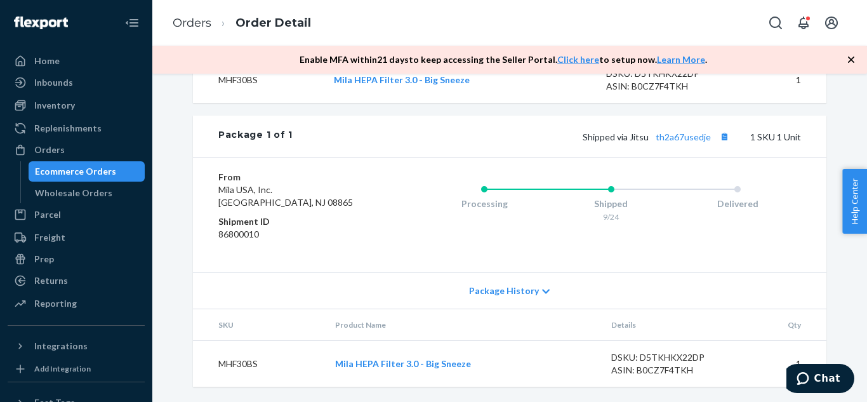
scroll to position [0, 0]
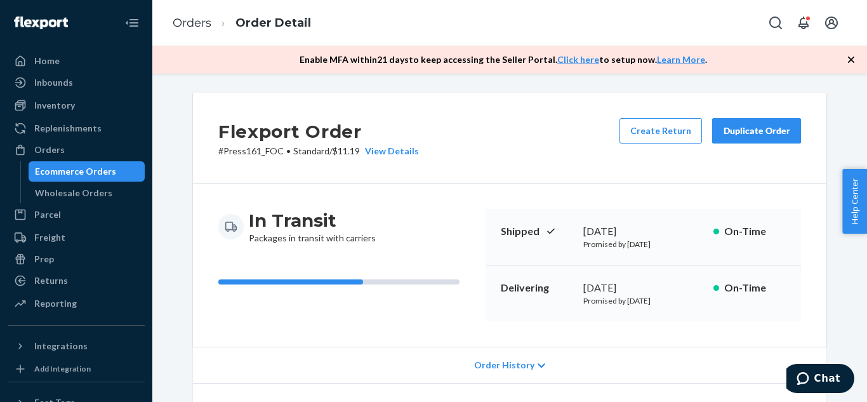
click at [740, 131] on div "Duplicate Order" at bounding box center [756, 130] width 67 height 13
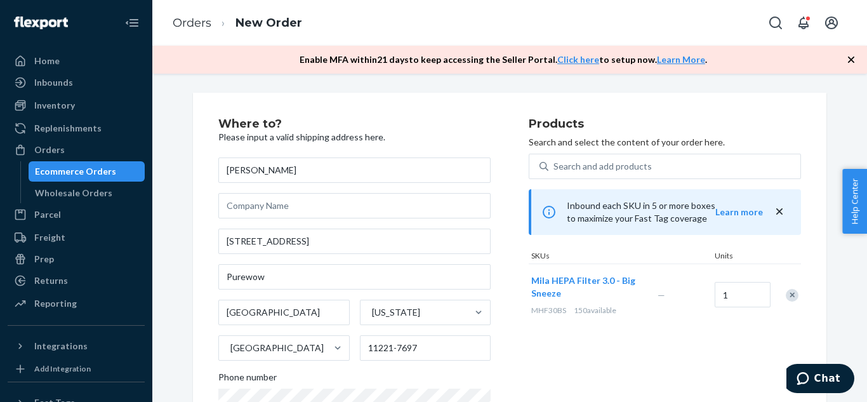
scroll to position [133, 0]
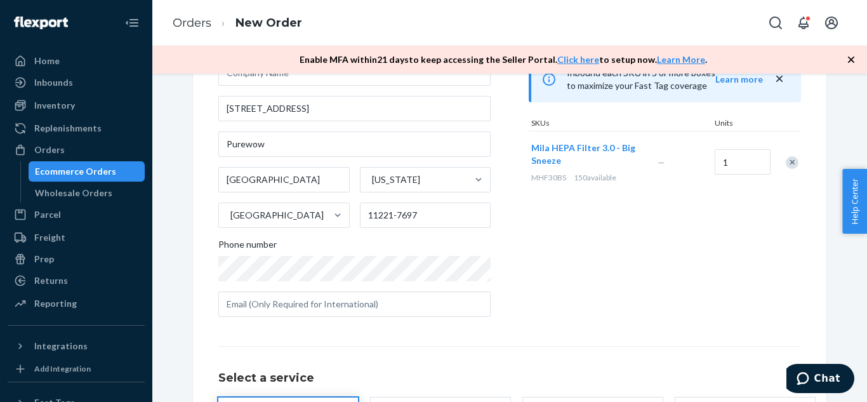
click at [88, 171] on div "Ecommerce Orders" at bounding box center [75, 171] width 81 height 13
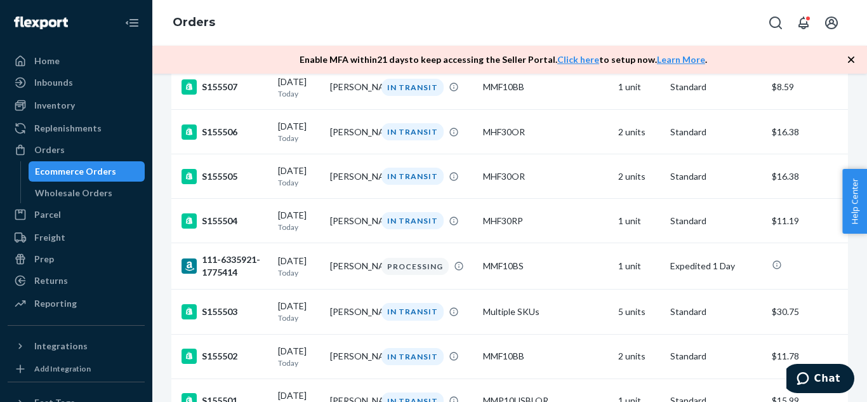
scroll to position [3127, 0]
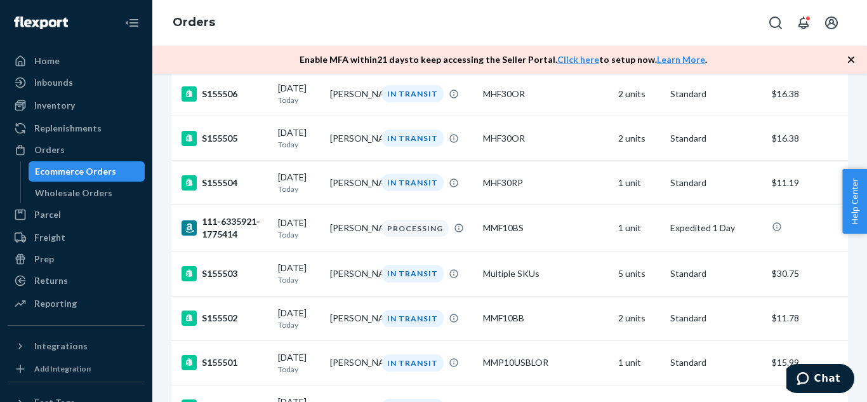
drag, startPoint x: 346, startPoint y: 183, endPoint x: 333, endPoint y: 175, distance: 16.0
click at [333, 71] on td "[PERSON_NAME]" at bounding box center [351, 49] width 52 height 44
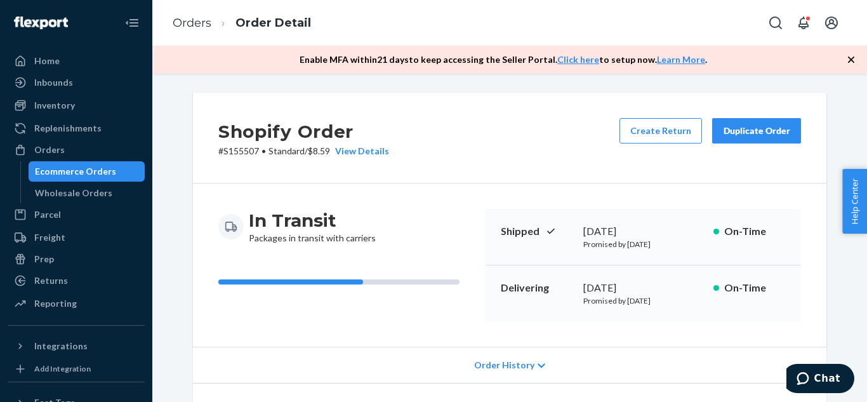
click at [723, 128] on div "Duplicate Order" at bounding box center [756, 130] width 67 height 13
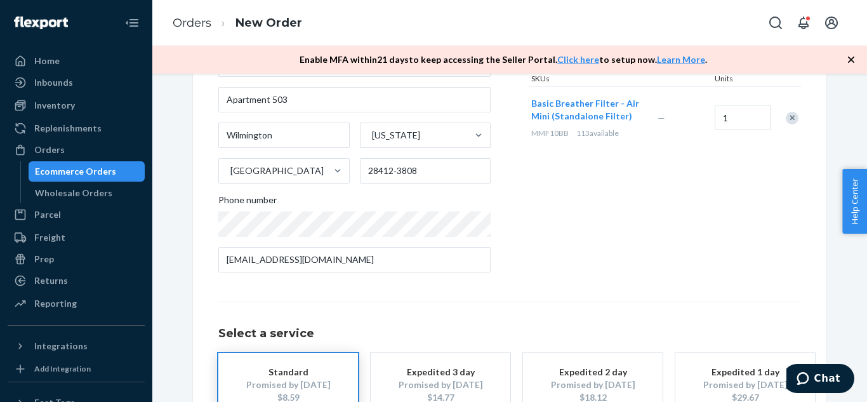
scroll to position [179, 0]
click at [81, 173] on div "Ecommerce Orders" at bounding box center [75, 171] width 81 height 13
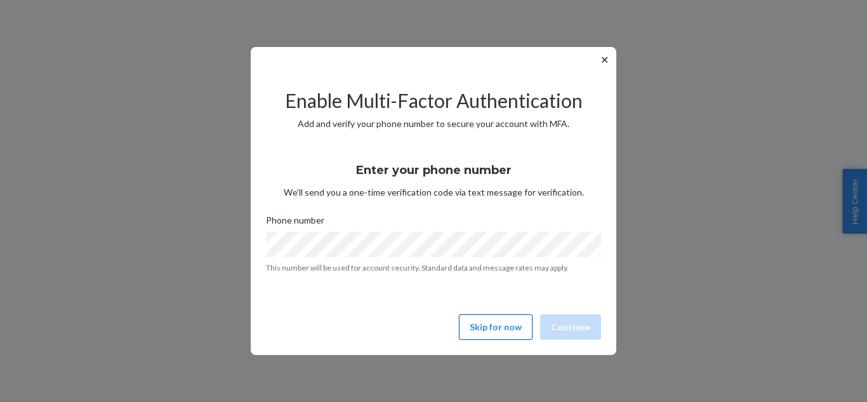
click at [512, 326] on button "Skip for now" at bounding box center [496, 326] width 74 height 25
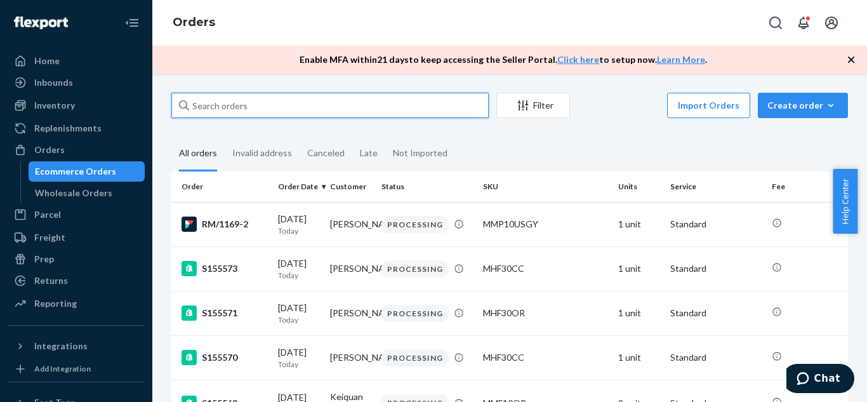
click at [346, 112] on input "text" at bounding box center [329, 105] width 317 height 25
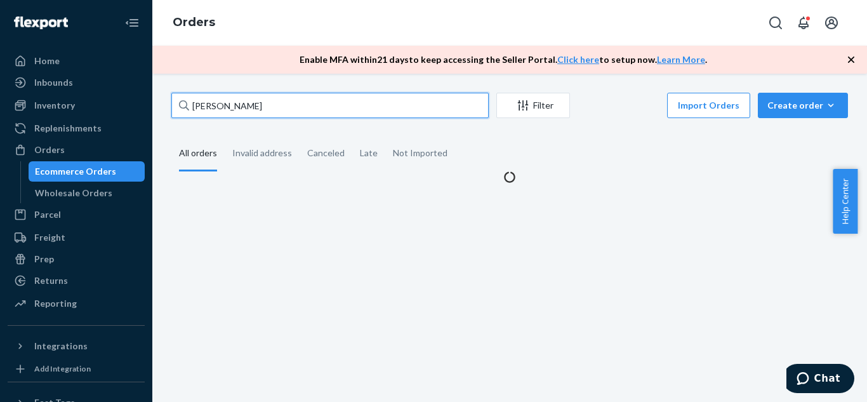
type input "jamie"
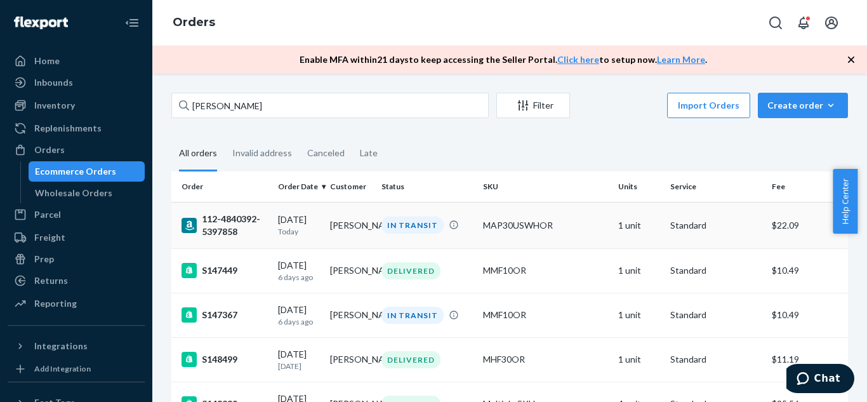
click at [504, 233] on td "MAP30USWHOR" at bounding box center [545, 225] width 135 height 46
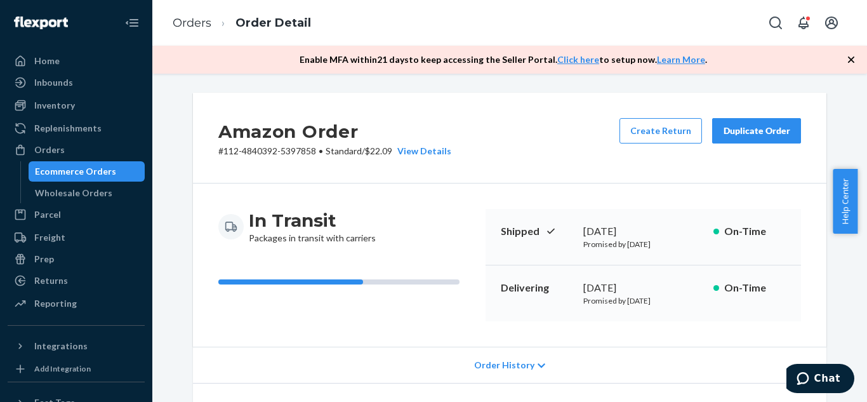
click at [732, 124] on button "Duplicate Order" at bounding box center [756, 130] width 89 height 25
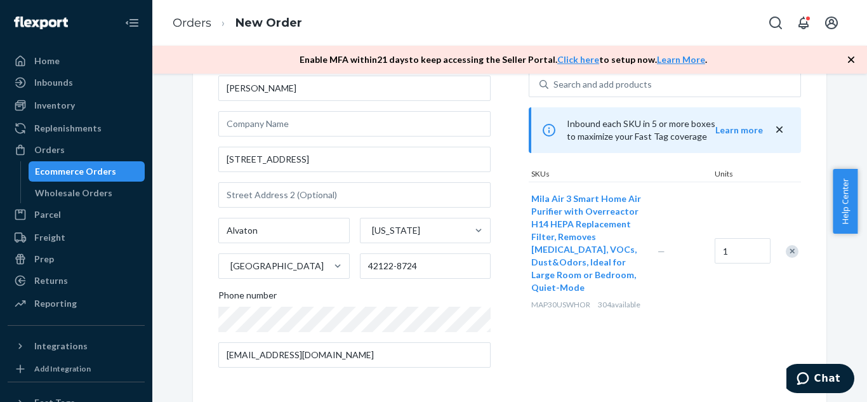
scroll to position [83, 0]
click at [103, 173] on div "Ecommerce Orders" at bounding box center [75, 171] width 81 height 13
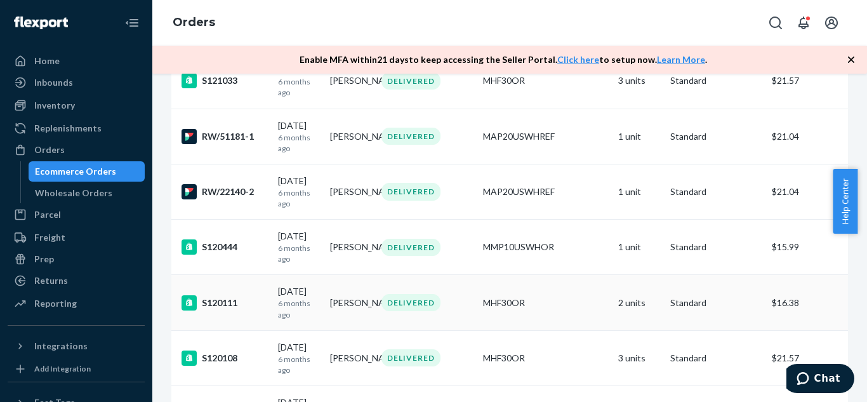
scroll to position [3246, 0]
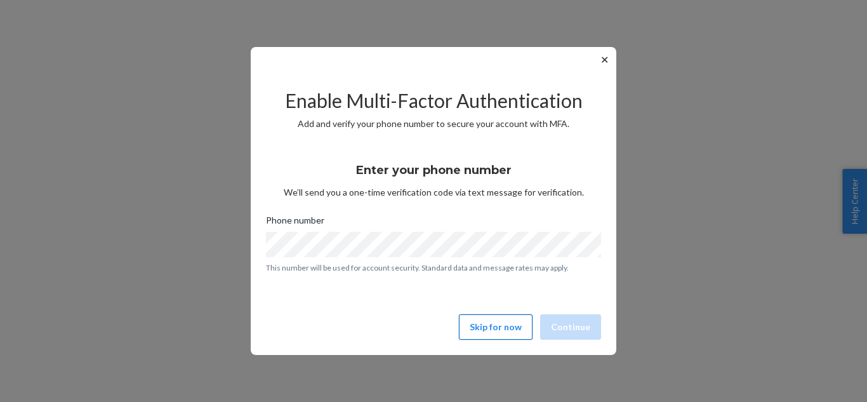
click at [517, 317] on button "Skip for now" at bounding box center [496, 326] width 74 height 25
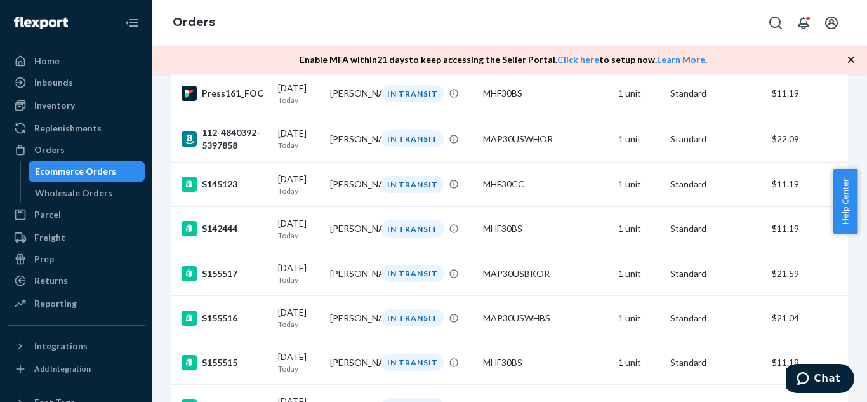
scroll to position [2589, 0]
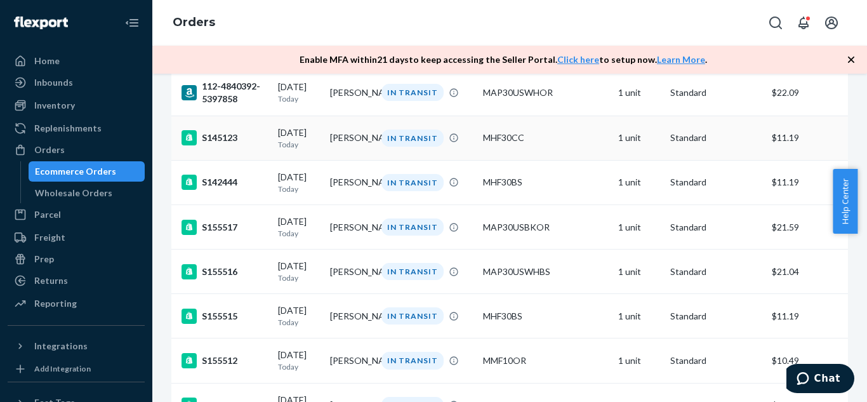
click at [352, 160] on td "[PERSON_NAME]" at bounding box center [351, 138] width 52 height 44
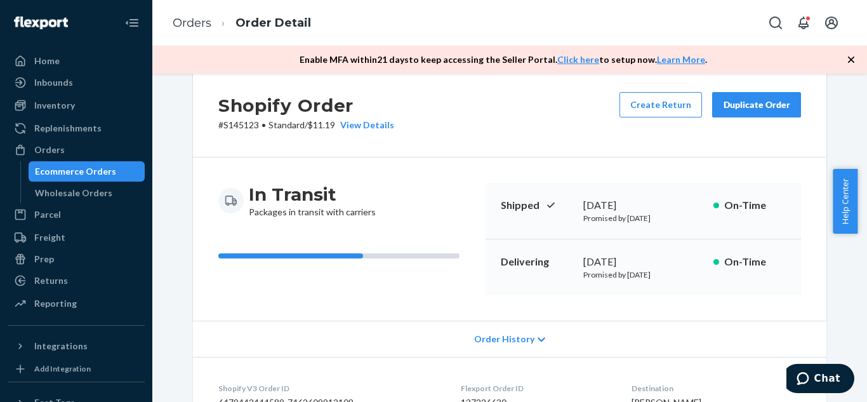
scroll to position [25, 0]
click at [750, 103] on div "Duplicate Order" at bounding box center [756, 105] width 67 height 13
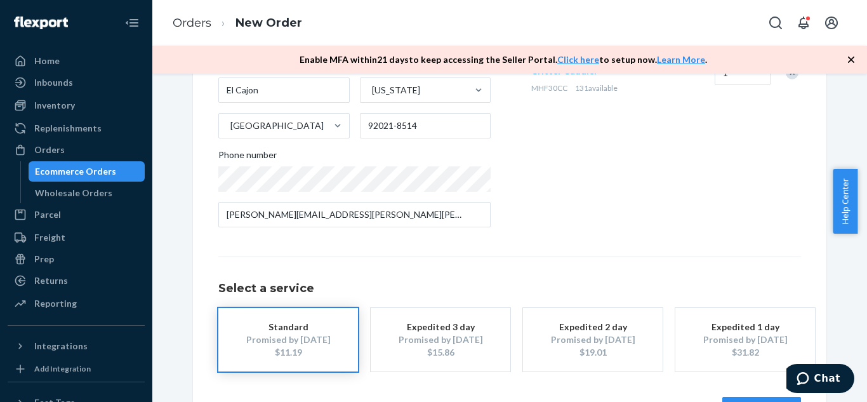
scroll to position [223, 0]
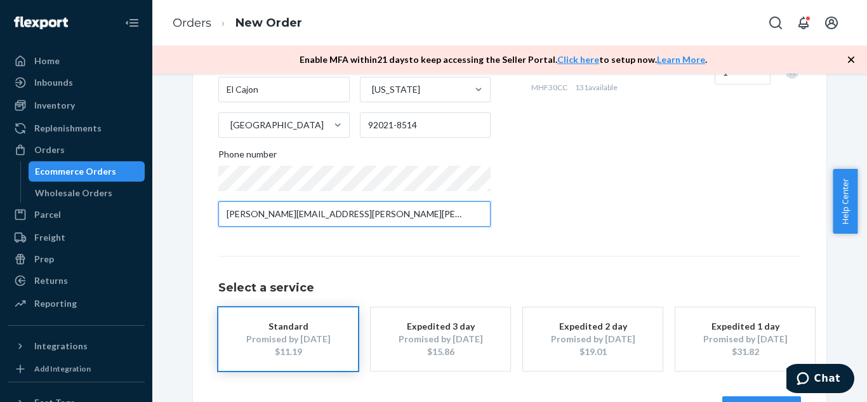
click at [338, 203] on input "sadie.jane.andreasen@gmail.com" at bounding box center [354, 213] width 272 height 25
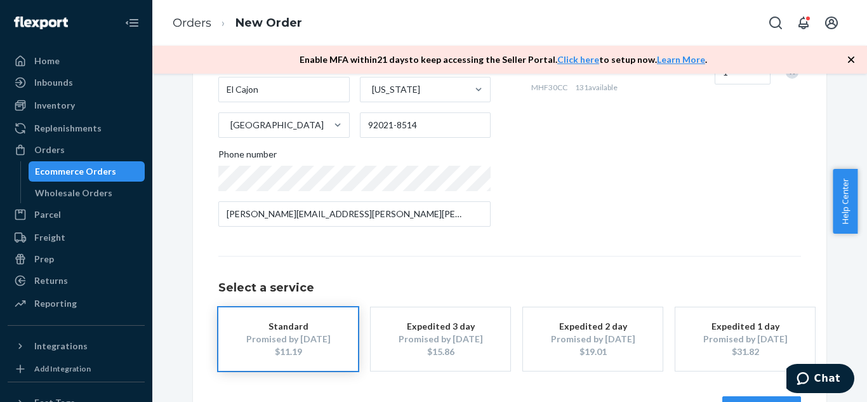
click at [647, 203] on div "Products Search and select the content of your order here. Search and add produ…" at bounding box center [665, 66] width 272 height 342
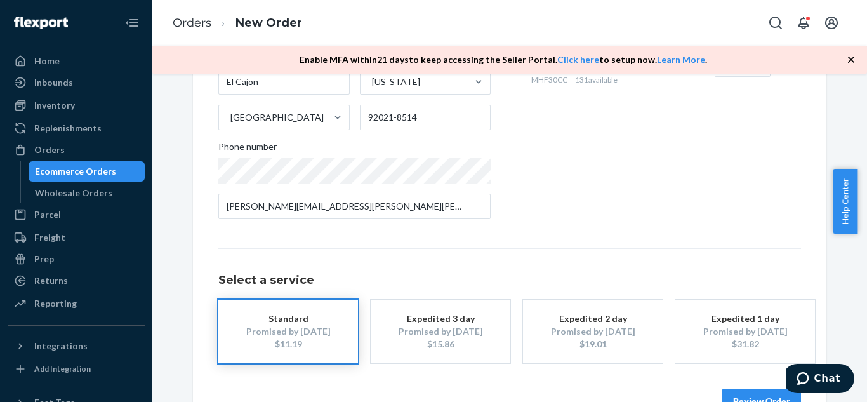
scroll to position [268, 0]
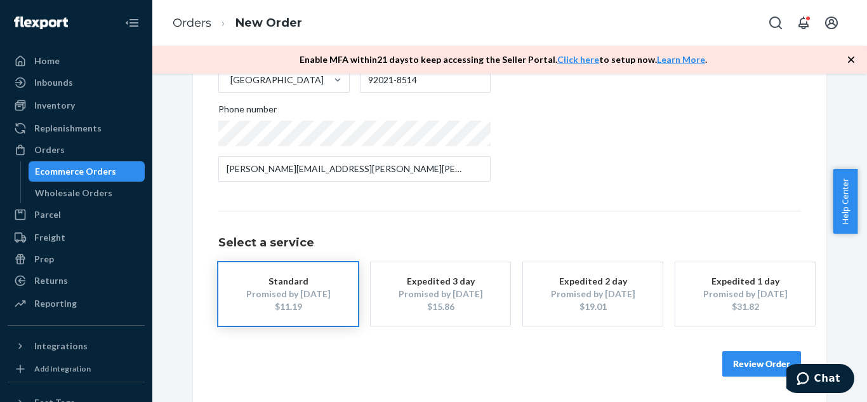
click at [745, 363] on button "Review Order" at bounding box center [762, 363] width 79 height 25
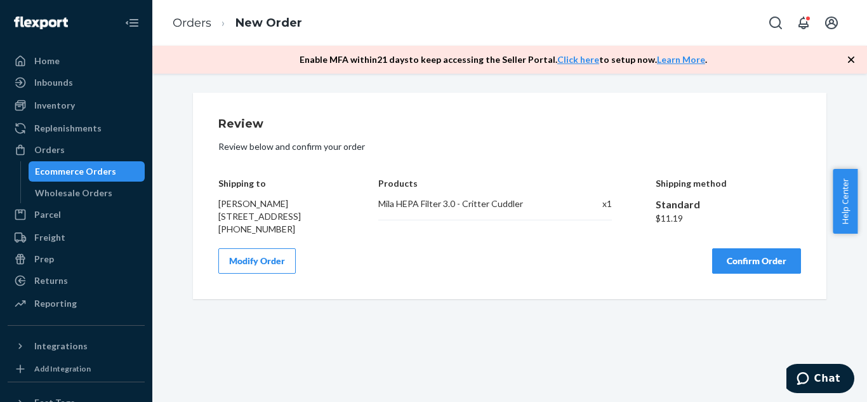
scroll to position [0, 0]
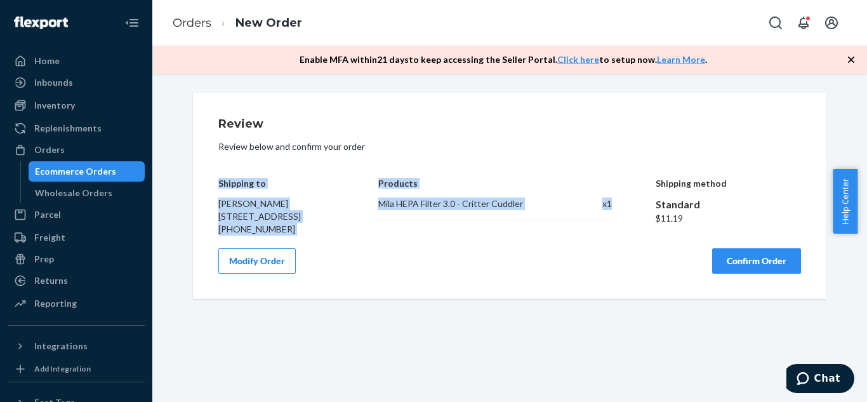
drag, startPoint x: 210, startPoint y: 180, endPoint x: 610, endPoint y: 201, distance: 400.5
click at [610, 201] on div "Review Review below and confirm your order Shipping to Sadie Andreasen 1360 E M…" at bounding box center [510, 196] width 634 height 206
copy div "Shipping to Sadie Andreasen 1360 E Madison Ave Apt 36 El Cajon, CA 92021-8514 +…"
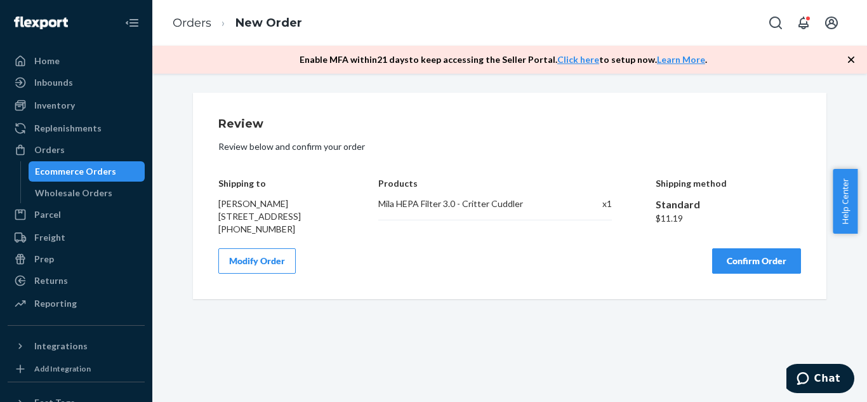
click at [569, 299] on div "Review Review below and confirm your order Shipping to Sadie Andreasen 1360 E M…" at bounding box center [510, 196] width 634 height 206
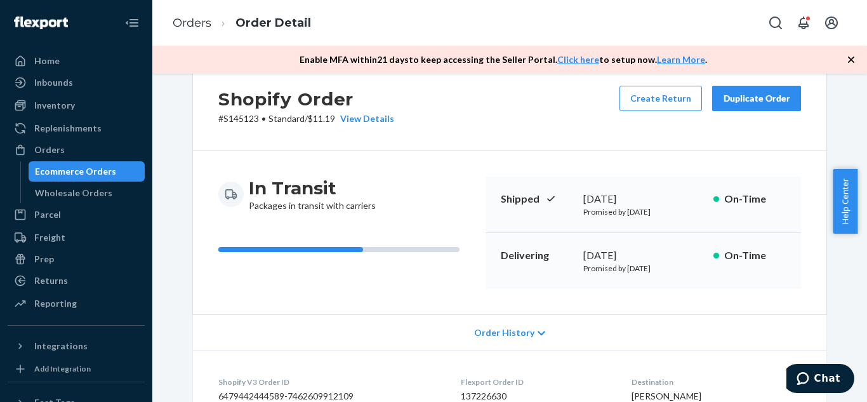
scroll to position [33, 0]
click at [501, 198] on p "Shipped" at bounding box center [537, 198] width 72 height 15
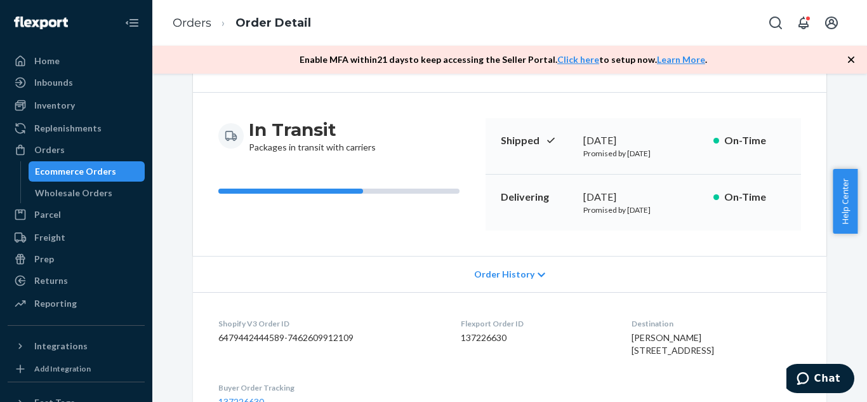
scroll to position [127, 0]
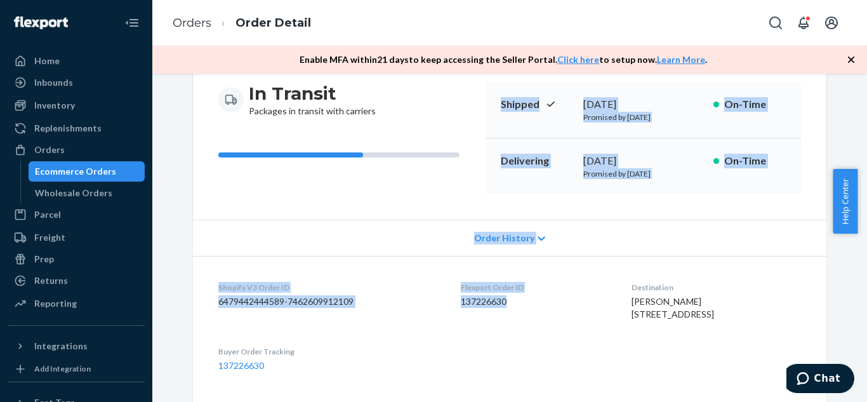
drag, startPoint x: 497, startPoint y: 197, endPoint x: 572, endPoint y: 340, distance: 160.7
click at [572, 340] on div "Shopify Order # S145123 • Standard / $11.19 View Details Create Return Duplicat…" at bounding box center [510, 228] width 634 height 524
copy div "Shipped September 23, 2025 Promised by September 24, 2025 On-Time Delivering Se…"
click at [533, 286] on dt "Flexport Order ID" at bounding box center [536, 287] width 150 height 11
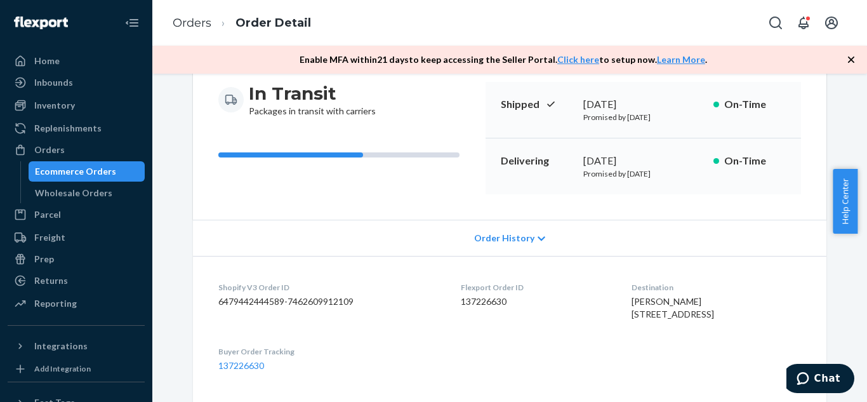
drag, startPoint x: 88, startPoint y: 172, endPoint x: 114, endPoint y: 166, distance: 26.7
click at [88, 172] on div "Ecommerce Orders" at bounding box center [75, 171] width 81 height 13
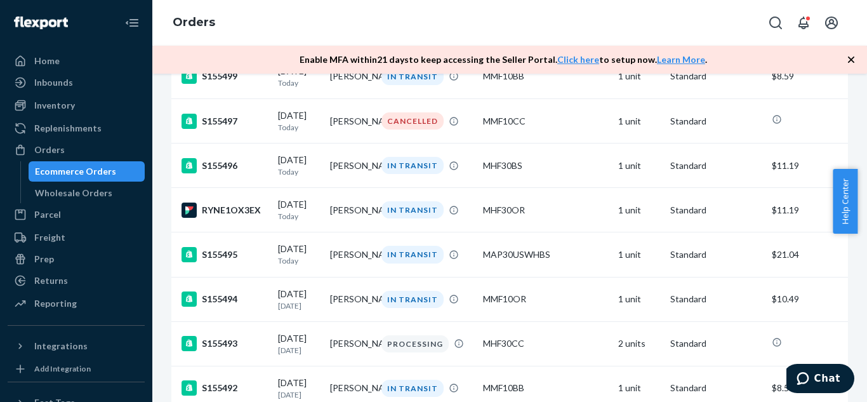
scroll to position [3498, 0]
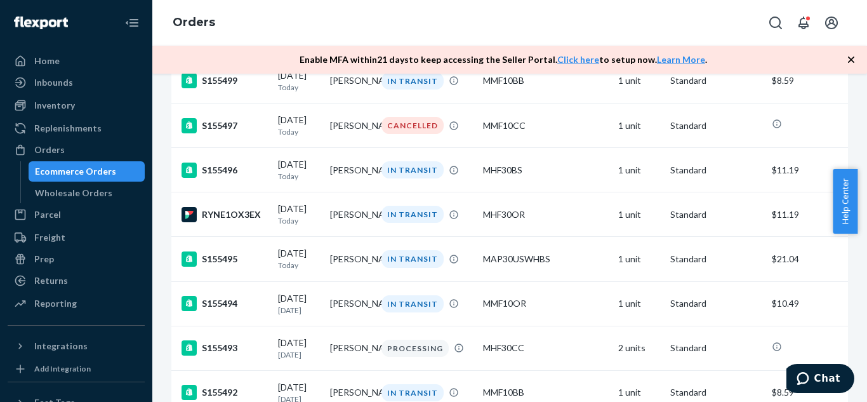
click at [79, 168] on div "Ecommerce Orders" at bounding box center [75, 171] width 81 height 13
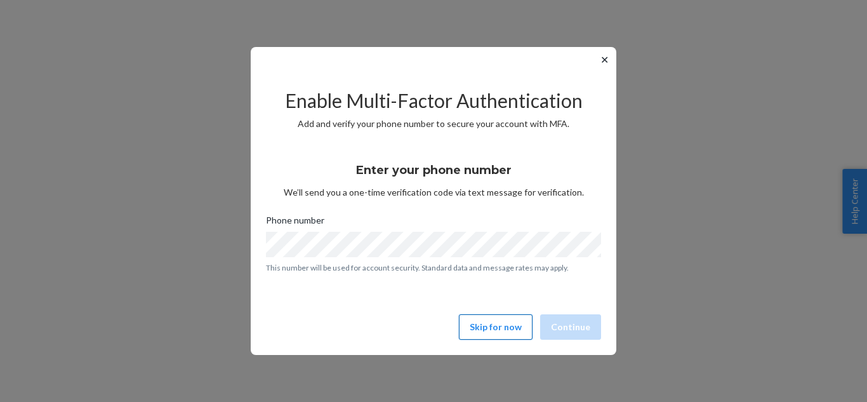
click at [516, 322] on button "Skip for now" at bounding box center [496, 326] width 74 height 25
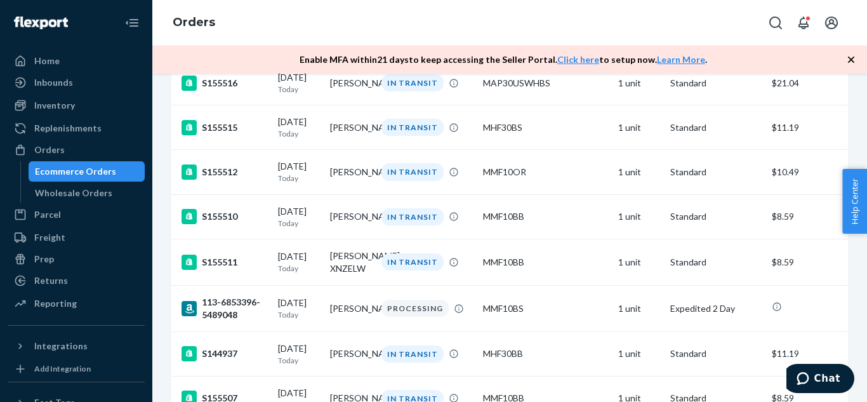
scroll to position [2726, 0]
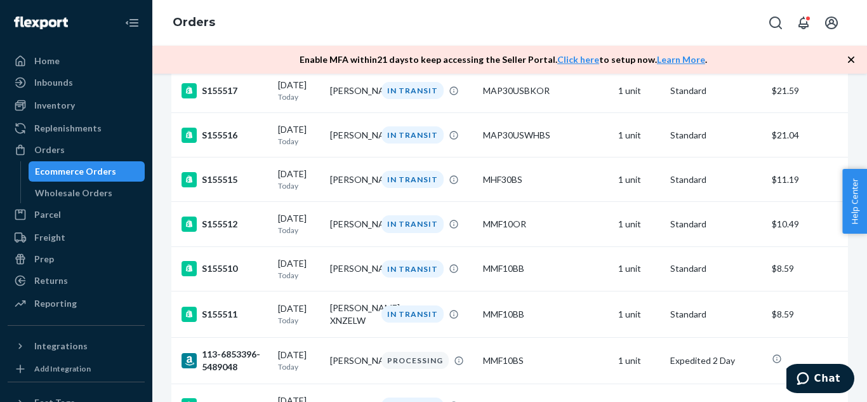
click at [339, 68] on td "[PERSON_NAME]" at bounding box center [351, 45] width 52 height 44
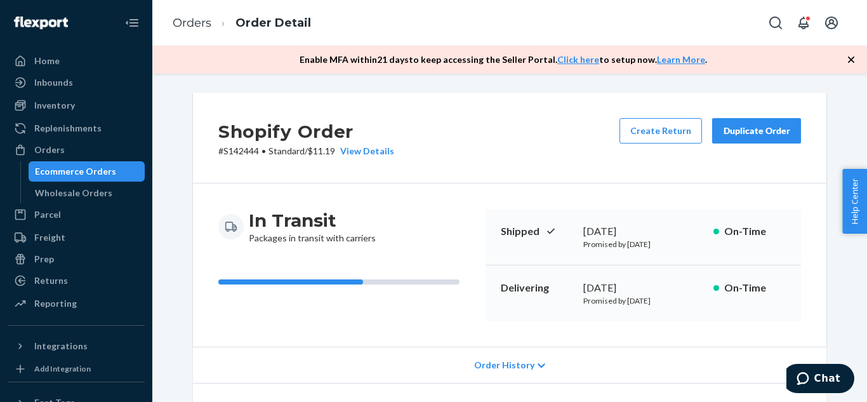
click at [754, 135] on div "Duplicate Order" at bounding box center [756, 130] width 67 height 13
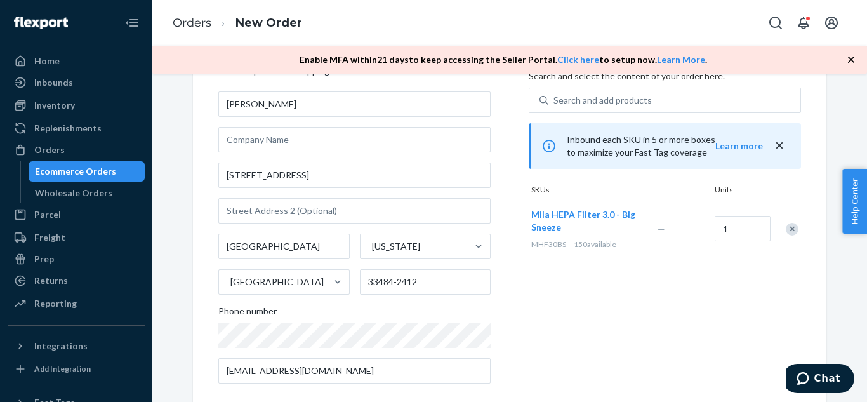
scroll to position [131, 0]
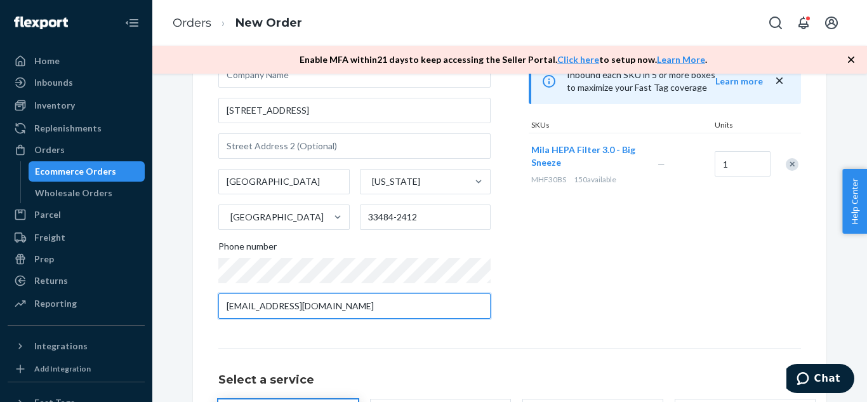
click at [390, 309] on input "[EMAIL_ADDRESS][DOMAIN_NAME]" at bounding box center [354, 305] width 272 height 25
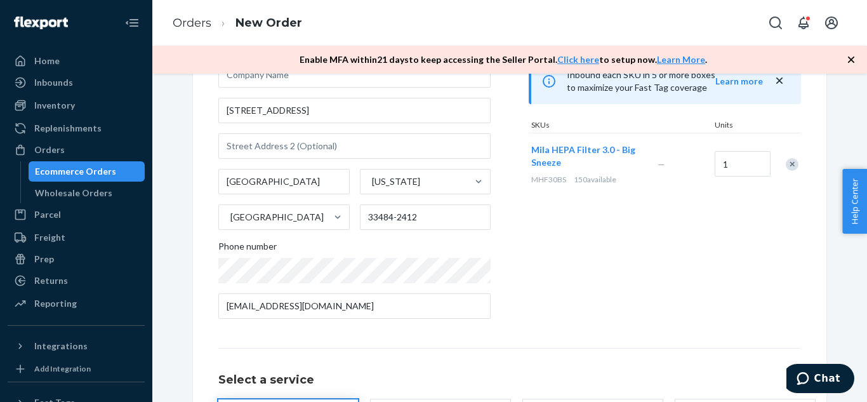
click at [608, 307] on div "Products Search and select the content of your order here. Search and add produ…" at bounding box center [665, 158] width 272 height 342
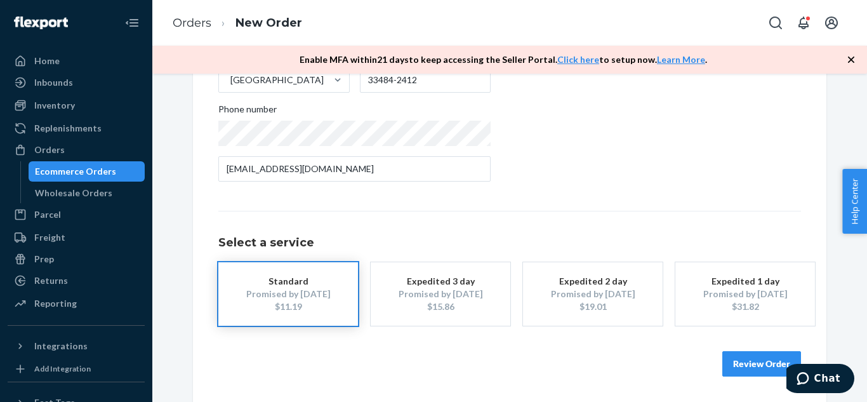
click at [747, 364] on button "Review Order" at bounding box center [762, 363] width 79 height 25
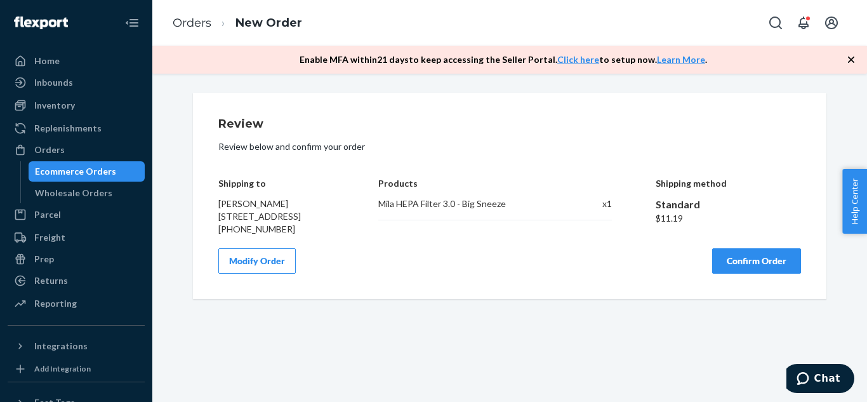
scroll to position [0, 0]
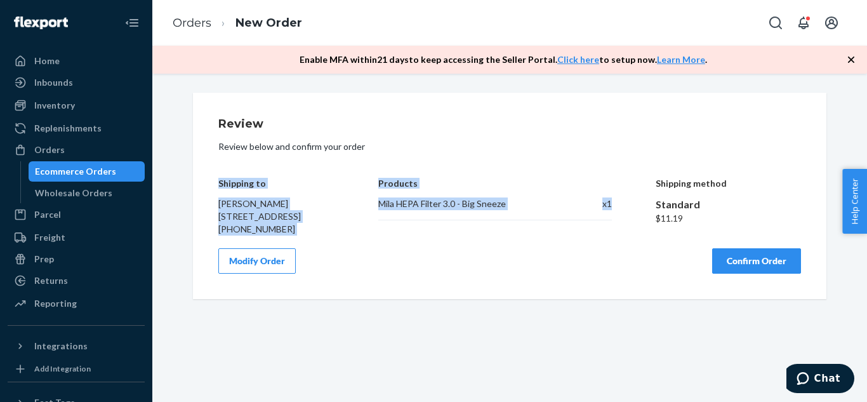
drag, startPoint x: 211, startPoint y: 179, endPoint x: 610, endPoint y: 201, distance: 398.7
click at [610, 201] on div "Review Review below and confirm your order Shipping to [PERSON_NAME] [STREET_AD…" at bounding box center [510, 196] width 634 height 206
copy div "Shipping to [PERSON_NAME] [STREET_ADDRESS] [PHONE_NUMBER] Products Mila HEPA Fi…"
click at [522, 225] on div "Products Mila HEPA Filter 3.0 - Big Sneeze x 1" at bounding box center [494, 197] width 233 height 76
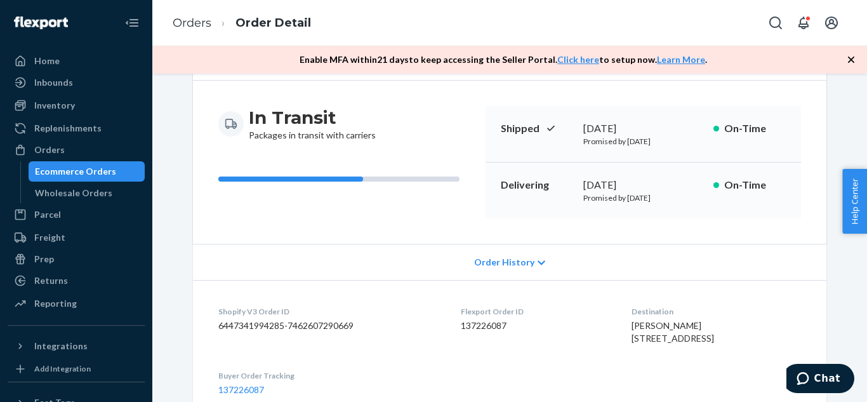
scroll to position [103, 0]
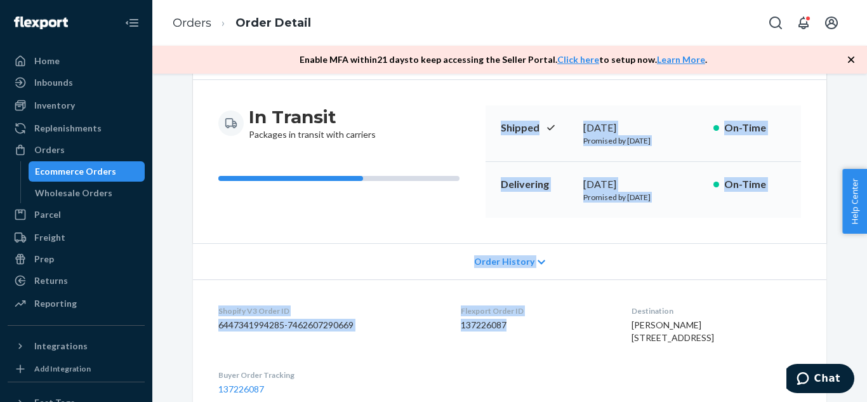
drag, startPoint x: 497, startPoint y: 126, endPoint x: 502, endPoint y: 325, distance: 199.4
click at [502, 325] on div "Shopify Order # S142444 • Standard / $11.19 View Details Create Return Duplicat…" at bounding box center [510, 251] width 634 height 524
copy div "Shipped [DATE] Promised by [DATE] On-Time Delivering [DATE] Promised by [DATE] …"
drag, startPoint x: 44, startPoint y: 173, endPoint x: 50, endPoint y: 170, distance: 6.5
click at [44, 173] on div "Ecommerce Orders" at bounding box center [75, 171] width 81 height 13
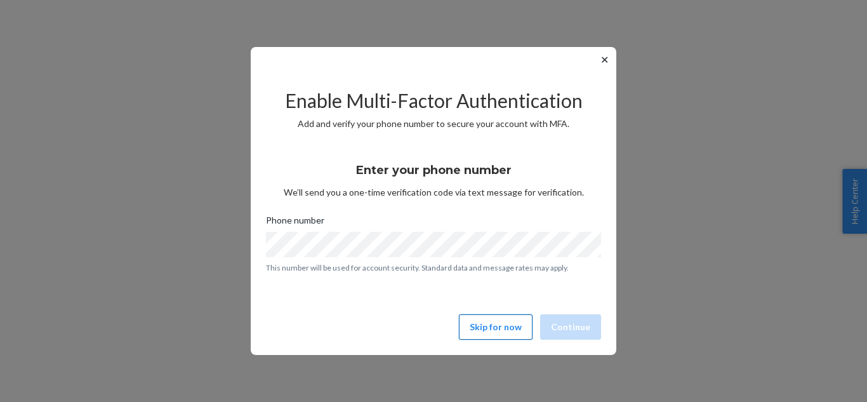
click at [519, 328] on button "Skip for now" at bounding box center [496, 326] width 74 height 25
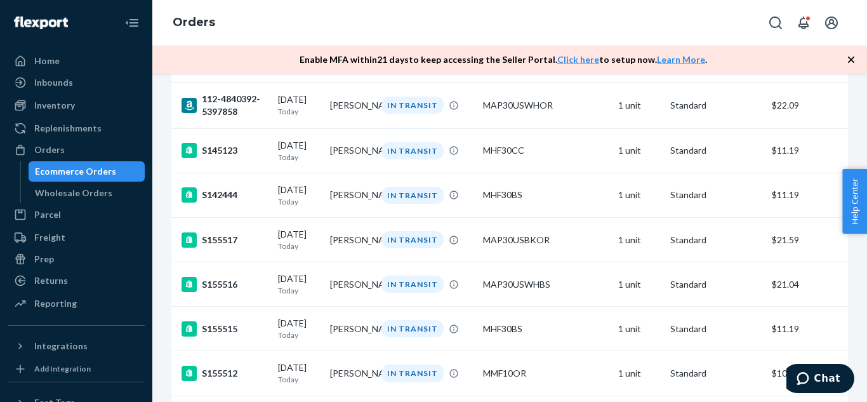
scroll to position [2665, 0]
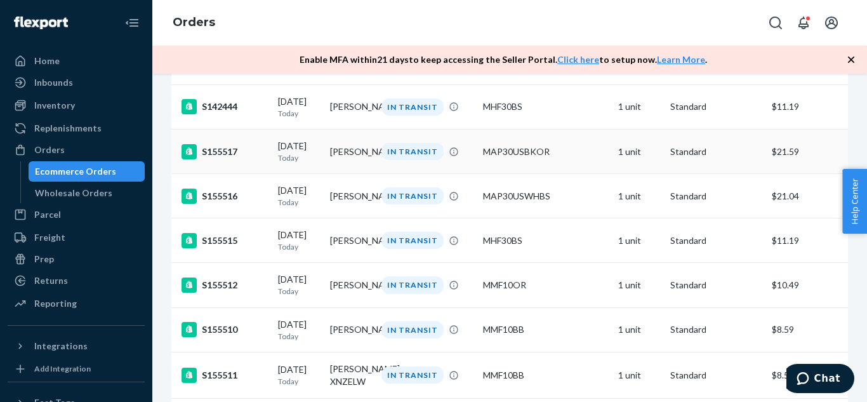
click at [349, 173] on td "[PERSON_NAME]" at bounding box center [351, 151] width 52 height 44
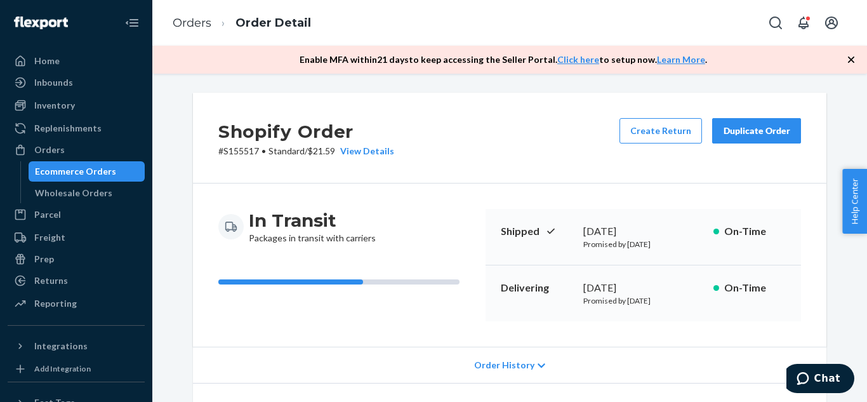
click at [764, 133] on div "Duplicate Order" at bounding box center [756, 130] width 67 height 13
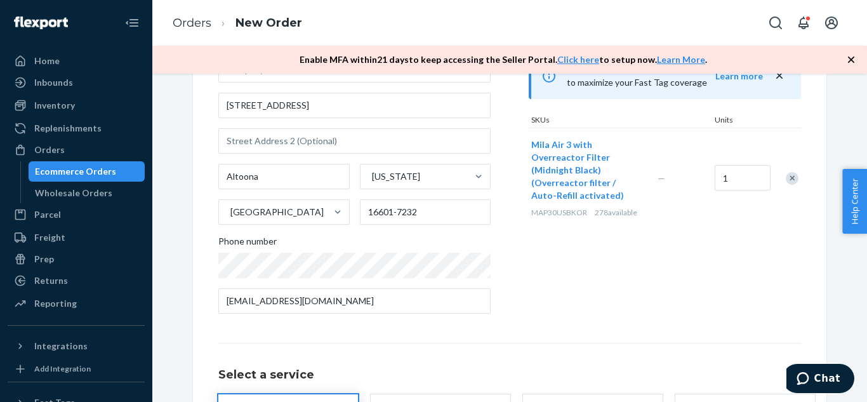
scroll to position [137, 0]
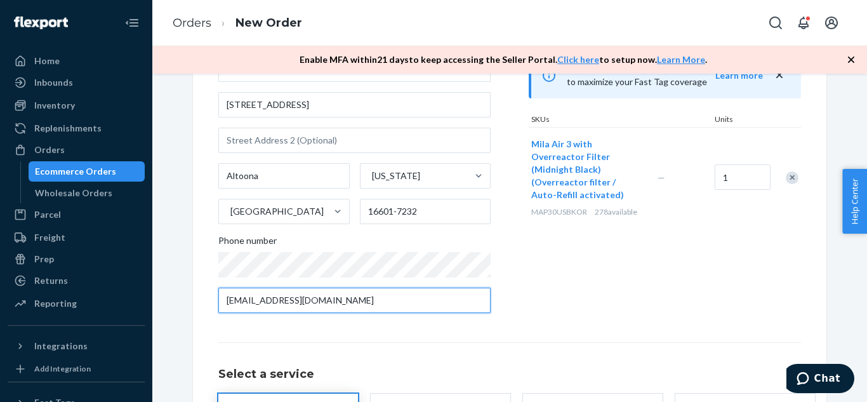
click at [390, 300] on input "dillen5@atlanticbb.net" at bounding box center [354, 300] width 272 height 25
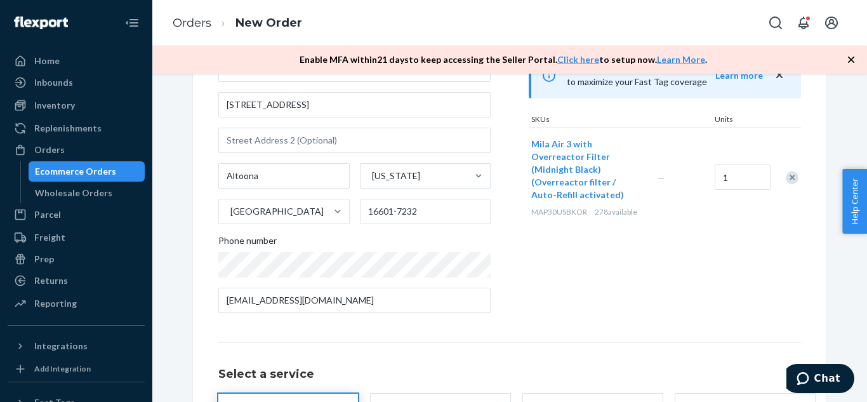
click at [588, 314] on div "Products Search and select the content of your order here. Search and add produ…" at bounding box center [665, 153] width 272 height 342
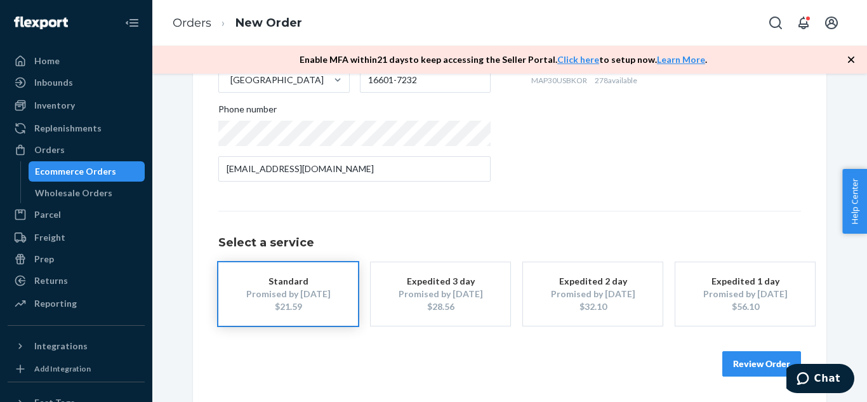
click at [738, 357] on button "Review Order" at bounding box center [762, 363] width 79 height 25
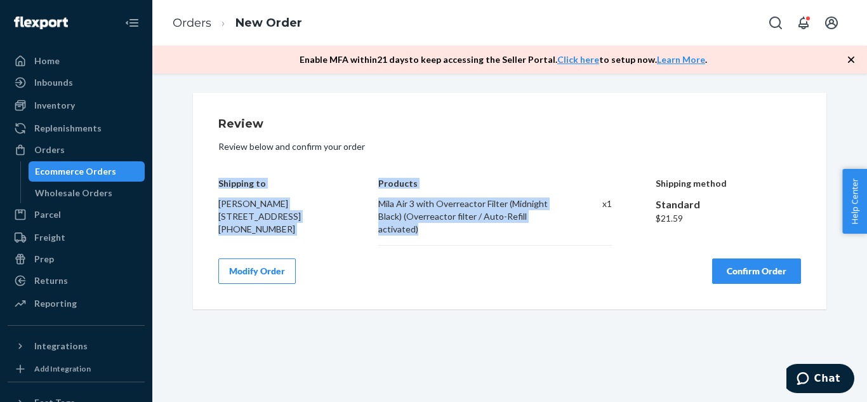
drag, startPoint x: 213, startPoint y: 180, endPoint x: 450, endPoint y: 229, distance: 241.8
click at [450, 229] on div "Shipping to Daniel Dillen 2910 Homers Gap Rd Altoona, PA 16601-7232 +1814330979…" at bounding box center [509, 202] width 583 height 86
copy div "Shipping to Daniel Dillen 2910 Homers Gap Rd Altoona, PA 16601-7232 +1814330979…"
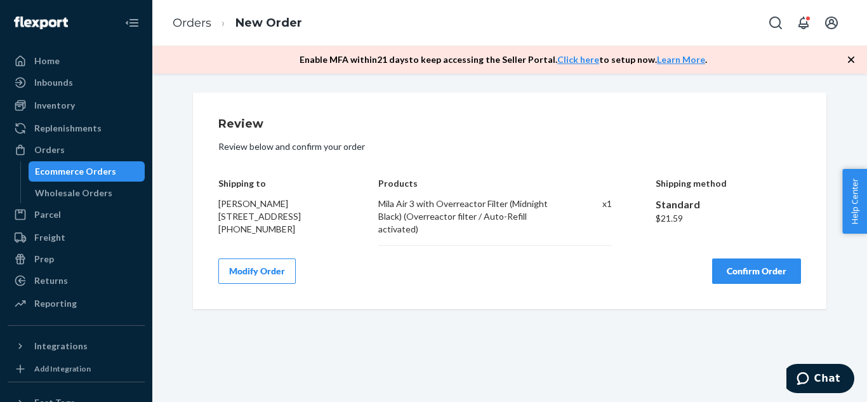
click at [591, 301] on div "Review Review below and confirm your order Shipping to Daniel Dillen 2910 Homer…" at bounding box center [510, 201] width 634 height 217
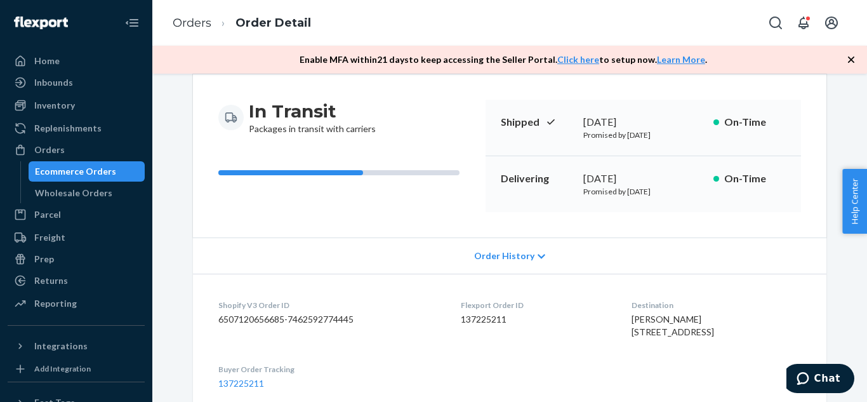
scroll to position [110, 0]
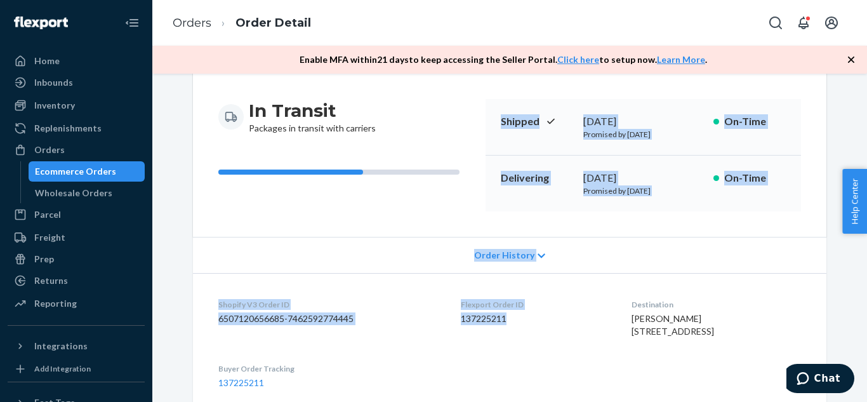
drag, startPoint x: 498, startPoint y: 123, endPoint x: 531, endPoint y: 314, distance: 193.8
click at [531, 314] on div "Shopify Order # S155517 • Standard / $21.59 View Details Create Return Duplicat…" at bounding box center [510, 245] width 634 height 524
copy div "Shipped September 24, 2025 Promised by September 24, 2025 On-Time Delivering Se…"
click at [99, 166] on div "Ecommerce Orders" at bounding box center [75, 171] width 81 height 13
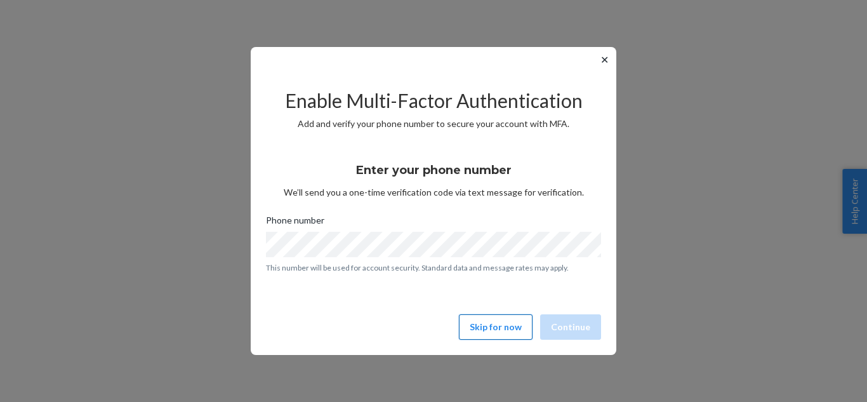
click at [516, 326] on button "Skip for now" at bounding box center [496, 326] width 74 height 25
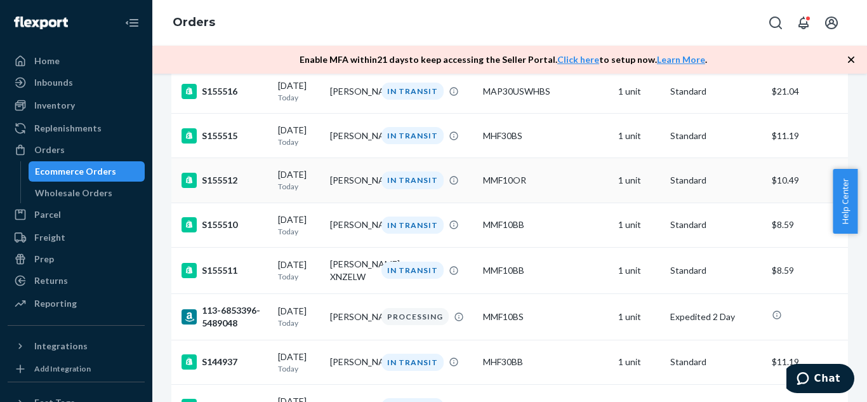
scroll to position [2770, 0]
click at [357, 113] on td "[PERSON_NAME]" at bounding box center [351, 91] width 52 height 44
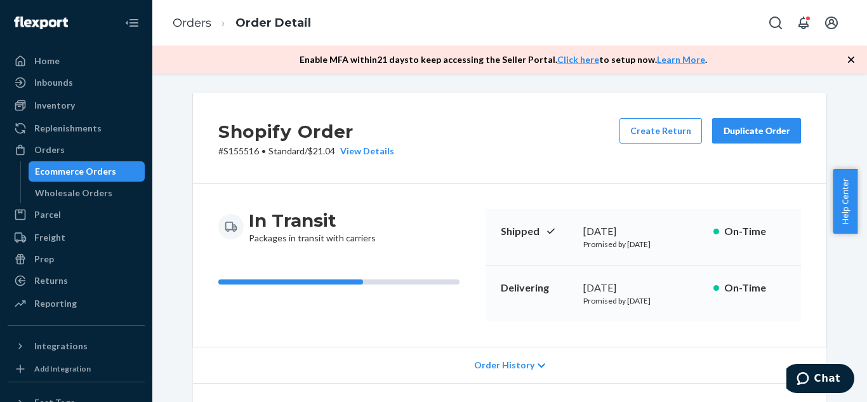
click at [763, 126] on div "Duplicate Order" at bounding box center [756, 130] width 67 height 13
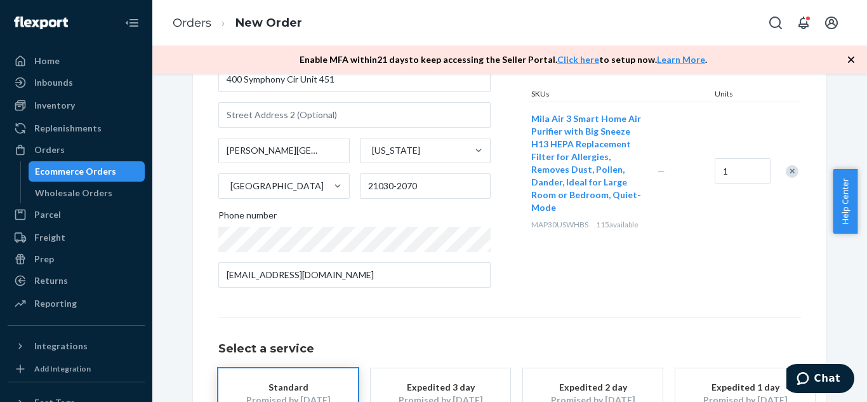
scroll to position [163, 0]
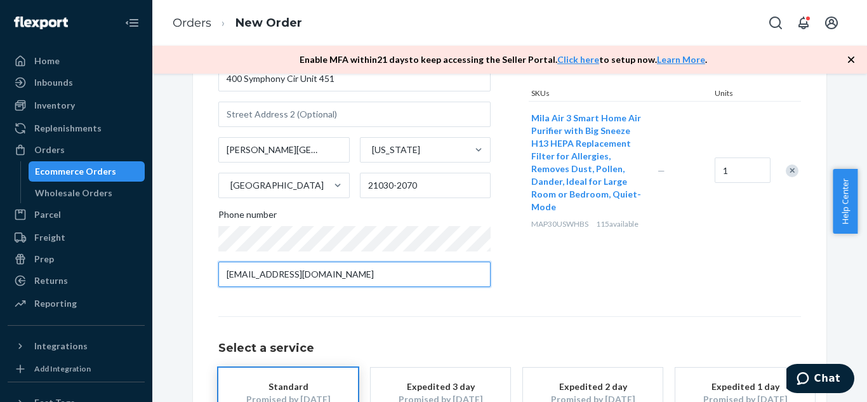
click at [415, 271] on input "joeyhurwitz126@gmail.com" at bounding box center [354, 274] width 272 height 25
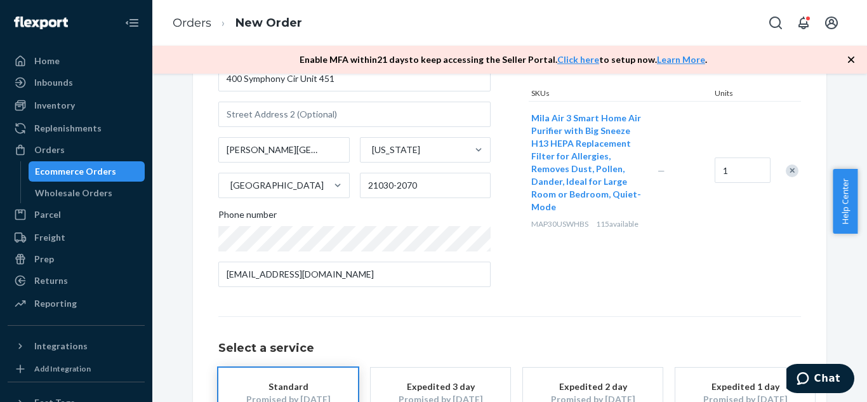
click at [540, 297] on div "Where to? Please input a valid shipping address here. Joey Hurwitz 400 Symphony…" at bounding box center [509, 219] width 583 height 526
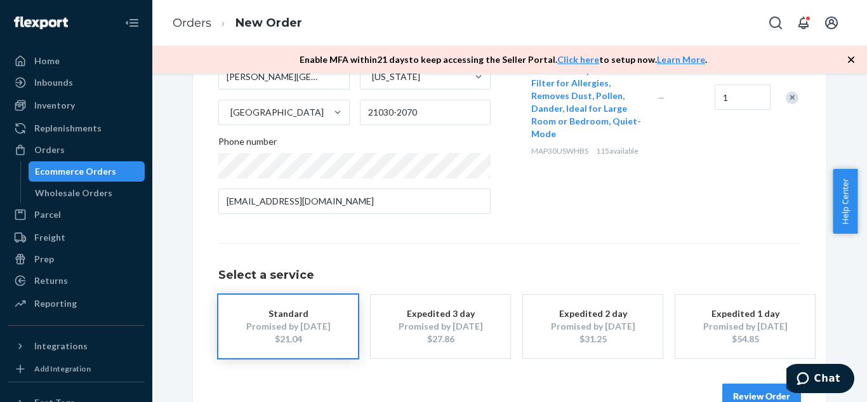
scroll to position [268, 0]
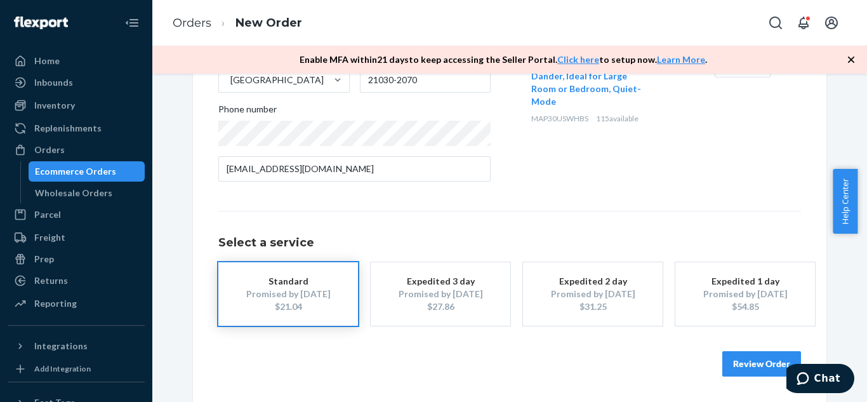
click at [756, 358] on button "Review Order" at bounding box center [762, 363] width 79 height 25
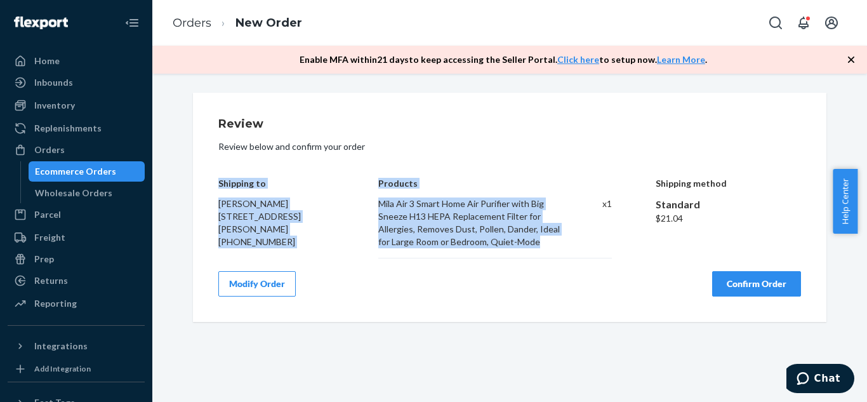
drag, startPoint x: 212, startPoint y: 183, endPoint x: 549, endPoint y: 240, distance: 341.9
click at [549, 240] on div "Review Review below and confirm your order Shipping to Joey Hurwitz 400 Symphon…" at bounding box center [510, 207] width 634 height 229
copy div "Shipping to Joey Hurwitz 400 Symphony Cir Unit 451 Hunt Valley, MD 21030-2070 +…"
click at [546, 301] on div "Review Review below and confirm your order Shipping to Joey Hurwitz 400 Symphon…" at bounding box center [510, 207] width 634 height 229
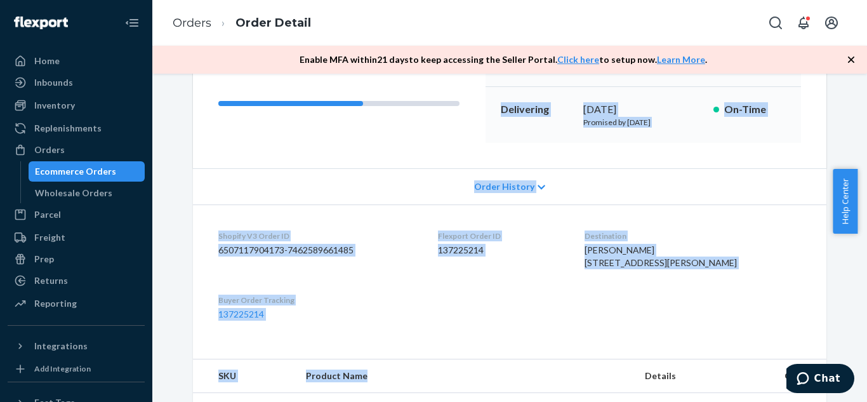
scroll to position [201, 0]
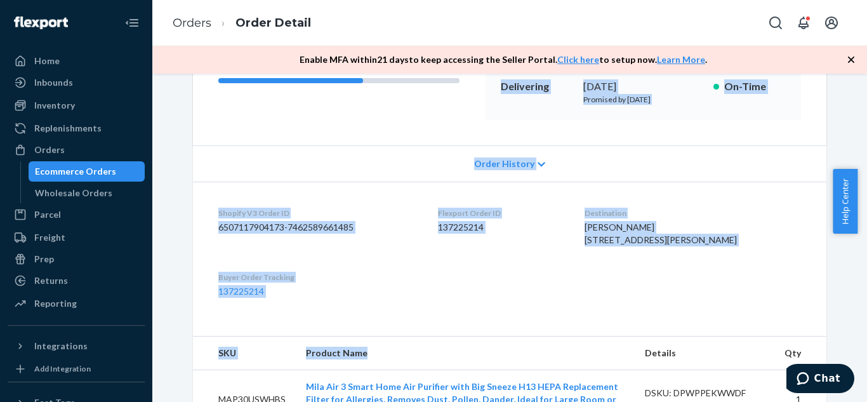
drag, startPoint x: 497, startPoint y: 164, endPoint x: 630, endPoint y: 289, distance: 182.4
click at [630, 289] on div "Shopify Order # S155516 • Standard / $21.04 View Details Create Return Duplicat…" at bounding box center [510, 159] width 634 height 537
click at [495, 231] on dd "137225214" at bounding box center [501, 227] width 127 height 13
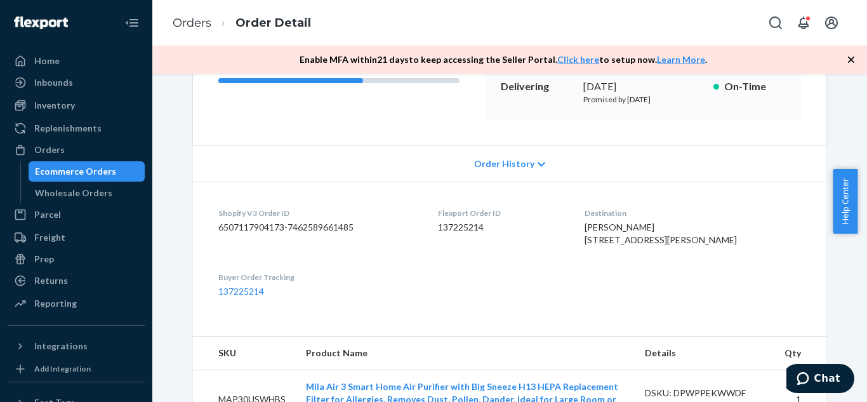
scroll to position [115, 0]
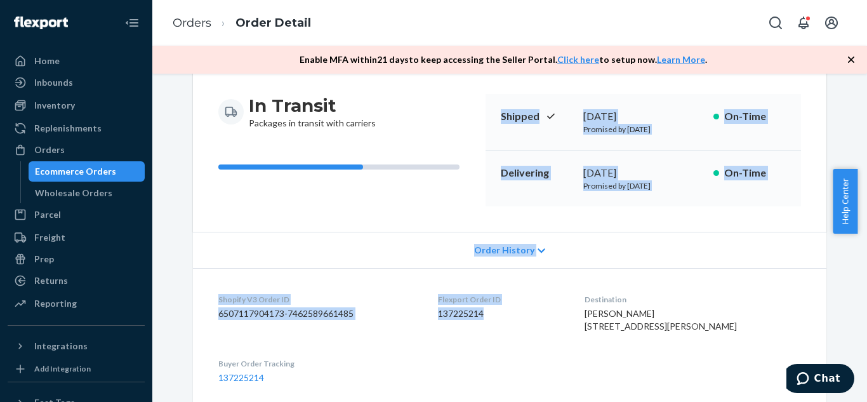
drag, startPoint x: 497, startPoint y: 114, endPoint x: 505, endPoint y: 316, distance: 202.1
click at [505, 316] on div "Shopify Order # S155516 • Standard / $21.04 View Details Create Return Duplicat…" at bounding box center [510, 246] width 634 height 537
copy div "Shipped September 24, 2025 Promised by September 24, 2025 On-Time Delivering Se…"
click at [39, 172] on div "Ecommerce Orders" at bounding box center [75, 171] width 81 height 13
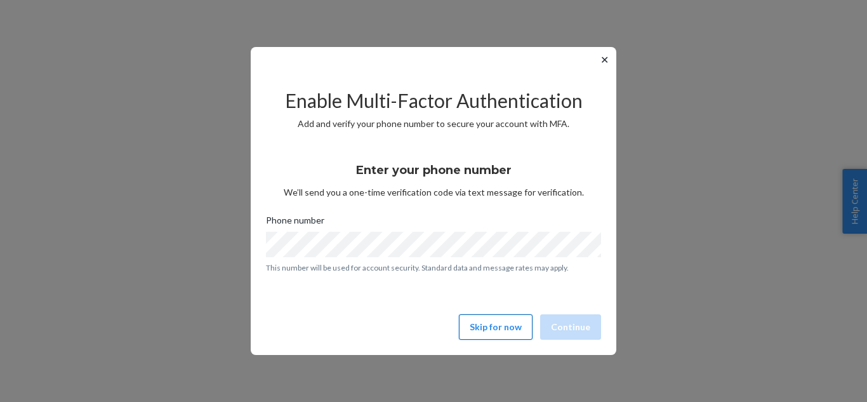
click at [500, 331] on button "Skip for now" at bounding box center [496, 326] width 74 height 25
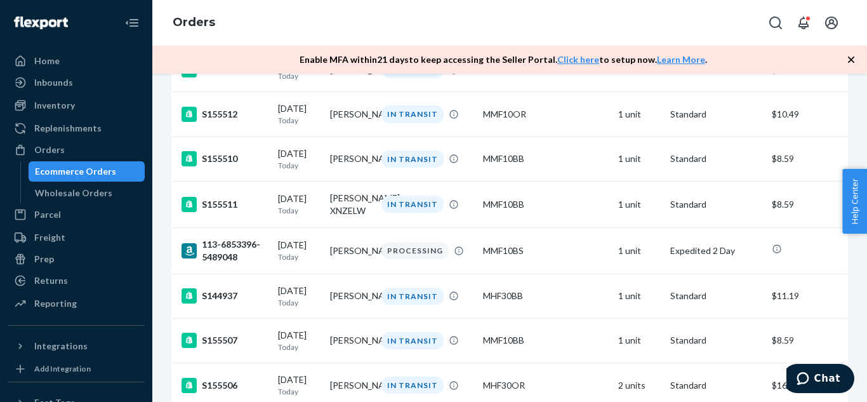
scroll to position [2832, 0]
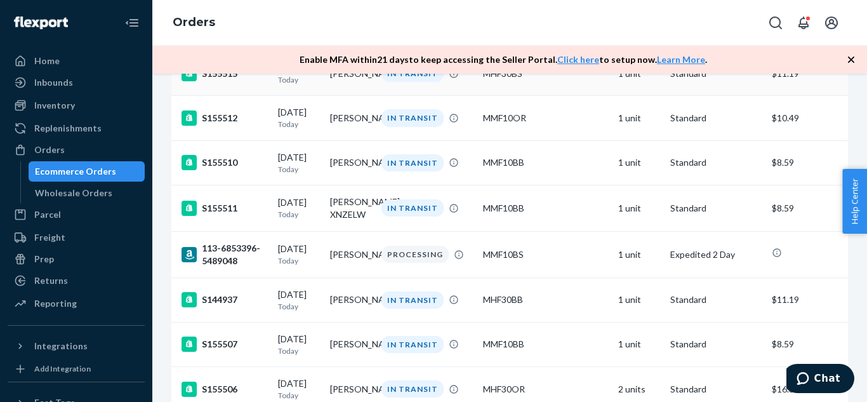
click at [350, 96] on td "[PERSON_NAME]" at bounding box center [351, 73] width 52 height 44
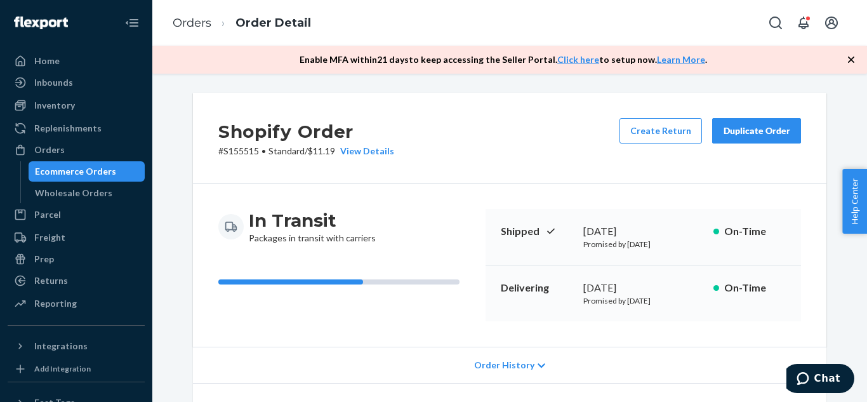
click at [745, 126] on div "Duplicate Order" at bounding box center [756, 130] width 67 height 13
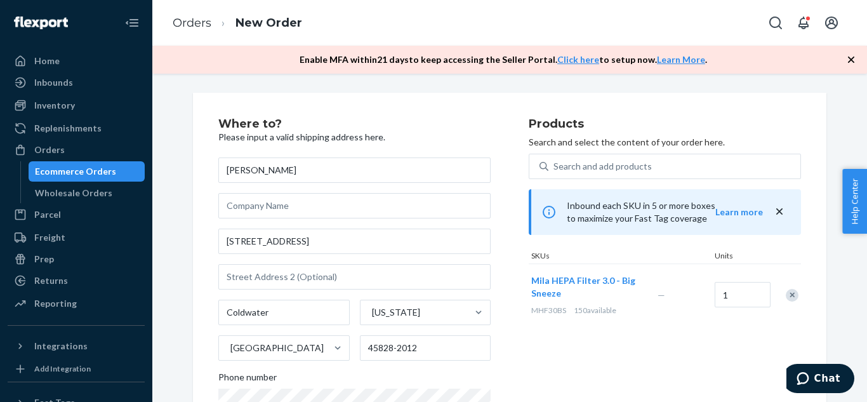
scroll to position [76, 0]
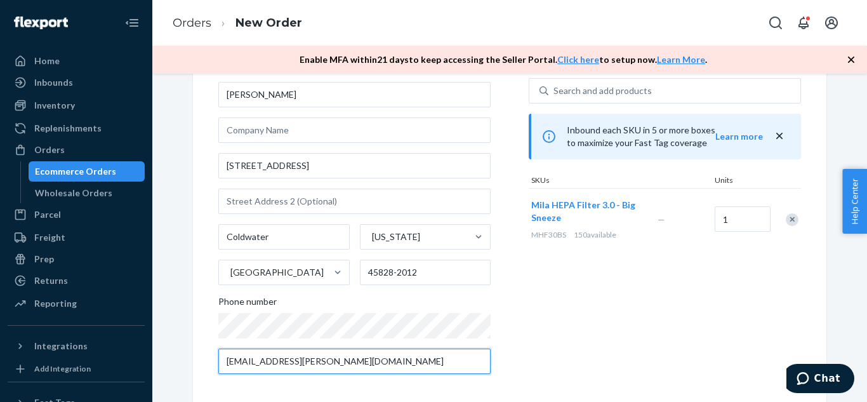
click at [398, 369] on input "brianna.kaup@gmail.com" at bounding box center [354, 361] width 272 height 25
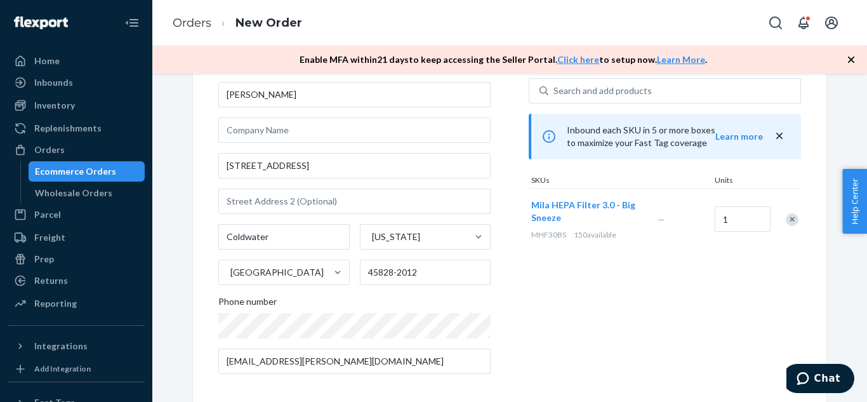
drag, startPoint x: 596, startPoint y: 323, endPoint x: 523, endPoint y: 316, distance: 72.8
click at [523, 316] on div "Where to? Please input a valid shipping address here. Brianna Kaup 1107 Buckeye…" at bounding box center [373, 214] width 310 height 342
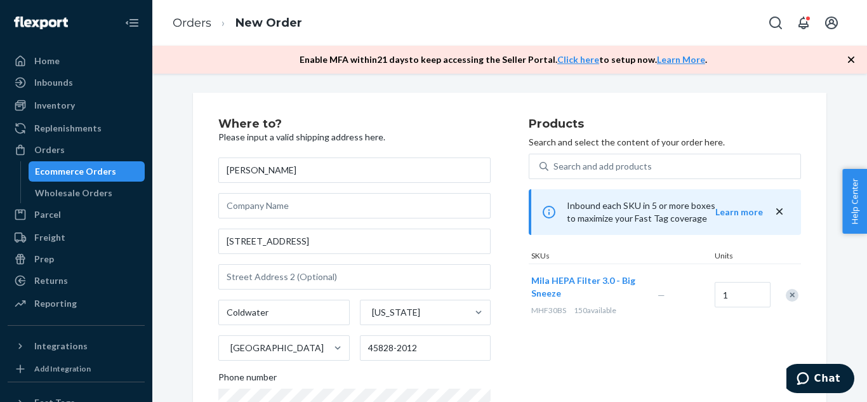
scroll to position [268, 0]
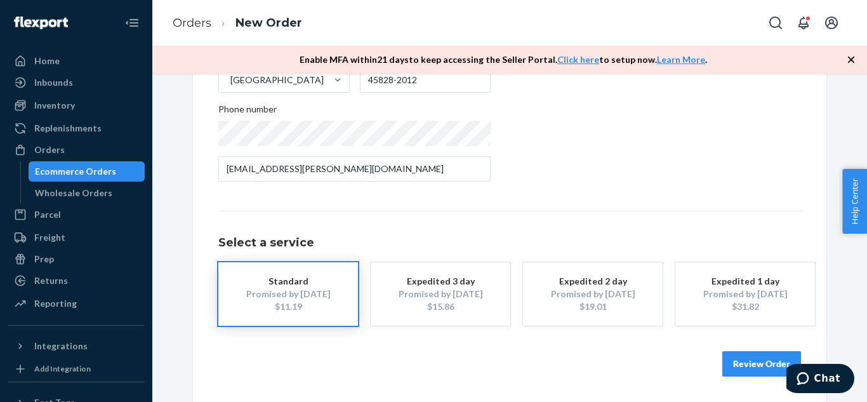
click at [740, 359] on button "Review Order" at bounding box center [762, 363] width 79 height 25
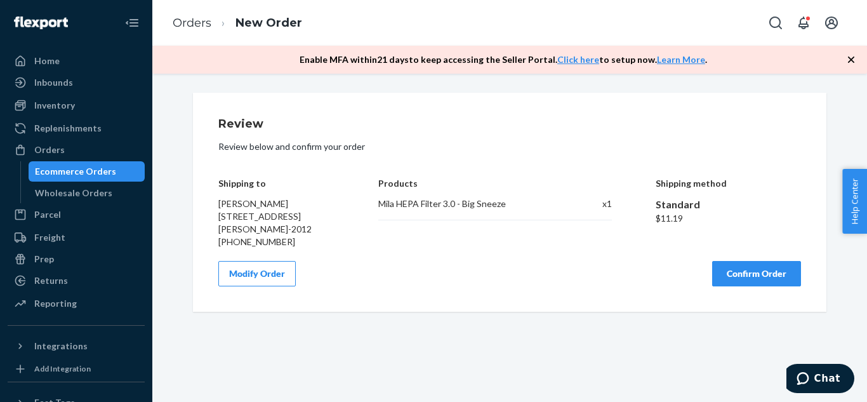
scroll to position [0, 0]
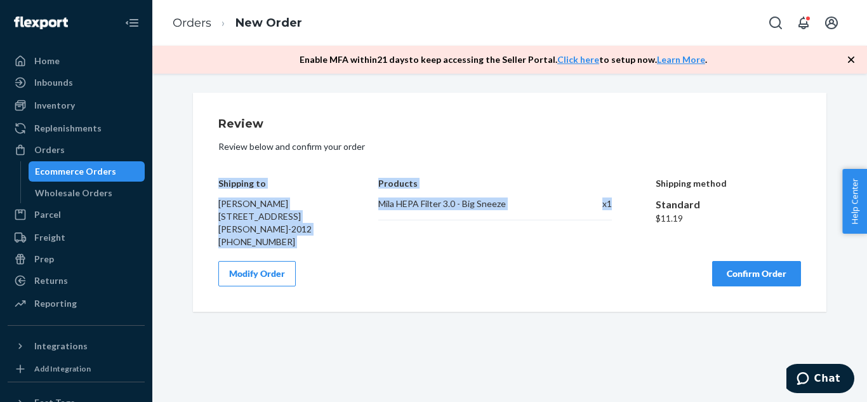
drag, startPoint x: 215, startPoint y: 182, endPoint x: 612, endPoint y: 197, distance: 397.8
click at [612, 197] on div "Shipping to Brianna Kaup 1107 Buckeye Dr Coldwater, OH 45828-2012 +14197337417 …" at bounding box center [509, 203] width 583 height 89
copy div "Shipping to Brianna Kaup 1107 Buckeye Dr Coldwater, OH 45828-2012 +14197337417 …"
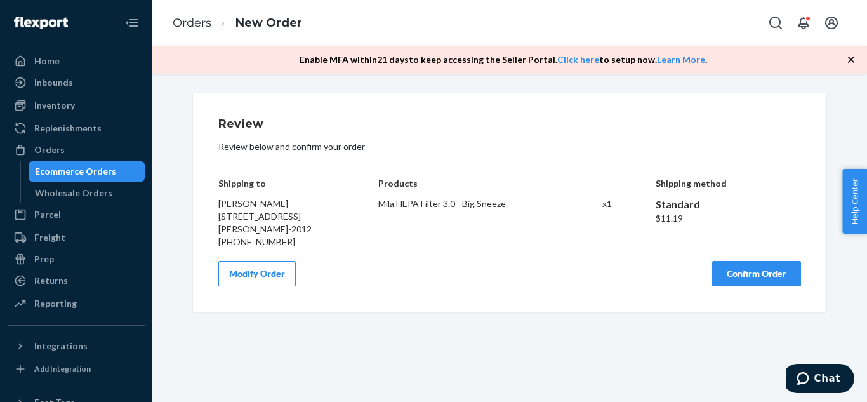
click at [547, 295] on div "Review Review below and confirm your order Shipping to Brianna Kaup 1107 Buckey…" at bounding box center [510, 202] width 634 height 219
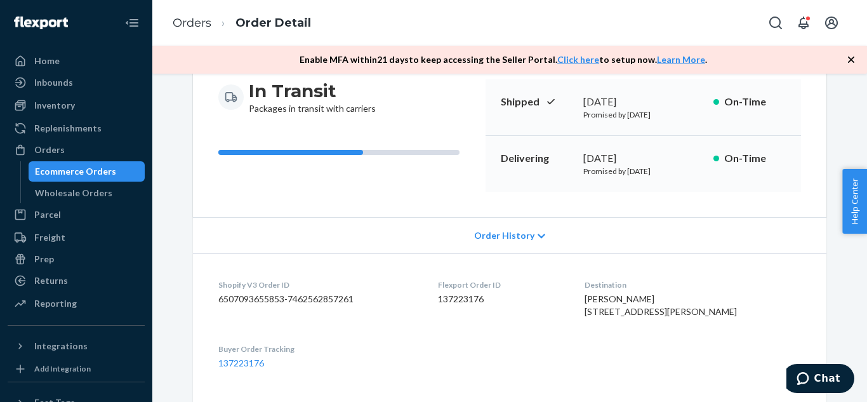
scroll to position [130, 0]
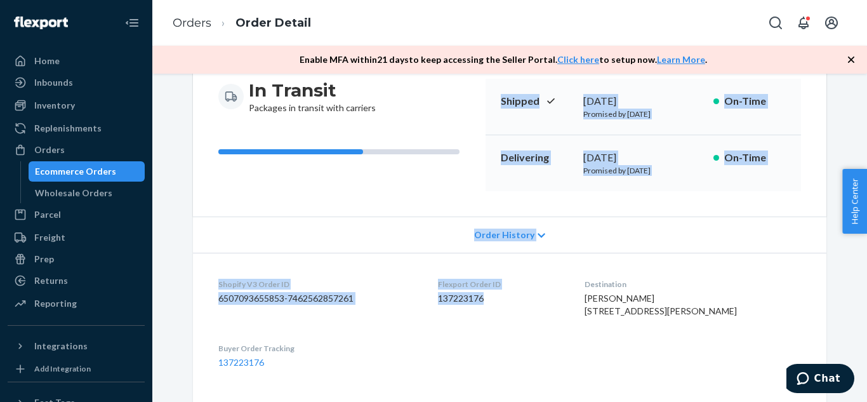
drag, startPoint x: 497, startPoint y: 100, endPoint x: 577, endPoint y: 322, distance: 235.4
click at [577, 322] on div "Shopify Order # S155515 • Standard / $11.19 View Details Create Return Duplicat…" at bounding box center [510, 225] width 634 height 524
copy div "Shipped September 24, 2025 Promised by September 24, 2025 On-Time Delivering Oc…"
click at [58, 168] on div "Ecommerce Orders" at bounding box center [75, 171] width 81 height 13
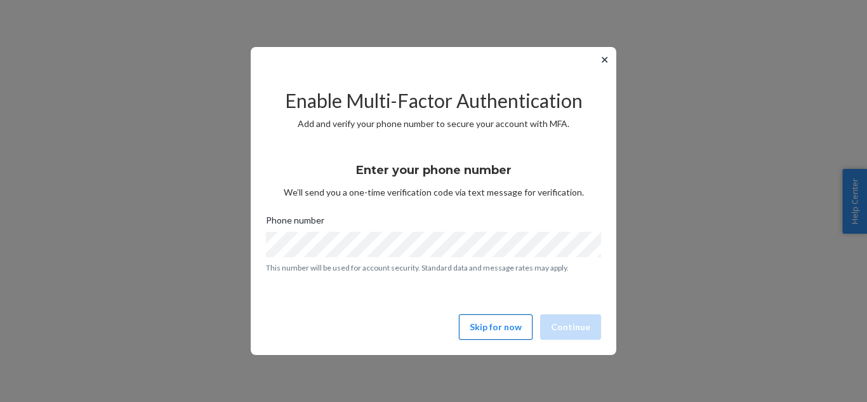
click at [520, 319] on button "Skip for now" at bounding box center [496, 326] width 74 height 25
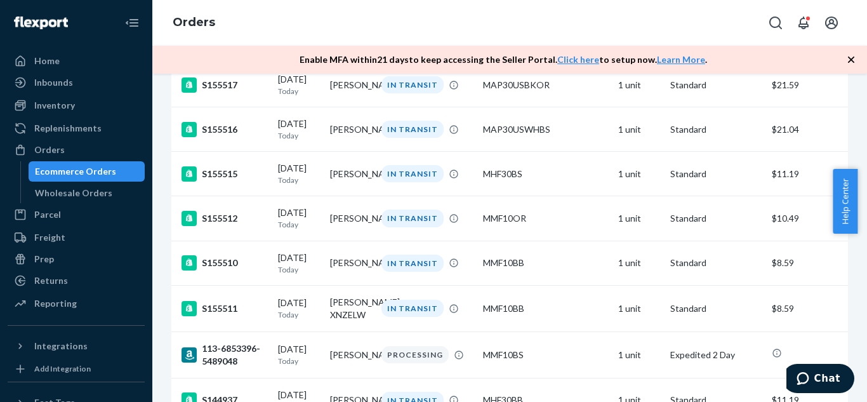
scroll to position [2768, 0]
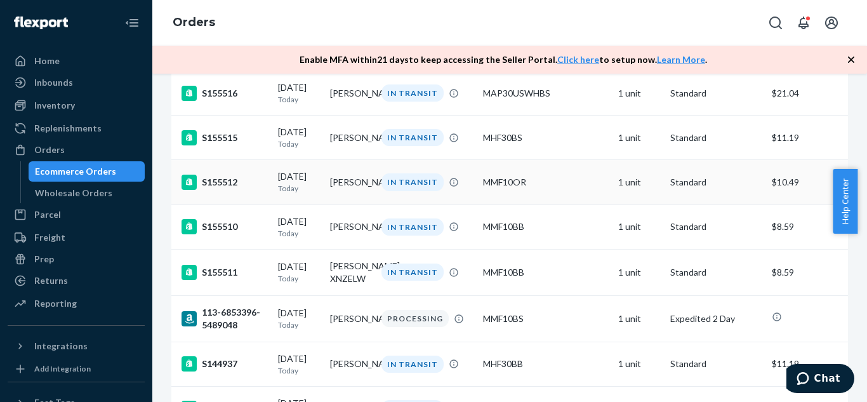
click at [361, 204] on td "[PERSON_NAME]" at bounding box center [351, 182] width 52 height 44
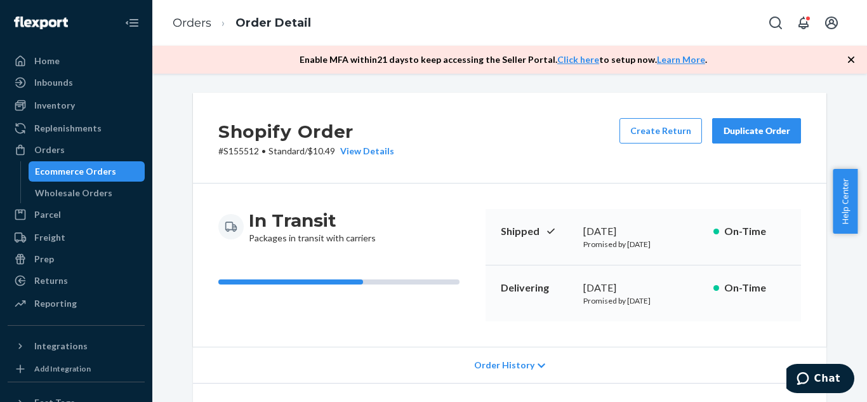
click at [745, 126] on div "Duplicate Order" at bounding box center [756, 130] width 67 height 13
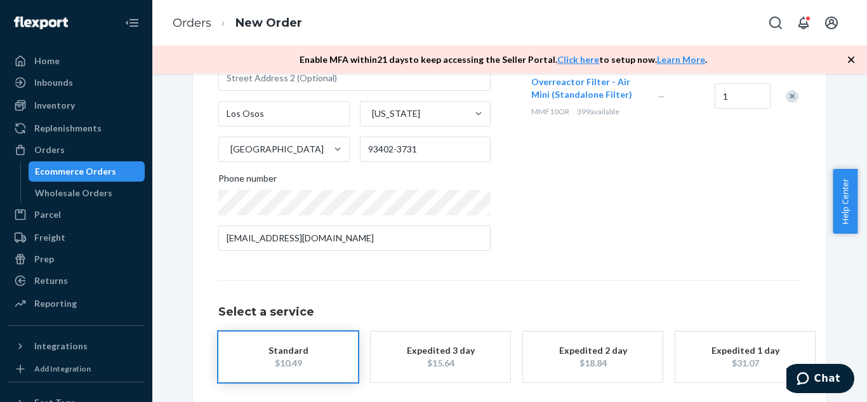
scroll to position [199, 0]
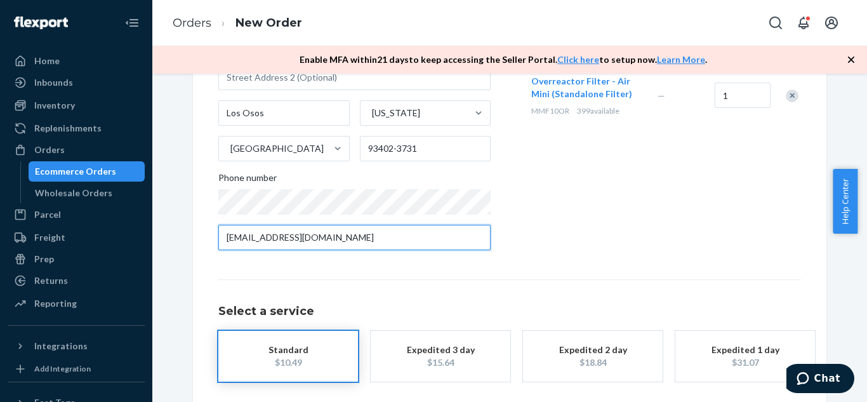
click at [397, 244] on input "[EMAIL_ADDRESS][DOMAIN_NAME]" at bounding box center [354, 237] width 272 height 25
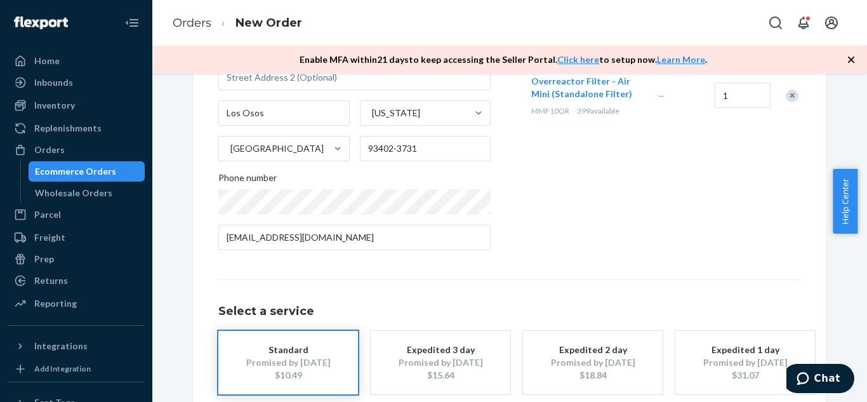
click at [552, 249] on div "Products Search and select the content of your order here. Search and add produ…" at bounding box center [665, 90] width 272 height 342
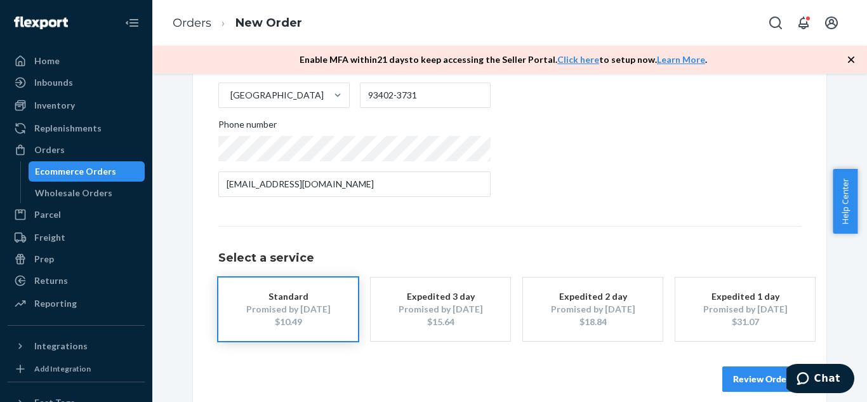
scroll to position [268, 0]
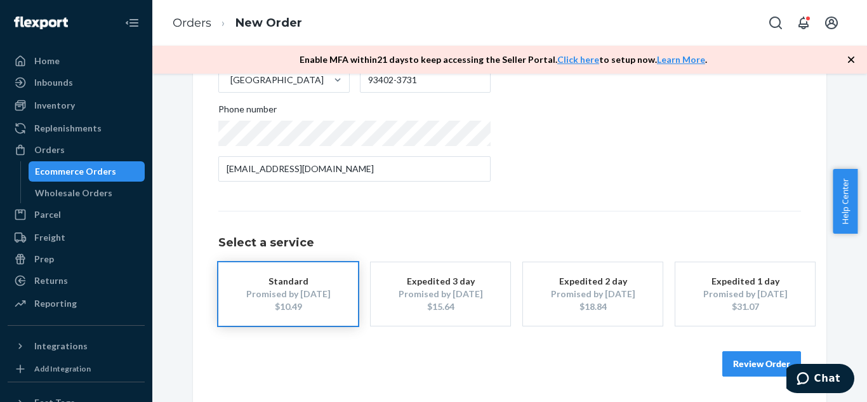
click at [757, 361] on button "Review Order" at bounding box center [762, 363] width 79 height 25
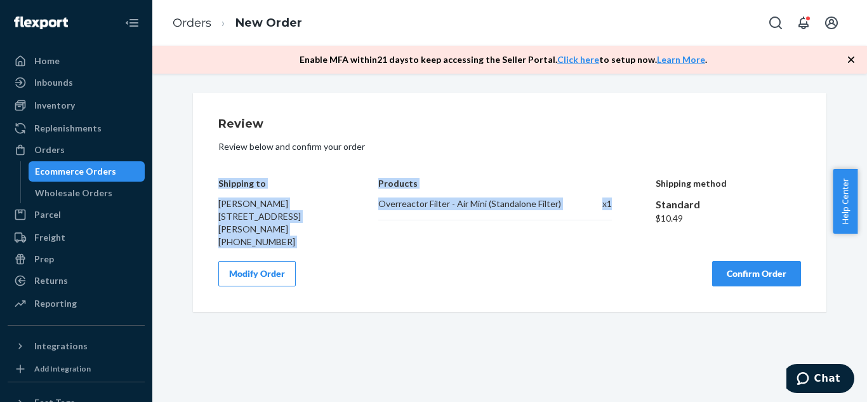
drag, startPoint x: 215, startPoint y: 181, endPoint x: 613, endPoint y: 201, distance: 398.6
click at [613, 201] on div "Shipping to [PERSON_NAME] [STREET_ADDRESS][PERSON_NAME] [PHONE_NUMBER] Products…" at bounding box center [509, 203] width 583 height 89
copy div "Shipping to [PERSON_NAME] [STREET_ADDRESS][PERSON_NAME] [PHONE_NUMBER] Products…"
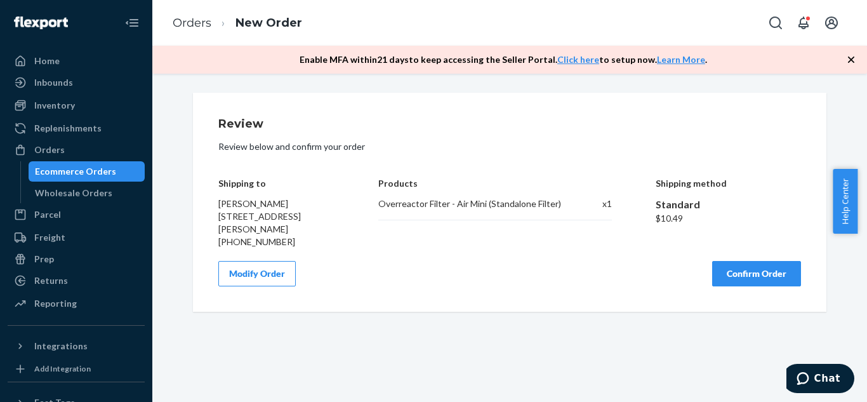
click at [589, 283] on div "Modify Order Confirm Order" at bounding box center [509, 273] width 583 height 25
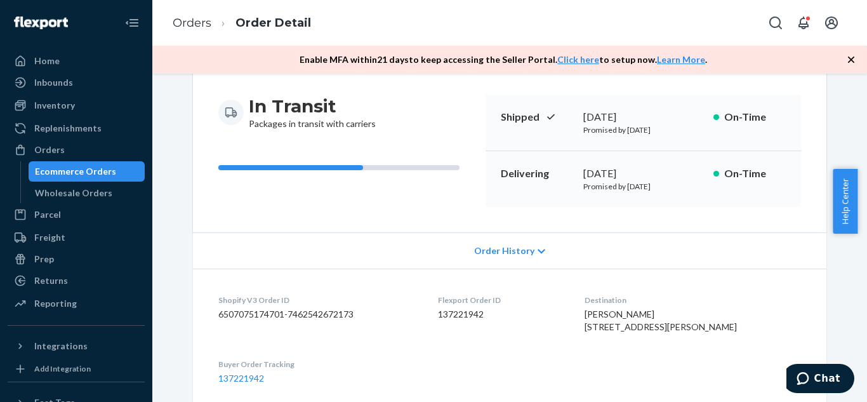
scroll to position [115, 0]
click at [501, 114] on p "Shipped" at bounding box center [537, 116] width 72 height 15
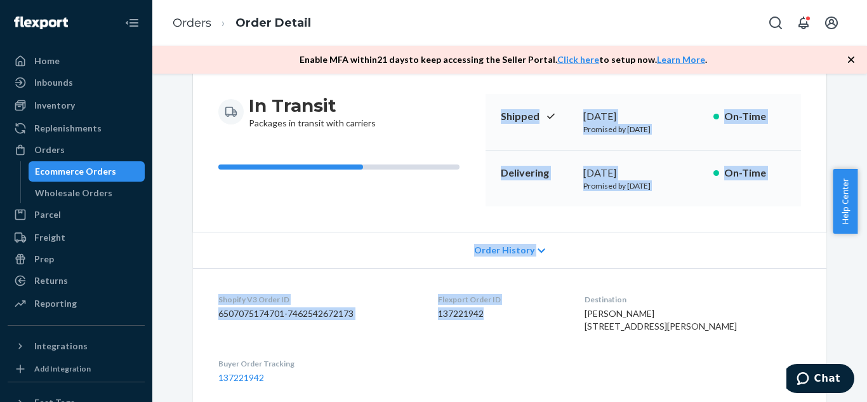
drag, startPoint x: 498, startPoint y: 115, endPoint x: 519, endPoint y: 316, distance: 202.3
click at [519, 316] on div "Shopify Order # S155512 • Standard / $10.49 View Details Create Return Duplicat…" at bounding box center [510, 240] width 634 height 524
copy div "Shipped [DATE] Promised by [DATE] On-Time Delivering [DATE] Promised by [DATE] …"
click at [106, 172] on div "Ecommerce Orders" at bounding box center [75, 171] width 81 height 13
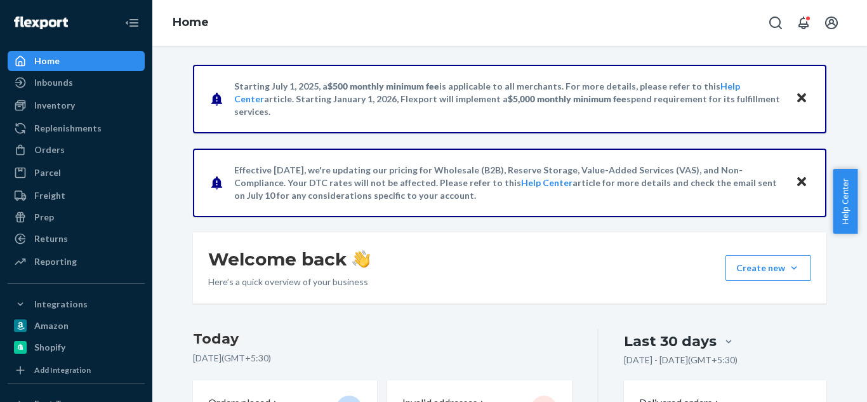
click at [67, 55] on div "Home" at bounding box center [76, 61] width 135 height 18
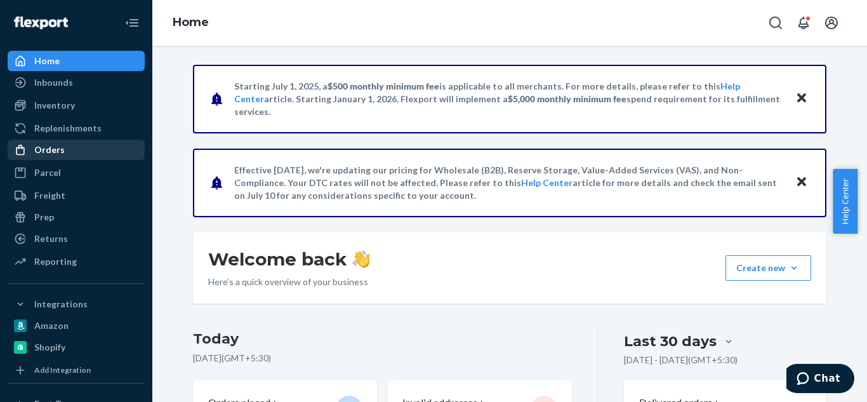
click at [55, 141] on div "Orders" at bounding box center [76, 150] width 135 height 18
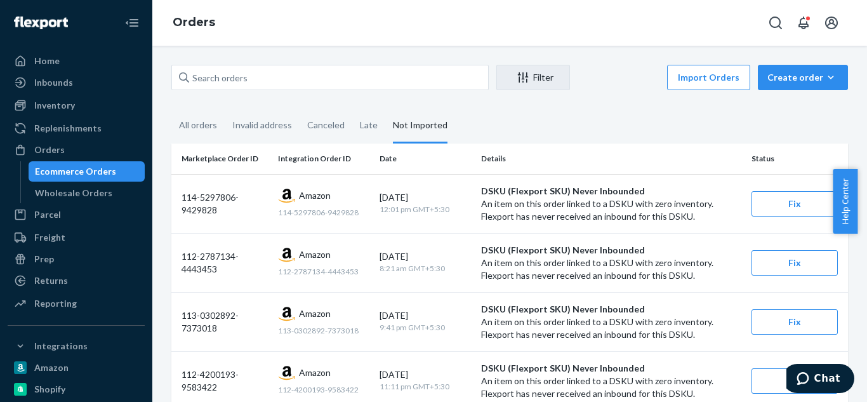
click at [105, 166] on div "Ecommerce Orders" at bounding box center [75, 171] width 81 height 13
click at [200, 124] on div "All orders" at bounding box center [198, 126] width 38 height 35
click at [171, 109] on input "All orders" at bounding box center [171, 109] width 0 height 0
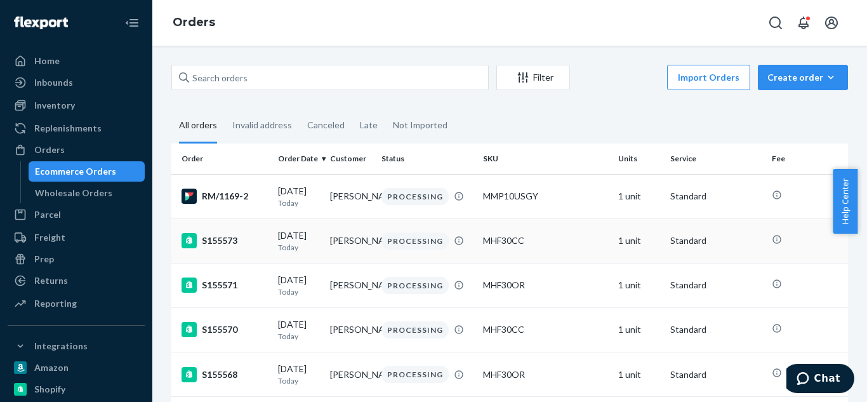
click at [341, 245] on td "[PERSON_NAME]" at bounding box center [351, 240] width 52 height 44
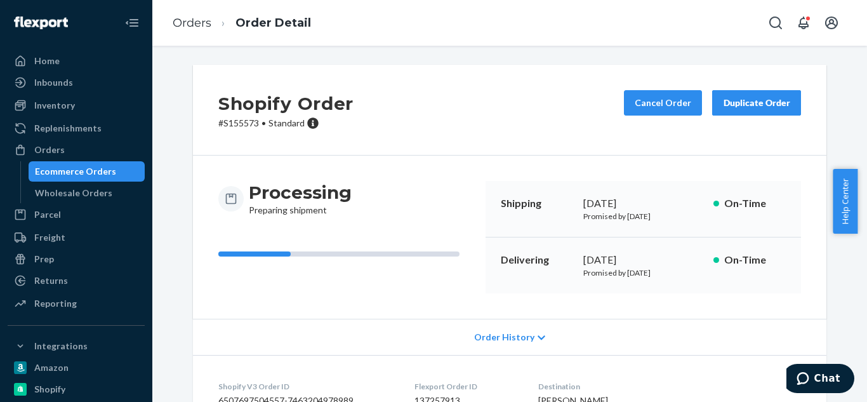
click at [742, 112] on button "Duplicate Order" at bounding box center [756, 102] width 89 height 25
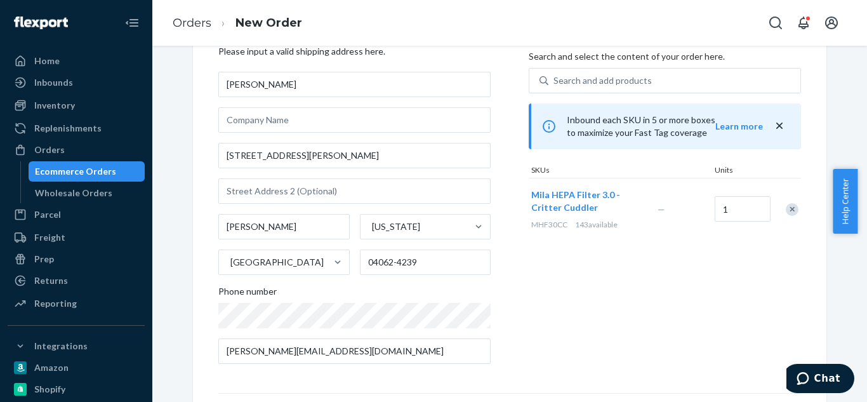
scroll to position [95, 0]
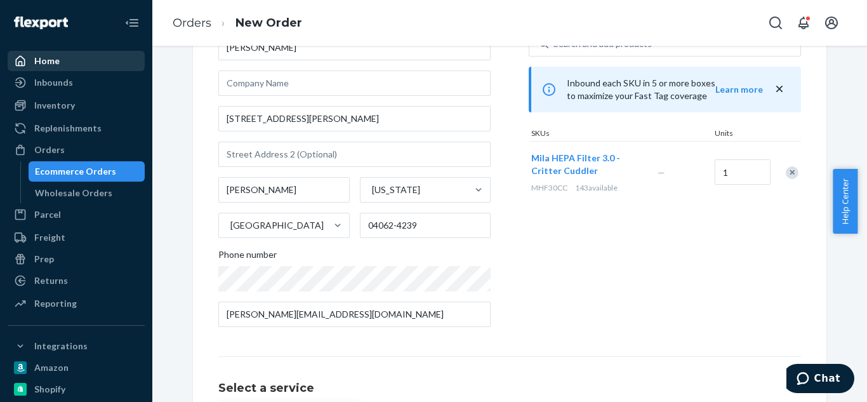
click at [62, 55] on div "Home" at bounding box center [76, 61] width 135 height 18
